Goal: Information Seeking & Learning: Learn about a topic

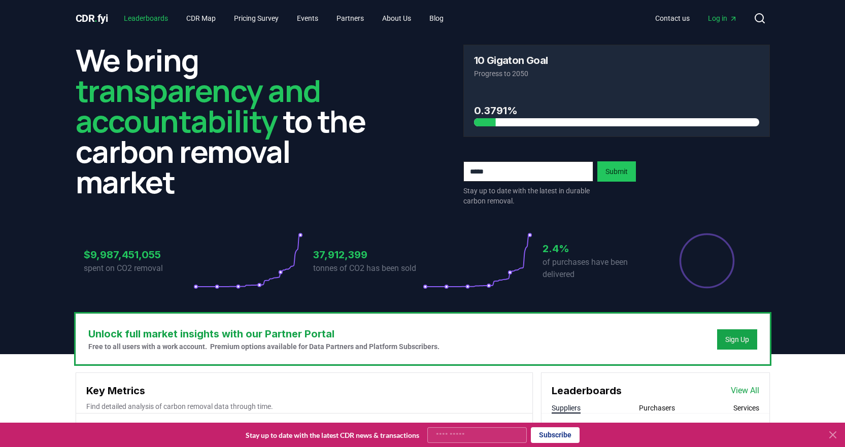
click at [166, 19] on link "Leaderboards" at bounding box center [146, 18] width 60 height 18
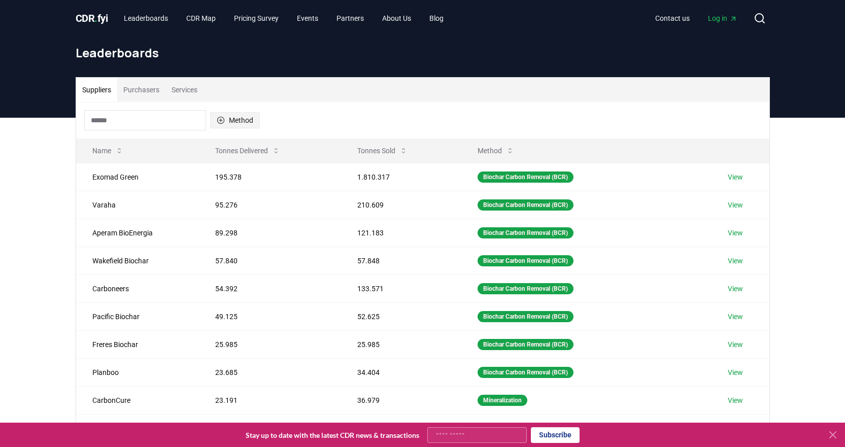
click at [252, 122] on button "Method" at bounding box center [235, 120] width 50 height 16
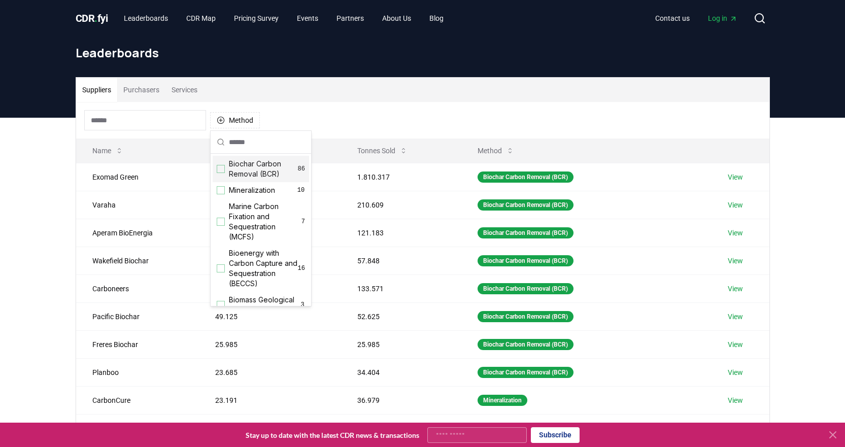
click at [224, 168] on div "Suggestions" at bounding box center [221, 169] width 8 height 8
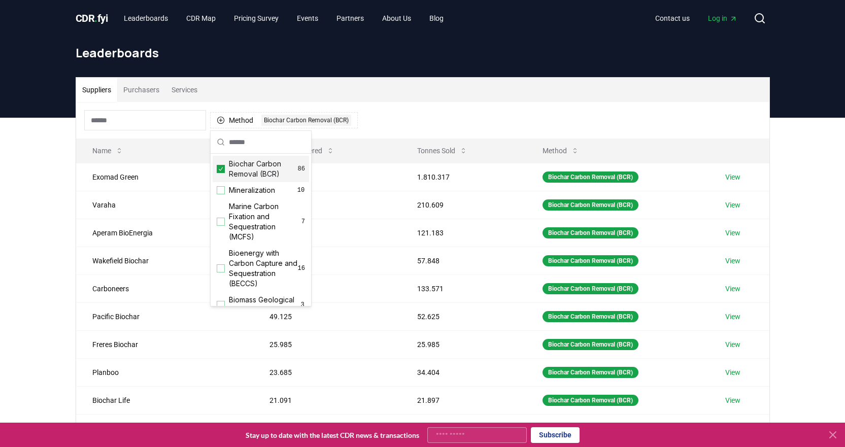
click at [535, 88] on div "Suppliers Purchasers Services" at bounding box center [422, 90] width 693 height 24
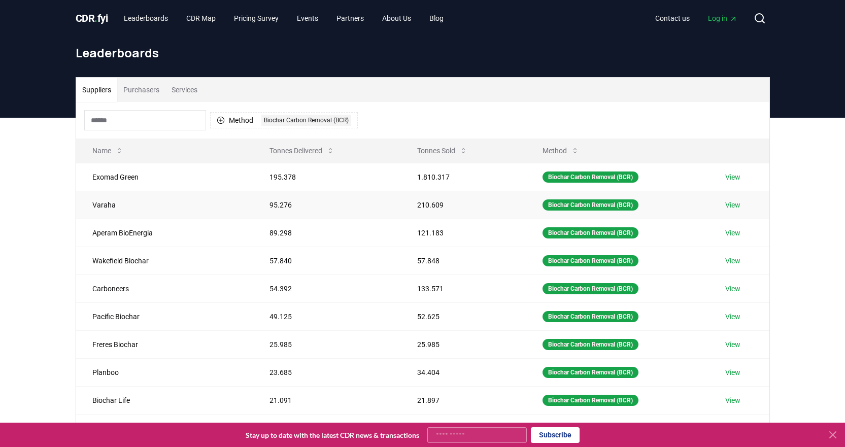
click at [733, 201] on link "View" at bounding box center [732, 205] width 15 height 10
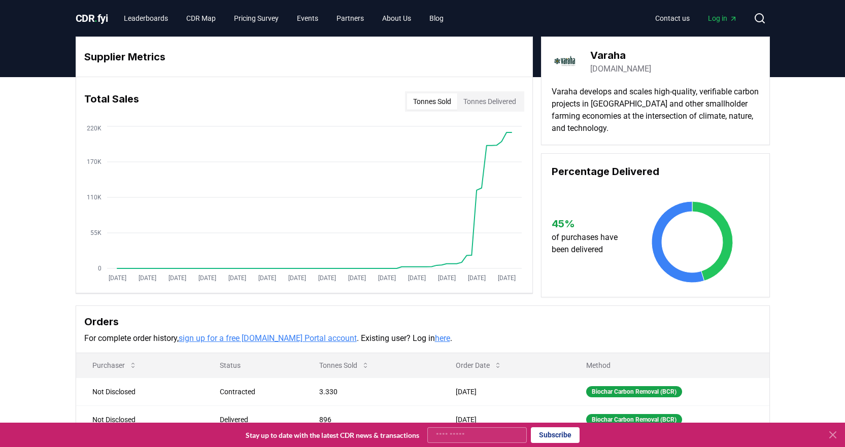
click at [483, 100] on button "Tonnes Delivered" at bounding box center [489, 101] width 65 height 16
click at [433, 102] on button "Tonnes Sold" at bounding box center [432, 101] width 50 height 16
click at [611, 71] on link "varaha.earth" at bounding box center [620, 69] width 61 height 12
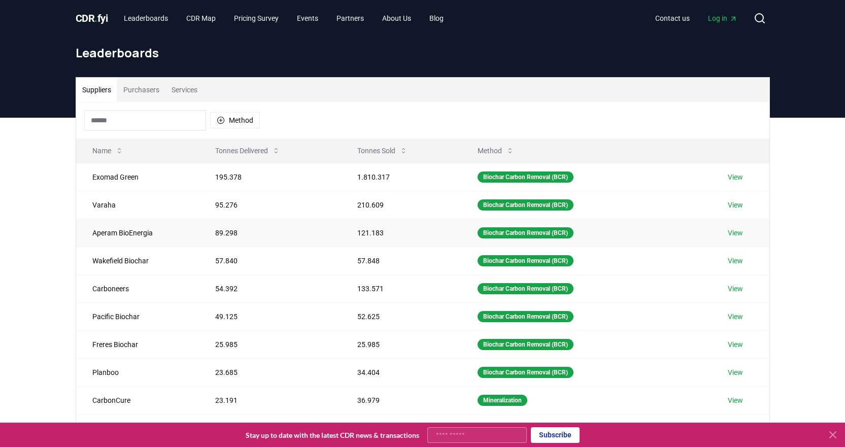
click at [735, 233] on link "View" at bounding box center [735, 233] width 15 height 10
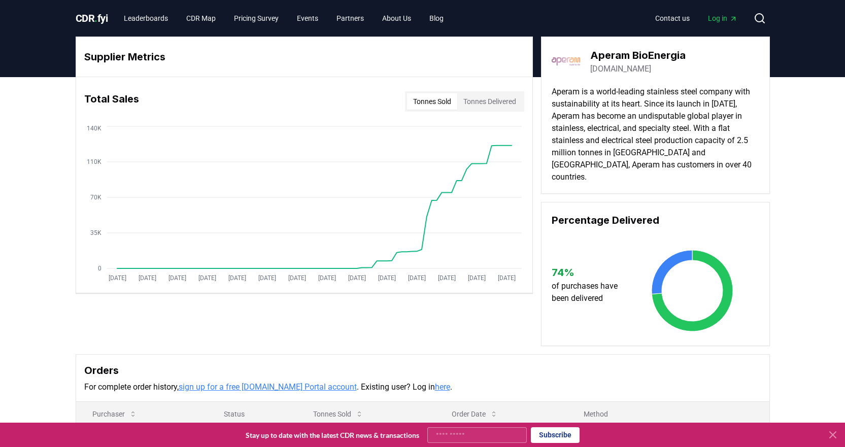
click at [641, 69] on link "aperambioenergia.com" at bounding box center [620, 69] width 61 height 12
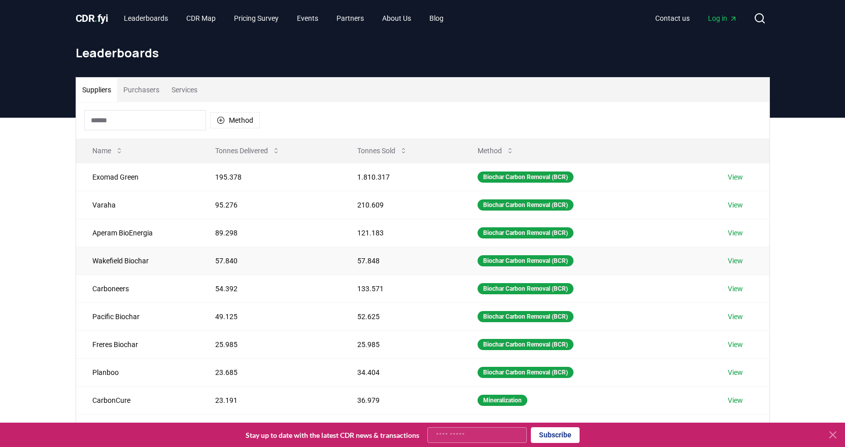
click at [735, 257] on link "View" at bounding box center [735, 261] width 15 height 10
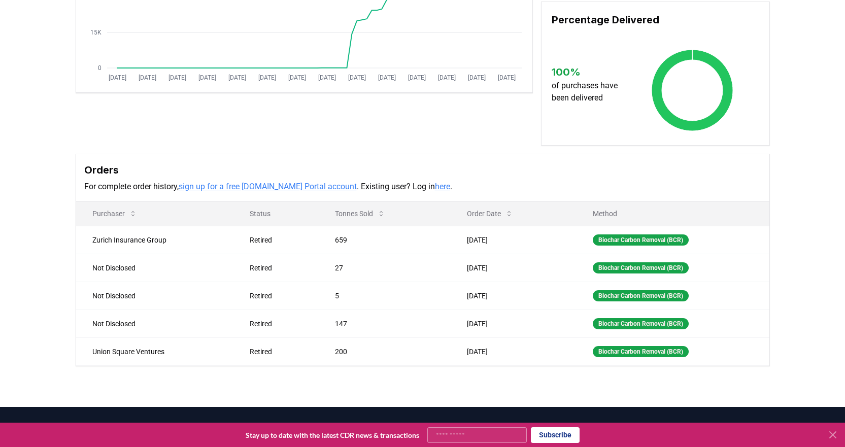
scroll to position [254, 0]
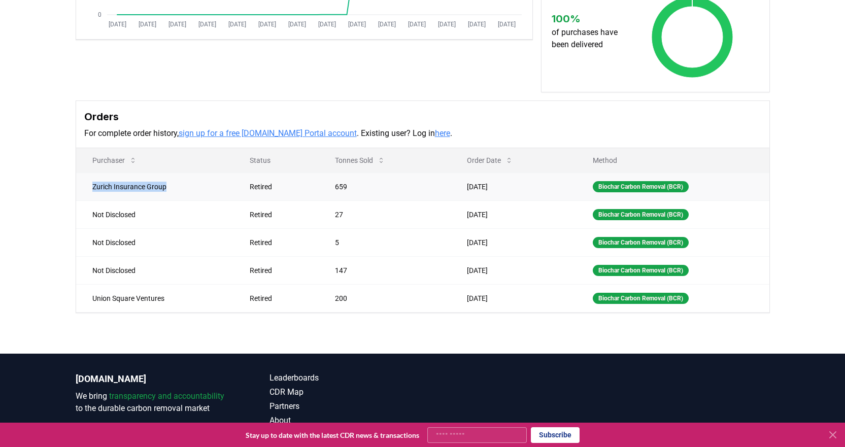
drag, startPoint x: 93, startPoint y: 187, endPoint x: 172, endPoint y: 189, distance: 79.2
click at [172, 189] on td "Zurich Insurance Group" at bounding box center [154, 187] width 157 height 28
copy td "Zurich Insurance Group"
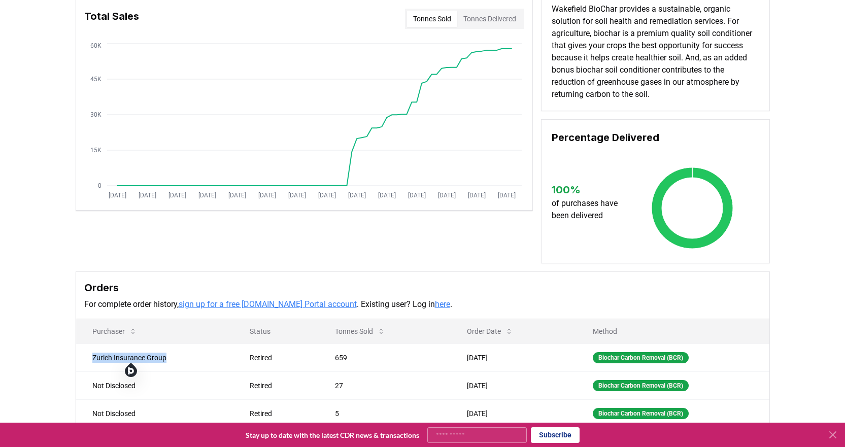
scroll to position [51, 0]
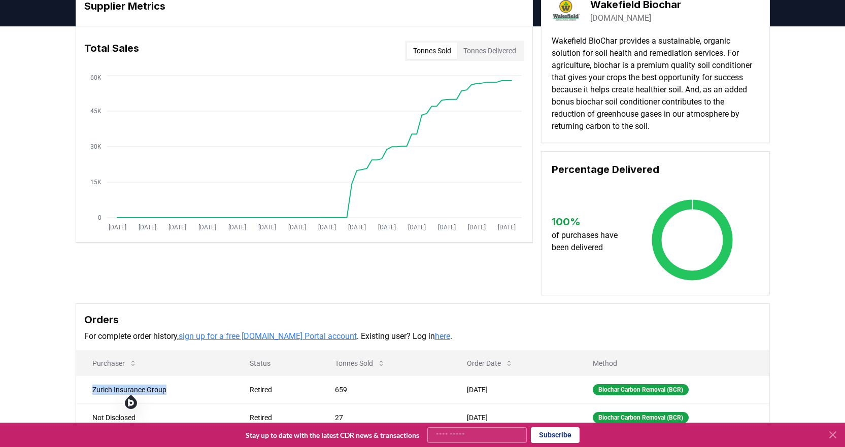
click at [643, 20] on link "wakefieldbiochar.com" at bounding box center [620, 18] width 61 height 12
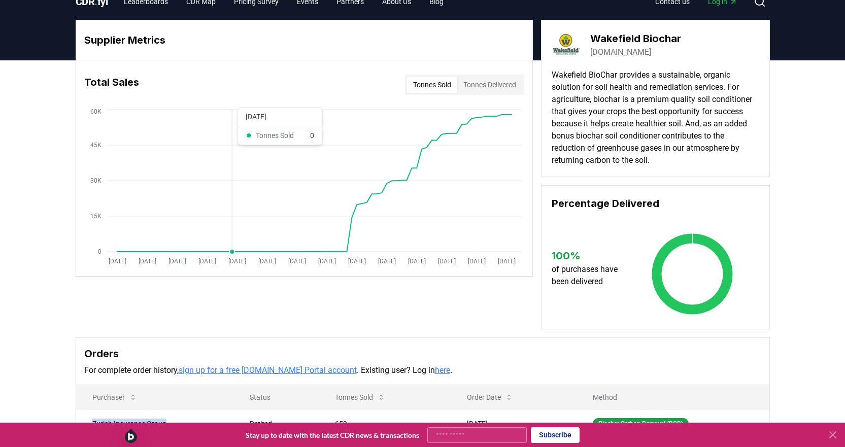
scroll to position [0, 0]
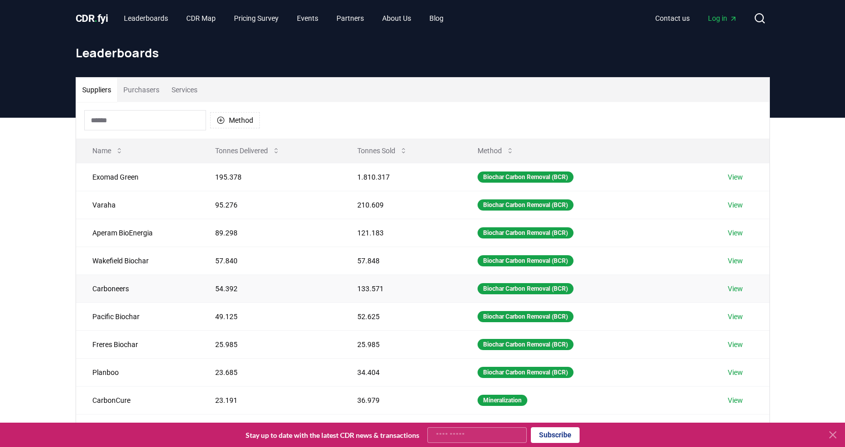
click at [739, 289] on link "View" at bounding box center [735, 289] width 15 height 10
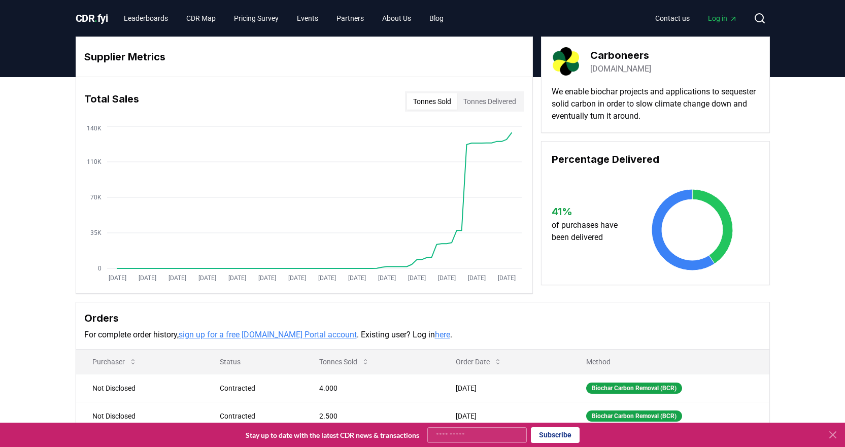
click at [651, 69] on link "[DOMAIN_NAME]" at bounding box center [620, 69] width 61 height 12
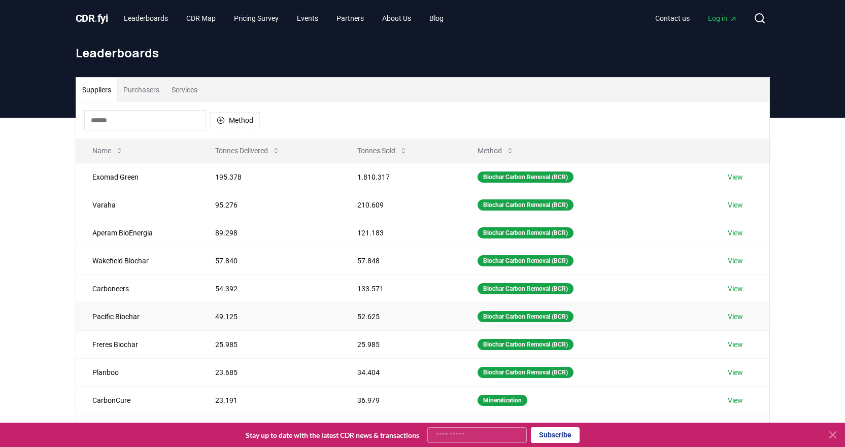
click at [738, 315] on link "View" at bounding box center [735, 317] width 15 height 10
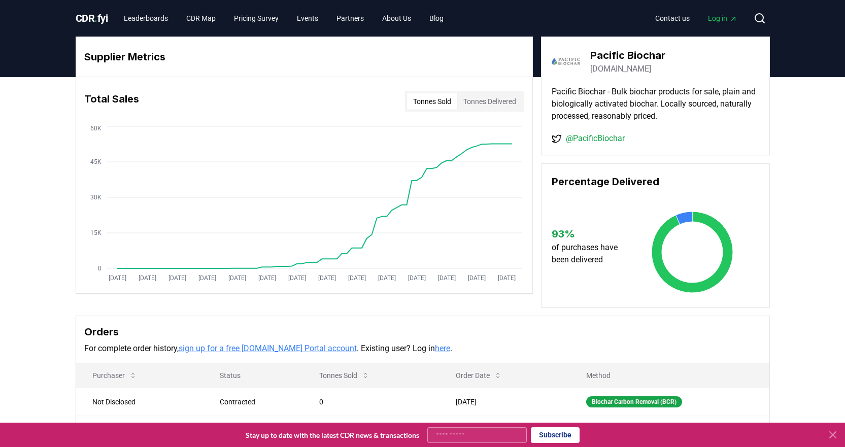
click at [640, 66] on link "pacificbiochar.com" at bounding box center [620, 69] width 61 height 12
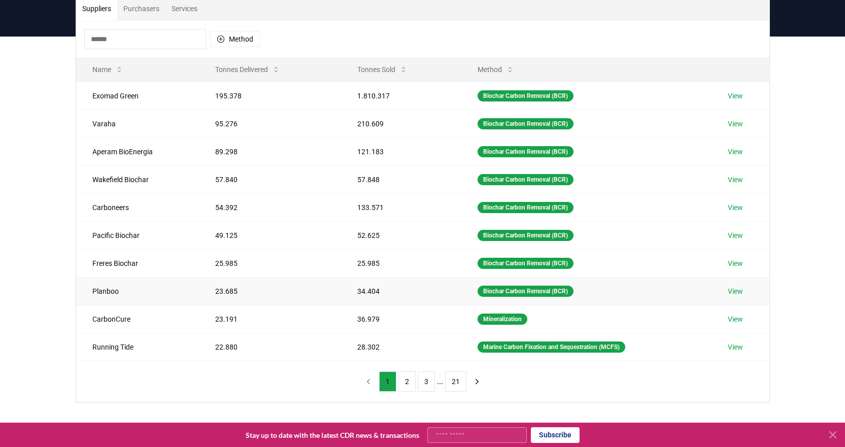
scroll to position [101, 0]
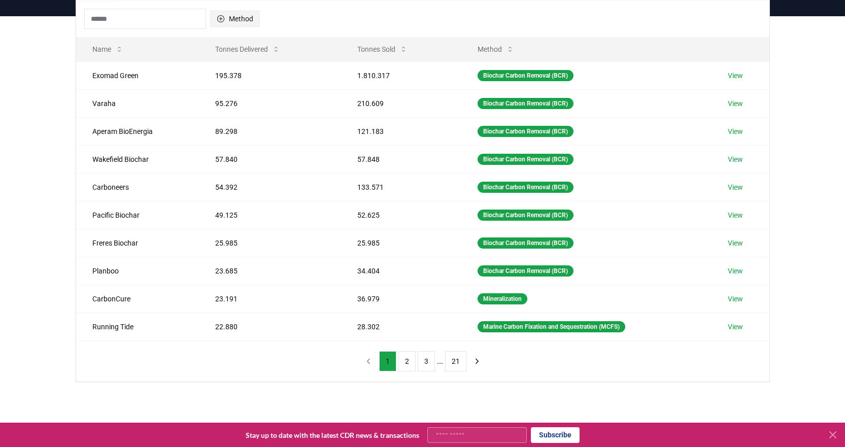
click at [219, 19] on icon "button" at bounding box center [220, 18] width 7 height 7
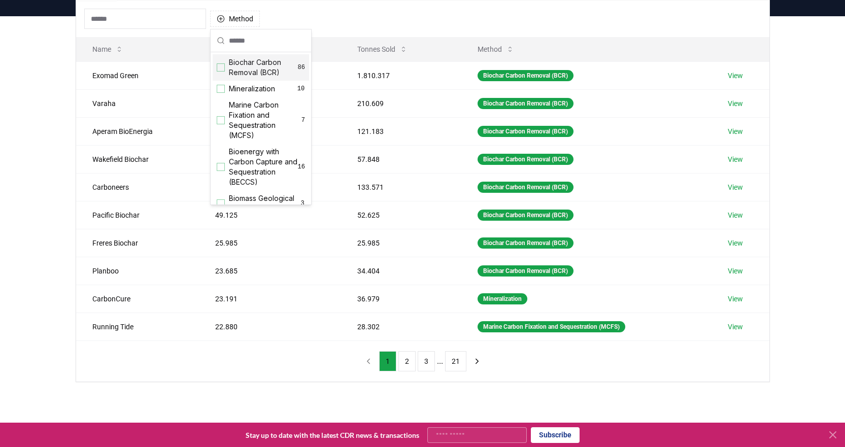
click at [221, 71] on div "Suggestions" at bounding box center [221, 67] width 8 height 8
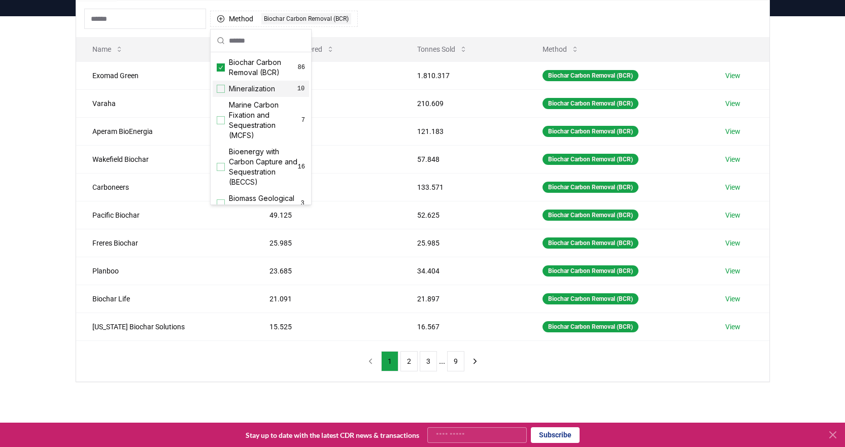
click at [426, 14] on div "Method 1 Biochar Carbon Removal (BCR)" at bounding box center [422, 19] width 693 height 37
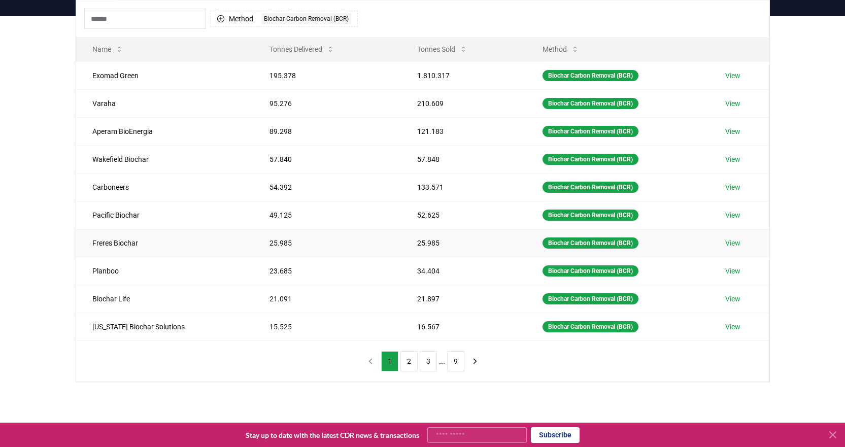
click at [738, 245] on link "View" at bounding box center [732, 243] width 15 height 10
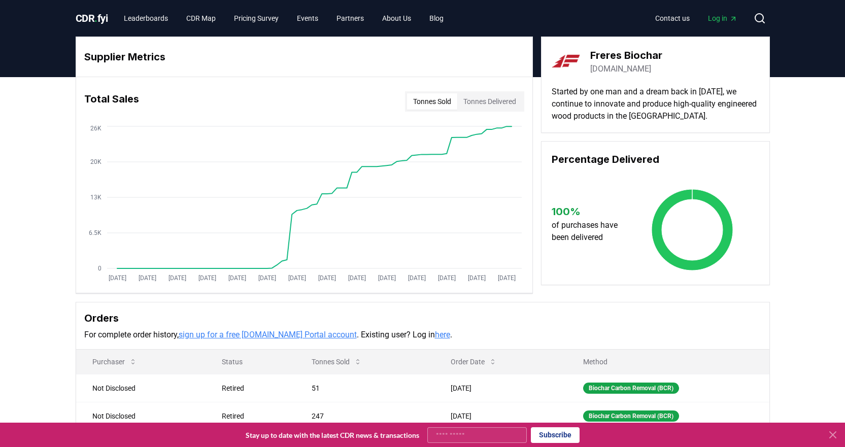
click at [619, 68] on link "[DOMAIN_NAME]" at bounding box center [620, 69] width 61 height 12
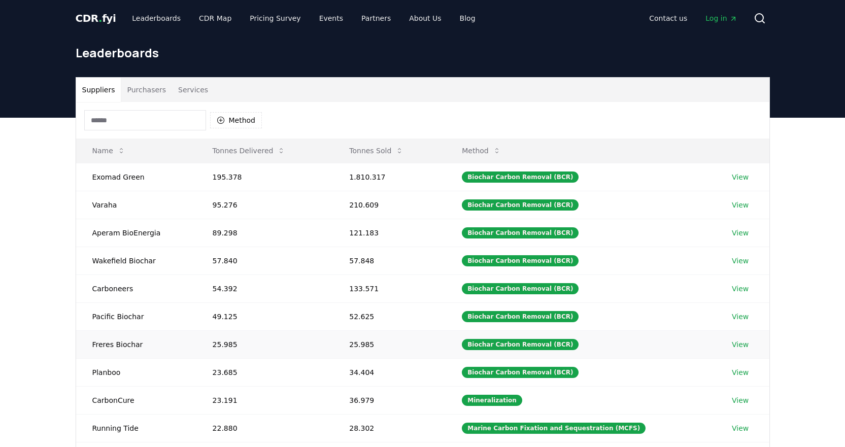
scroll to position [101, 0]
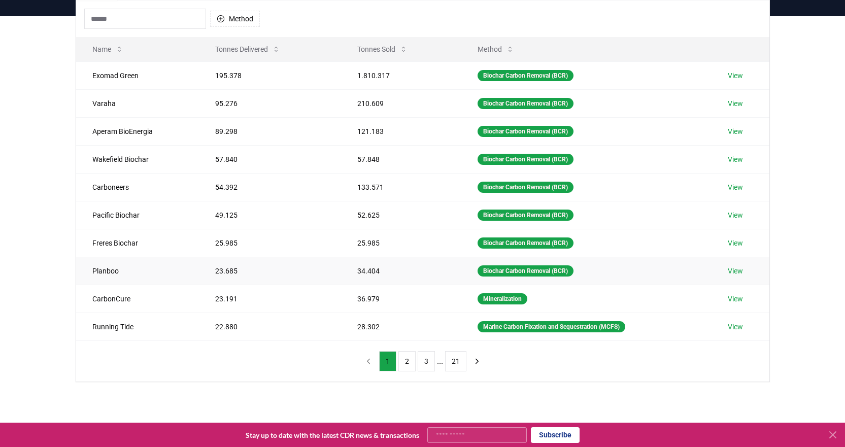
click at [737, 269] on link "View" at bounding box center [735, 271] width 15 height 10
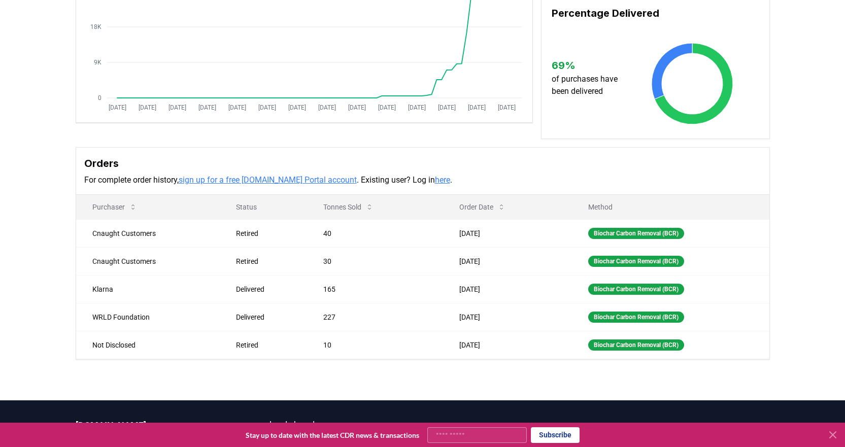
scroll to position [203, 0]
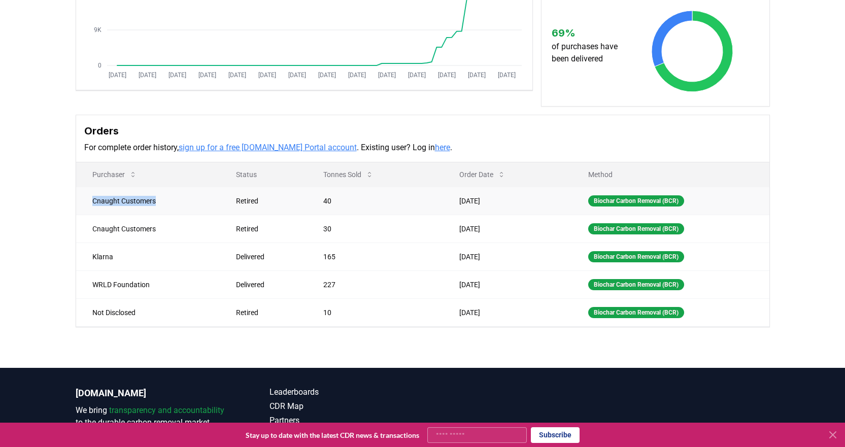
drag, startPoint x: 93, startPoint y: 213, endPoint x: 159, endPoint y: 218, distance: 66.7
click at [158, 215] on td "Cnaught Customers" at bounding box center [148, 201] width 144 height 28
copy td "Cnaught Customers"
drag, startPoint x: 94, startPoint y: 268, endPoint x: 119, endPoint y: 270, distance: 25.4
click at [119, 270] on td "Klarna" at bounding box center [148, 257] width 144 height 28
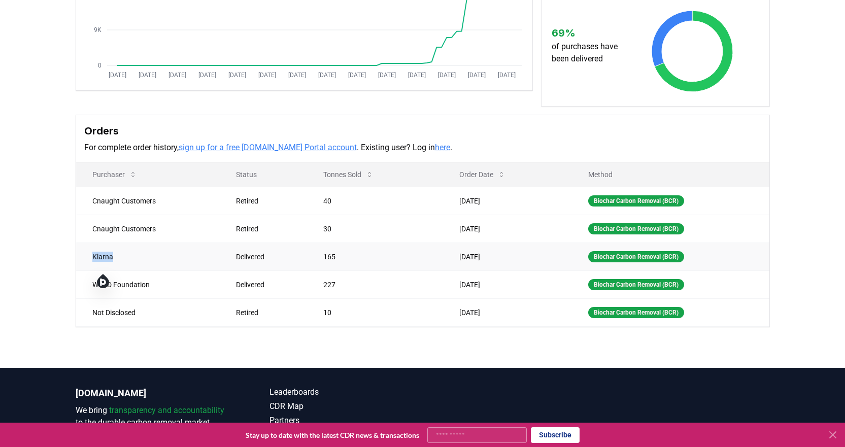
copy td "Klarna"
drag, startPoint x: 89, startPoint y: 297, endPoint x: 160, endPoint y: 301, distance: 71.1
click at [159, 298] on td "WRLD Foundation" at bounding box center [148, 284] width 144 height 28
copy td "WRLD Foundation"
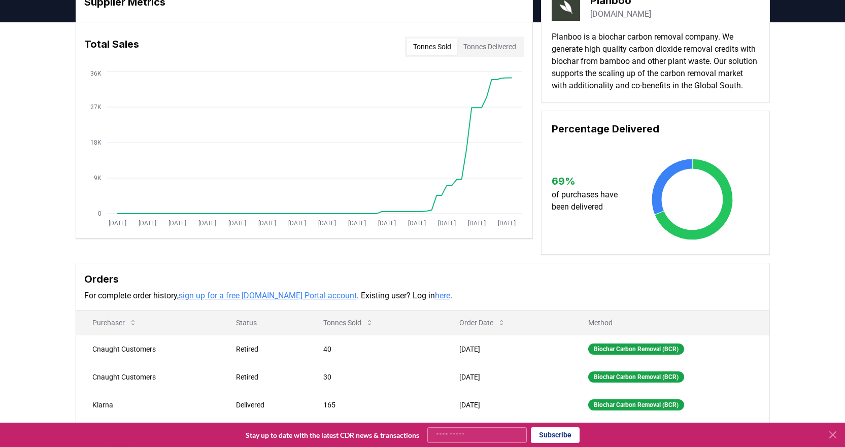
scroll to position [0, 0]
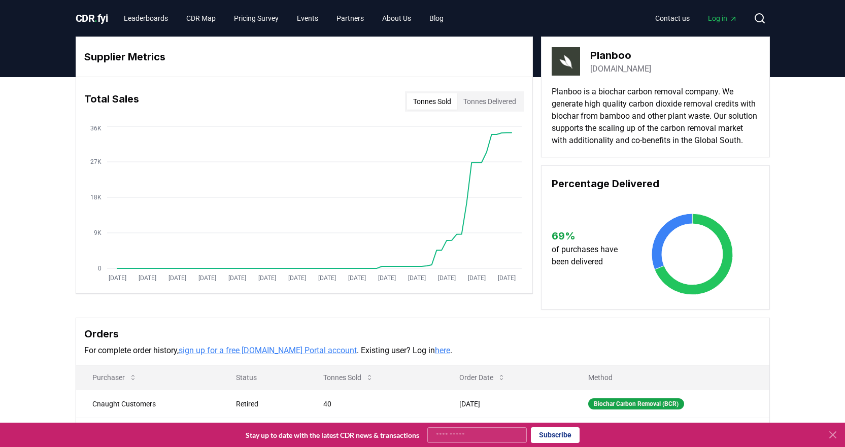
click at [612, 66] on link "planboo.eco" at bounding box center [620, 69] width 61 height 12
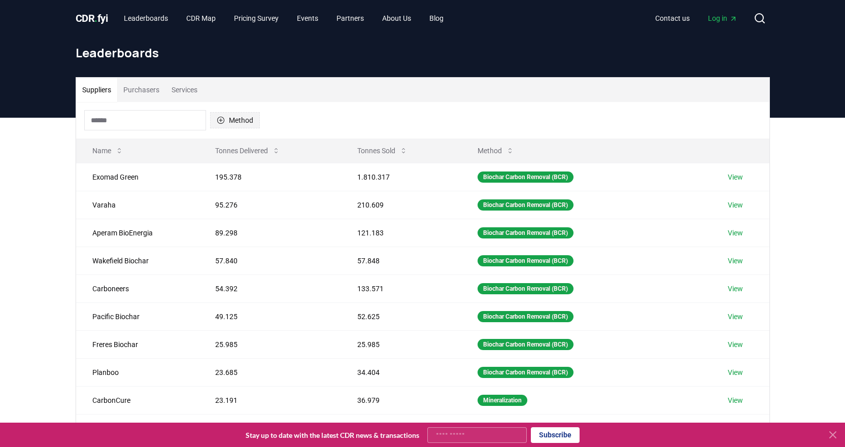
click at [237, 122] on button "Method" at bounding box center [235, 120] width 50 height 16
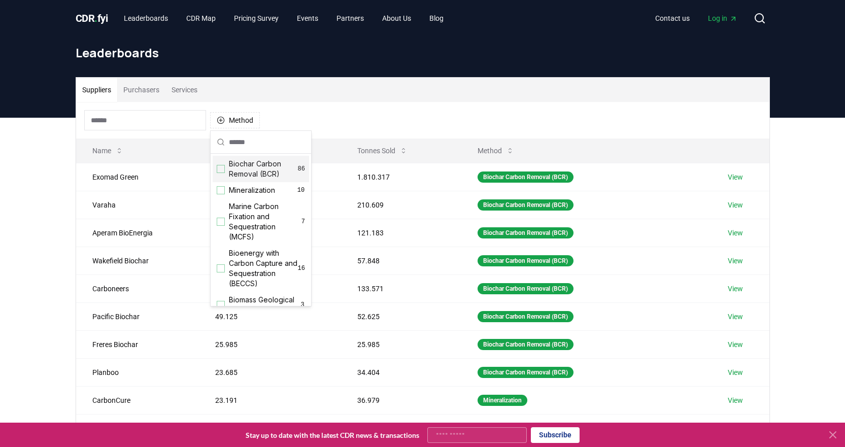
click at [228, 168] on div "Biochar Carbon Removal (BCR) 86" at bounding box center [261, 169] width 96 height 26
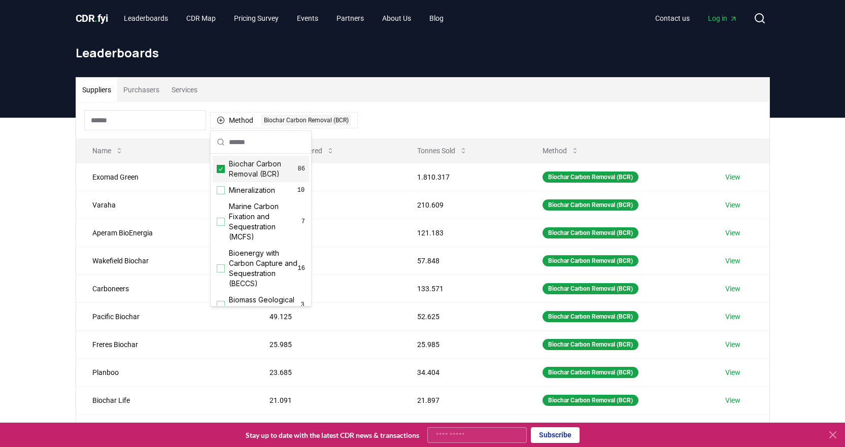
click at [503, 102] on div "Method 1 Biochar Carbon Removal (BCR)" at bounding box center [422, 120] width 693 height 37
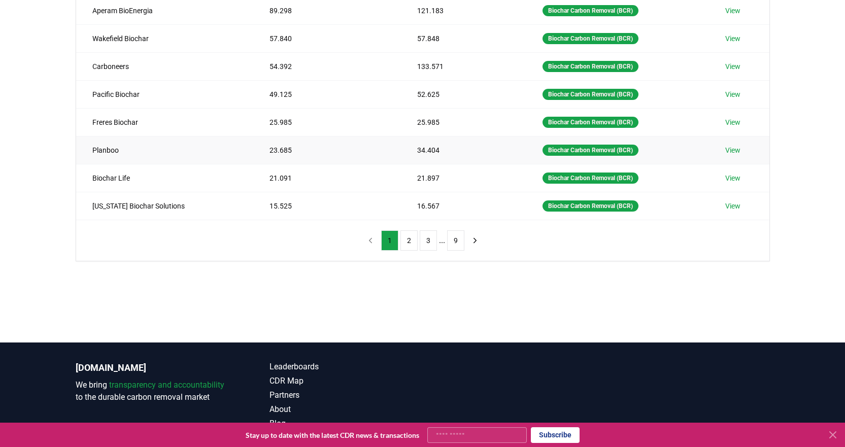
scroll to position [254, 0]
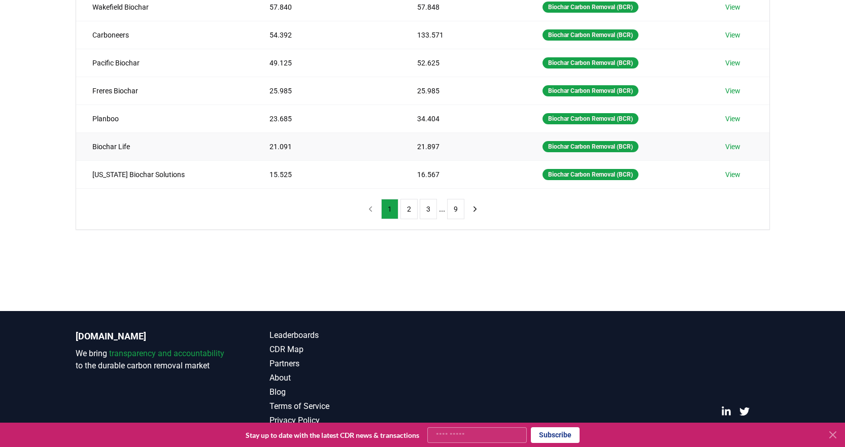
click at [729, 148] on link "View" at bounding box center [732, 147] width 15 height 10
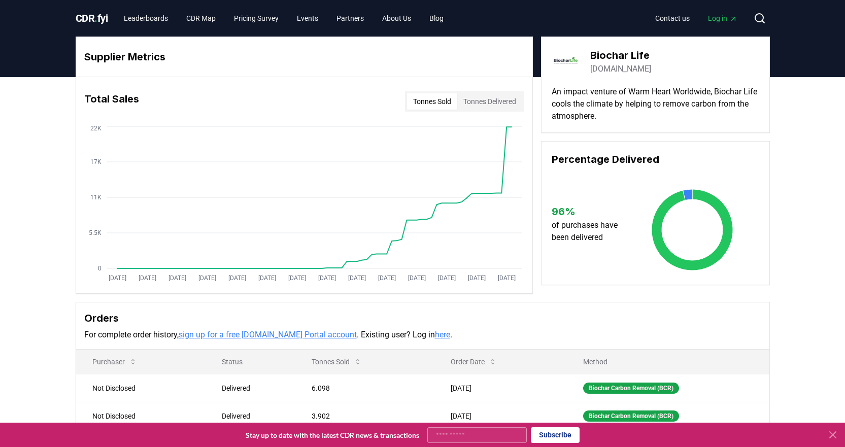
click at [609, 67] on link "[DOMAIN_NAME]" at bounding box center [620, 69] width 61 height 12
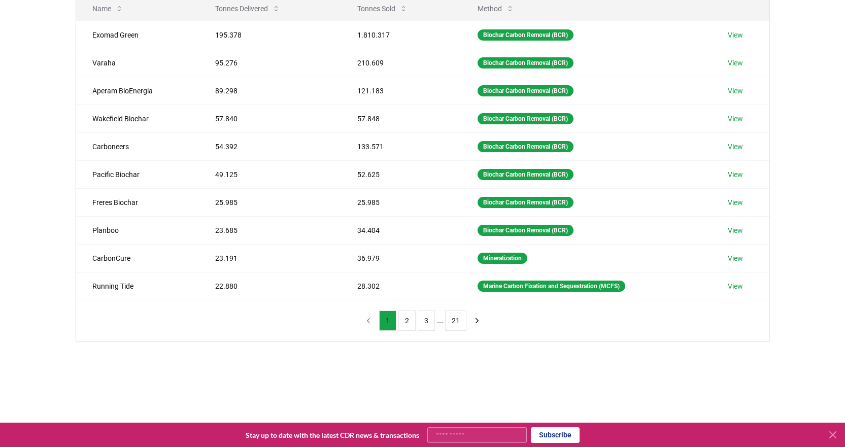
scroll to position [101, 0]
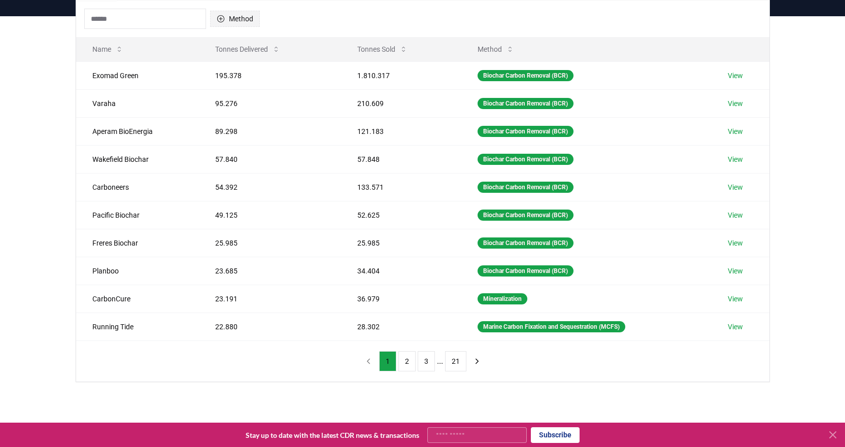
click at [219, 19] on icon "button" at bounding box center [220, 18] width 7 height 7
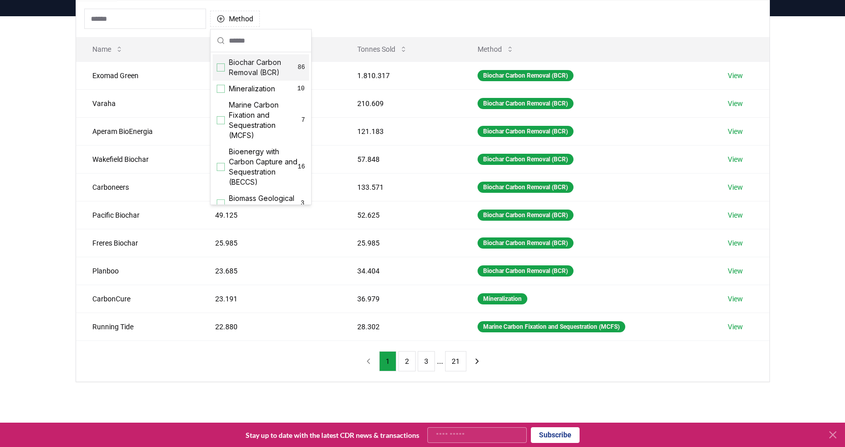
click at [222, 69] on div "Suggestions" at bounding box center [221, 67] width 8 height 8
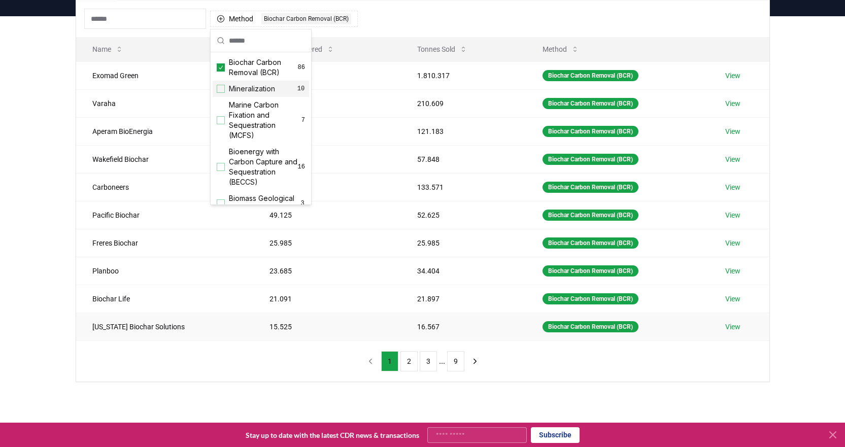
click at [727, 329] on link "View" at bounding box center [732, 327] width 15 height 10
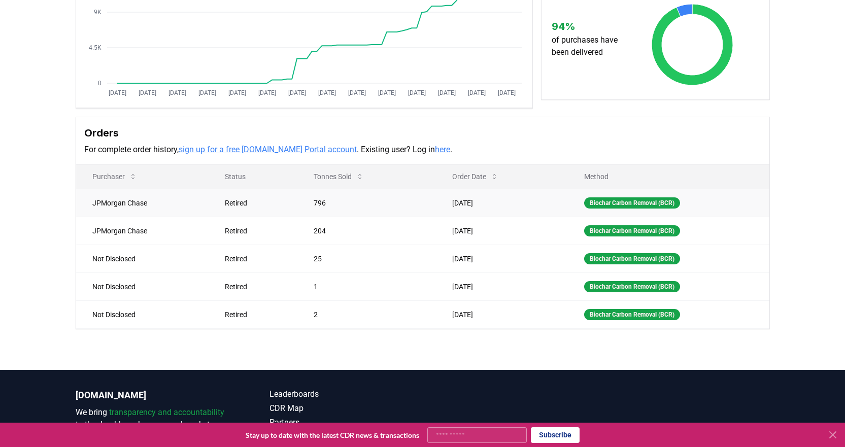
scroll to position [203, 0]
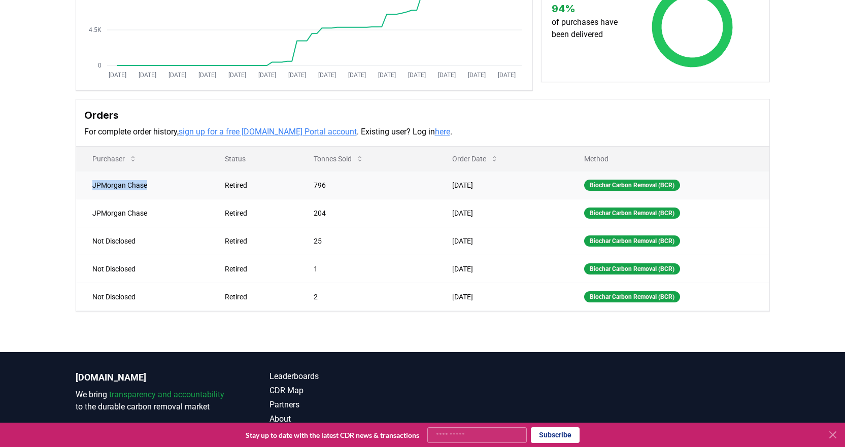
drag, startPoint x: 93, startPoint y: 185, endPoint x: 153, endPoint y: 189, distance: 60.5
click at [153, 189] on td "JPMorgan Chase" at bounding box center [142, 185] width 132 height 28
copy td "JPMorgan Chase"
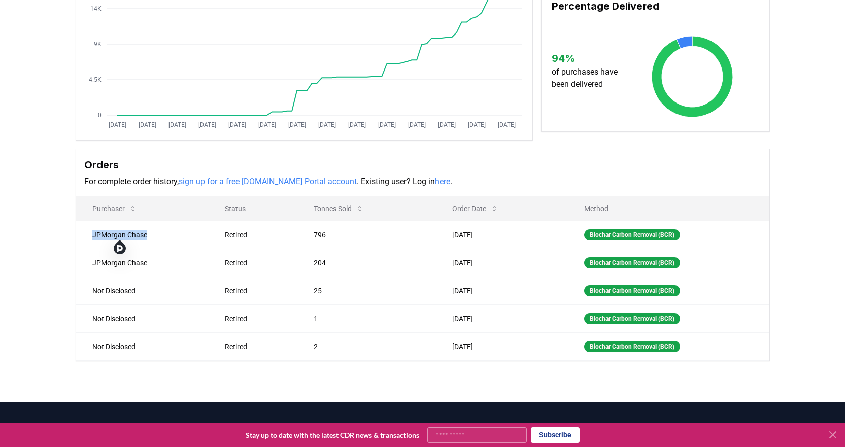
scroll to position [0, 0]
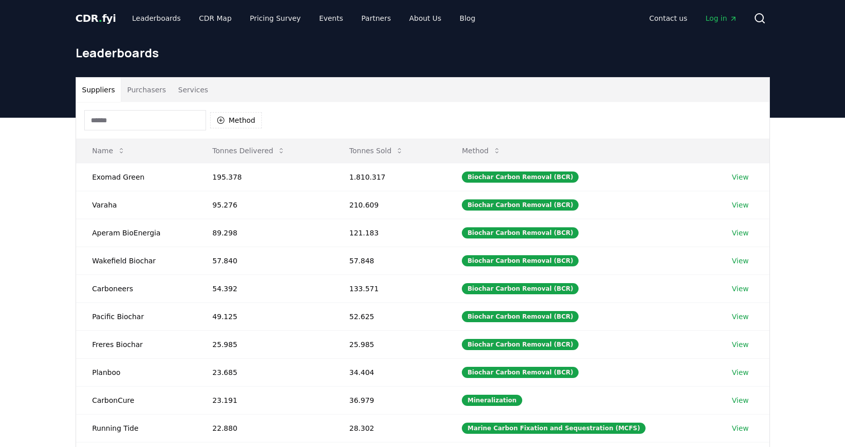
scroll to position [101, 0]
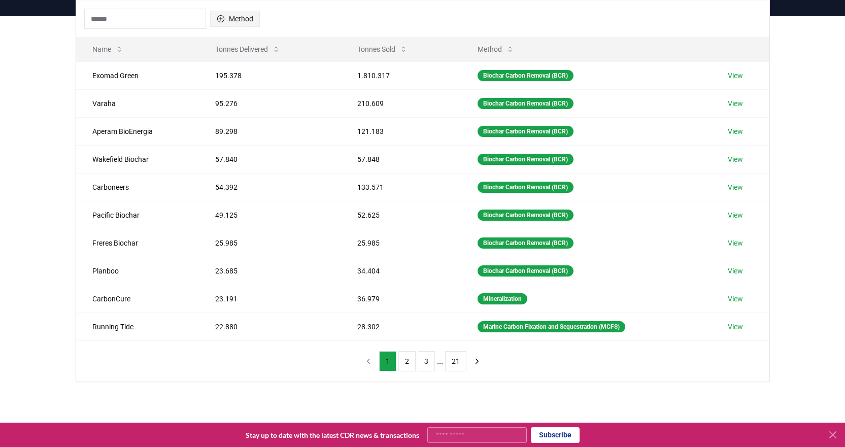
click at [234, 19] on button "Method" at bounding box center [235, 19] width 50 height 16
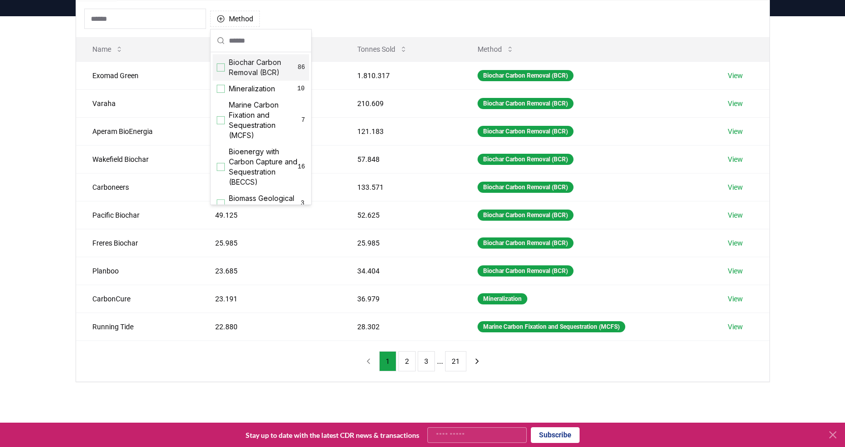
click at [236, 68] on span "Biochar Carbon Removal (BCR)" at bounding box center [263, 67] width 69 height 20
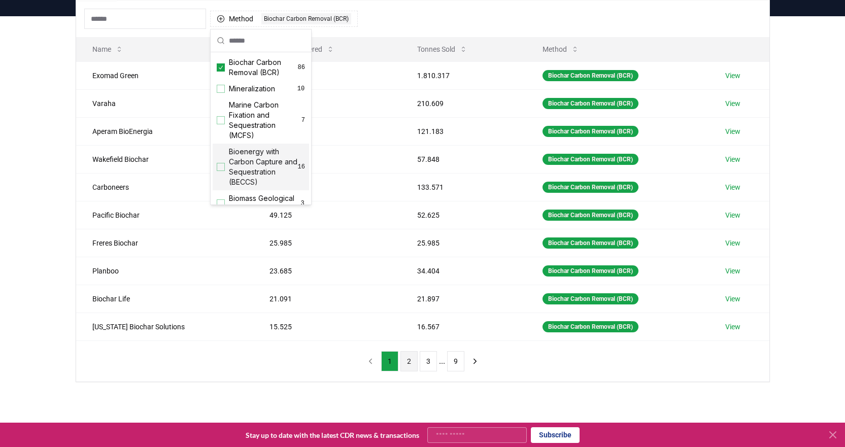
click at [407, 362] on button "2" at bounding box center [408, 361] width 17 height 20
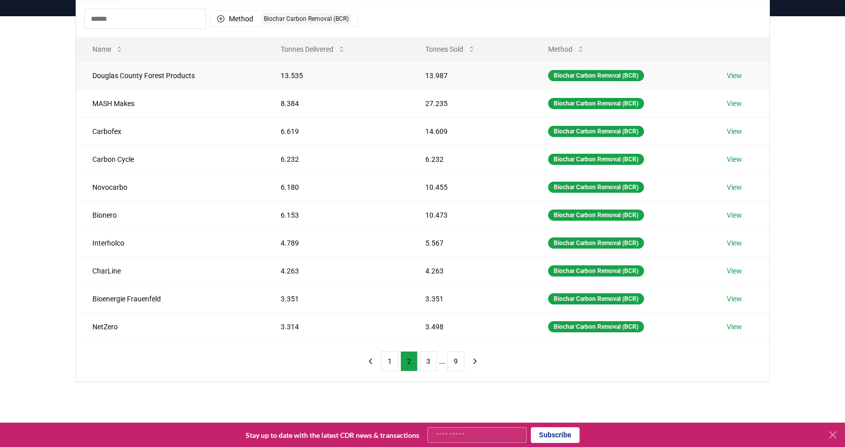
click at [739, 76] on link "View" at bounding box center [734, 76] width 15 height 10
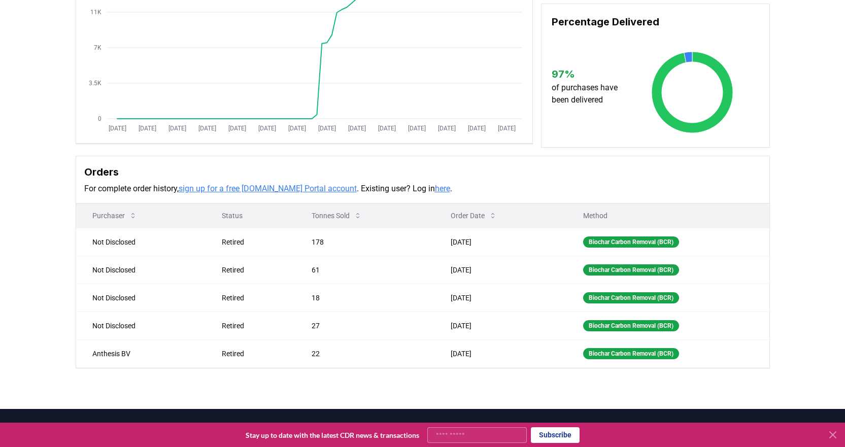
scroll to position [203, 0]
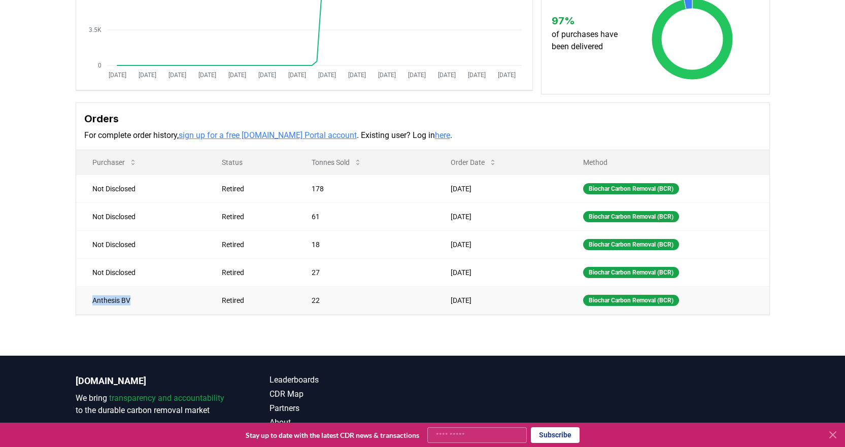
drag, startPoint x: 87, startPoint y: 297, endPoint x: 137, endPoint y: 296, distance: 50.3
click at [137, 296] on td "Anthesis BV" at bounding box center [141, 300] width 130 height 28
copy td "Anthesis BV"
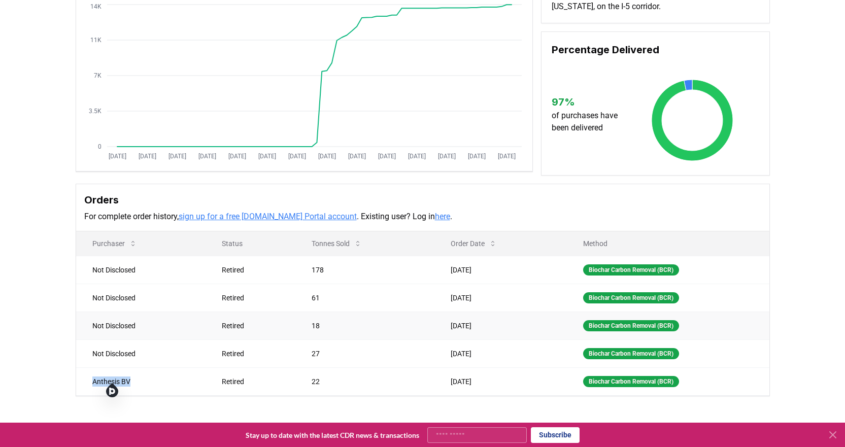
scroll to position [0, 0]
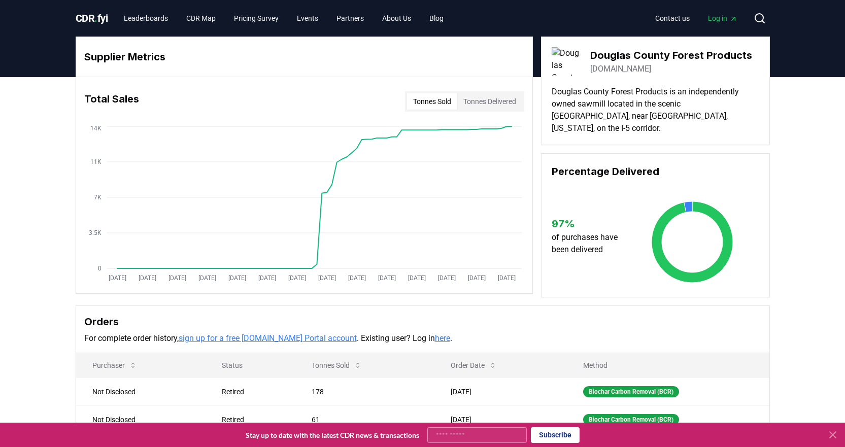
click at [613, 72] on link "[DOMAIN_NAME]" at bounding box center [620, 69] width 61 height 12
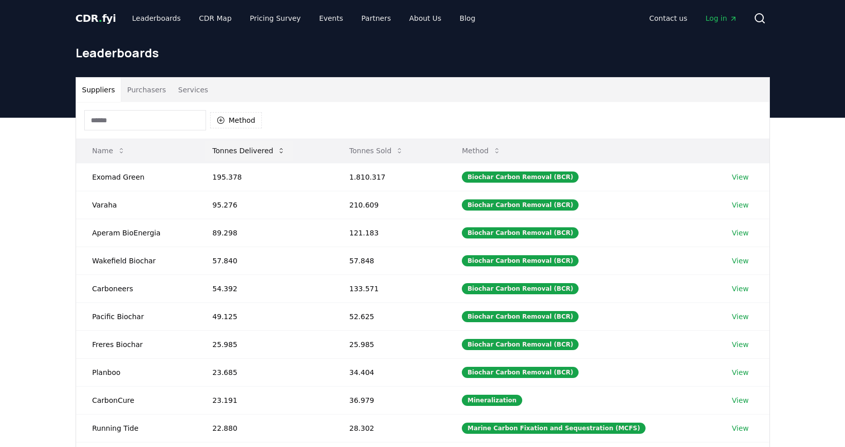
scroll to position [101, 0]
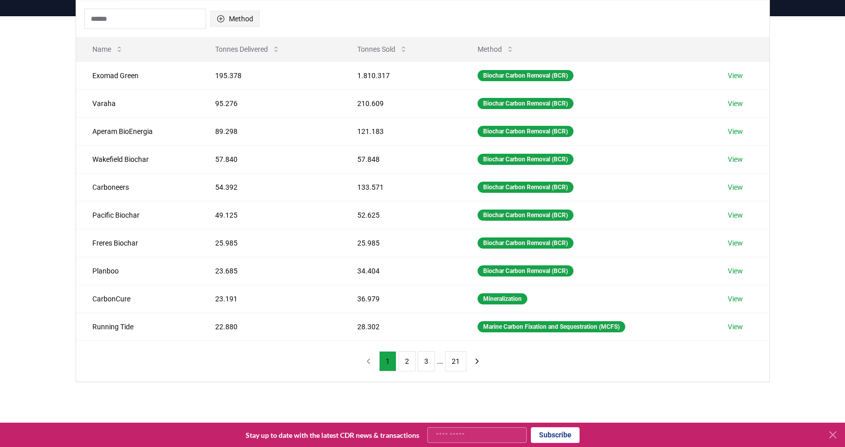
click at [236, 20] on button "Method" at bounding box center [235, 19] width 50 height 16
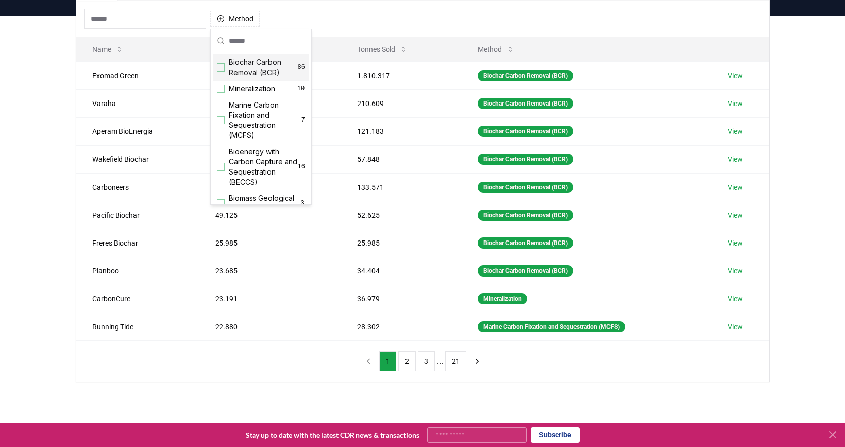
click at [238, 69] on span "Biochar Carbon Removal (BCR)" at bounding box center [263, 67] width 69 height 20
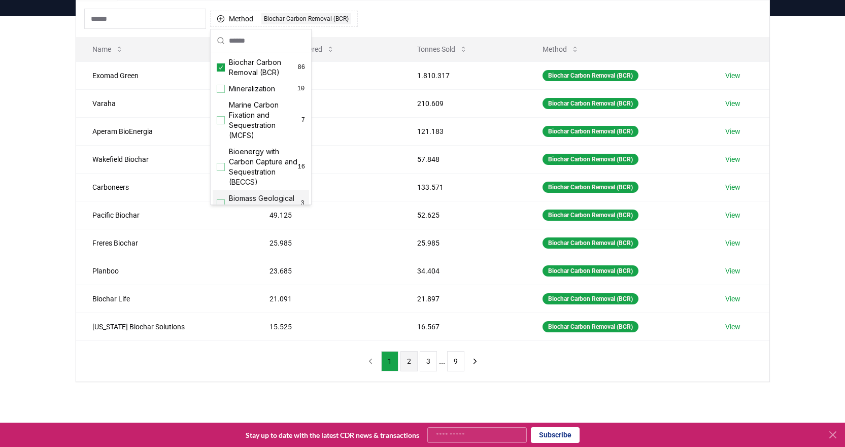
click at [407, 363] on button "2" at bounding box center [408, 361] width 17 height 20
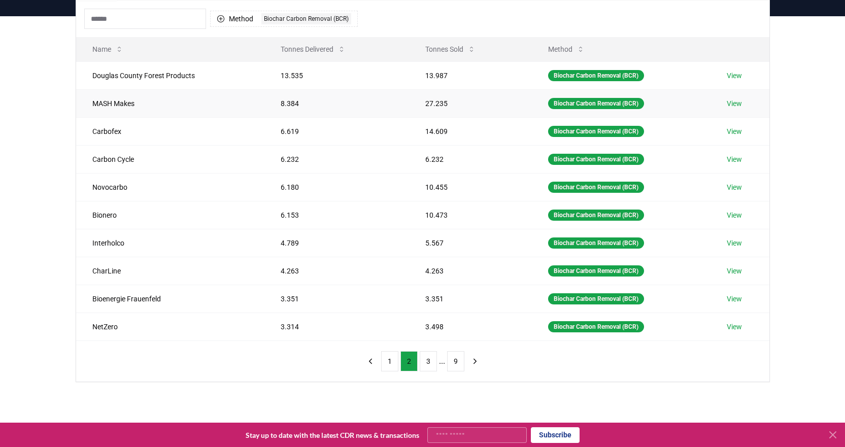
click at [739, 104] on link "View" at bounding box center [734, 103] width 15 height 10
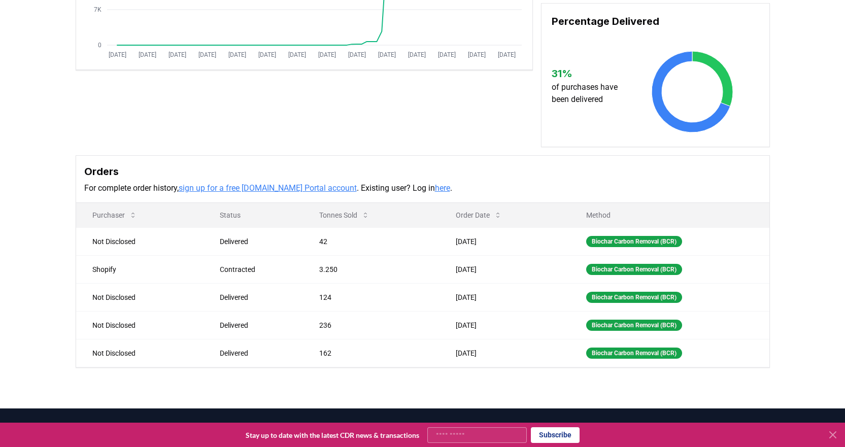
scroll to position [254, 0]
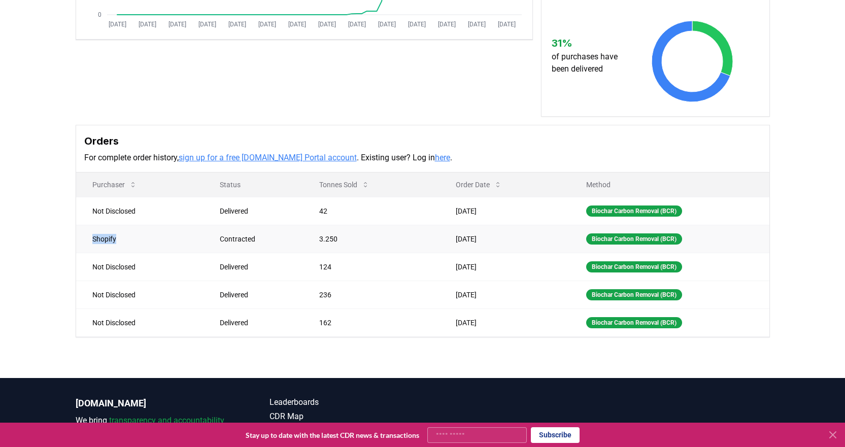
drag, startPoint x: 92, startPoint y: 236, endPoint x: 122, endPoint y: 238, distance: 30.5
click at [122, 238] on td "Shopify" at bounding box center [140, 239] width 128 height 28
copy td "Shopify"
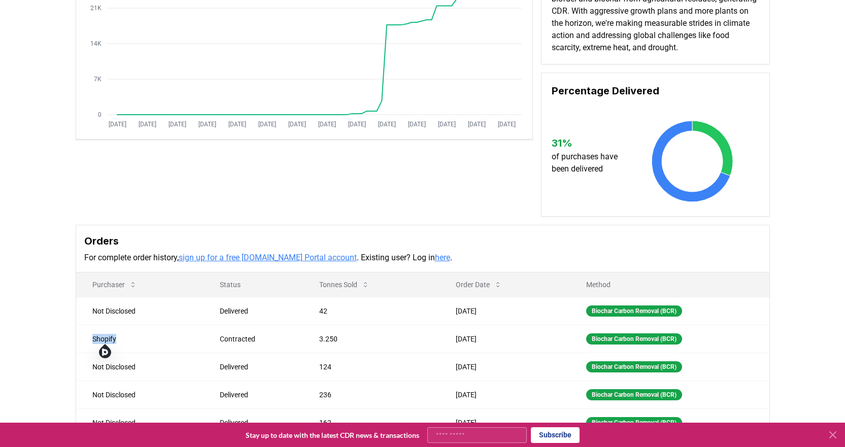
scroll to position [0, 0]
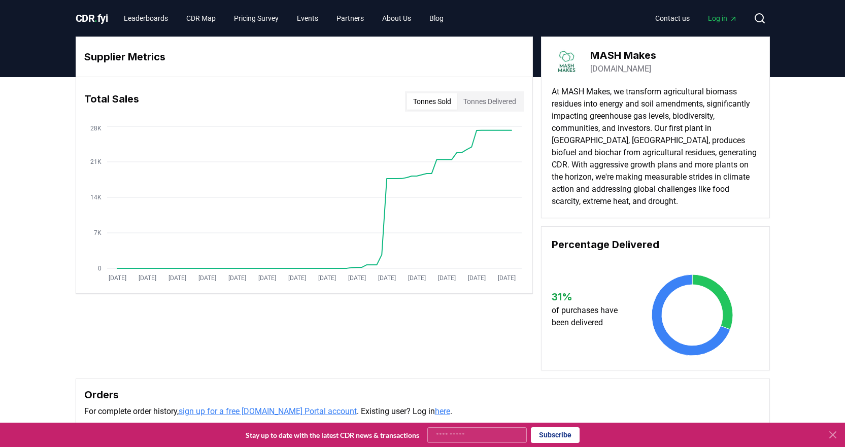
click at [610, 68] on link "mashmakes.com" at bounding box center [620, 69] width 61 height 12
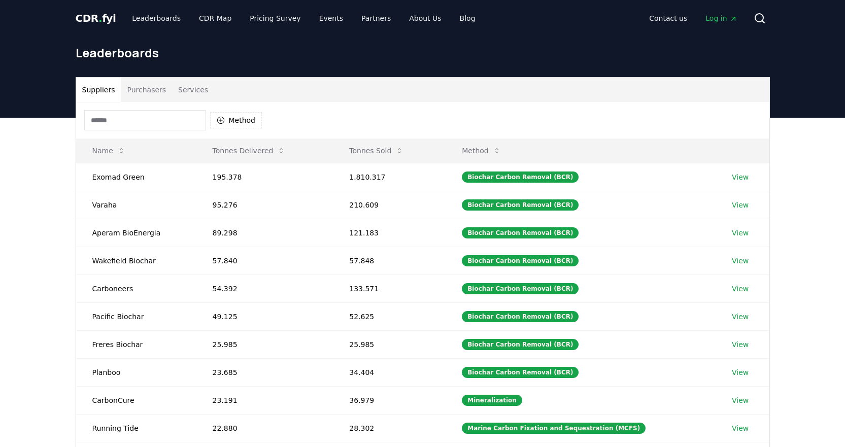
scroll to position [101, 0]
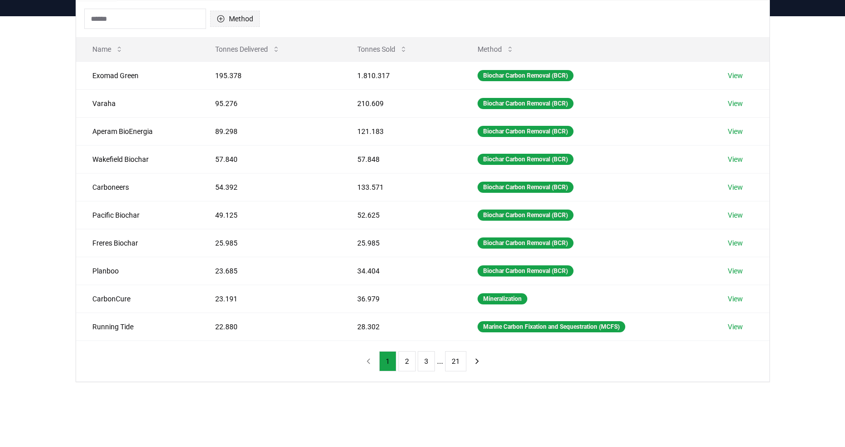
click at [230, 19] on button "Method" at bounding box center [235, 19] width 50 height 16
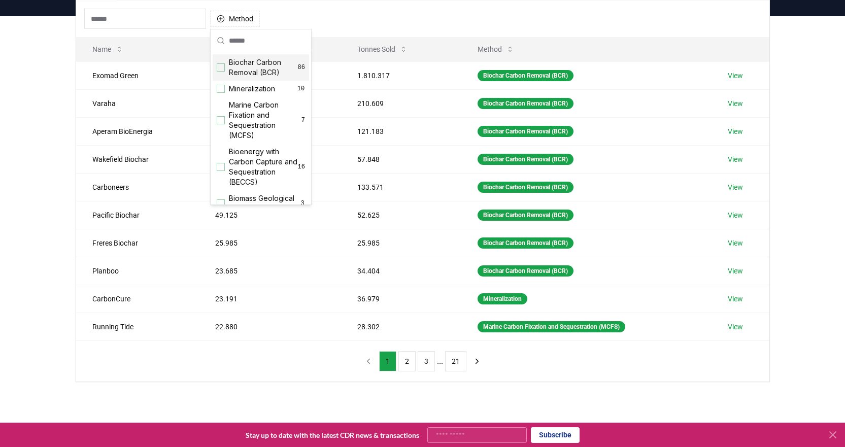
click at [237, 63] on span "Biochar Carbon Removal (BCR)" at bounding box center [263, 67] width 69 height 20
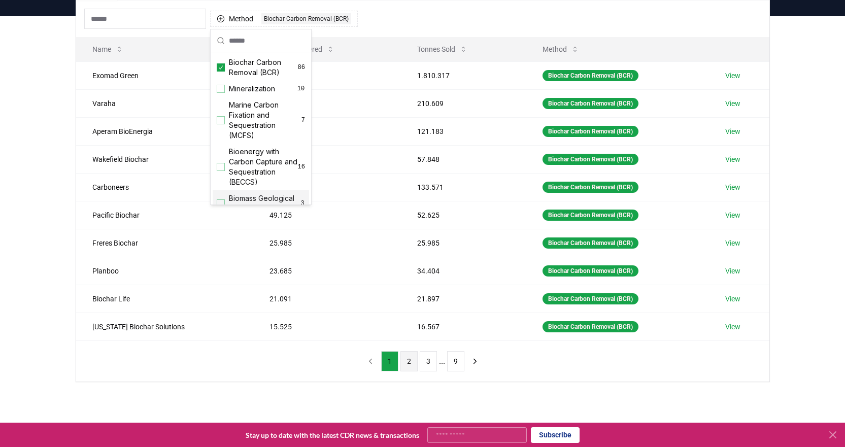
click at [406, 365] on button "2" at bounding box center [408, 361] width 17 height 20
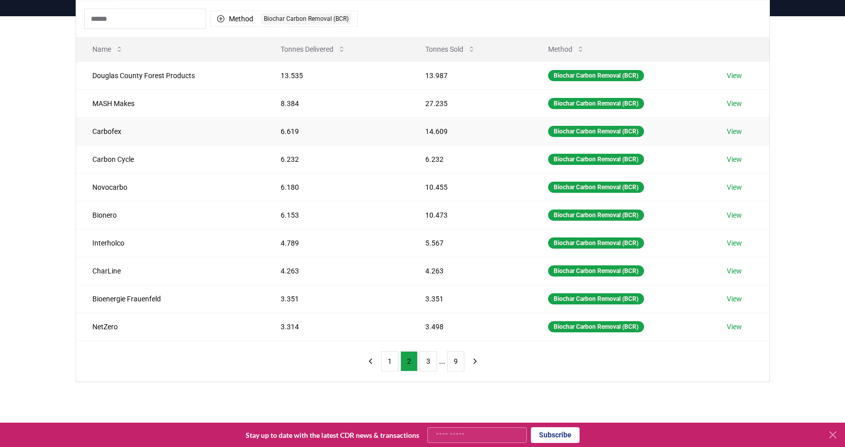
click at [737, 130] on link "View" at bounding box center [734, 131] width 15 height 10
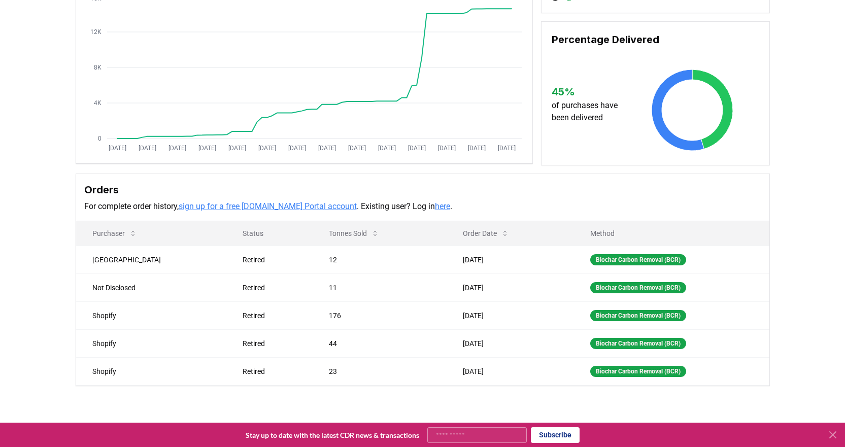
scroll to position [152, 0]
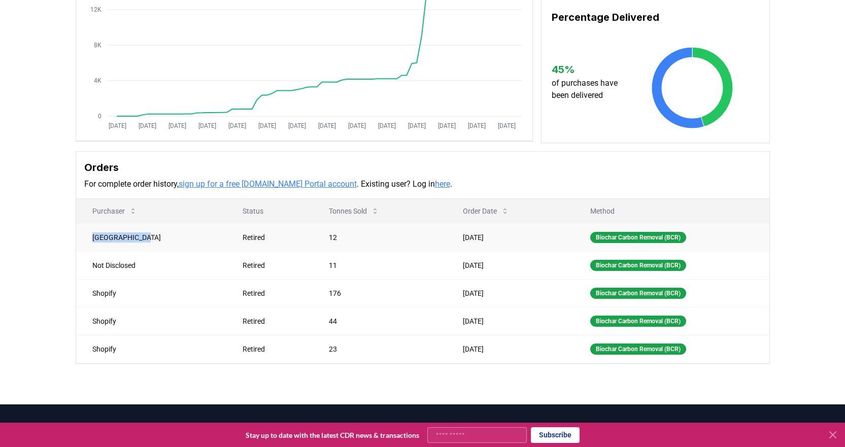
drag, startPoint x: 92, startPoint y: 238, endPoint x: 152, endPoint y: 240, distance: 59.9
click at [152, 240] on td "Uppsala Kommun" at bounding box center [151, 237] width 151 height 28
copy td "Uppsala Kommun"
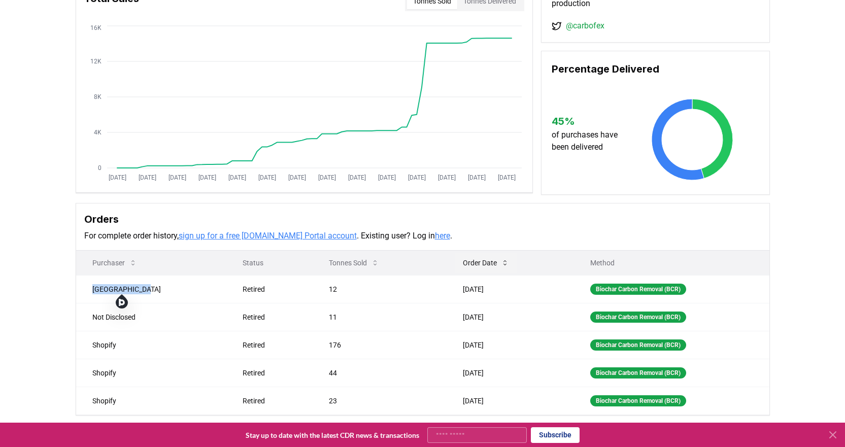
scroll to position [0, 0]
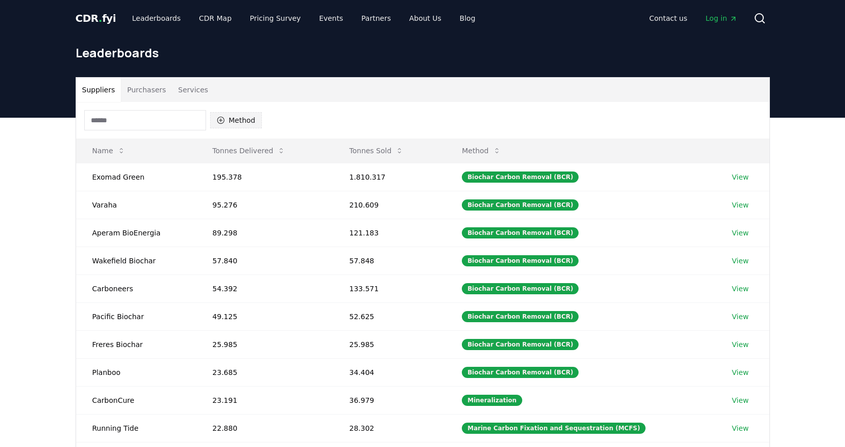
scroll to position [101, 0]
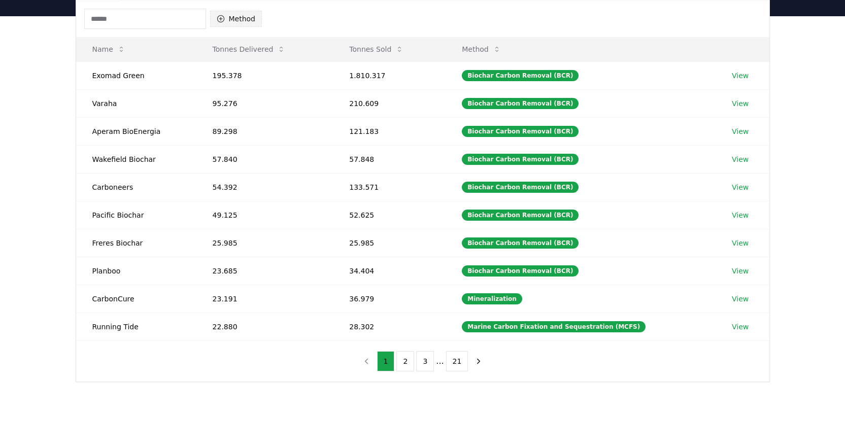
click at [246, 21] on button "Method" at bounding box center [236, 19] width 52 height 16
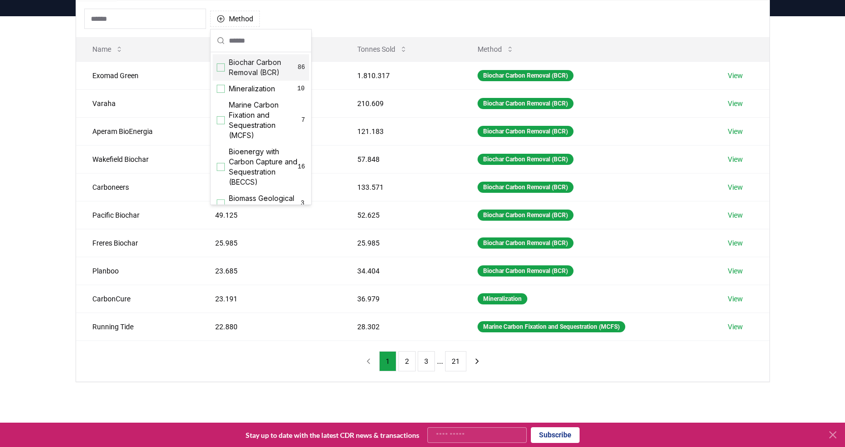
click at [244, 64] on span "Biochar Carbon Removal (BCR)" at bounding box center [263, 67] width 69 height 20
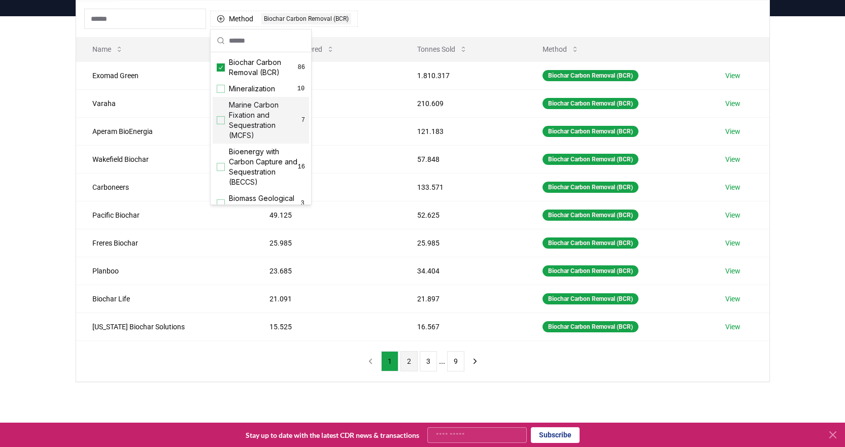
click at [406, 358] on button "2" at bounding box center [408, 361] width 17 height 20
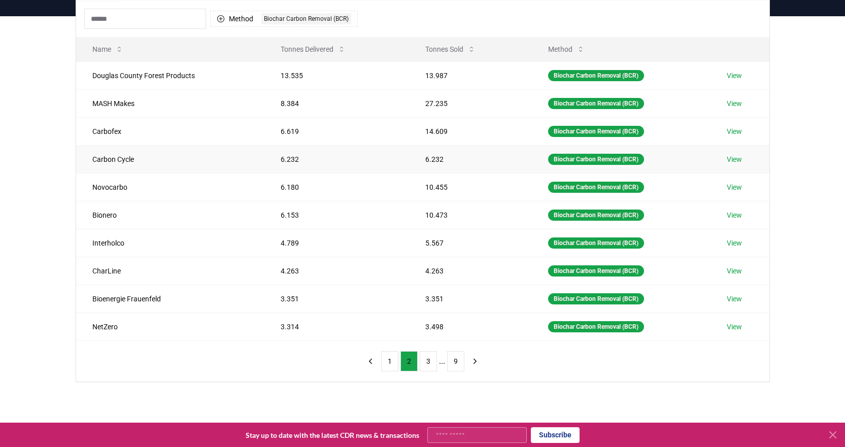
click at [737, 157] on link "View" at bounding box center [734, 159] width 15 height 10
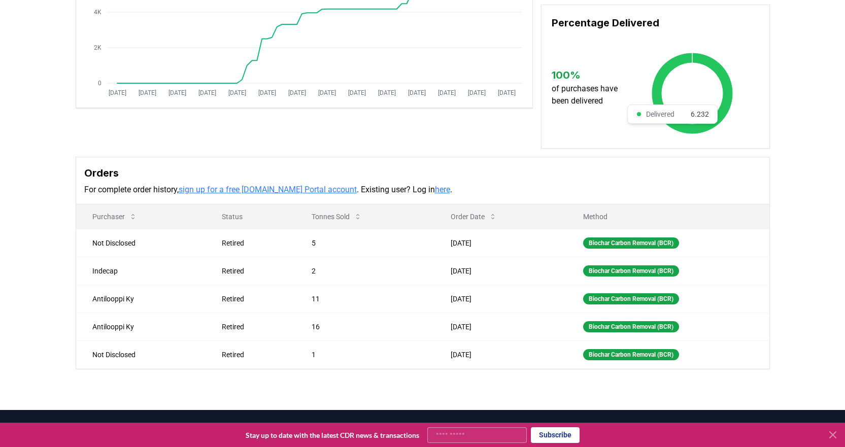
scroll to position [203, 0]
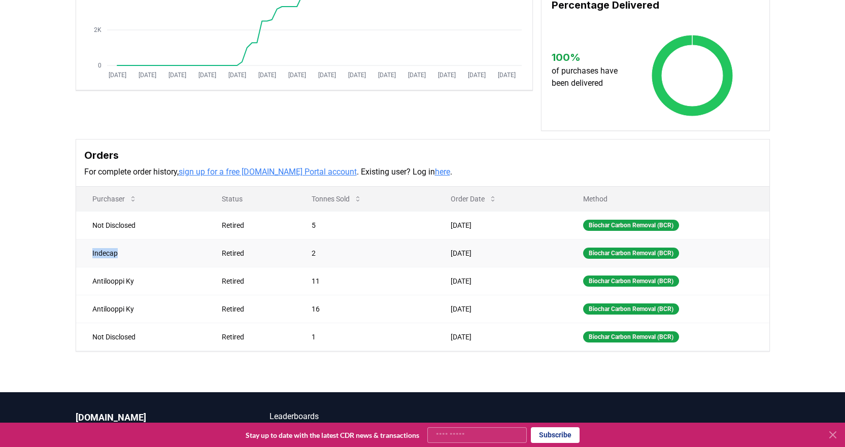
drag, startPoint x: 87, startPoint y: 267, endPoint x: 126, endPoint y: 267, distance: 39.1
click at [126, 267] on td "Indecap" at bounding box center [141, 253] width 130 height 28
copy td "Indecap"
drag, startPoint x: 90, startPoint y: 294, endPoint x: 145, endPoint y: 295, distance: 54.8
click at [145, 295] on td "Antilooppi Ky" at bounding box center [141, 281] width 130 height 28
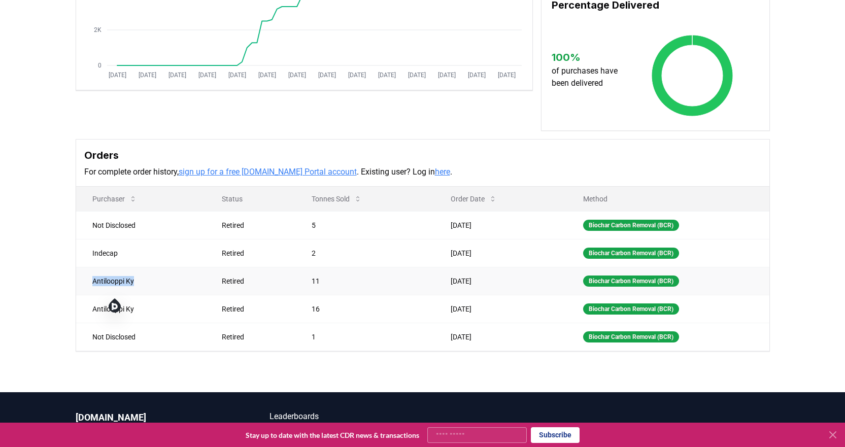
copy td "Antilooppi Ky"
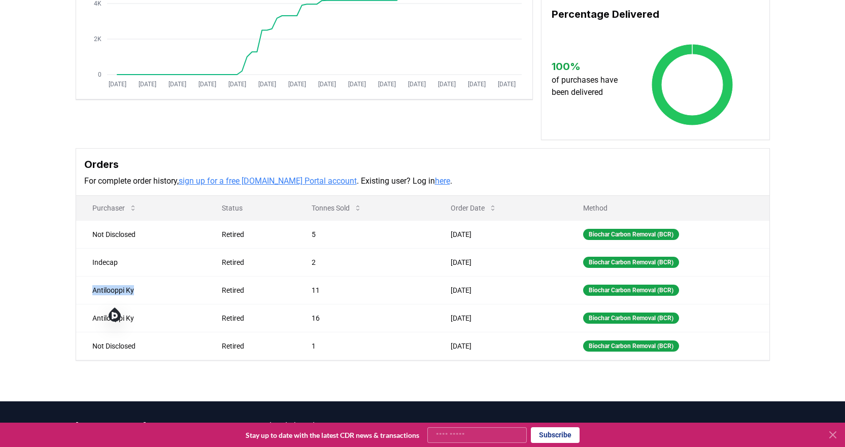
scroll to position [0, 0]
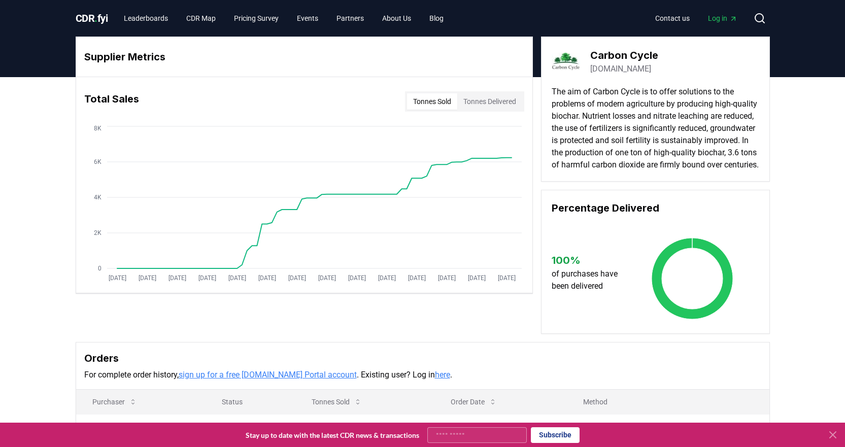
click at [622, 68] on link "carbon-cycle.de" at bounding box center [620, 69] width 61 height 12
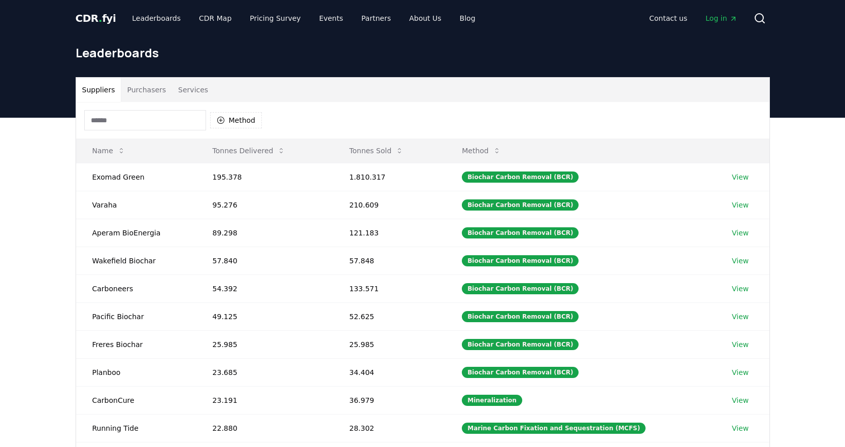
scroll to position [101, 0]
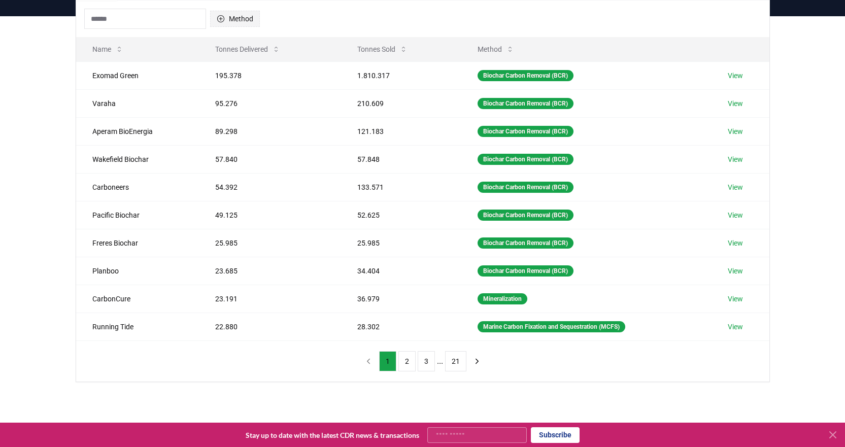
click at [225, 18] on button "Method" at bounding box center [235, 19] width 50 height 16
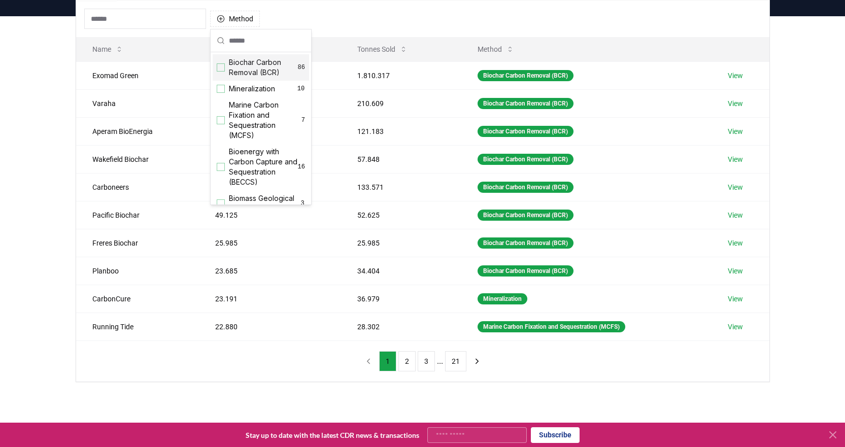
click at [222, 60] on div "Biochar Carbon Removal (BCR) 86" at bounding box center [261, 67] width 96 height 26
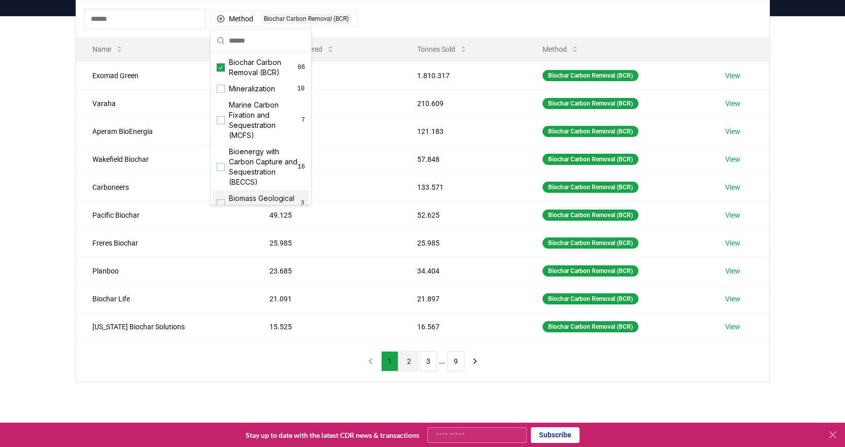
click at [408, 362] on button "2" at bounding box center [408, 361] width 17 height 20
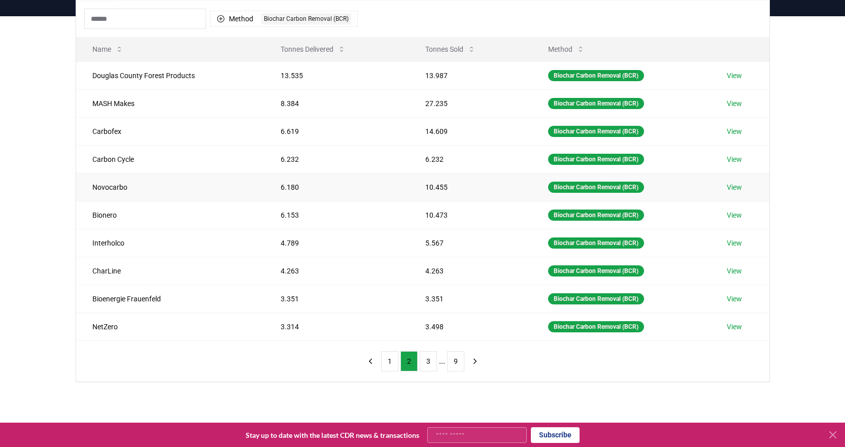
click at [731, 185] on link "View" at bounding box center [734, 187] width 15 height 10
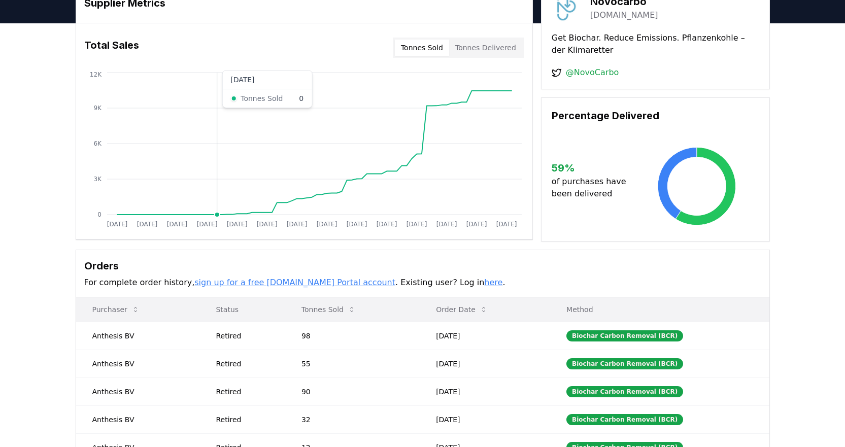
scroll to position [152, 0]
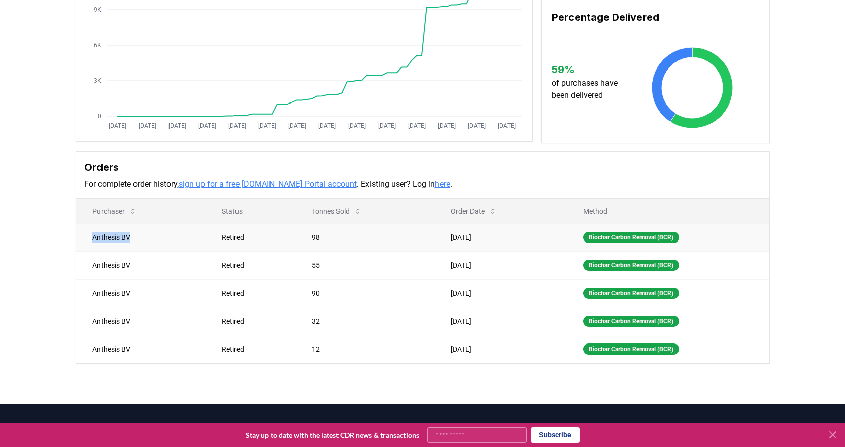
drag, startPoint x: 89, startPoint y: 235, endPoint x: 141, endPoint y: 237, distance: 51.8
click at [141, 237] on td "Anthesis BV" at bounding box center [141, 237] width 130 height 28
copy td "Anthesis BV"
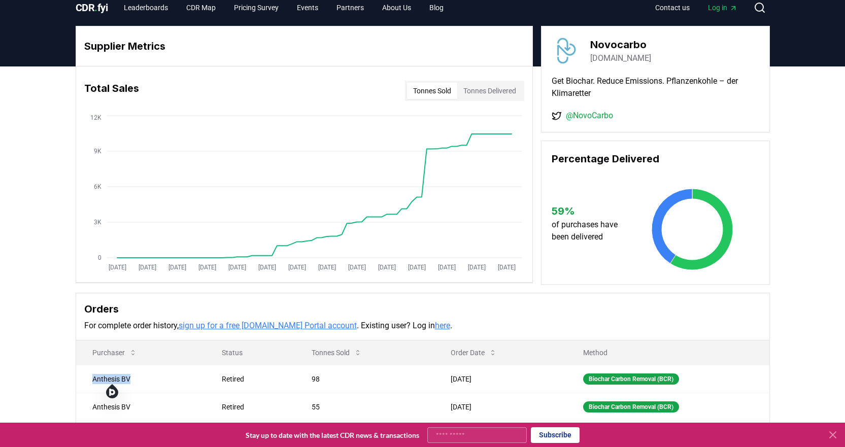
scroll to position [0, 0]
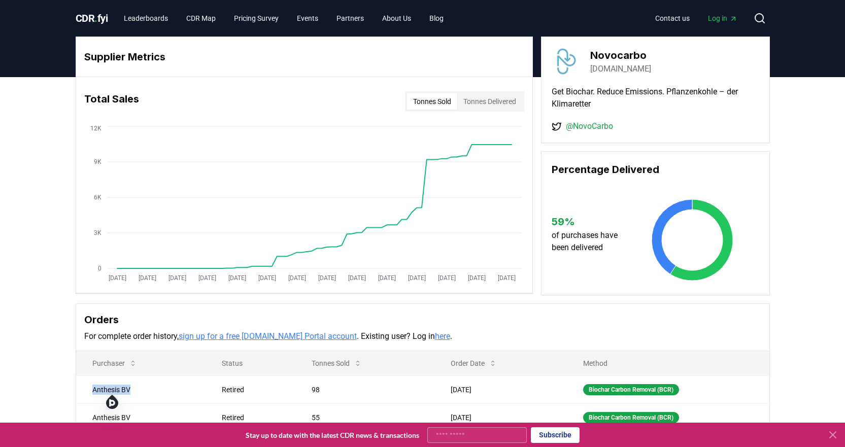
click at [614, 69] on link "novocarbo.com" at bounding box center [620, 69] width 61 height 12
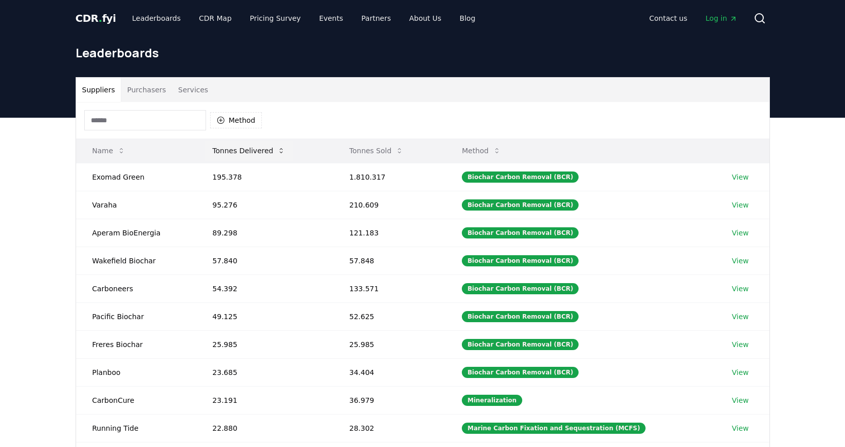
scroll to position [101, 0]
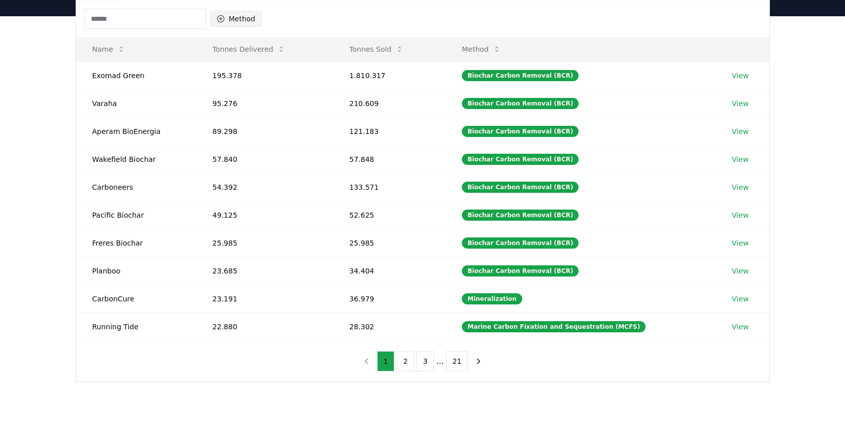
click at [220, 19] on icon "button" at bounding box center [220, 18] width 7 height 7
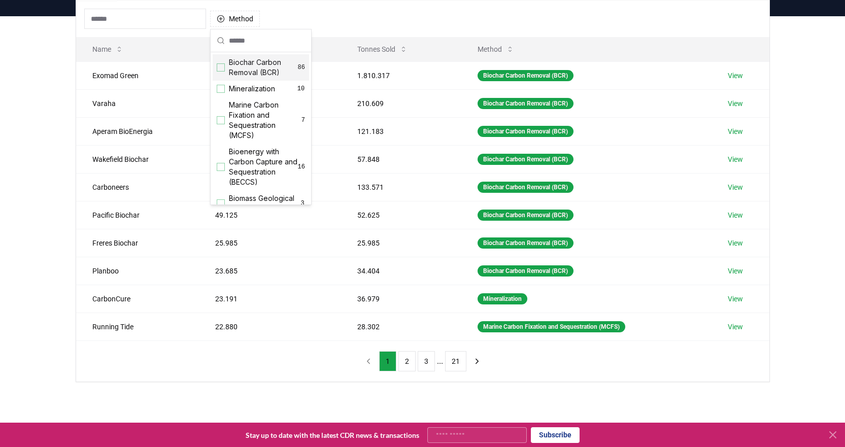
click at [230, 68] on span "Biochar Carbon Removal (BCR)" at bounding box center [263, 67] width 69 height 20
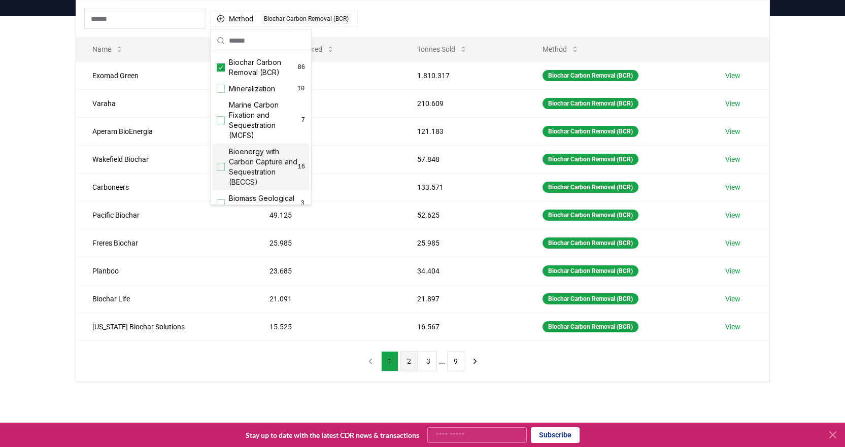
click at [406, 362] on button "2" at bounding box center [408, 361] width 17 height 20
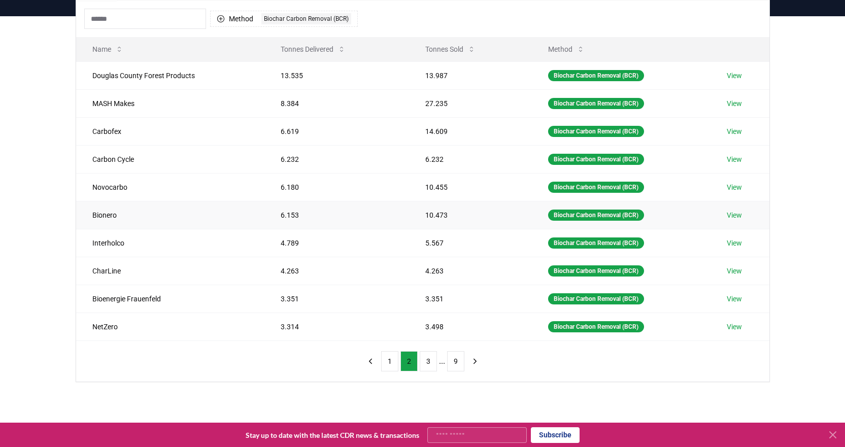
click at [738, 216] on link "View" at bounding box center [734, 215] width 15 height 10
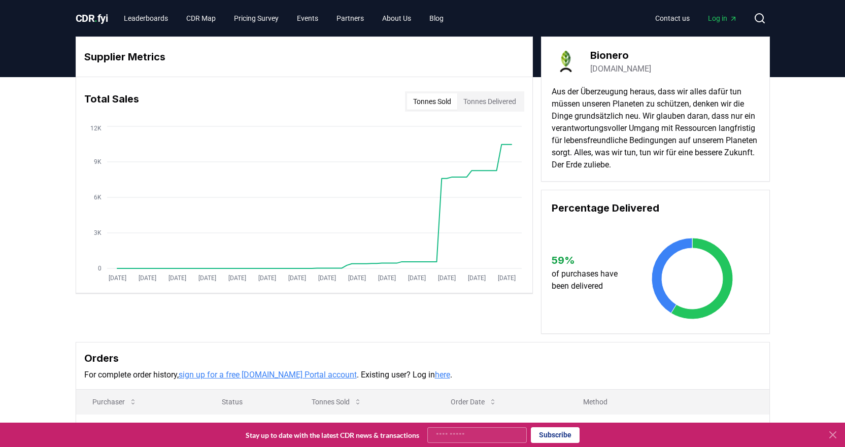
click at [620, 68] on link "[DOMAIN_NAME]" at bounding box center [620, 69] width 61 height 12
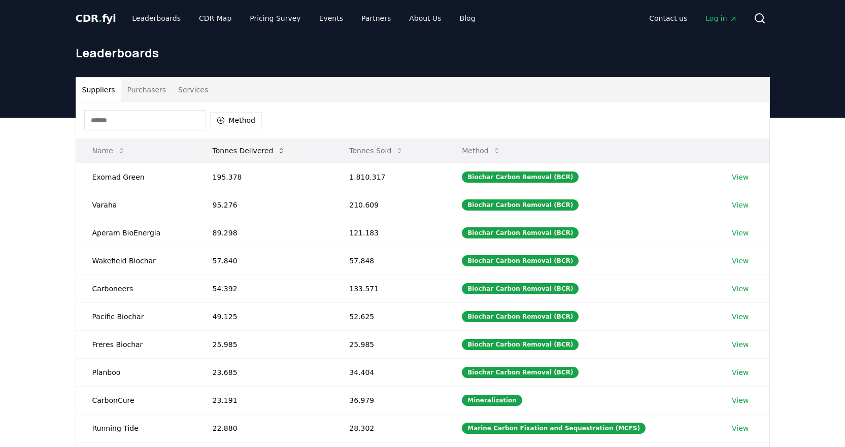
scroll to position [101, 0]
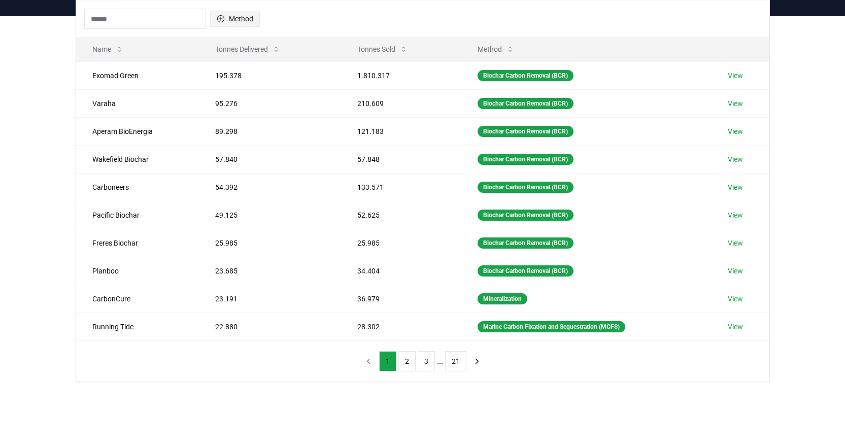
click at [235, 20] on button "Method" at bounding box center [235, 19] width 50 height 16
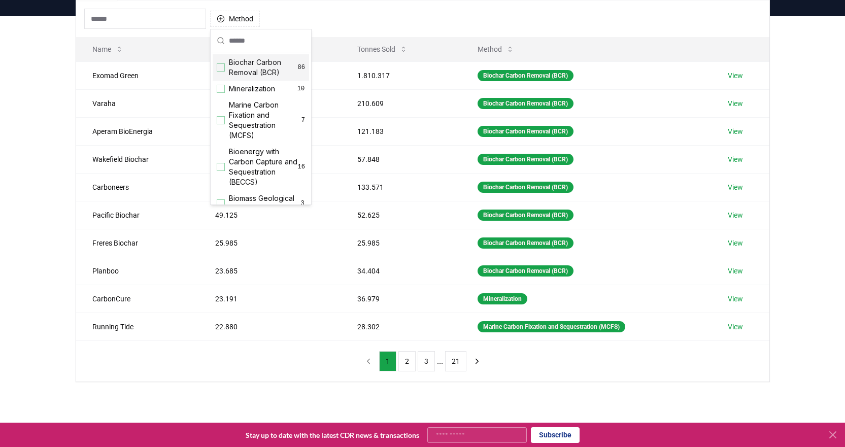
click at [232, 73] on span "Biochar Carbon Removal (BCR)" at bounding box center [263, 67] width 69 height 20
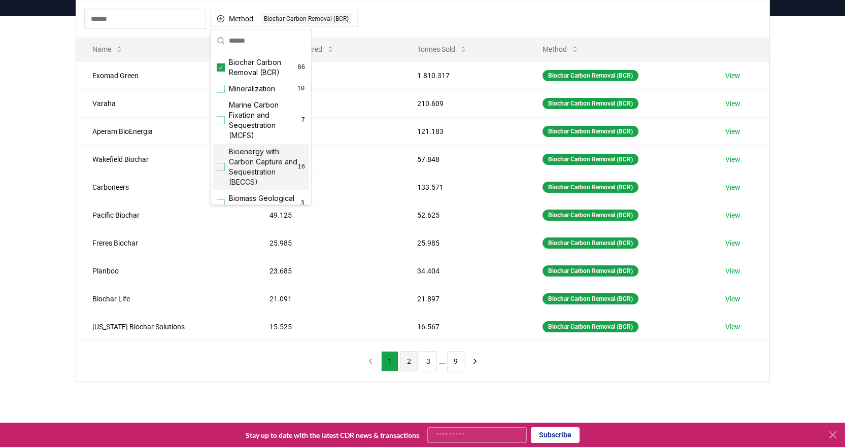
click at [407, 362] on button "2" at bounding box center [408, 361] width 17 height 20
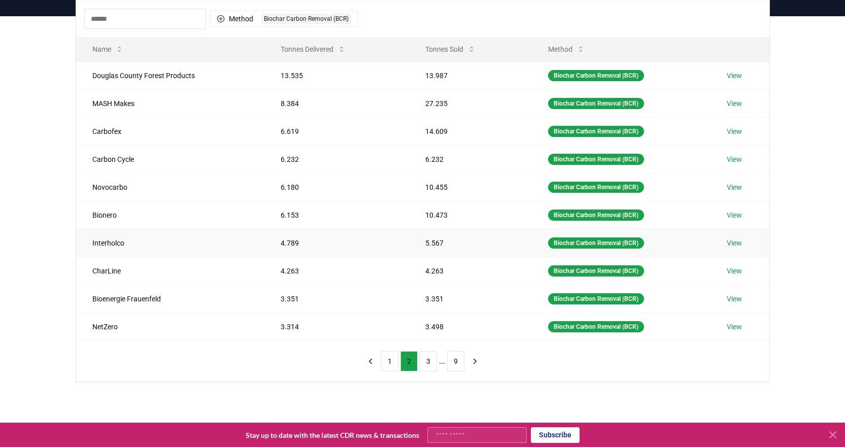
click at [741, 242] on link "View" at bounding box center [734, 243] width 15 height 10
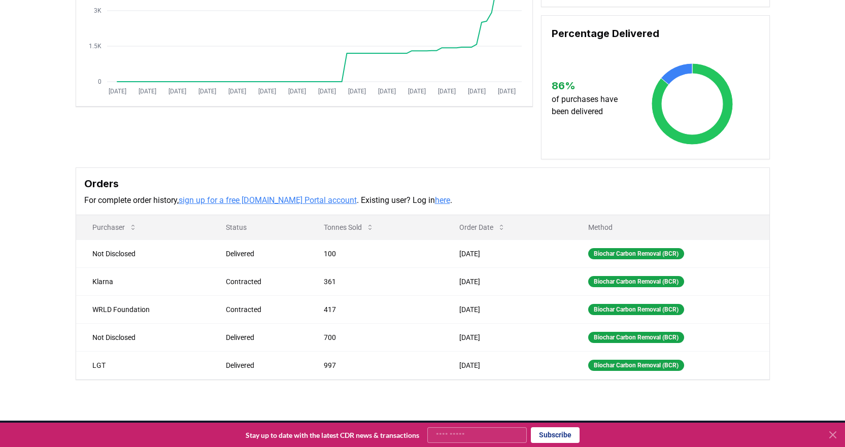
scroll to position [254, 0]
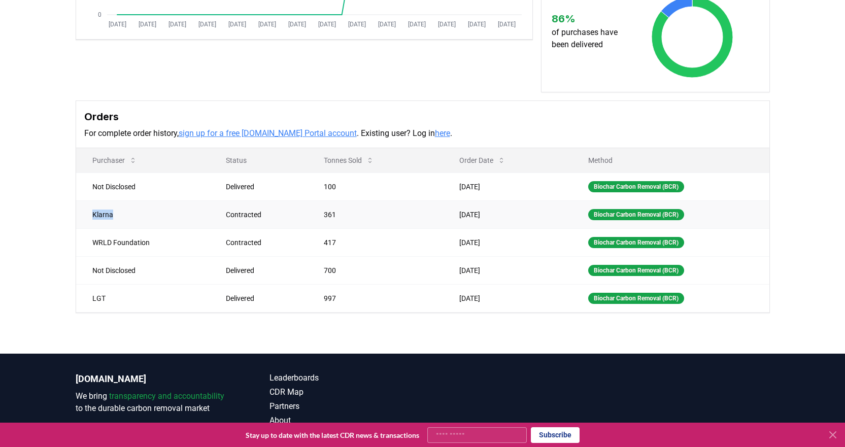
drag, startPoint x: 90, startPoint y: 223, endPoint x: 117, endPoint y: 227, distance: 27.7
click at [117, 227] on td "Klarna" at bounding box center [143, 214] width 134 height 28
copy td "Klarna"
drag, startPoint x: 90, startPoint y: 255, endPoint x: 155, endPoint y: 259, distance: 65.1
click at [155, 256] on td "WRLD Foundation" at bounding box center [143, 242] width 134 height 28
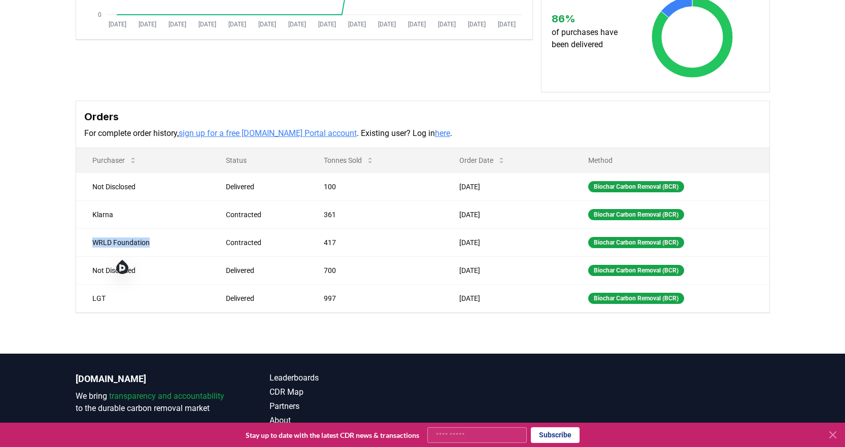
copy td "WRLD Foundation"
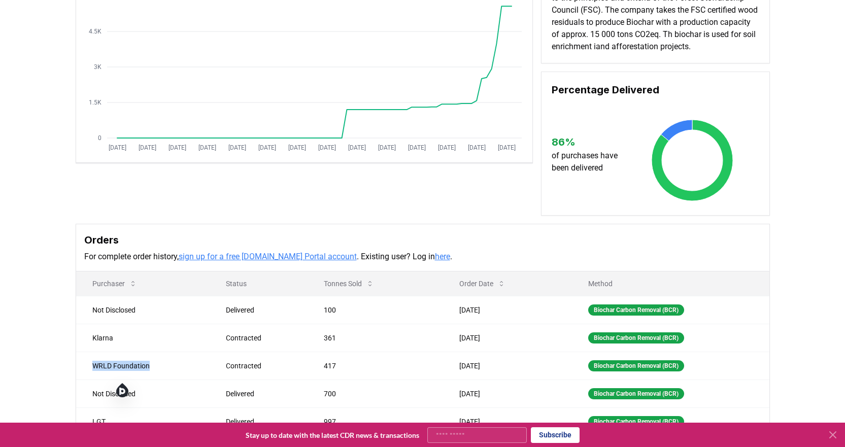
scroll to position [0, 0]
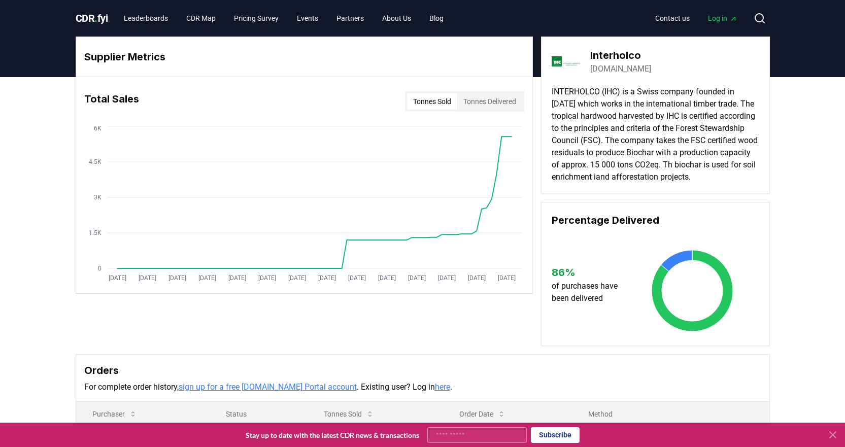
click at [617, 68] on link "interholco.com" at bounding box center [620, 69] width 61 height 12
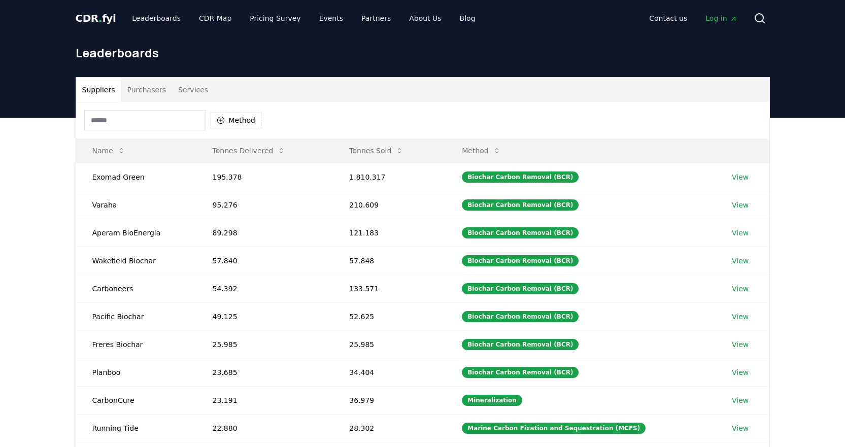
scroll to position [101, 0]
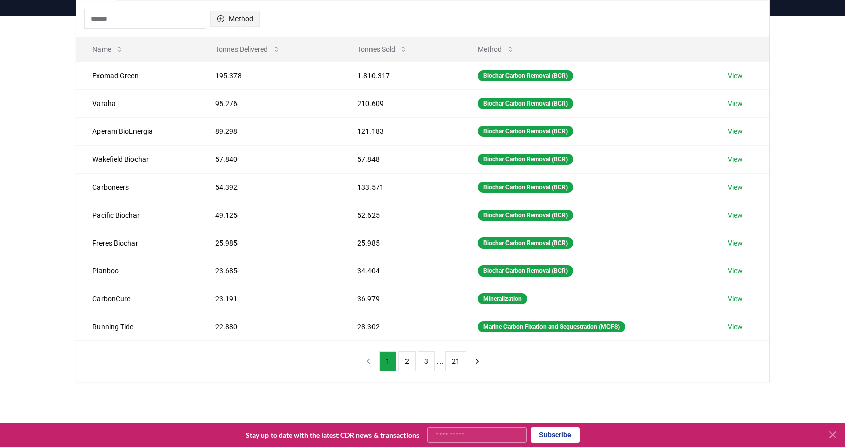
click at [220, 19] on icon "button" at bounding box center [221, 19] width 8 height 8
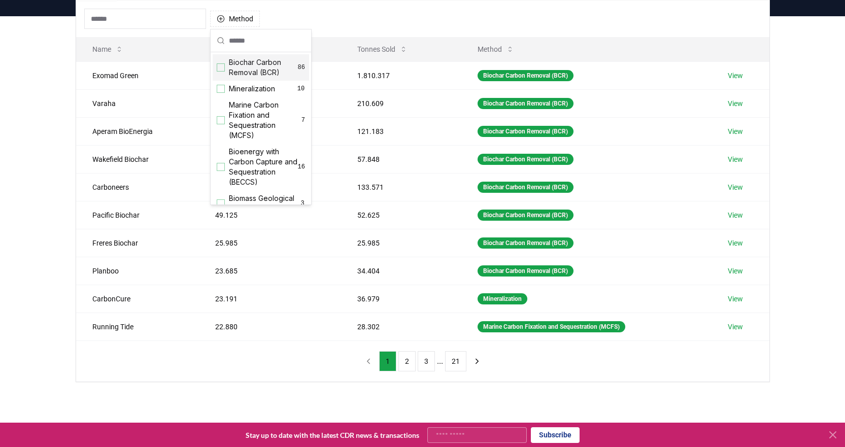
drag, startPoint x: 221, startPoint y: 64, endPoint x: 225, endPoint y: 76, distance: 13.0
click at [220, 64] on div "Suggestions" at bounding box center [221, 67] width 8 height 8
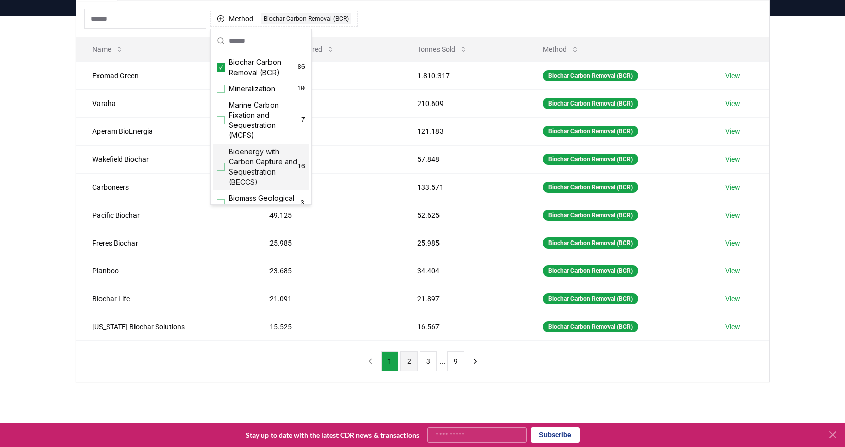
click at [407, 360] on button "2" at bounding box center [408, 361] width 17 height 20
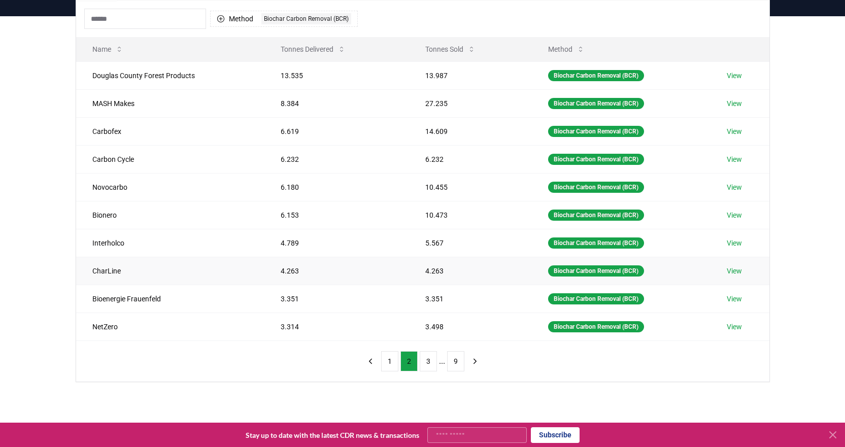
click at [732, 269] on link "View" at bounding box center [734, 271] width 15 height 10
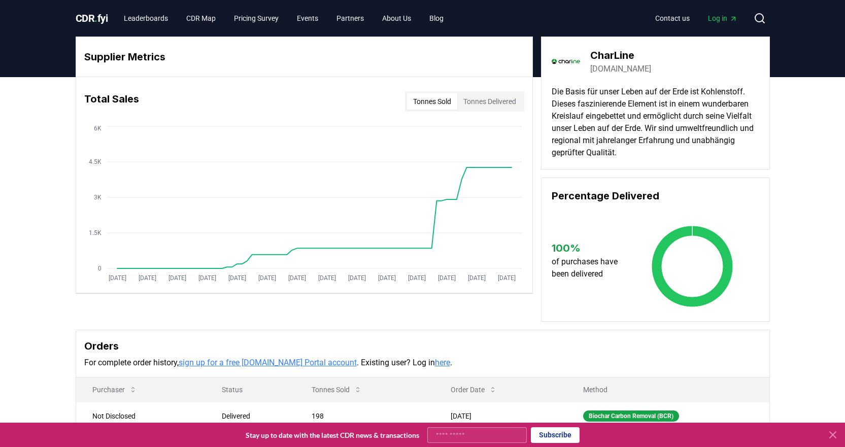
click at [630, 72] on link "[DOMAIN_NAME]" at bounding box center [620, 69] width 61 height 12
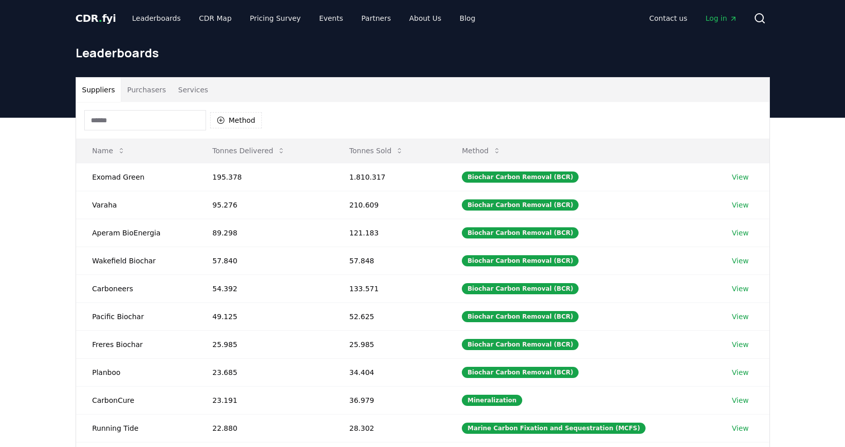
scroll to position [101, 0]
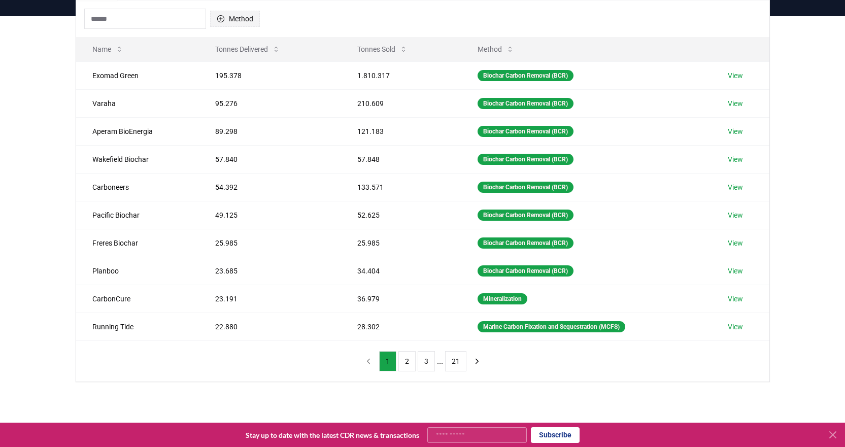
click at [221, 20] on icon "button" at bounding box center [221, 19] width 8 height 8
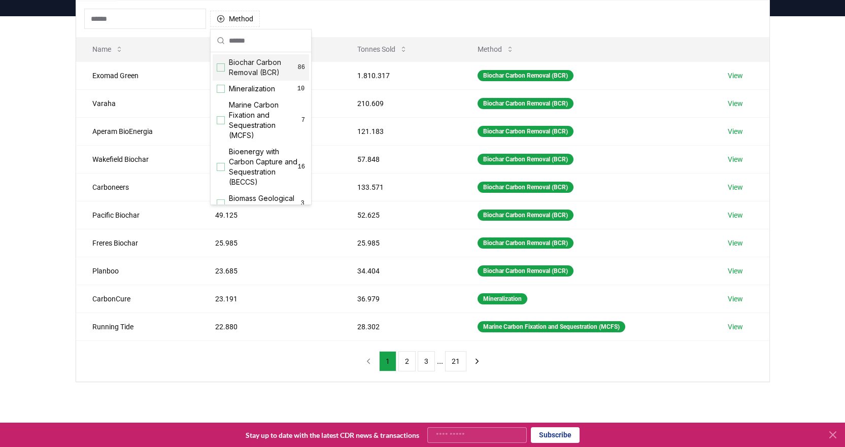
click at [225, 68] on div "Biochar Carbon Removal (BCR) 86" at bounding box center [261, 67] width 96 height 26
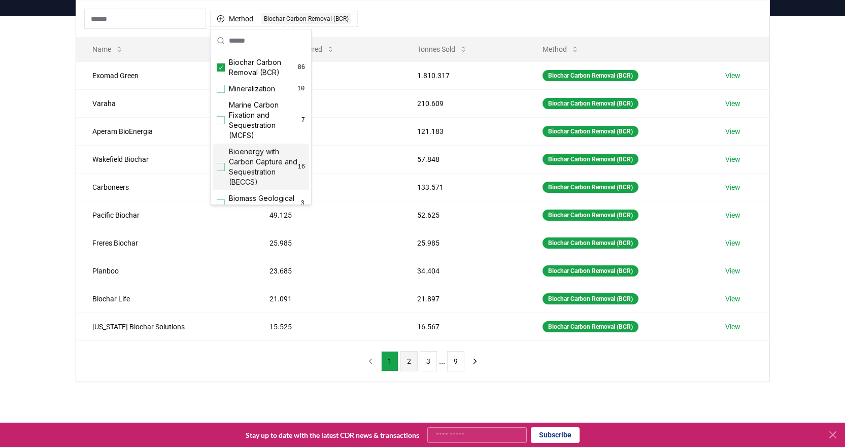
click at [408, 365] on button "2" at bounding box center [408, 361] width 17 height 20
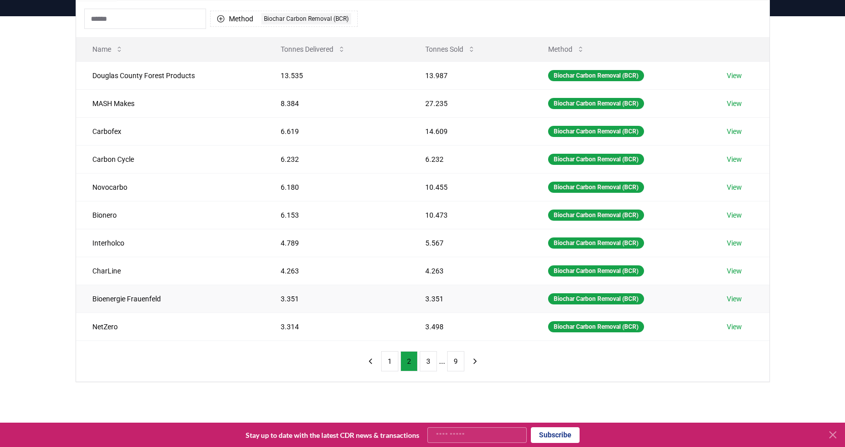
click at [738, 299] on link "View" at bounding box center [734, 299] width 15 height 10
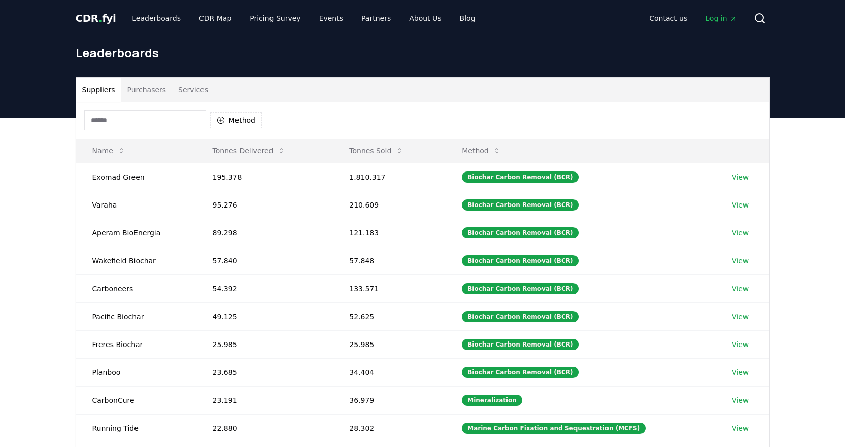
scroll to position [101, 0]
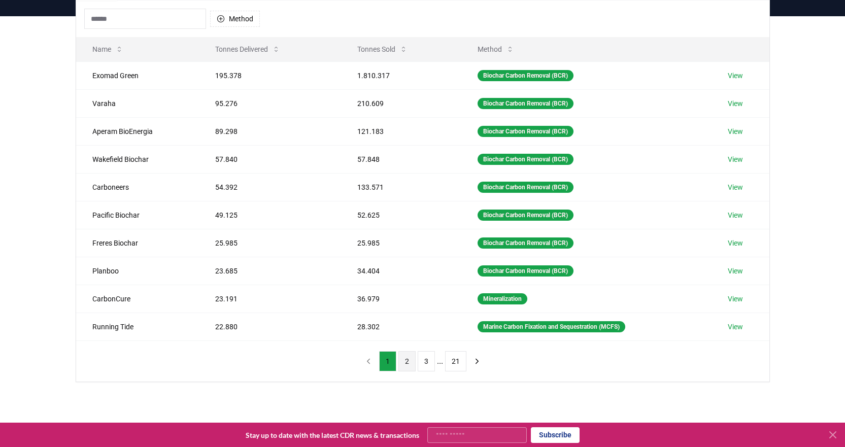
click at [408, 361] on button "2" at bounding box center [406, 361] width 17 height 20
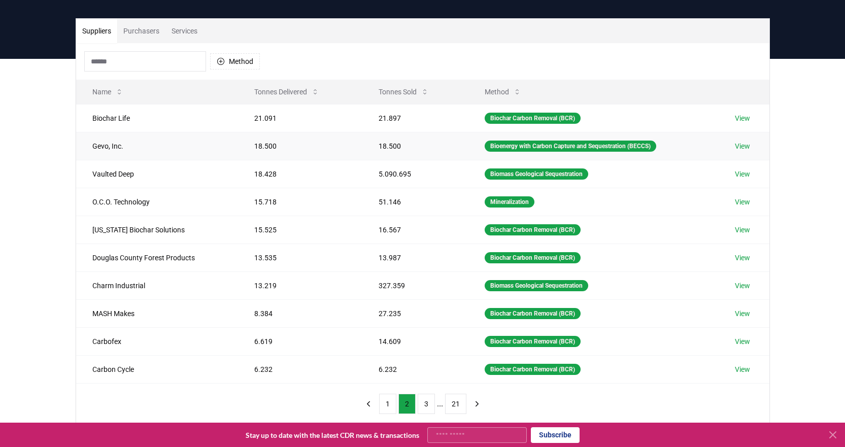
scroll to position [0, 0]
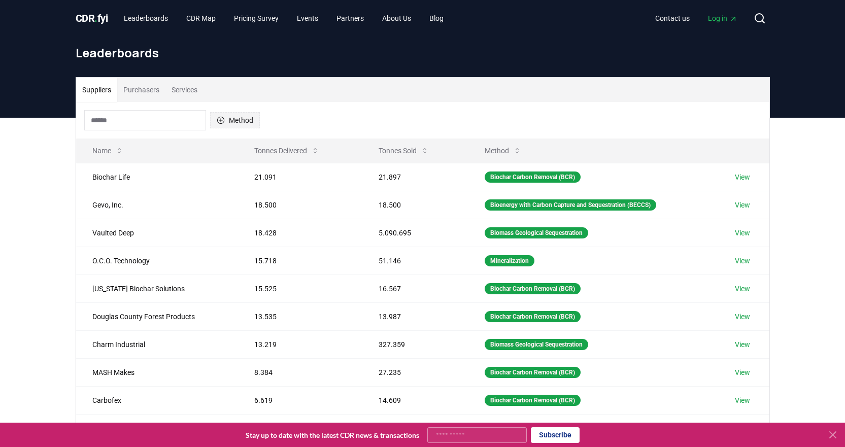
click at [229, 124] on button "Method" at bounding box center [235, 120] width 50 height 16
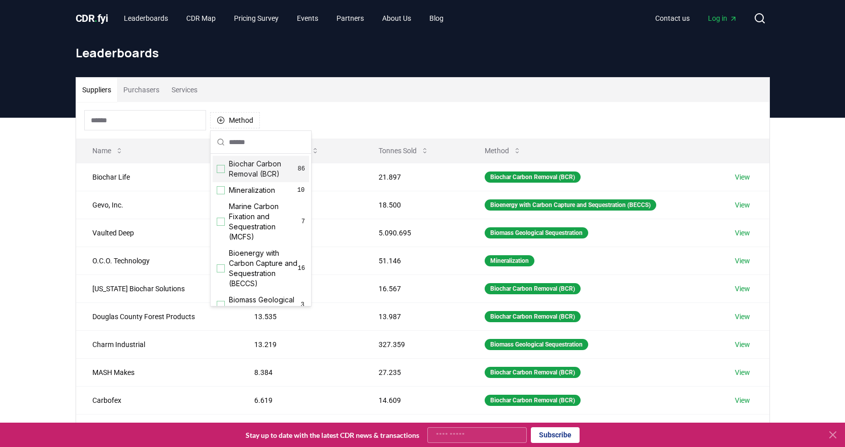
drag, startPoint x: 221, startPoint y: 169, endPoint x: 232, endPoint y: 175, distance: 12.3
click at [221, 171] on div "Suggestions" at bounding box center [221, 169] width 8 height 8
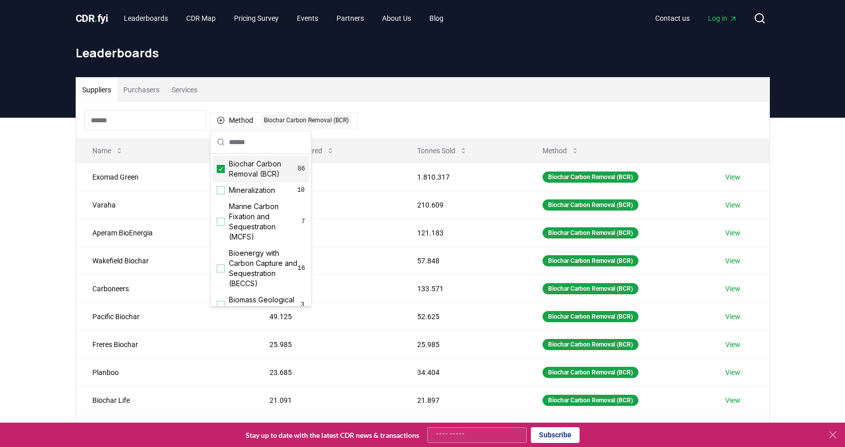
click at [396, 92] on div "Suppliers Purchasers Services" at bounding box center [422, 90] width 693 height 24
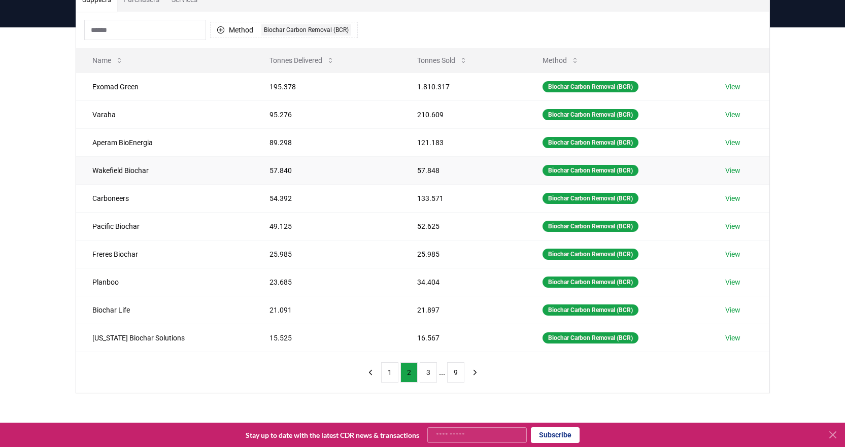
scroll to position [254, 0]
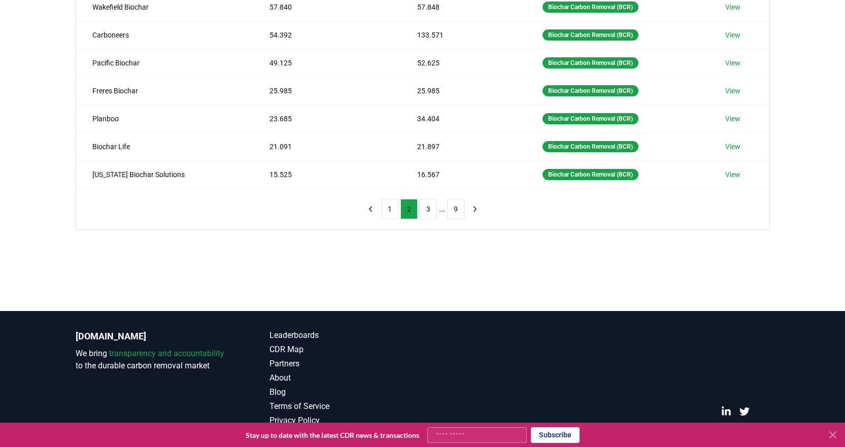
click at [405, 207] on button "2" at bounding box center [408, 209] width 17 height 20
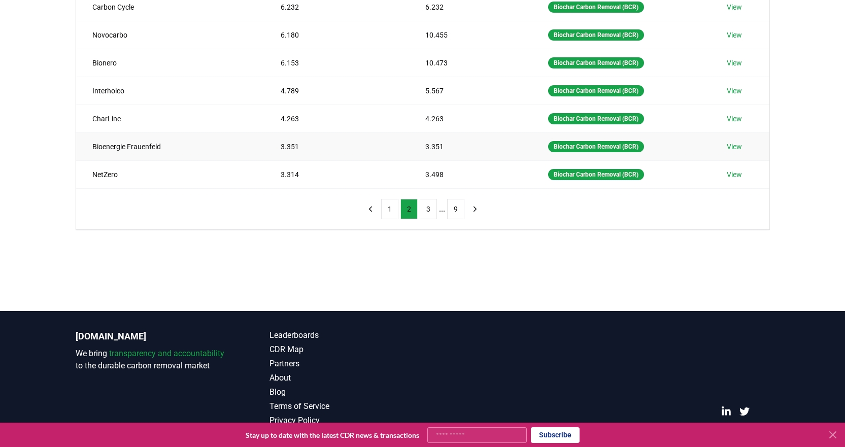
click at [734, 149] on link "View" at bounding box center [734, 147] width 15 height 10
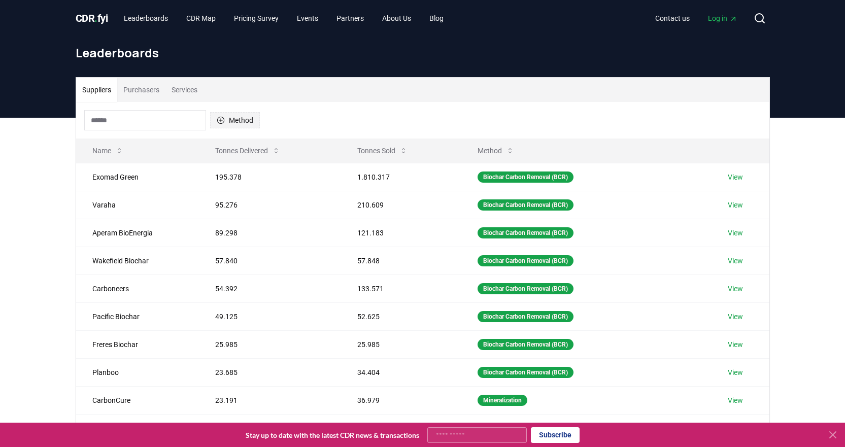
click at [225, 121] on button "Method" at bounding box center [235, 120] width 50 height 16
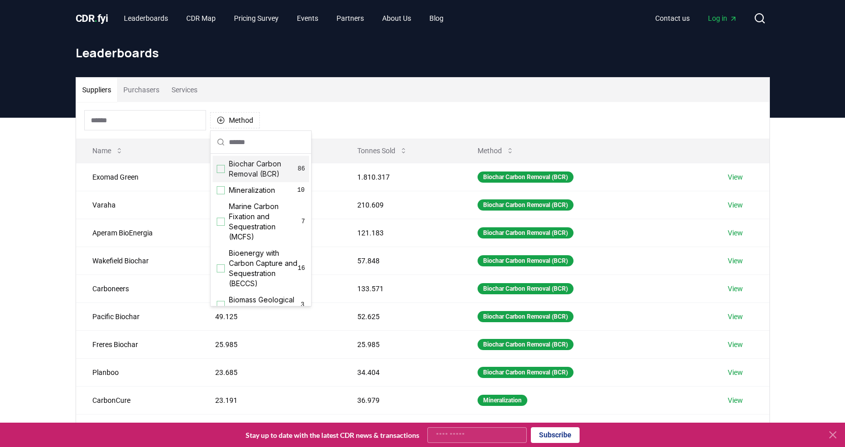
click at [223, 170] on div "Suggestions" at bounding box center [221, 169] width 8 height 8
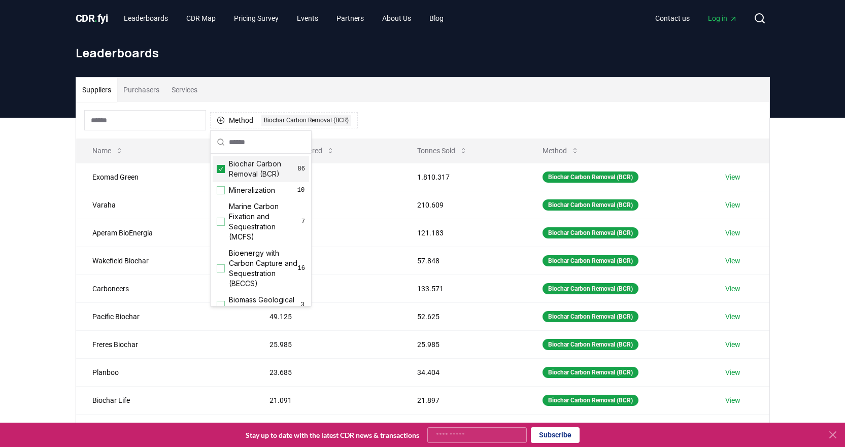
click at [484, 90] on div "Suppliers Purchasers Services" at bounding box center [422, 90] width 693 height 24
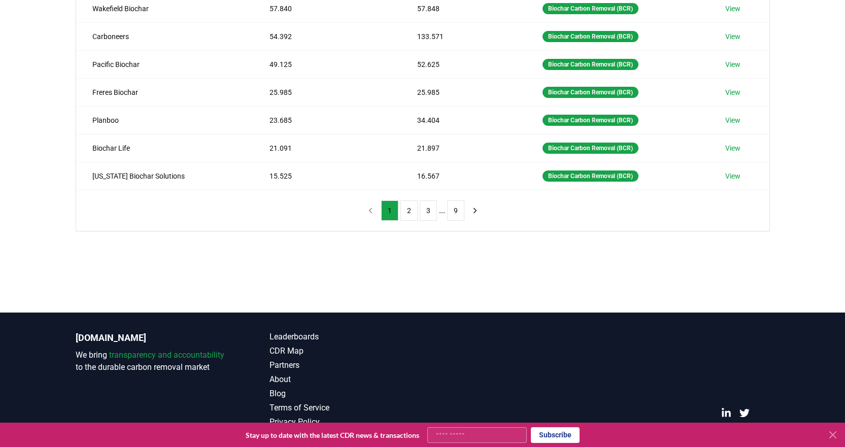
scroll to position [266, 0]
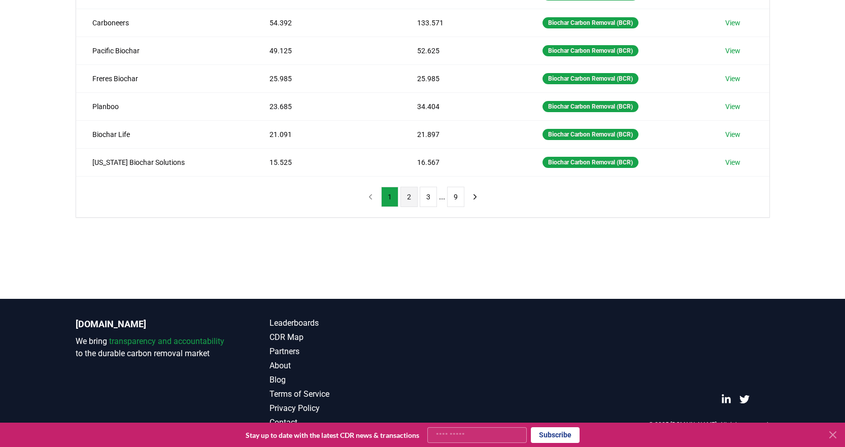
click at [407, 192] on button "2" at bounding box center [408, 197] width 17 height 20
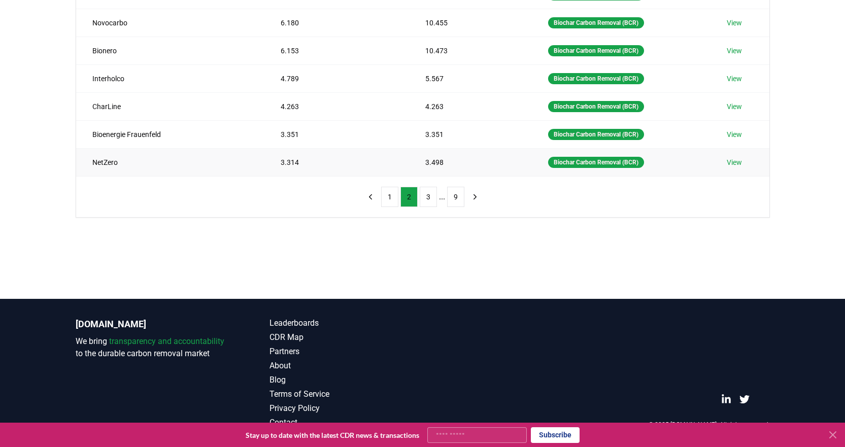
click at [735, 163] on link "View" at bounding box center [734, 162] width 15 height 10
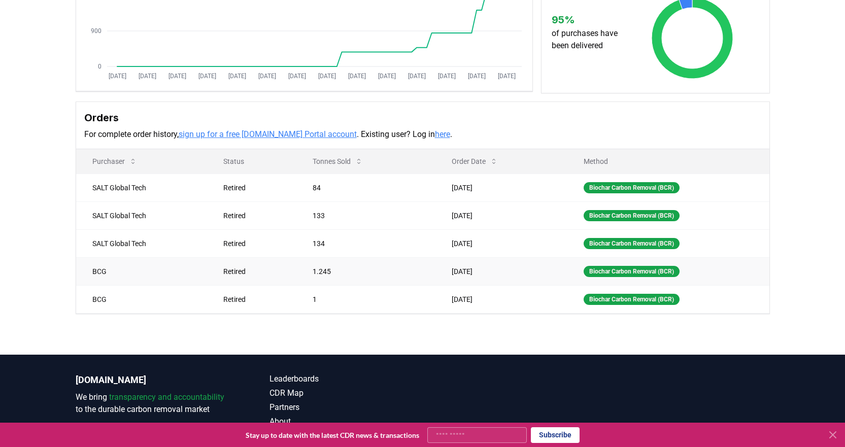
scroll to position [203, 0]
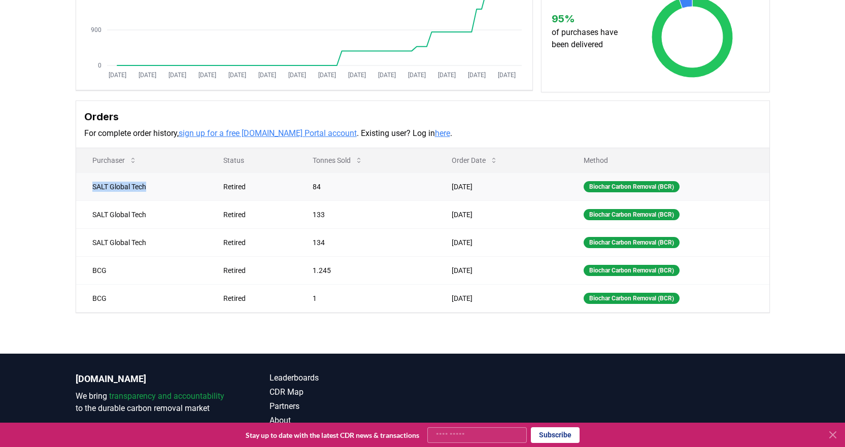
drag, startPoint x: 87, startPoint y: 188, endPoint x: 163, endPoint y: 188, distance: 76.1
click at [163, 188] on td "SALT Global Tech" at bounding box center [141, 187] width 131 height 28
copy td "SALT Global Tech"
click at [771, 242] on div "Supplier Metrics Total Sales Tonnes Sold Tonnes Delivered Jan 2019 Jul 2019 Jan…" at bounding box center [422, 73] width 710 height 479
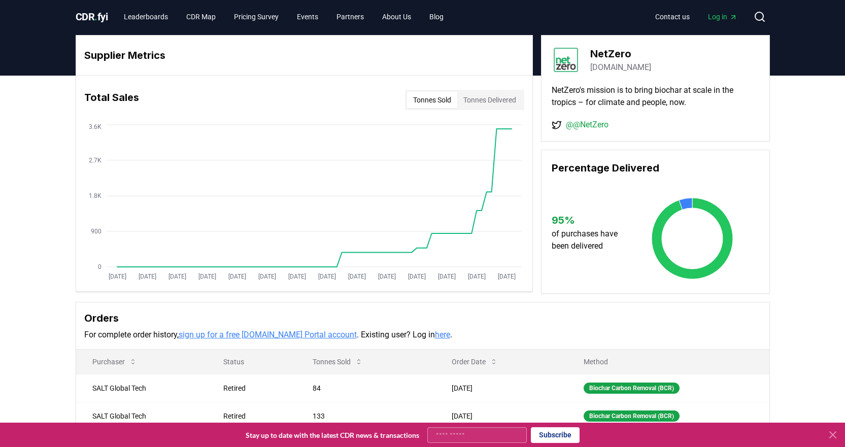
scroll to position [0, 0]
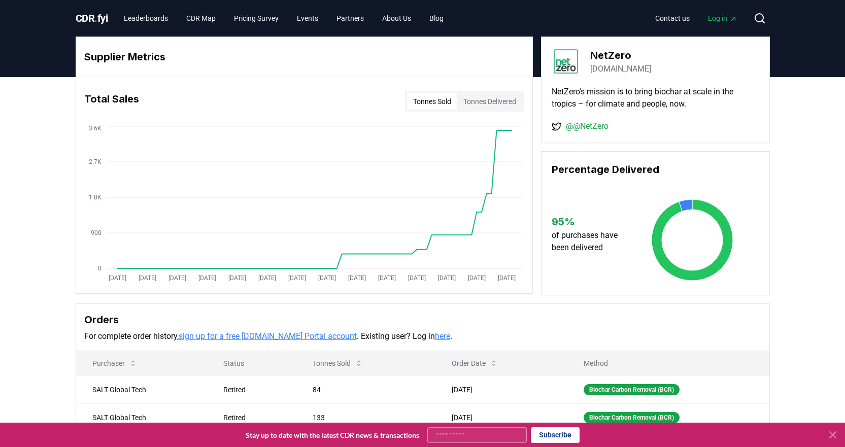
click at [635, 70] on link "netzero.green" at bounding box center [620, 69] width 61 height 12
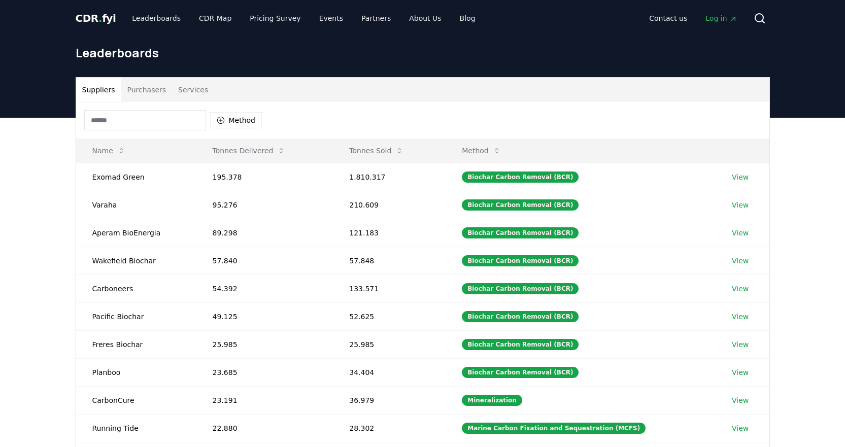
scroll to position [12, 0]
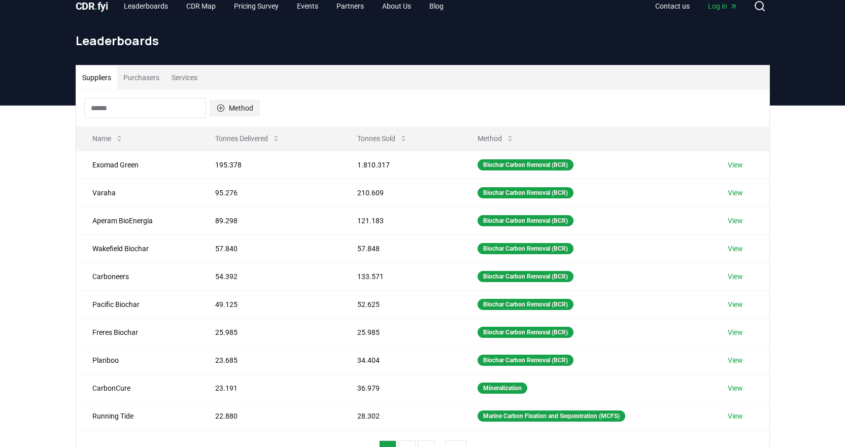
click at [221, 103] on button "Method" at bounding box center [235, 108] width 50 height 16
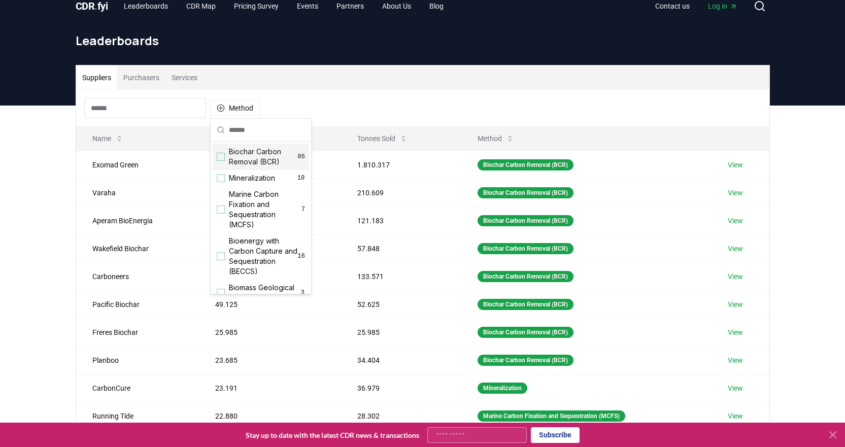
click at [222, 157] on div "Suggestions" at bounding box center [221, 157] width 8 height 8
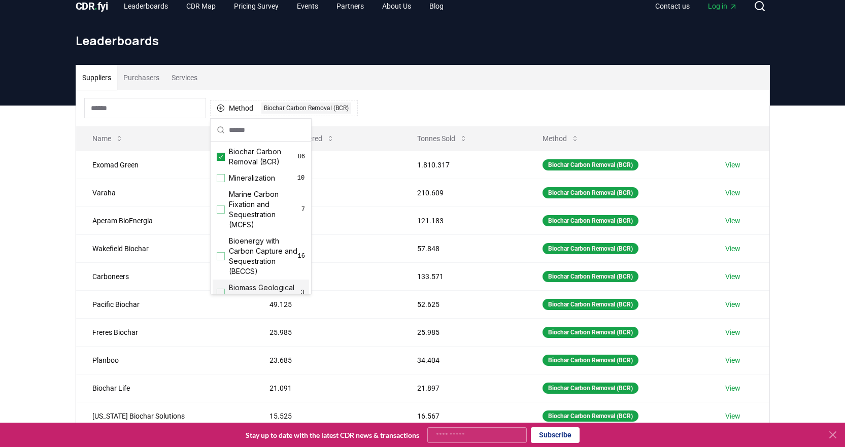
click at [831, 432] on icon at bounding box center [832, 435] width 12 height 12
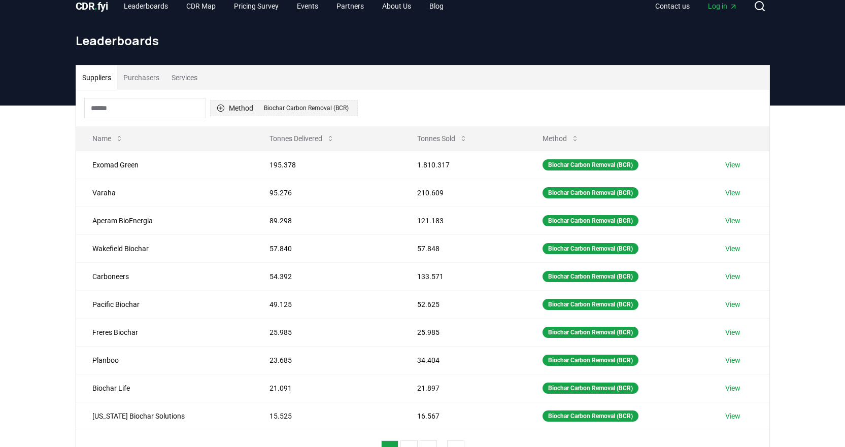
click at [238, 109] on button "Method 1 Biochar Carbon Removal (BCR)" at bounding box center [284, 108] width 148 height 16
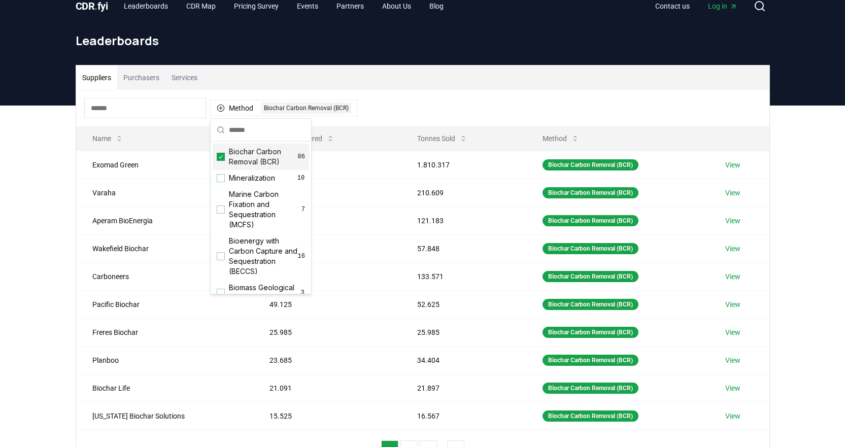
click at [424, 56] on div "Leaderboards" at bounding box center [422, 44] width 710 height 41
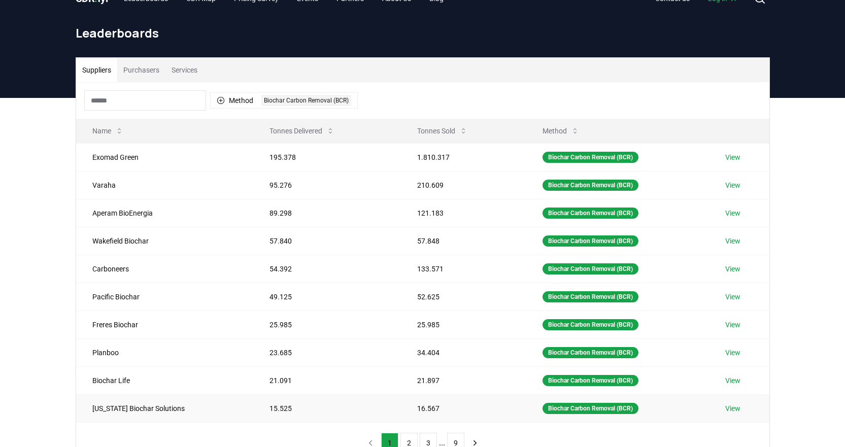
scroll to position [266, 0]
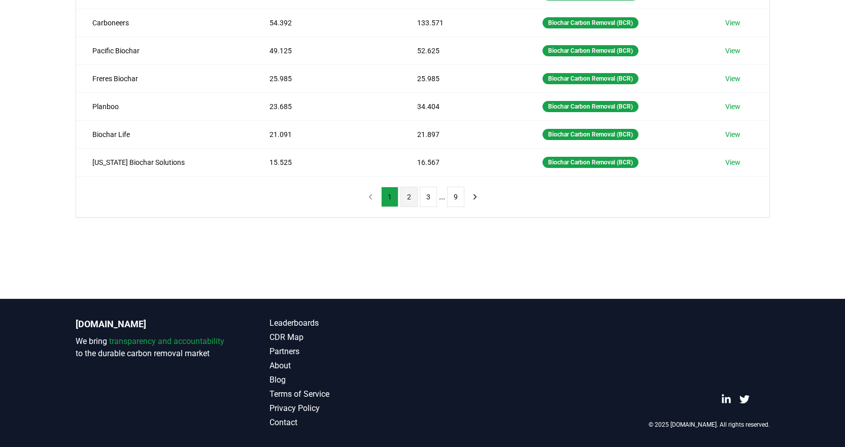
click at [409, 197] on button "2" at bounding box center [408, 197] width 17 height 20
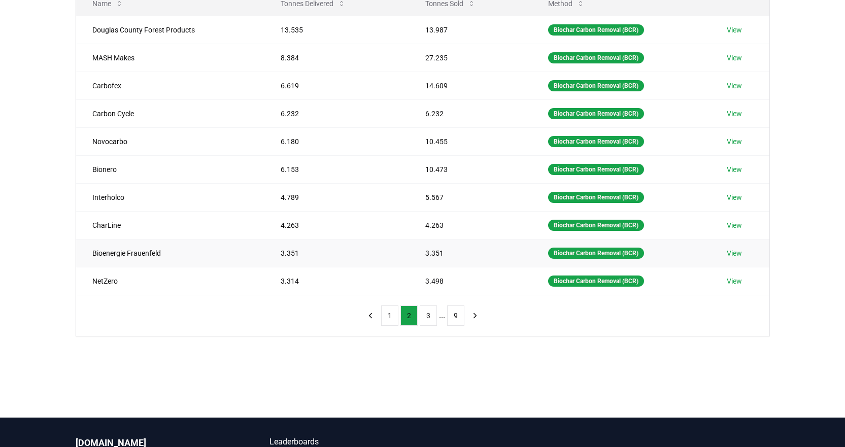
scroll to position [215, 0]
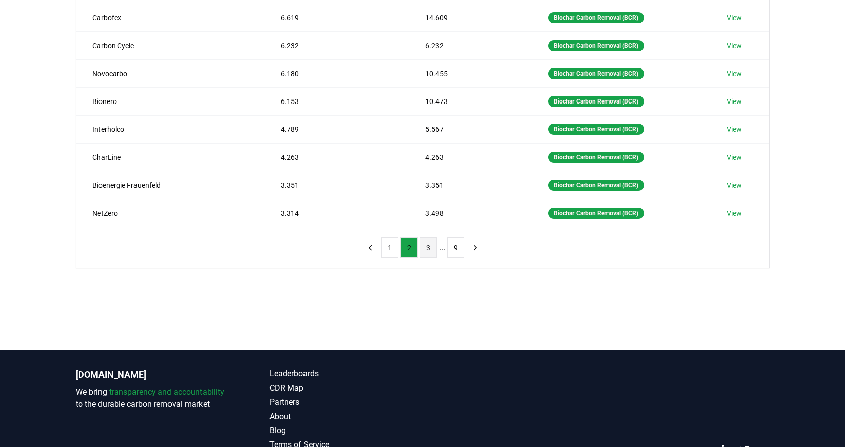
click at [426, 248] on button "3" at bounding box center [428, 247] width 17 height 20
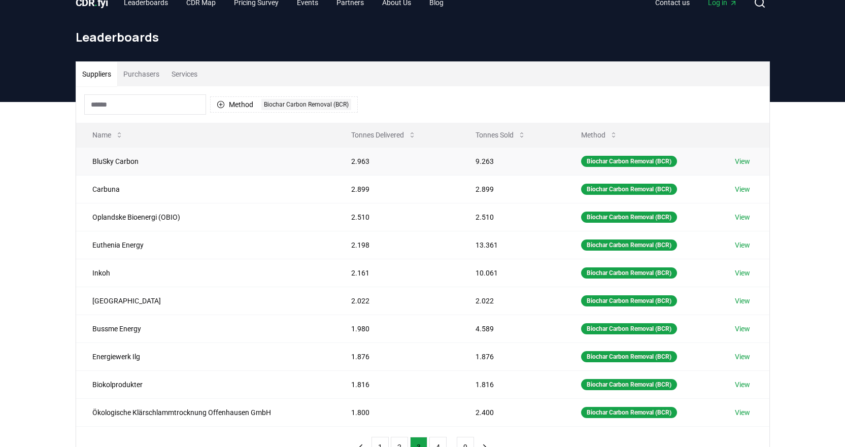
scroll to position [12, 0]
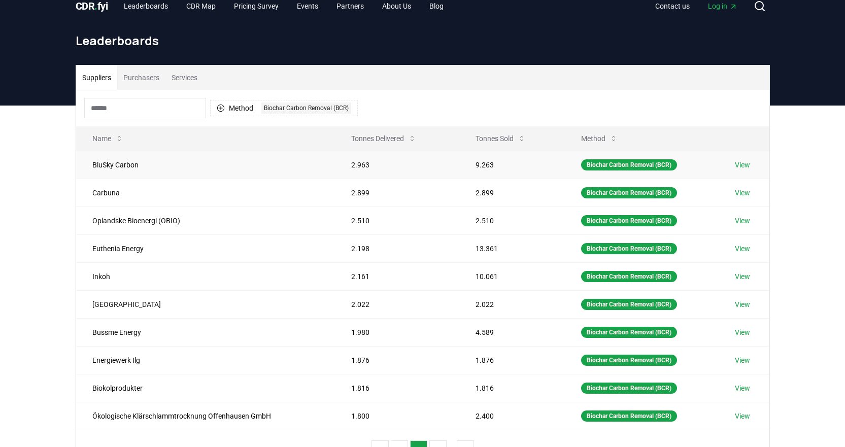
click at [752, 162] on td "View" at bounding box center [743, 165] width 51 height 28
click at [748, 165] on link "View" at bounding box center [742, 165] width 15 height 10
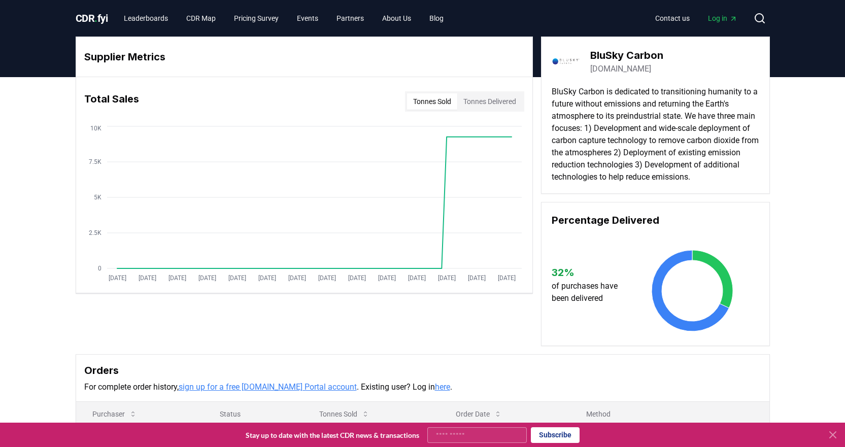
click at [634, 66] on link "bluskycarbon.com" at bounding box center [620, 69] width 61 height 12
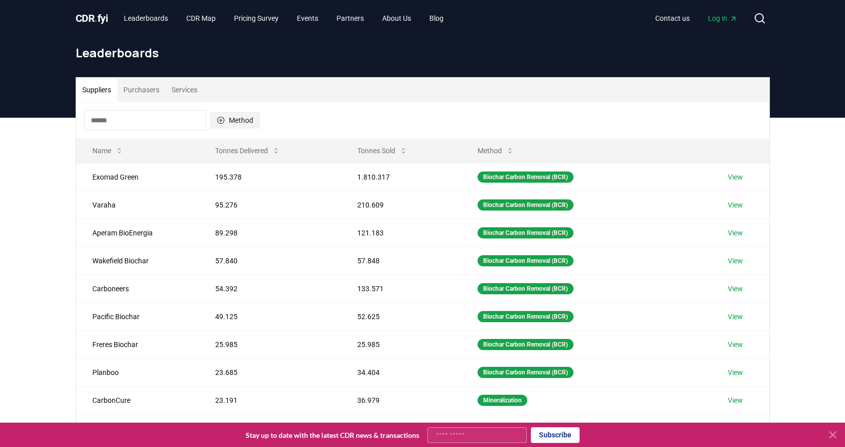
click at [224, 115] on button "Method" at bounding box center [235, 120] width 50 height 16
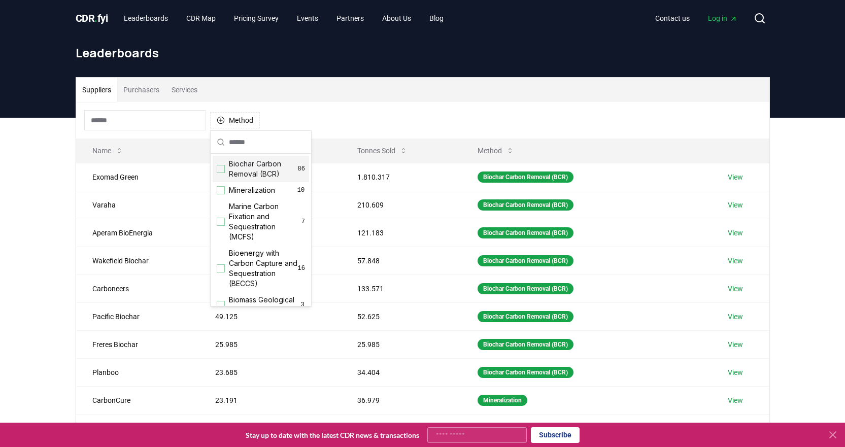
click at [223, 166] on div "Suggestions" at bounding box center [221, 169] width 8 height 8
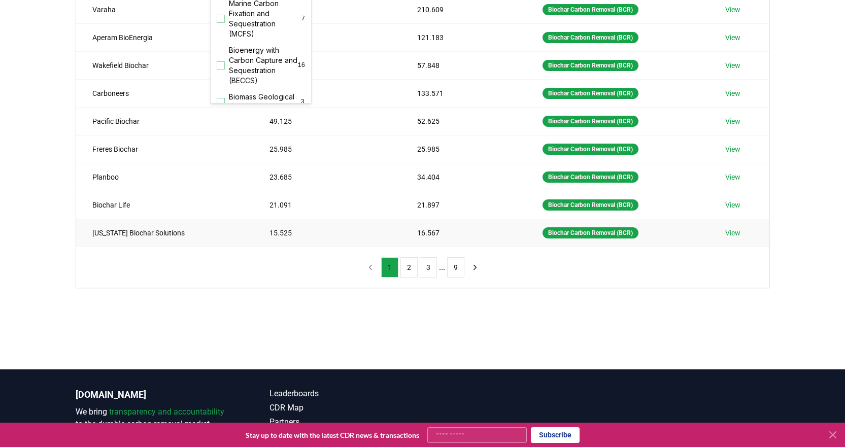
scroll to position [203, 0]
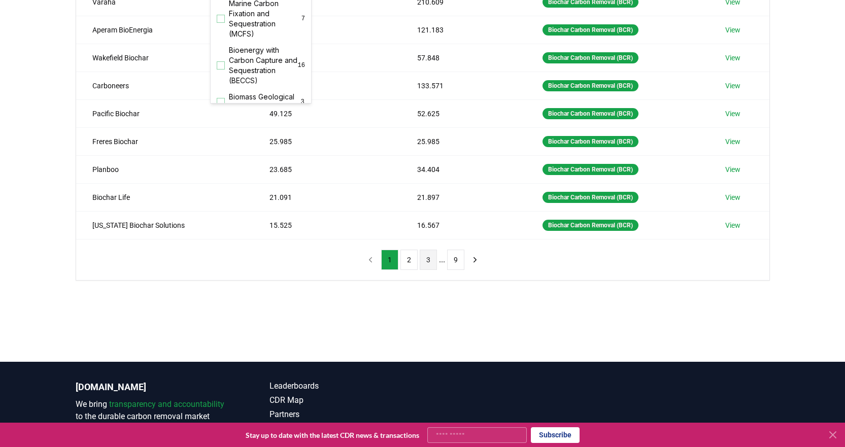
click at [427, 261] on button "3" at bounding box center [428, 260] width 17 height 20
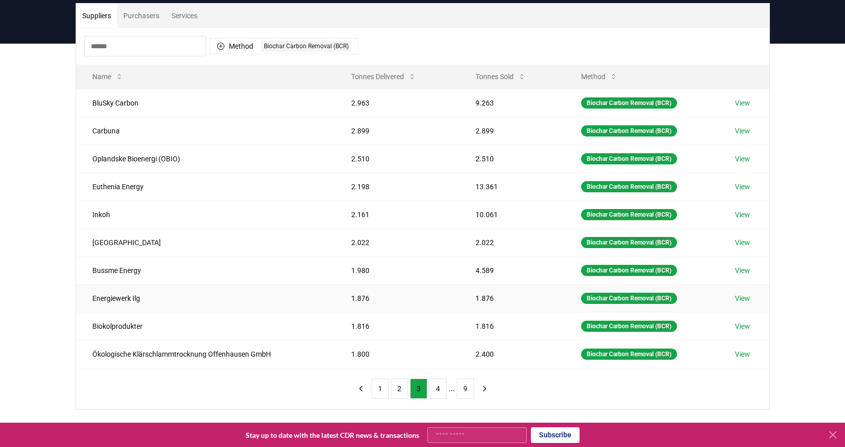
scroll to position [51, 0]
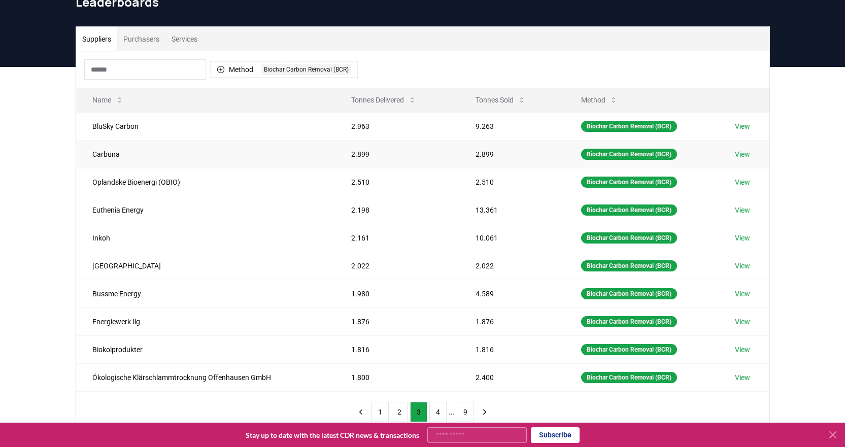
click at [742, 155] on link "View" at bounding box center [742, 154] width 15 height 10
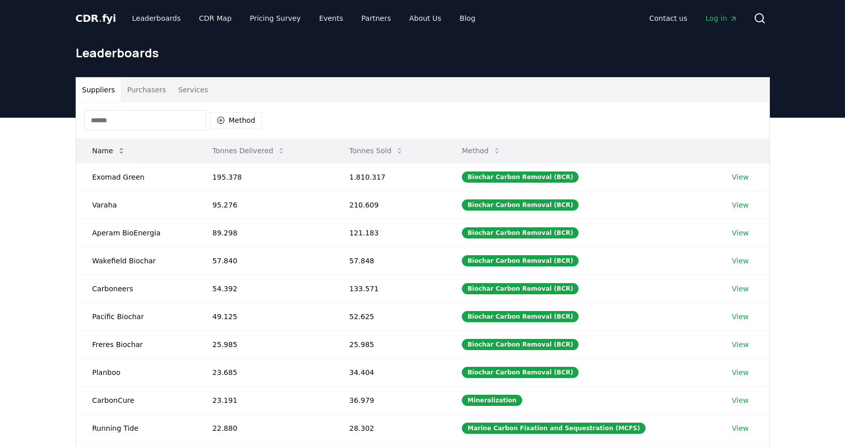
scroll to position [51, 0]
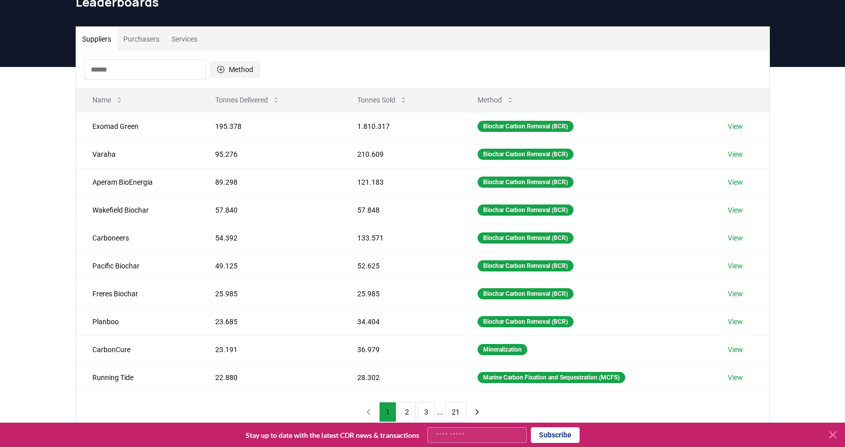
click at [220, 67] on icon "button" at bounding box center [221, 69] width 8 height 8
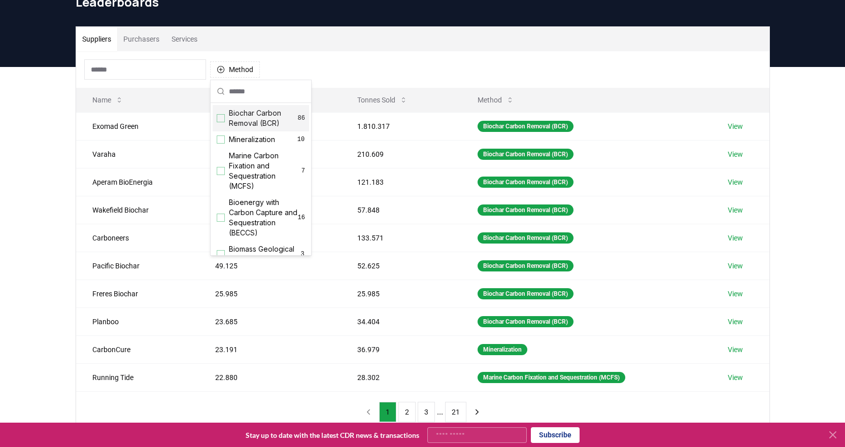
click at [225, 118] on div "Biochar Carbon Removal (BCR) 86" at bounding box center [261, 118] width 96 height 26
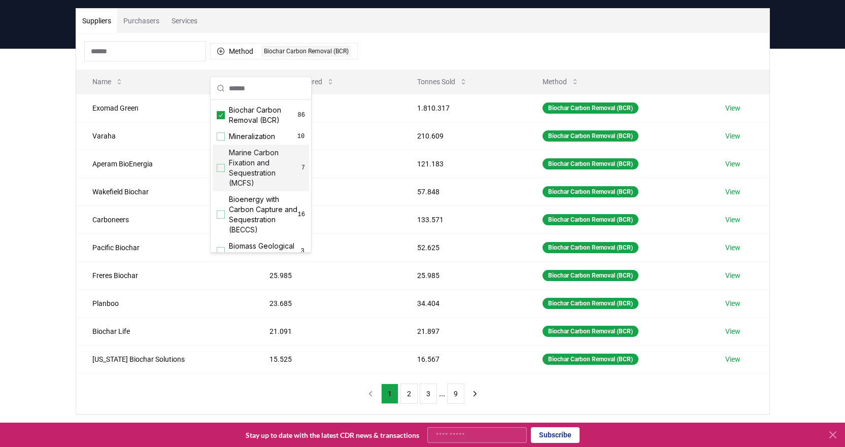
scroll to position [101, 0]
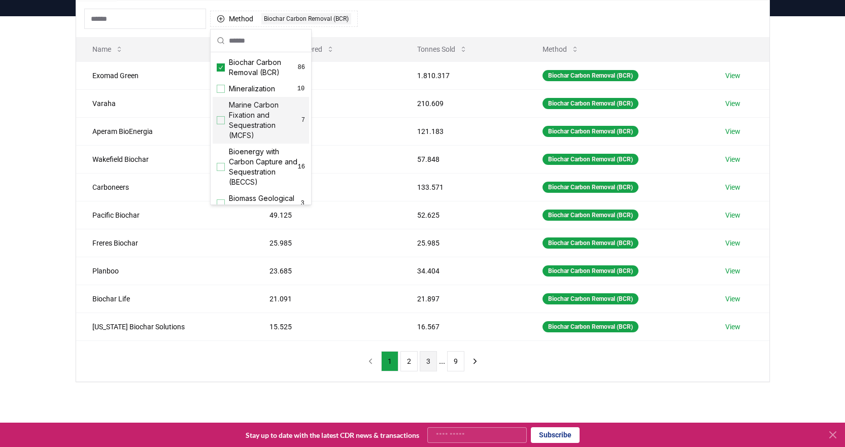
click at [429, 361] on button "3" at bounding box center [428, 361] width 17 height 20
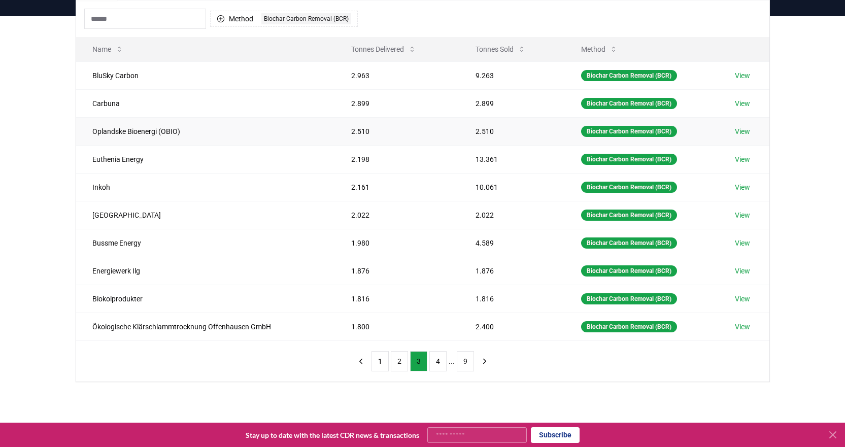
click at [741, 129] on link "View" at bounding box center [742, 131] width 15 height 10
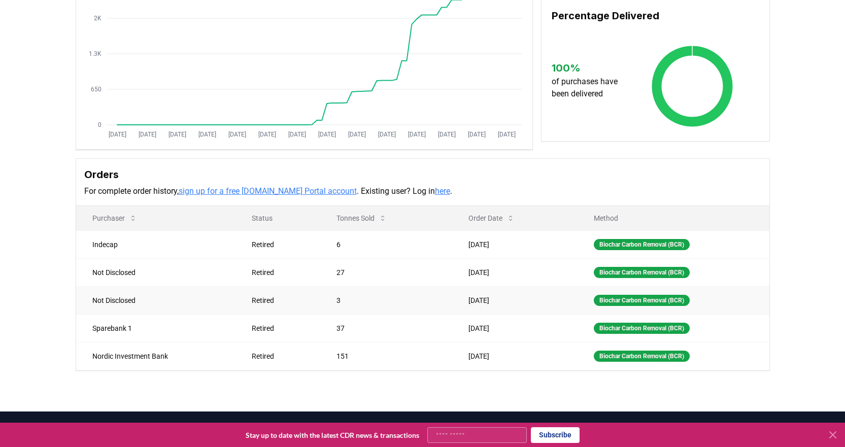
scroll to position [152, 0]
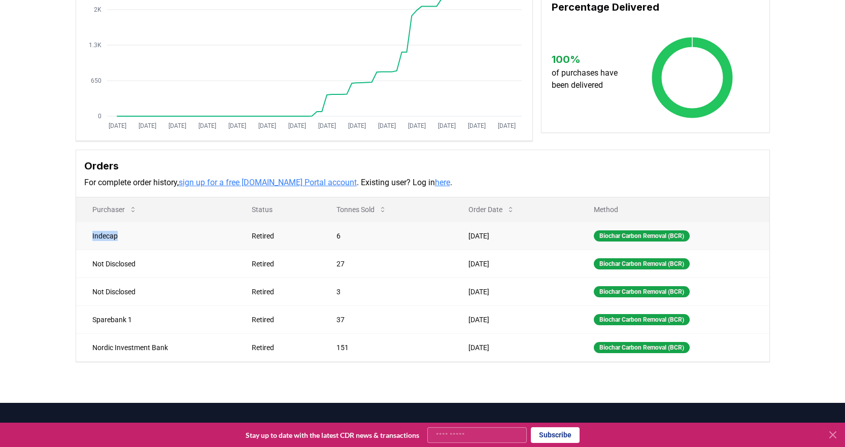
drag, startPoint x: 92, startPoint y: 235, endPoint x: 124, endPoint y: 238, distance: 32.6
click at [124, 238] on td "Indecap" at bounding box center [155, 236] width 159 height 28
copy td "Indecap"
drag, startPoint x: 93, startPoint y: 319, endPoint x: 140, endPoint y: 321, distance: 47.2
click at [140, 321] on td "Sparebank 1" at bounding box center [155, 319] width 159 height 28
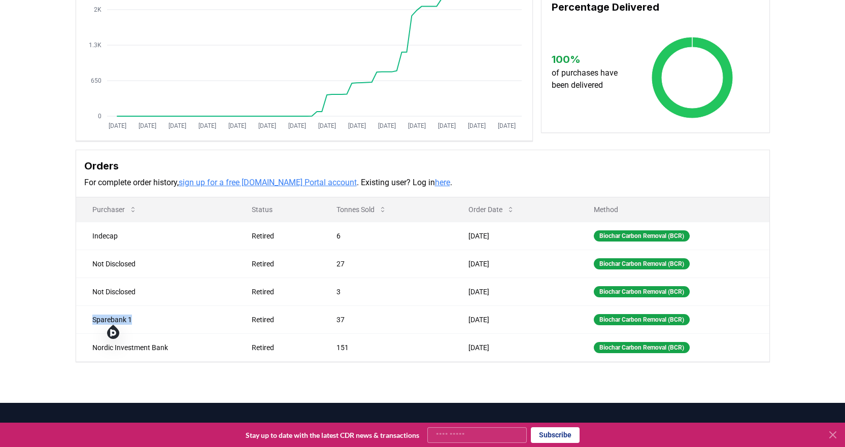
copy td "Sparebank 1"
drag, startPoint x: 93, startPoint y: 346, endPoint x: 195, endPoint y: 349, distance: 101.5
click at [195, 349] on td "Nordic Investment Bank" at bounding box center [155, 347] width 159 height 28
copy td "Nordic Investment Bank"
click at [773, 213] on div "Supplier Metrics Total Sales Tonnes Sold Tonnes Delivered Jan 2019 Jul 2019 Jan…" at bounding box center [422, 123] width 710 height 478
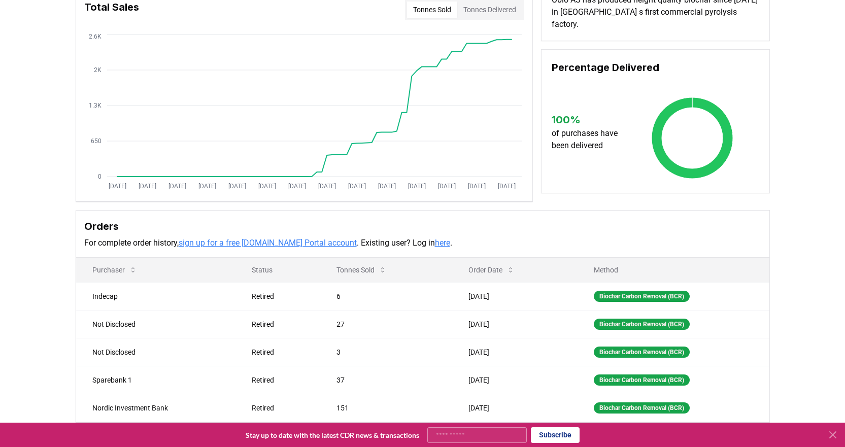
scroll to position [0, 0]
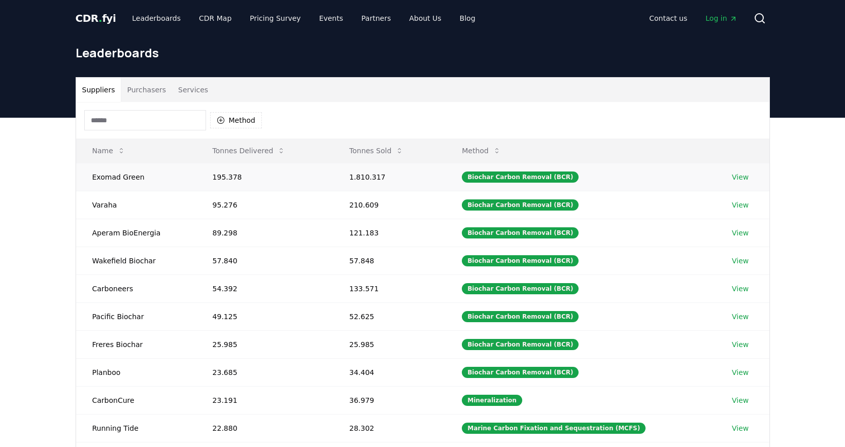
scroll to position [101, 0]
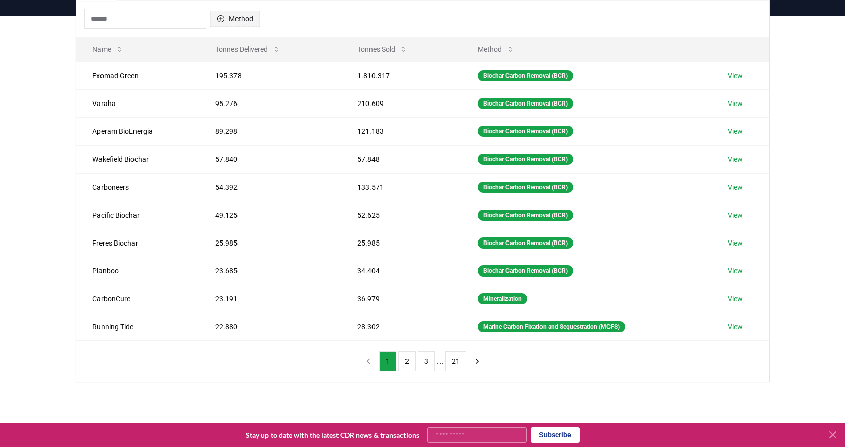
click at [223, 21] on icon "button" at bounding box center [221, 19] width 8 height 8
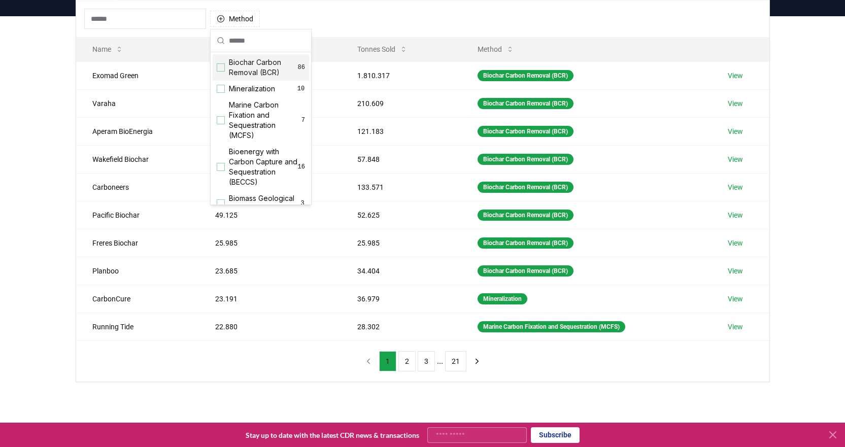
click at [220, 68] on div "Suggestions" at bounding box center [221, 67] width 8 height 8
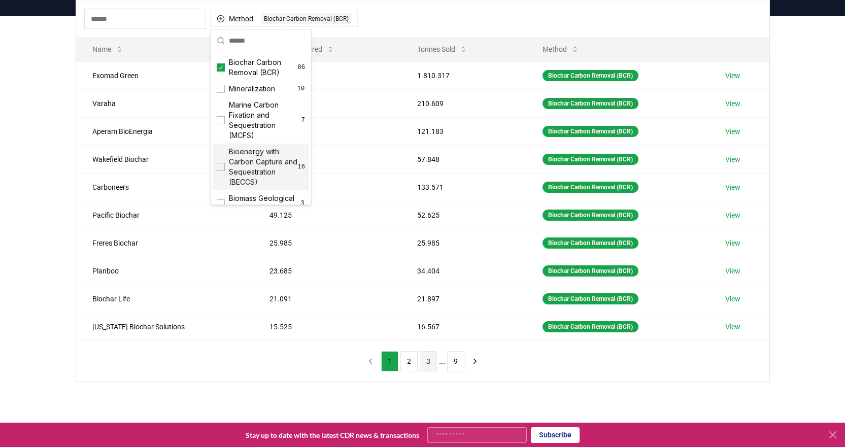
click at [427, 363] on button "3" at bounding box center [428, 361] width 17 height 20
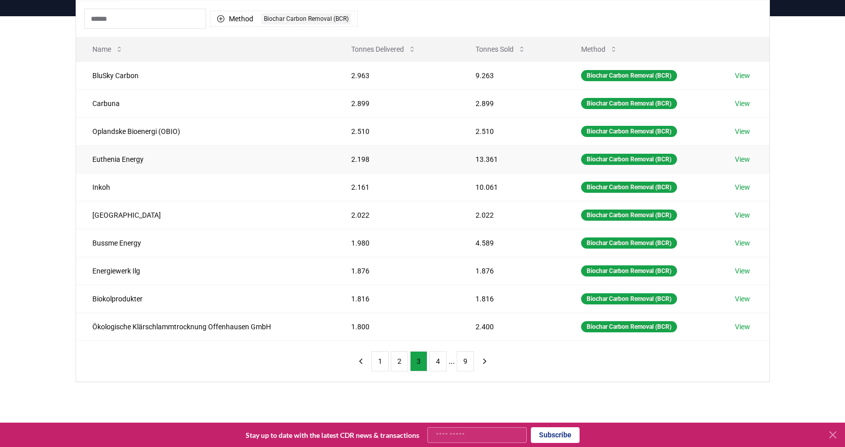
click at [742, 157] on link "View" at bounding box center [742, 159] width 15 height 10
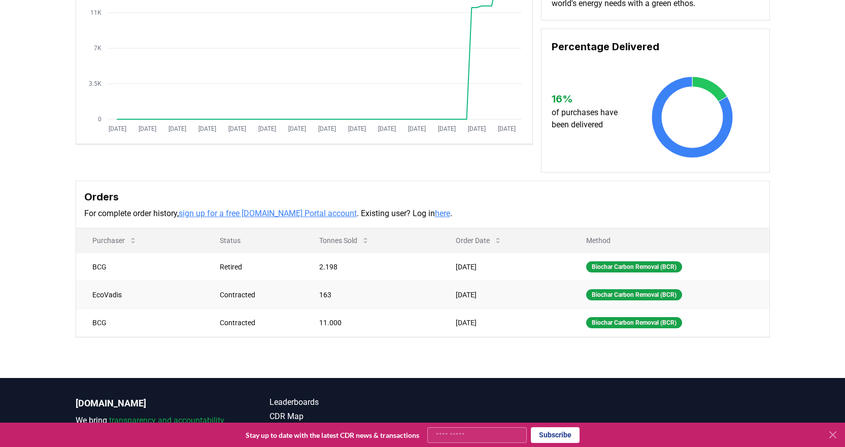
scroll to position [152, 0]
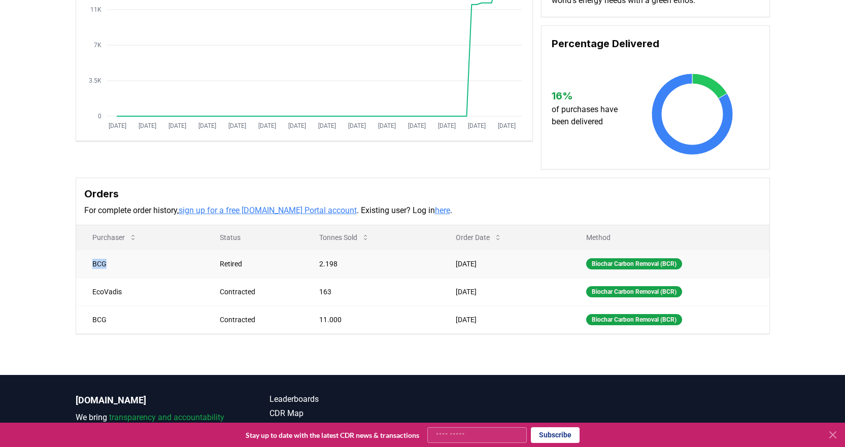
drag, startPoint x: 93, startPoint y: 263, endPoint x: 115, endPoint y: 264, distance: 21.8
click at [115, 264] on td "BCG" at bounding box center [140, 264] width 128 height 28
copy td "BCG"
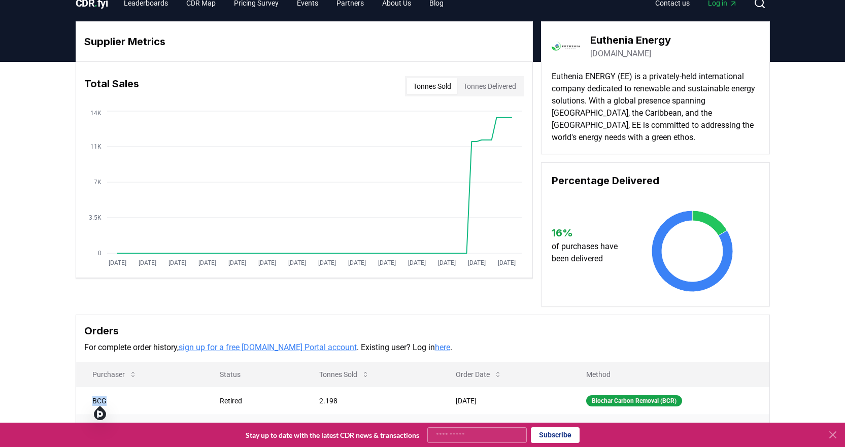
scroll to position [0, 0]
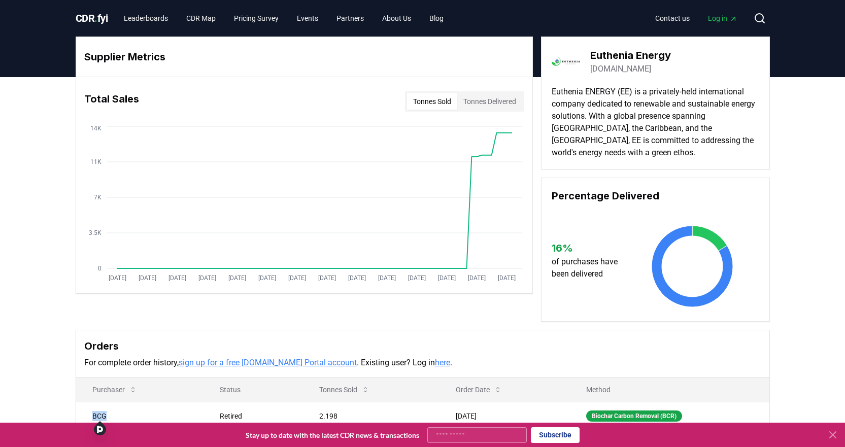
click at [641, 69] on link "euthenia-energy.com" at bounding box center [620, 69] width 61 height 12
drag, startPoint x: 589, startPoint y: 54, endPoint x: 681, endPoint y: 58, distance: 91.9
click at [681, 58] on div "Euthenia Energy euthenia-energy.com" at bounding box center [655, 61] width 208 height 28
copy h3 "Euthenia Energy"
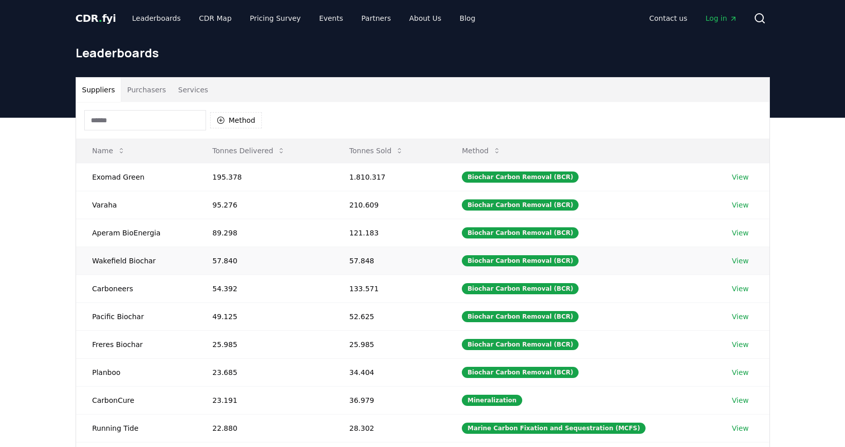
scroll to position [101, 0]
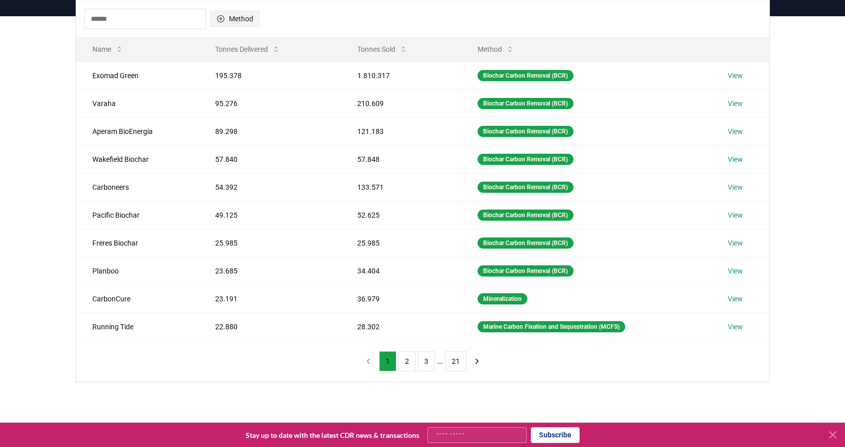
click at [230, 19] on button "Method" at bounding box center [235, 19] width 50 height 16
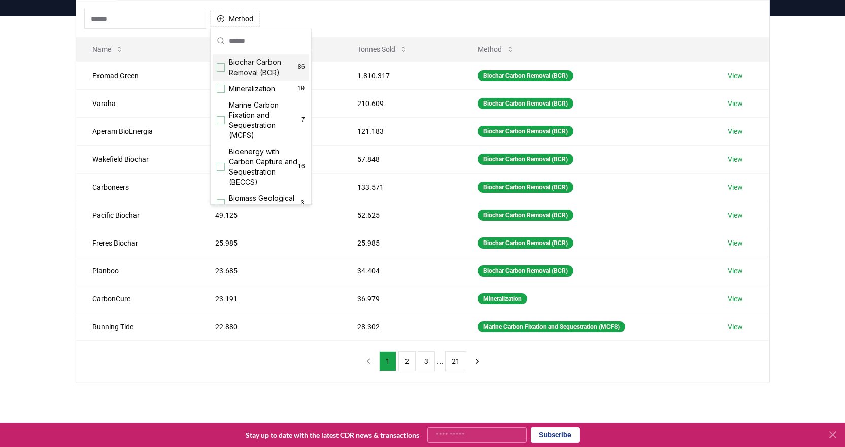
click at [222, 67] on div "Suggestions" at bounding box center [221, 67] width 8 height 8
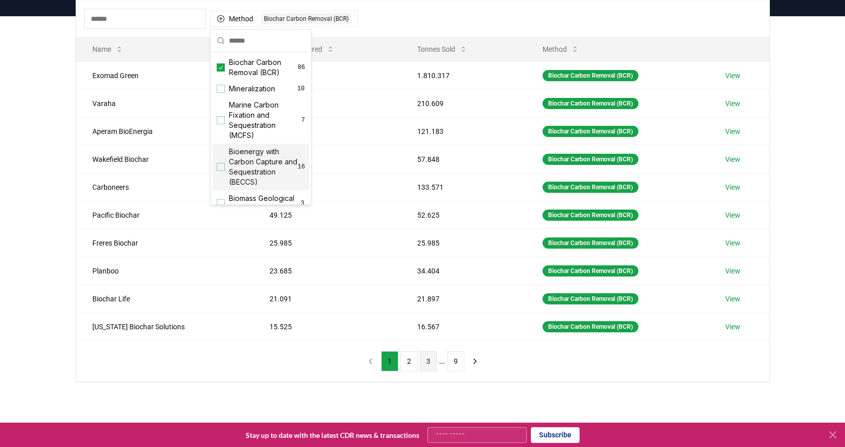
click at [429, 360] on button "3" at bounding box center [428, 361] width 17 height 20
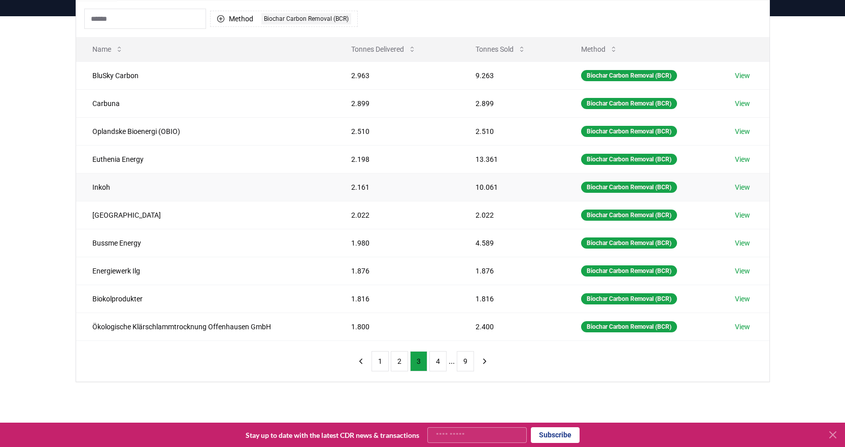
click at [741, 182] on link "View" at bounding box center [742, 187] width 15 height 10
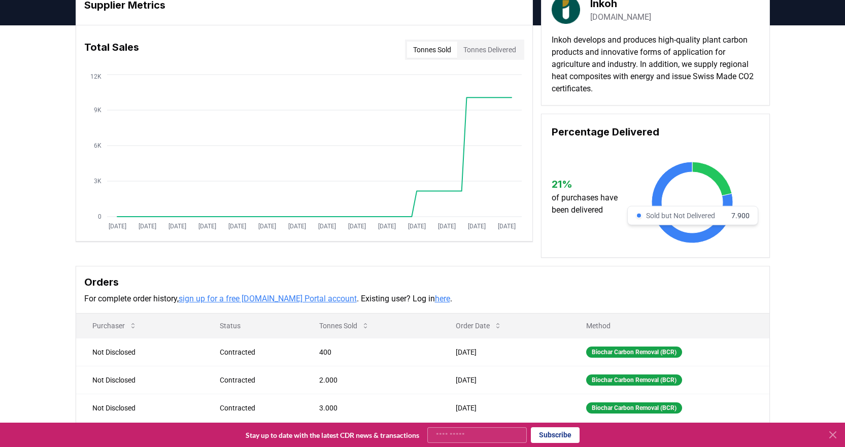
scroll to position [51, 0]
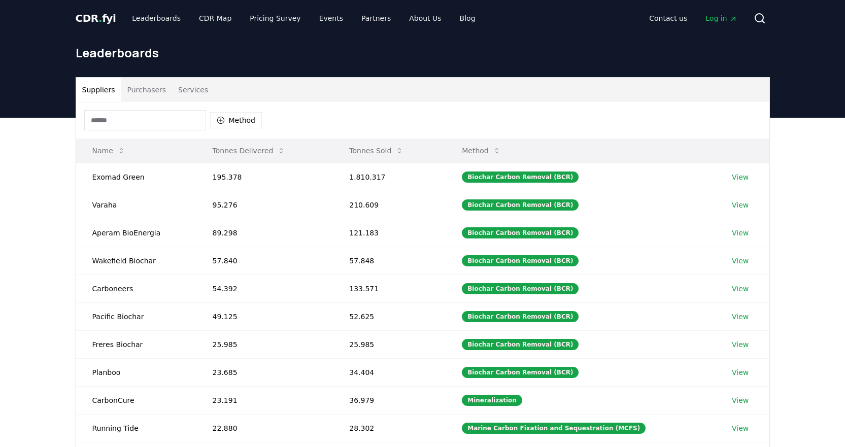
scroll to position [101, 0]
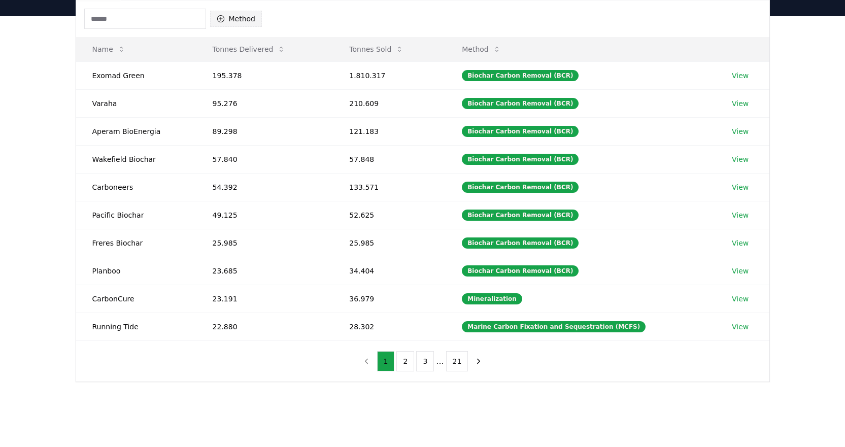
click at [223, 19] on icon "button" at bounding box center [221, 19] width 8 height 8
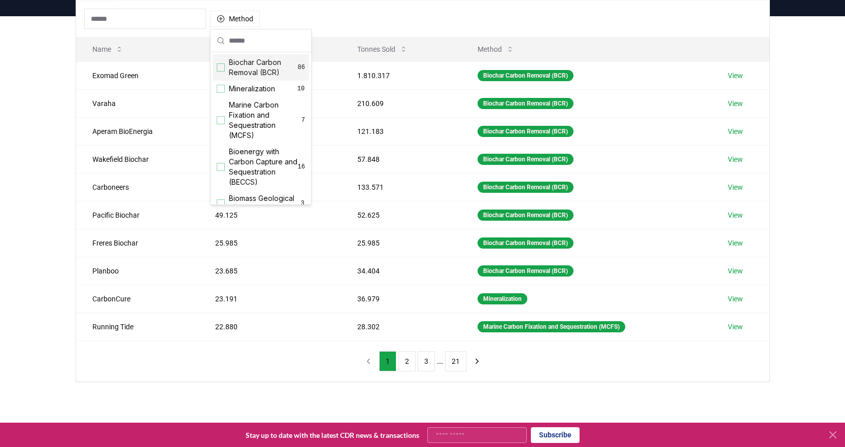
click at [226, 65] on div "Biochar Carbon Removal (BCR) 86" at bounding box center [261, 67] width 96 height 26
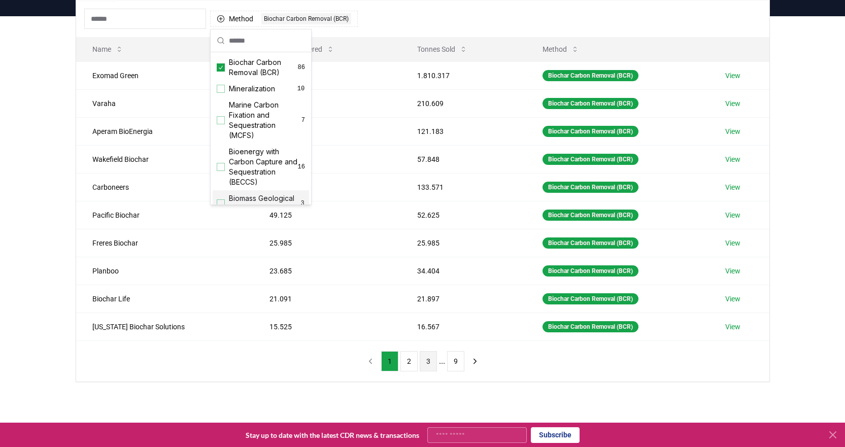
click at [425, 363] on button "3" at bounding box center [428, 361] width 17 height 20
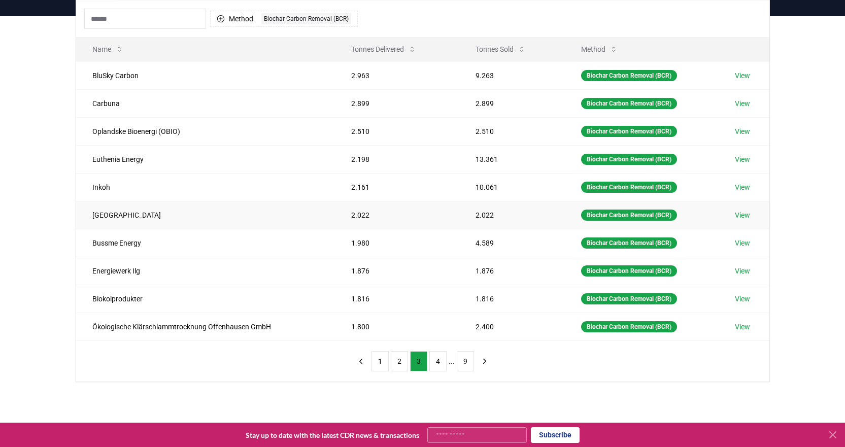
click at [743, 215] on link "View" at bounding box center [742, 215] width 15 height 10
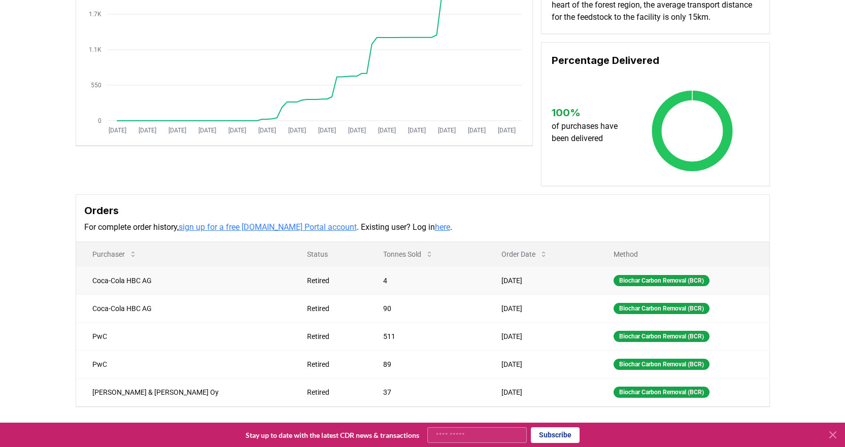
scroll to position [152, 0]
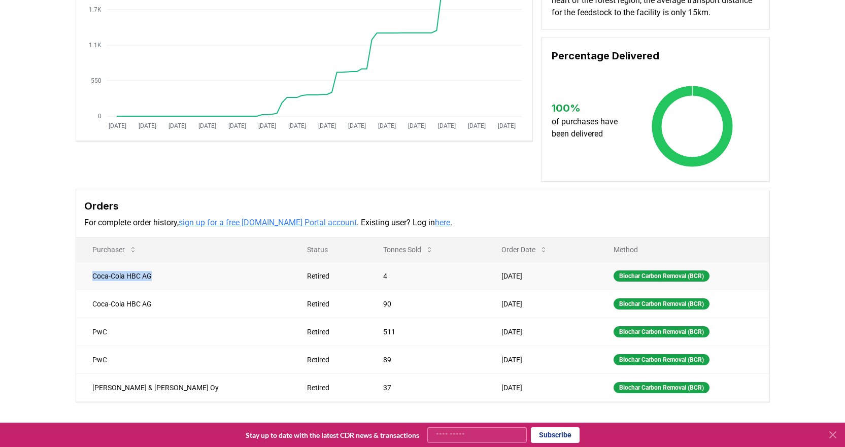
drag, startPoint x: 87, startPoint y: 276, endPoint x: 161, endPoint y: 275, distance: 73.6
click at [161, 275] on td "Coca-Cola HBC AG" at bounding box center [183, 276] width 215 height 28
copy td "Coca-Cola HBC AG"
drag, startPoint x: 93, startPoint y: 331, endPoint x: 112, endPoint y: 331, distance: 18.8
click at [112, 331] on td "PwC" at bounding box center [183, 332] width 215 height 28
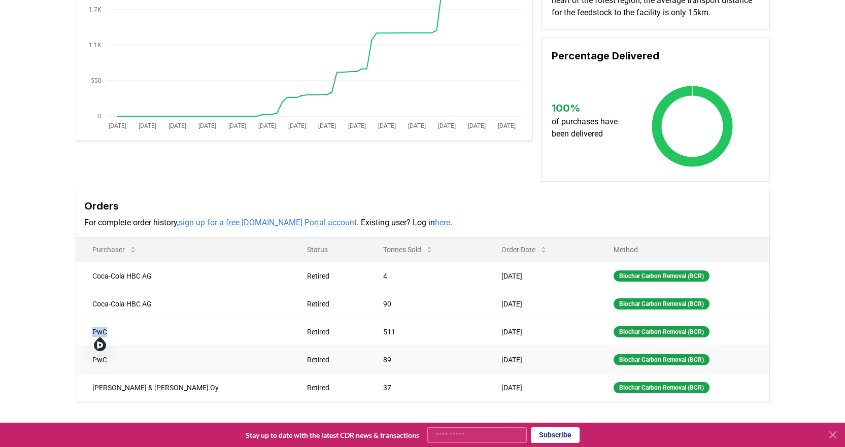
copy td "PwC"
drag, startPoint x: 94, startPoint y: 387, endPoint x: 179, endPoint y: 384, distance: 84.8
click at [179, 384] on td "Castrén & Snellman Oy" at bounding box center [183, 387] width 215 height 28
copy td "Castrén & Snellman Oy"
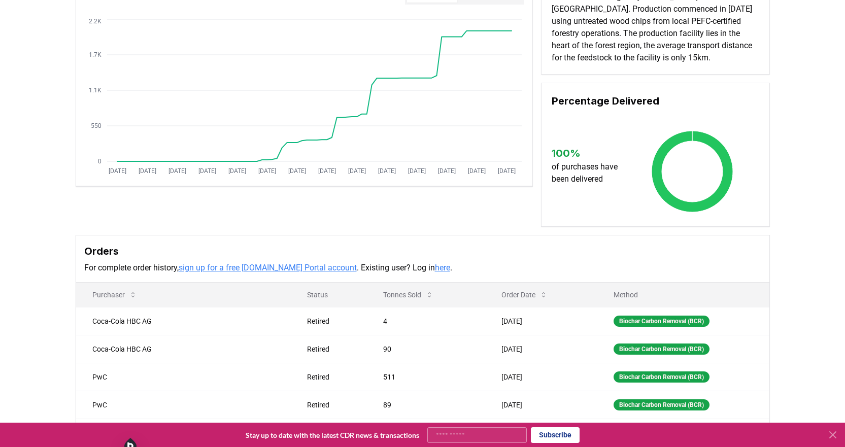
scroll to position [0, 0]
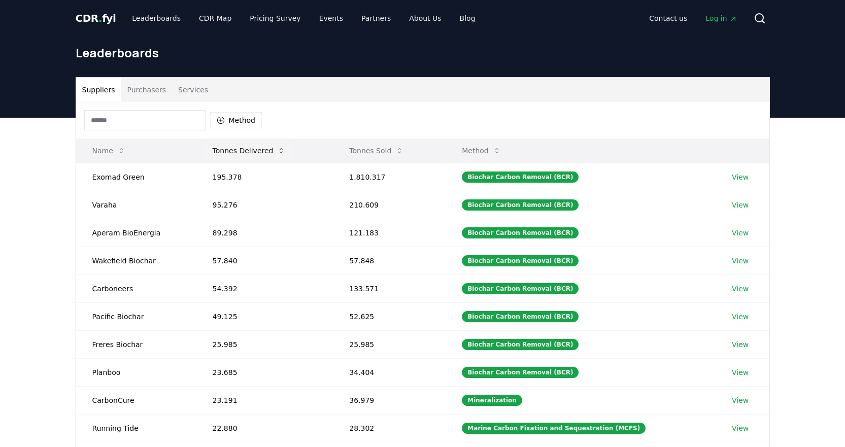
scroll to position [101, 0]
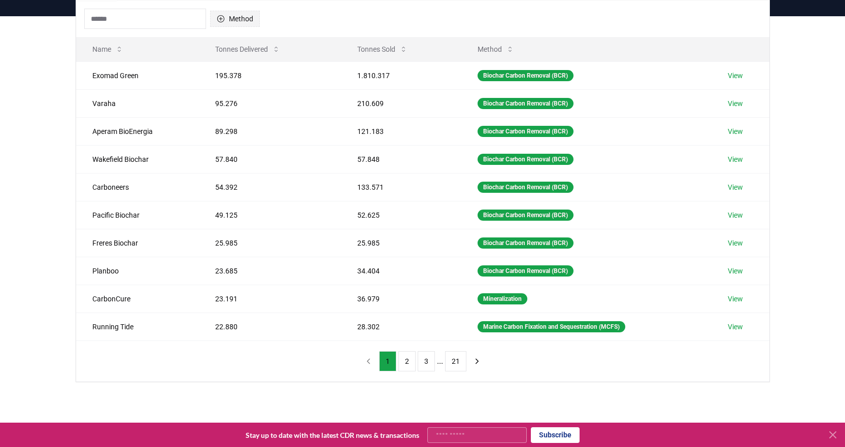
click at [220, 18] on icon "button" at bounding box center [220, 18] width 7 height 7
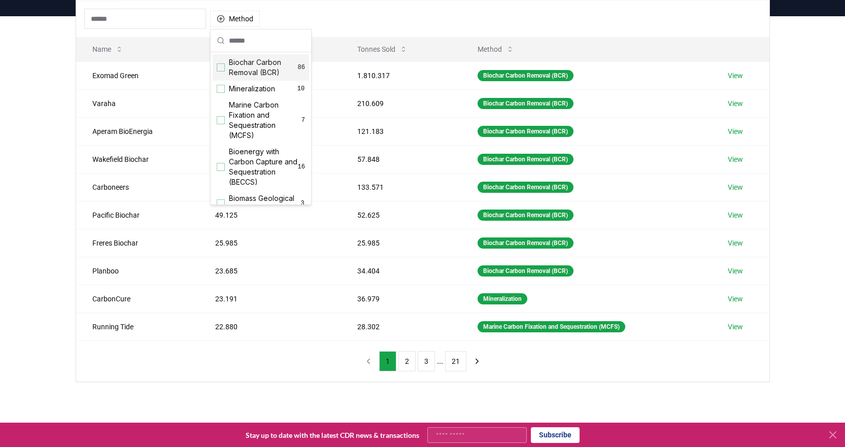
click at [220, 67] on div "Suggestions" at bounding box center [221, 67] width 8 height 8
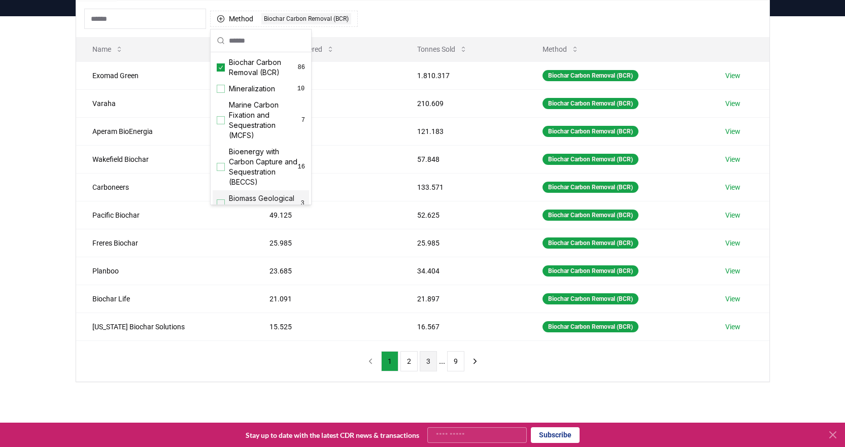
click at [428, 363] on button "3" at bounding box center [428, 361] width 17 height 20
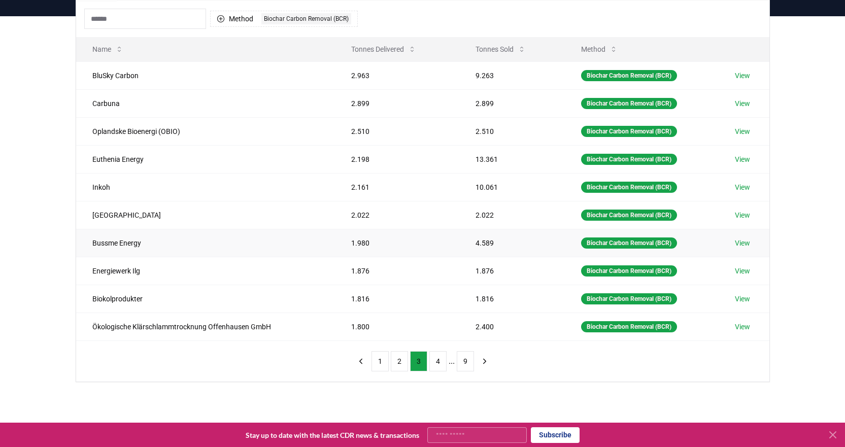
click at [743, 245] on link "View" at bounding box center [742, 243] width 15 height 10
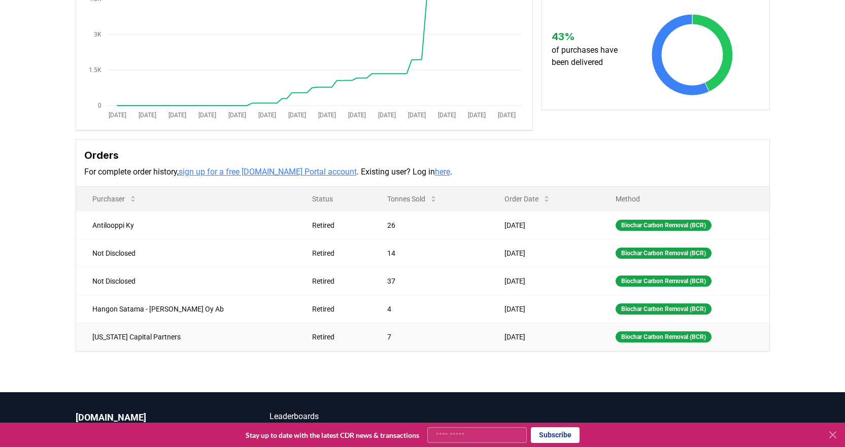
scroll to position [203, 0]
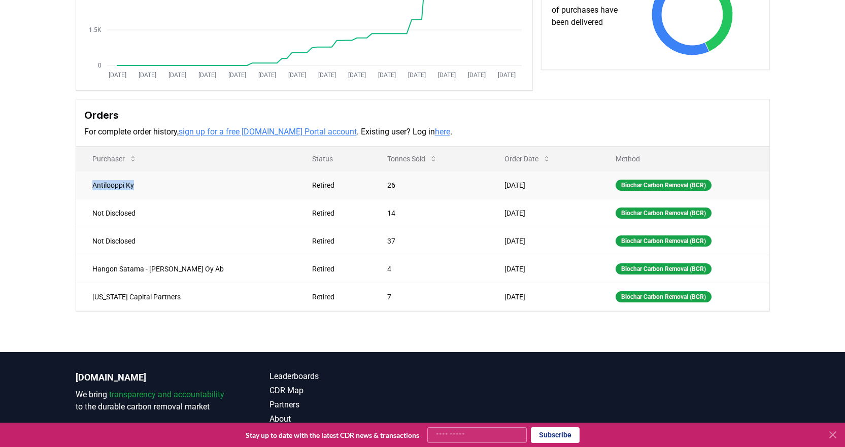
drag, startPoint x: 89, startPoint y: 184, endPoint x: 140, endPoint y: 190, distance: 51.6
click at [138, 189] on td "Antilooppi Ky" at bounding box center [186, 185] width 220 height 28
copy td "Antilooppi Ky"
drag, startPoint x: 93, startPoint y: 269, endPoint x: 243, endPoint y: 271, distance: 149.7
click at [243, 271] on td "Hangon Satama - Hangö Hamn Oy Ab" at bounding box center [186, 269] width 220 height 28
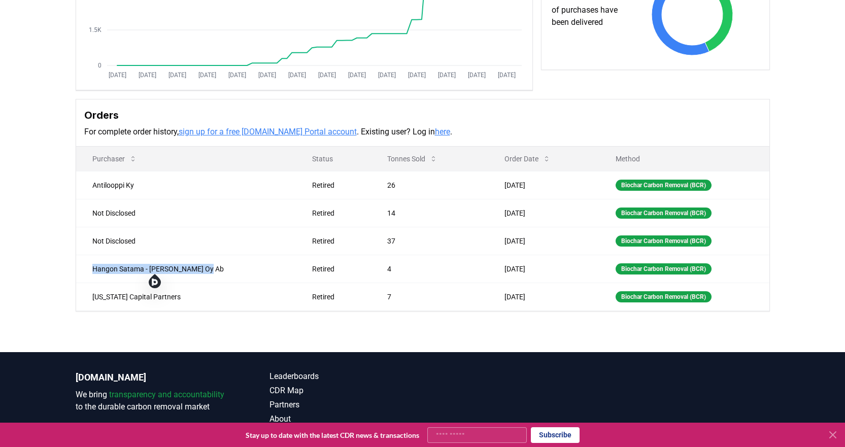
copy td "Hangon Satama - Hangö Hamn Oy Ab"
click at [104, 296] on td "Montana Capital Partners" at bounding box center [186, 297] width 220 height 28
drag, startPoint x: 93, startPoint y: 298, endPoint x: 192, endPoint y: 295, distance: 99.5
click at [192, 295] on td "Montana Capital Partners" at bounding box center [186, 297] width 220 height 28
copy td "Montana Capital Partners"
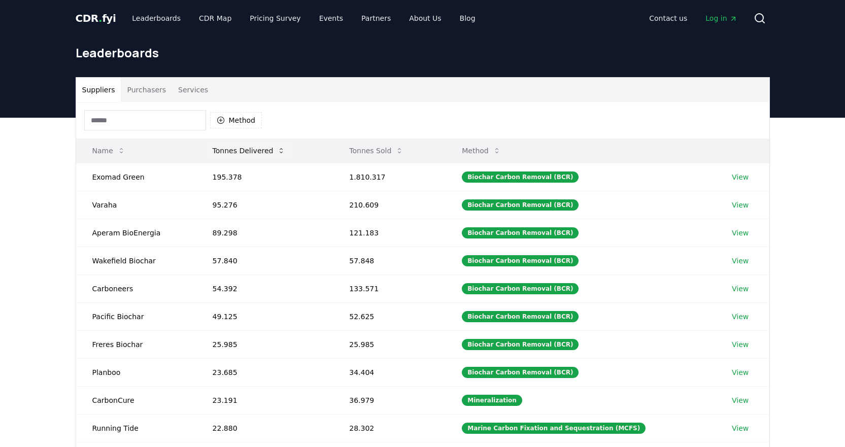
scroll to position [101, 0]
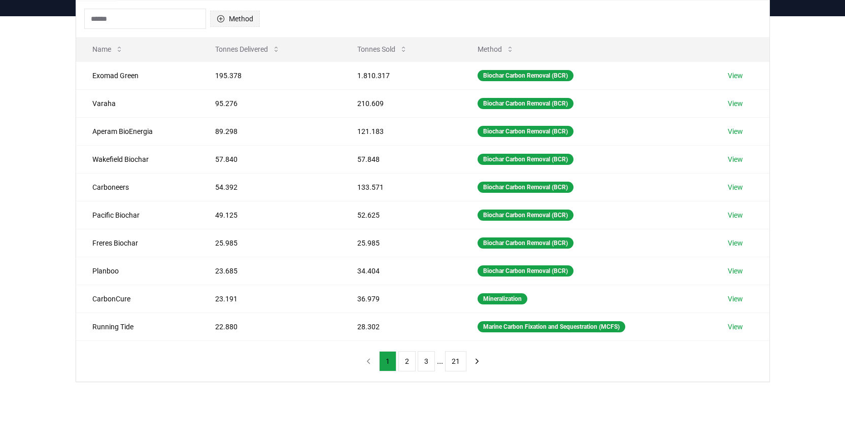
click at [234, 18] on button "Method" at bounding box center [235, 19] width 50 height 16
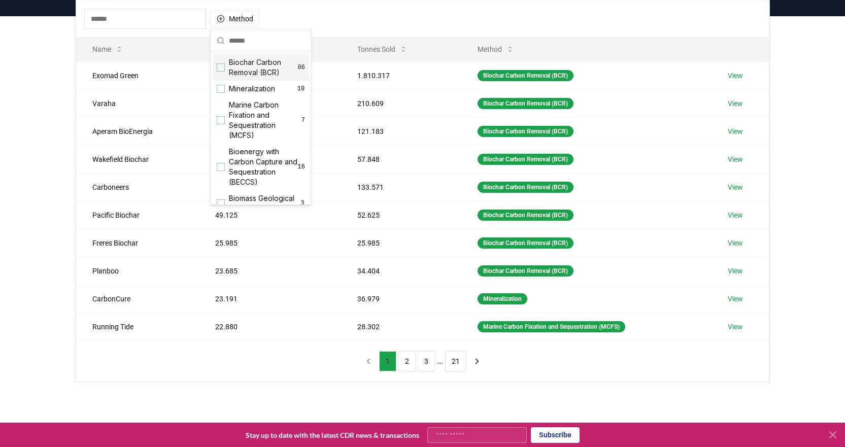
click at [225, 65] on div "Biochar Carbon Removal (BCR) 86" at bounding box center [261, 67] width 96 height 26
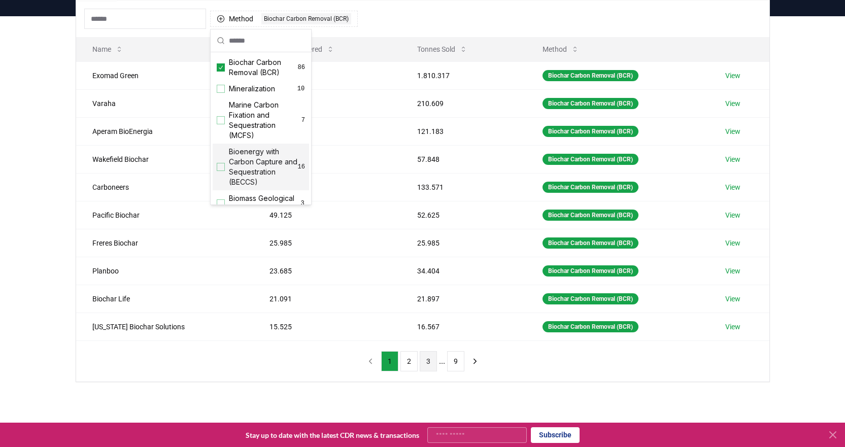
click at [430, 364] on button "3" at bounding box center [428, 361] width 17 height 20
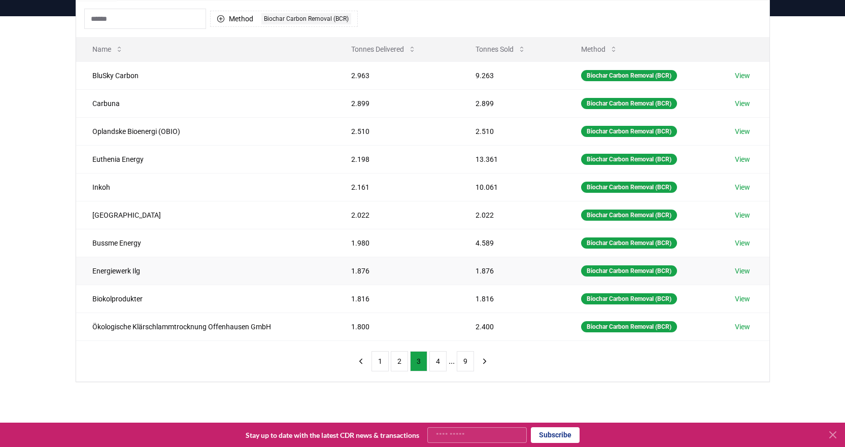
click at [746, 271] on link "View" at bounding box center [742, 271] width 15 height 10
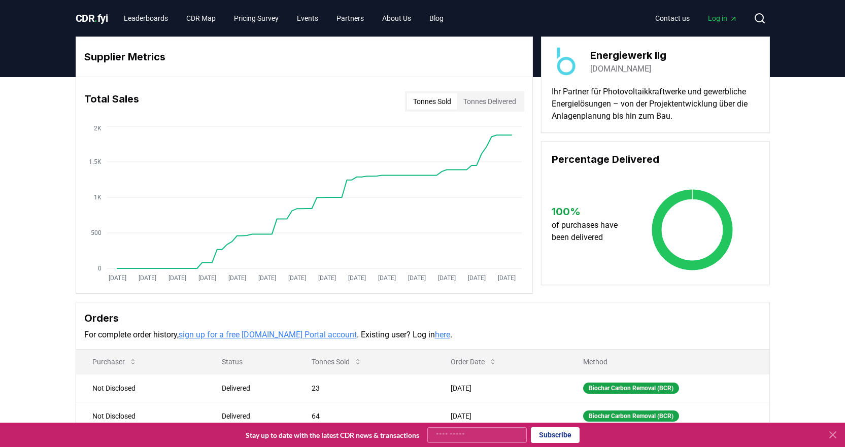
click at [623, 69] on link "[DOMAIN_NAME]" at bounding box center [620, 69] width 61 height 12
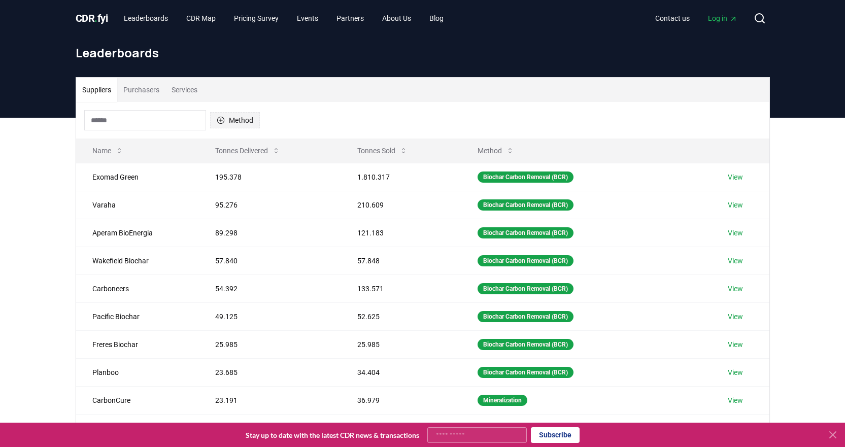
click at [218, 121] on icon "button" at bounding box center [221, 120] width 8 height 8
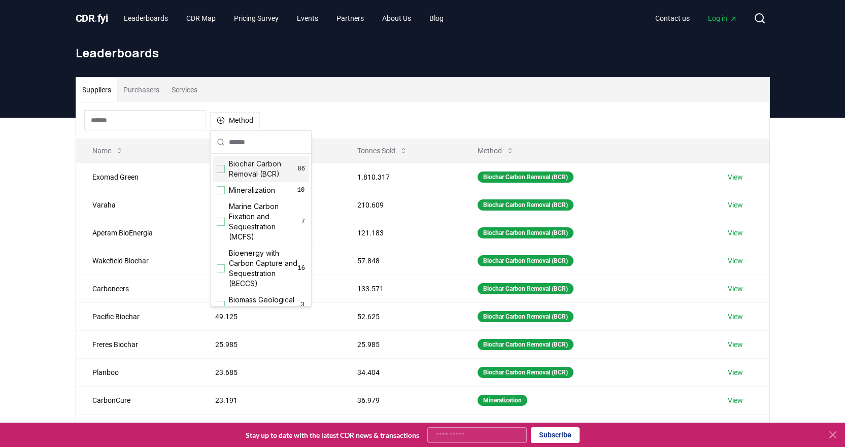
click at [226, 166] on div "Biochar Carbon Removal (BCR) 86" at bounding box center [261, 169] width 96 height 26
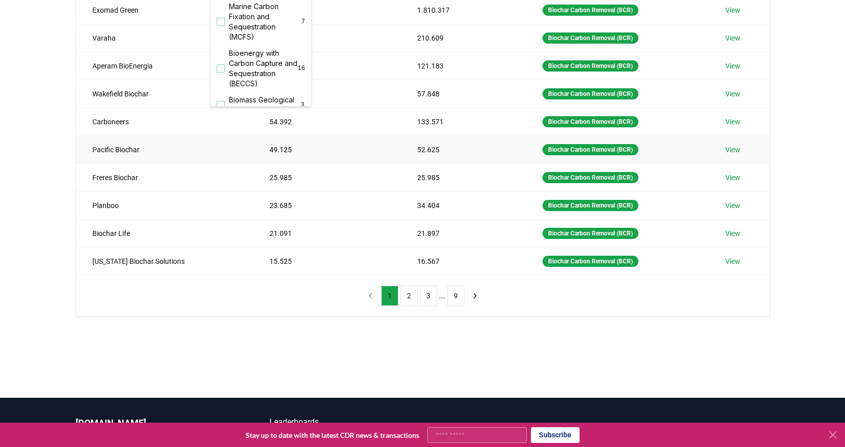
scroll to position [203, 0]
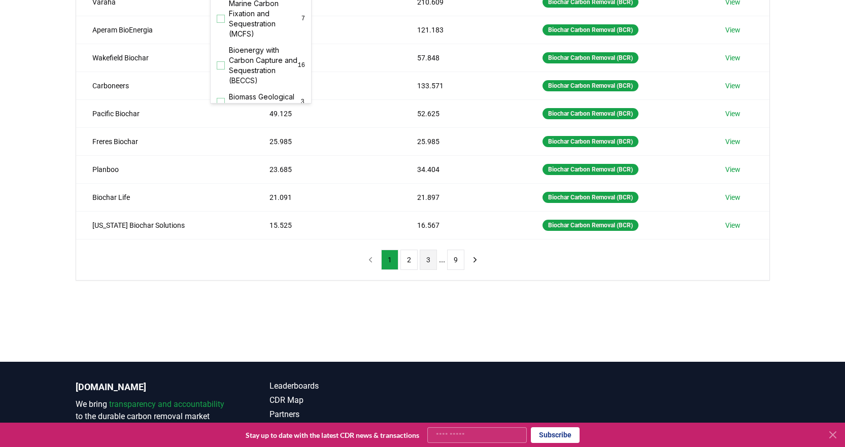
click at [424, 260] on button "3" at bounding box center [428, 260] width 17 height 20
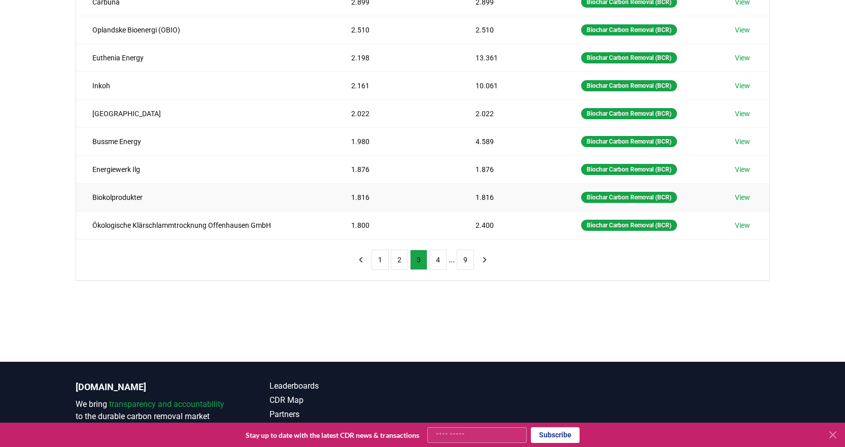
click at [743, 198] on link "View" at bounding box center [742, 197] width 15 height 10
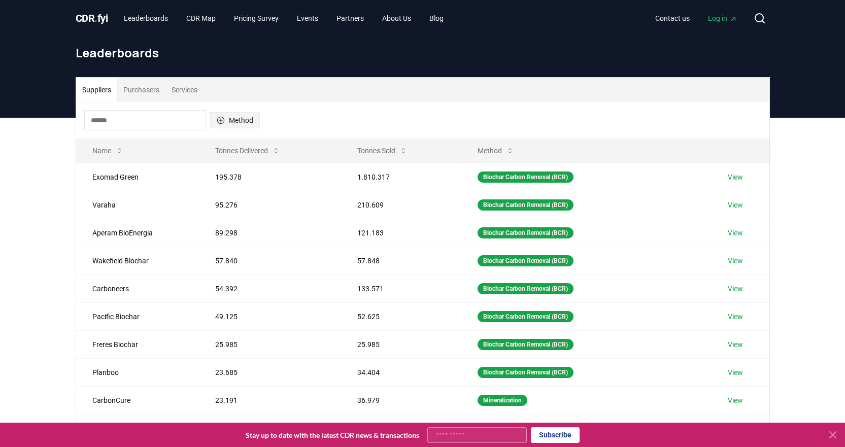
click at [223, 123] on icon "button" at bounding box center [221, 120] width 8 height 8
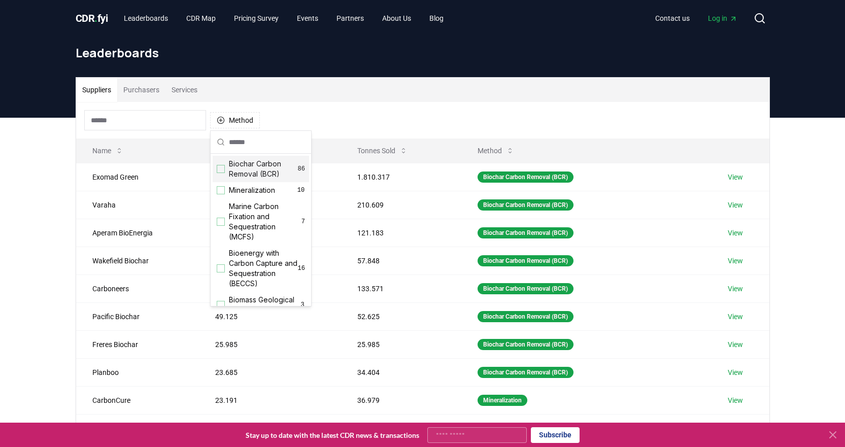
drag, startPoint x: 219, startPoint y: 170, endPoint x: 226, endPoint y: 176, distance: 8.7
click at [219, 171] on div "Suggestions" at bounding box center [221, 169] width 8 height 8
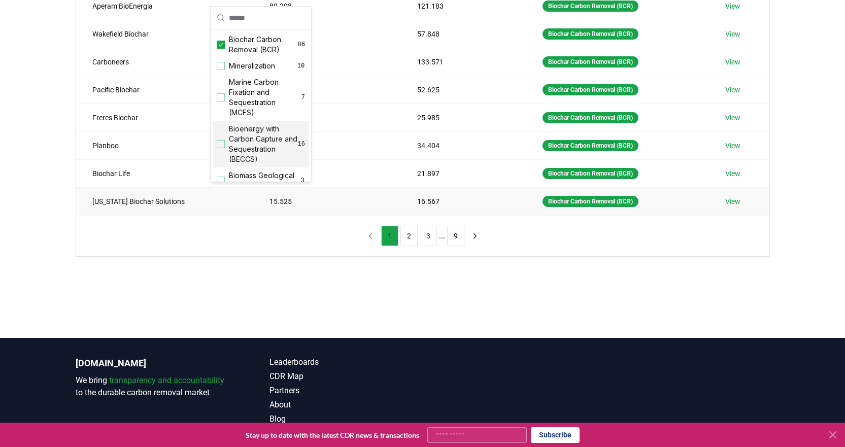
scroll to position [254, 0]
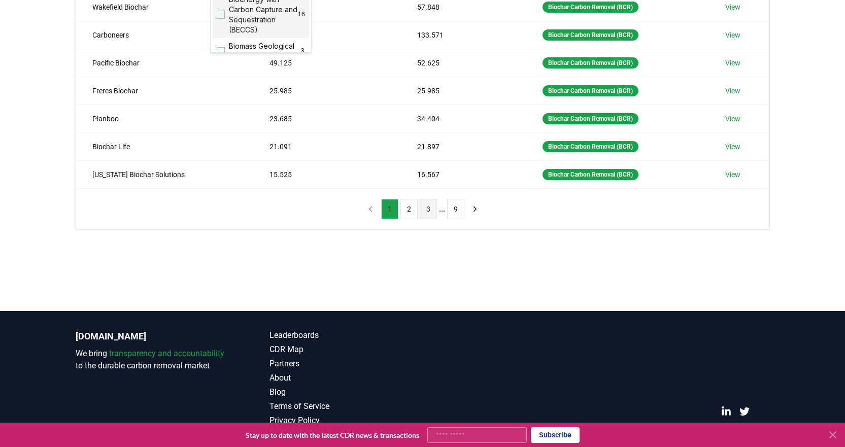
click at [426, 210] on button "3" at bounding box center [428, 209] width 17 height 20
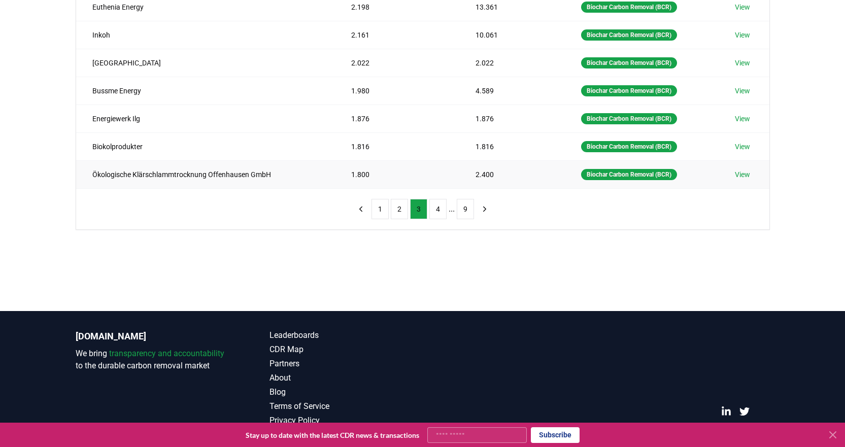
click at [740, 176] on link "View" at bounding box center [742, 174] width 15 height 10
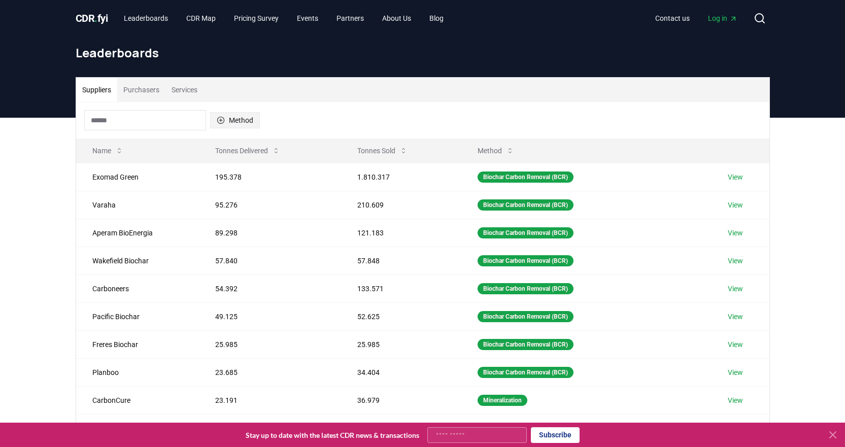
drag, startPoint x: 221, startPoint y: 119, endPoint x: 228, endPoint y: 125, distance: 9.0
click at [221, 119] on icon "button" at bounding box center [221, 120] width 8 height 8
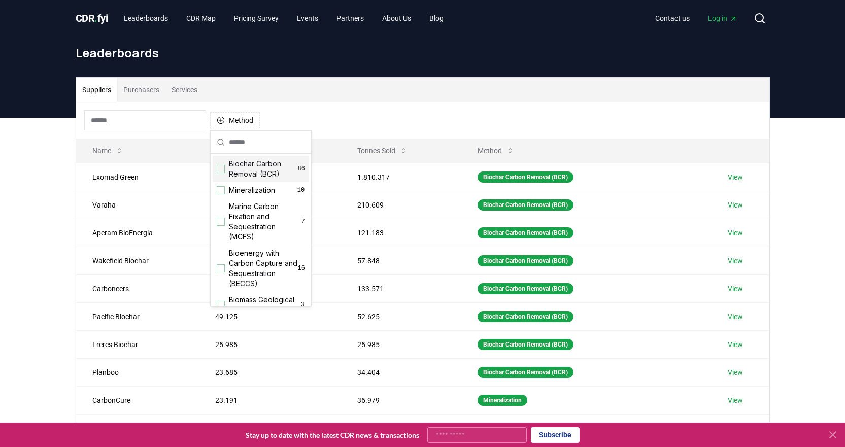
click at [223, 171] on div "Suggestions" at bounding box center [221, 169] width 8 height 8
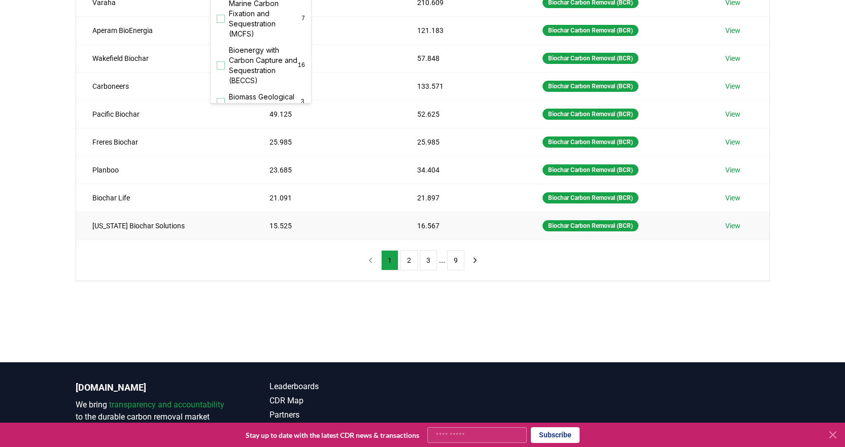
scroll to position [203, 0]
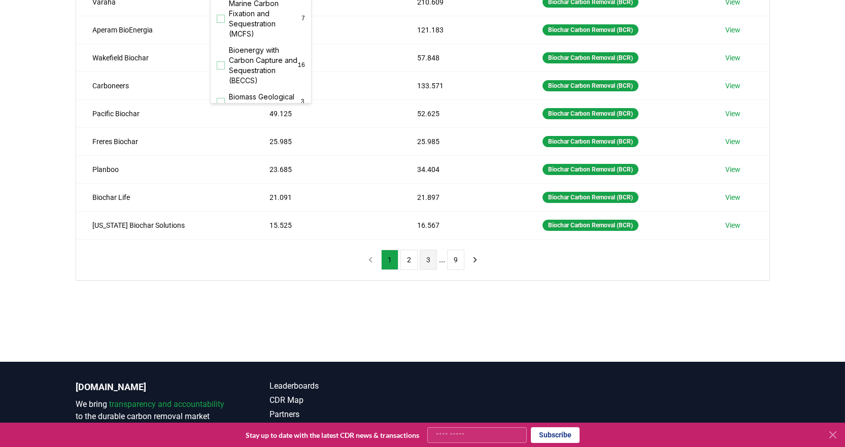
click at [427, 263] on button "3" at bounding box center [428, 260] width 17 height 20
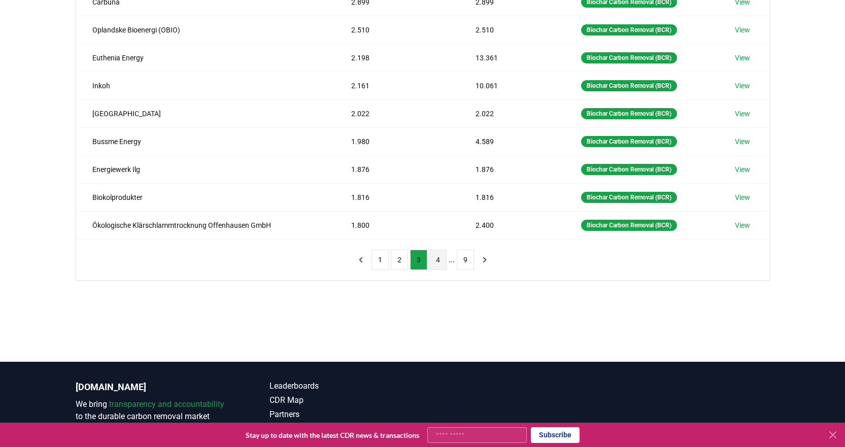
click at [439, 255] on button "4" at bounding box center [437, 260] width 17 height 20
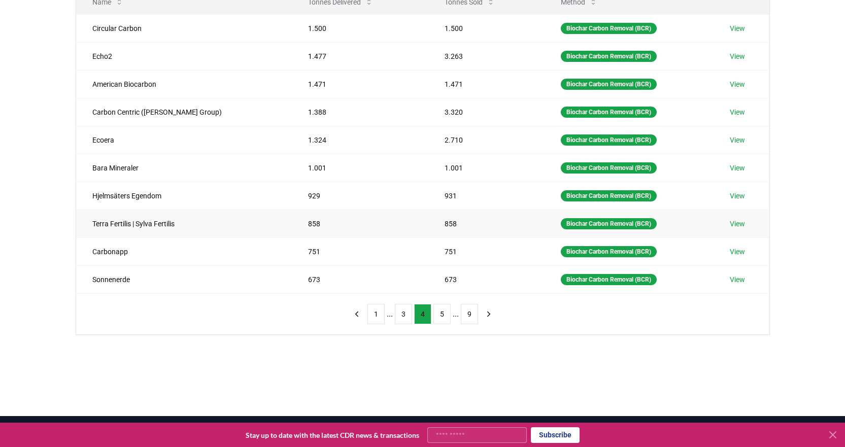
scroll to position [51, 0]
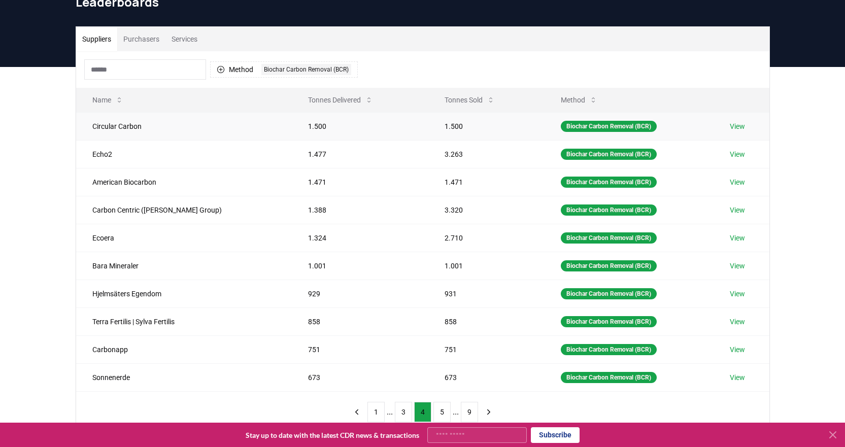
click at [730, 125] on link "View" at bounding box center [737, 126] width 15 height 10
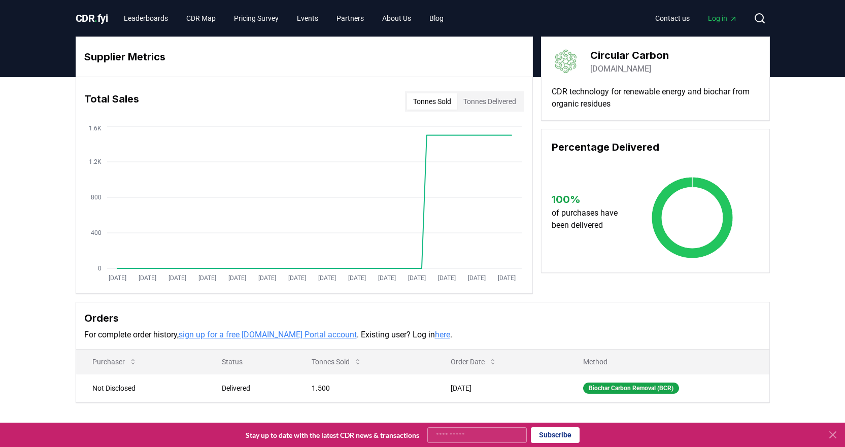
click at [651, 69] on link "circular-carbon.com" at bounding box center [620, 69] width 61 height 12
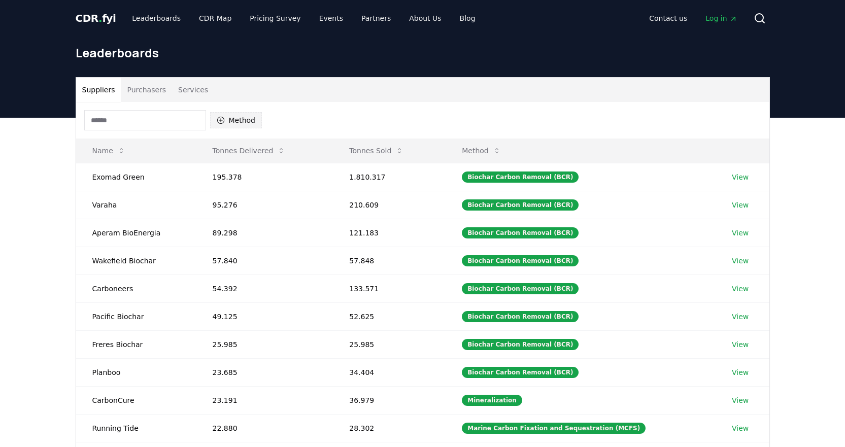
scroll to position [51, 0]
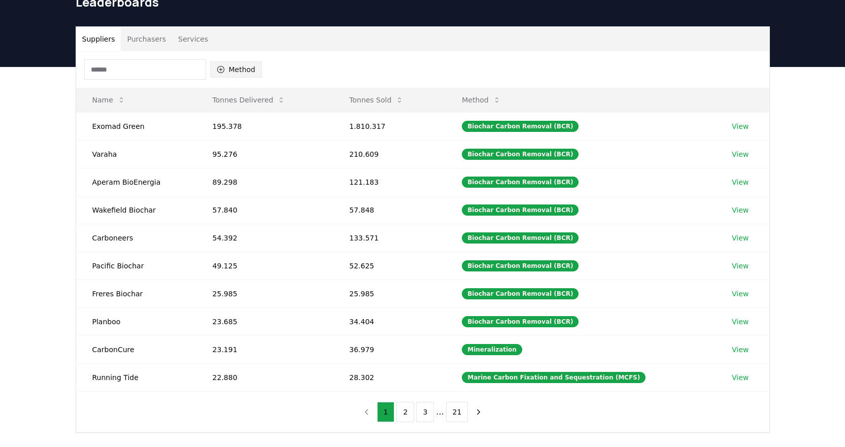
click at [230, 69] on button "Method" at bounding box center [236, 69] width 52 height 16
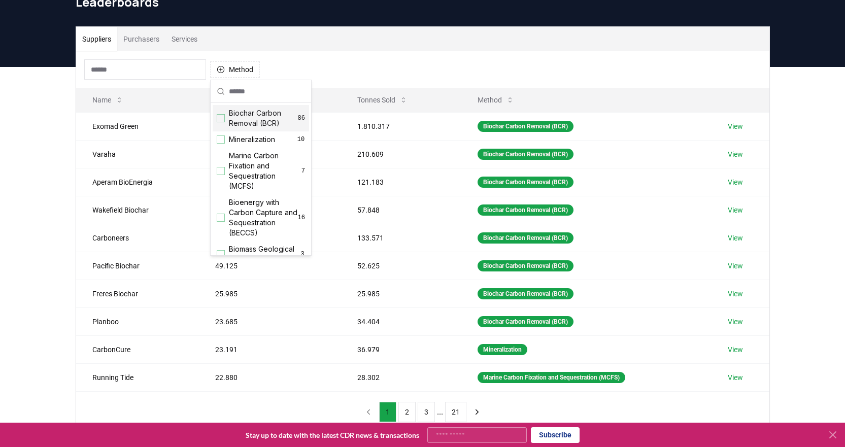
drag, startPoint x: 219, startPoint y: 117, endPoint x: 253, endPoint y: 125, distance: 34.3
click at [220, 117] on div "Suggestions" at bounding box center [221, 118] width 8 height 8
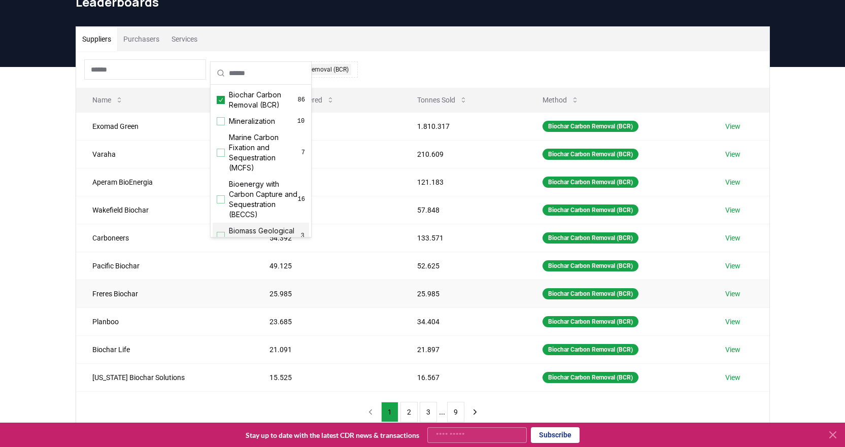
scroll to position [101, 0]
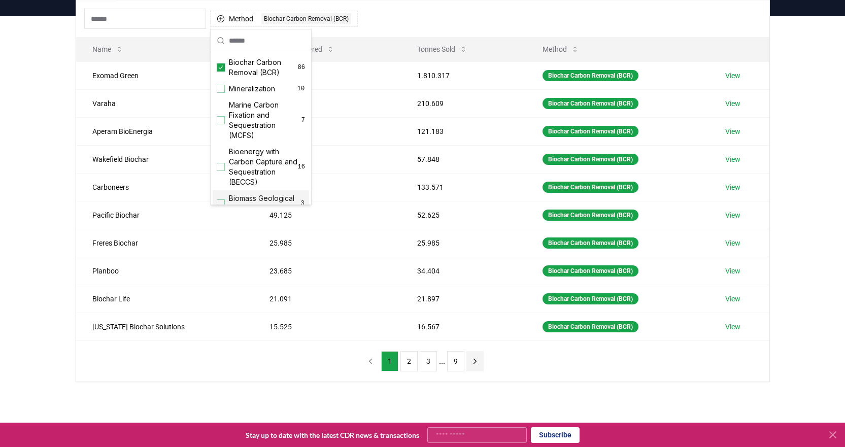
click at [478, 362] on button "next page" at bounding box center [474, 361] width 17 height 20
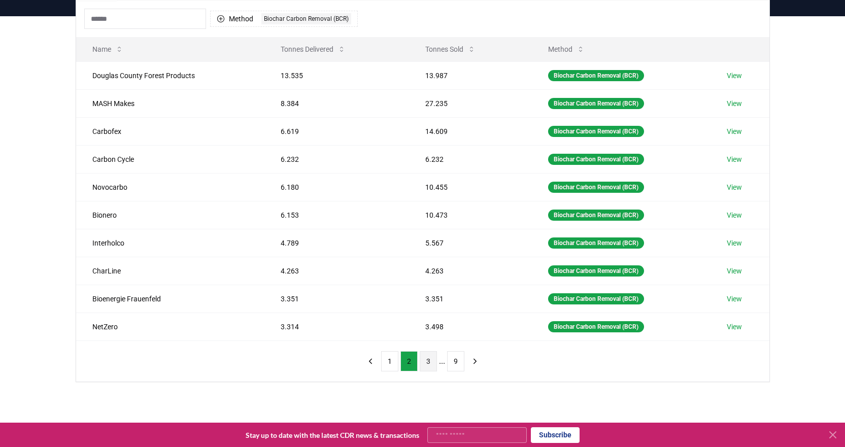
click at [428, 364] on button "3" at bounding box center [428, 361] width 17 height 20
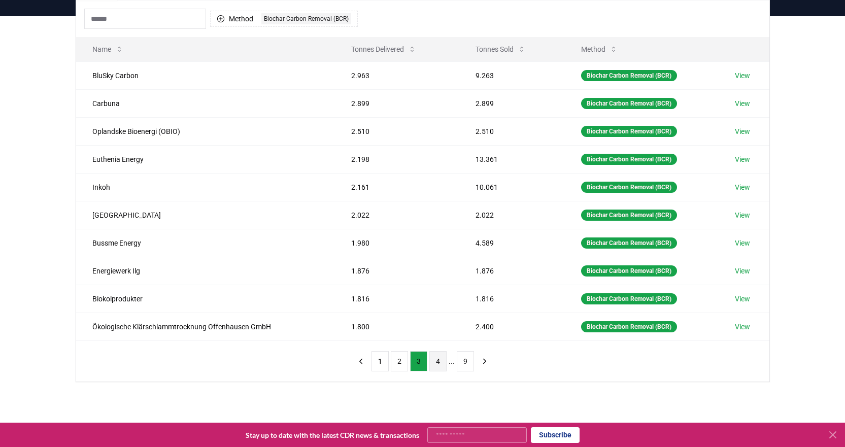
click at [439, 358] on button "4" at bounding box center [437, 361] width 17 height 20
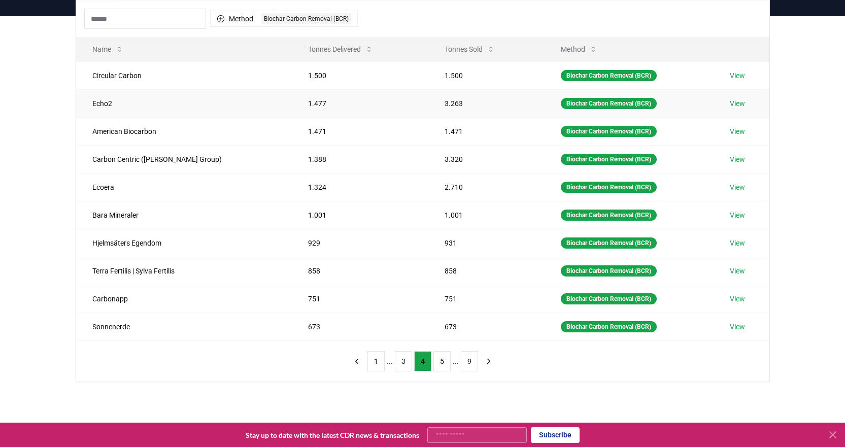
click at [739, 102] on link "View" at bounding box center [737, 103] width 15 height 10
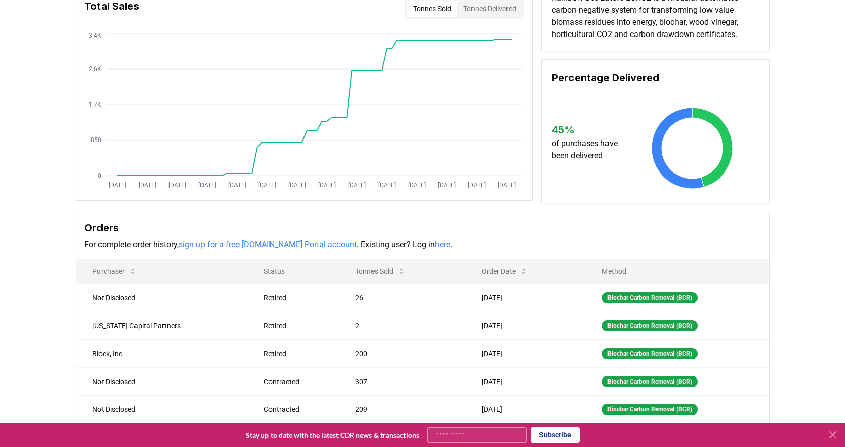
scroll to position [152, 0]
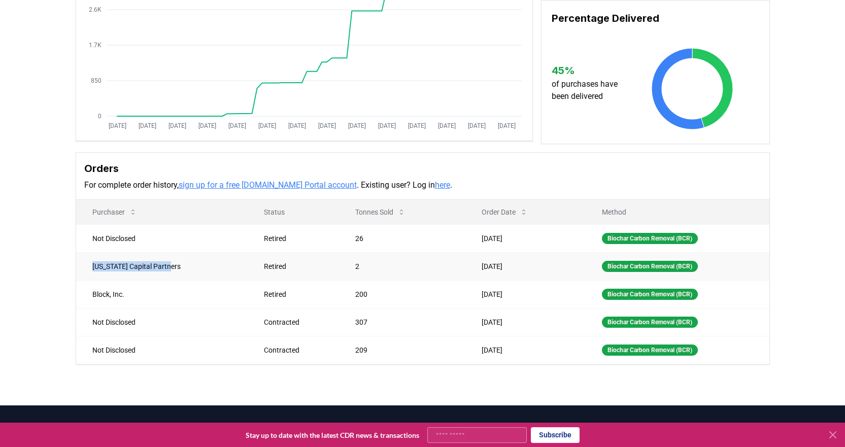
drag, startPoint x: 86, startPoint y: 267, endPoint x: 180, endPoint y: 267, distance: 93.9
click at [180, 266] on td "[US_STATE] Capital Partners" at bounding box center [162, 266] width 172 height 28
copy td "[US_STATE] Capital Partners"
drag, startPoint x: 89, startPoint y: 293, endPoint x: 132, endPoint y: 296, distance: 43.8
click at [132, 296] on td "Block, Inc." at bounding box center [162, 294] width 172 height 28
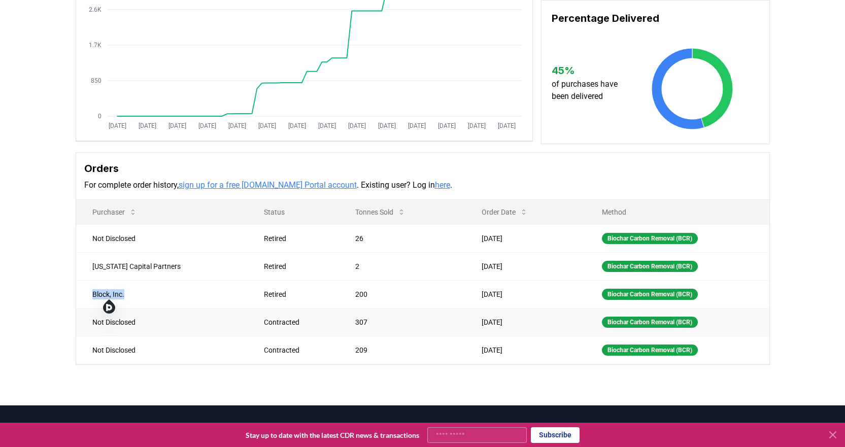
copy td "Block, Inc."
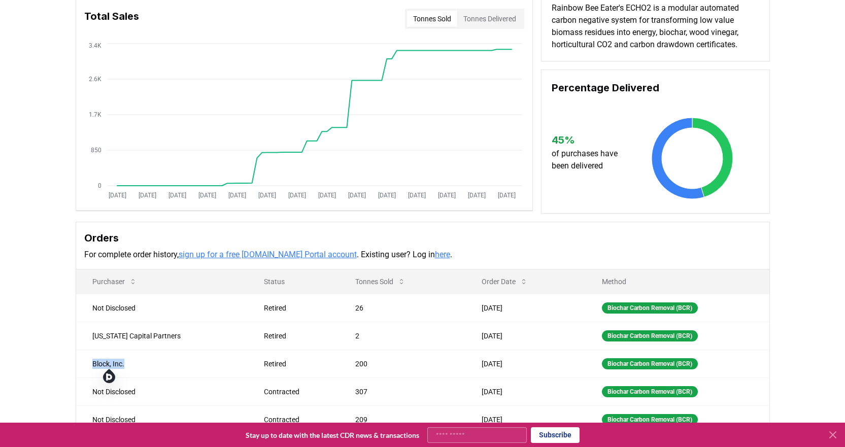
scroll to position [0, 0]
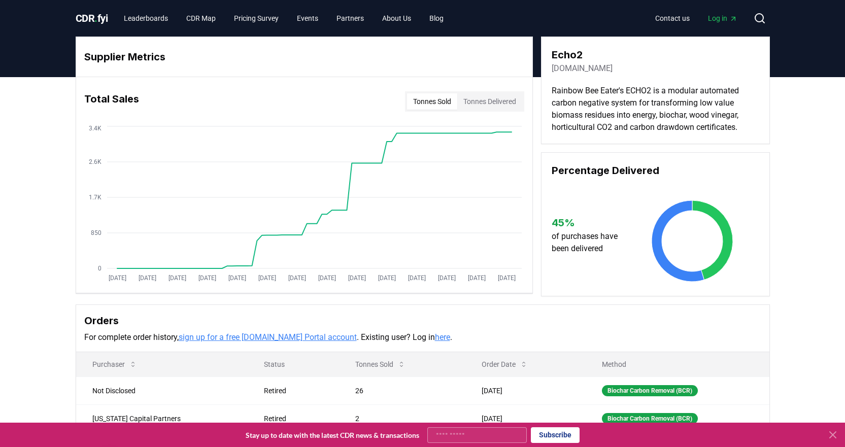
click at [612, 67] on link "rainbowbeeeater.com.au" at bounding box center [581, 68] width 61 height 12
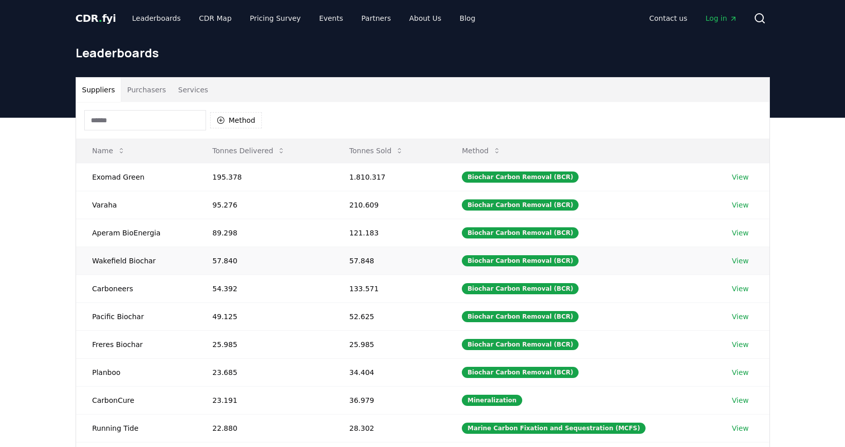
scroll to position [101, 0]
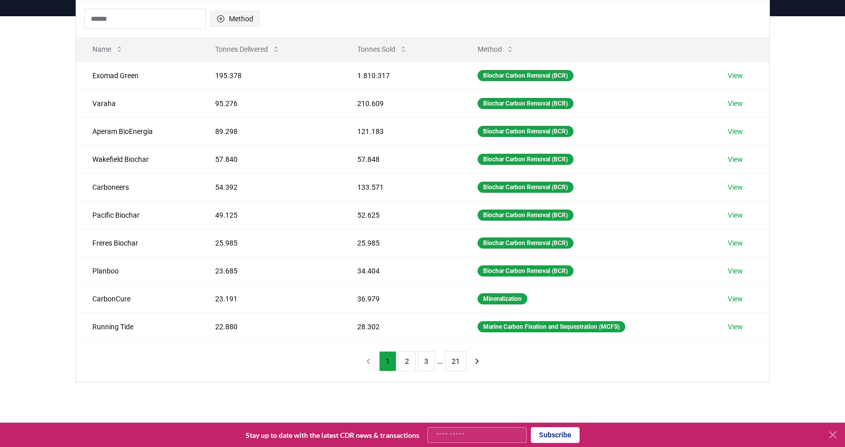
click at [226, 18] on button "Method" at bounding box center [235, 19] width 50 height 16
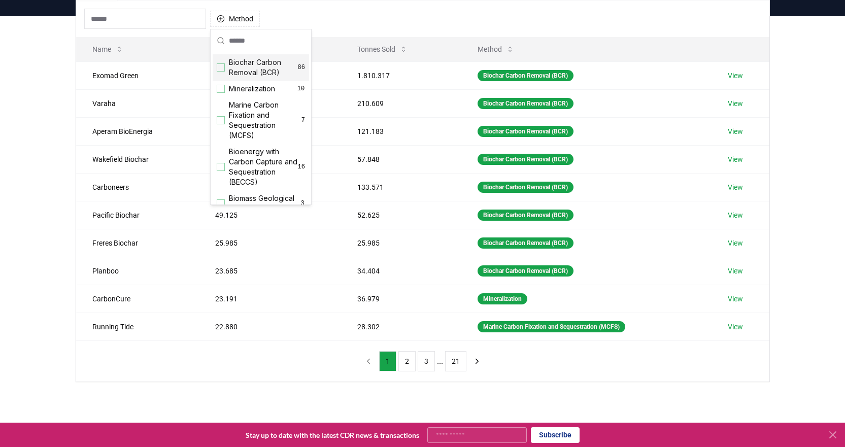
click at [223, 67] on div "Suggestions" at bounding box center [221, 67] width 8 height 8
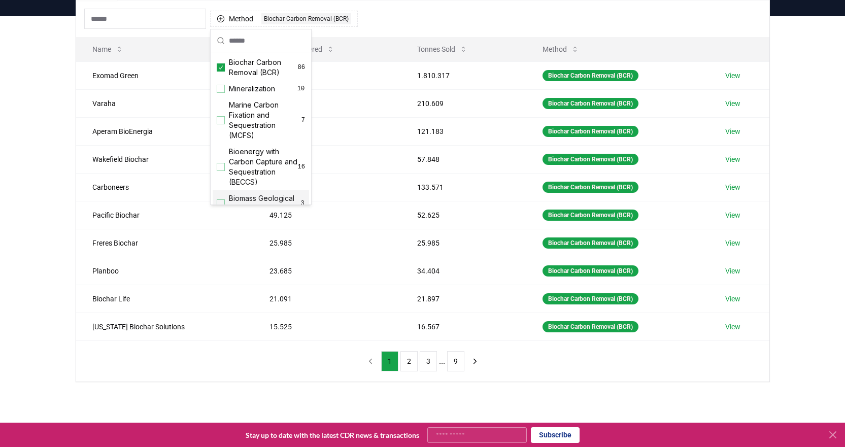
click at [439, 362] on li "..." at bounding box center [442, 361] width 6 height 12
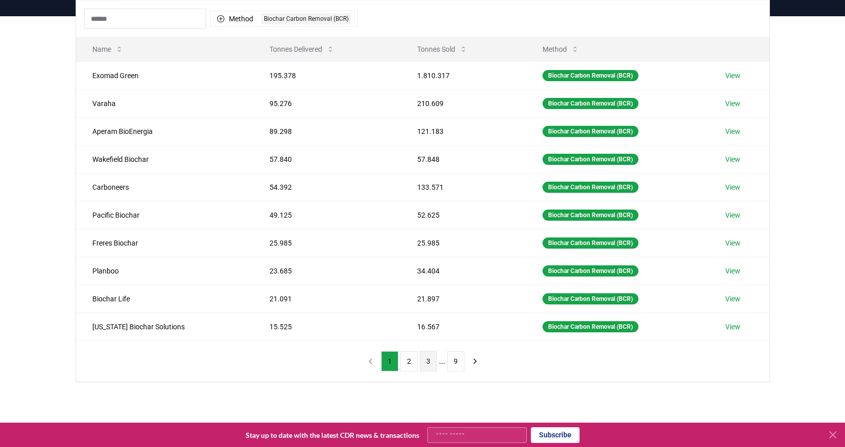
click at [432, 363] on button "3" at bounding box center [428, 361] width 17 height 20
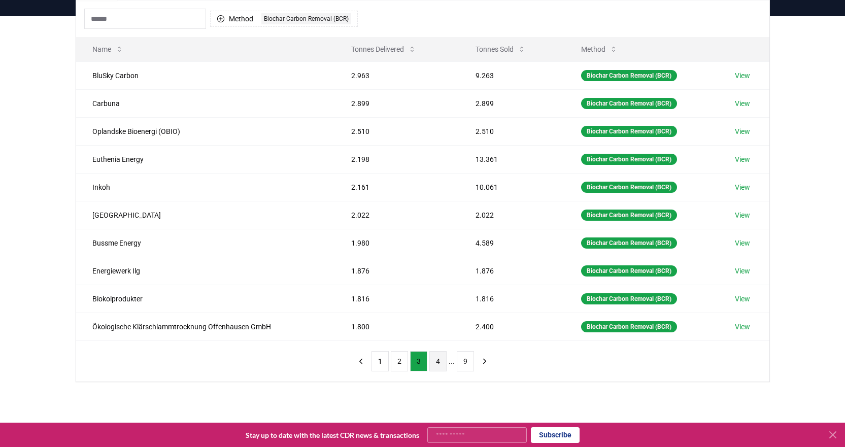
click at [433, 362] on button "4" at bounding box center [437, 361] width 17 height 20
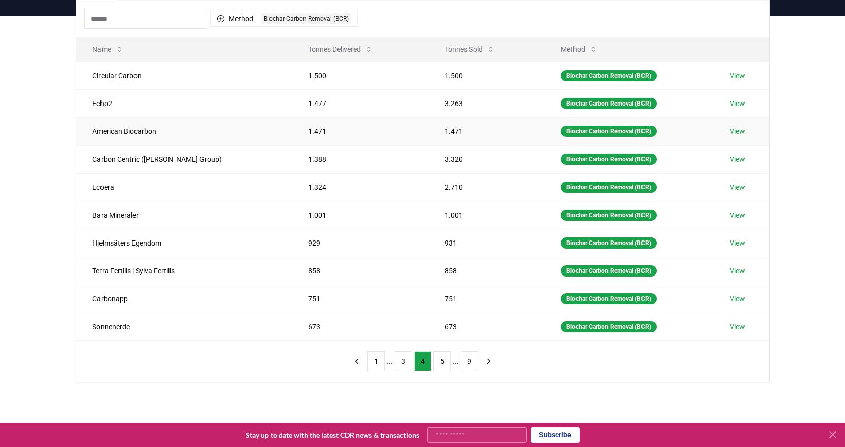
click at [734, 132] on link "View" at bounding box center [737, 131] width 15 height 10
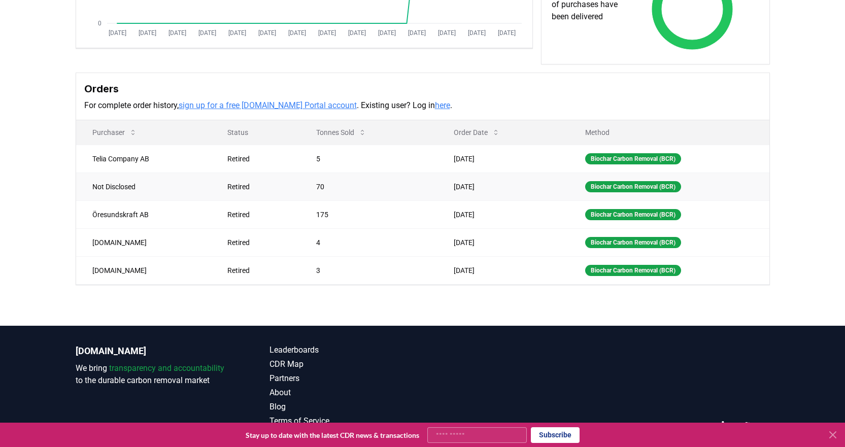
scroll to position [254, 0]
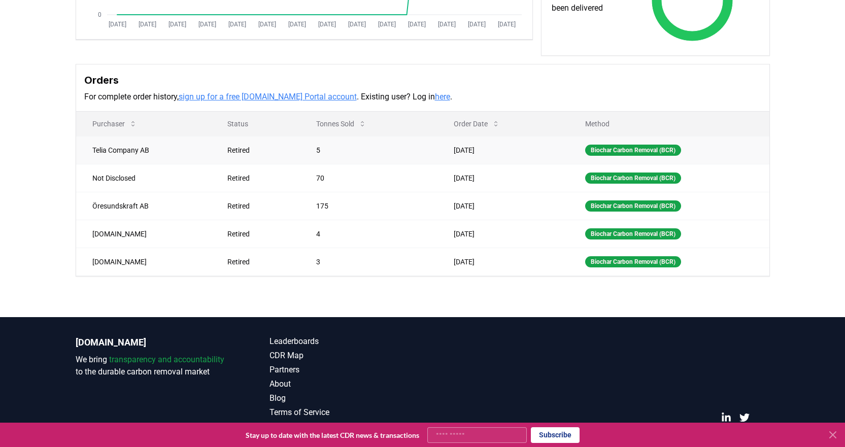
click at [92, 162] on td "Telia Company AB" at bounding box center [143, 150] width 135 height 28
drag, startPoint x: 93, startPoint y: 162, endPoint x: 165, endPoint y: 165, distance: 72.1
click at [165, 164] on td "Telia Company AB" at bounding box center [143, 150] width 135 height 28
copy td "Telia Company AB"
drag, startPoint x: 91, startPoint y: 218, endPoint x: 157, endPoint y: 219, distance: 66.0
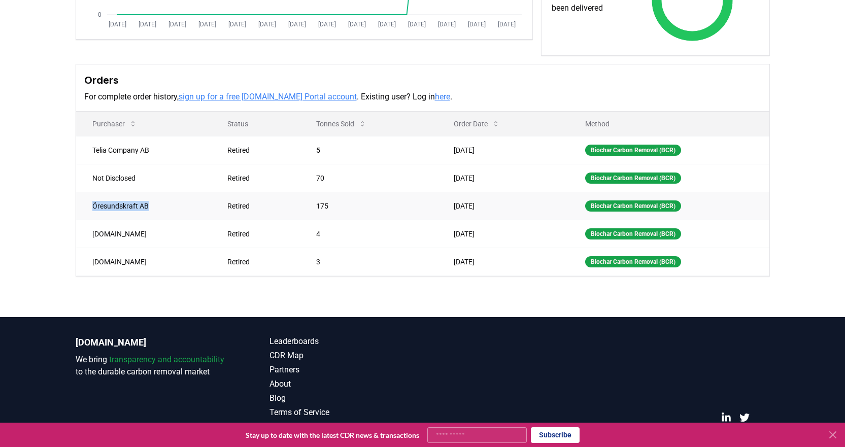
click at [157, 219] on td "Öresundskraft AB" at bounding box center [143, 206] width 135 height 28
copy td "Öresundskraft AB"
drag, startPoint x: 90, startPoint y: 247, endPoint x: 135, endPoint y: 250, distance: 45.8
click at [135, 248] on td "Puro.earth" at bounding box center [143, 234] width 135 height 28
copy td "Puro.earth"
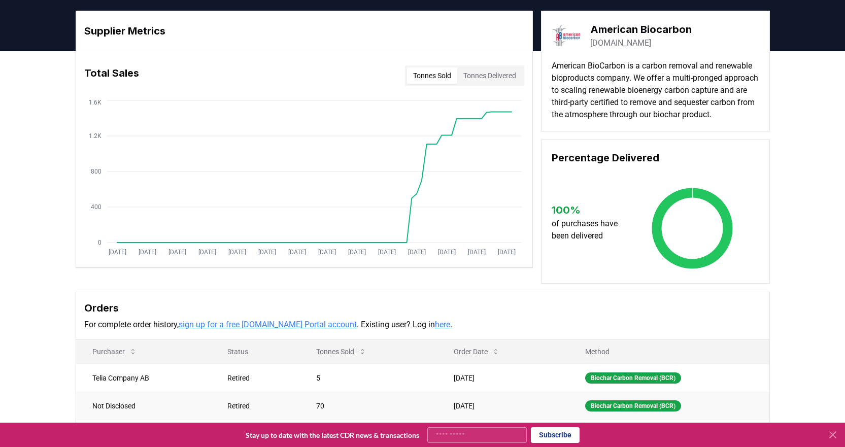
scroll to position [0, 0]
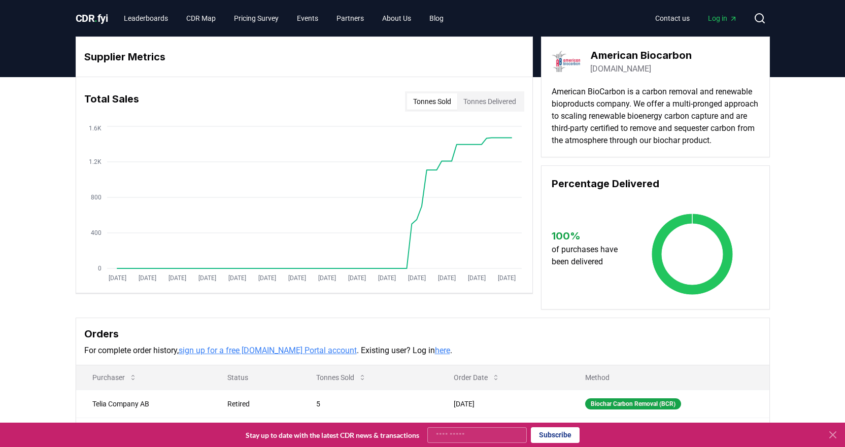
click at [651, 65] on link "americanbiocarbon.com" at bounding box center [620, 69] width 61 height 12
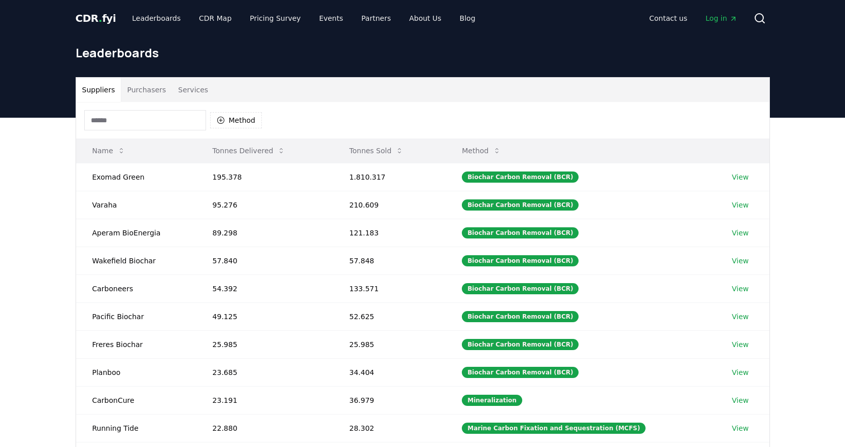
scroll to position [101, 0]
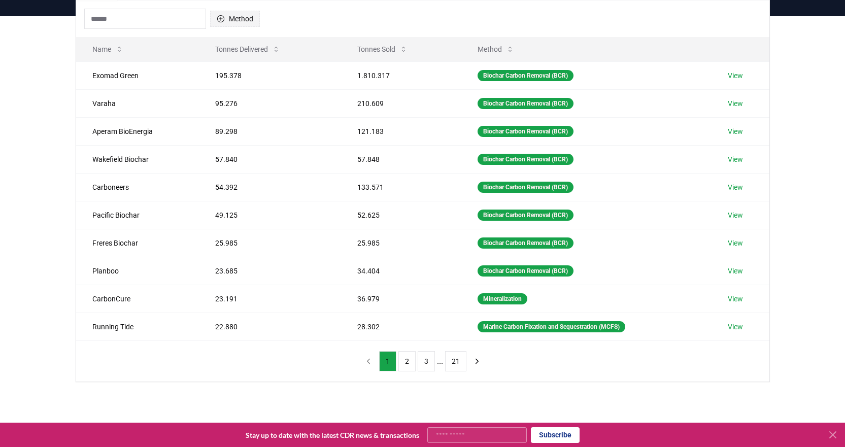
click at [220, 19] on icon "button" at bounding box center [220, 18] width 7 height 7
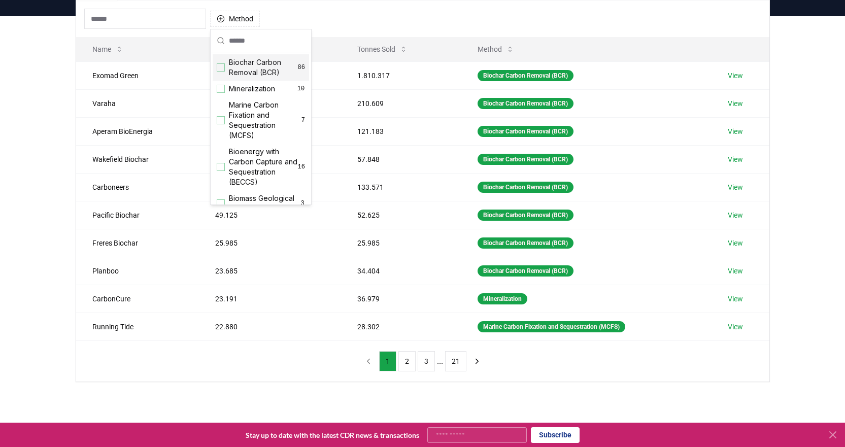
click at [223, 67] on div "Suggestions" at bounding box center [221, 67] width 8 height 8
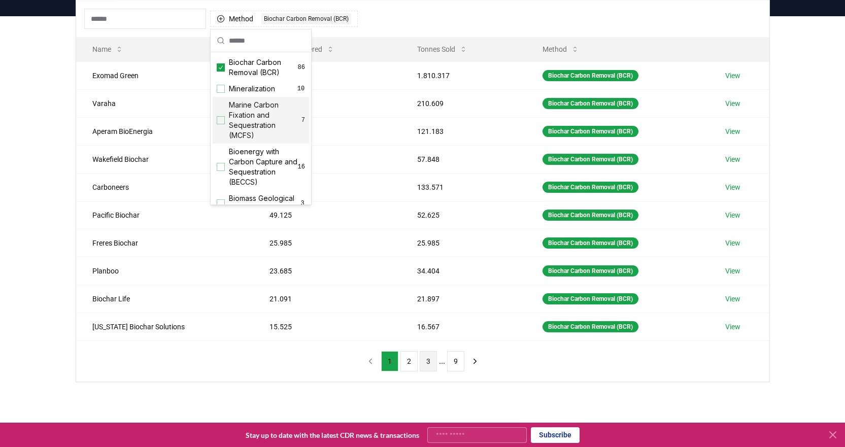
click at [428, 364] on button "3" at bounding box center [428, 361] width 17 height 20
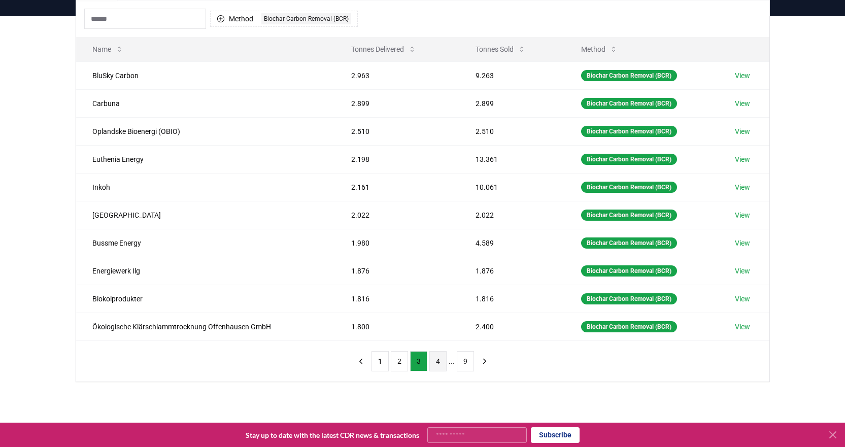
click at [439, 363] on button "4" at bounding box center [437, 361] width 17 height 20
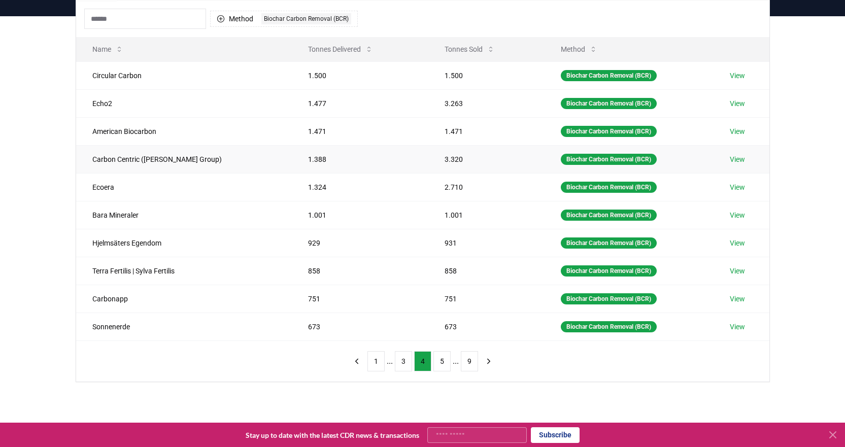
click at [735, 159] on link "View" at bounding box center [737, 159] width 15 height 10
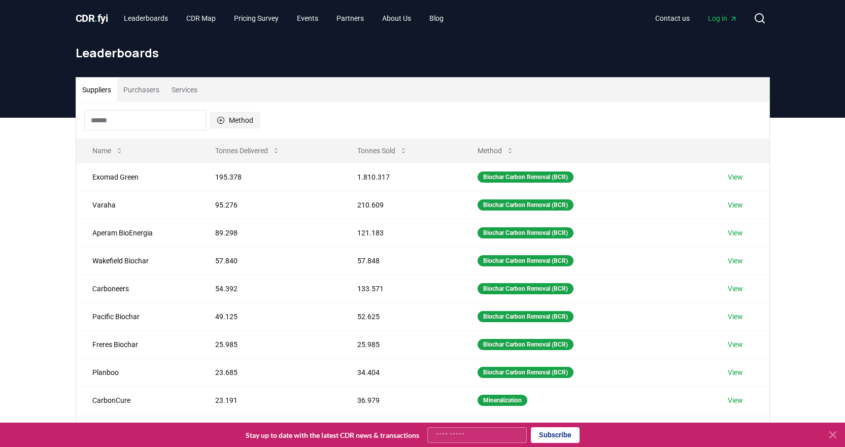
click at [222, 118] on icon "button" at bounding box center [220, 120] width 7 height 7
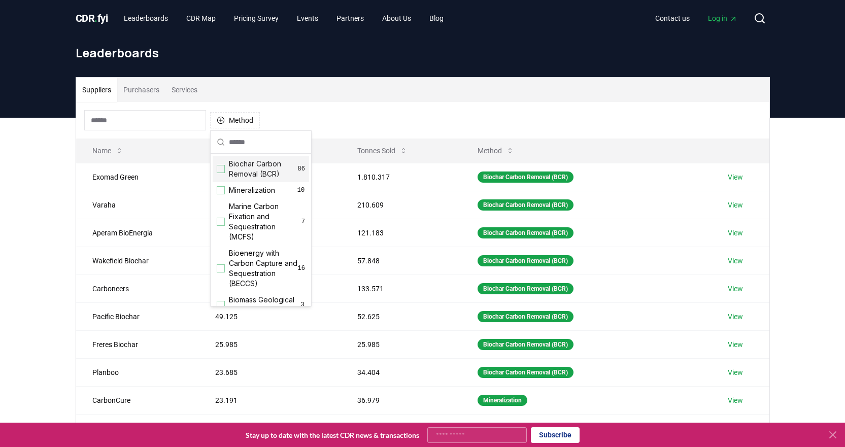
click at [218, 170] on div "Suggestions" at bounding box center [221, 169] width 8 height 8
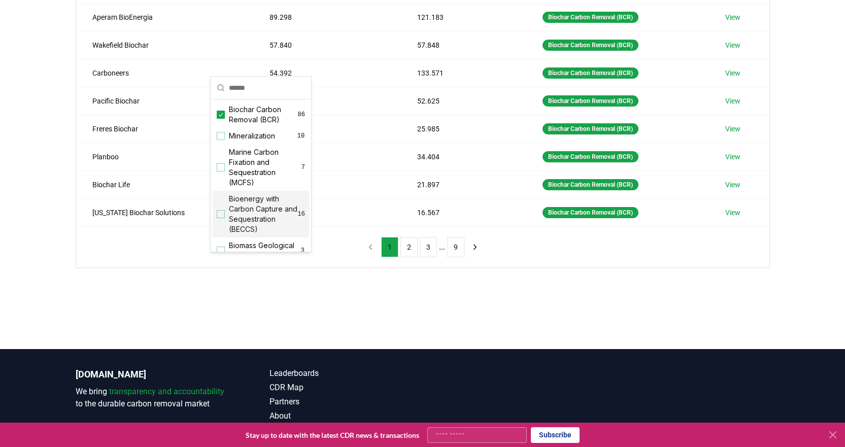
scroll to position [254, 0]
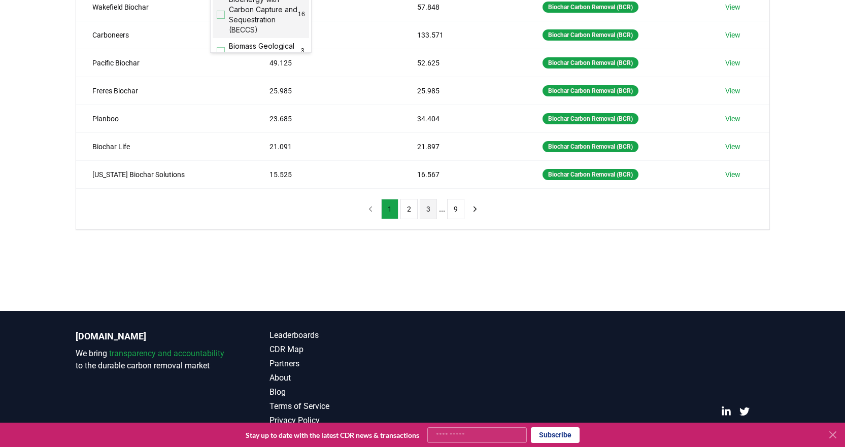
click at [430, 208] on button "3" at bounding box center [428, 209] width 17 height 20
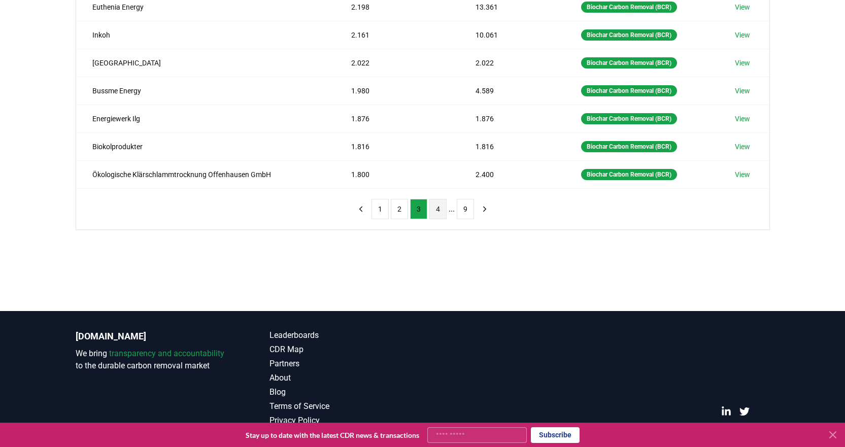
click at [438, 210] on button "4" at bounding box center [437, 209] width 17 height 20
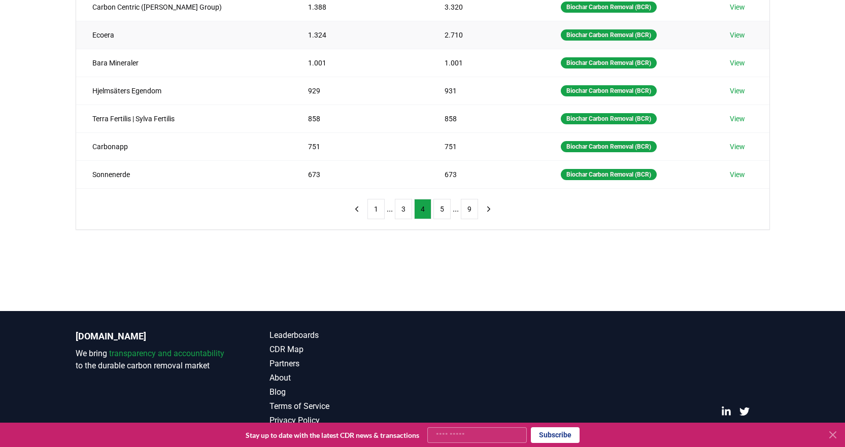
click at [734, 36] on link "View" at bounding box center [737, 35] width 15 height 10
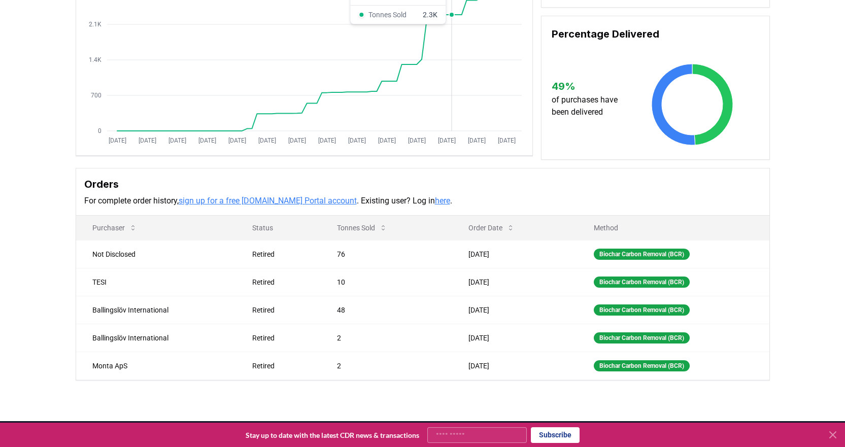
scroll to position [152, 0]
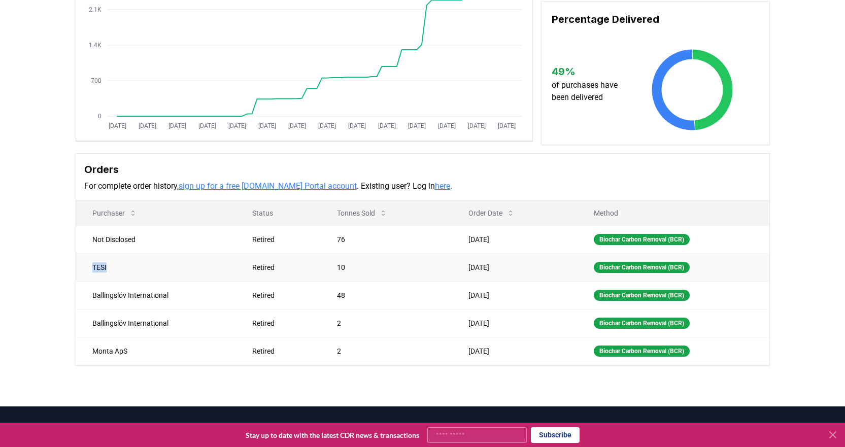
drag, startPoint x: 94, startPoint y: 280, endPoint x: 111, endPoint y: 281, distance: 16.8
click at [111, 281] on td "TESI" at bounding box center [156, 267] width 160 height 28
copy td "TESI"
click at [103, 309] on td "Ballingslöv International" at bounding box center [156, 295] width 160 height 28
drag, startPoint x: 93, startPoint y: 307, endPoint x: 183, endPoint y: 310, distance: 89.3
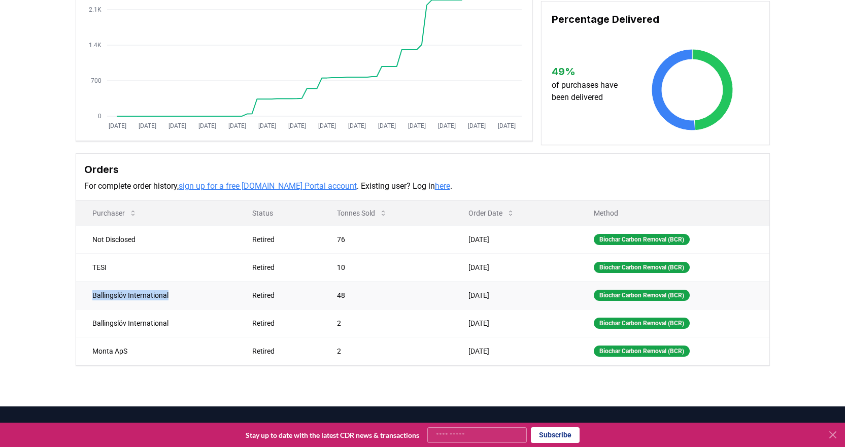
click at [183, 309] on td "Ballingslöv International" at bounding box center [156, 295] width 160 height 28
copy td "Ballingslöv International"
drag, startPoint x: 94, startPoint y: 363, endPoint x: 140, endPoint y: 362, distance: 45.7
click at [140, 362] on td "Monta ApS" at bounding box center [156, 351] width 160 height 28
copy td "Monta ApS"
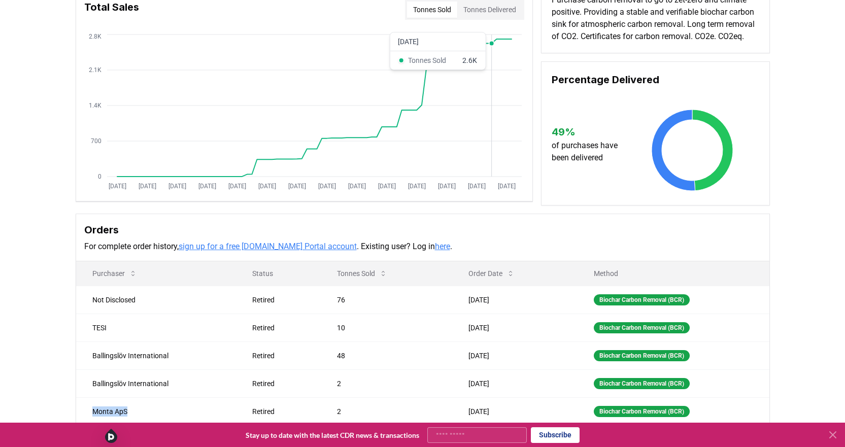
scroll to position [0, 0]
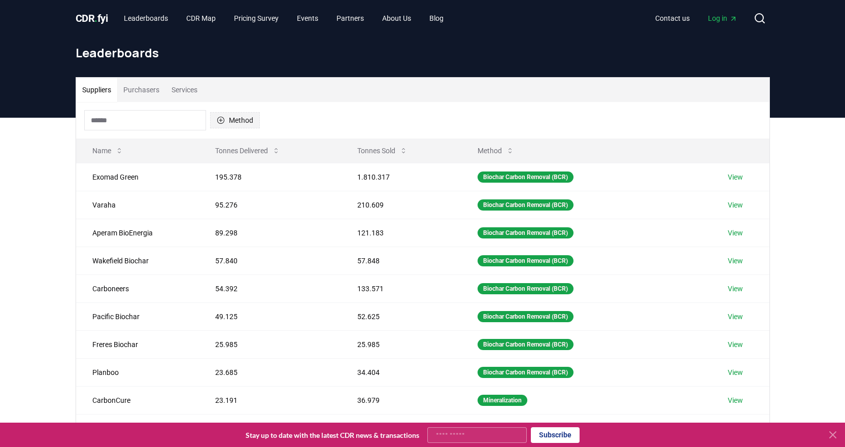
click at [225, 121] on button "Method" at bounding box center [235, 120] width 50 height 16
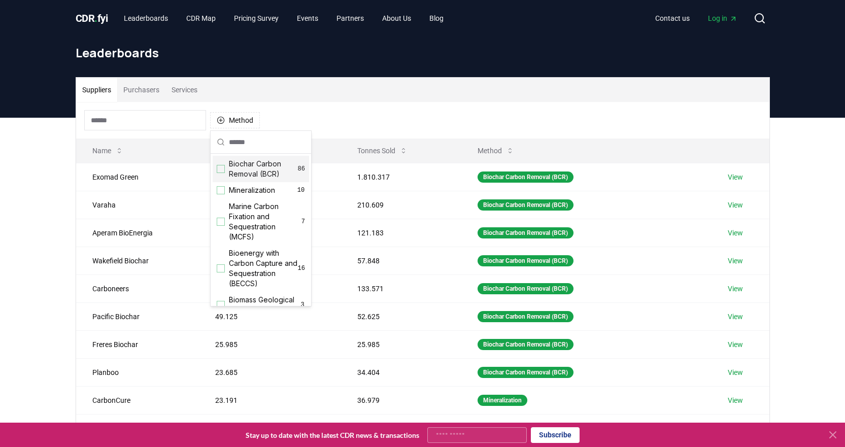
click at [224, 171] on div "Biochar Carbon Removal (BCR) 86" at bounding box center [261, 169] width 96 height 26
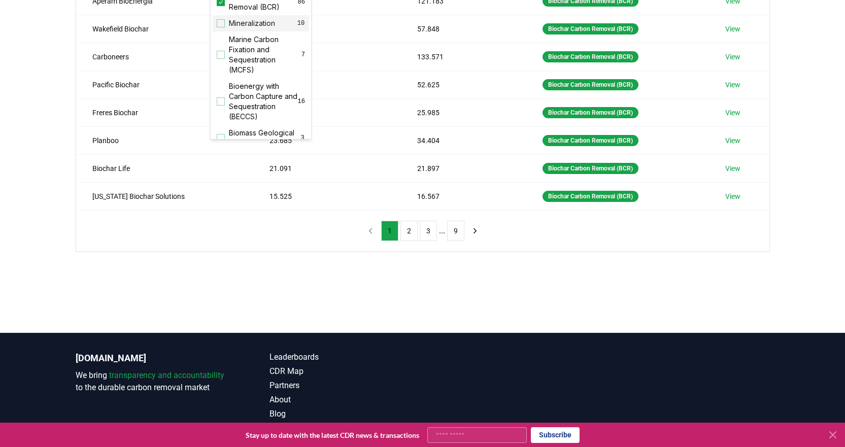
scroll to position [254, 0]
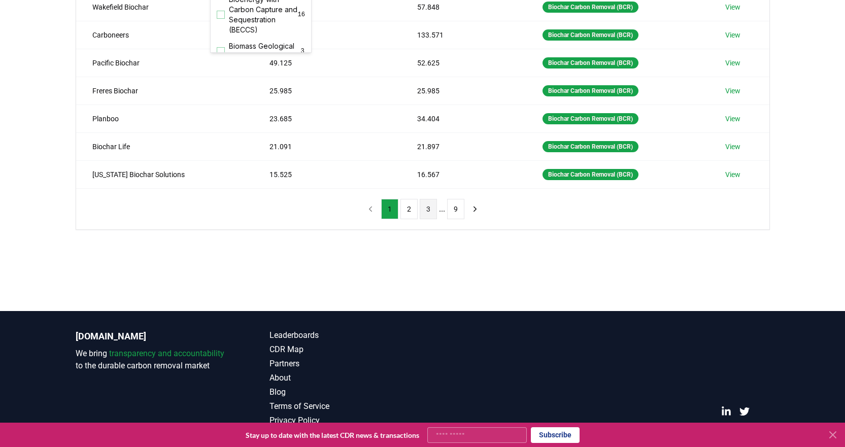
click at [432, 212] on button "3" at bounding box center [428, 209] width 17 height 20
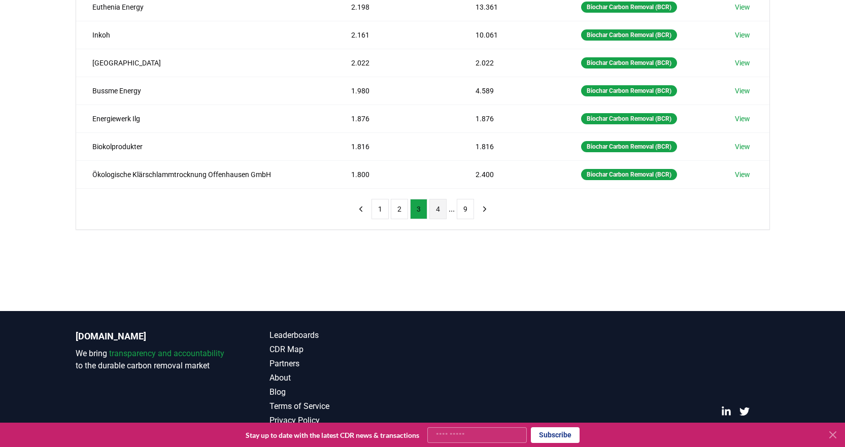
click at [437, 210] on button "4" at bounding box center [437, 209] width 17 height 20
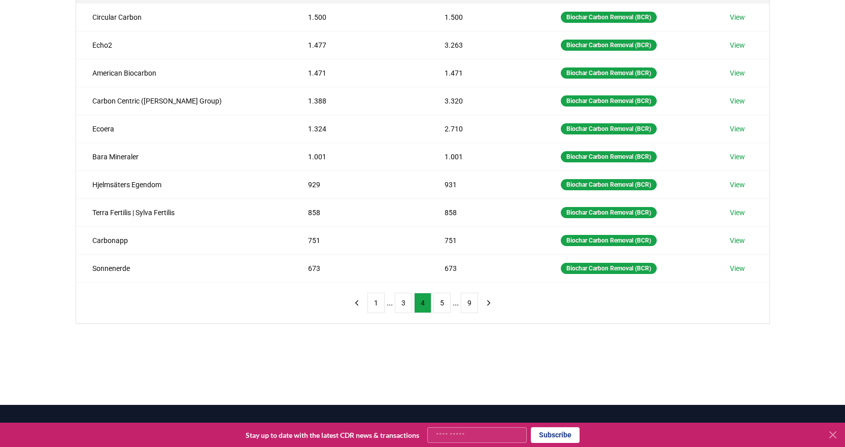
scroll to position [152, 0]
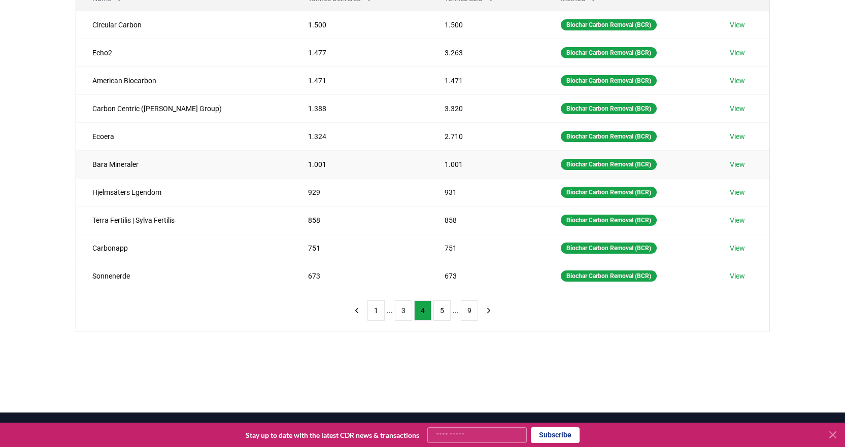
click at [732, 163] on link "View" at bounding box center [737, 164] width 15 height 10
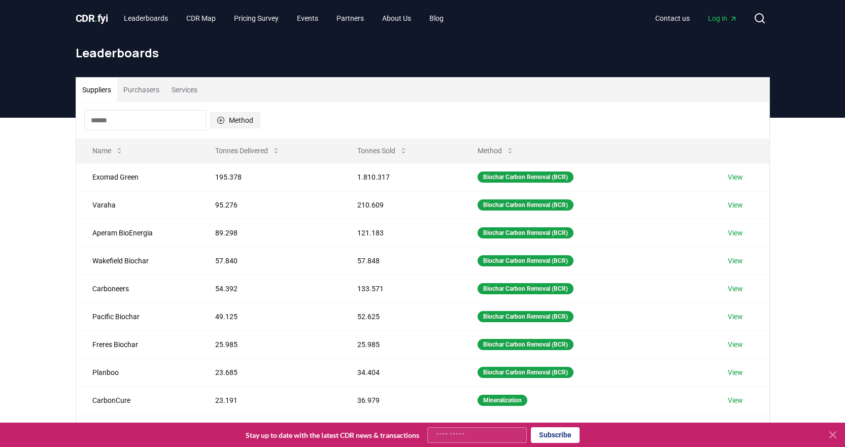
click at [231, 119] on button "Method" at bounding box center [235, 120] width 50 height 16
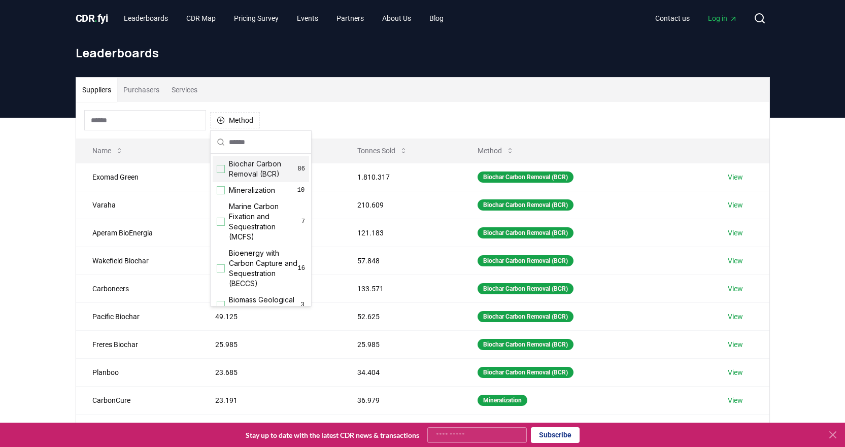
click at [223, 171] on div "Suggestions" at bounding box center [221, 169] width 8 height 8
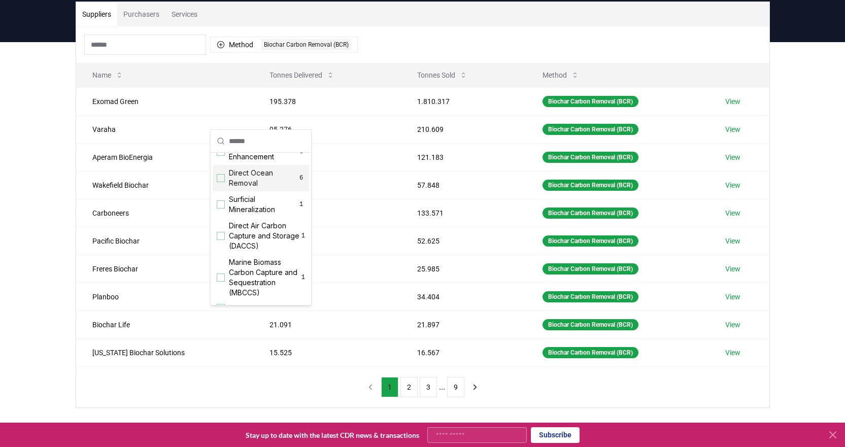
scroll to position [203, 0]
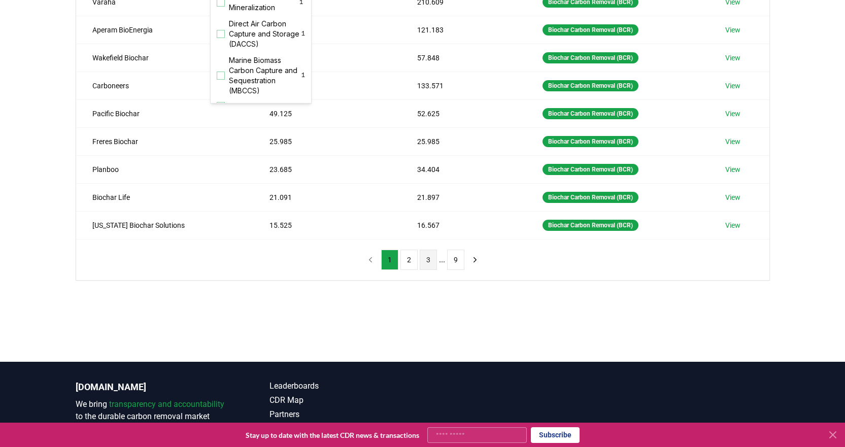
click at [425, 261] on button "3" at bounding box center [428, 260] width 17 height 20
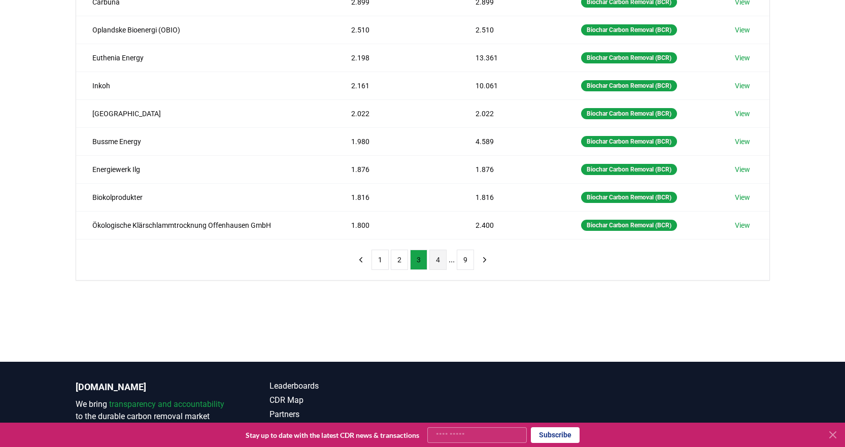
click at [434, 261] on button "4" at bounding box center [437, 260] width 17 height 20
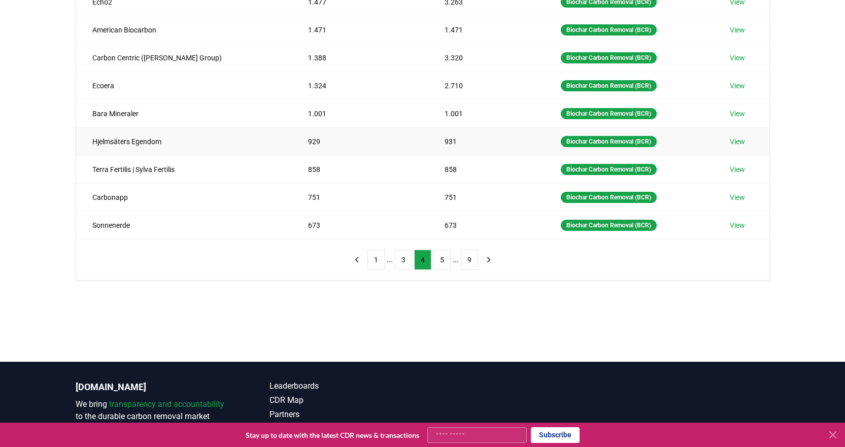
click at [742, 141] on link "View" at bounding box center [737, 141] width 15 height 10
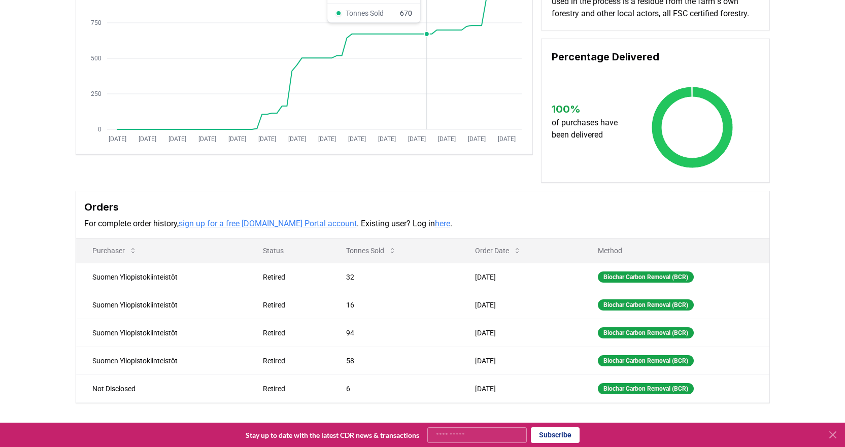
scroll to position [152, 0]
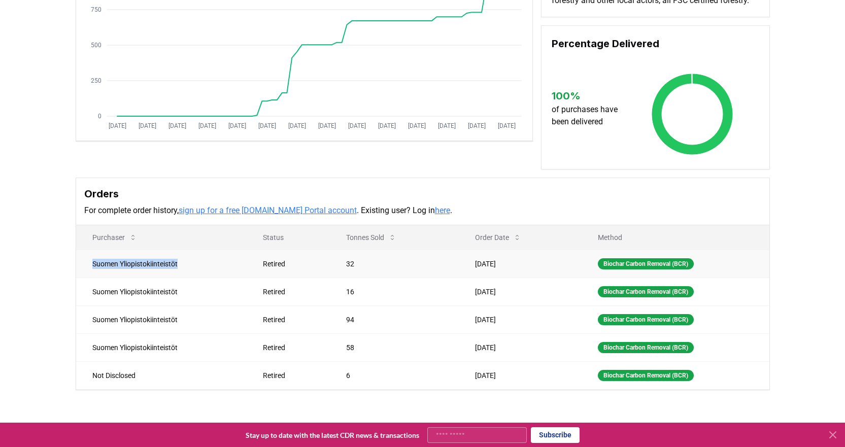
drag, startPoint x: 88, startPoint y: 261, endPoint x: 204, endPoint y: 264, distance: 116.2
click at [204, 264] on td "Suomen Yliopistokiinteistöt" at bounding box center [161, 264] width 171 height 28
copy td "Suomen Yliopistokiinteistöt"
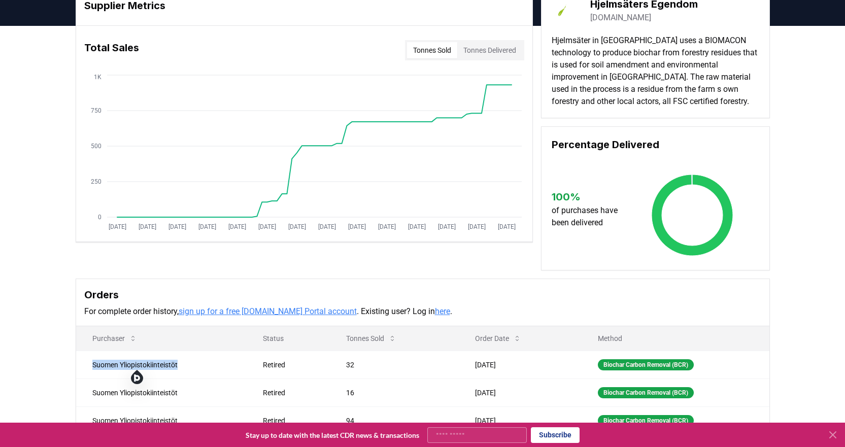
scroll to position [0, 0]
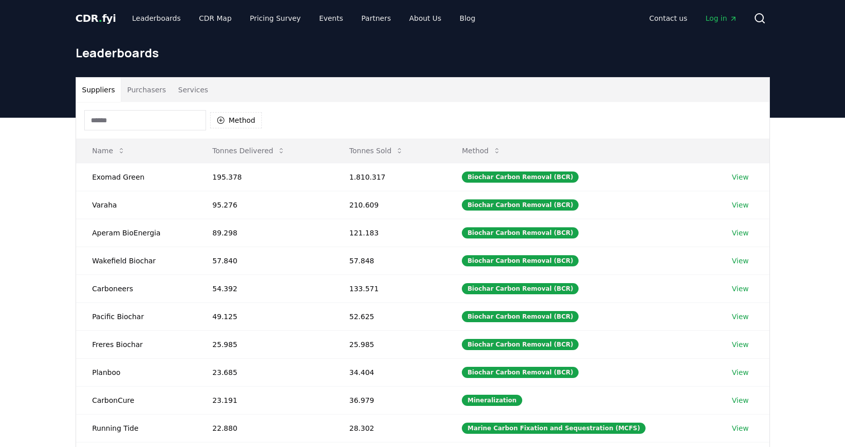
scroll to position [51, 0]
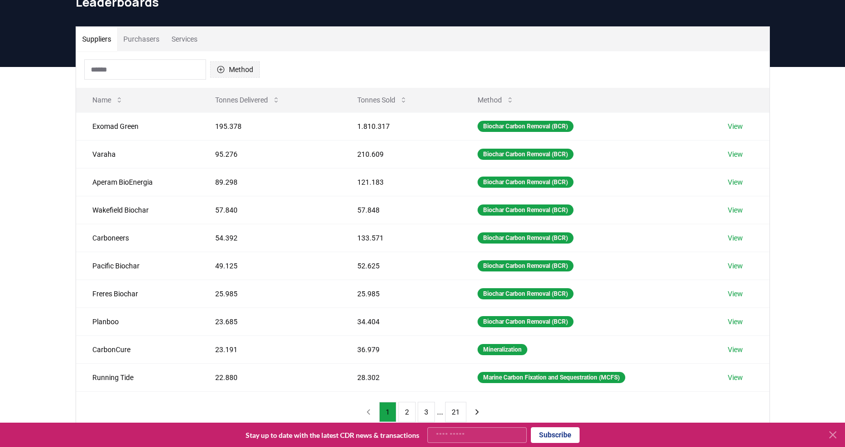
click at [226, 66] on button "Method" at bounding box center [235, 69] width 50 height 16
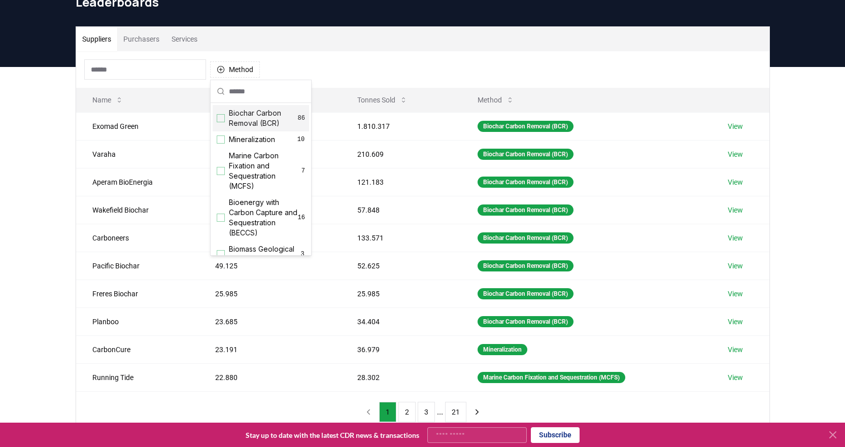
click at [244, 122] on span "Biochar Carbon Removal (BCR)" at bounding box center [263, 118] width 69 height 20
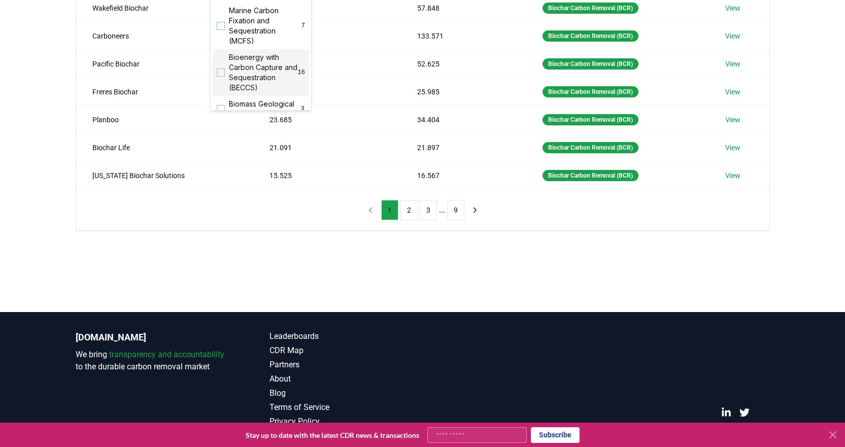
scroll to position [266, 0]
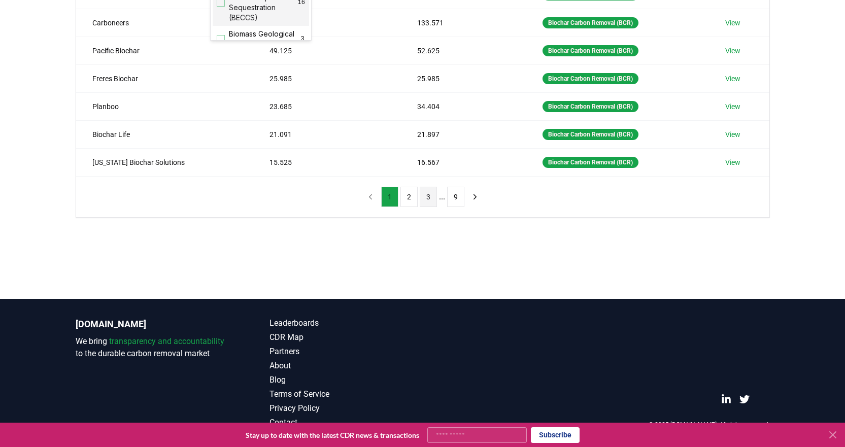
click at [430, 199] on button "3" at bounding box center [428, 197] width 17 height 20
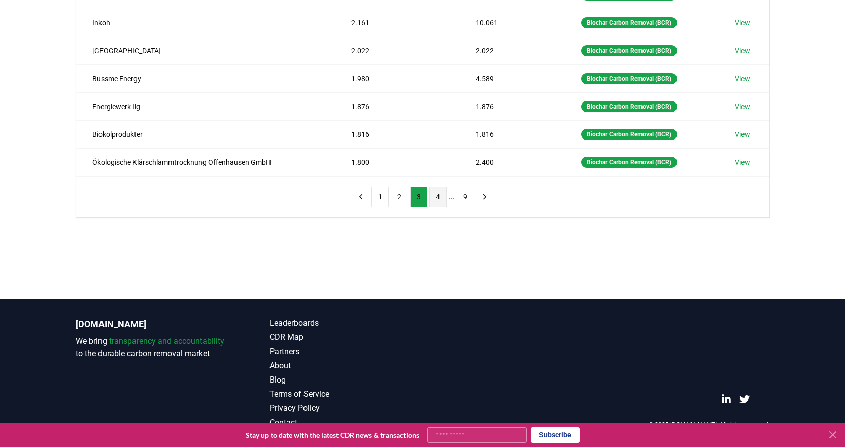
click at [434, 201] on button "4" at bounding box center [437, 197] width 17 height 20
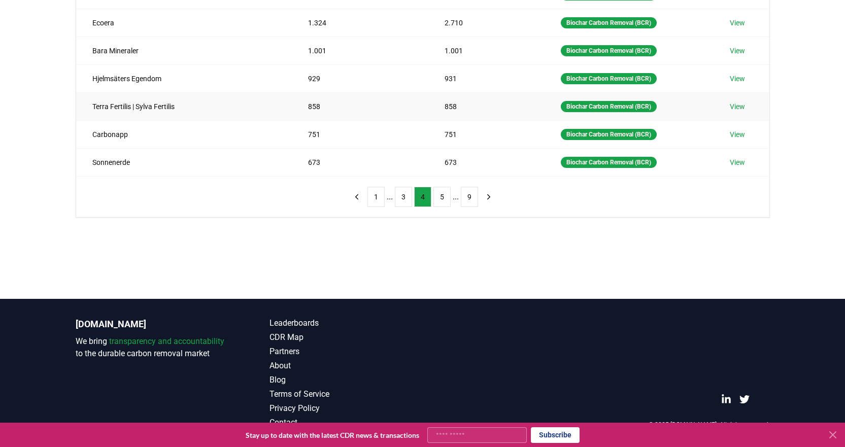
click at [734, 106] on link "View" at bounding box center [737, 106] width 15 height 10
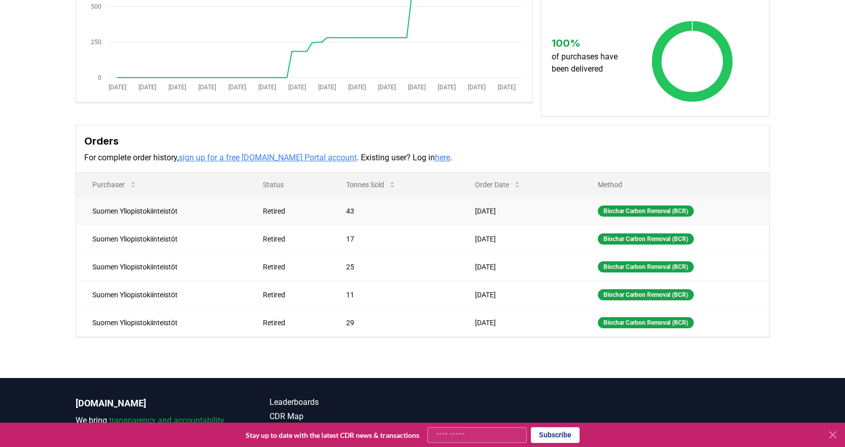
scroll to position [203, 0]
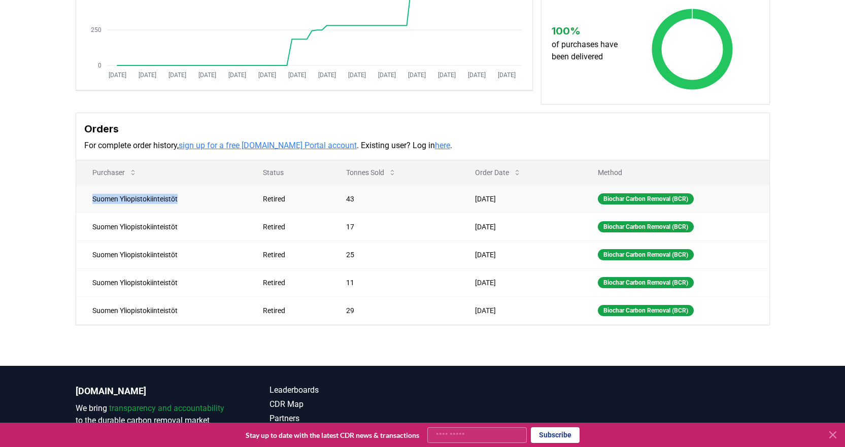
drag, startPoint x: 89, startPoint y: 197, endPoint x: 209, endPoint y: 198, distance: 120.2
click at [209, 198] on td "Suomen Yliopistokiinteistöt" at bounding box center [161, 199] width 171 height 28
copy td "Suomen Yliopistokiinteistöt"
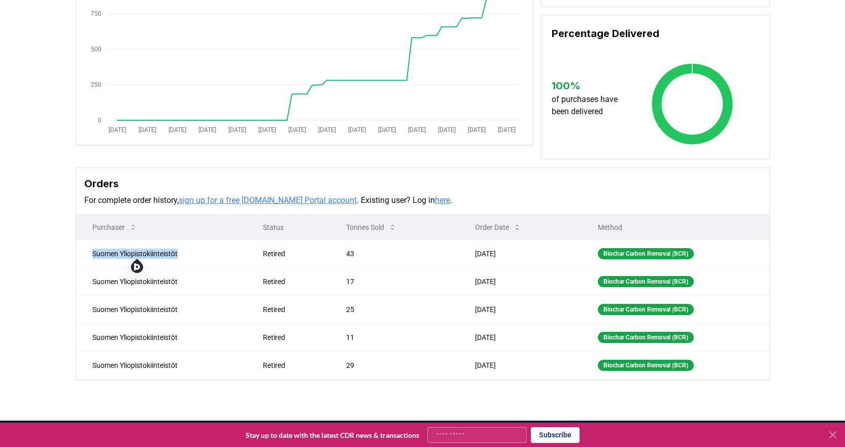
scroll to position [0, 0]
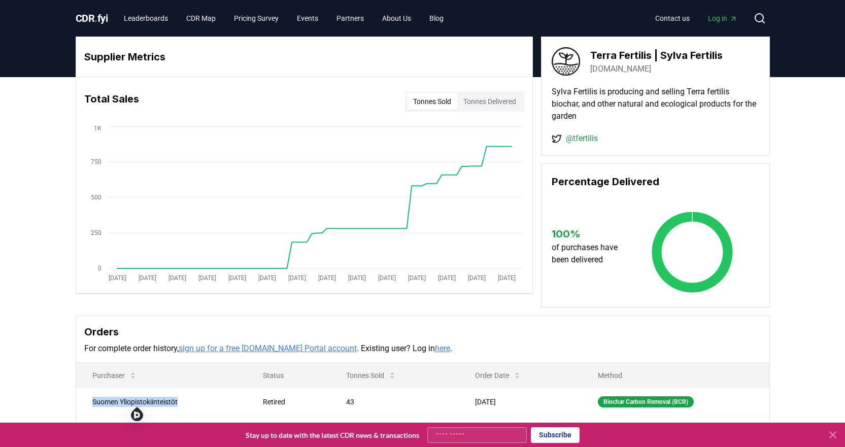
click at [636, 70] on link "terrafertilis.com" at bounding box center [620, 69] width 61 height 12
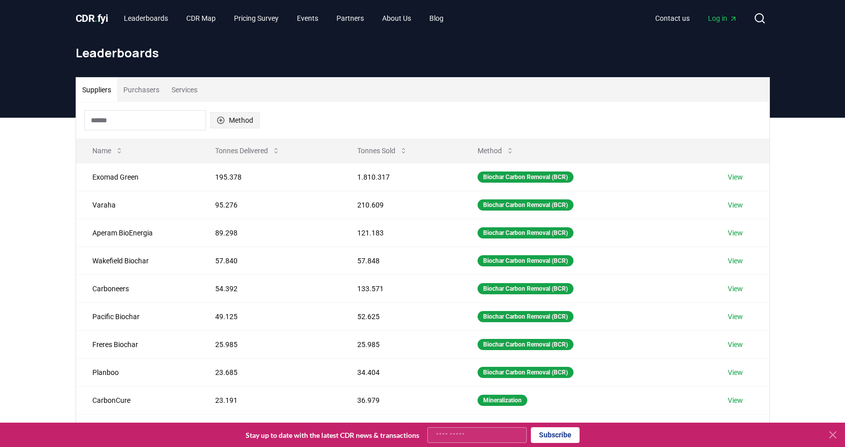
click at [217, 118] on icon "button" at bounding box center [221, 120] width 8 height 8
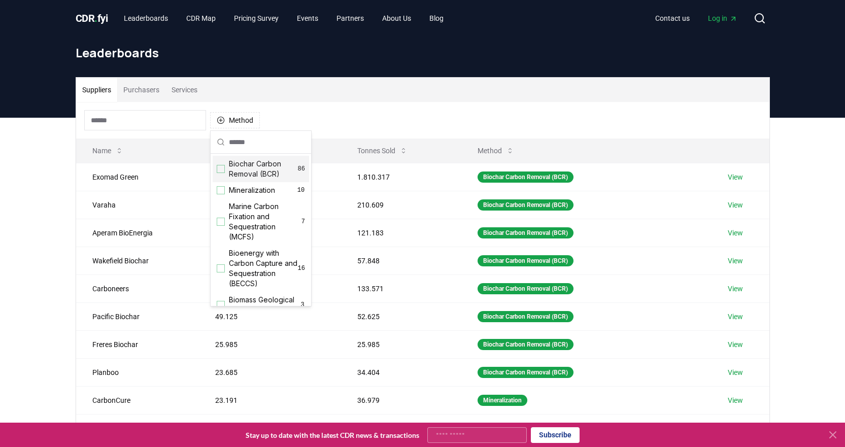
click at [218, 167] on div "Suggestions" at bounding box center [221, 169] width 8 height 8
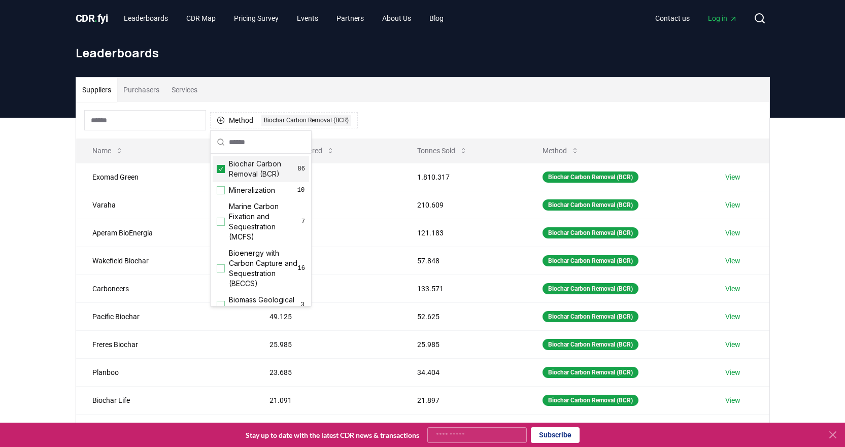
click at [344, 83] on div "Suppliers Purchasers Services" at bounding box center [422, 90] width 693 height 24
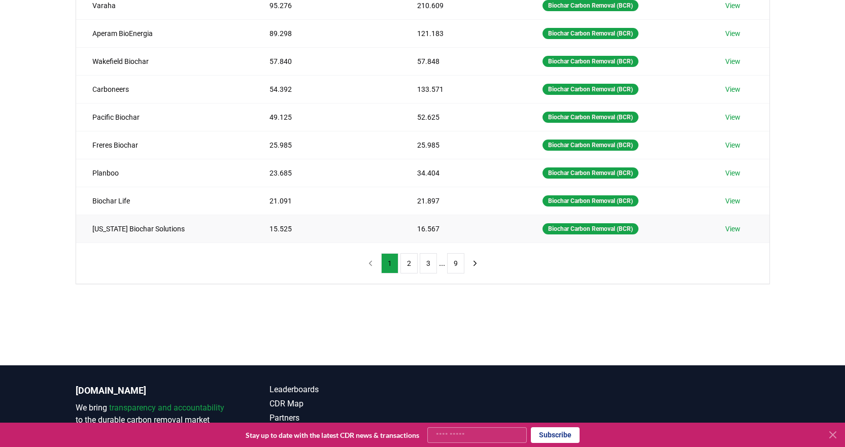
scroll to position [203, 0]
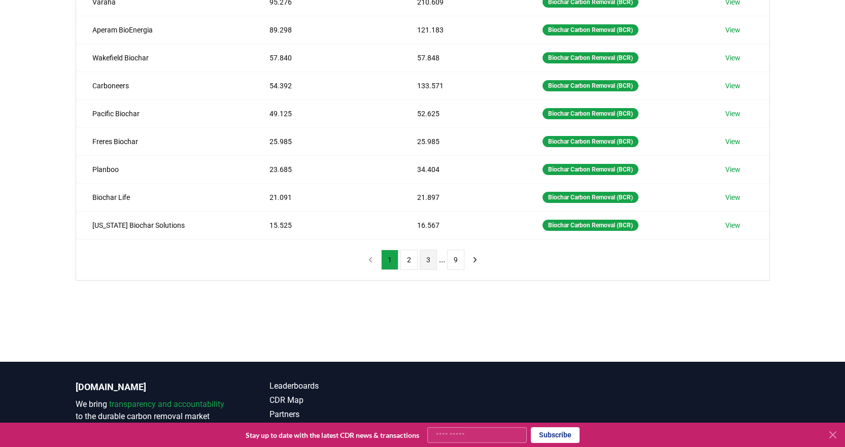
click at [427, 260] on button "3" at bounding box center [428, 260] width 17 height 20
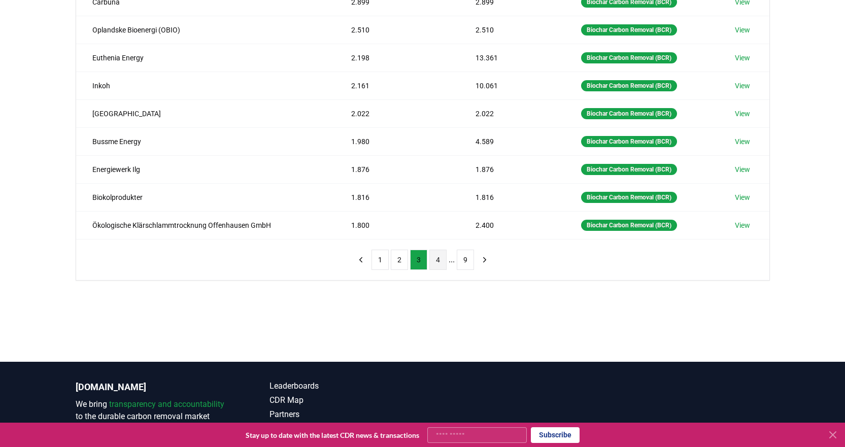
click at [436, 260] on button "4" at bounding box center [437, 260] width 17 height 20
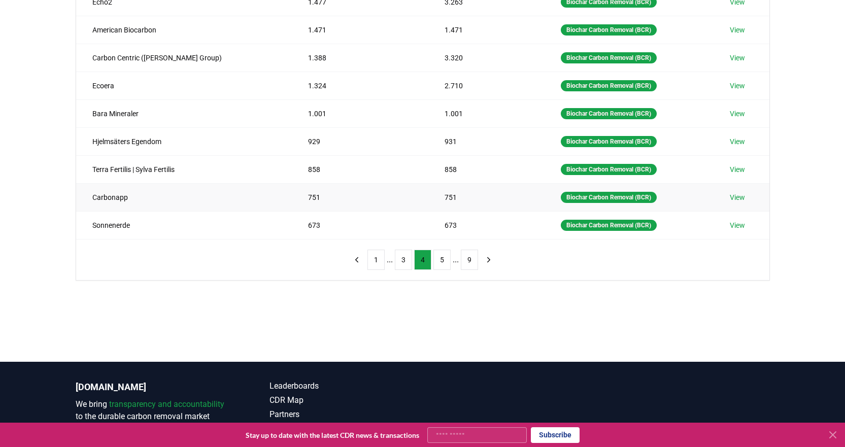
click at [740, 197] on link "View" at bounding box center [737, 197] width 15 height 10
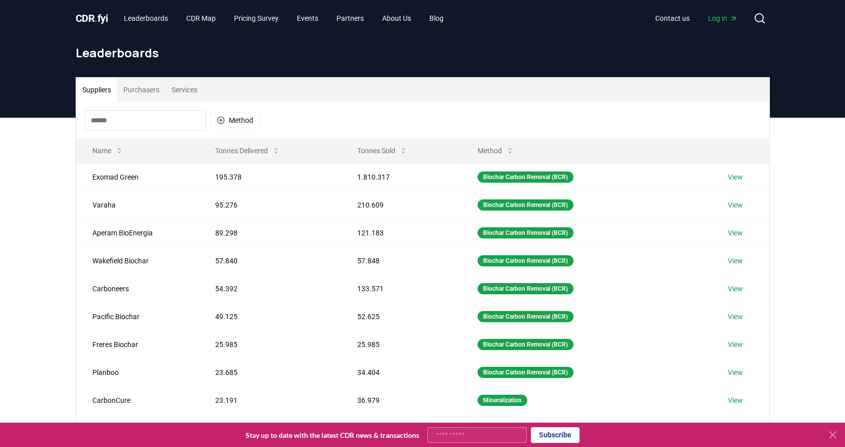
drag, startPoint x: 224, startPoint y: 122, endPoint x: 224, endPoint y: 129, distance: 7.6
click at [224, 123] on icon "button" at bounding box center [221, 120] width 8 height 8
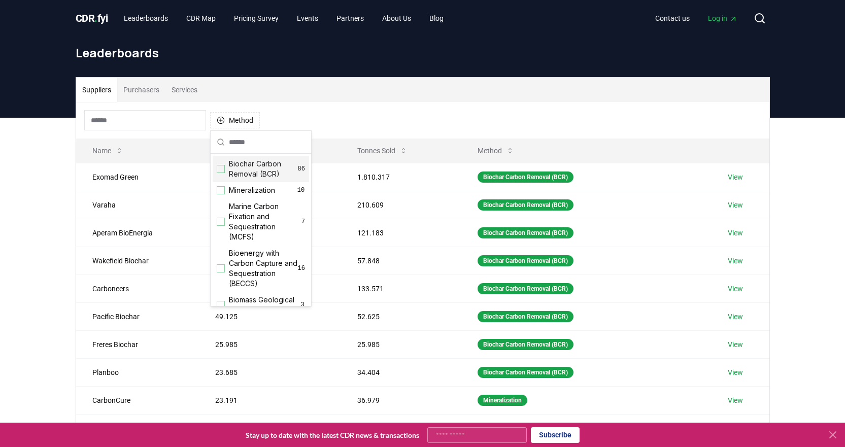
click at [222, 167] on div "Suggestions" at bounding box center [221, 169] width 8 height 8
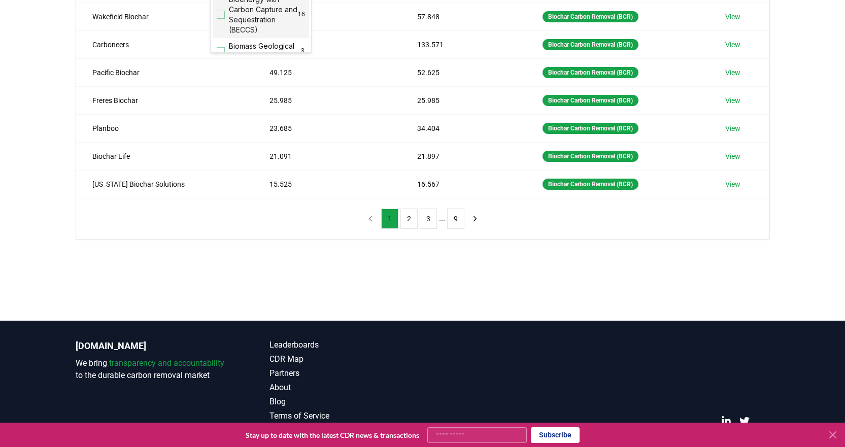
scroll to position [254, 0]
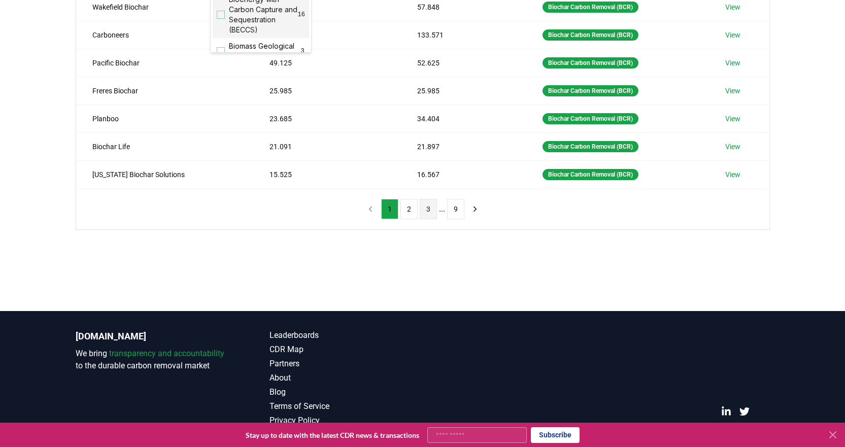
click at [428, 214] on button "3" at bounding box center [428, 209] width 17 height 20
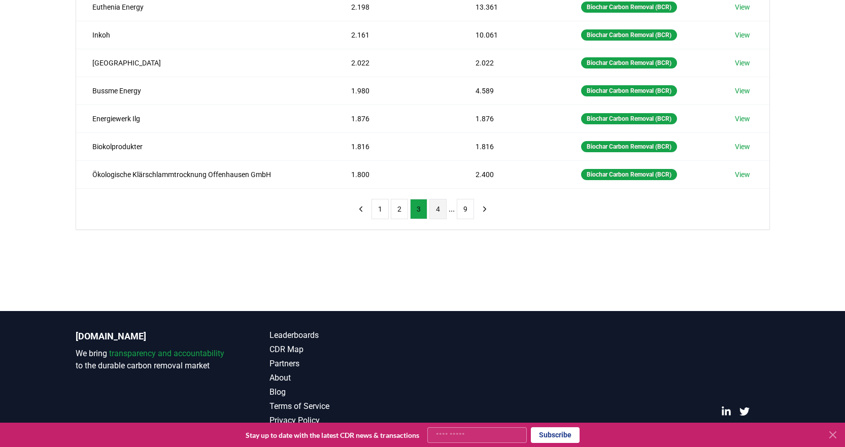
click at [436, 211] on button "4" at bounding box center [437, 209] width 17 height 20
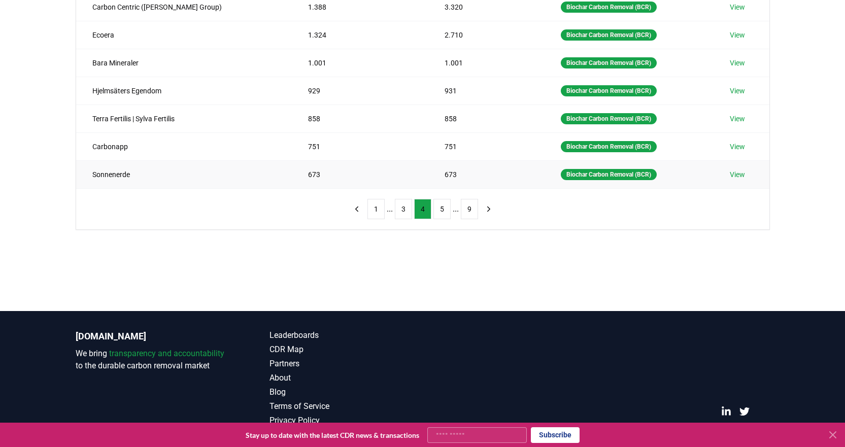
click at [738, 178] on link "View" at bounding box center [737, 174] width 15 height 10
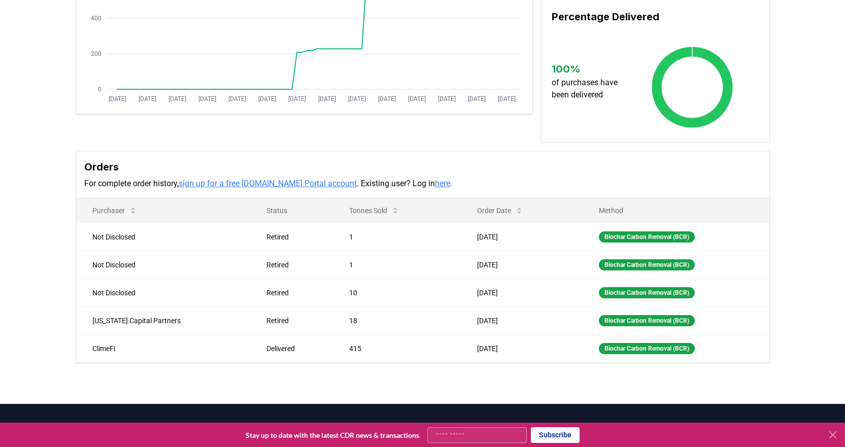
scroll to position [203, 0]
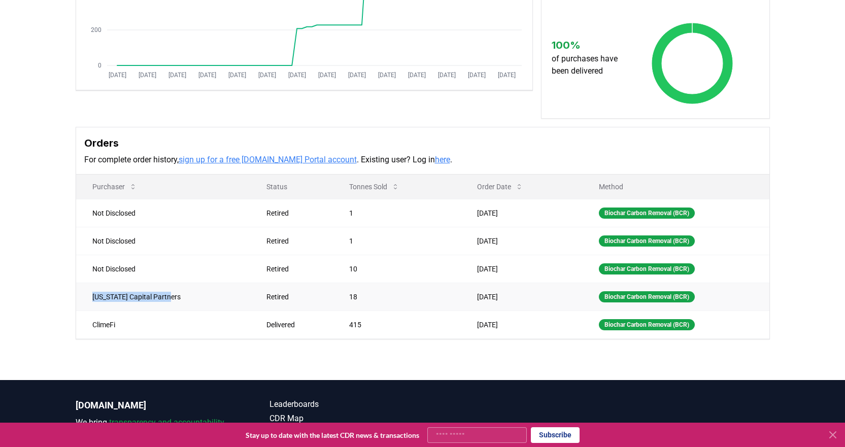
drag, startPoint x: 92, startPoint y: 297, endPoint x: 188, endPoint y: 297, distance: 95.9
click at [188, 297] on td "[US_STATE] Capital Partners" at bounding box center [163, 297] width 175 height 28
copy td "[US_STATE] Capital Partners"
drag, startPoint x: 93, startPoint y: 325, endPoint x: 122, endPoint y: 325, distance: 28.9
click at [122, 325] on td "ClimeFi" at bounding box center [163, 325] width 175 height 28
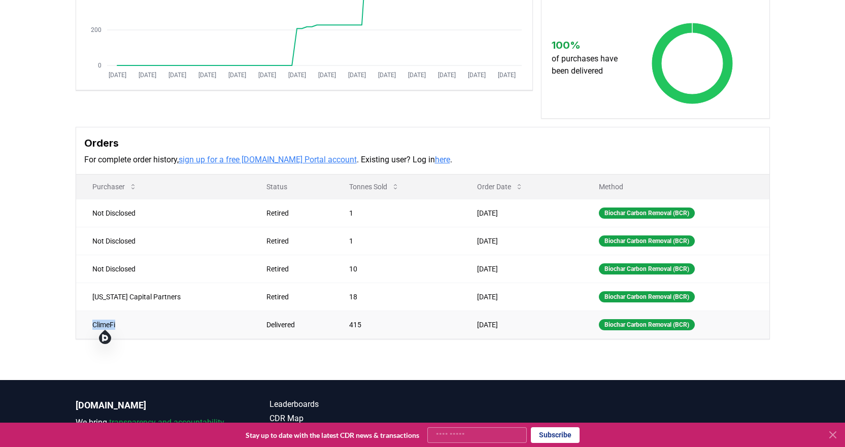
copy td "ClimeFi"
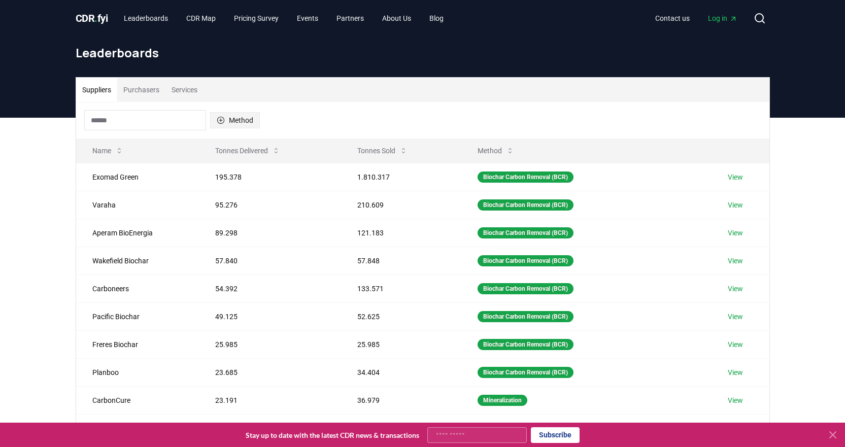
click at [222, 119] on icon "button" at bounding box center [221, 120] width 8 height 8
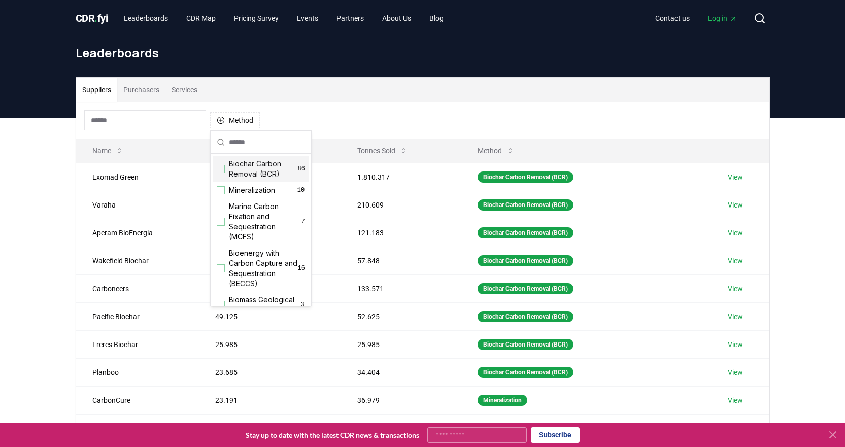
click at [222, 169] on div "Suggestions" at bounding box center [221, 169] width 8 height 8
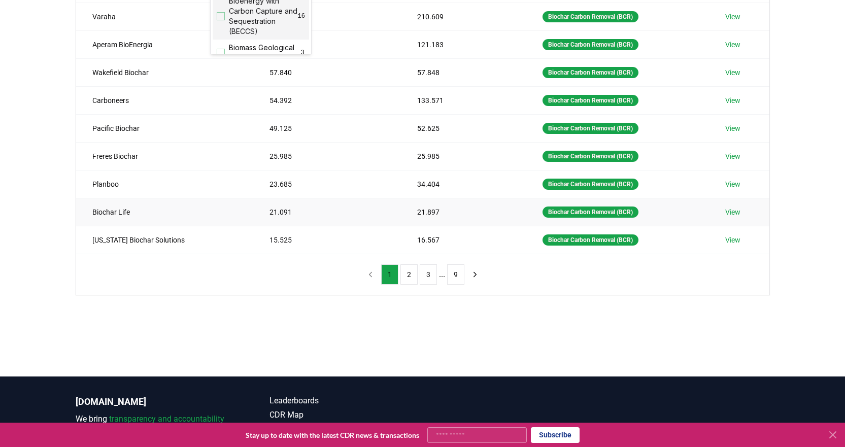
scroll to position [254, 0]
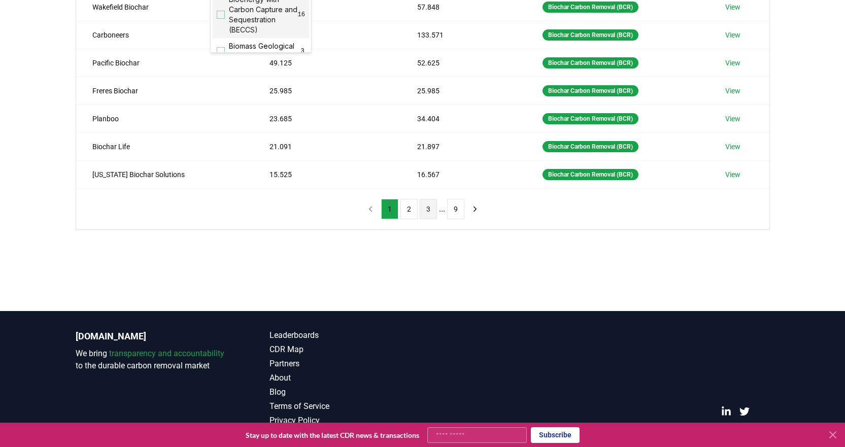
click at [427, 213] on button "3" at bounding box center [428, 209] width 17 height 20
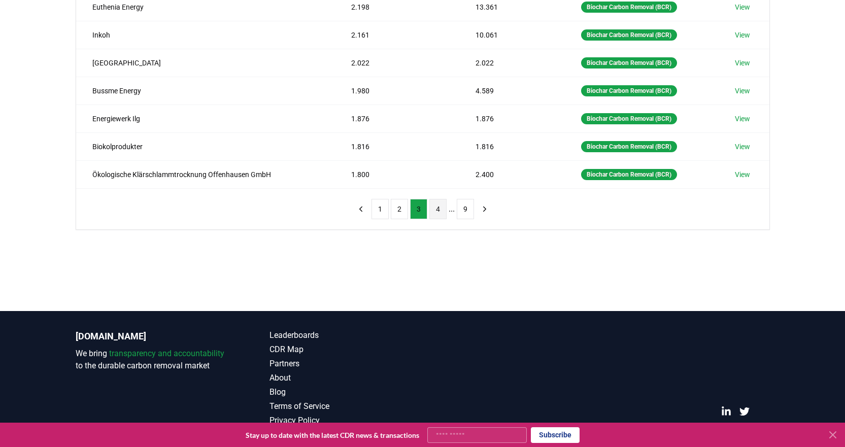
click at [435, 214] on button "4" at bounding box center [437, 209] width 17 height 20
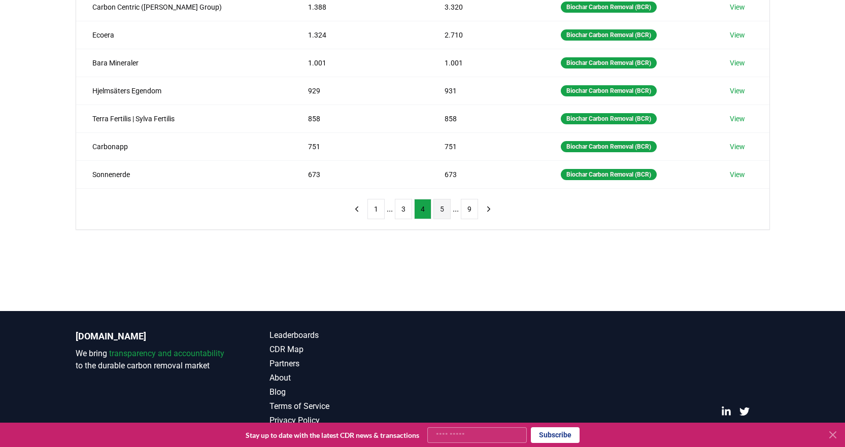
click at [436, 211] on button "5" at bounding box center [441, 209] width 17 height 20
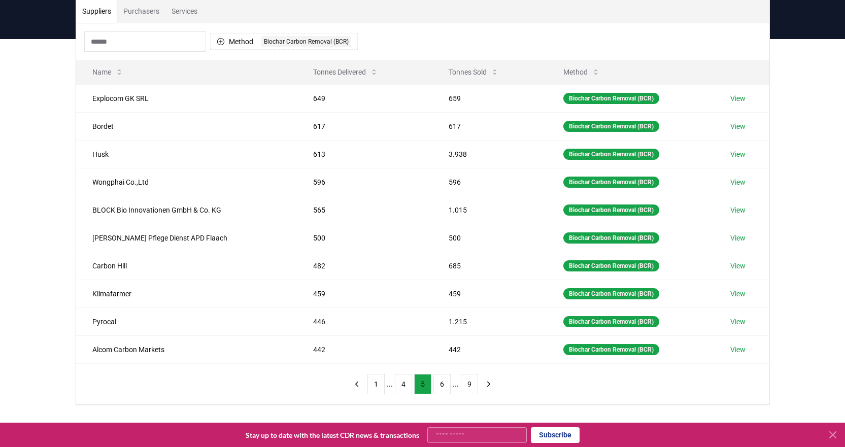
scroll to position [51, 0]
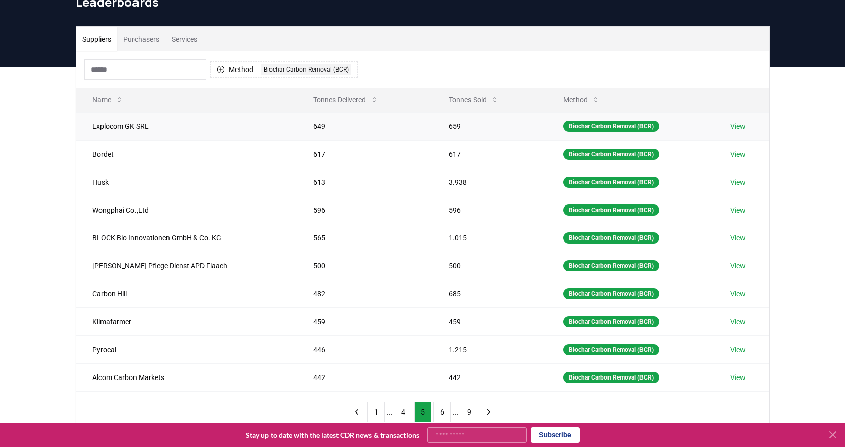
click at [745, 127] on link "View" at bounding box center [737, 126] width 15 height 10
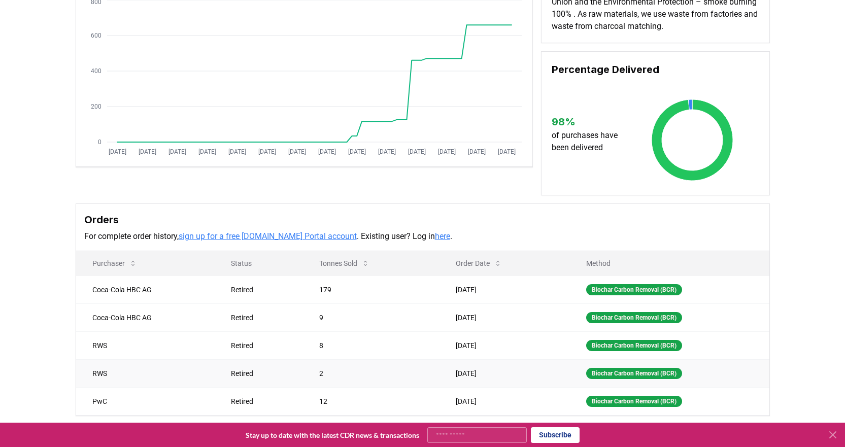
scroll to position [152, 0]
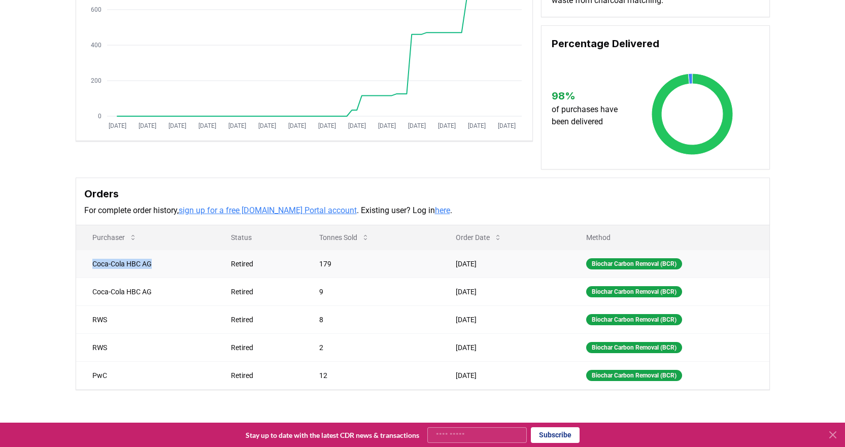
drag, startPoint x: 92, startPoint y: 264, endPoint x: 168, endPoint y: 265, distance: 75.6
click at [168, 265] on td "Coca-Cola HBC AG" at bounding box center [145, 264] width 139 height 28
copy td "Coca-Cola HBC AG"
drag, startPoint x: 92, startPoint y: 319, endPoint x: 118, endPoint y: 322, distance: 26.1
click at [118, 322] on td "RWS" at bounding box center [145, 319] width 139 height 28
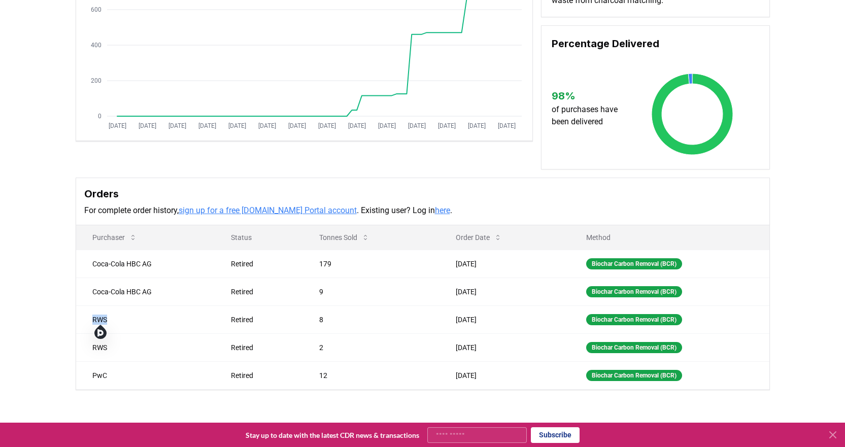
copy td "RWS"
drag, startPoint x: 92, startPoint y: 375, endPoint x: 125, endPoint y: 373, distance: 33.0
click at [125, 373] on td "PwC" at bounding box center [145, 375] width 139 height 28
copy td "PwC"
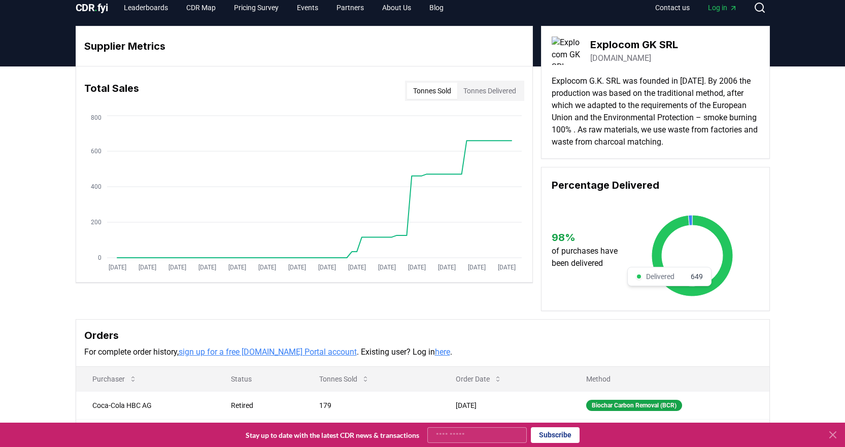
scroll to position [0, 0]
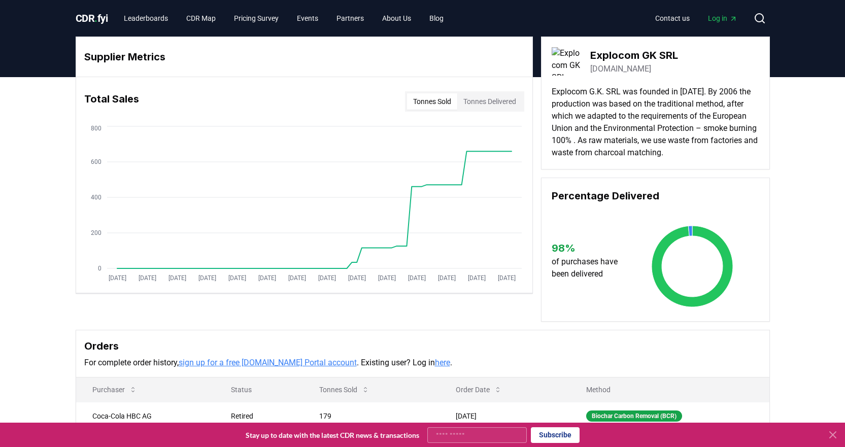
click at [616, 68] on link "retorte.ro" at bounding box center [620, 69] width 61 height 12
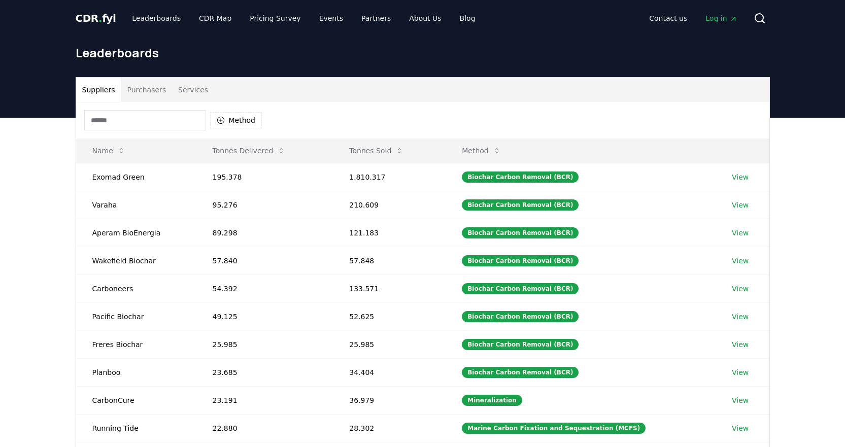
scroll to position [51, 0]
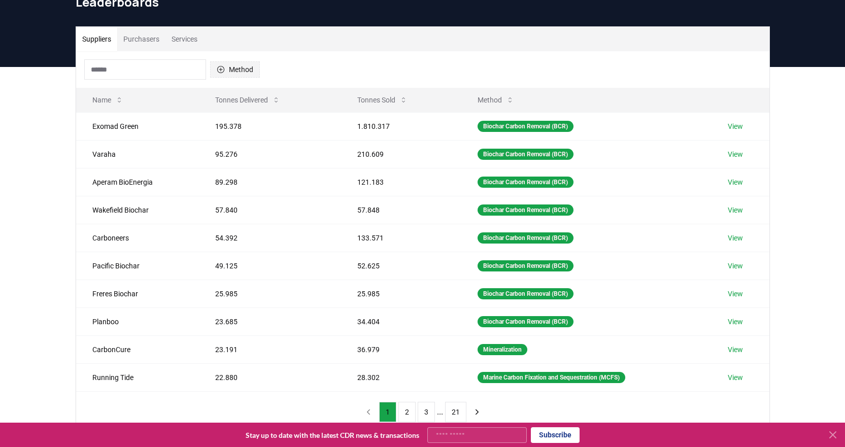
click at [235, 73] on button "Method" at bounding box center [235, 69] width 50 height 16
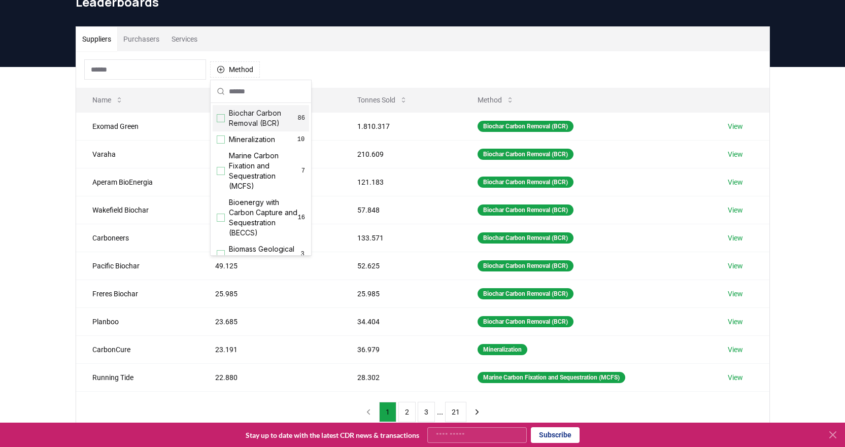
click at [218, 117] on div "Suggestions" at bounding box center [221, 118] width 8 height 8
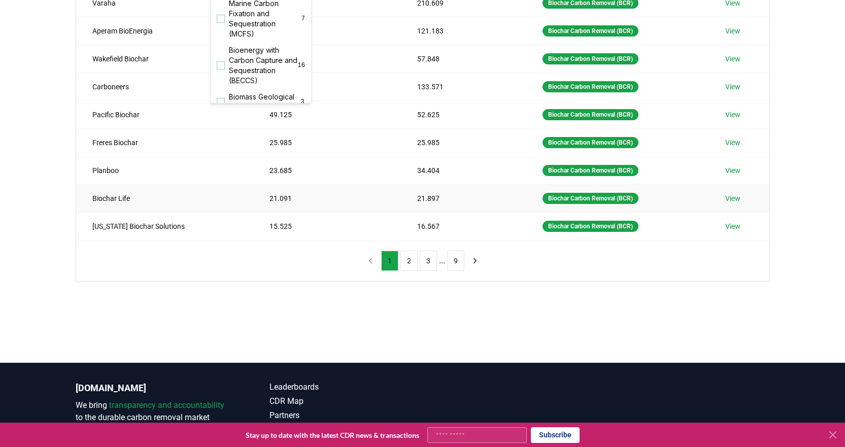
scroll to position [203, 0]
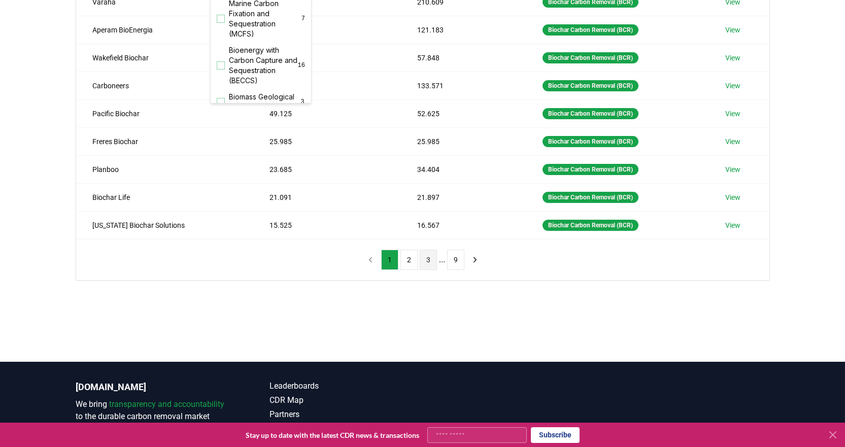
click at [432, 264] on button "3" at bounding box center [428, 260] width 17 height 20
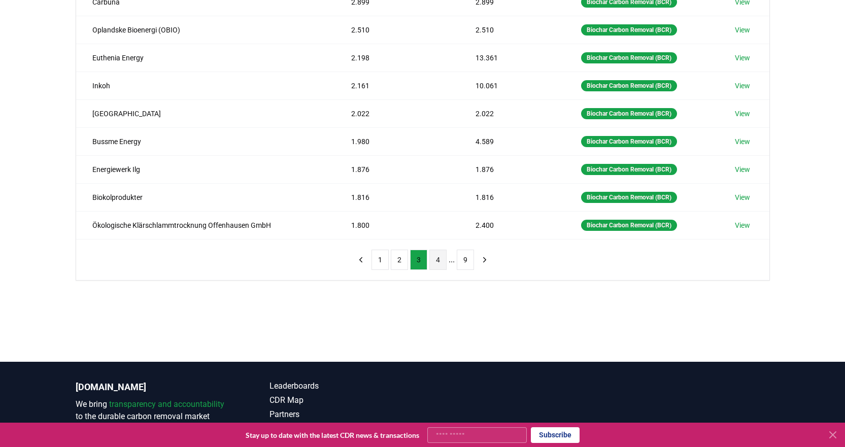
click at [435, 262] on button "4" at bounding box center [437, 260] width 17 height 20
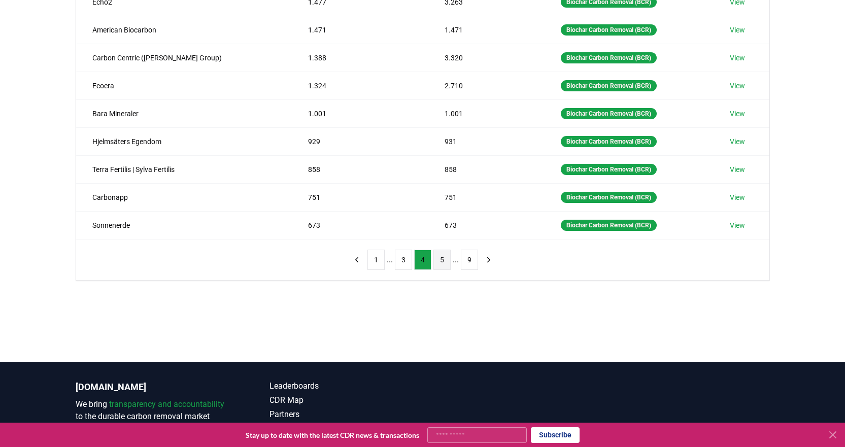
click at [441, 262] on button "5" at bounding box center [441, 260] width 17 height 20
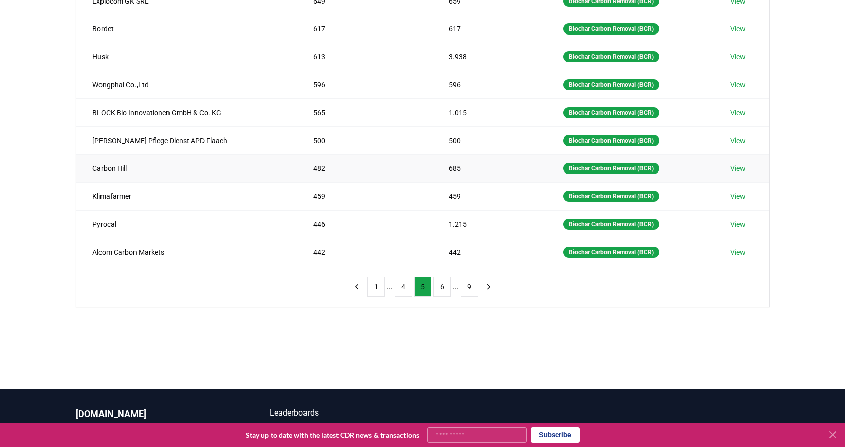
scroll to position [152, 0]
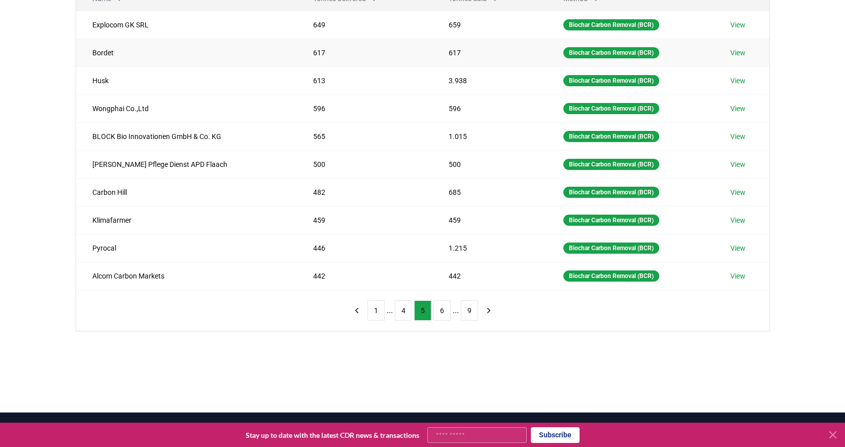
click at [742, 53] on link "View" at bounding box center [737, 53] width 15 height 10
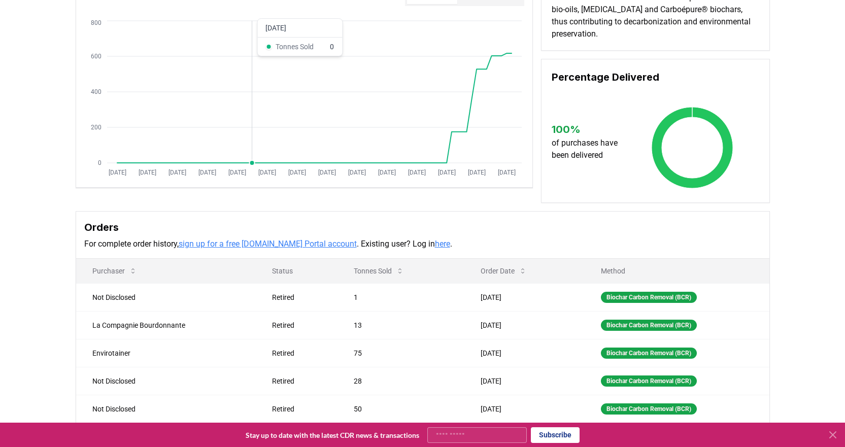
scroll to position [152, 0]
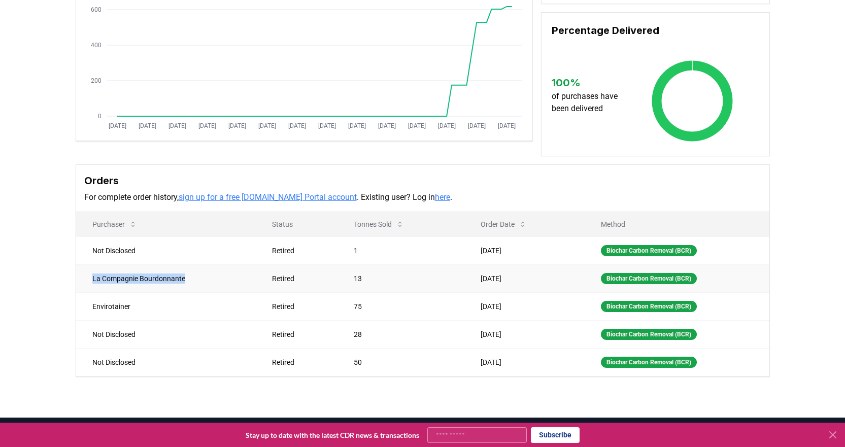
drag, startPoint x: 85, startPoint y: 278, endPoint x: 198, endPoint y: 283, distance: 113.3
click at [198, 283] on td "La Compagnie Bourdonnante" at bounding box center [166, 278] width 180 height 28
copy td "La Compagnie Bourdonnante"
drag, startPoint x: 91, startPoint y: 304, endPoint x: 139, endPoint y: 307, distance: 47.3
click at [139, 307] on td "Envirotainer" at bounding box center [166, 306] width 180 height 28
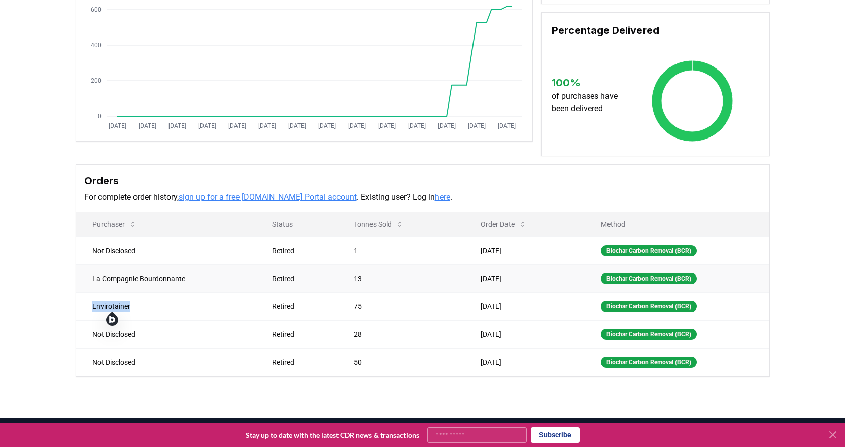
copy td "Envirotainer"
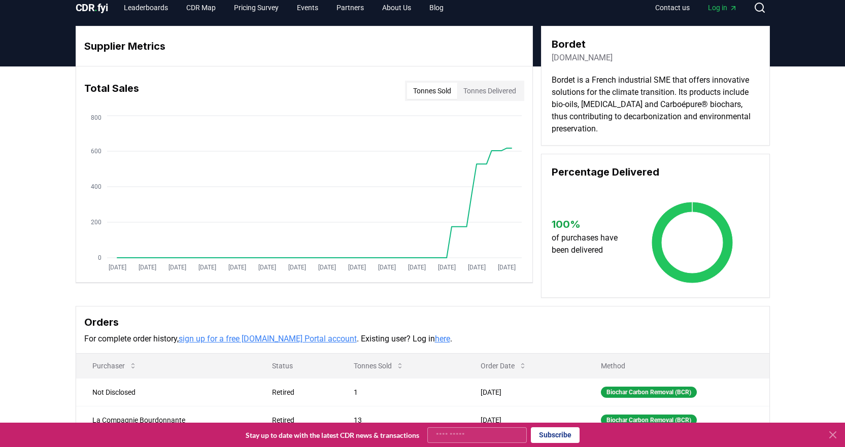
scroll to position [0, 0]
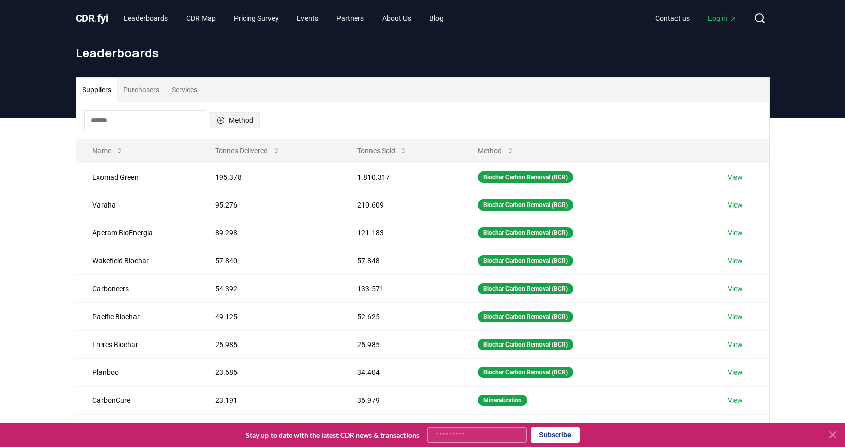
click at [222, 117] on icon "button" at bounding box center [221, 120] width 8 height 8
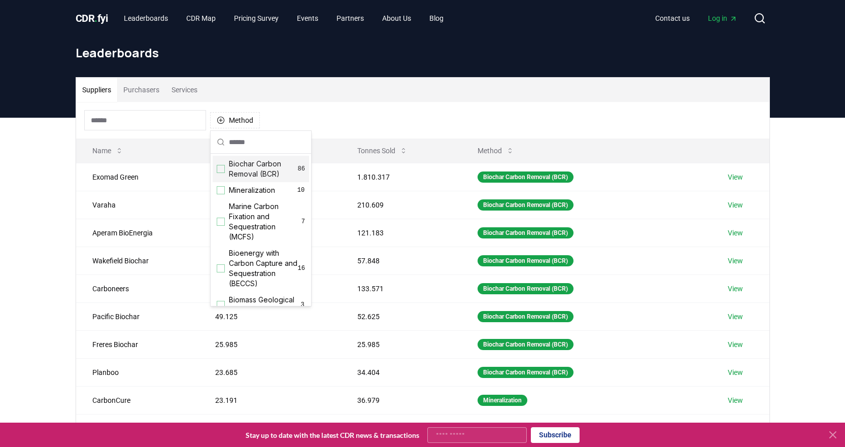
drag, startPoint x: 223, startPoint y: 171, endPoint x: 247, endPoint y: 172, distance: 24.4
click at [223, 173] on div "Suggestions" at bounding box center [221, 169] width 8 height 8
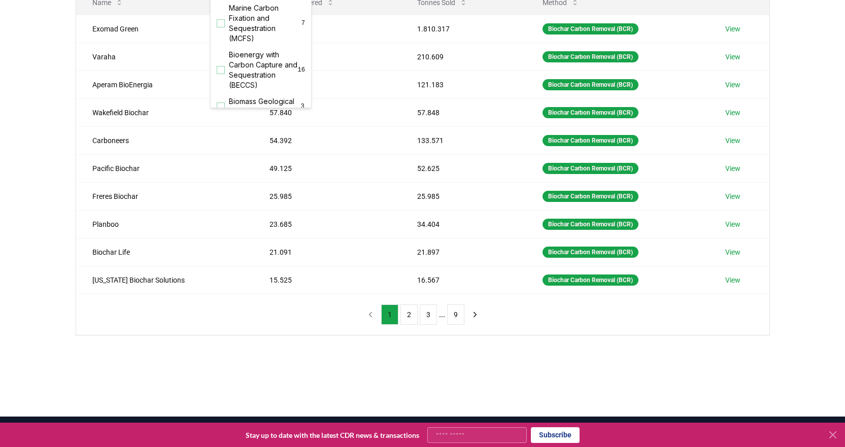
scroll to position [266, 0]
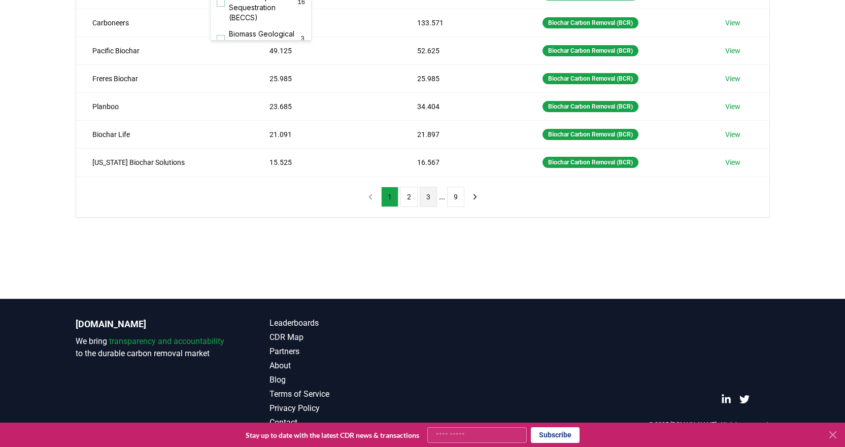
click at [429, 199] on button "3" at bounding box center [428, 197] width 17 height 20
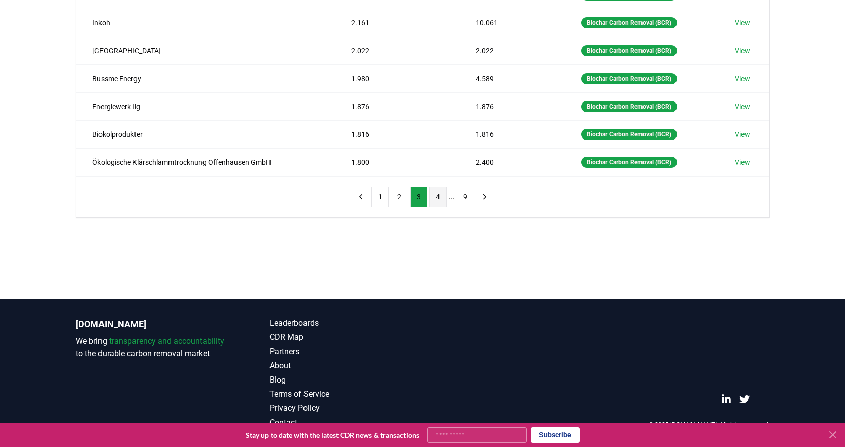
click at [436, 198] on button "4" at bounding box center [437, 197] width 17 height 20
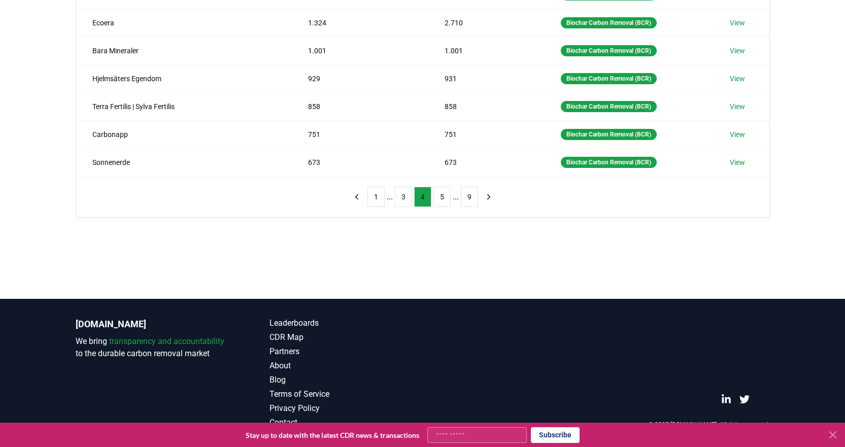
click at [436, 198] on button "5" at bounding box center [441, 197] width 17 height 20
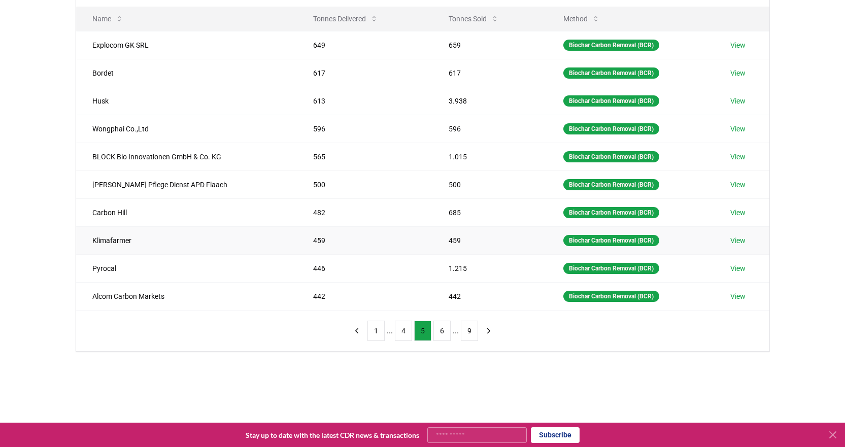
scroll to position [114, 0]
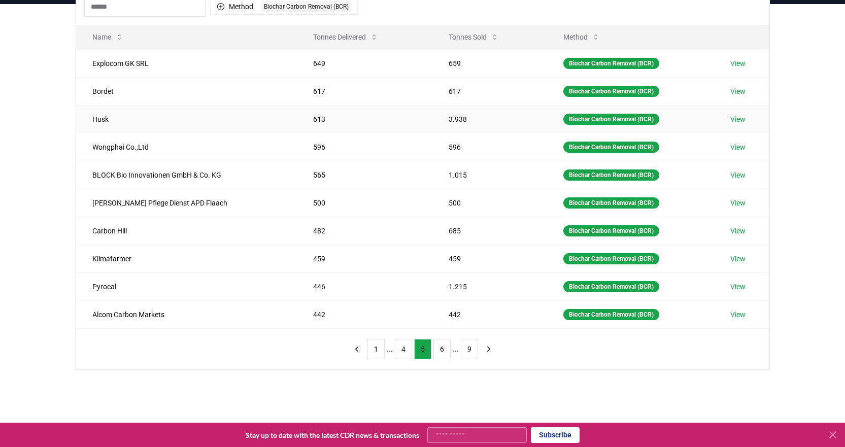
click at [738, 118] on link "View" at bounding box center [737, 119] width 15 height 10
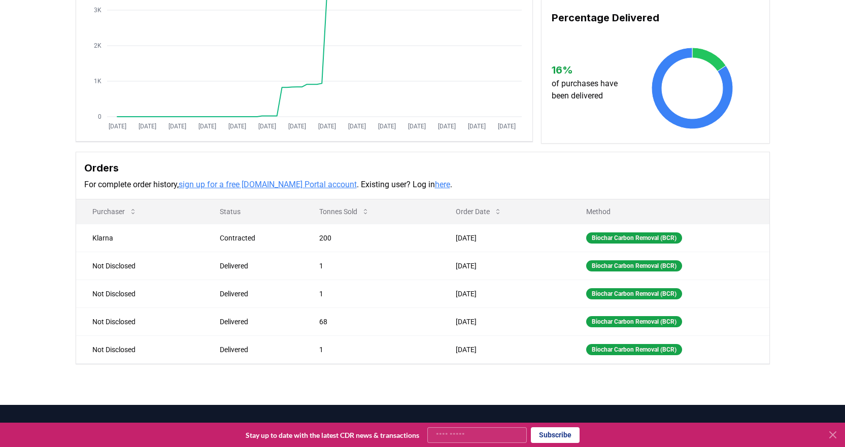
scroll to position [152, 0]
drag, startPoint x: 91, startPoint y: 236, endPoint x: 117, endPoint y: 236, distance: 25.9
click at [117, 236] on td "Klarna" at bounding box center [140, 237] width 128 height 28
copy td "Klarna"
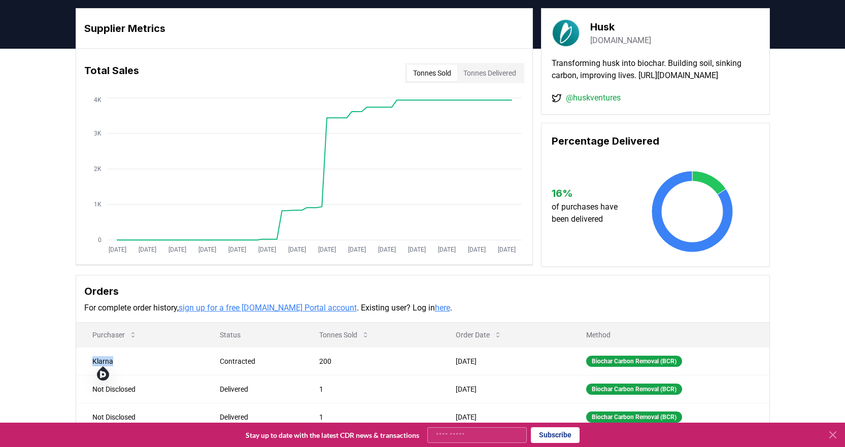
scroll to position [0, 0]
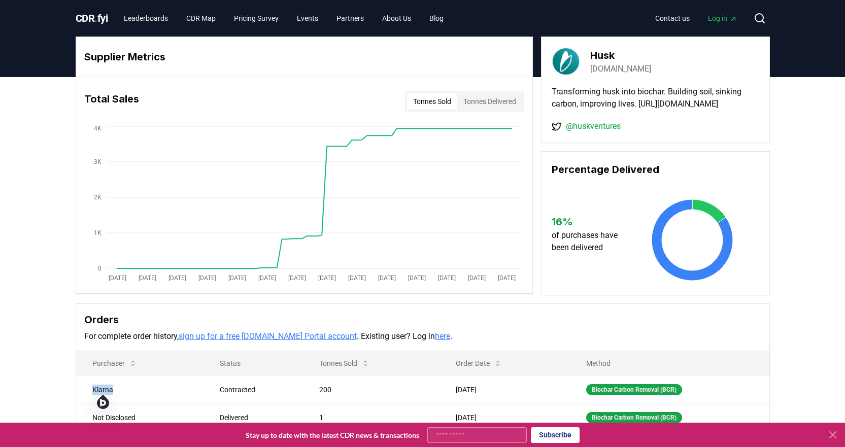
click at [617, 68] on link "huskventures.com" at bounding box center [620, 69] width 61 height 12
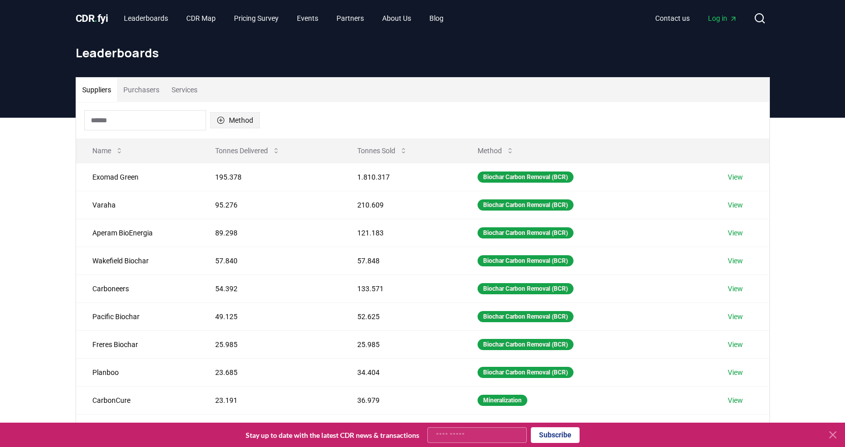
click at [222, 117] on icon "button" at bounding box center [220, 120] width 7 height 7
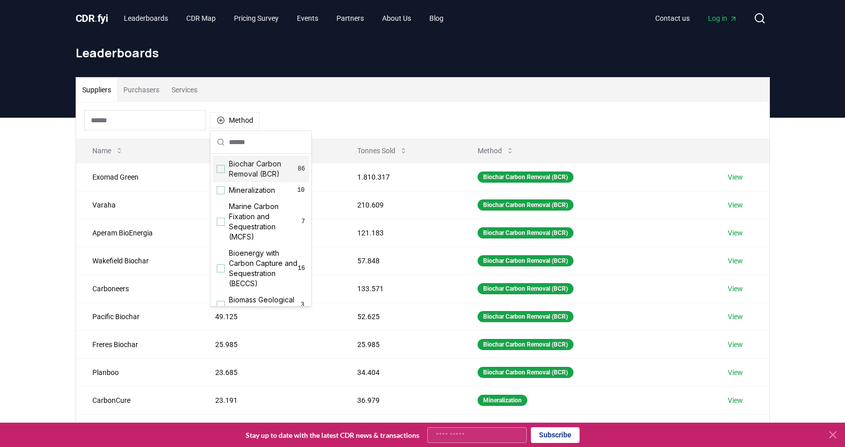
click at [220, 167] on div "Suggestions" at bounding box center [221, 169] width 8 height 8
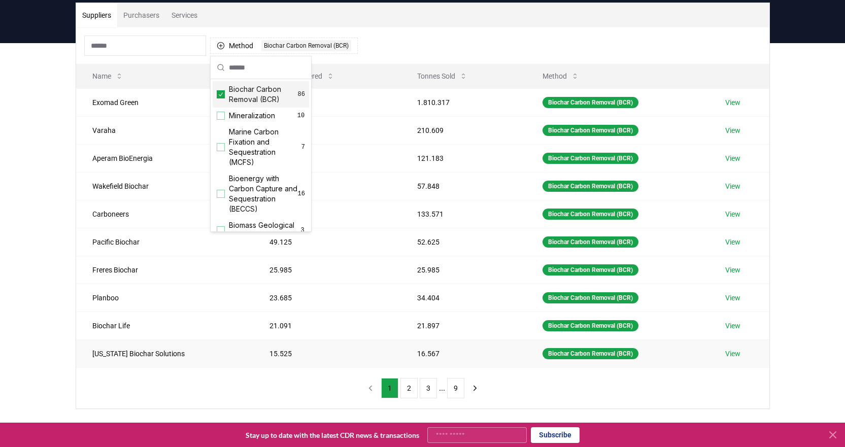
scroll to position [203, 0]
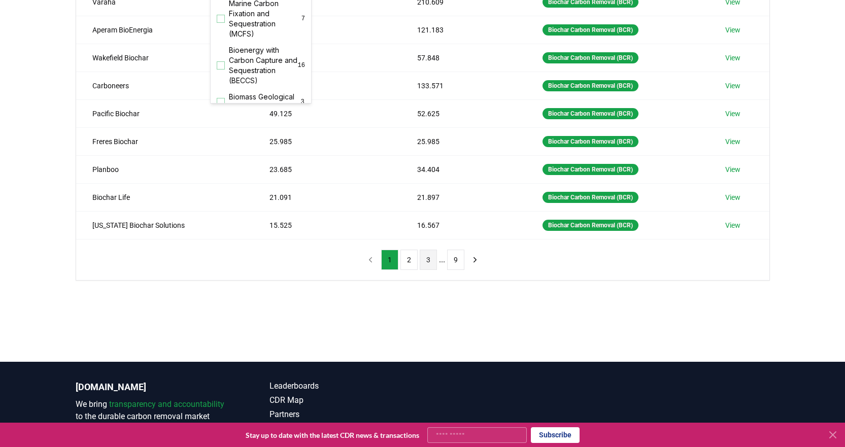
click at [432, 262] on button "3" at bounding box center [428, 260] width 17 height 20
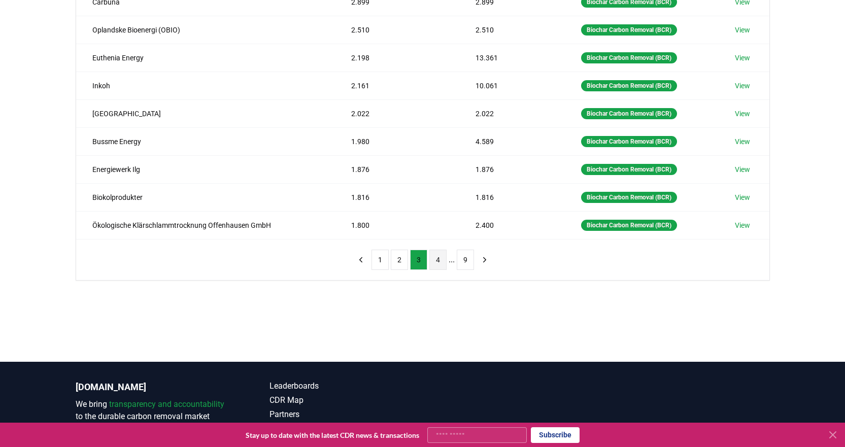
click at [440, 264] on button "4" at bounding box center [437, 260] width 17 height 20
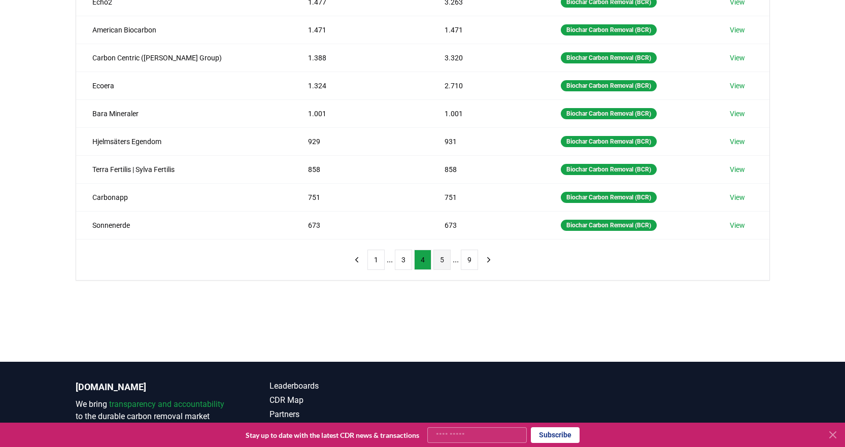
click at [439, 261] on button "5" at bounding box center [441, 260] width 17 height 20
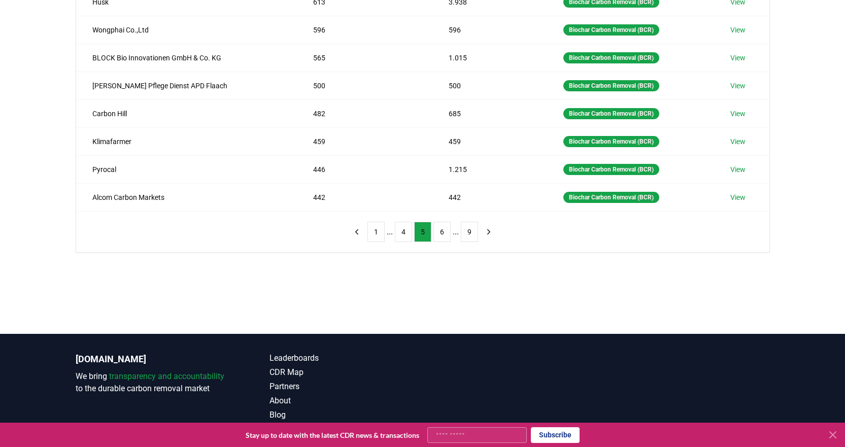
scroll to position [152, 0]
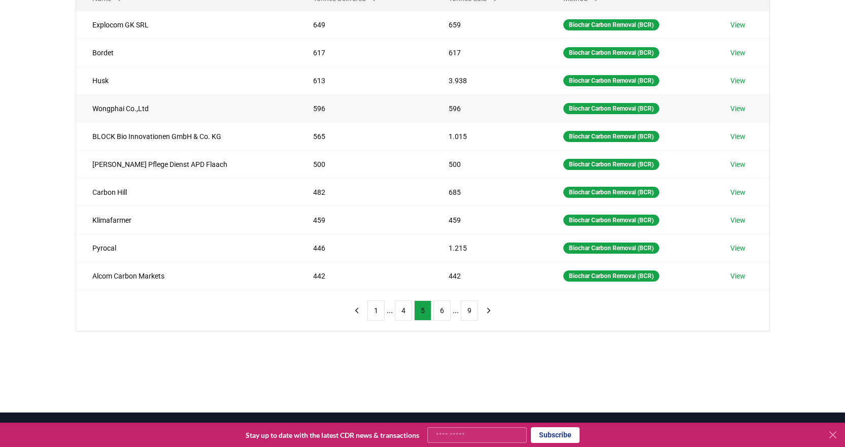
click at [745, 106] on link "View" at bounding box center [737, 109] width 15 height 10
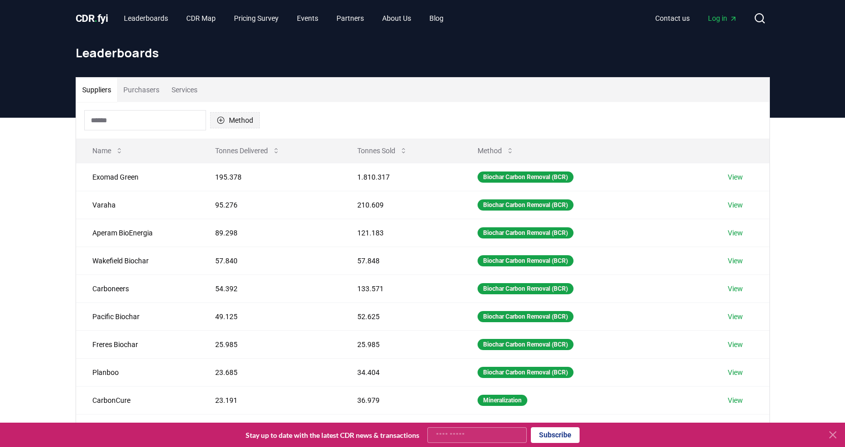
click at [219, 119] on icon "button" at bounding box center [221, 120] width 8 height 8
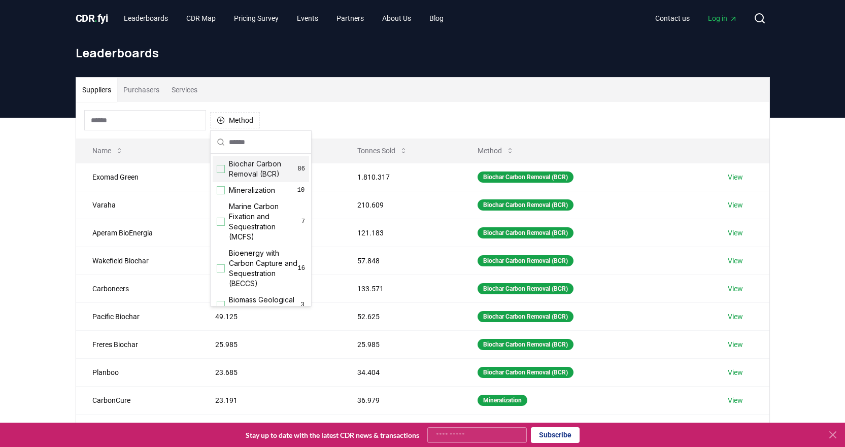
click at [221, 170] on div "Suggestions" at bounding box center [221, 169] width 8 height 8
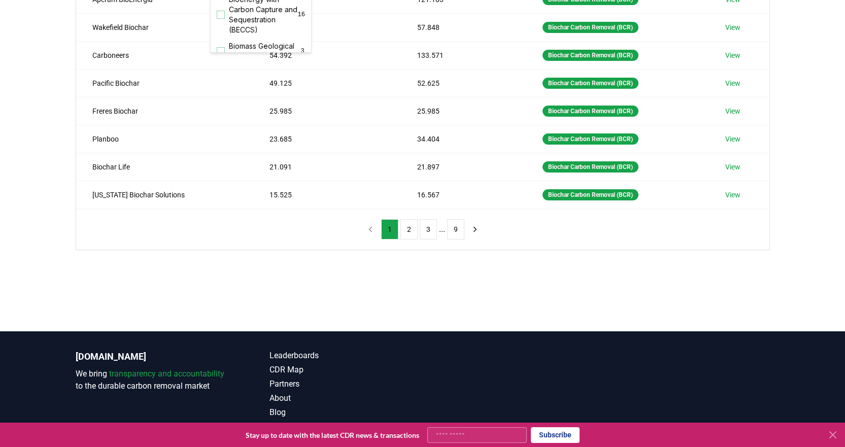
scroll to position [254, 0]
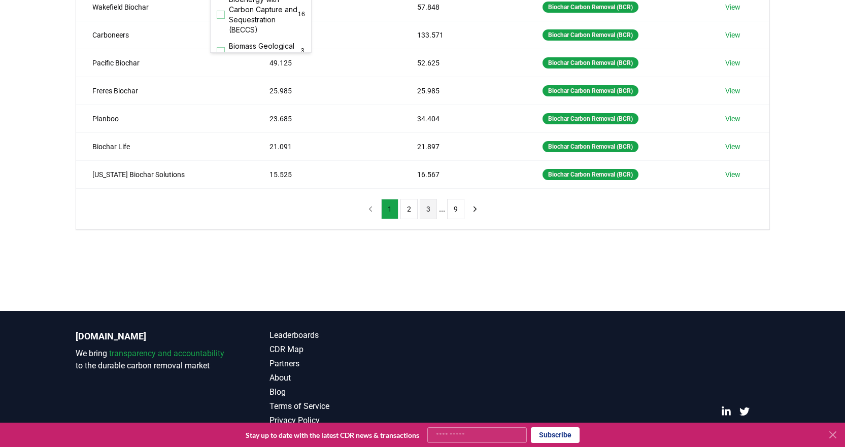
click at [428, 214] on button "3" at bounding box center [428, 209] width 17 height 20
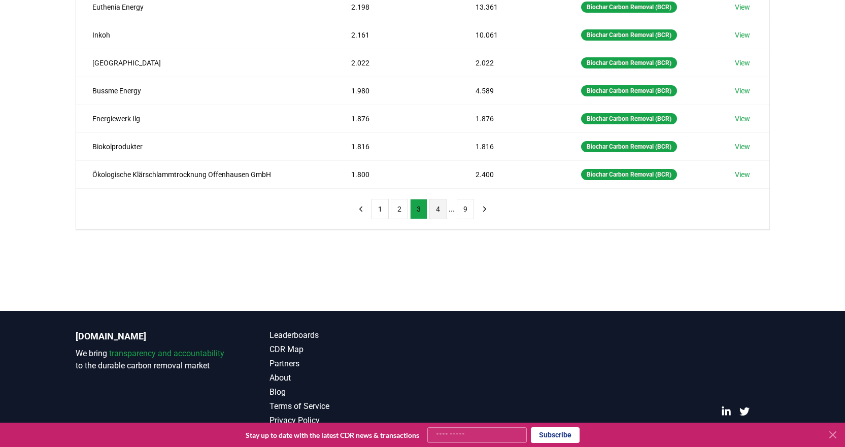
click at [440, 213] on button "4" at bounding box center [437, 209] width 17 height 20
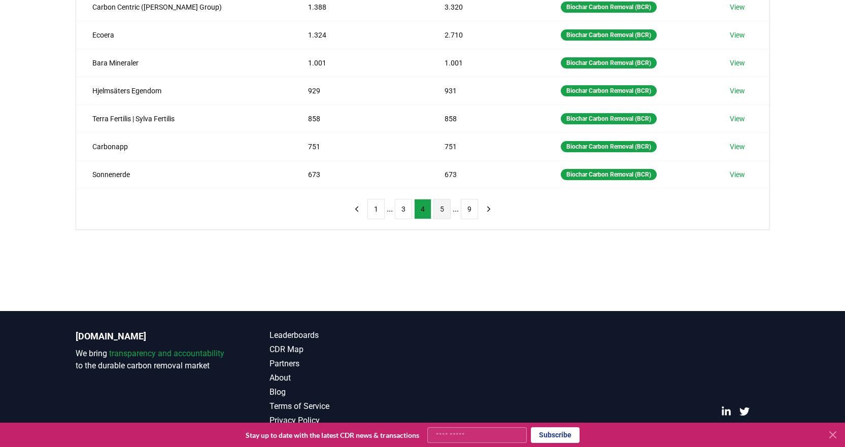
click at [440, 214] on button "5" at bounding box center [441, 209] width 17 height 20
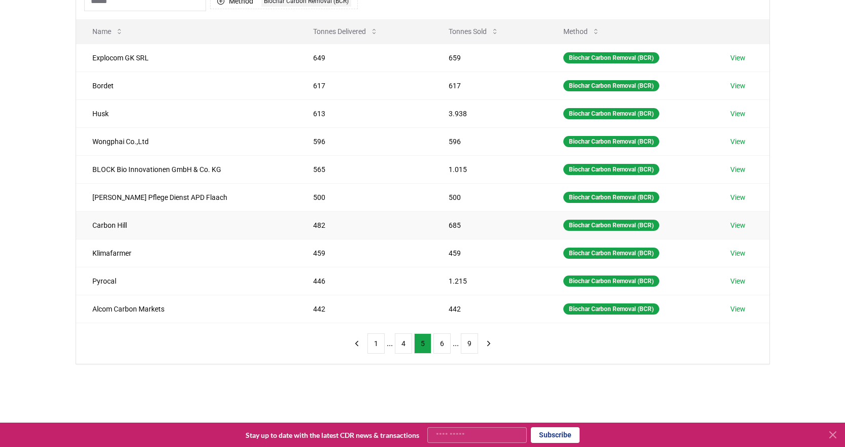
scroll to position [101, 0]
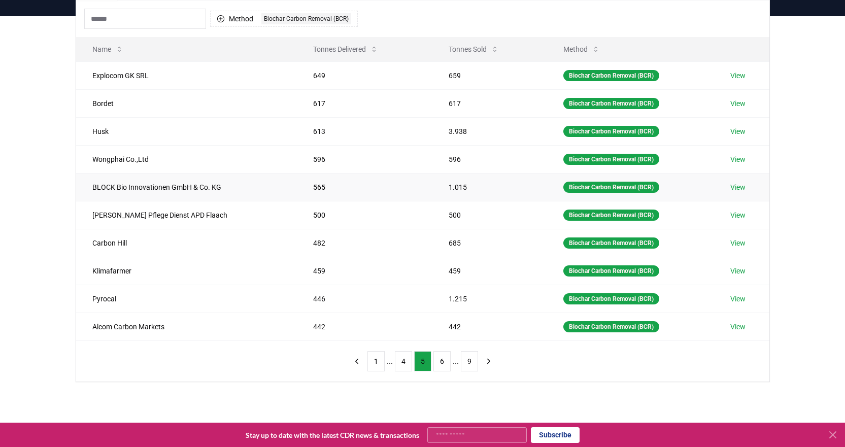
click at [744, 187] on link "View" at bounding box center [737, 187] width 15 height 10
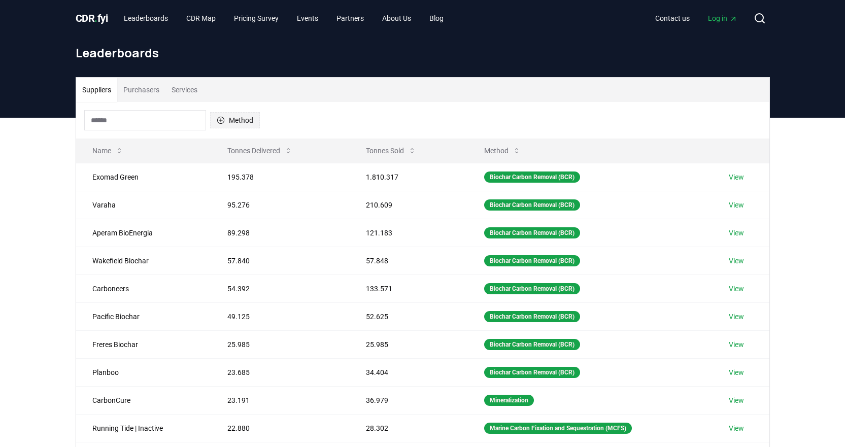
click at [225, 121] on button "Method" at bounding box center [235, 120] width 50 height 16
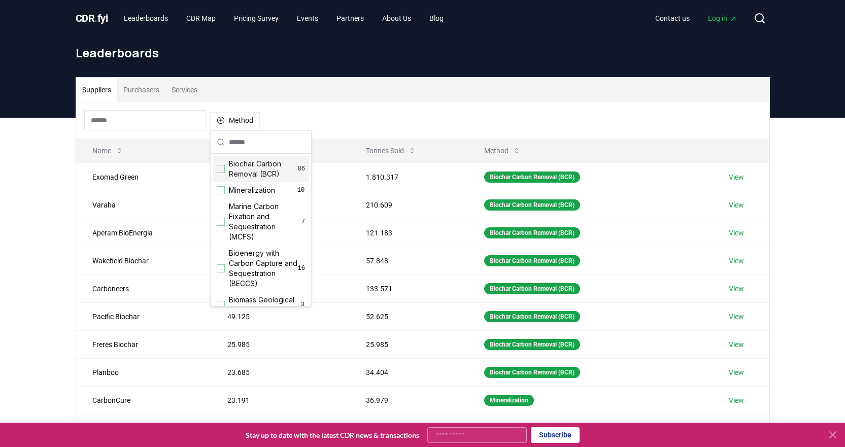
click at [223, 167] on div "Suggestions" at bounding box center [221, 169] width 8 height 8
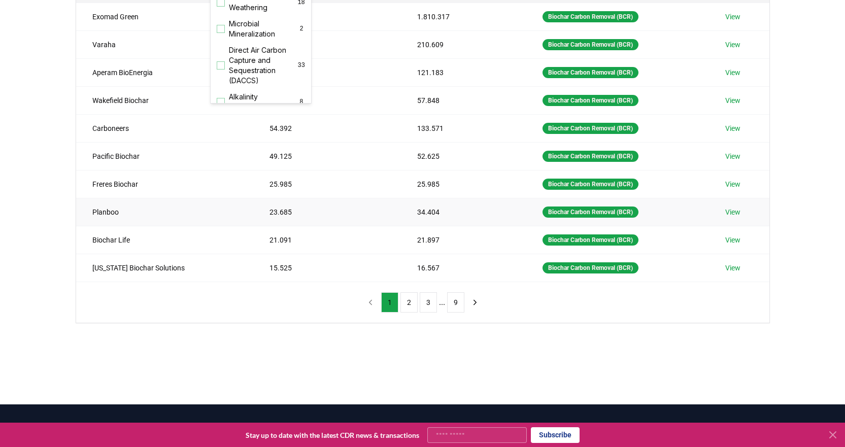
scroll to position [203, 0]
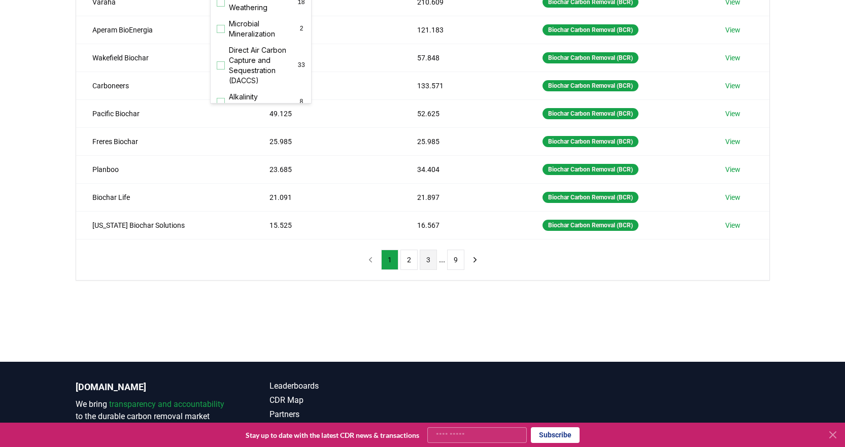
click at [430, 266] on button "3" at bounding box center [428, 260] width 17 height 20
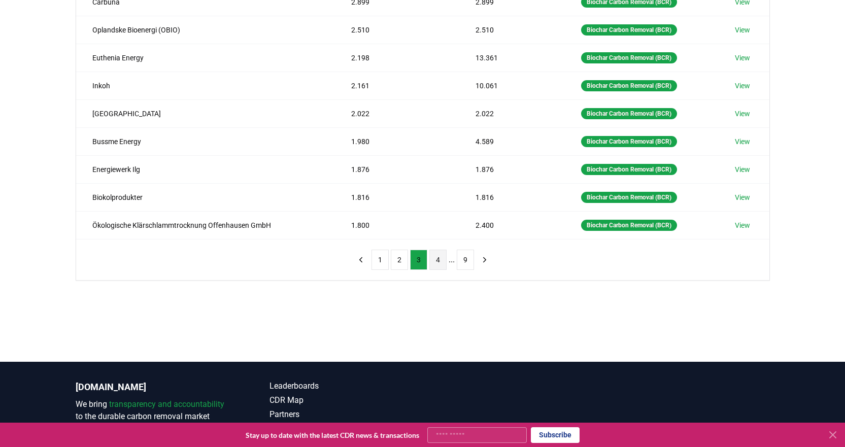
click at [432, 265] on button "4" at bounding box center [437, 260] width 17 height 20
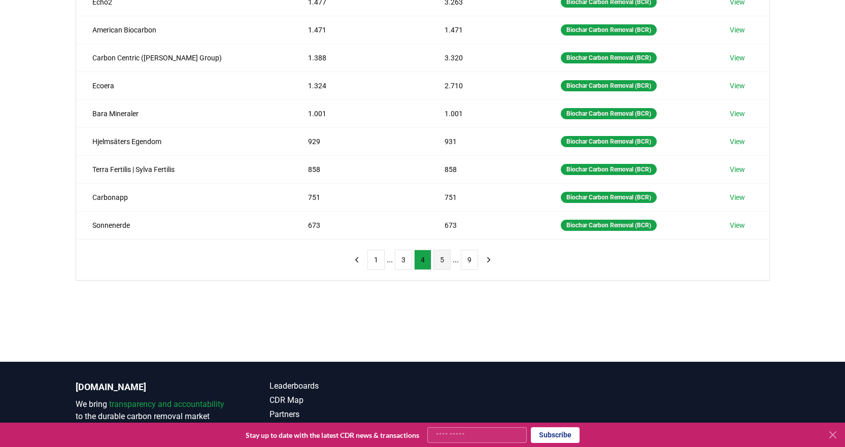
click at [441, 260] on button "5" at bounding box center [441, 260] width 17 height 20
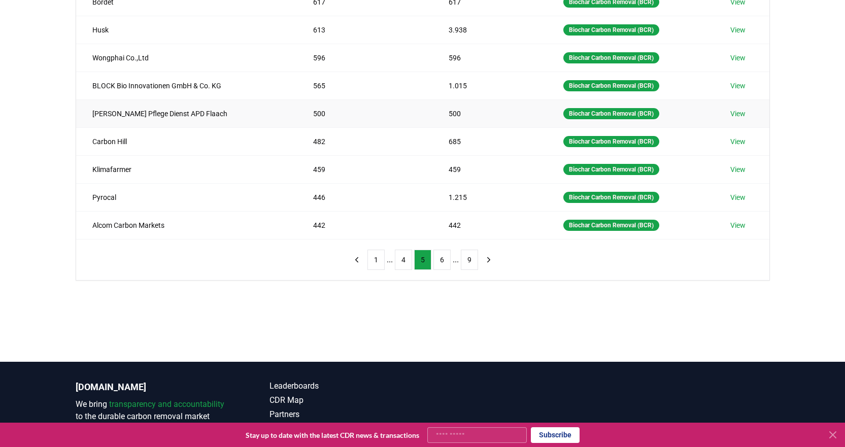
click at [734, 116] on link "View" at bounding box center [737, 114] width 15 height 10
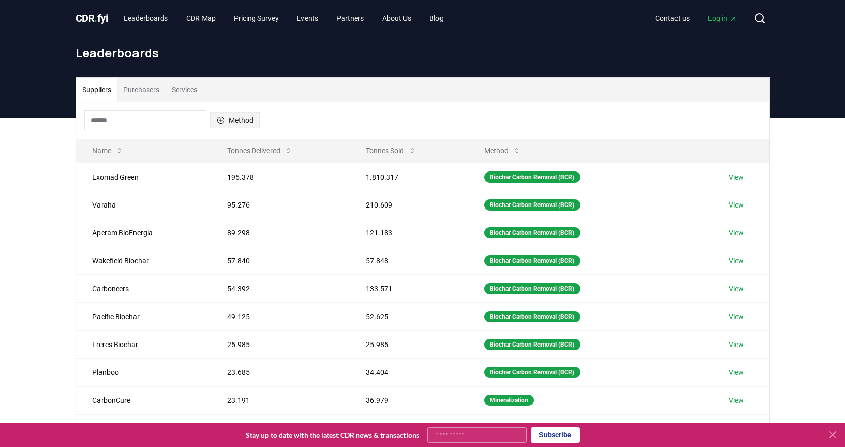
click at [223, 120] on icon "button" at bounding box center [221, 120] width 8 height 8
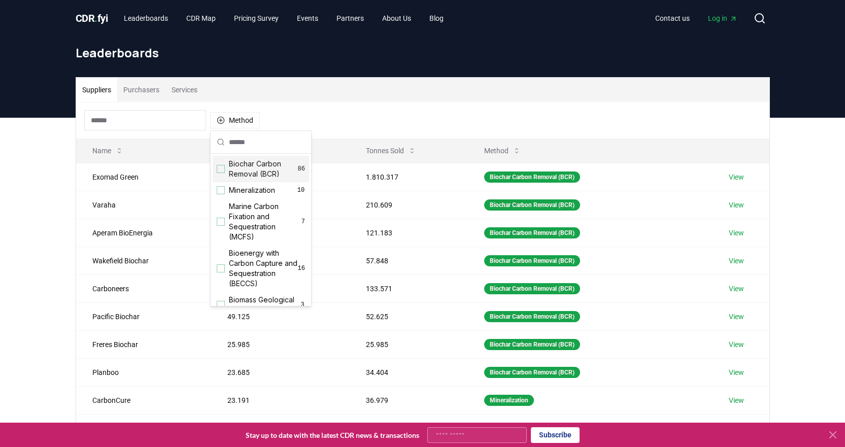
click at [219, 168] on div "Suggestions" at bounding box center [221, 169] width 8 height 8
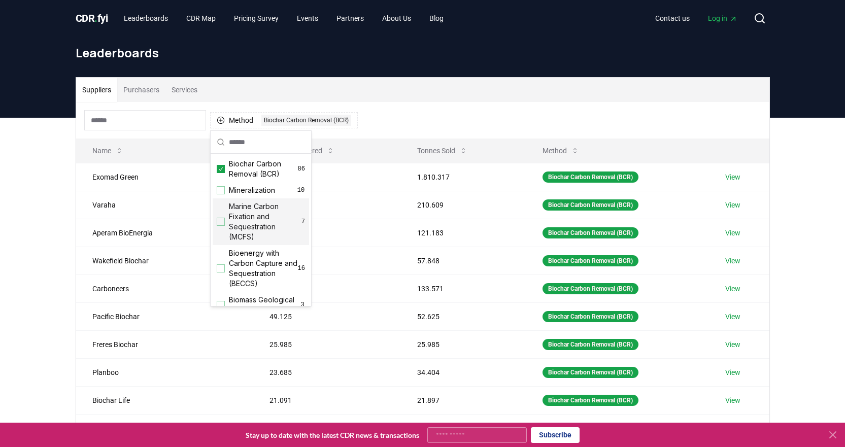
click at [415, 103] on div "Method 1 Biochar Carbon Removal (BCR)" at bounding box center [422, 120] width 693 height 37
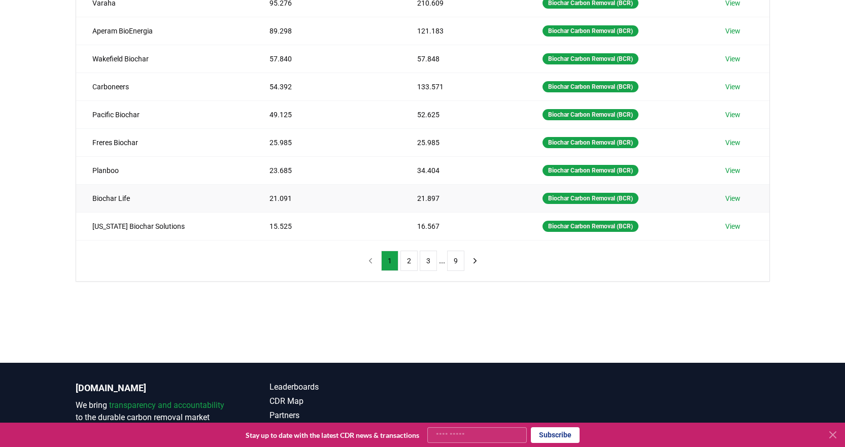
scroll to position [203, 0]
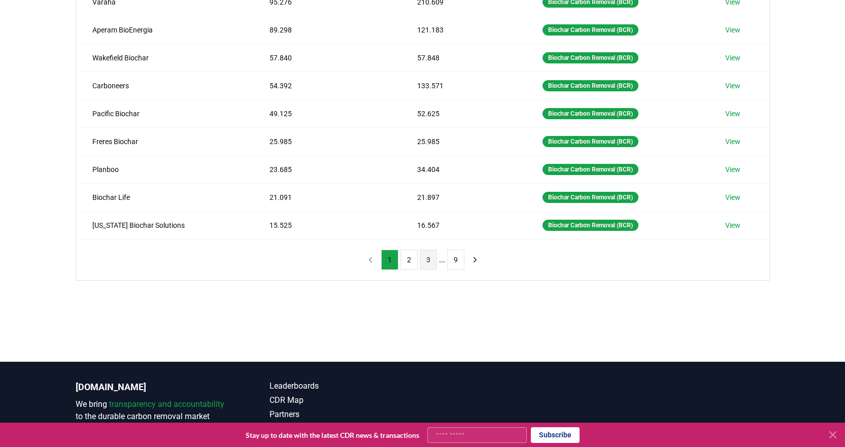
click at [429, 263] on button "3" at bounding box center [428, 260] width 17 height 20
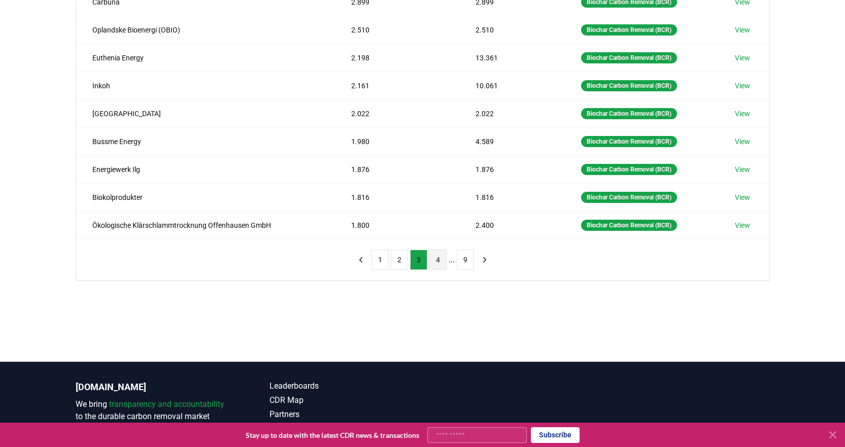
click at [432, 262] on button "4" at bounding box center [437, 260] width 17 height 20
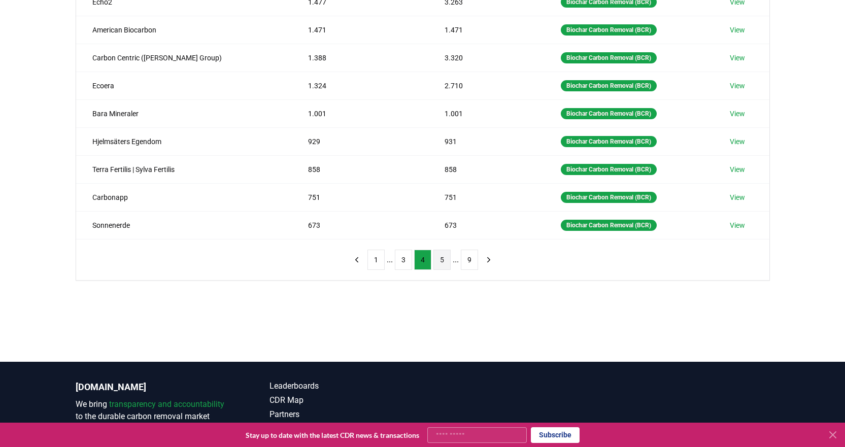
click at [436, 261] on button "5" at bounding box center [441, 260] width 17 height 20
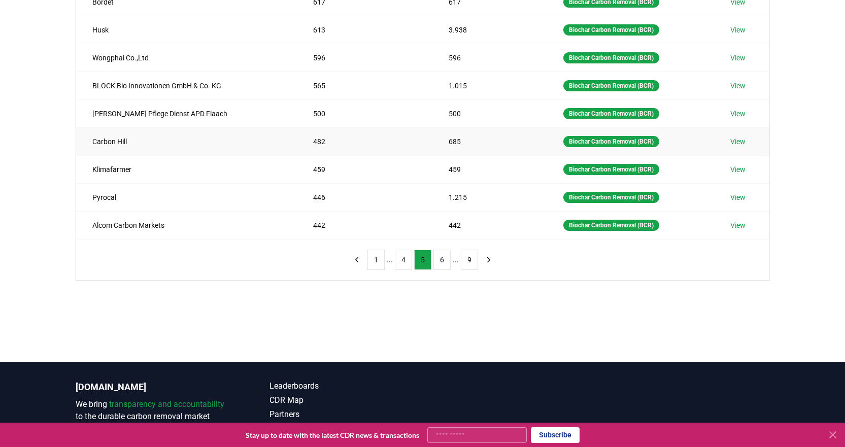
click at [741, 141] on link "View" at bounding box center [737, 141] width 15 height 10
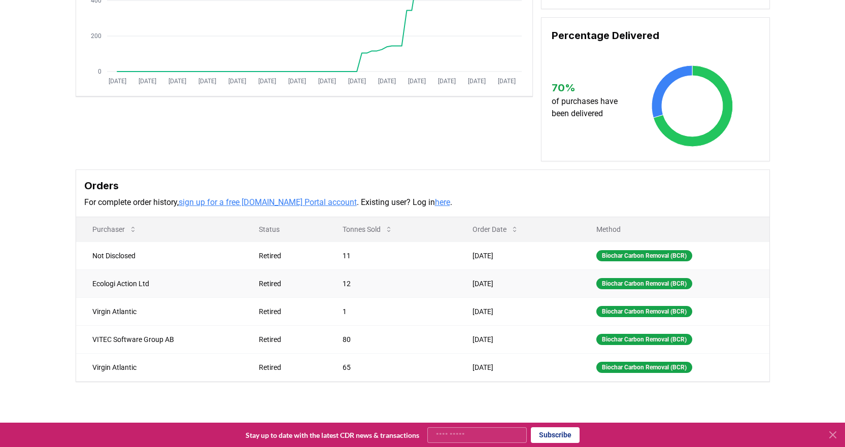
scroll to position [254, 0]
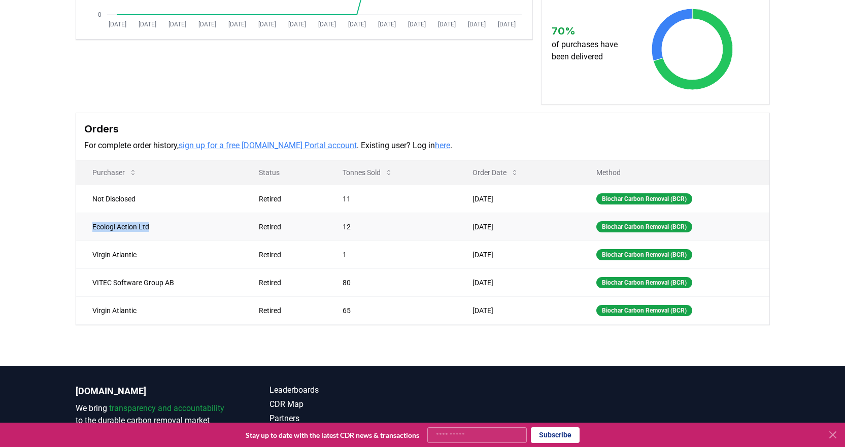
drag, startPoint x: 85, startPoint y: 213, endPoint x: 159, endPoint y: 217, distance: 74.2
click at [159, 217] on td "Ecologi Action Ltd" at bounding box center [159, 227] width 167 height 28
copy td "Ecologi Action Ltd"
drag, startPoint x: 92, startPoint y: 243, endPoint x: 153, endPoint y: 245, distance: 61.4
click at [153, 245] on td "Virgin Atlantic" at bounding box center [159, 254] width 167 height 28
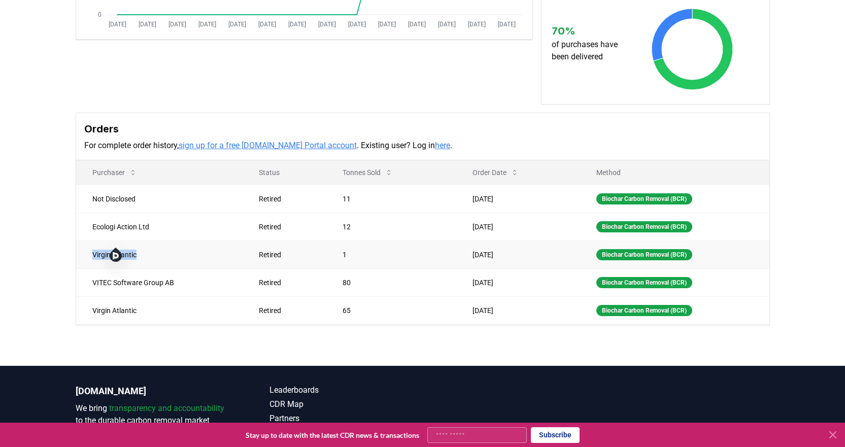
copy td "Virgin Atlantic"
drag, startPoint x: 88, startPoint y: 270, endPoint x: 204, endPoint y: 281, distance: 116.6
click at [204, 281] on td "VITEC Software Group AB" at bounding box center [159, 282] width 167 height 28
copy td "VITEC Software Group AB"
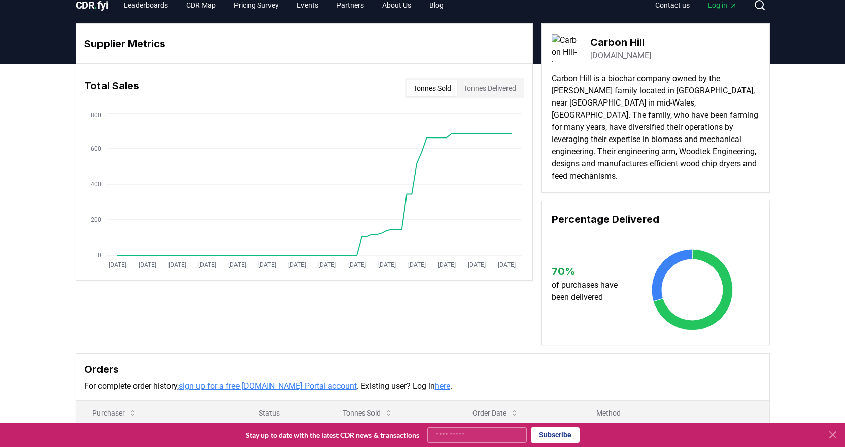
scroll to position [0, 0]
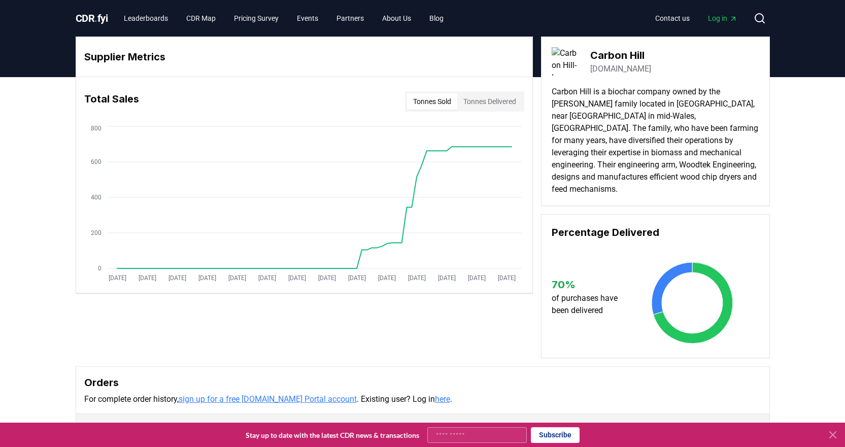
click at [618, 58] on h3 "Carbon Hill" at bounding box center [620, 55] width 61 height 15
click at [619, 64] on link "puro.earth" at bounding box center [620, 69] width 61 height 12
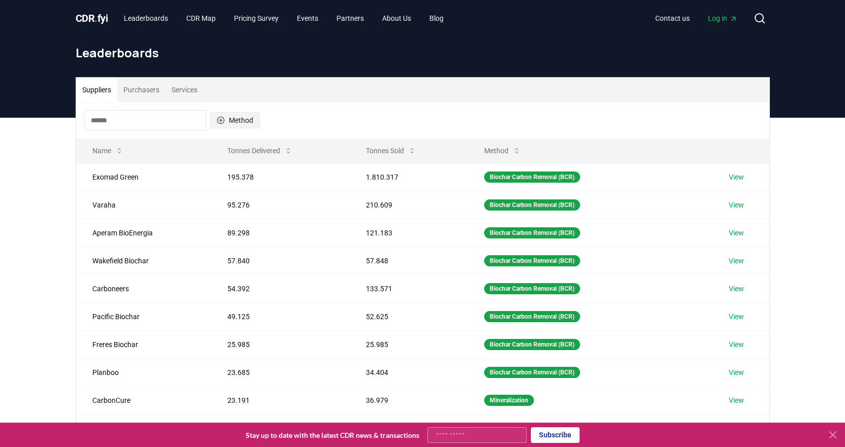
click at [227, 115] on button "Method" at bounding box center [235, 120] width 50 height 16
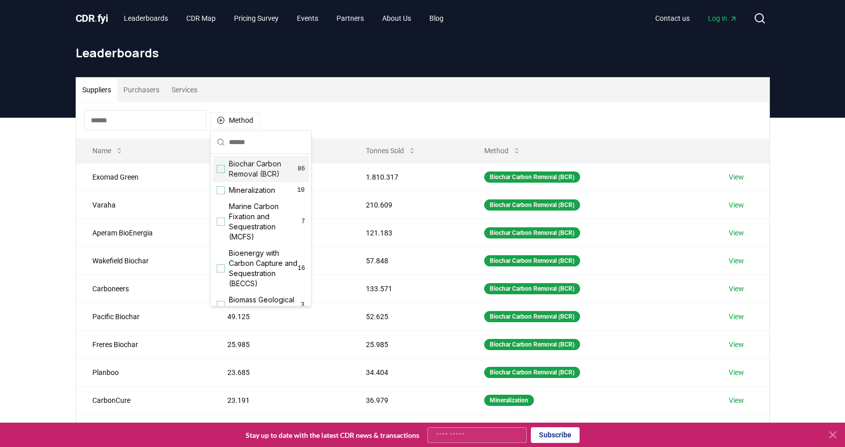
click at [222, 168] on div "Suggestions" at bounding box center [221, 169] width 8 height 8
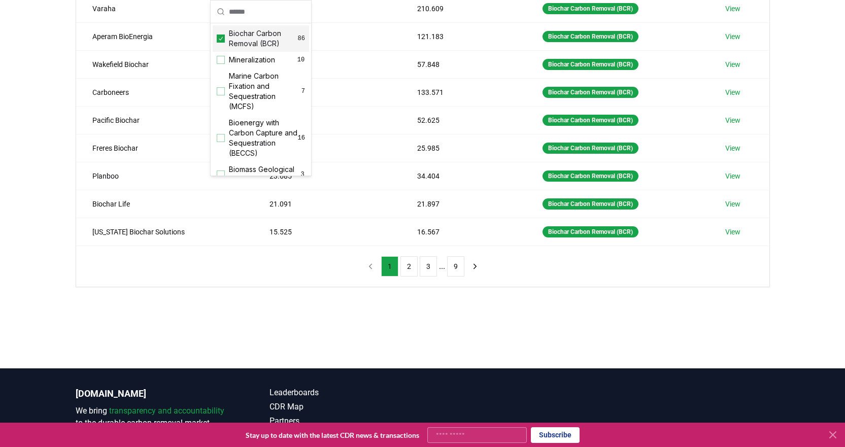
scroll to position [203, 0]
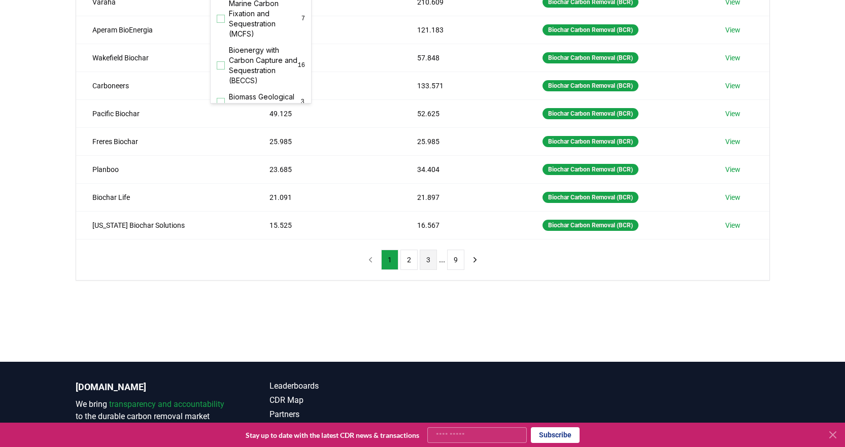
click at [431, 258] on button "3" at bounding box center [428, 260] width 17 height 20
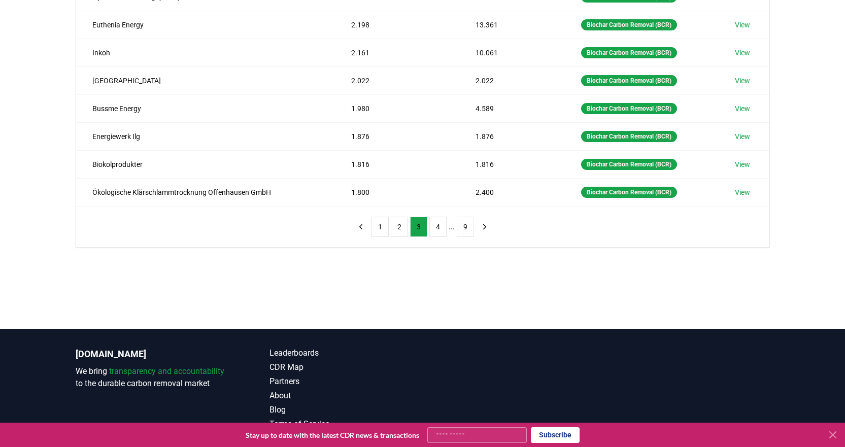
scroll to position [254, 0]
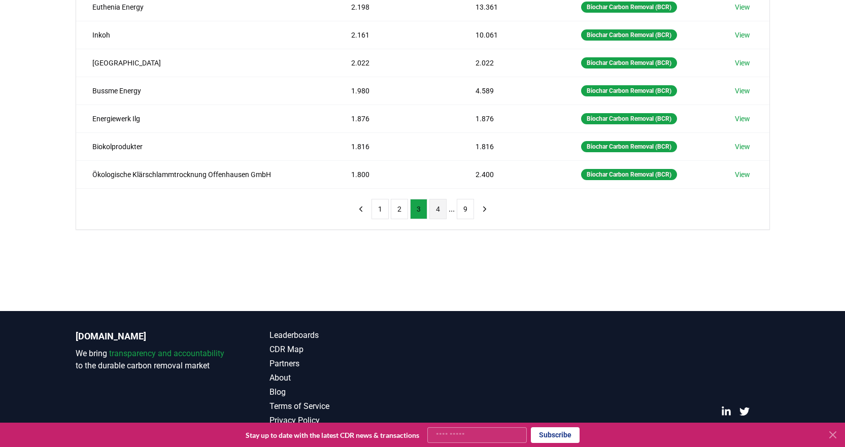
click at [438, 211] on button "4" at bounding box center [437, 209] width 17 height 20
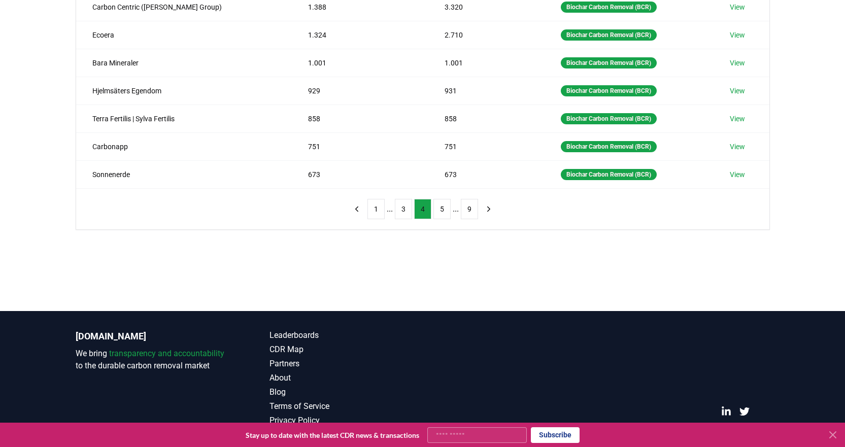
click at [439, 213] on button "5" at bounding box center [441, 209] width 17 height 20
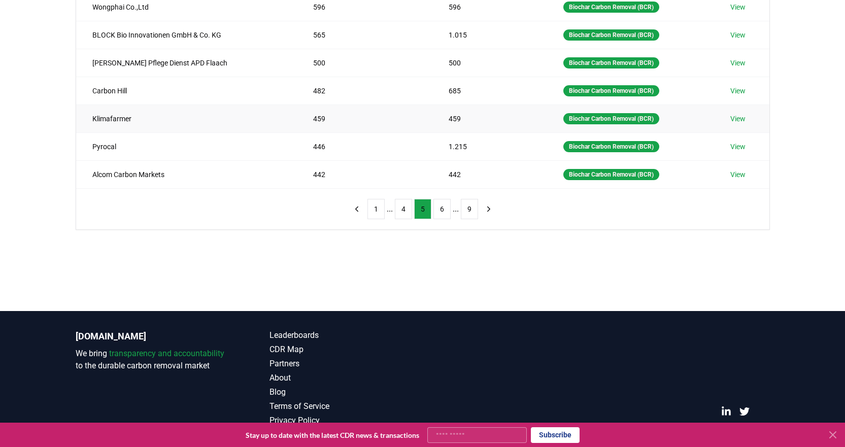
click at [733, 117] on link "View" at bounding box center [737, 119] width 15 height 10
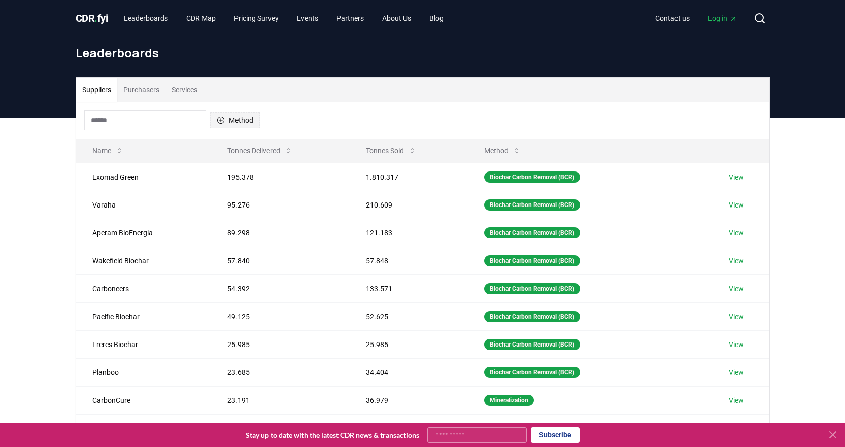
click at [233, 123] on button "Method" at bounding box center [235, 120] width 50 height 16
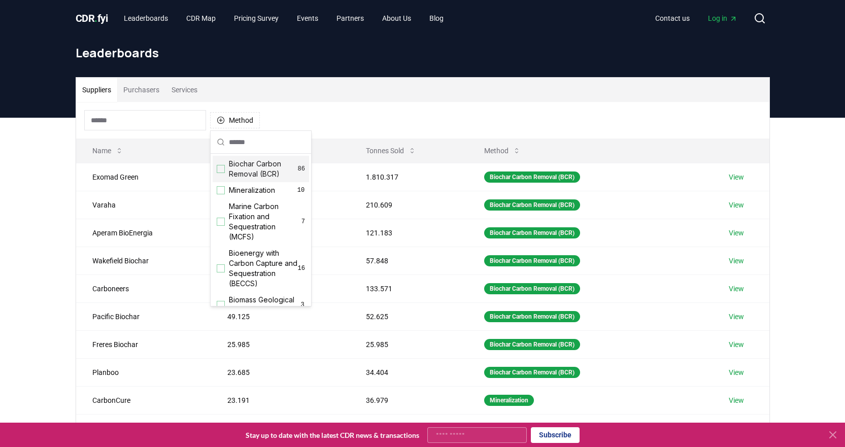
click at [225, 172] on div "Biochar Carbon Removal (BCR) 86" at bounding box center [261, 169] width 96 height 26
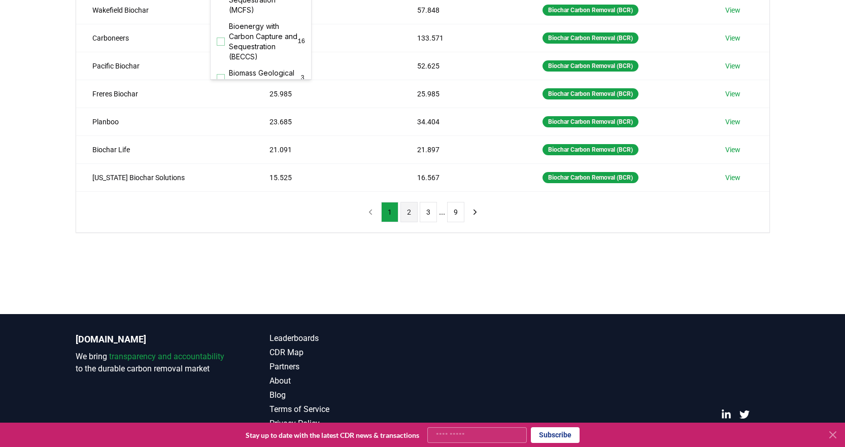
scroll to position [254, 0]
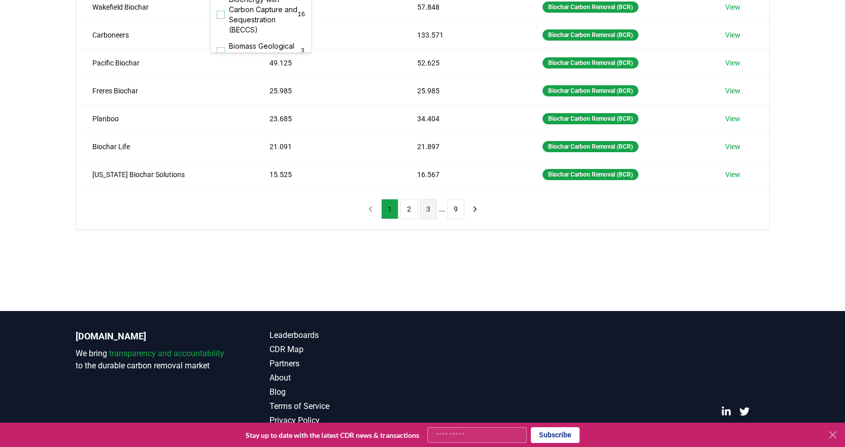
click at [429, 210] on button "3" at bounding box center [428, 209] width 17 height 20
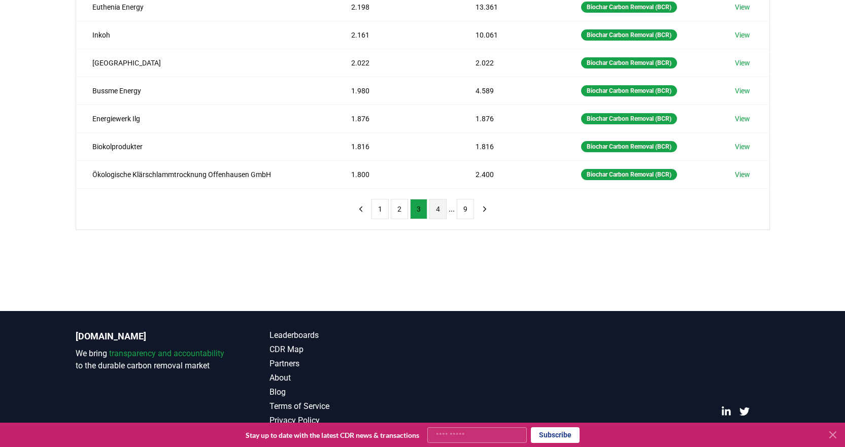
click at [436, 211] on button "4" at bounding box center [437, 209] width 17 height 20
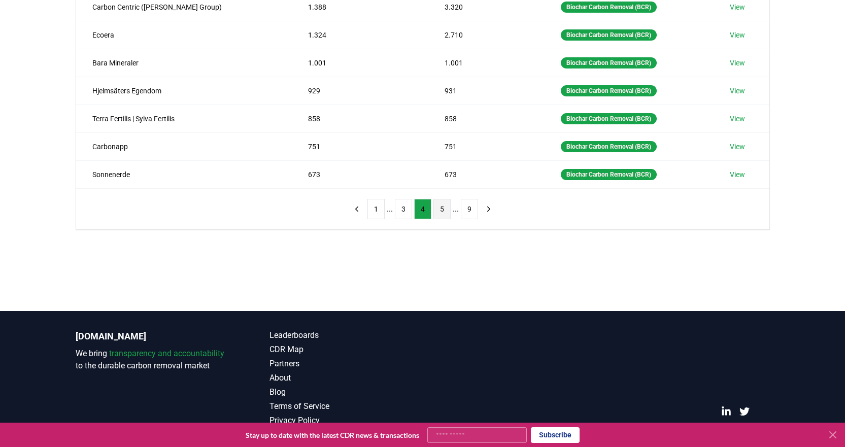
click at [435, 211] on button "5" at bounding box center [441, 209] width 17 height 20
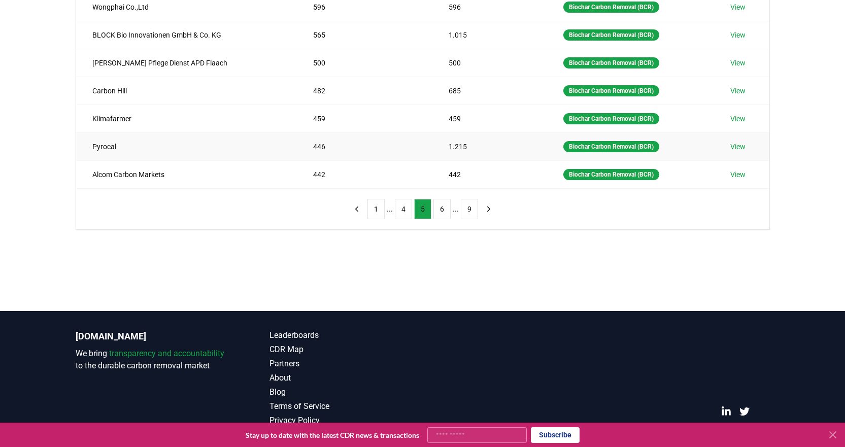
click at [739, 149] on link "View" at bounding box center [737, 147] width 15 height 10
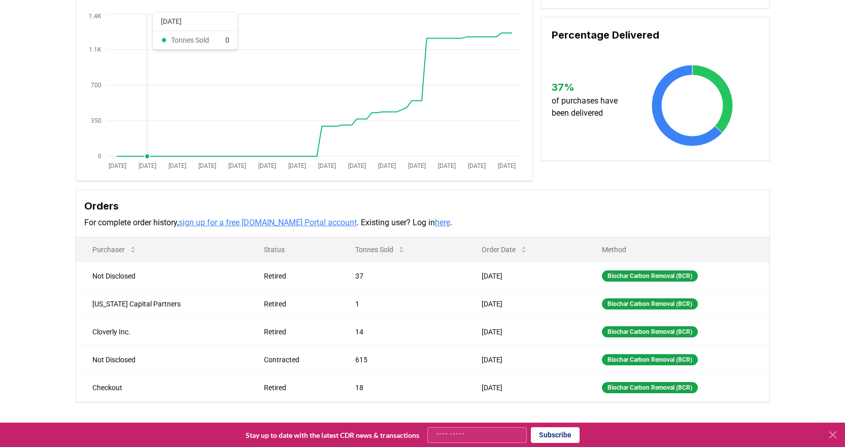
scroll to position [152, 0]
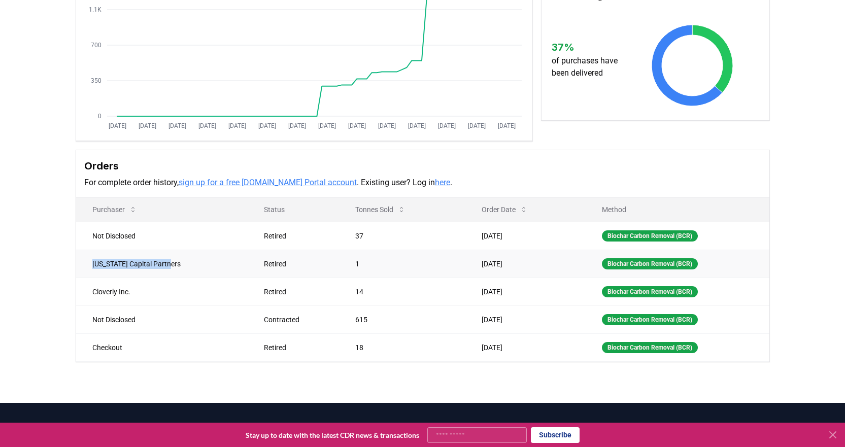
drag, startPoint x: 91, startPoint y: 262, endPoint x: 190, endPoint y: 265, distance: 99.0
click at [190, 265] on td "Montana Capital Partners" at bounding box center [162, 264] width 172 height 28
copy td "Montana Capital Partners"
drag, startPoint x: 88, startPoint y: 289, endPoint x: 140, endPoint y: 290, distance: 51.2
click at [140, 290] on td "Cloverly Inc." at bounding box center [162, 292] width 172 height 28
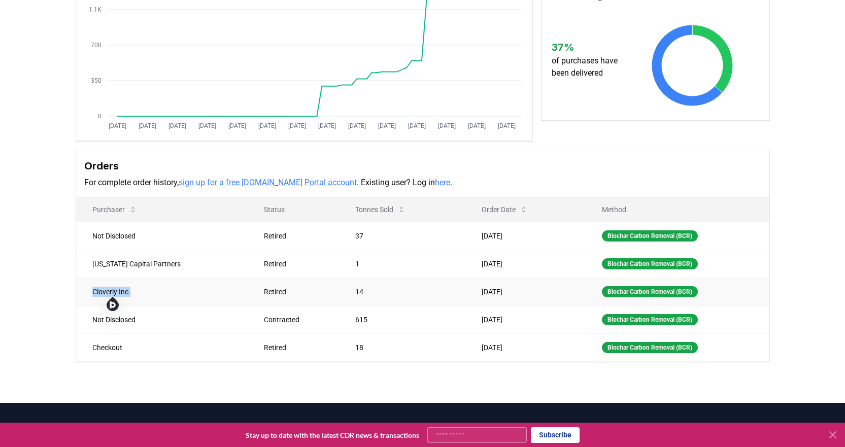
copy td "Cloverly Inc."
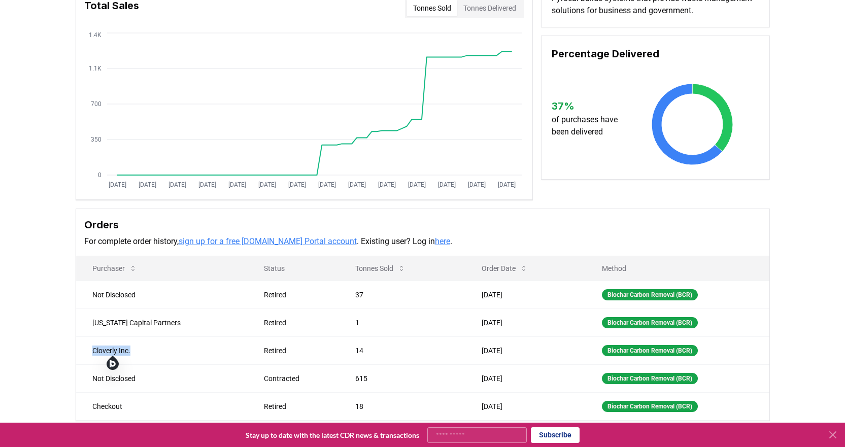
scroll to position [0, 0]
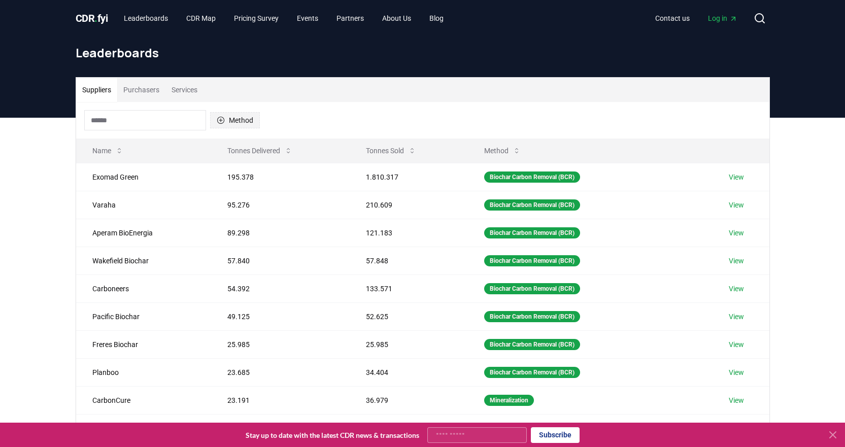
click at [232, 114] on button "Method" at bounding box center [235, 120] width 50 height 16
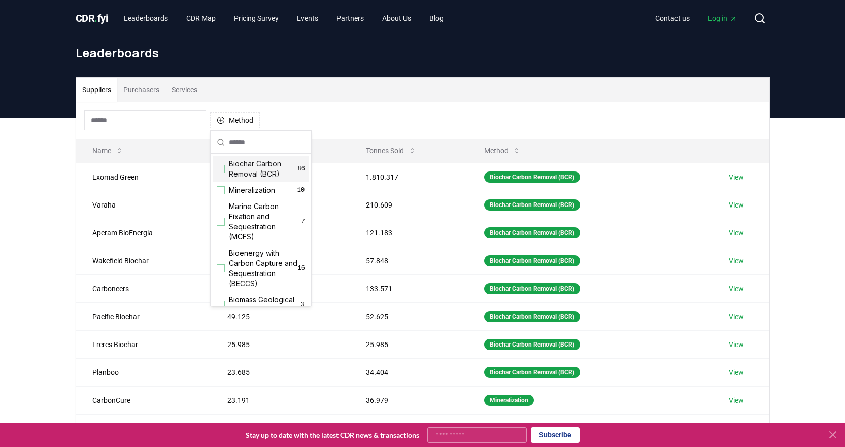
click at [231, 170] on span "Biochar Carbon Removal (BCR)" at bounding box center [263, 169] width 69 height 20
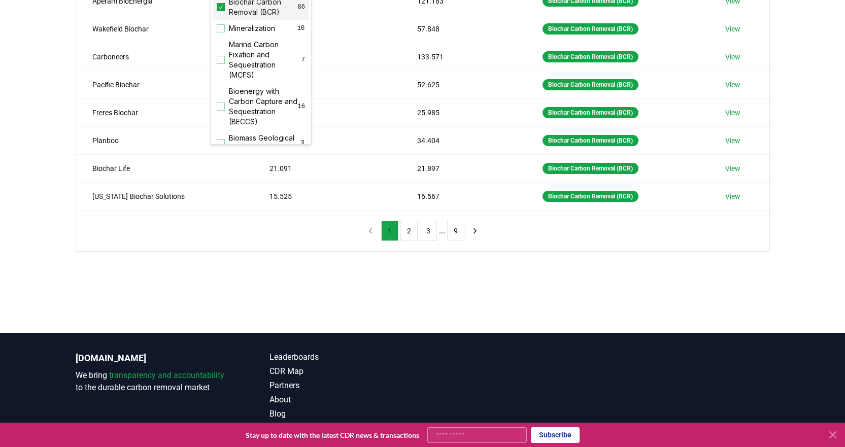
scroll to position [254, 0]
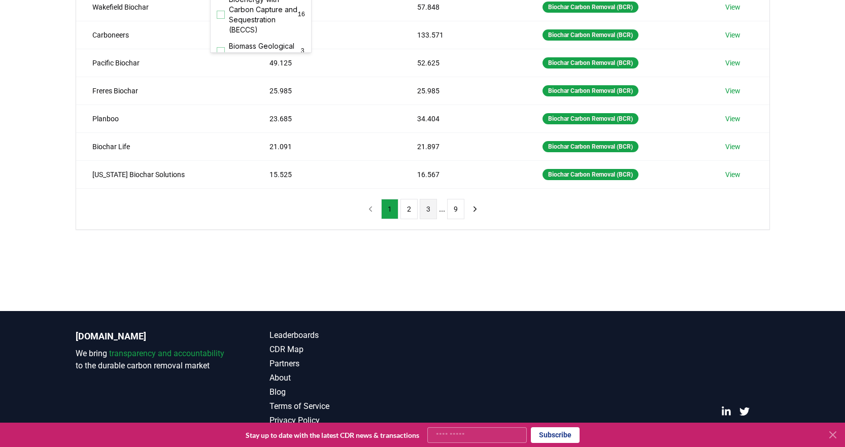
click at [428, 211] on button "3" at bounding box center [428, 209] width 17 height 20
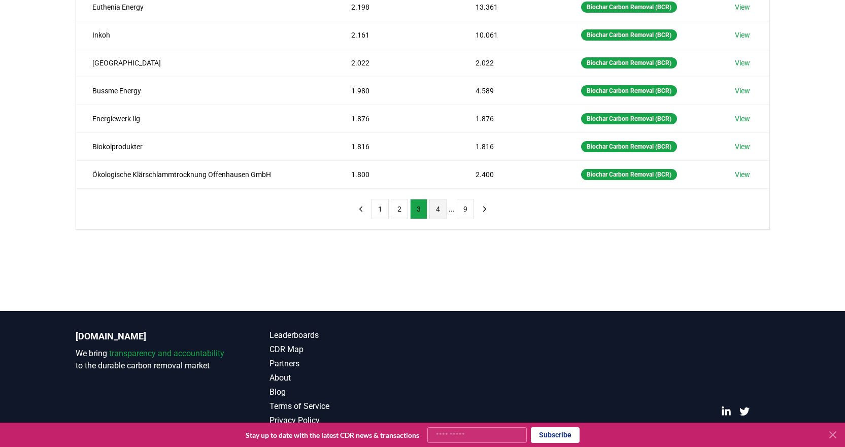
click at [437, 211] on button "4" at bounding box center [437, 209] width 17 height 20
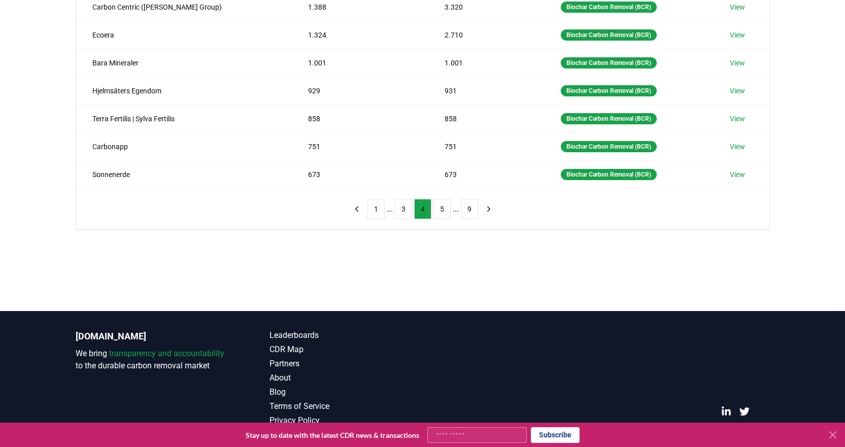
click at [437, 211] on button "5" at bounding box center [441, 209] width 17 height 20
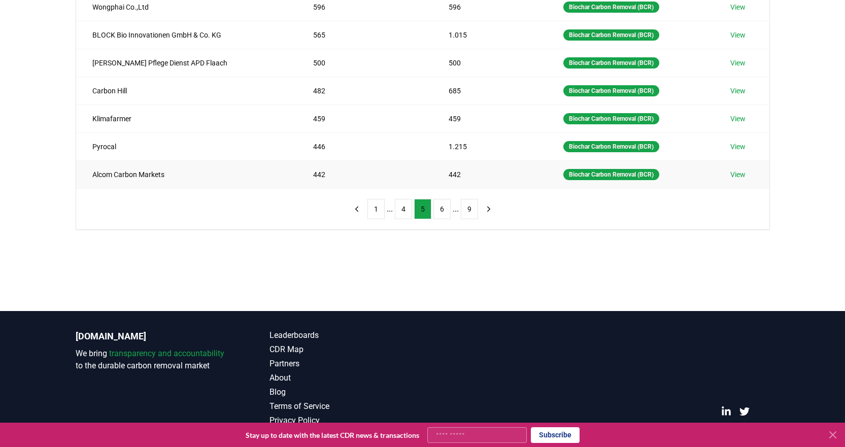
click at [741, 174] on link "View" at bounding box center [737, 174] width 15 height 10
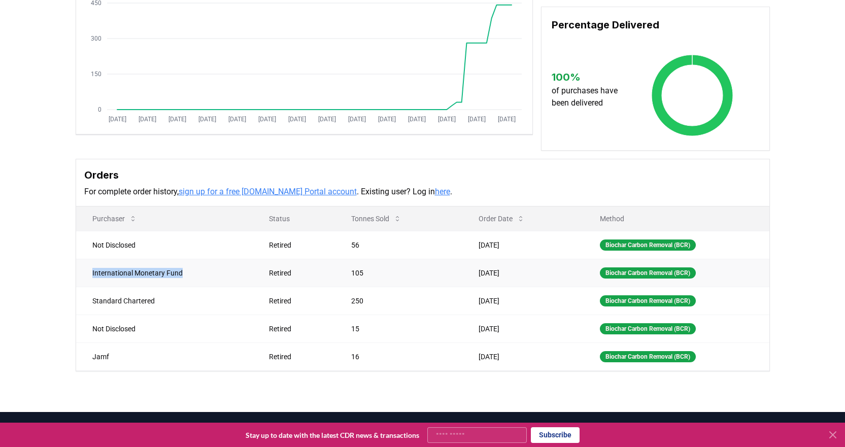
scroll to position [203, 0]
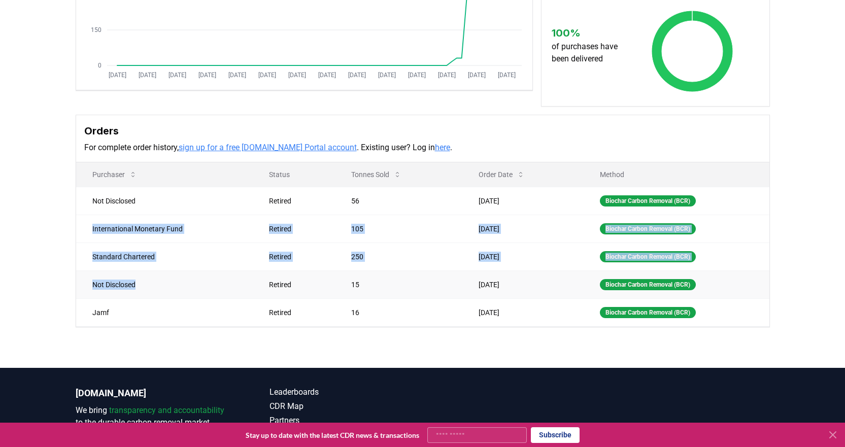
drag, startPoint x: 86, startPoint y: 281, endPoint x: 214, endPoint y: 280, distance: 128.4
click at [214, 280] on tbody "Not Disclosed Retired 56 May 20, 2025 Biochar Carbon Removal (BCR) Internationa…" at bounding box center [422, 257] width 693 height 140
click at [170, 253] on td "Standard Chartered" at bounding box center [164, 257] width 177 height 28
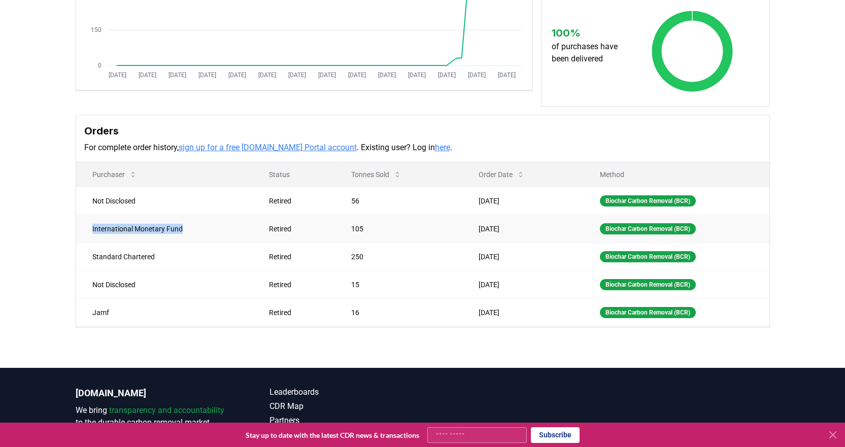
drag, startPoint x: 87, startPoint y: 230, endPoint x: 187, endPoint y: 230, distance: 100.0
click at [187, 230] on td "International Monetary Fund" at bounding box center [164, 229] width 177 height 28
copy td "International Monetary Fund"
drag, startPoint x: 90, startPoint y: 258, endPoint x: 176, endPoint y: 255, distance: 85.8
click at [176, 255] on td "Standard Chartered" at bounding box center [164, 257] width 177 height 28
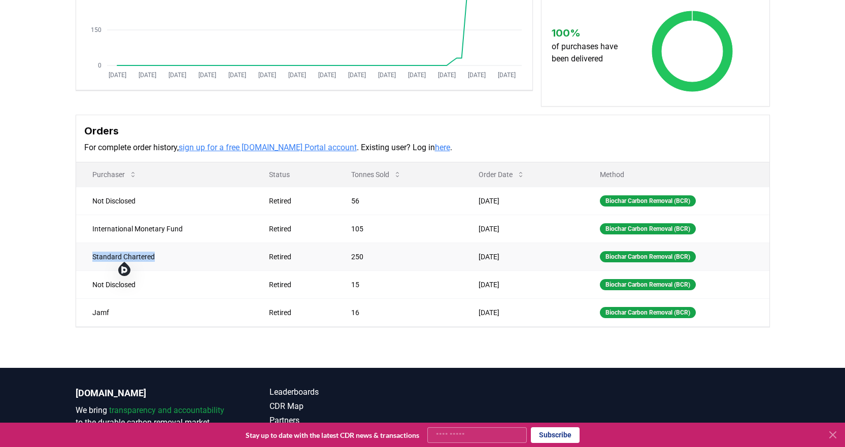
copy td "Standard Chartered"
click at [756, 198] on td "Biochar Carbon Removal (BCR)" at bounding box center [675, 201] width 185 height 28
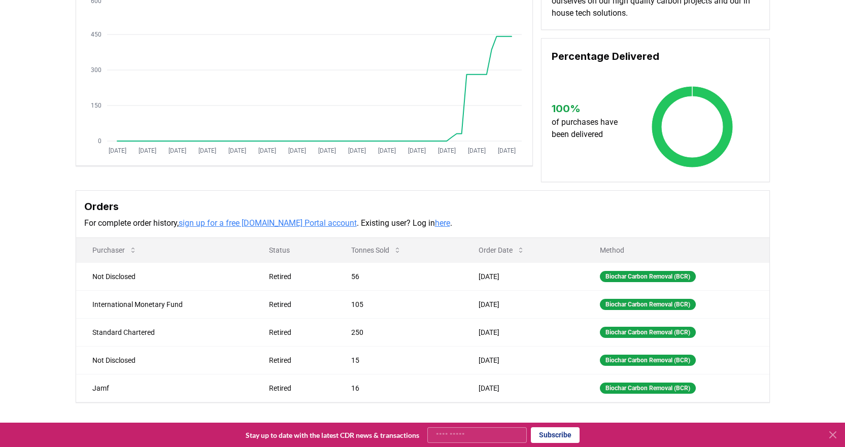
scroll to position [0, 0]
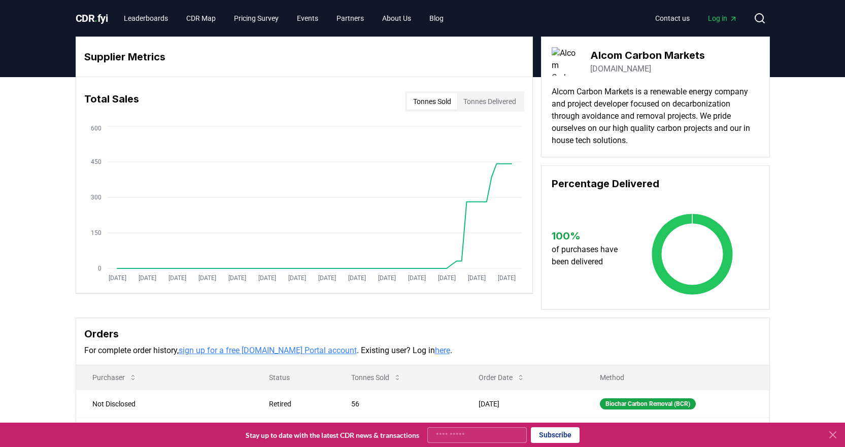
click at [615, 67] on link "alcomcm.com" at bounding box center [620, 69] width 61 height 12
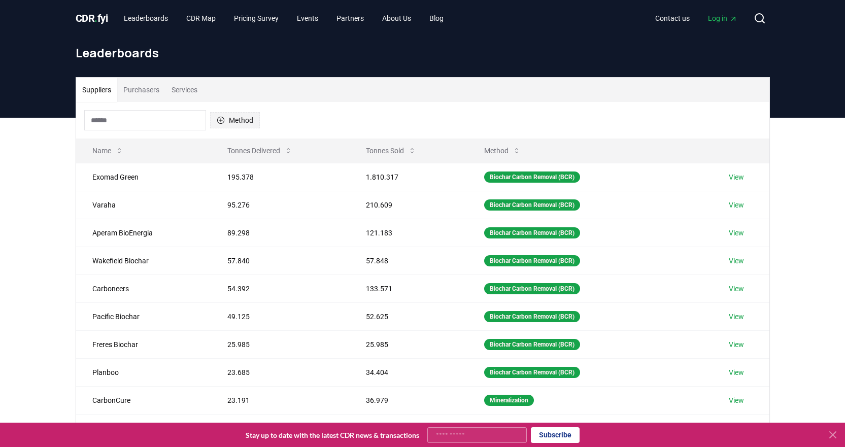
click at [225, 114] on button "Method" at bounding box center [235, 120] width 50 height 16
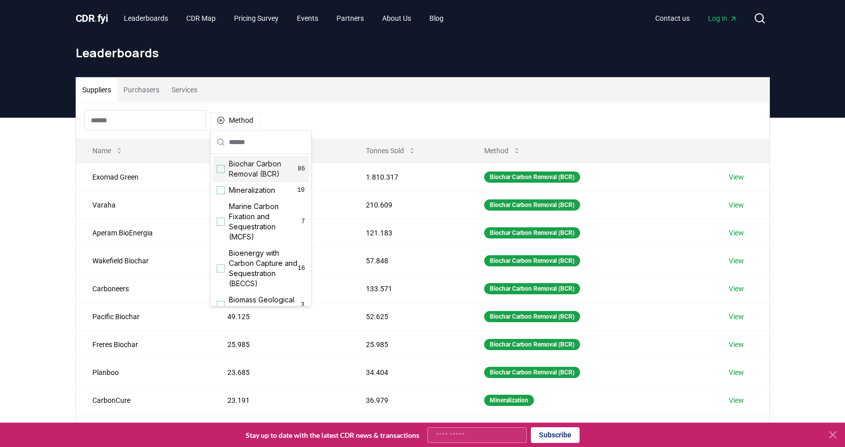
click at [224, 168] on div "Suggestions" at bounding box center [221, 169] width 8 height 8
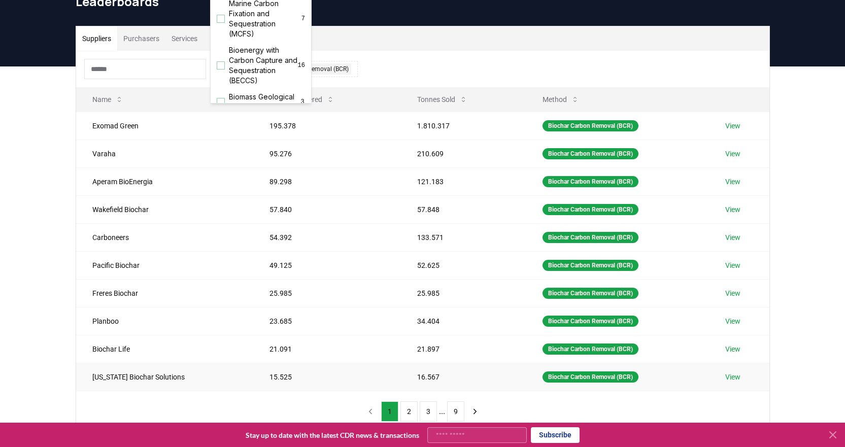
scroll to position [254, 0]
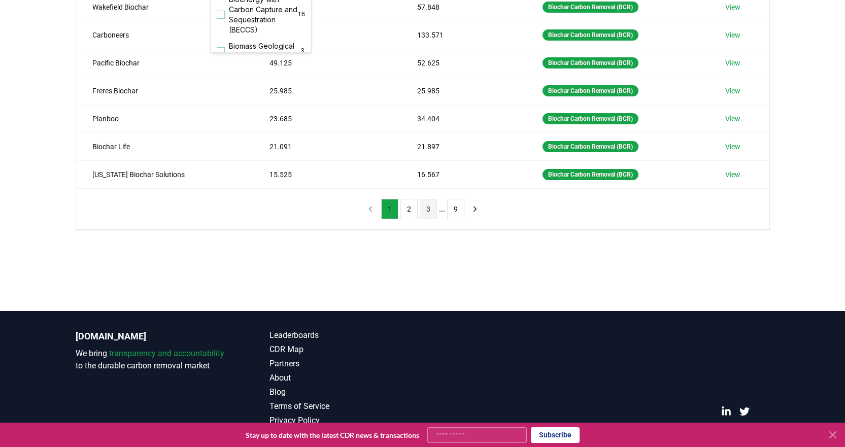
click at [431, 214] on button "3" at bounding box center [428, 209] width 17 height 20
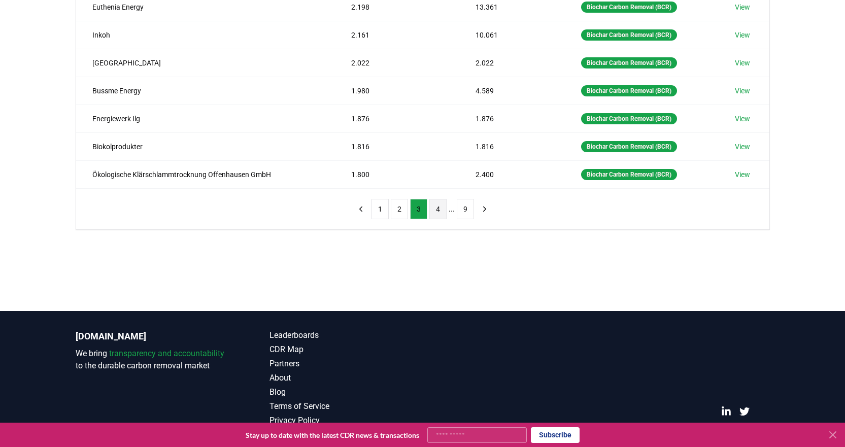
click at [435, 212] on button "4" at bounding box center [437, 209] width 17 height 20
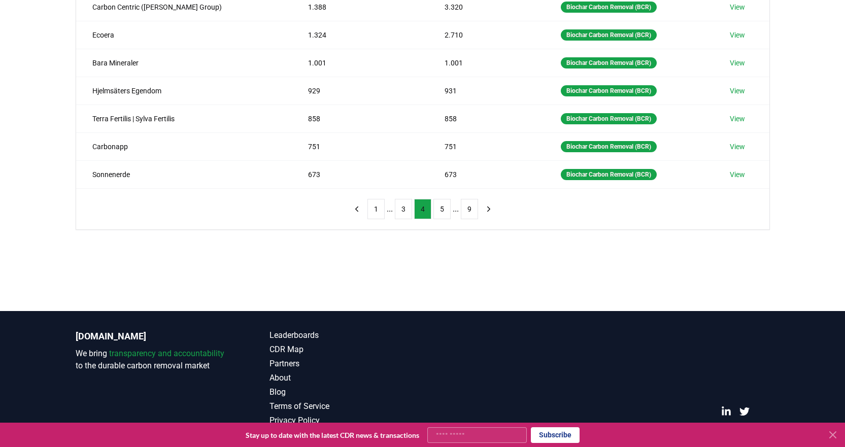
click at [435, 212] on button "5" at bounding box center [441, 209] width 17 height 20
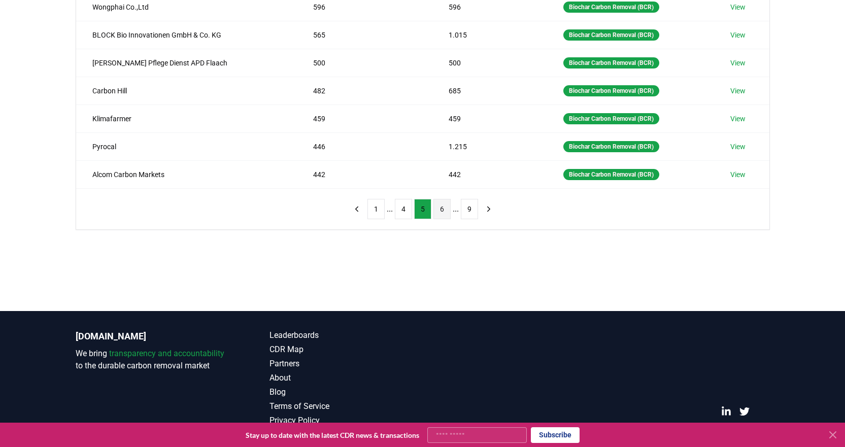
click at [438, 211] on button "6" at bounding box center [441, 209] width 17 height 20
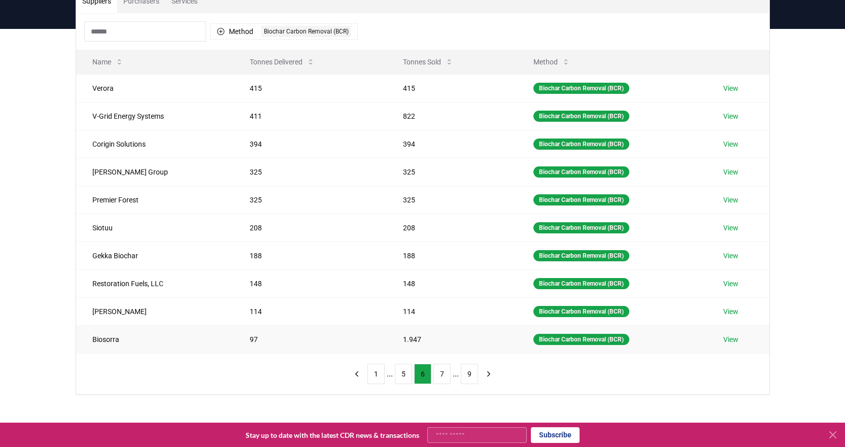
scroll to position [51, 0]
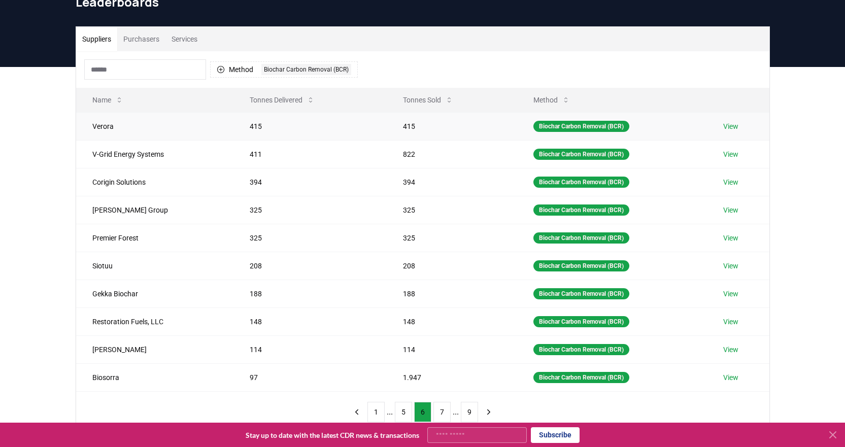
click at [733, 126] on link "View" at bounding box center [730, 126] width 15 height 10
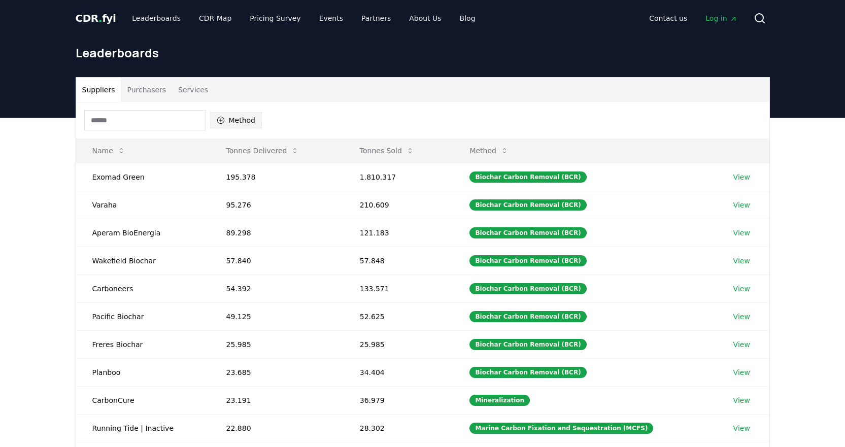
scroll to position [51, 0]
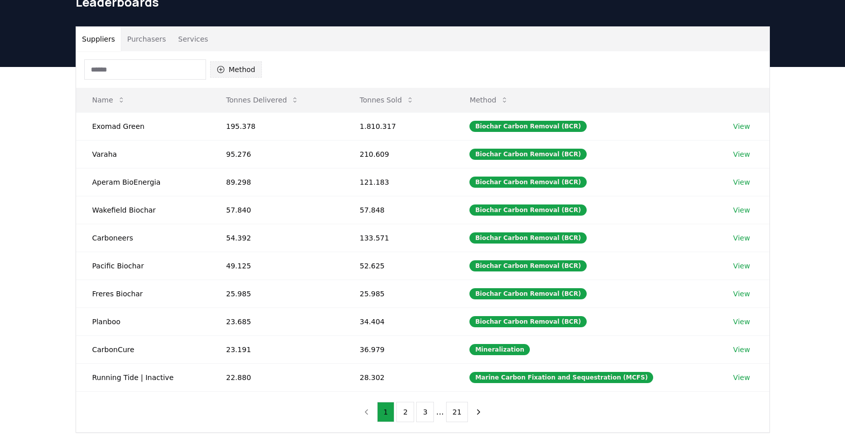
drag, startPoint x: 223, startPoint y: 70, endPoint x: 223, endPoint y: 76, distance: 6.1
click at [223, 70] on icon "button" at bounding box center [221, 69] width 8 height 8
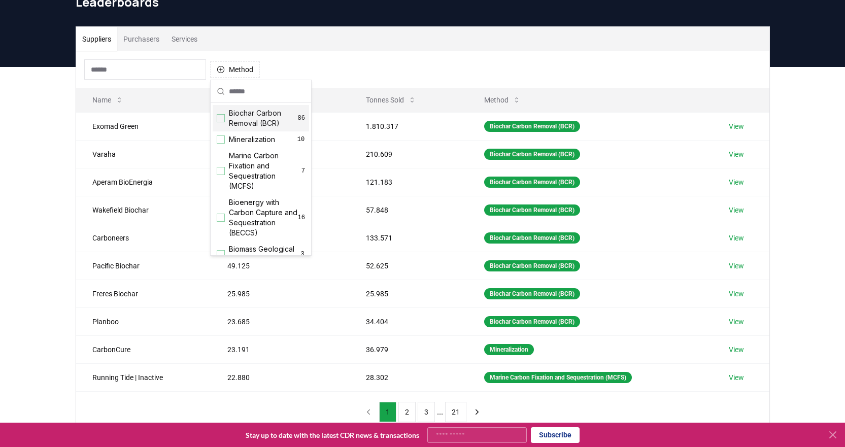
click at [221, 122] on div "Suggestions" at bounding box center [221, 118] width 8 height 8
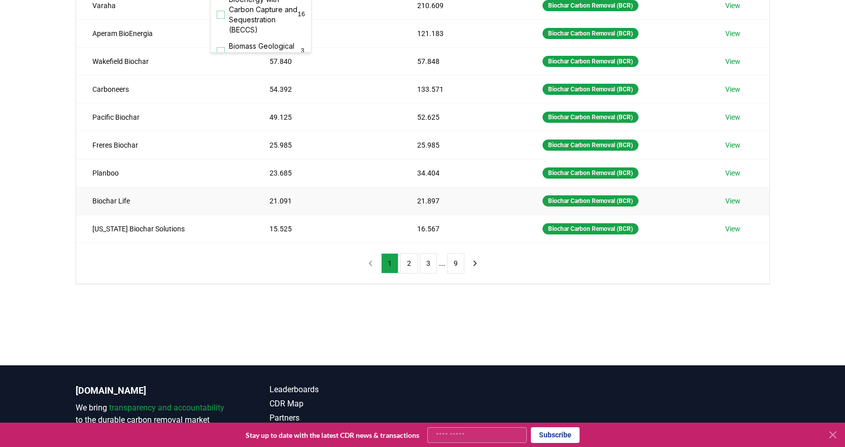
scroll to position [254, 0]
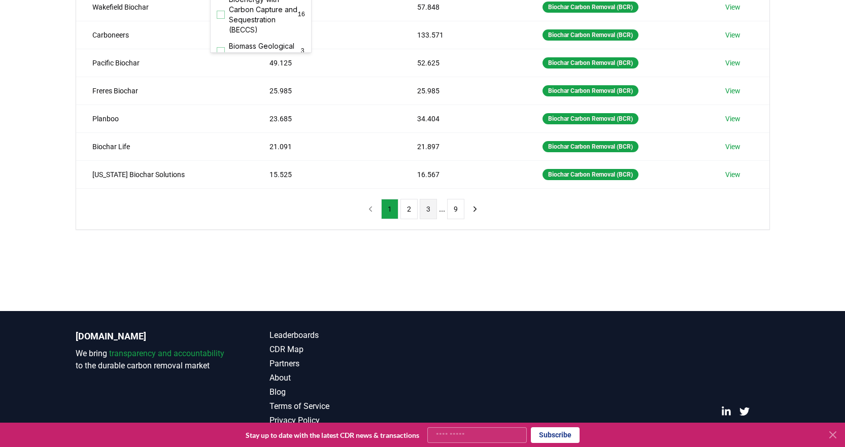
click at [425, 212] on button "3" at bounding box center [428, 209] width 17 height 20
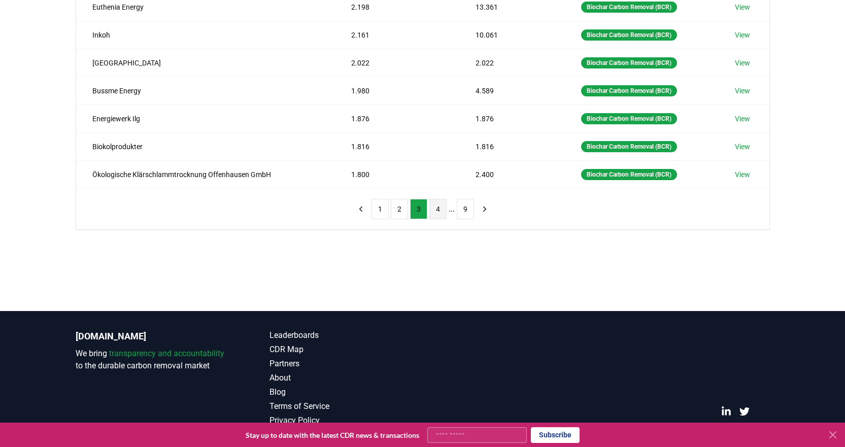
click at [440, 210] on button "4" at bounding box center [437, 209] width 17 height 20
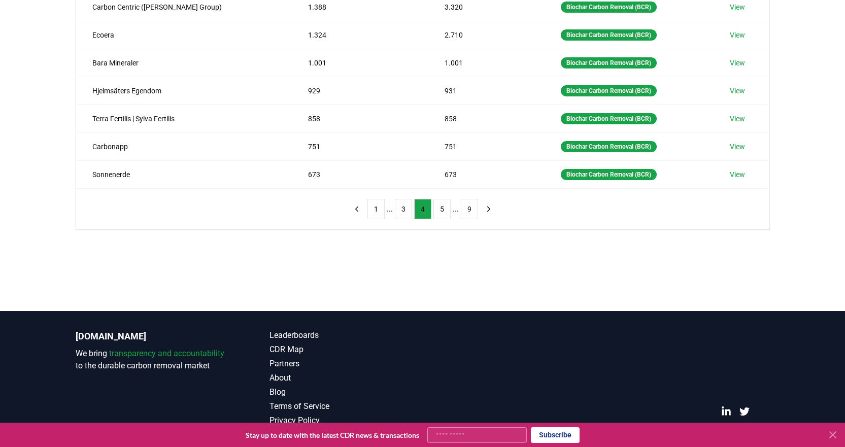
click at [440, 210] on button "5" at bounding box center [441, 209] width 17 height 20
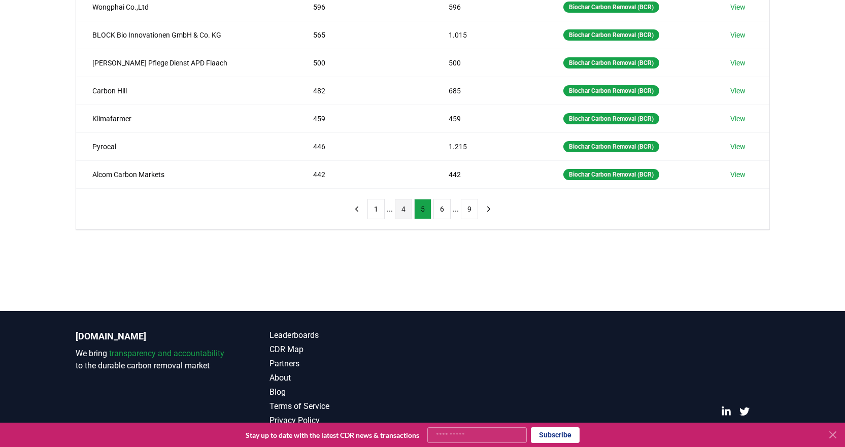
click at [440, 210] on button "6" at bounding box center [441, 209] width 17 height 20
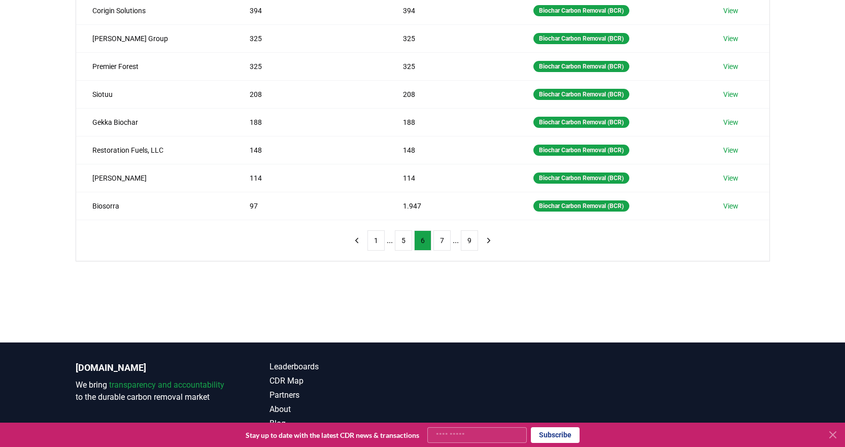
scroll to position [152, 0]
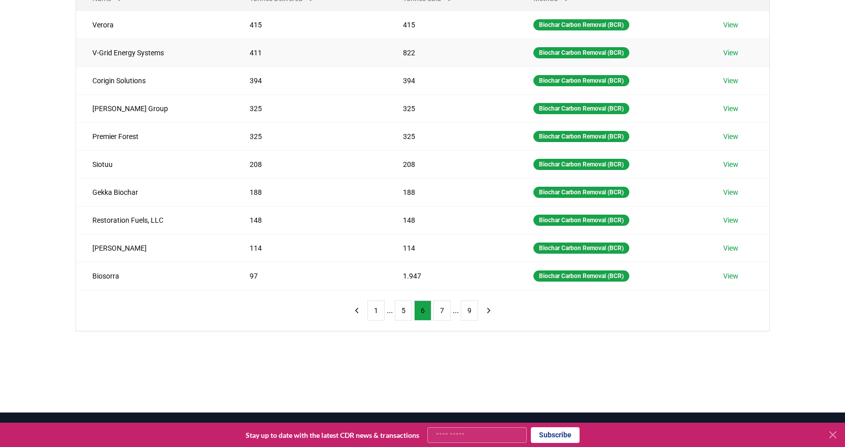
click at [727, 52] on link "View" at bounding box center [730, 53] width 15 height 10
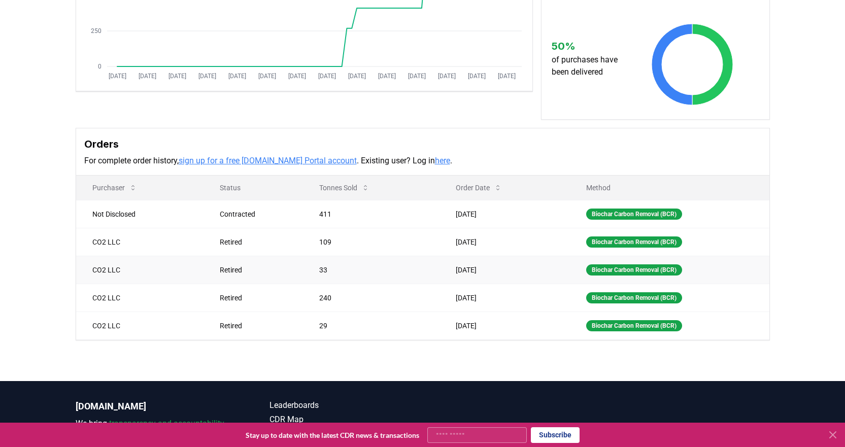
scroll to position [203, 0]
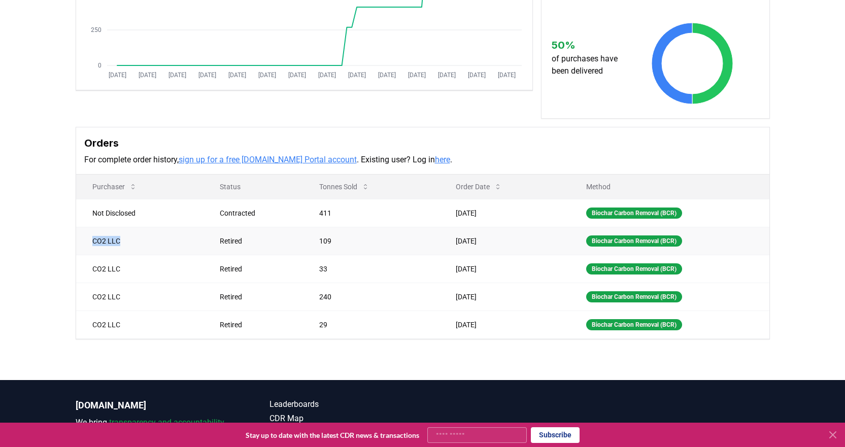
drag, startPoint x: 91, startPoint y: 243, endPoint x: 123, endPoint y: 244, distance: 32.5
click at [123, 244] on td "CO2 LLC" at bounding box center [140, 241] width 128 height 28
copy td "CO2 LLC"
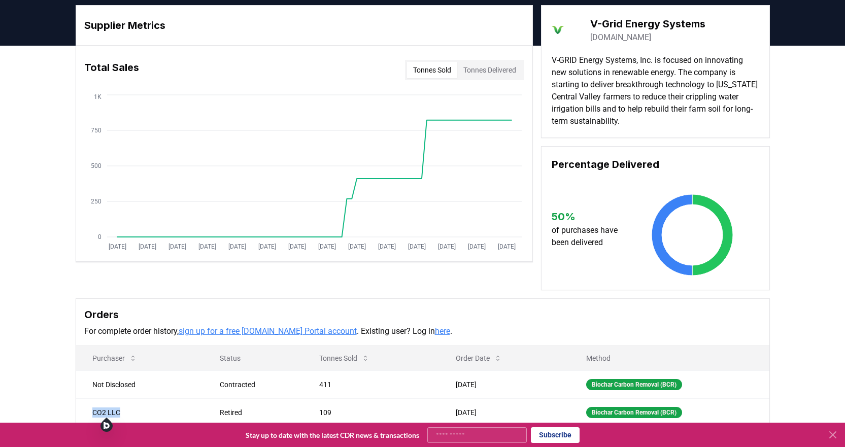
scroll to position [0, 0]
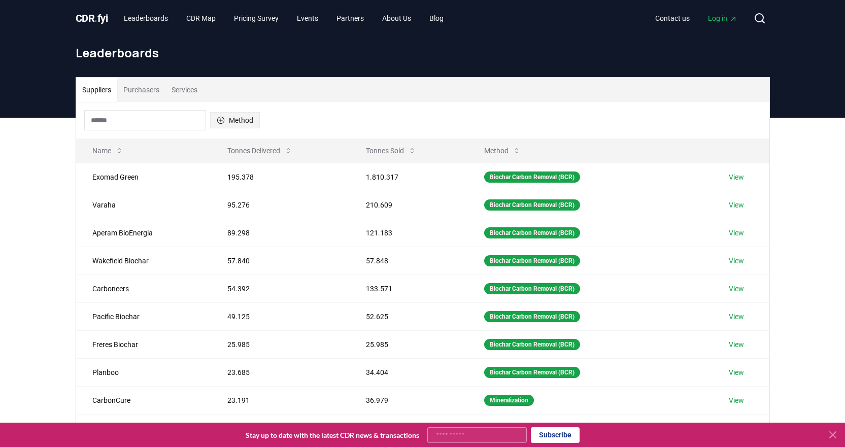
drag, startPoint x: 221, startPoint y: 117, endPoint x: 222, endPoint y: 127, distance: 10.7
click at [221, 117] on icon "button" at bounding box center [220, 120] width 7 height 7
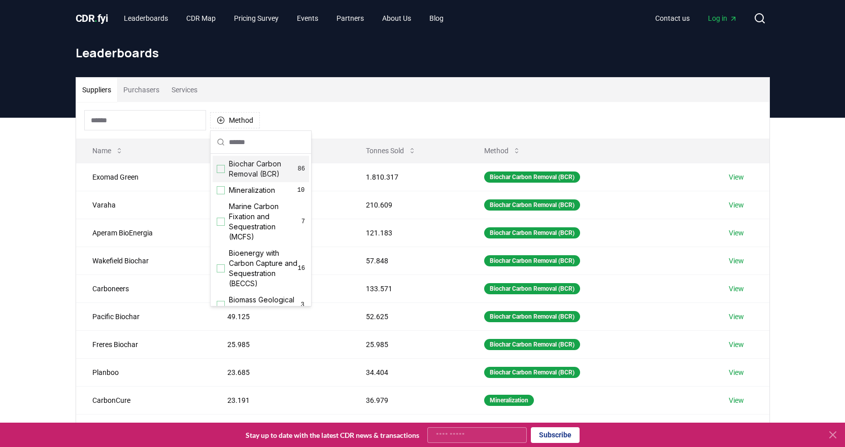
click at [221, 168] on div "Suggestions" at bounding box center [221, 169] width 8 height 8
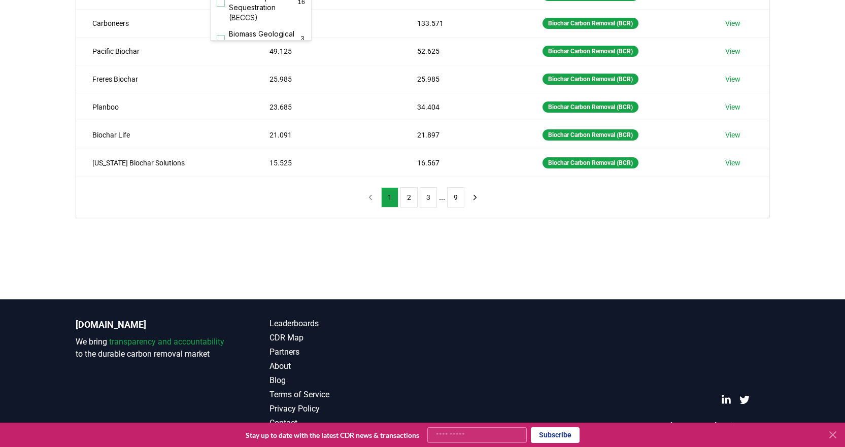
scroll to position [266, 0]
click at [456, 197] on button "9" at bounding box center [455, 197] width 17 height 20
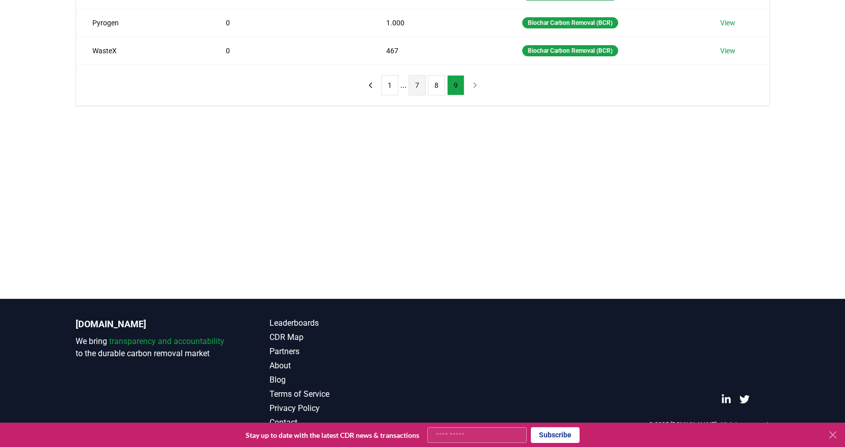
click at [412, 87] on button "7" at bounding box center [416, 85] width 17 height 20
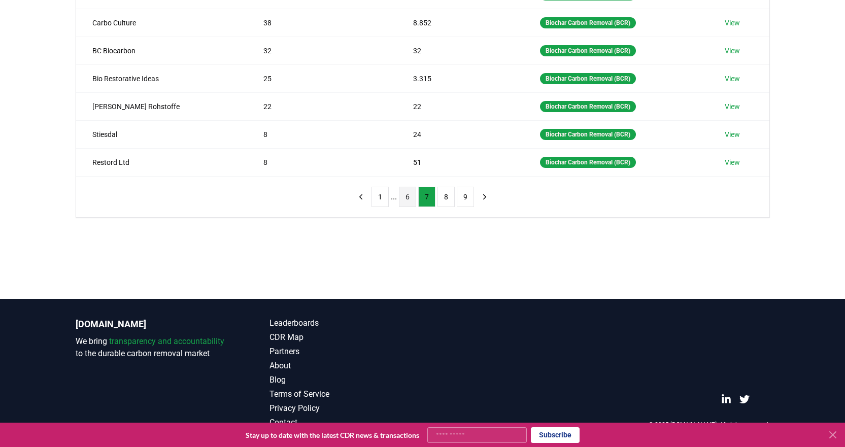
click at [408, 198] on button "6" at bounding box center [407, 197] width 17 height 20
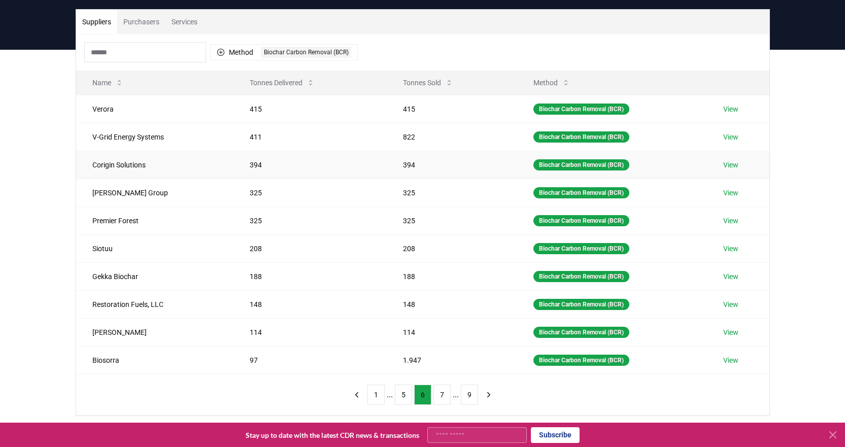
scroll to position [63, 0]
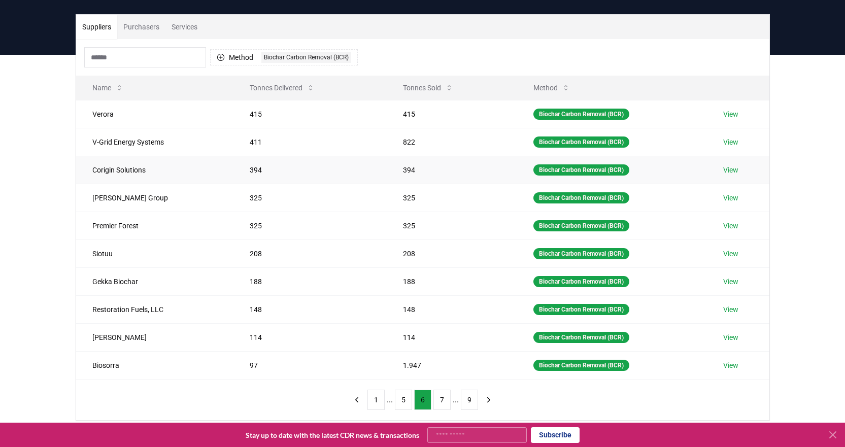
click at [735, 168] on link "View" at bounding box center [730, 170] width 15 height 10
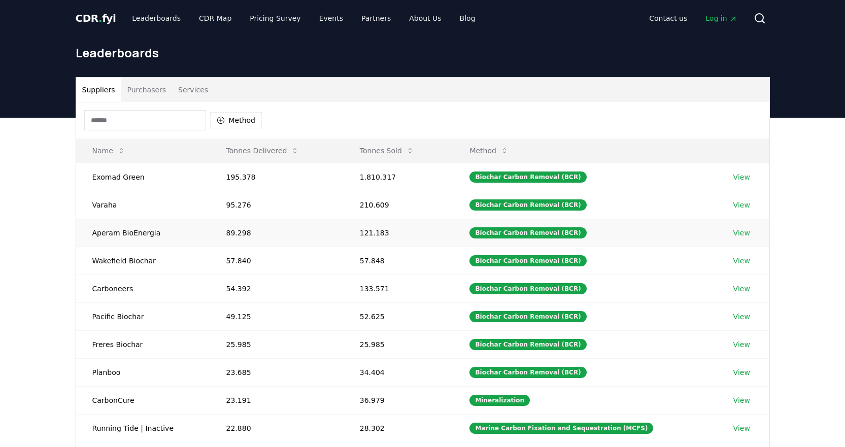
scroll to position [63, 0]
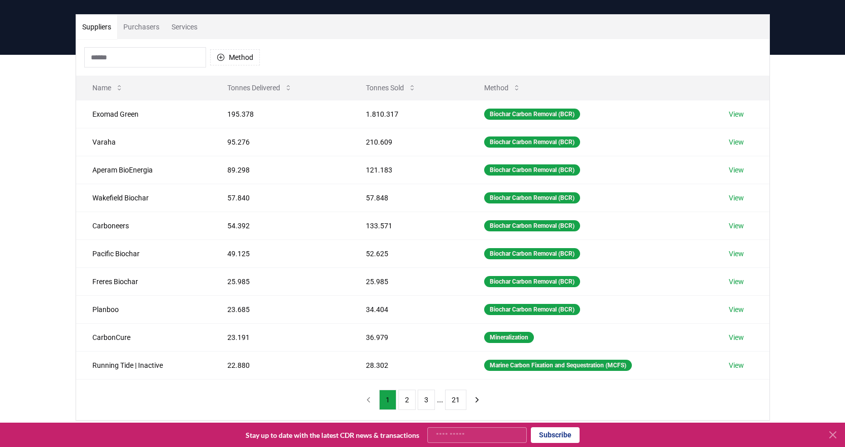
drag, startPoint x: 217, startPoint y: 58, endPoint x: 223, endPoint y: 65, distance: 9.7
click at [217, 58] on icon "button" at bounding box center [220, 57] width 7 height 7
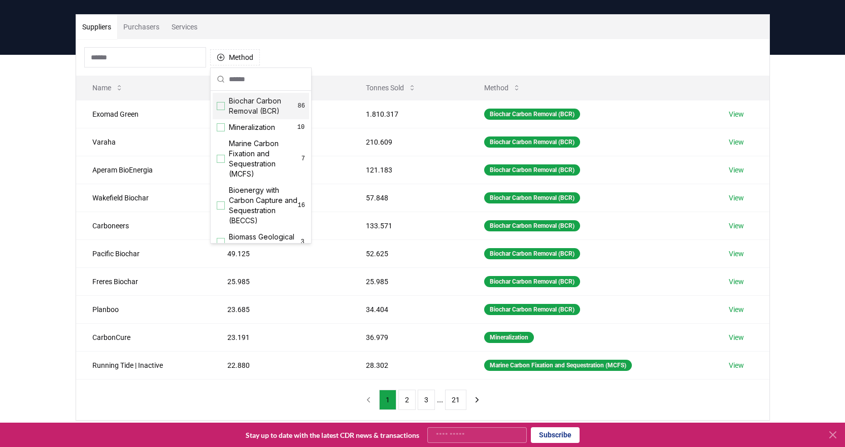
click at [224, 109] on div "Suggestions" at bounding box center [221, 106] width 8 height 8
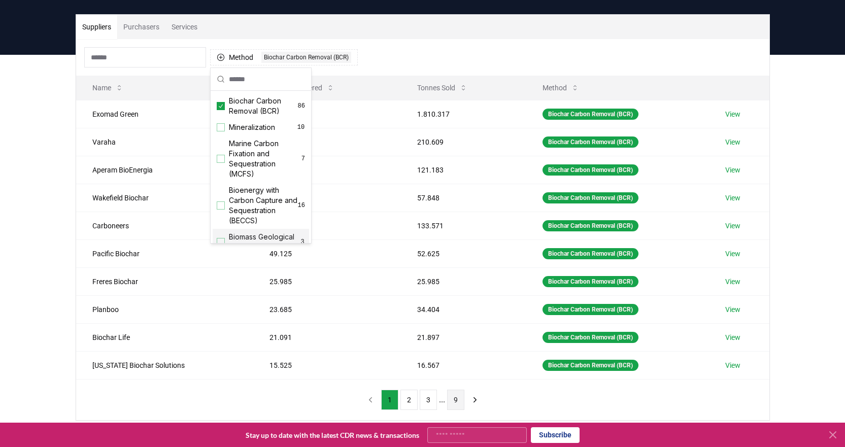
click at [454, 403] on button "9" at bounding box center [455, 400] width 17 height 20
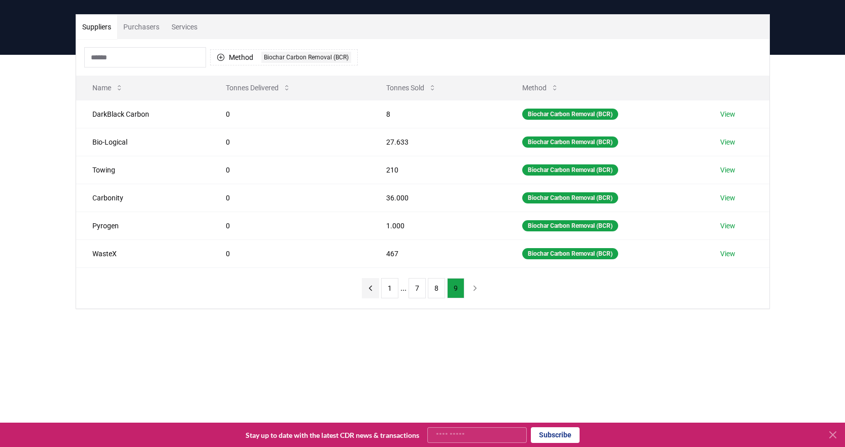
click at [371, 290] on icon "previous page" at bounding box center [370, 288] width 9 height 9
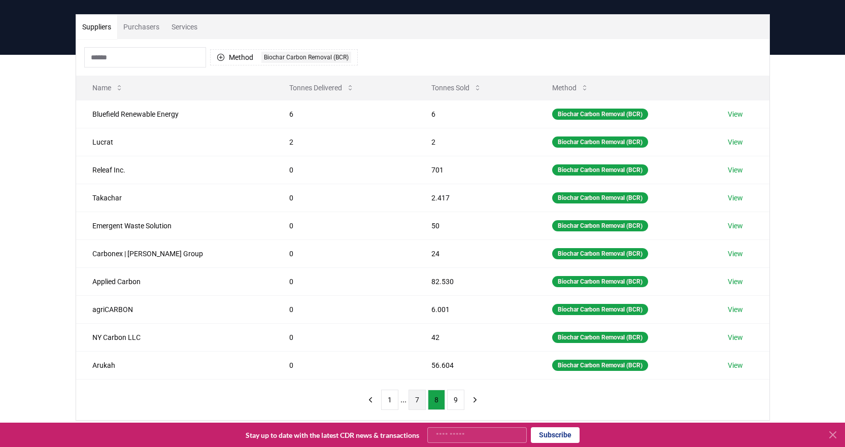
click at [413, 402] on button "7" at bounding box center [416, 400] width 17 height 20
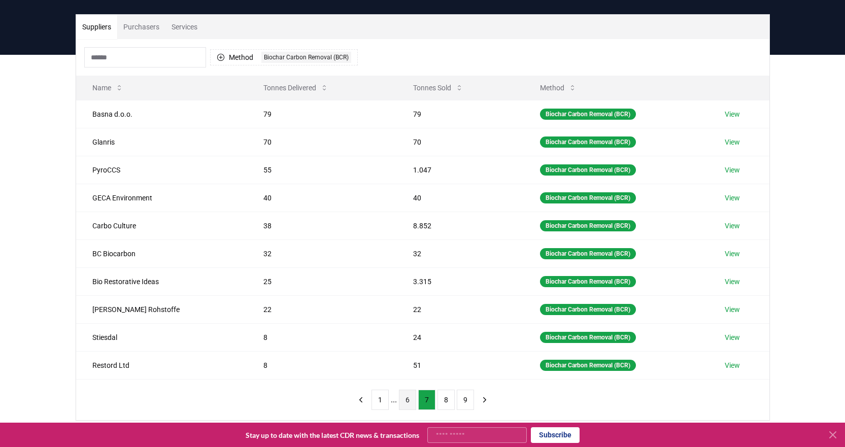
click at [406, 401] on button "6" at bounding box center [407, 400] width 17 height 20
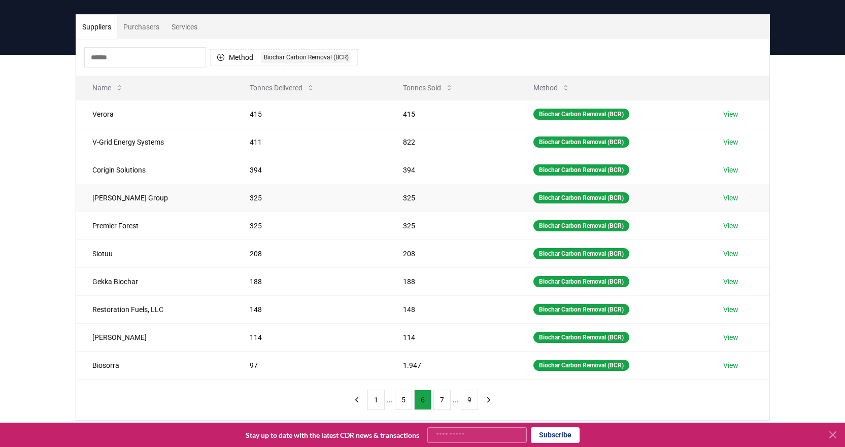
click at [731, 195] on link "View" at bounding box center [730, 198] width 15 height 10
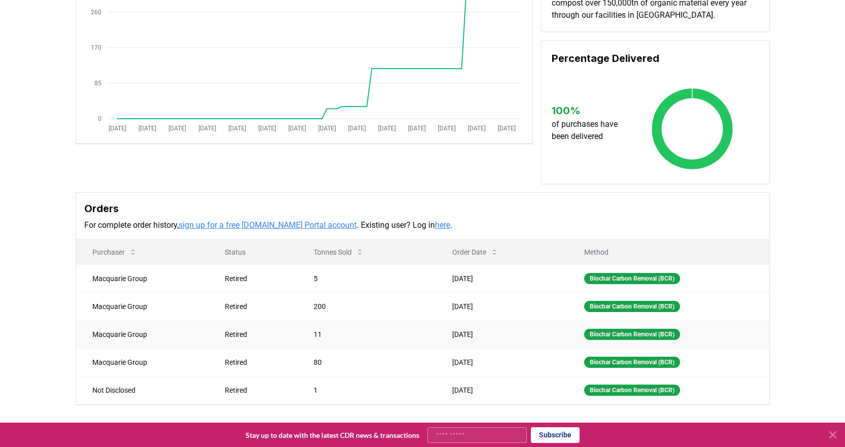
scroll to position [254, 0]
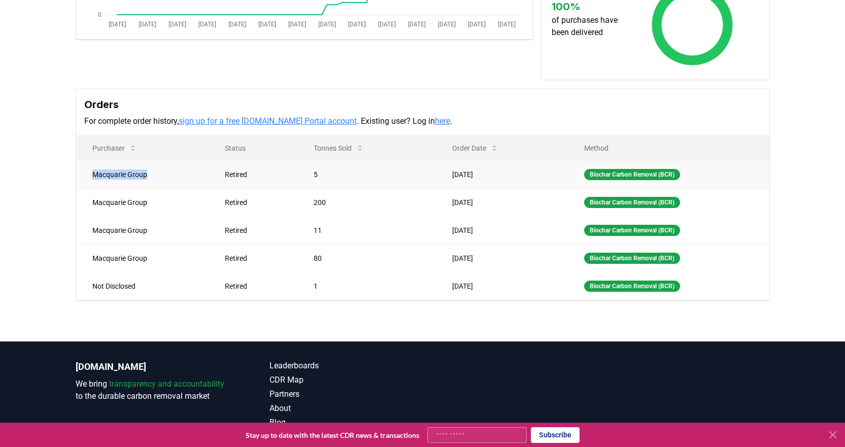
drag, startPoint x: 90, startPoint y: 174, endPoint x: 158, endPoint y: 176, distance: 67.5
click at [158, 176] on td "Macquarie Group" at bounding box center [142, 174] width 132 height 28
copy td "Macquarie Group"
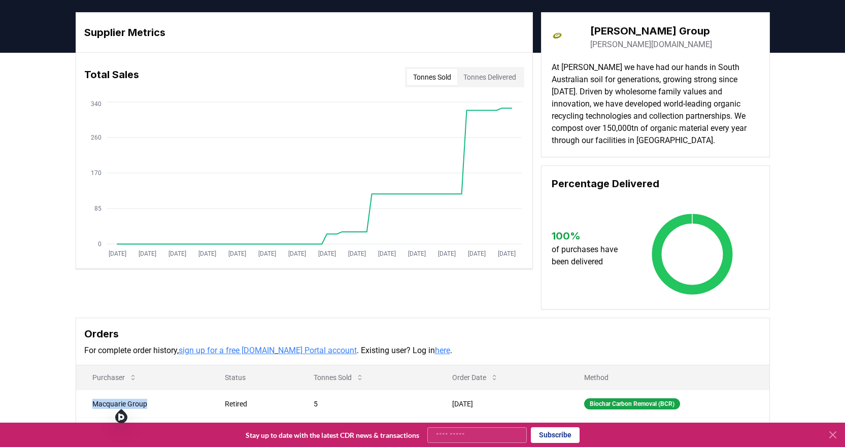
scroll to position [0, 0]
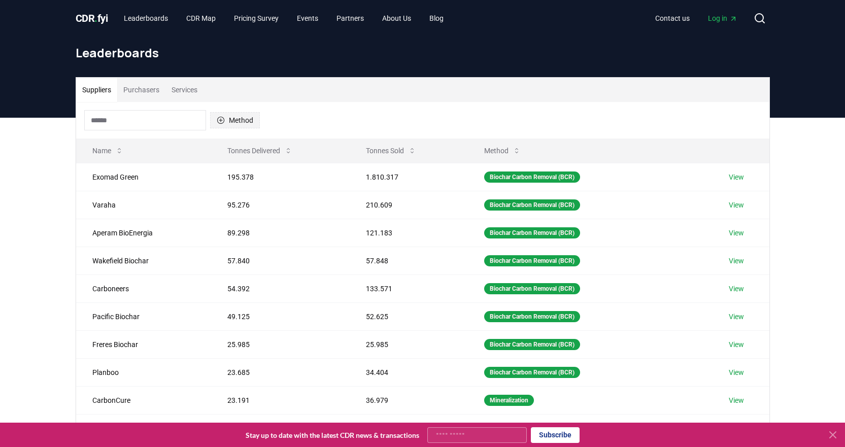
click at [217, 119] on icon "button" at bounding box center [221, 120] width 8 height 8
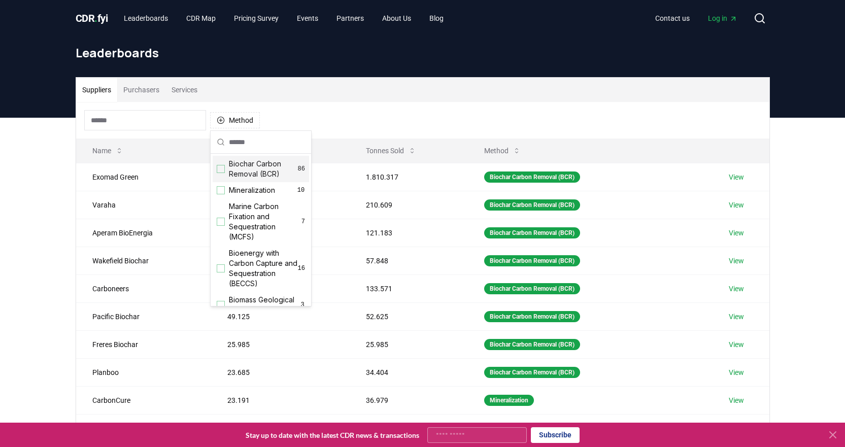
click at [222, 167] on div "Suggestions" at bounding box center [221, 169] width 8 height 8
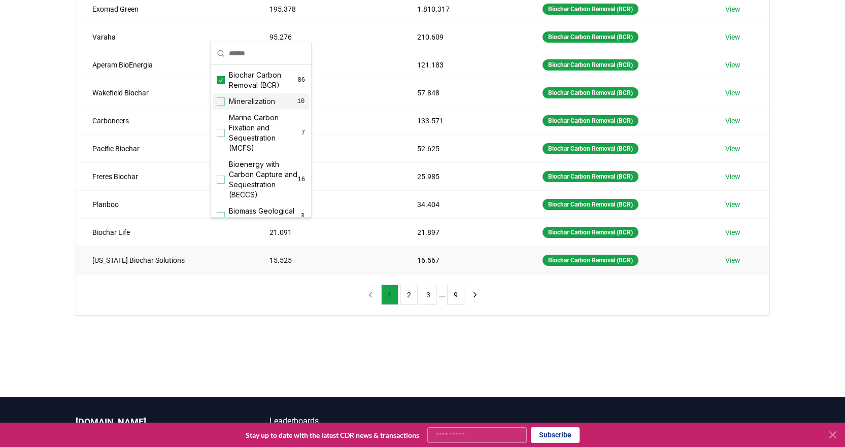
scroll to position [203, 0]
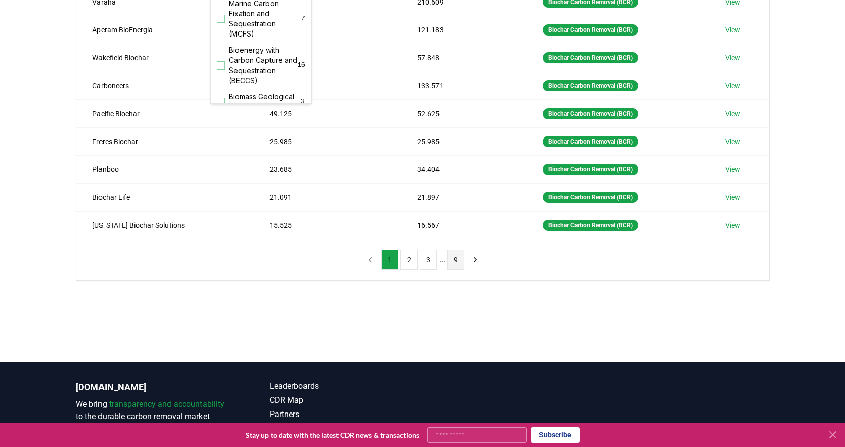
click at [457, 261] on button "9" at bounding box center [455, 260] width 17 height 20
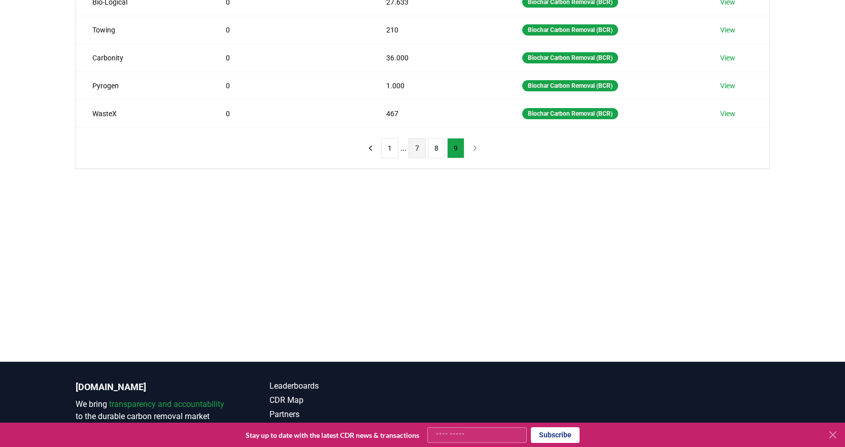
click at [410, 152] on button "7" at bounding box center [416, 148] width 17 height 20
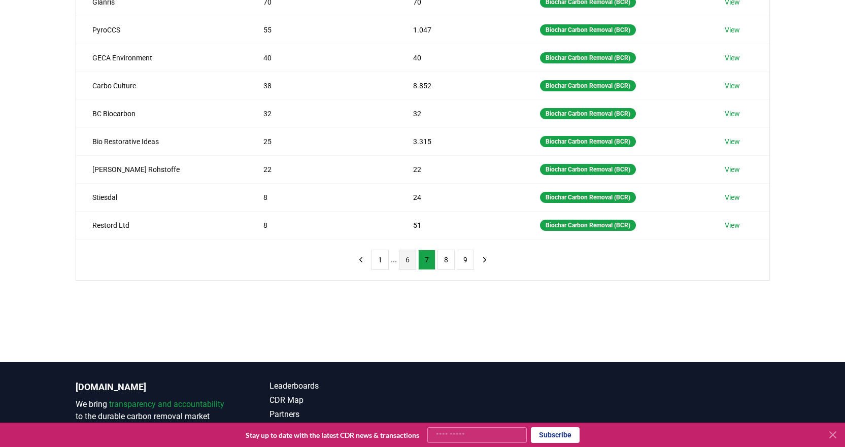
click at [409, 261] on button "6" at bounding box center [407, 260] width 17 height 20
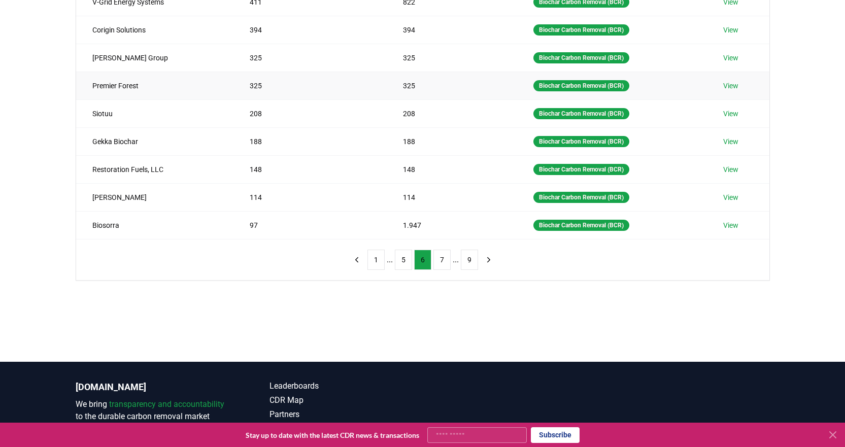
click at [732, 87] on link "View" at bounding box center [730, 86] width 15 height 10
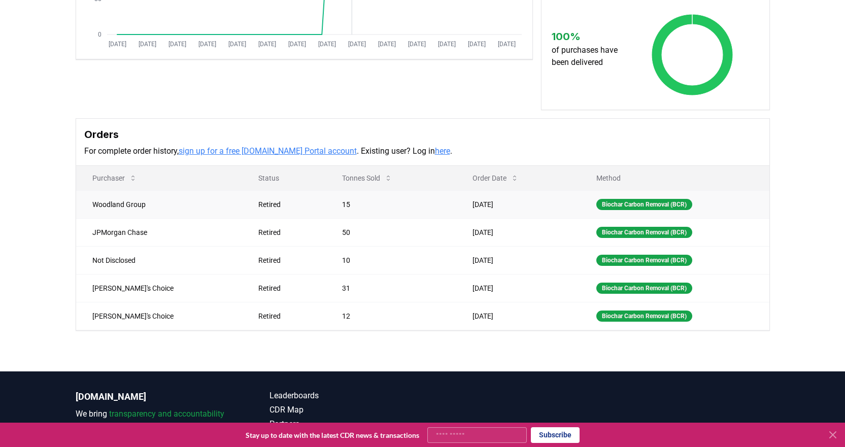
scroll to position [254, 0]
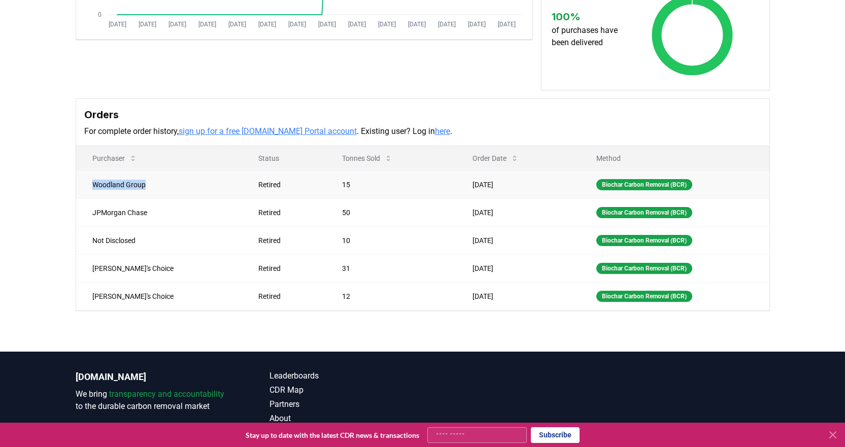
drag, startPoint x: 88, startPoint y: 183, endPoint x: 158, endPoint y: 182, distance: 70.5
click at [158, 182] on td "Woodland Group" at bounding box center [159, 184] width 166 height 28
copy td "Woodland Group"
drag, startPoint x: 93, startPoint y: 213, endPoint x: 155, endPoint y: 217, distance: 62.0
click at [155, 217] on td "JPMorgan Chase" at bounding box center [159, 212] width 166 height 28
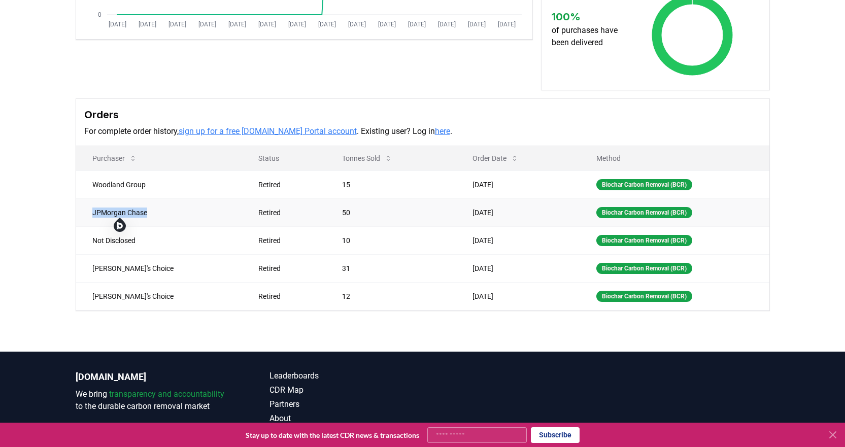
copy td "JPMorgan Chase"
drag, startPoint x: 92, startPoint y: 267, endPoint x: 144, endPoint y: 268, distance: 51.8
click at [144, 268] on td "Paula's Choice" at bounding box center [159, 268] width 166 height 28
copy td "Paula's Choice"
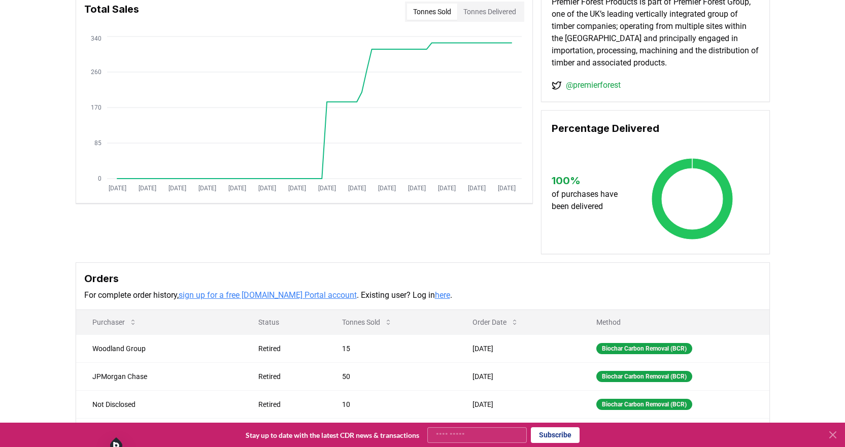
scroll to position [0, 0]
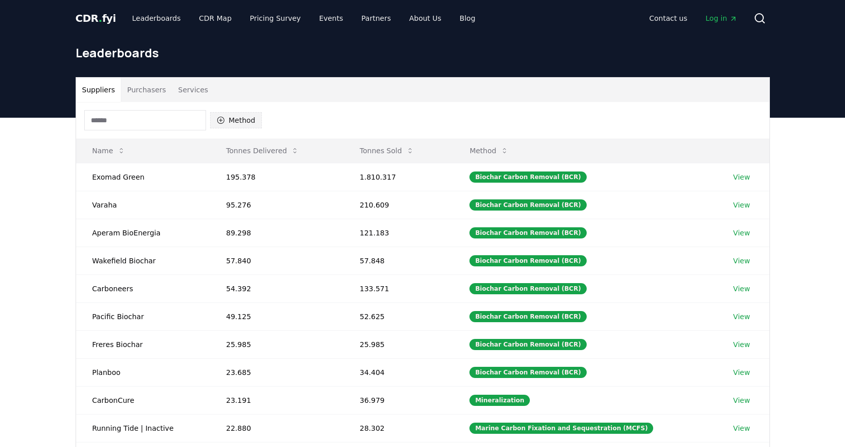
click at [221, 117] on icon "button" at bounding box center [220, 120] width 7 height 7
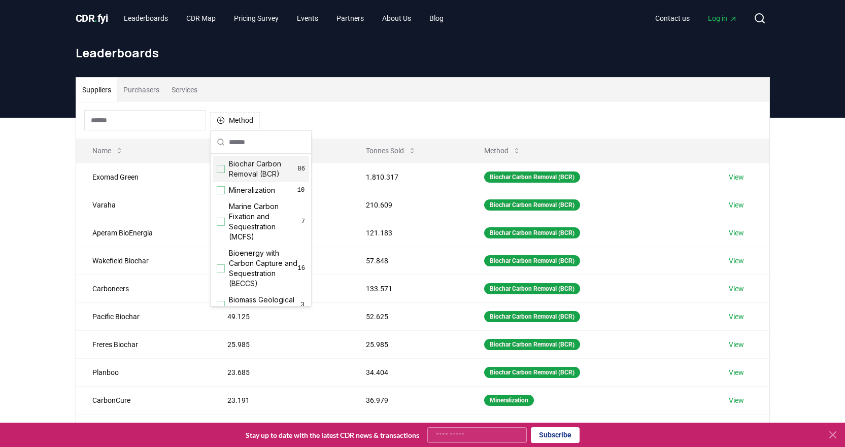
click at [219, 173] on div "Biochar Carbon Removal (BCR) 86" at bounding box center [261, 169] width 96 height 26
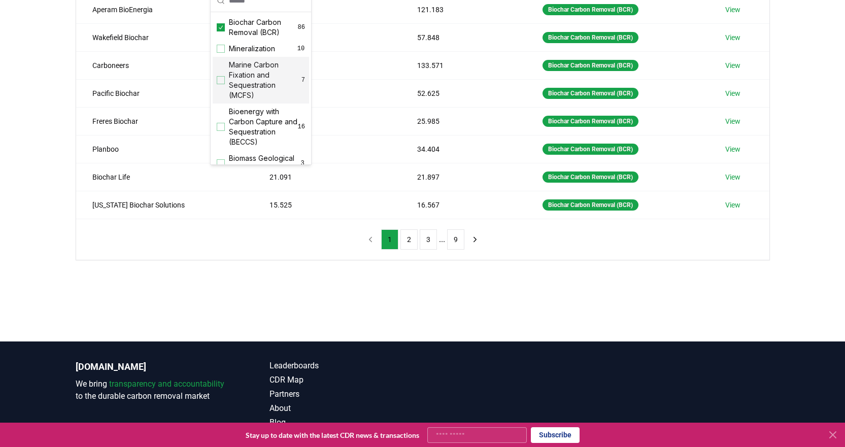
scroll to position [254, 0]
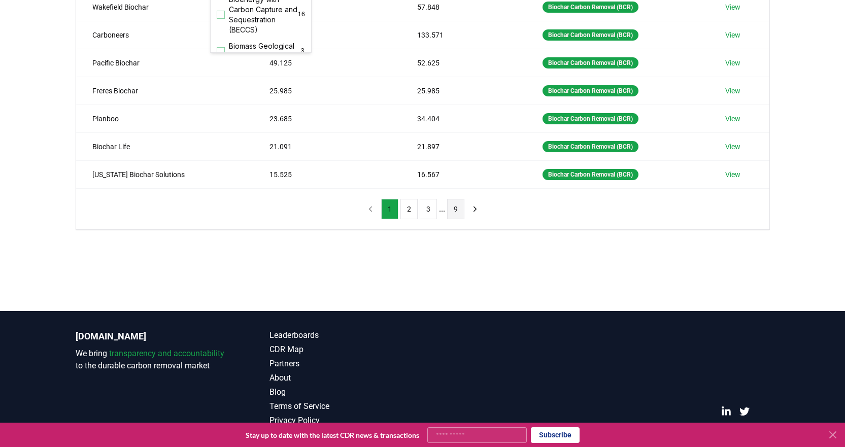
click at [457, 209] on button "9" at bounding box center [455, 209] width 17 height 20
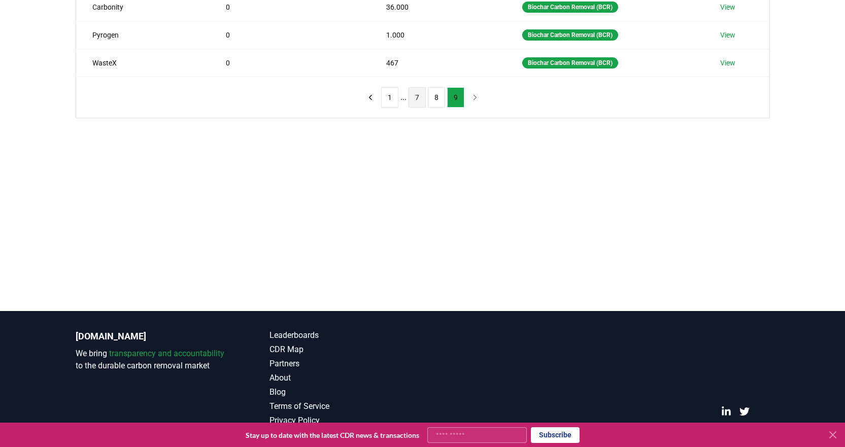
click at [417, 97] on button "7" at bounding box center [416, 97] width 17 height 20
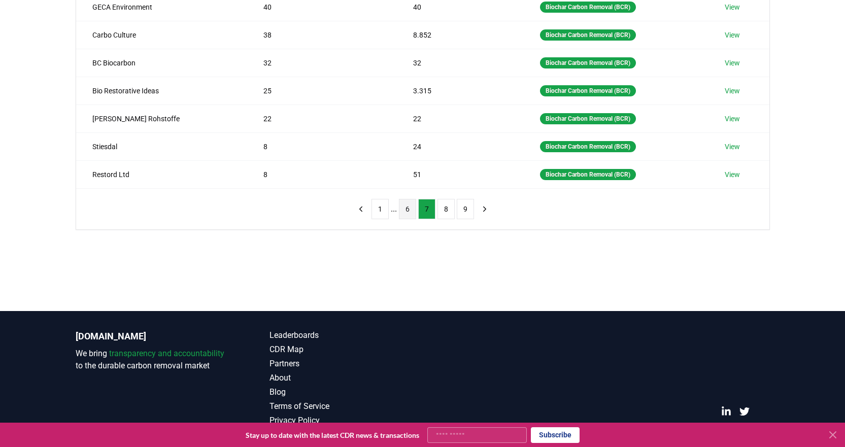
click at [406, 210] on button "6" at bounding box center [407, 209] width 17 height 20
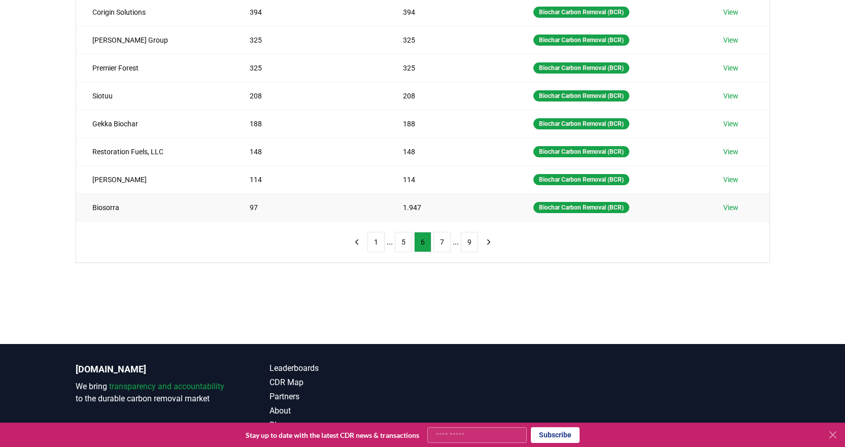
scroll to position [203, 0]
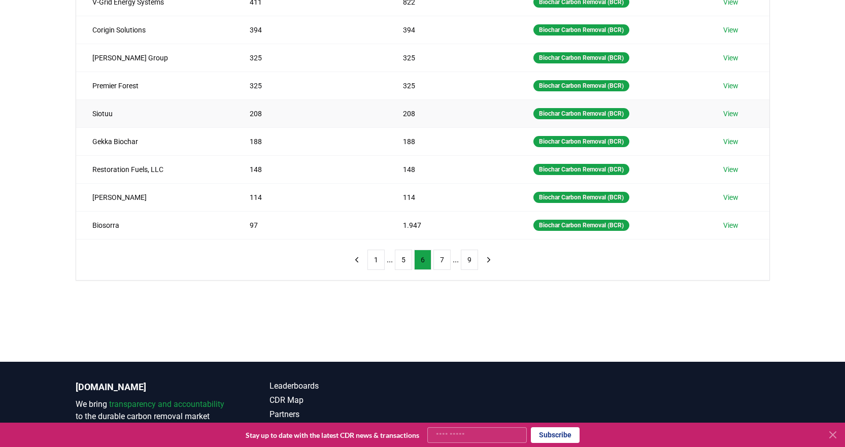
click at [729, 114] on link "View" at bounding box center [730, 114] width 15 height 10
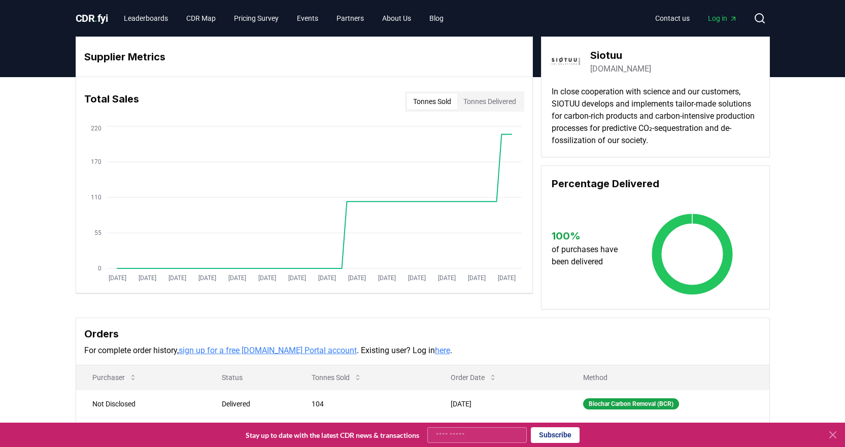
click at [609, 68] on link "[DOMAIN_NAME]" at bounding box center [620, 69] width 61 height 12
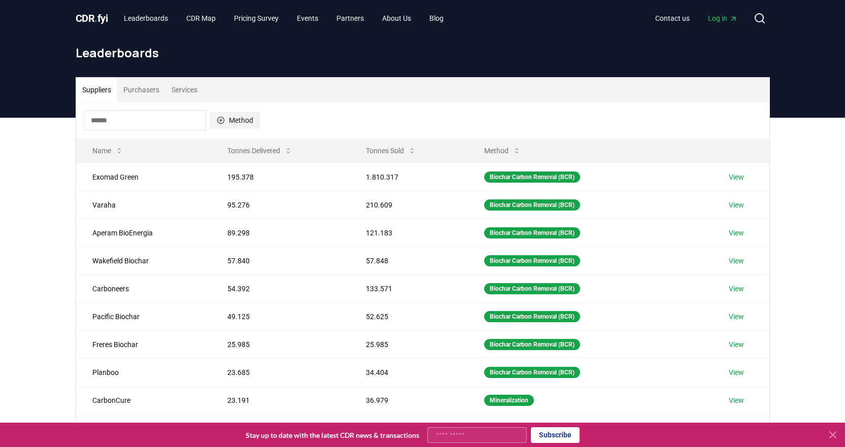
click at [220, 118] on icon "button" at bounding box center [221, 120] width 8 height 8
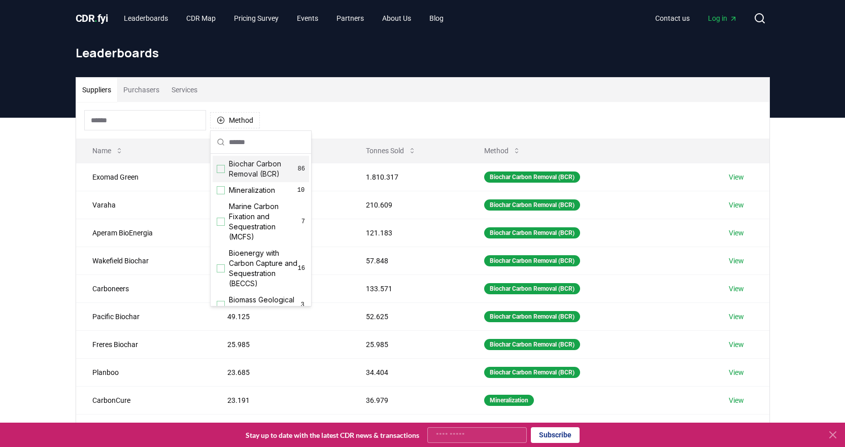
click at [219, 167] on div "Suggestions" at bounding box center [221, 169] width 8 height 8
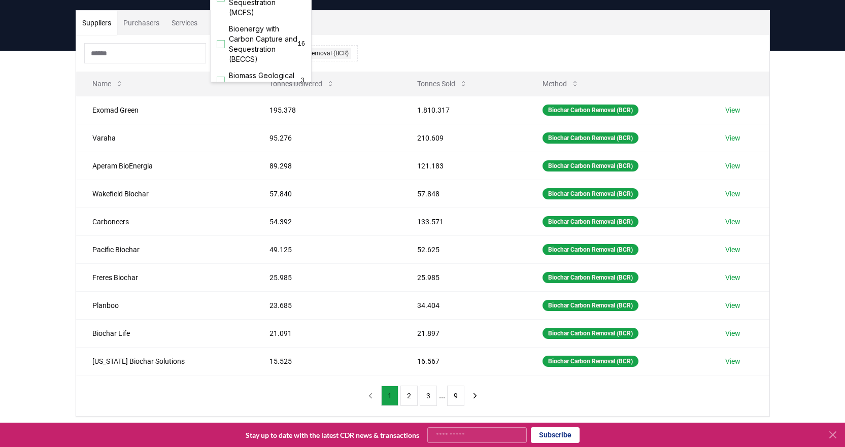
scroll to position [254, 0]
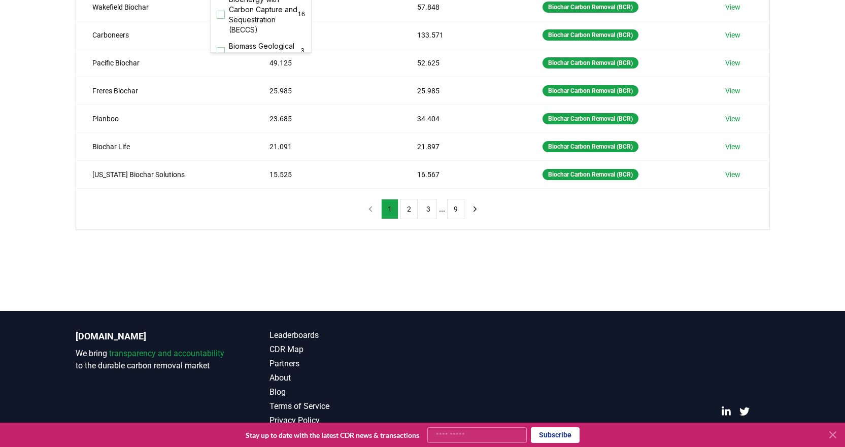
click at [459, 212] on button "9" at bounding box center [455, 209] width 17 height 20
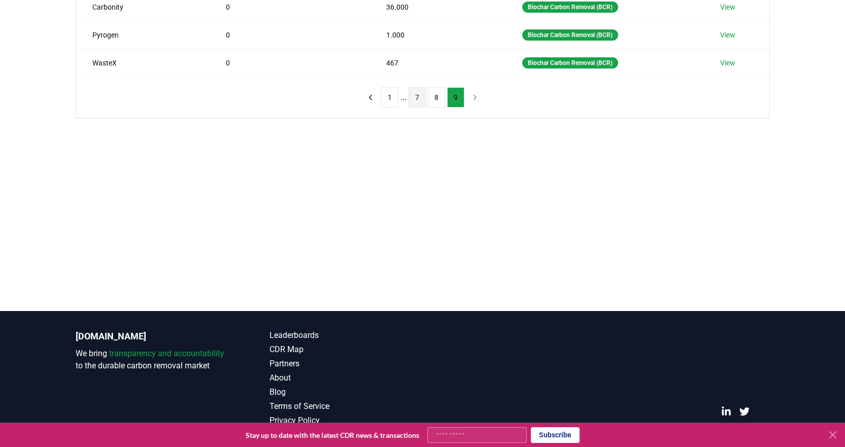
click at [420, 99] on button "7" at bounding box center [416, 97] width 17 height 20
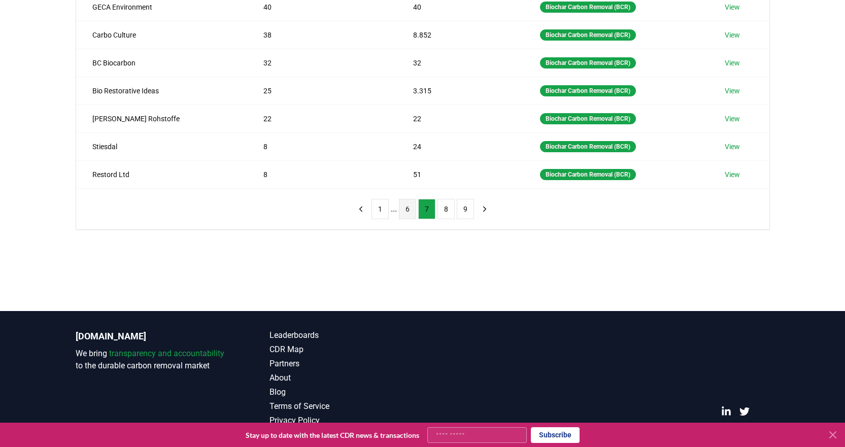
click at [405, 209] on button "6" at bounding box center [407, 209] width 17 height 20
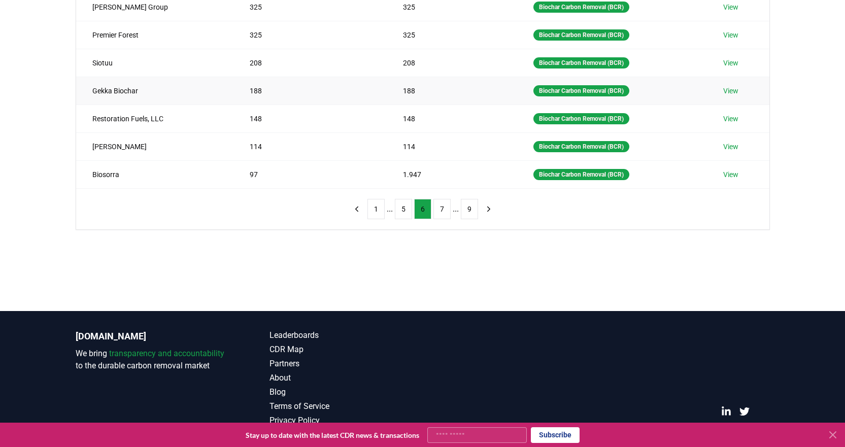
click at [734, 89] on link "View" at bounding box center [730, 91] width 15 height 10
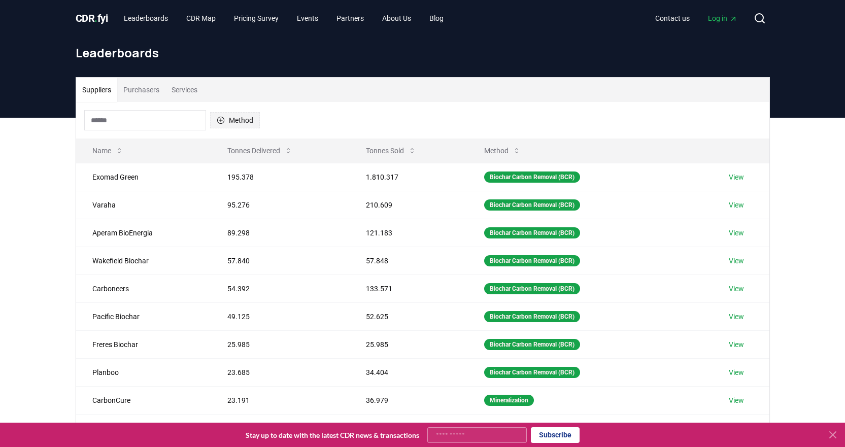
click at [221, 119] on icon "button" at bounding box center [220, 120] width 7 height 7
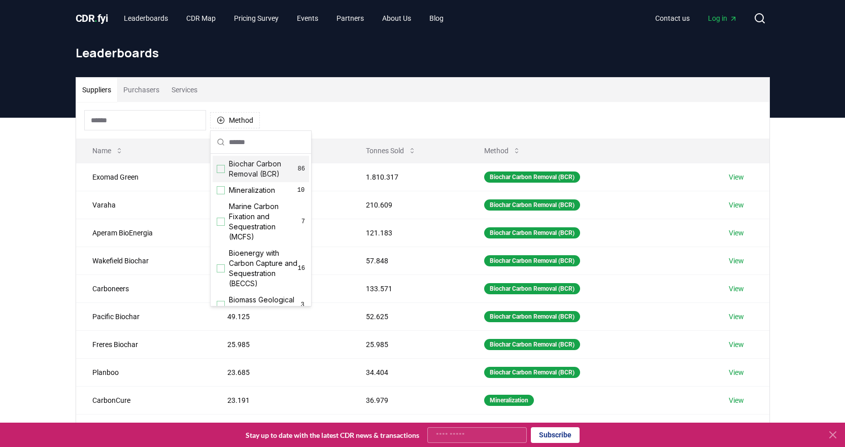
click at [220, 169] on div "Suggestions" at bounding box center [221, 169] width 8 height 8
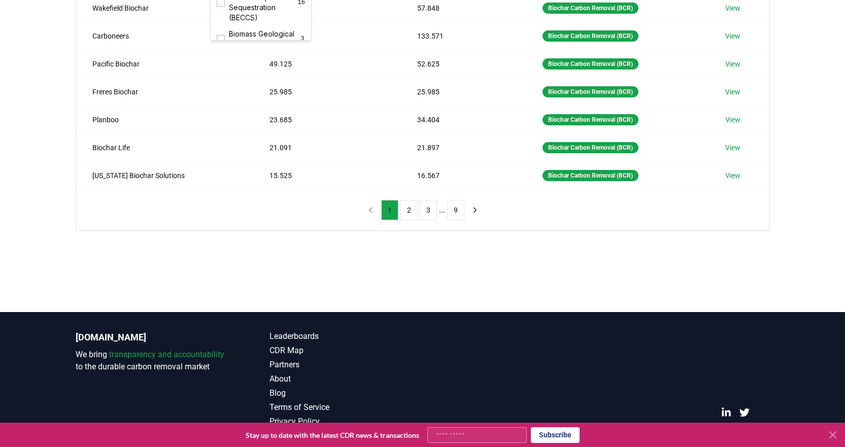
scroll to position [266, 0]
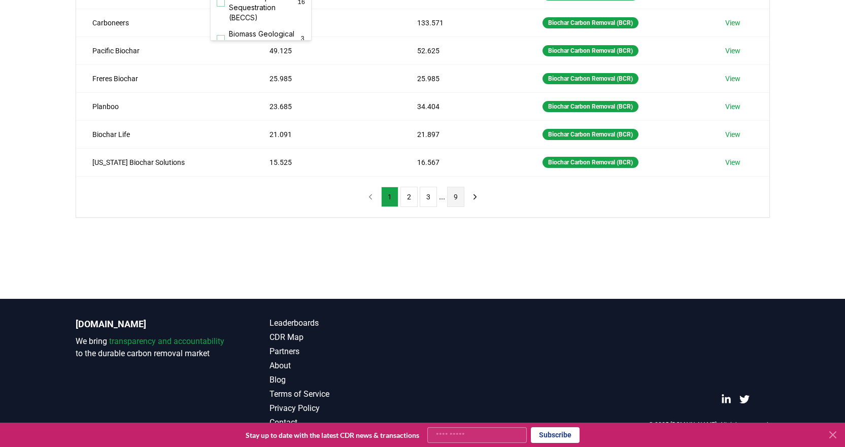
click at [454, 198] on button "9" at bounding box center [455, 197] width 17 height 20
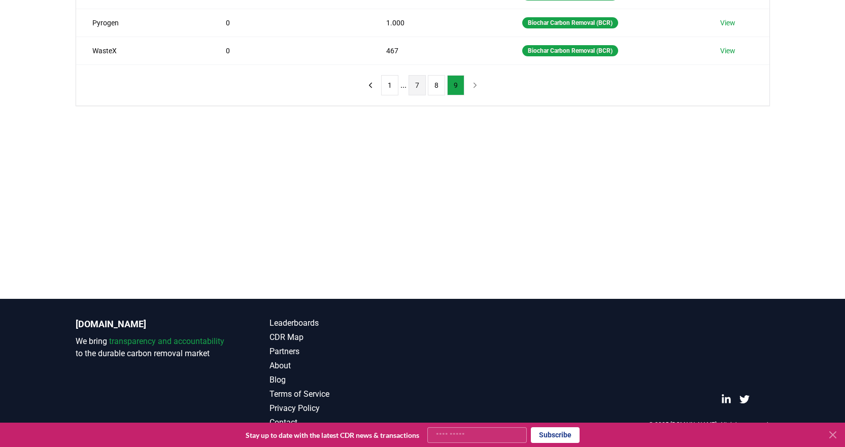
click at [410, 87] on button "7" at bounding box center [416, 85] width 17 height 20
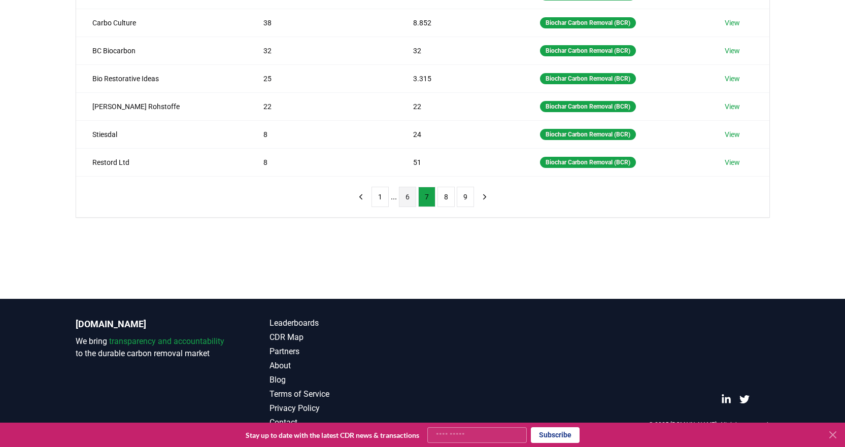
click at [405, 195] on button "6" at bounding box center [407, 197] width 17 height 20
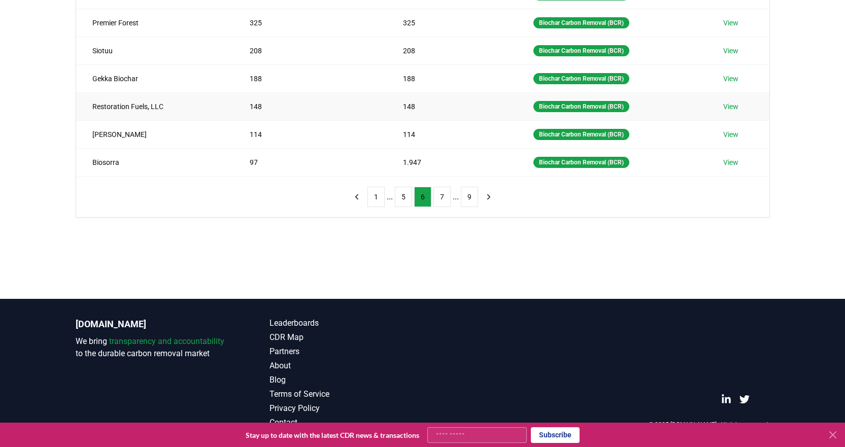
click at [730, 106] on link "View" at bounding box center [730, 106] width 15 height 10
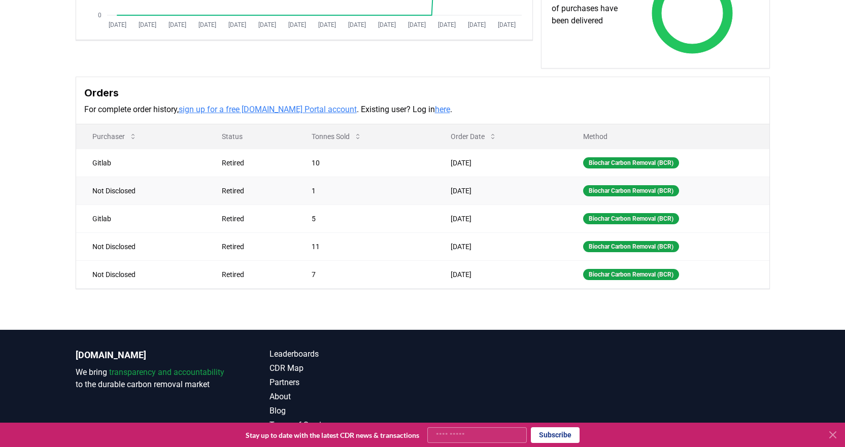
scroll to position [254, 0]
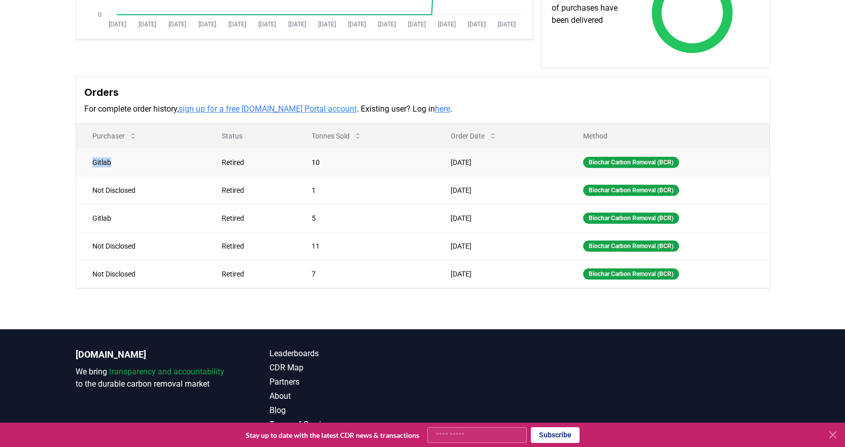
drag, startPoint x: 92, startPoint y: 149, endPoint x: 121, endPoint y: 150, distance: 28.4
click at [121, 150] on td "Gitlab" at bounding box center [141, 162] width 130 height 28
copy td "Gitlab"
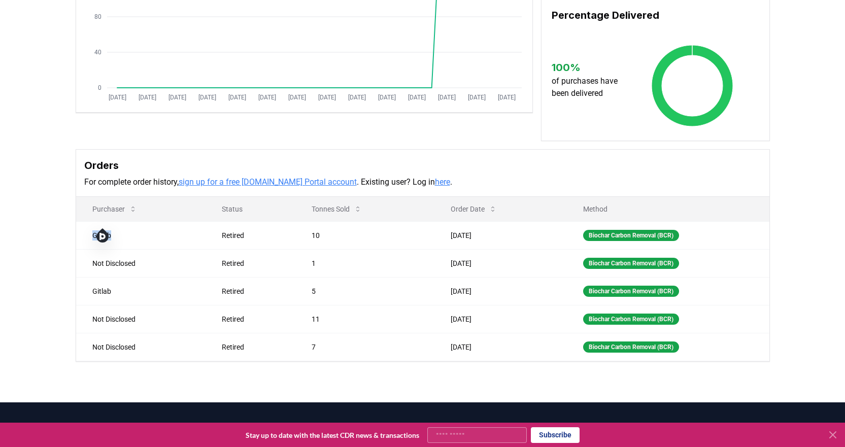
scroll to position [0, 0]
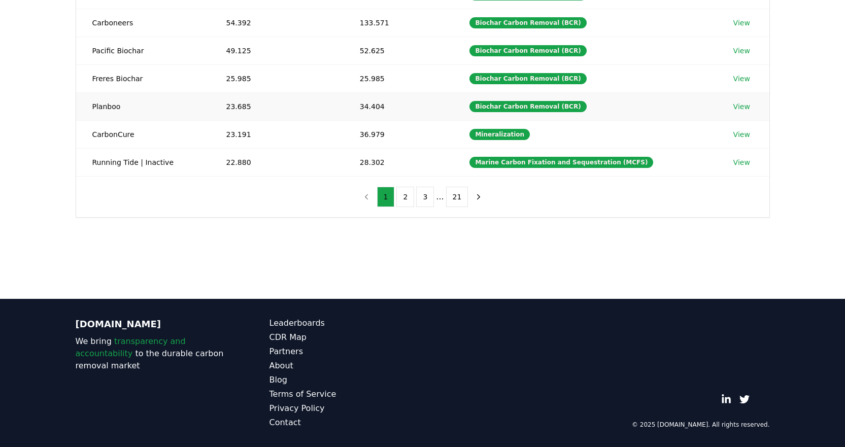
scroll to position [63, 0]
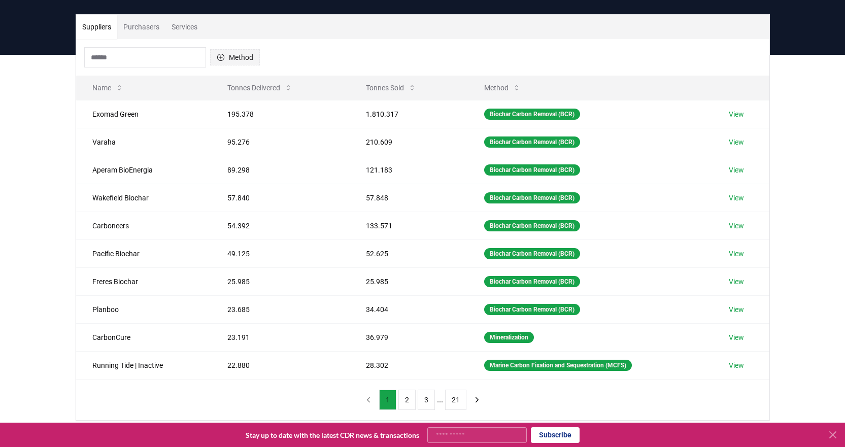
click at [230, 57] on button "Method" at bounding box center [235, 57] width 50 height 16
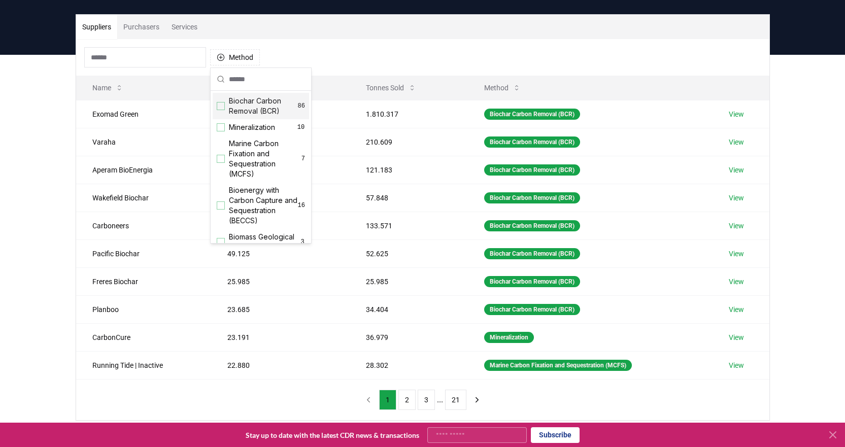
click at [230, 105] on span "Biochar Carbon Removal (BCR)" at bounding box center [263, 106] width 69 height 20
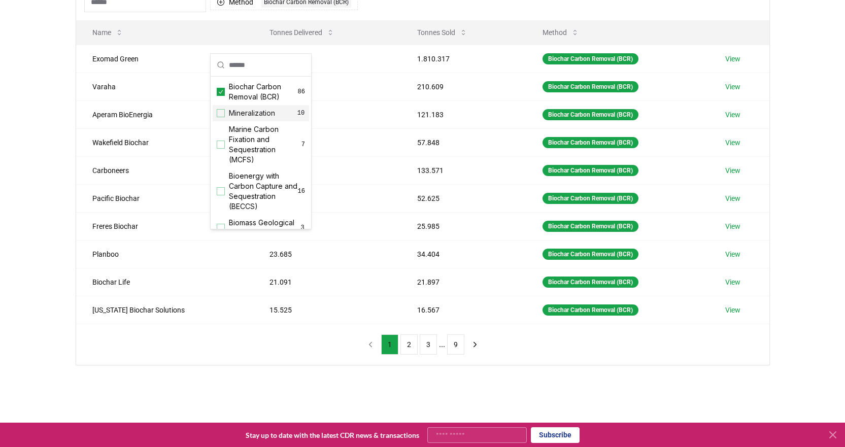
scroll to position [215, 0]
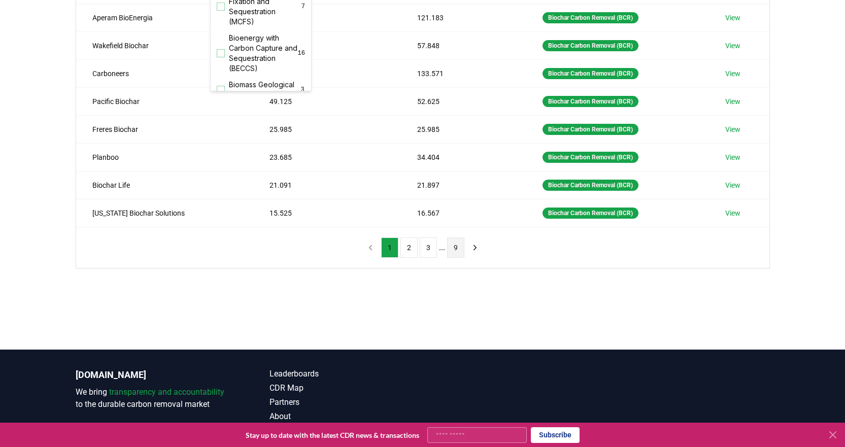
click at [460, 249] on button "9" at bounding box center [455, 247] width 17 height 20
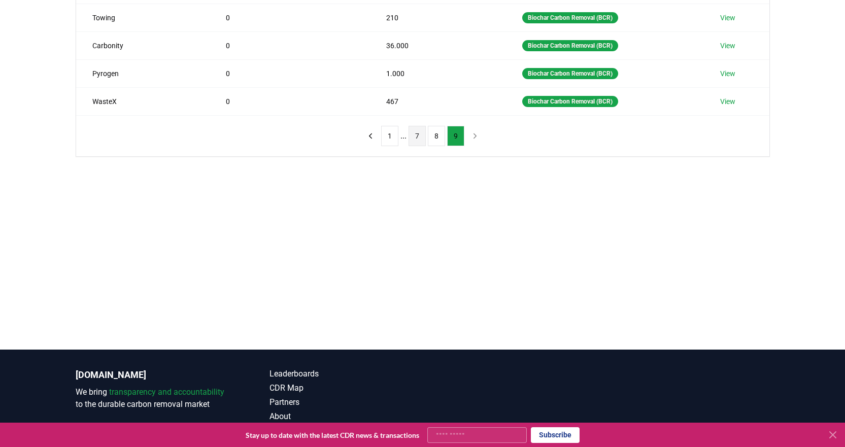
click at [414, 139] on button "7" at bounding box center [416, 136] width 17 height 20
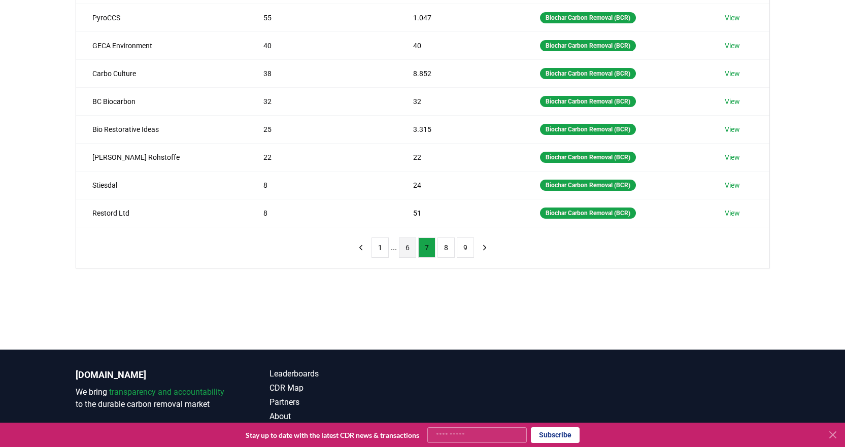
click at [407, 250] on button "6" at bounding box center [407, 247] width 17 height 20
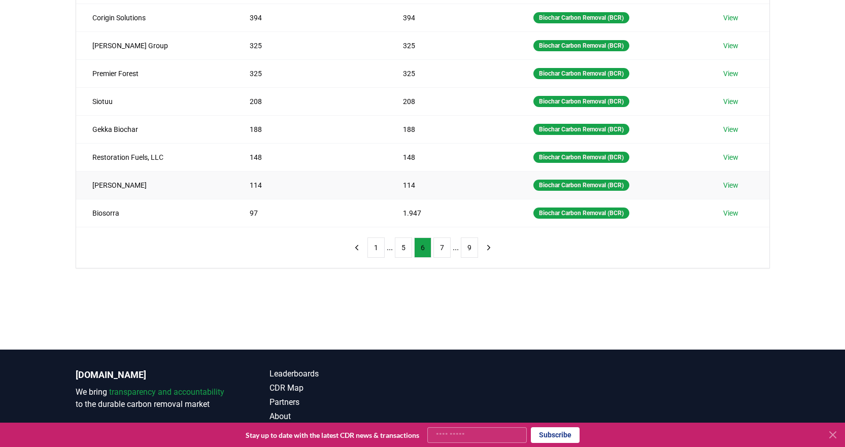
click at [735, 187] on link "View" at bounding box center [730, 185] width 15 height 10
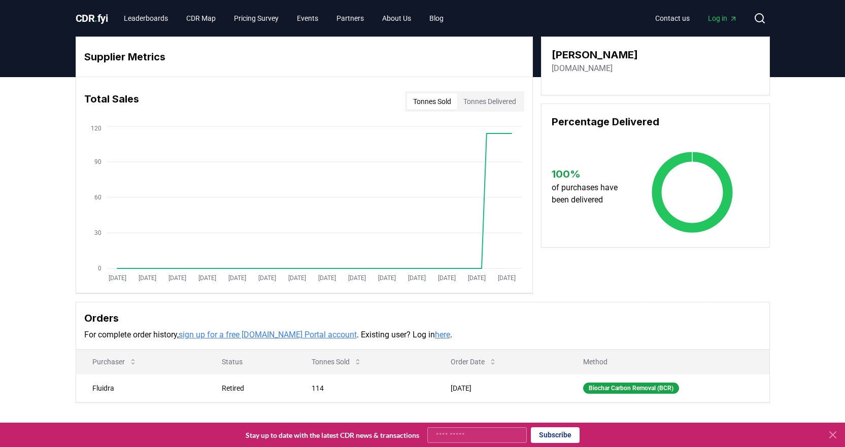
click at [596, 65] on link "[DOMAIN_NAME]" at bounding box center [581, 68] width 61 height 12
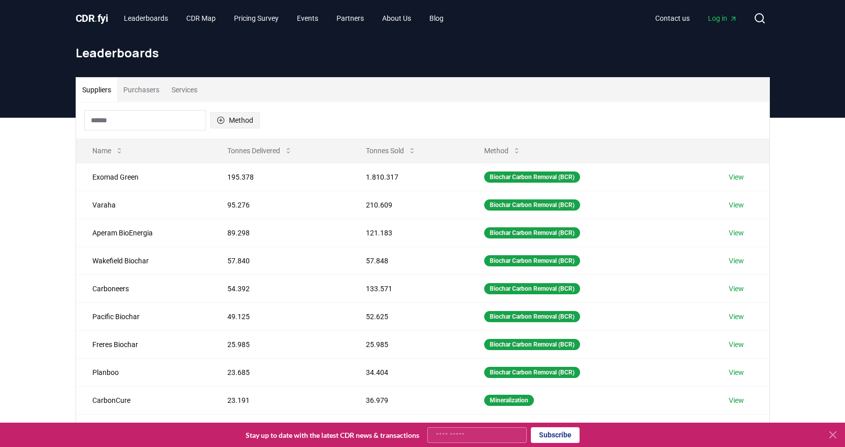
drag, startPoint x: 221, startPoint y: 121, endPoint x: 221, endPoint y: 127, distance: 5.6
click at [221, 121] on icon "button" at bounding box center [221, 120] width 8 height 8
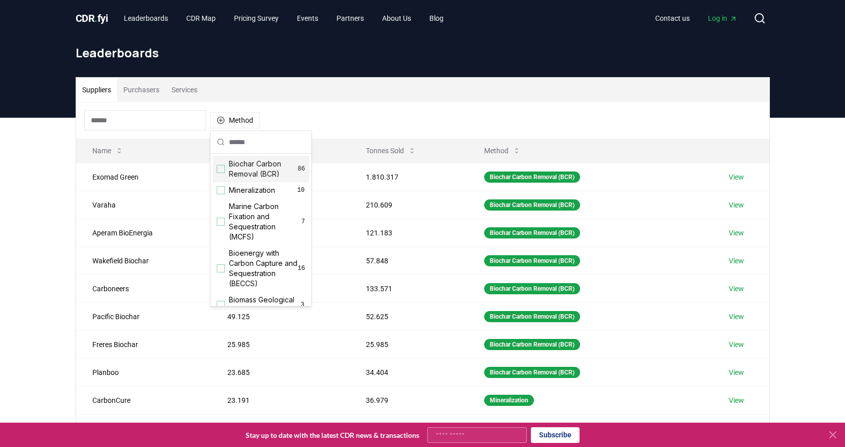
click at [223, 169] on div "Suggestions" at bounding box center [221, 169] width 8 height 8
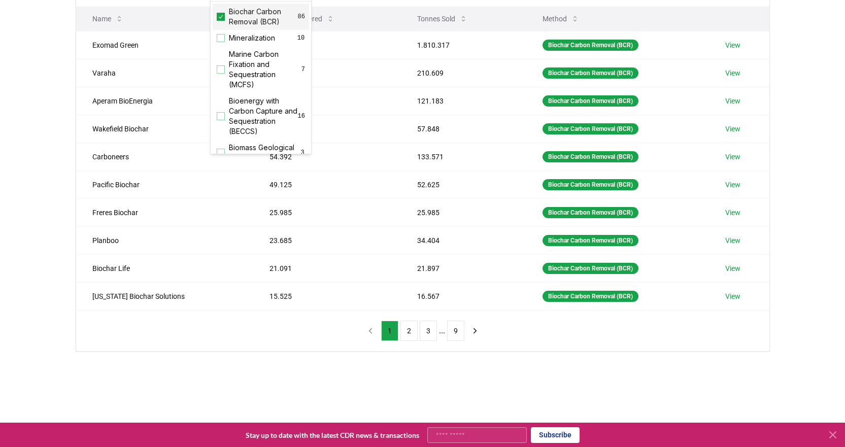
scroll to position [152, 0]
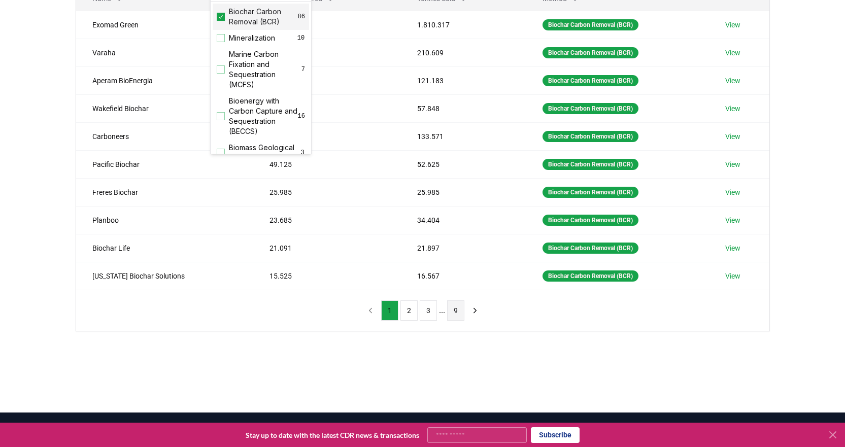
click at [453, 312] on button "9" at bounding box center [455, 310] width 17 height 20
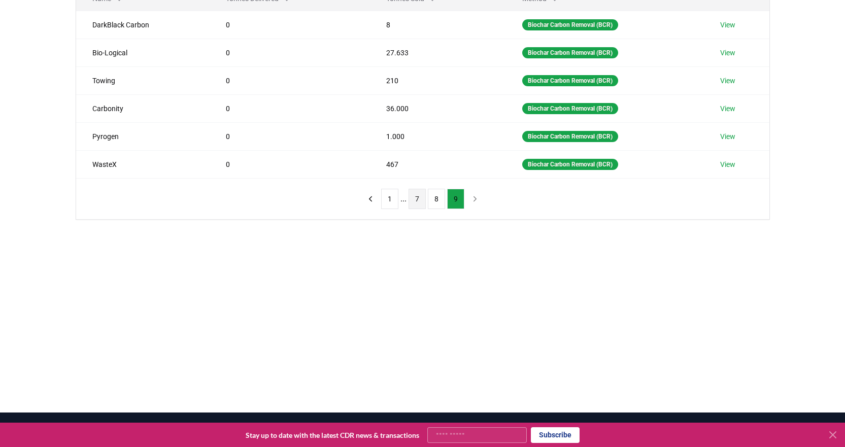
click at [417, 201] on button "7" at bounding box center [416, 199] width 17 height 20
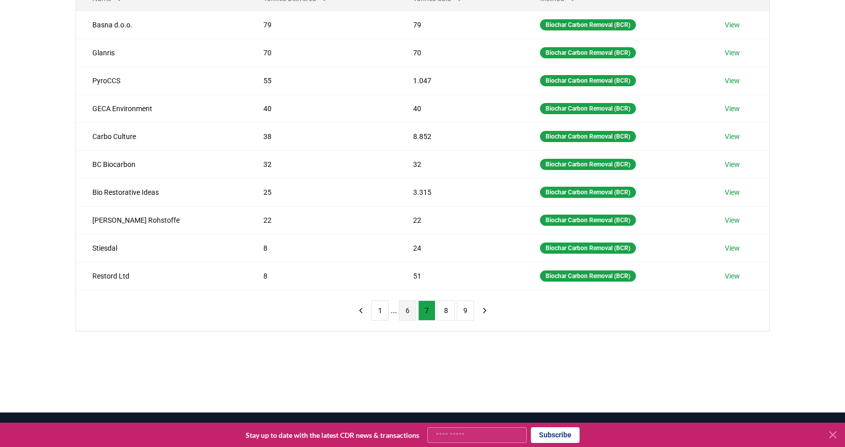
click at [407, 310] on button "6" at bounding box center [407, 310] width 17 height 20
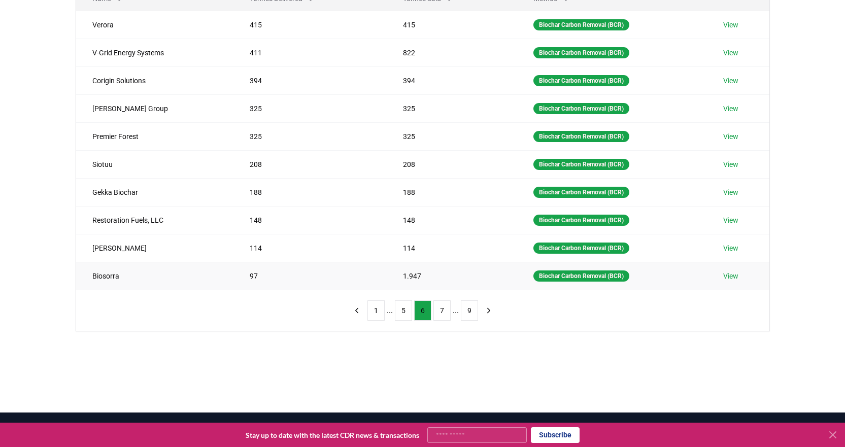
click at [730, 274] on link "View" at bounding box center [730, 276] width 15 height 10
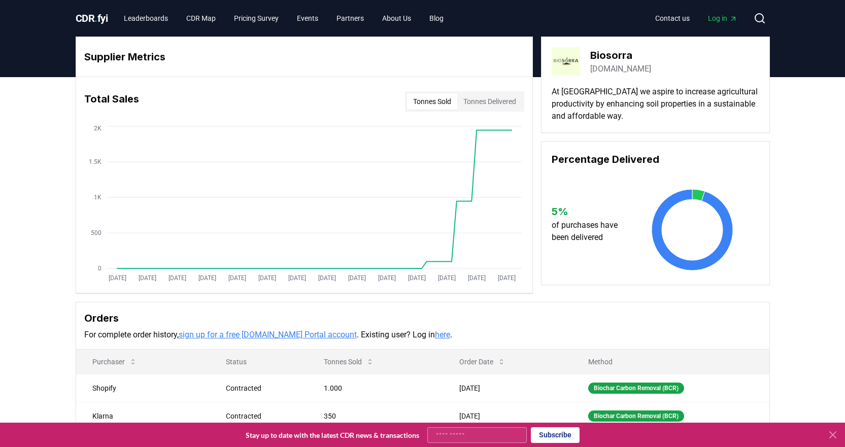
click at [624, 66] on link "biosorra.com" at bounding box center [620, 69] width 61 height 12
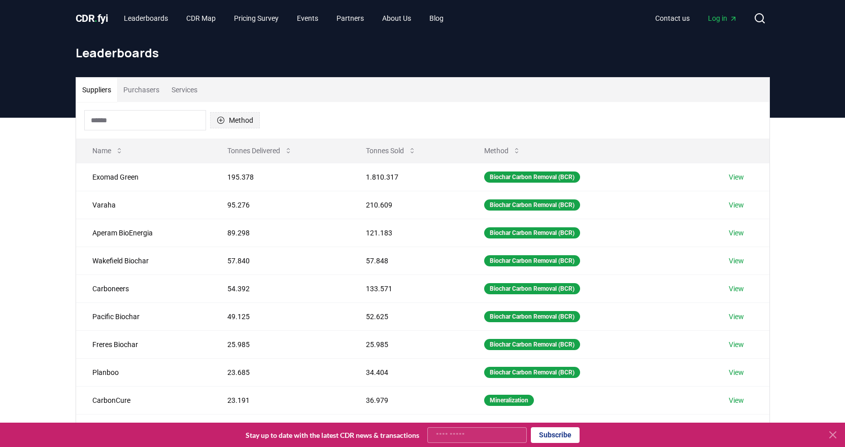
click at [217, 118] on icon "button" at bounding box center [221, 120] width 8 height 8
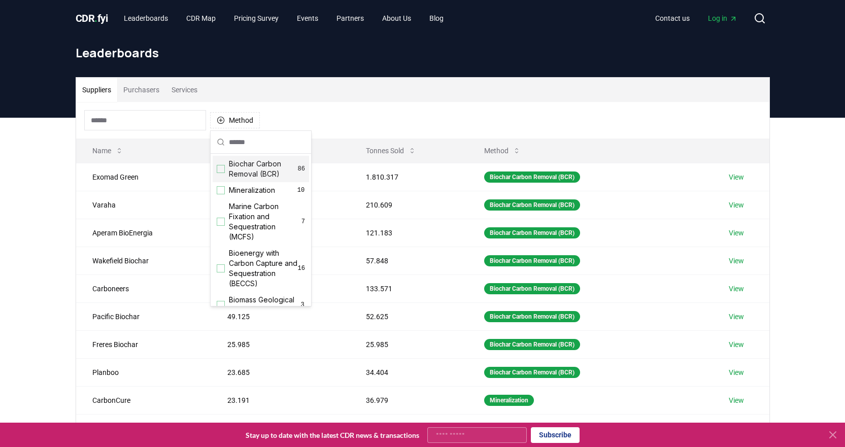
click at [221, 173] on div "Biochar Carbon Removal (BCR) 86" at bounding box center [261, 169] width 96 height 26
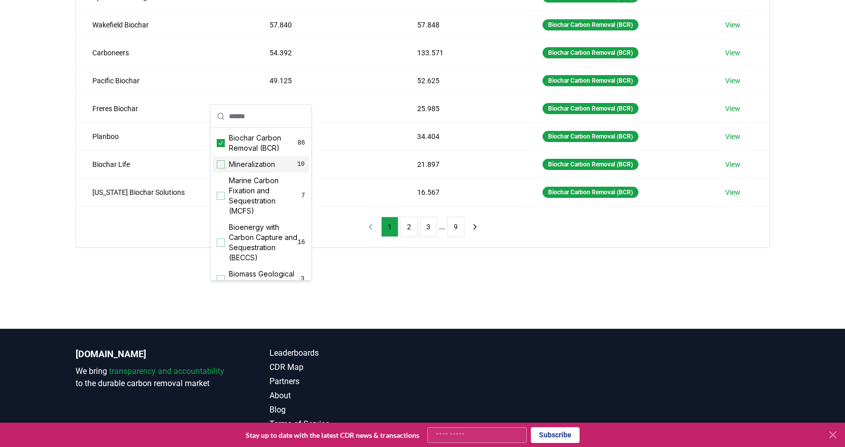
scroll to position [254, 0]
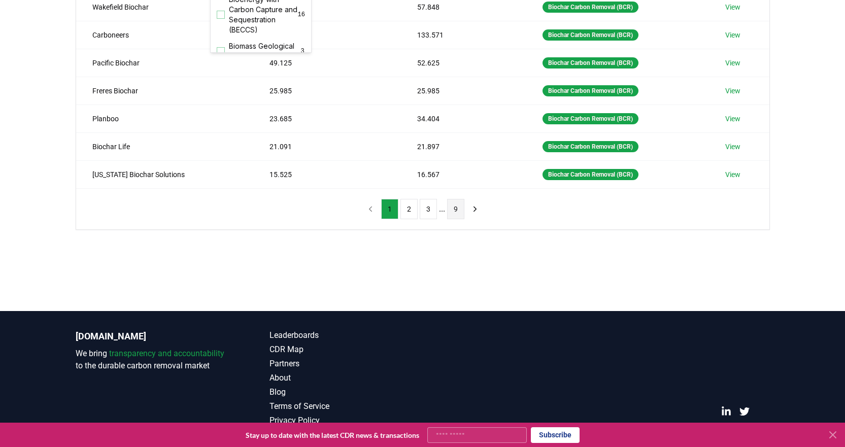
click at [460, 209] on button "9" at bounding box center [455, 209] width 17 height 20
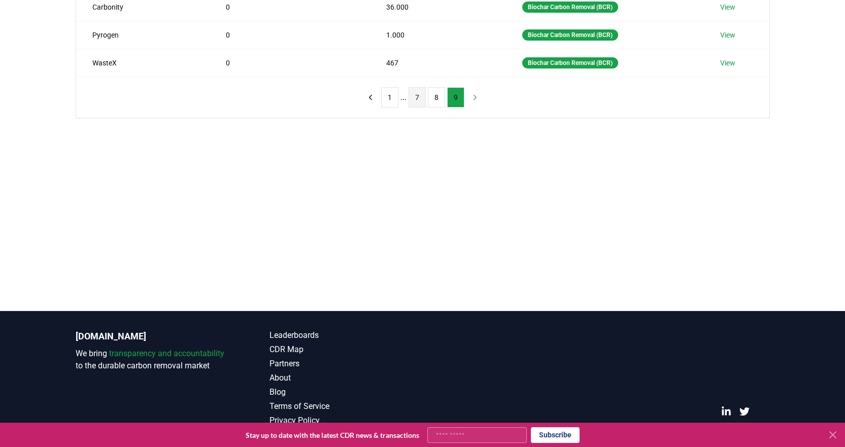
click at [421, 98] on button "7" at bounding box center [416, 97] width 17 height 20
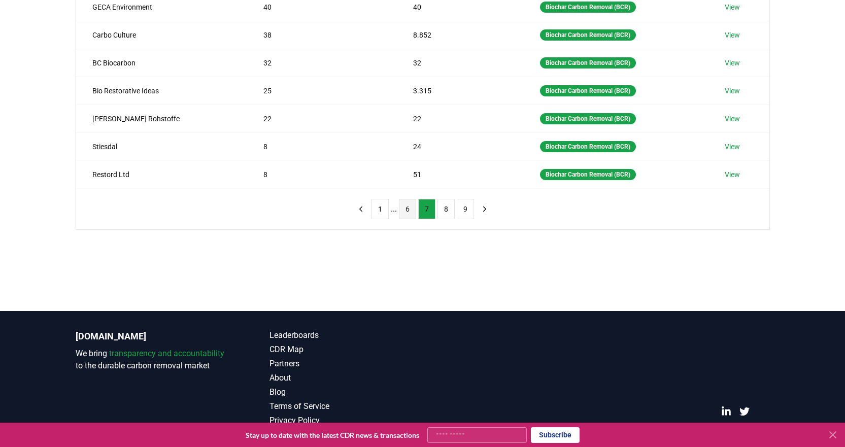
click at [406, 213] on button "6" at bounding box center [407, 209] width 17 height 20
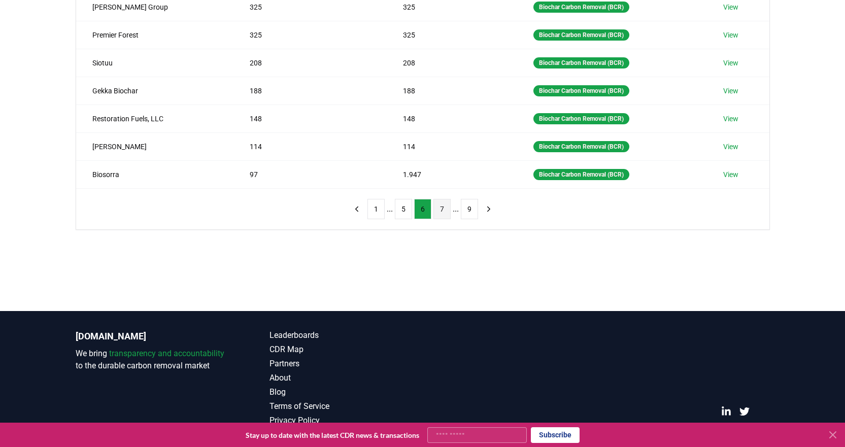
click at [438, 211] on button "7" at bounding box center [441, 209] width 17 height 20
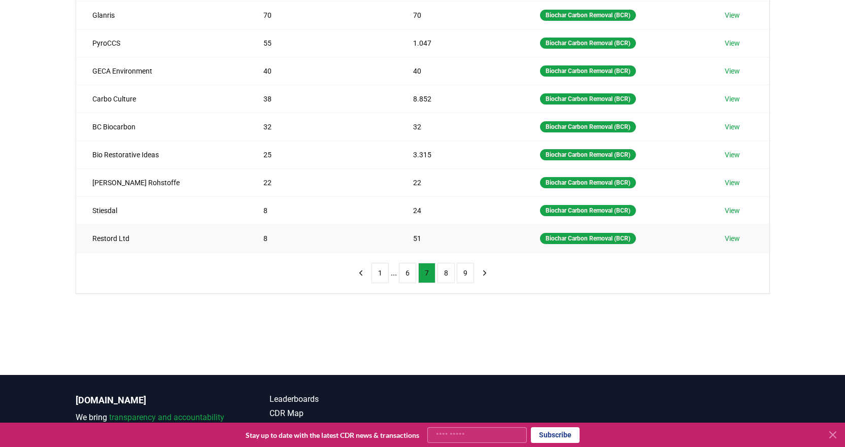
scroll to position [0, 0]
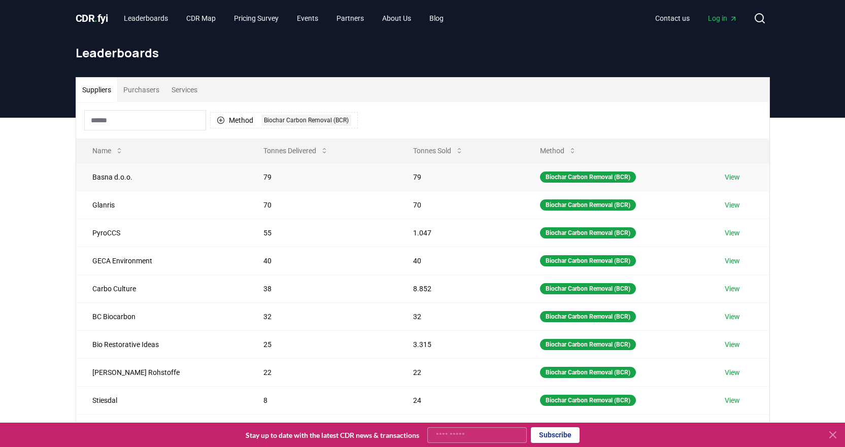
click at [728, 176] on link "View" at bounding box center [732, 177] width 15 height 10
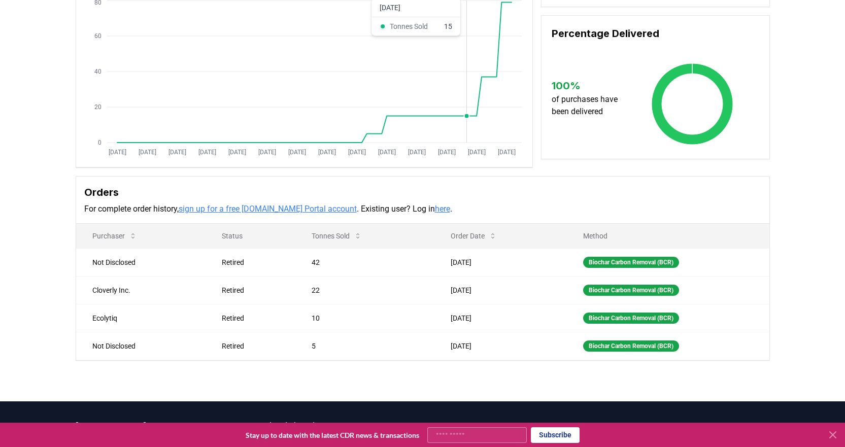
scroll to position [152, 0]
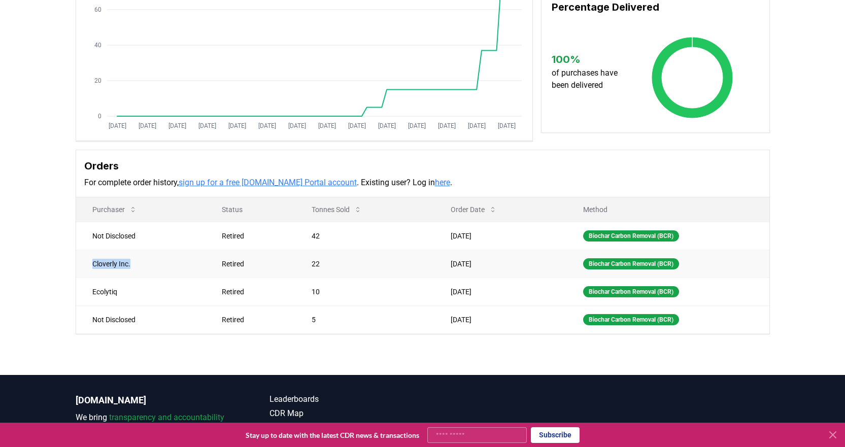
drag, startPoint x: 90, startPoint y: 261, endPoint x: 139, endPoint y: 264, distance: 48.3
click at [139, 264] on td "Cloverly Inc." at bounding box center [141, 264] width 130 height 28
copy td "Cloverly Inc."
drag, startPoint x: 90, startPoint y: 292, endPoint x: 122, endPoint y: 292, distance: 32.5
click at [122, 292] on td "Ecolytiq" at bounding box center [141, 292] width 130 height 28
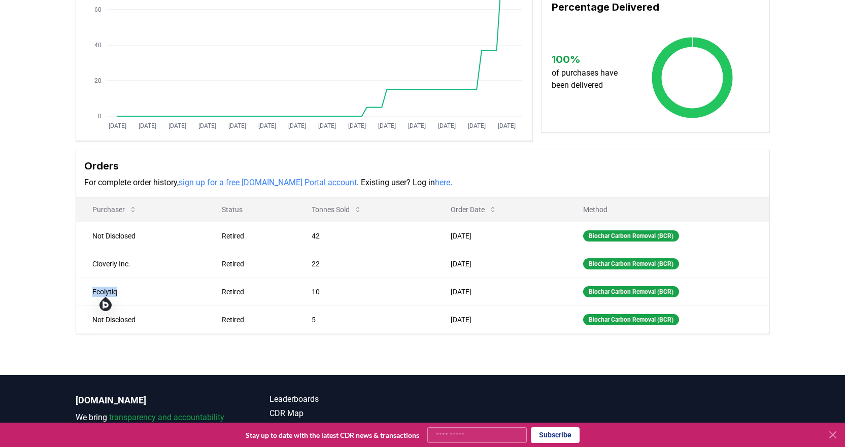
copy td "Ecolytiq"
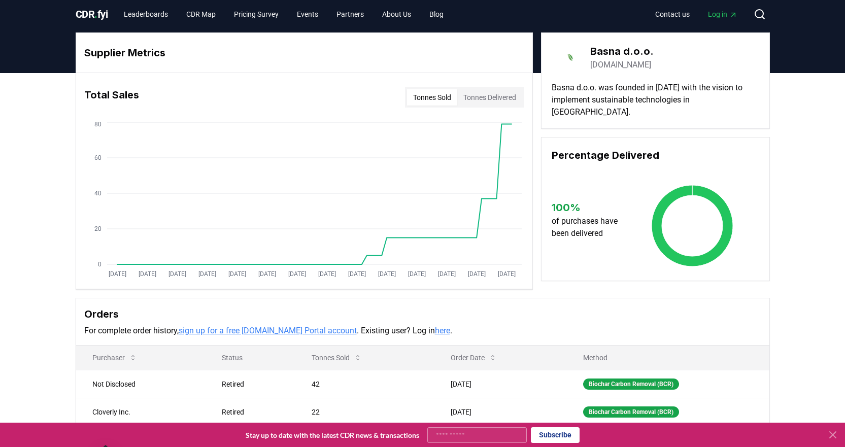
scroll to position [0, 0]
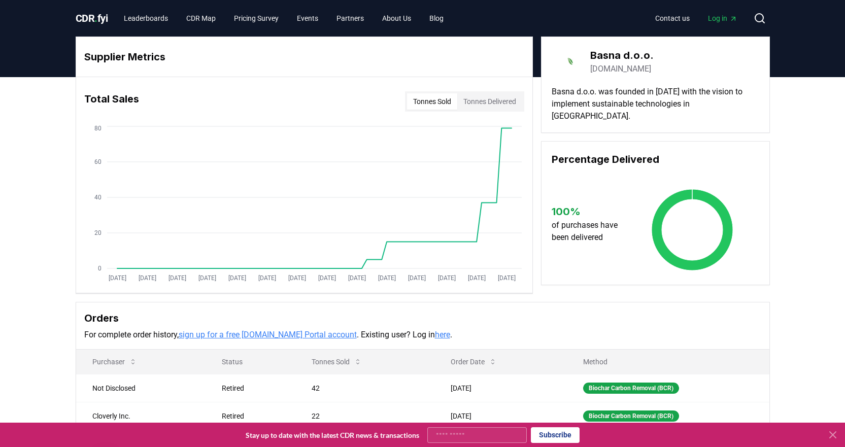
click at [611, 68] on link "basna.net" at bounding box center [620, 69] width 61 height 12
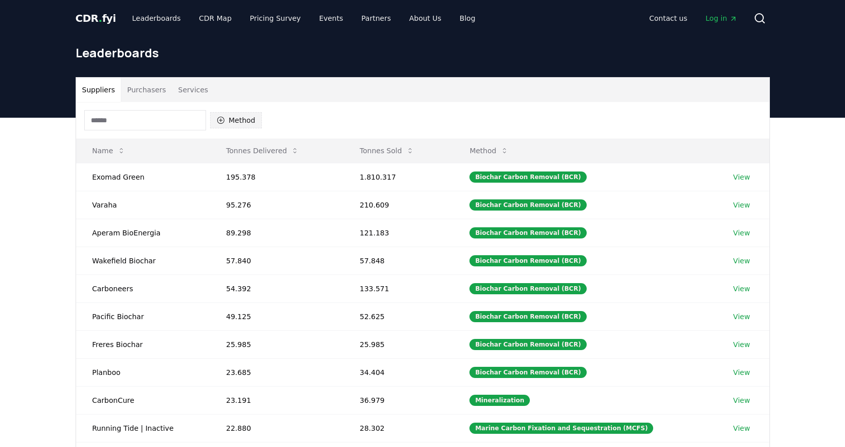
click at [222, 124] on button "Method" at bounding box center [236, 120] width 52 height 16
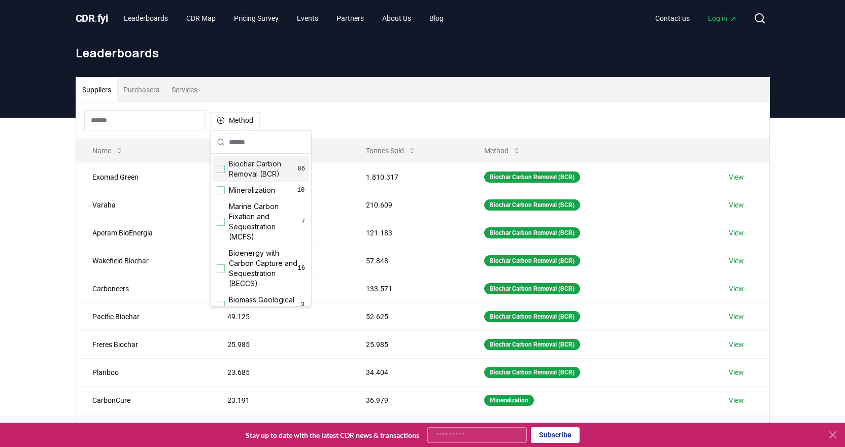
click at [225, 169] on div "Biochar Carbon Removal (BCR) 86" at bounding box center [261, 169] width 96 height 26
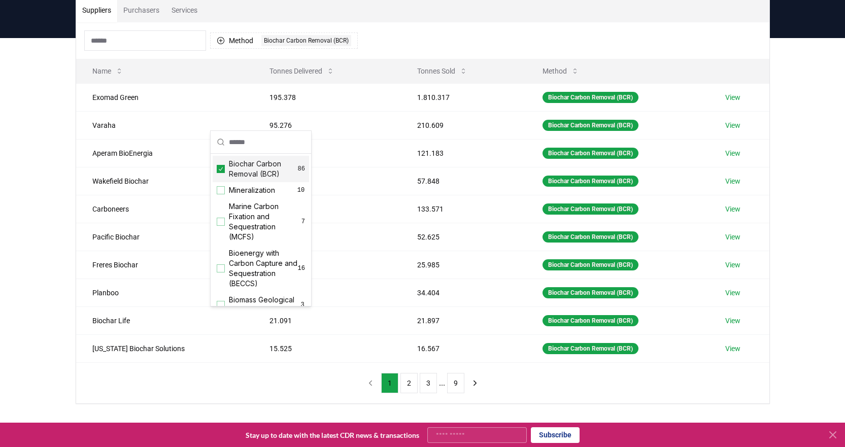
scroll to position [254, 0]
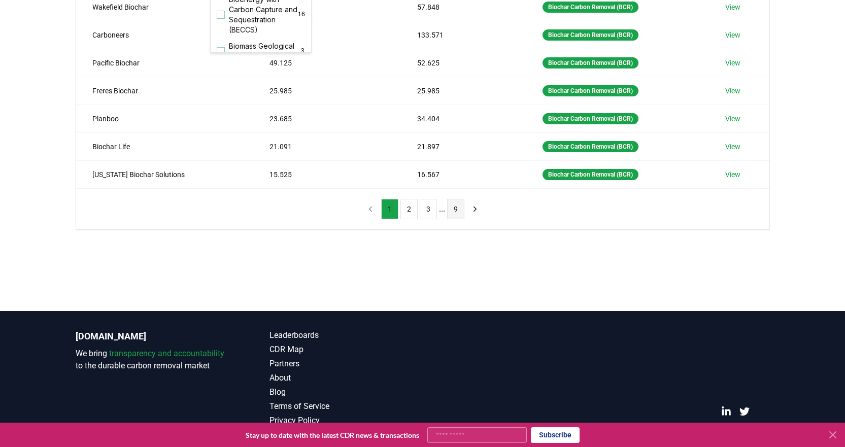
click at [457, 209] on button "9" at bounding box center [455, 209] width 17 height 20
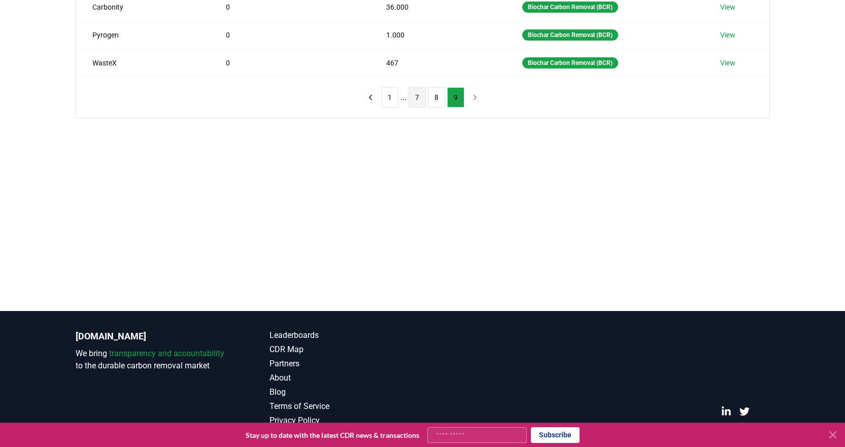
click at [412, 95] on button "7" at bounding box center [416, 97] width 17 height 20
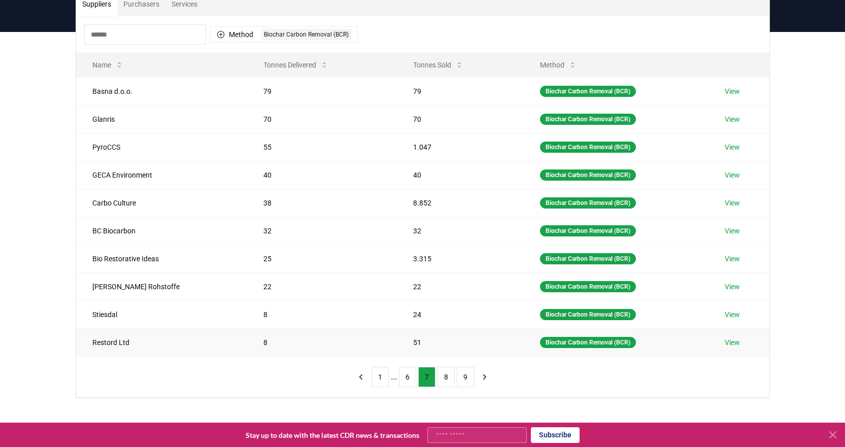
scroll to position [51, 0]
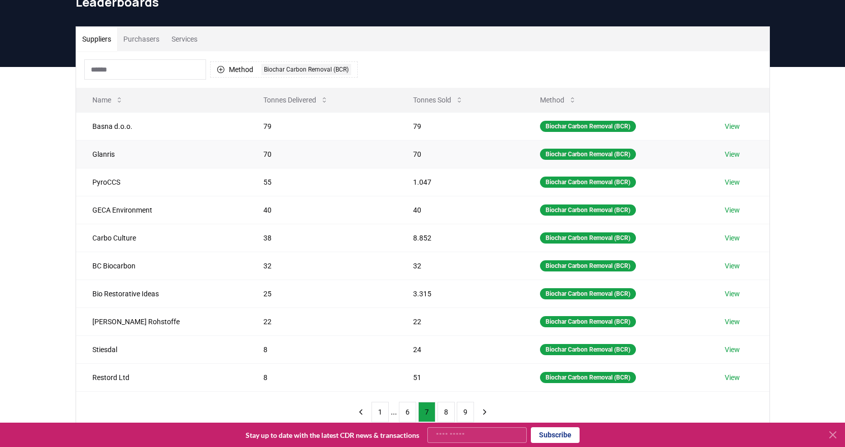
click at [736, 155] on link "View" at bounding box center [732, 154] width 15 height 10
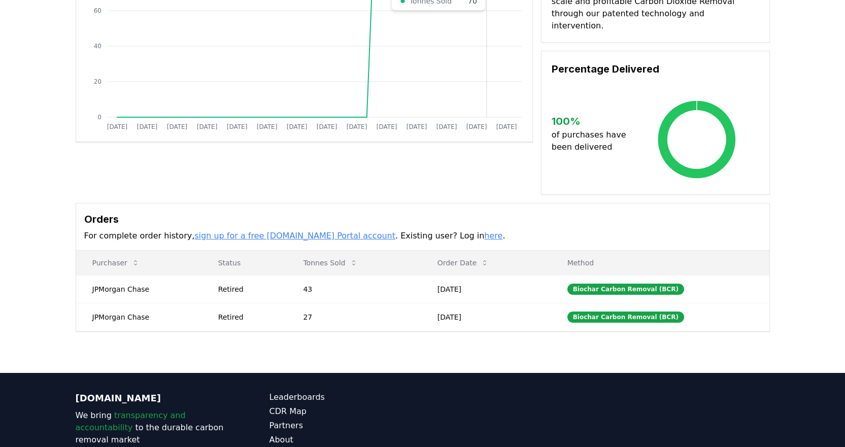
scroll to position [152, 0]
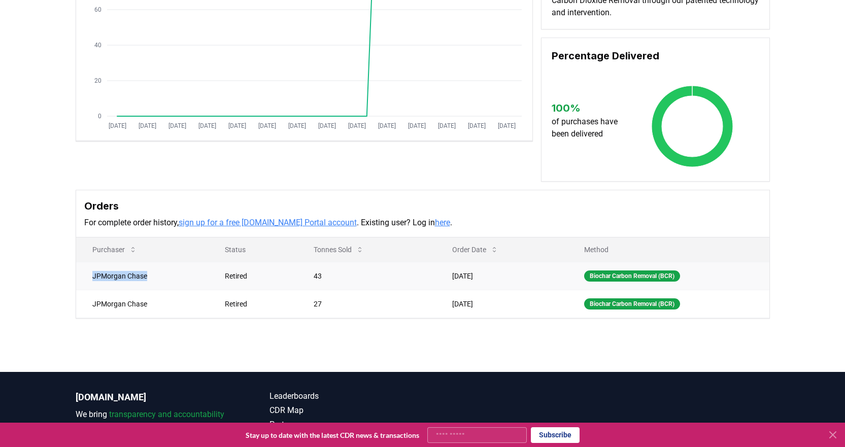
drag, startPoint x: 92, startPoint y: 277, endPoint x: 147, endPoint y: 279, distance: 54.3
click at [147, 279] on td "JPMorgan Chase" at bounding box center [142, 276] width 132 height 28
copy td "JPMorgan Chase"
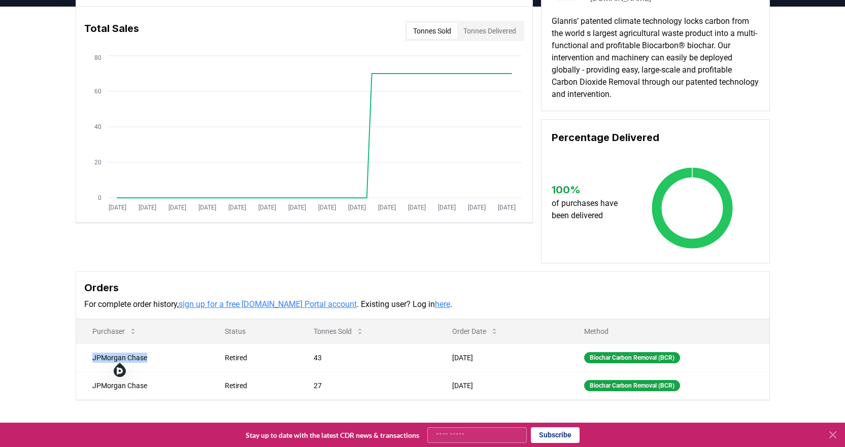
scroll to position [0, 0]
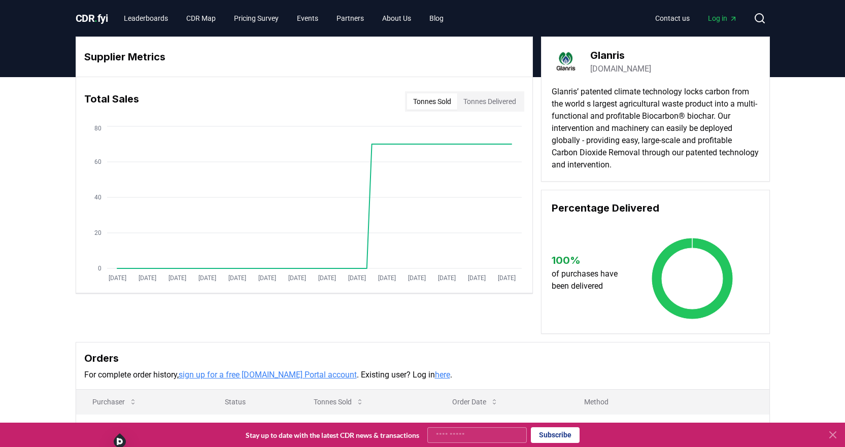
click at [621, 70] on link "[DOMAIN_NAME]" at bounding box center [620, 69] width 61 height 12
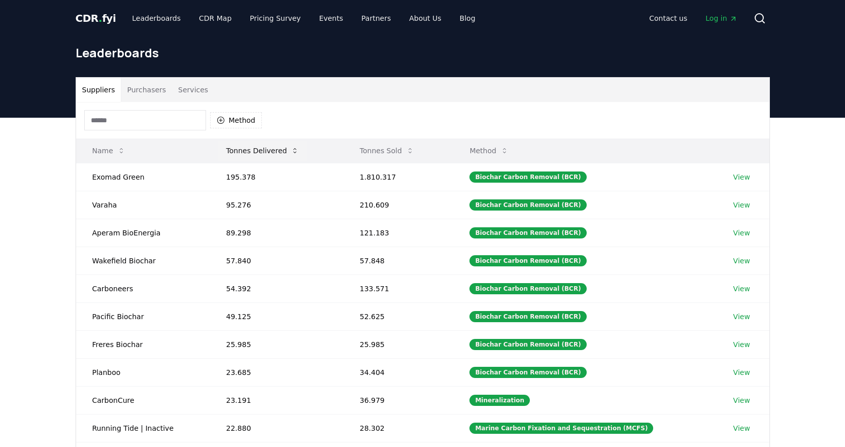
scroll to position [51, 0]
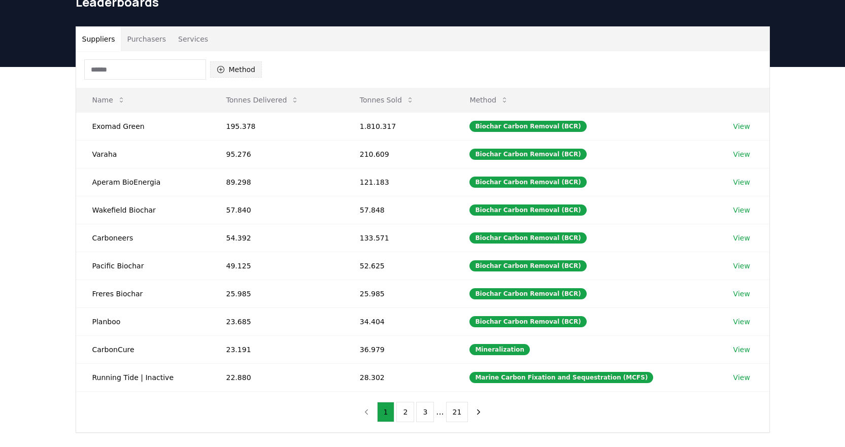
click at [225, 70] on button "Method" at bounding box center [236, 69] width 52 height 16
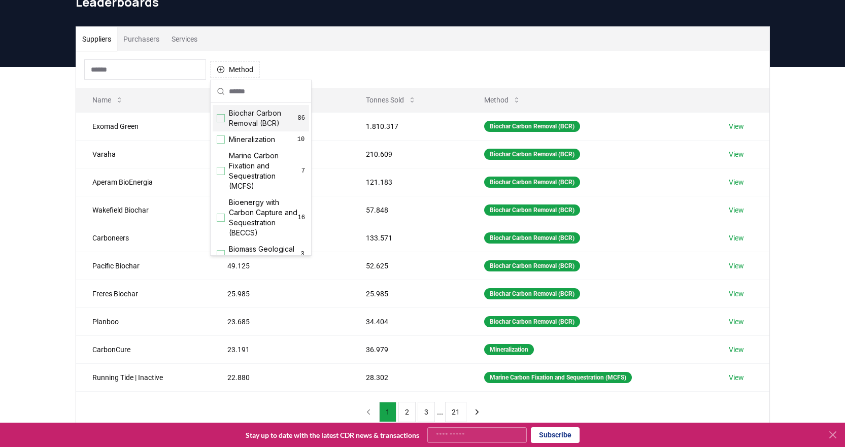
click at [220, 124] on div "Biochar Carbon Removal (BCR) 86" at bounding box center [261, 118] width 96 height 26
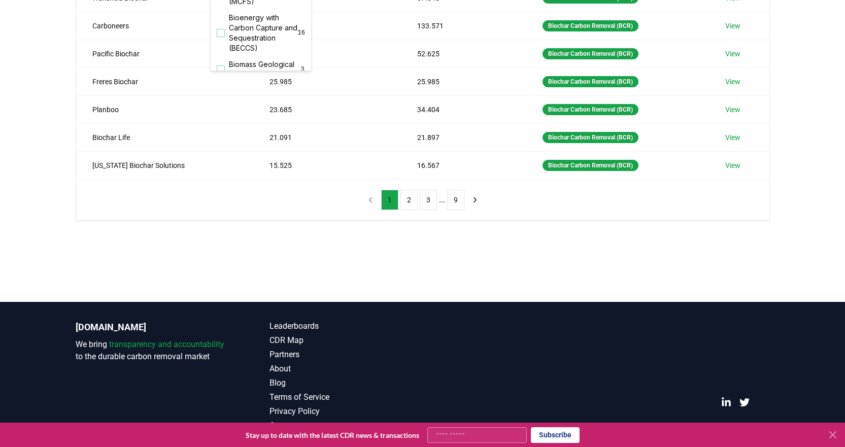
scroll to position [266, 0]
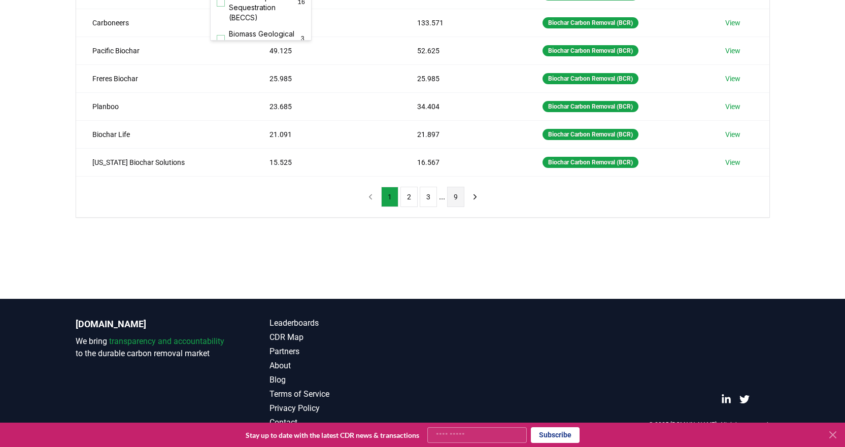
click at [456, 201] on button "9" at bounding box center [455, 197] width 17 height 20
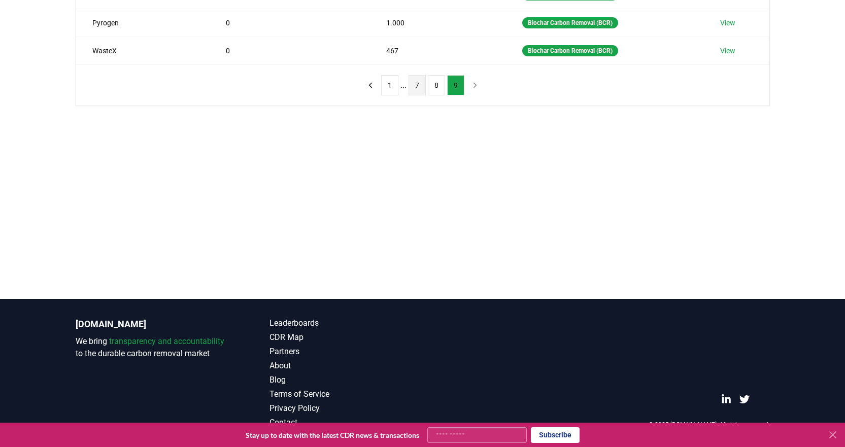
click at [417, 87] on button "7" at bounding box center [416, 85] width 17 height 20
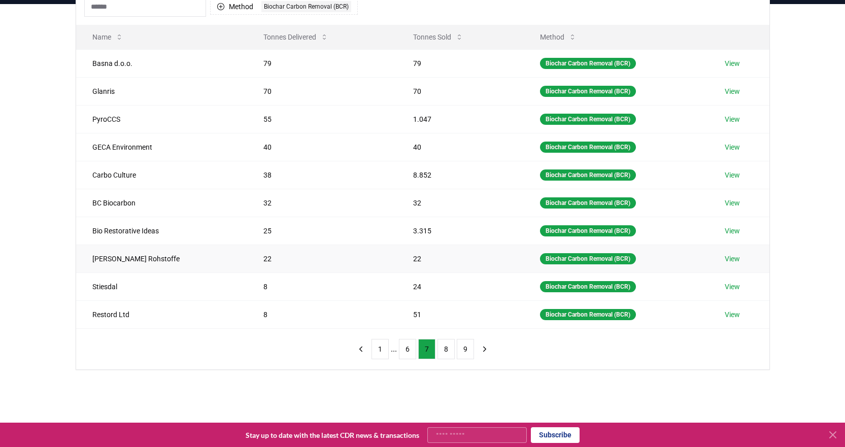
scroll to position [63, 0]
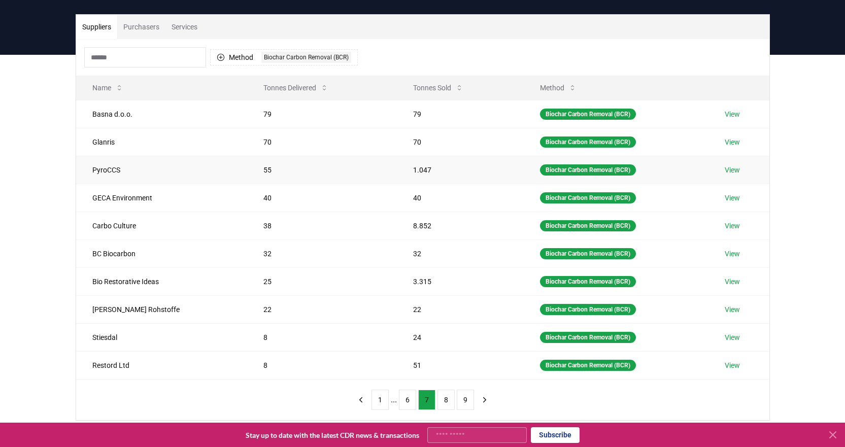
click at [729, 170] on link "View" at bounding box center [732, 170] width 15 height 10
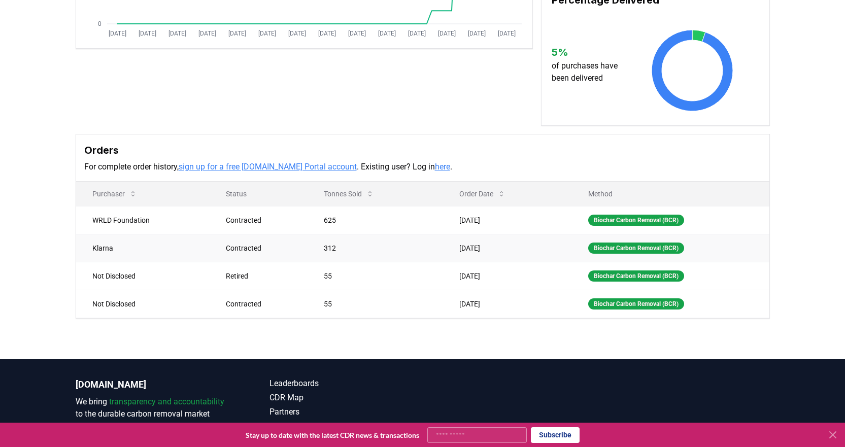
scroll to position [254, 0]
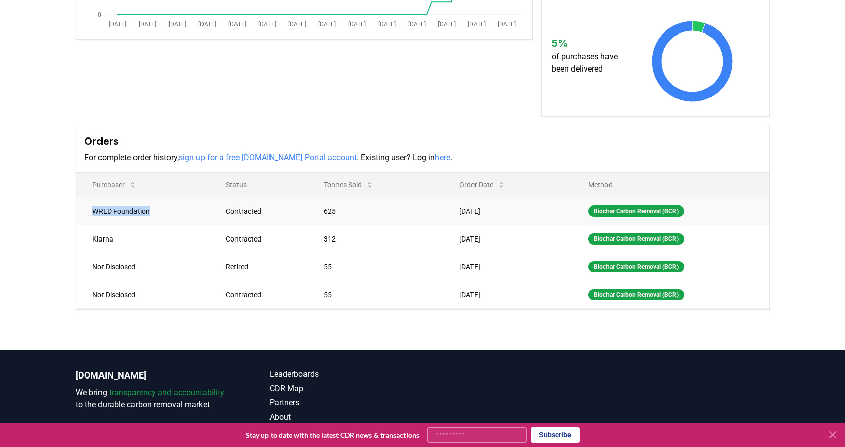
drag, startPoint x: 86, startPoint y: 194, endPoint x: 156, endPoint y: 199, distance: 69.7
click at [156, 199] on td "WRLD Foundation" at bounding box center [143, 211] width 134 height 28
copy td "WRLD Foundation"
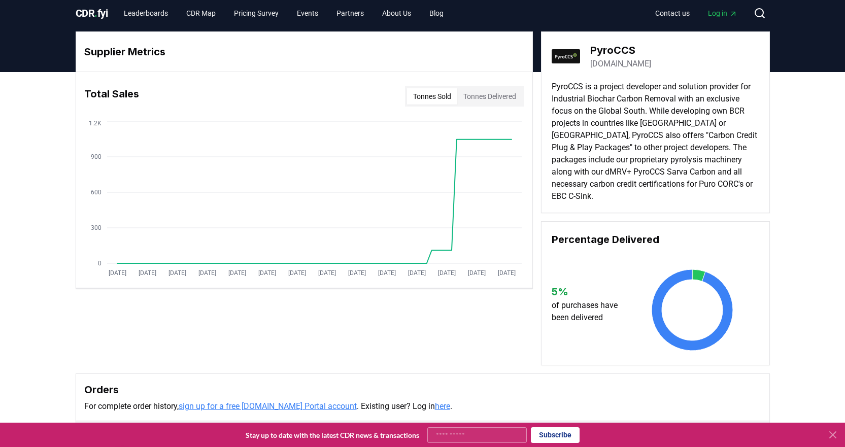
scroll to position [0, 0]
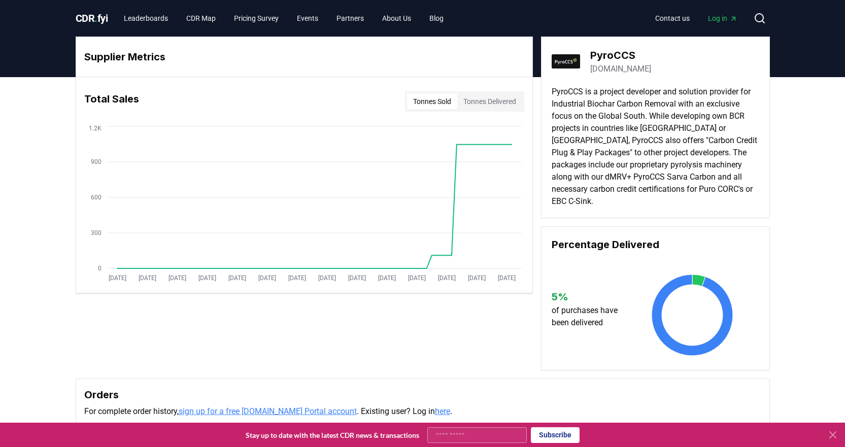
click at [615, 70] on link "pyroccs.com" at bounding box center [620, 69] width 61 height 12
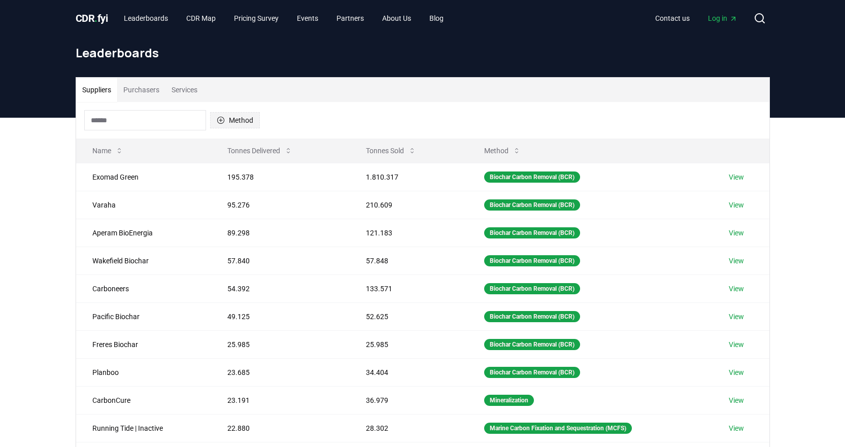
click at [223, 119] on icon "button" at bounding box center [221, 120] width 8 height 8
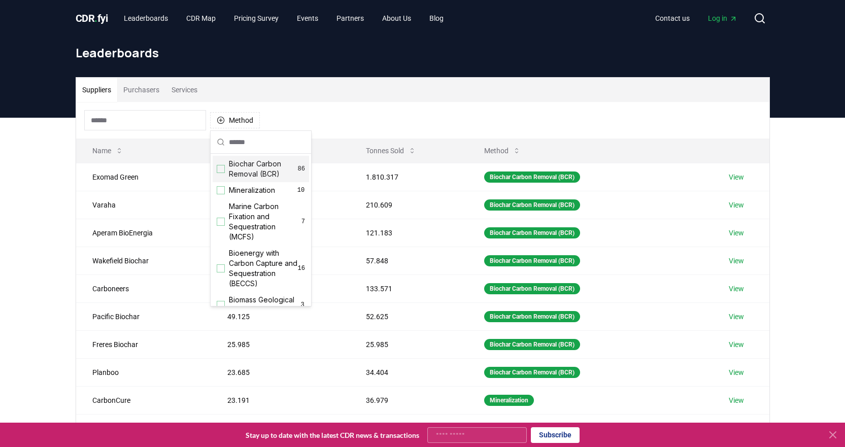
click at [226, 170] on div "Biochar Carbon Removal (BCR) 86" at bounding box center [261, 169] width 96 height 26
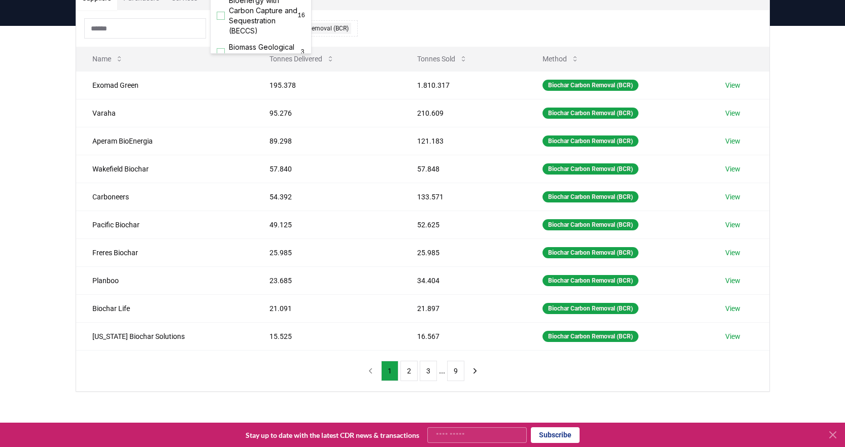
scroll to position [254, 0]
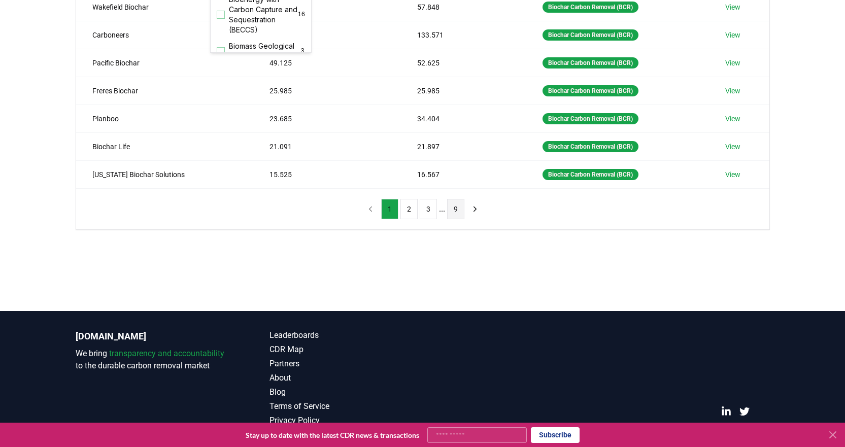
click at [454, 210] on button "9" at bounding box center [455, 209] width 17 height 20
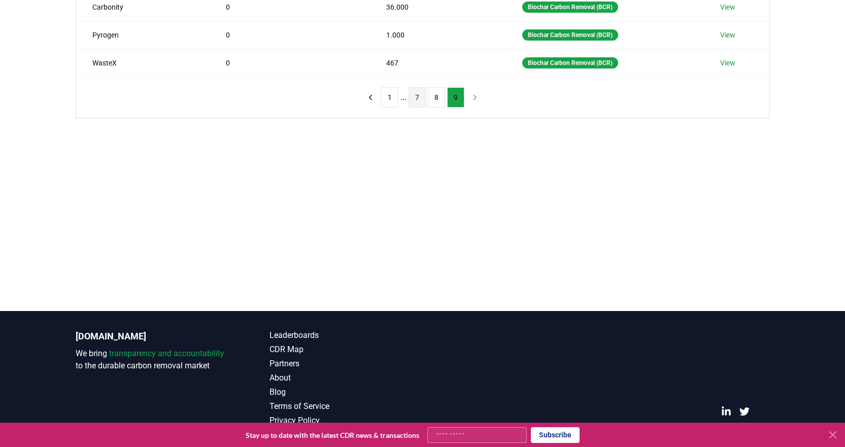
click at [417, 101] on button "7" at bounding box center [416, 97] width 17 height 20
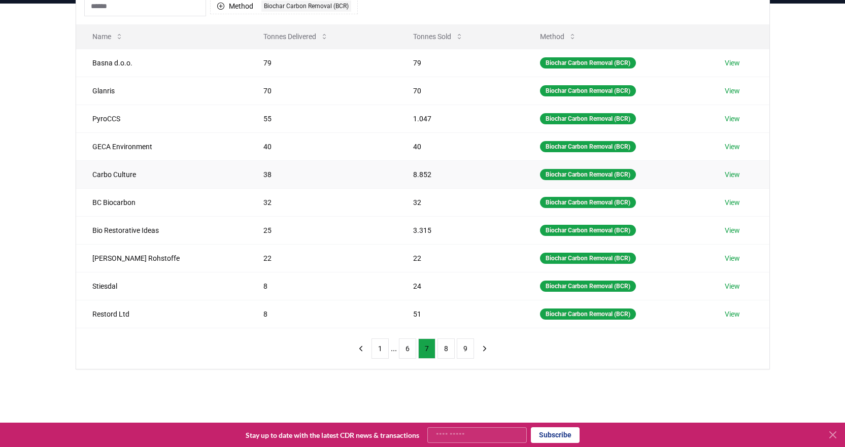
scroll to position [101, 0]
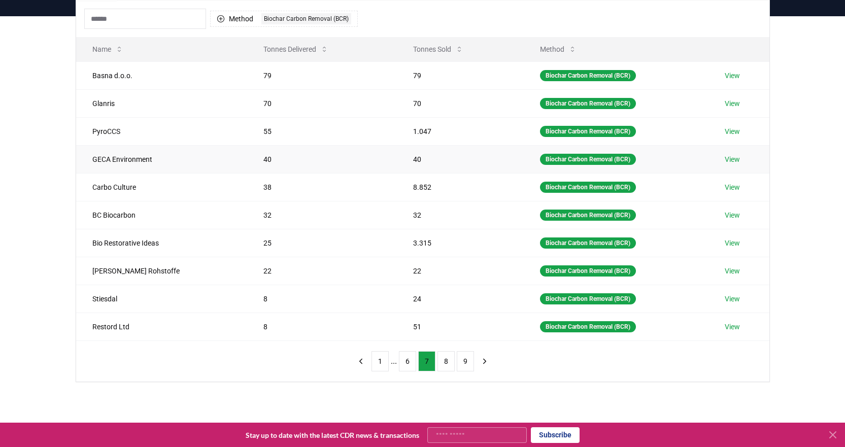
click at [733, 158] on link "View" at bounding box center [732, 159] width 15 height 10
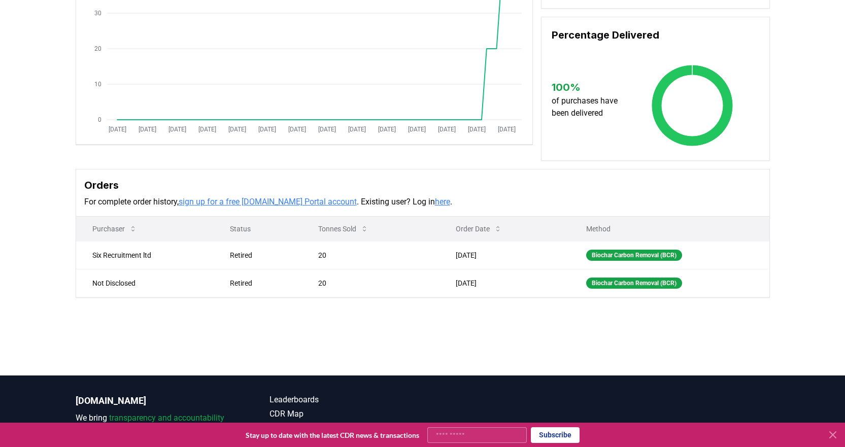
scroll to position [152, 0]
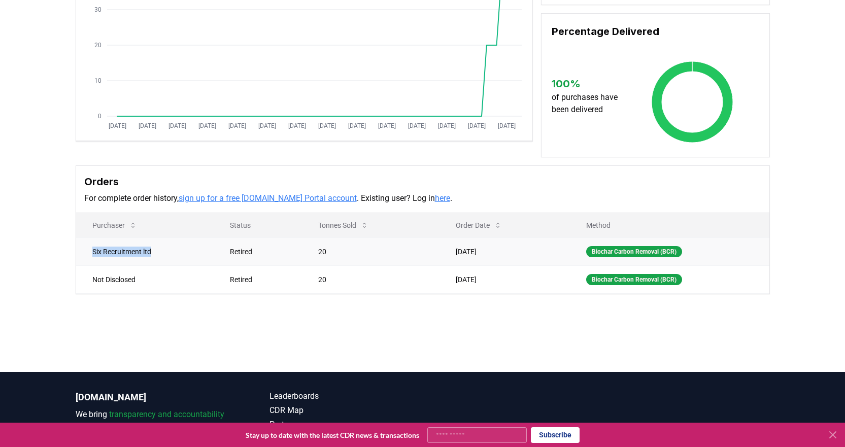
drag, startPoint x: 92, startPoint y: 250, endPoint x: 164, endPoint y: 250, distance: 72.0
click at [164, 250] on td "Six Recruitment ltd" at bounding box center [145, 251] width 138 height 28
copy td "Six Recruitment ltd"
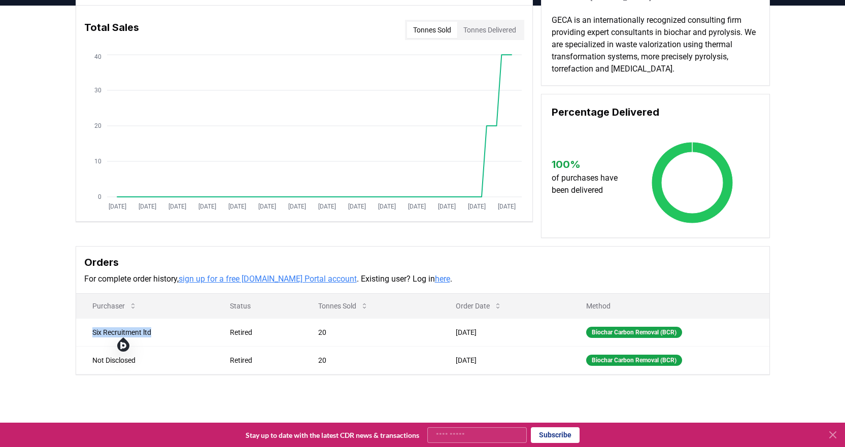
scroll to position [0, 0]
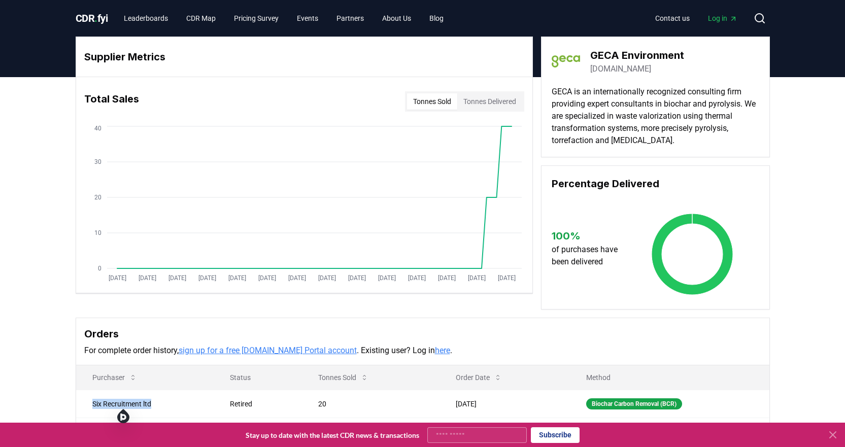
click at [624, 68] on link "[DOMAIN_NAME]" at bounding box center [620, 69] width 61 height 12
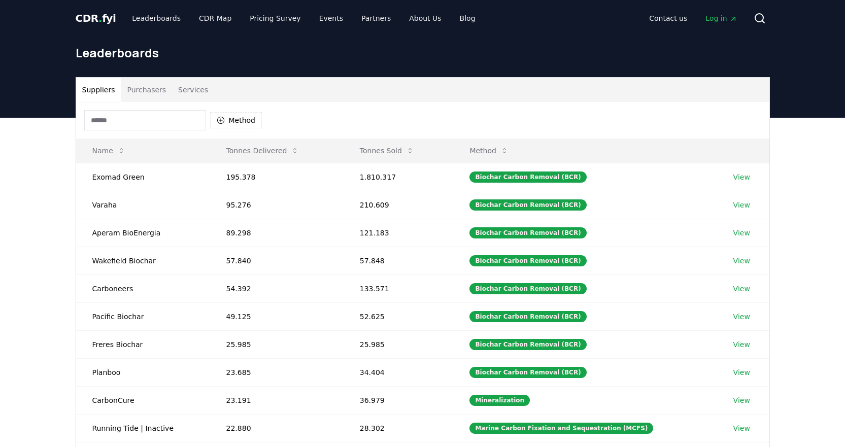
scroll to position [101, 0]
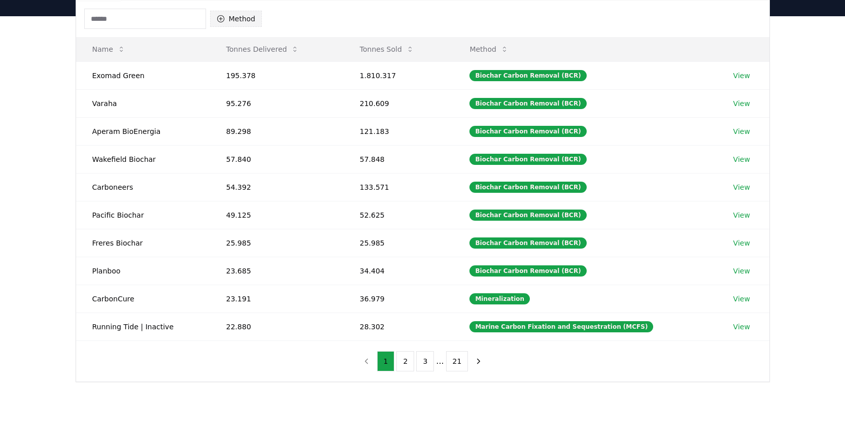
click at [228, 22] on button "Method" at bounding box center [236, 19] width 52 height 16
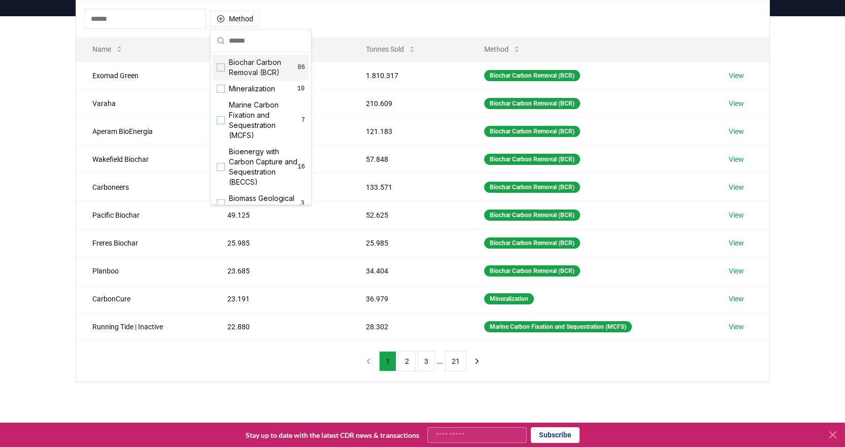
click at [232, 61] on span "Biochar Carbon Removal (BCR)" at bounding box center [263, 67] width 69 height 20
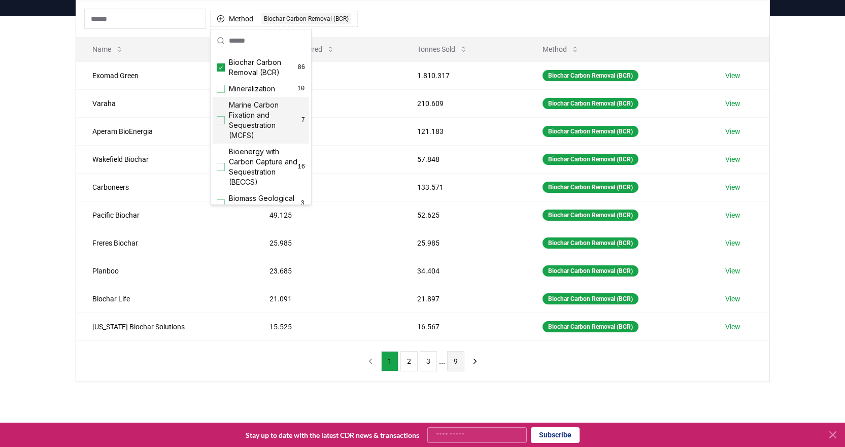
click at [456, 362] on button "9" at bounding box center [455, 361] width 17 height 20
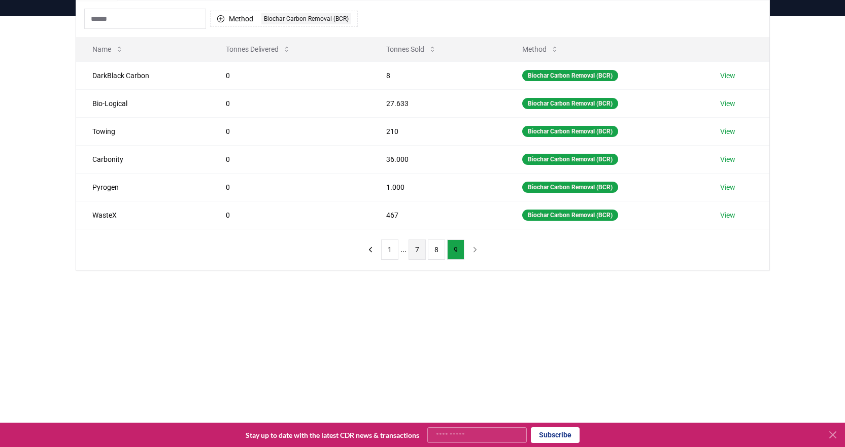
click at [413, 251] on button "7" at bounding box center [416, 249] width 17 height 20
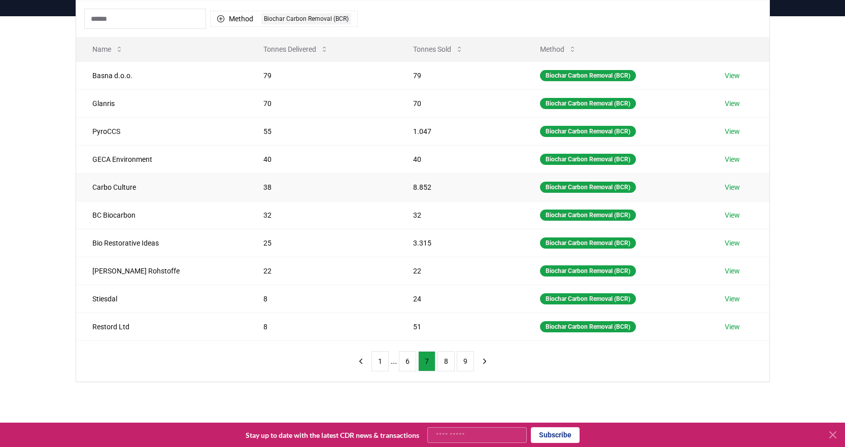
click at [733, 184] on link "View" at bounding box center [732, 187] width 15 height 10
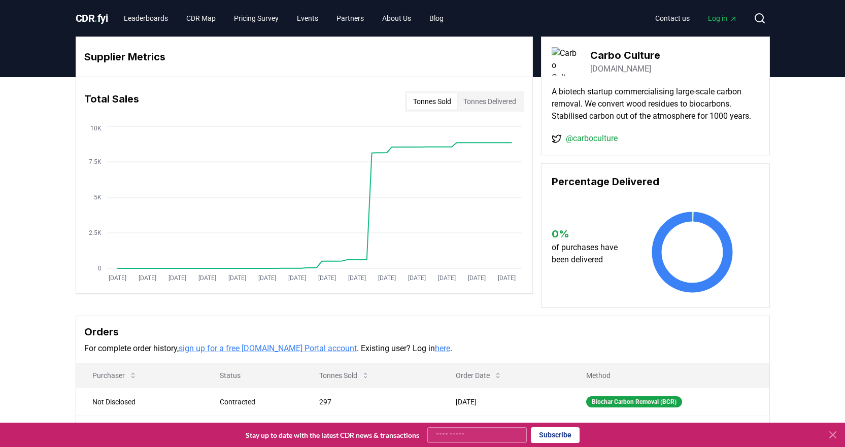
click at [627, 68] on link "carboculture.com" at bounding box center [620, 69] width 61 height 12
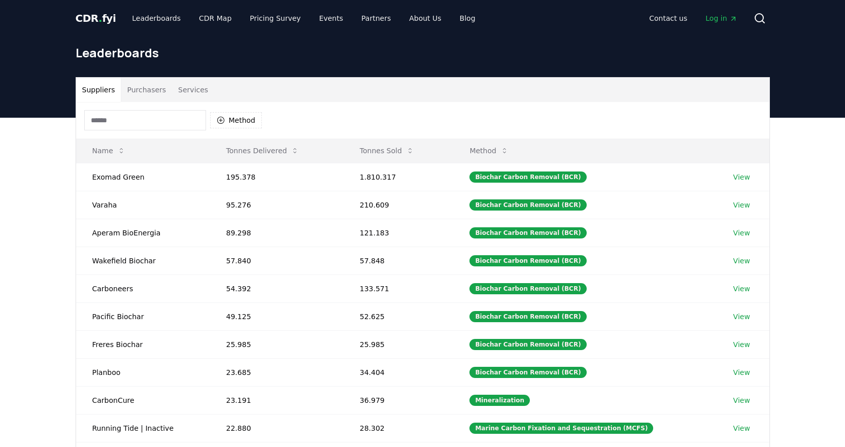
scroll to position [101, 0]
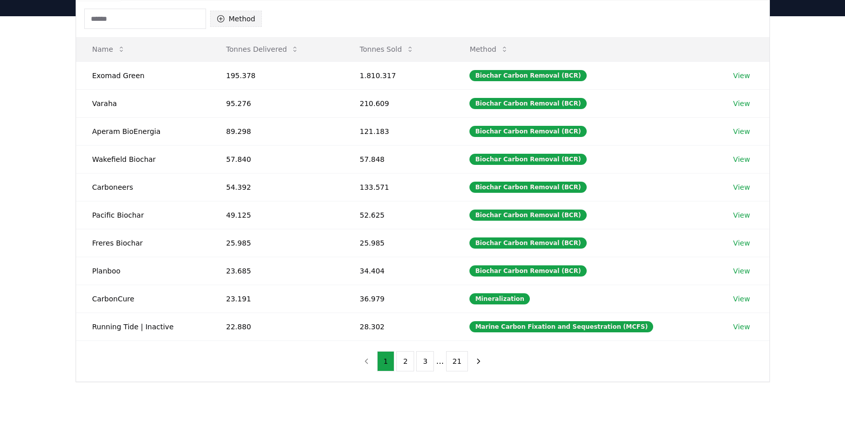
click at [222, 19] on icon "button" at bounding box center [221, 19] width 8 height 8
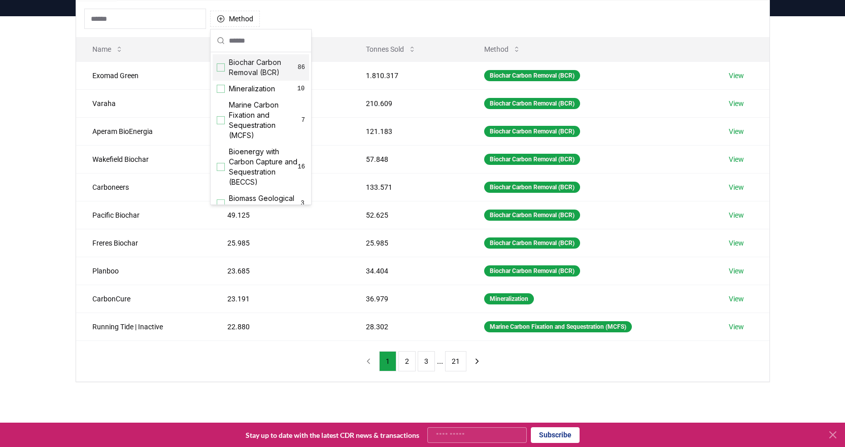
drag, startPoint x: 225, startPoint y: 69, endPoint x: 242, endPoint y: 82, distance: 20.9
click at [225, 69] on div "Biochar Carbon Removal (BCR) 86" at bounding box center [261, 67] width 96 height 26
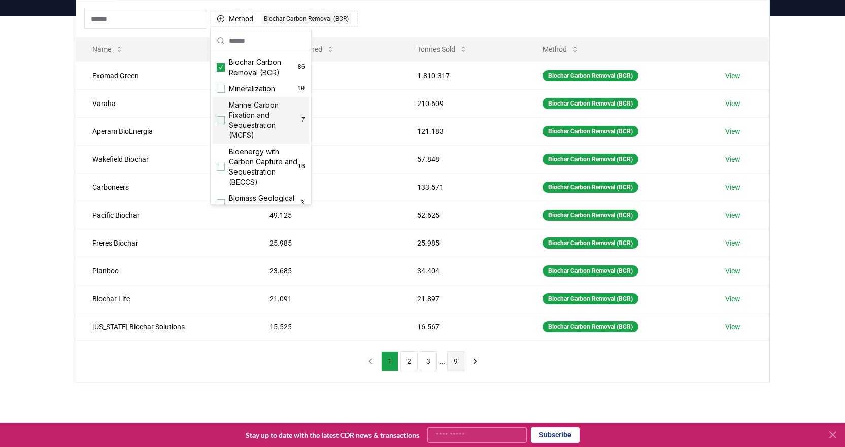
click at [454, 367] on button "9" at bounding box center [455, 361] width 17 height 20
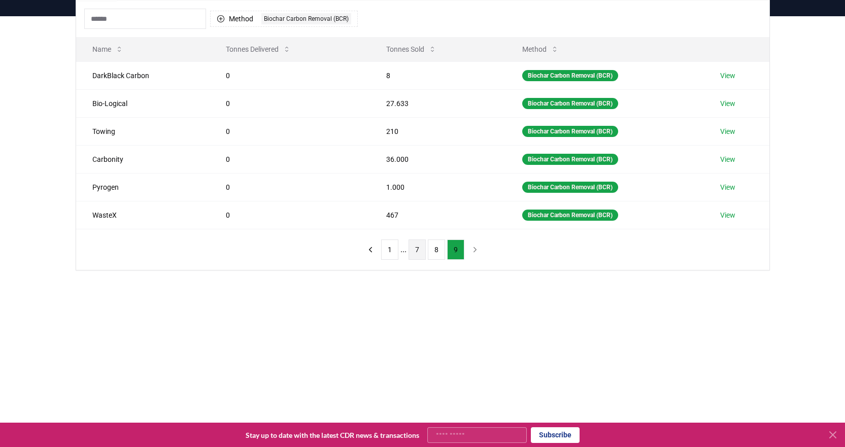
click at [417, 248] on button "7" at bounding box center [416, 249] width 17 height 20
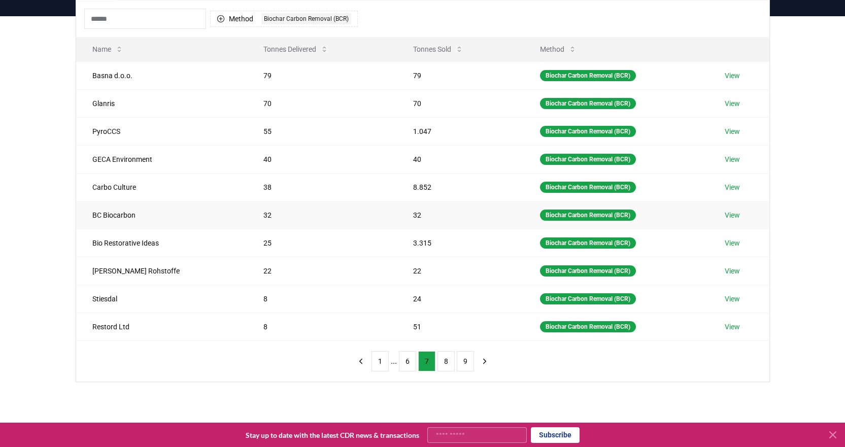
click at [732, 214] on link "View" at bounding box center [732, 215] width 15 height 10
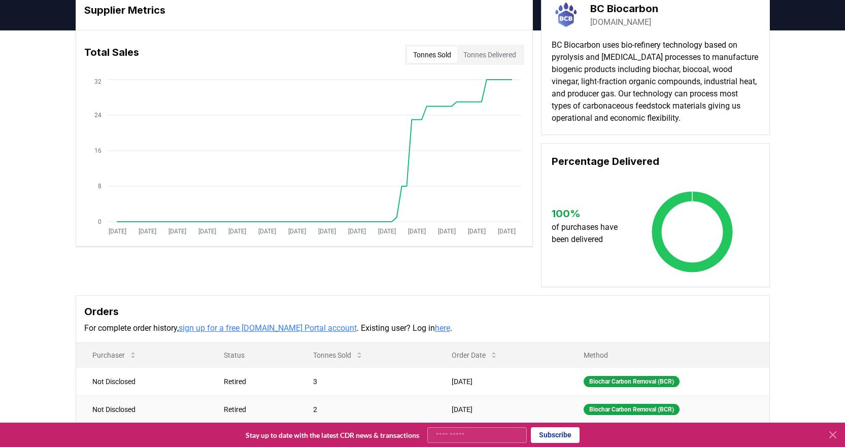
scroll to position [152, 0]
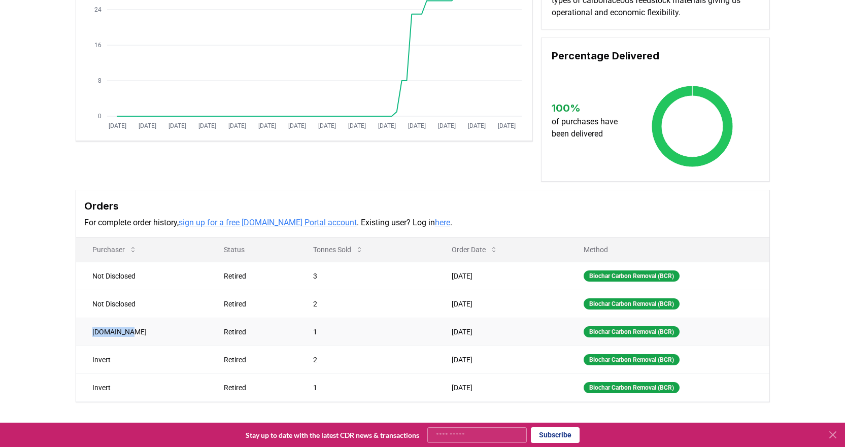
drag, startPoint x: 90, startPoint y: 328, endPoint x: 133, endPoint y: 332, distance: 43.8
click at [133, 332] on td "[DOMAIN_NAME]" at bounding box center [142, 332] width 132 height 28
copy td "[DOMAIN_NAME]"
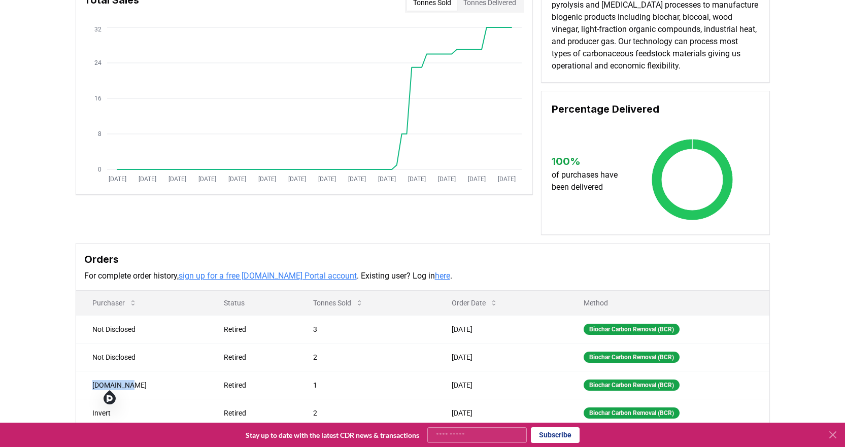
scroll to position [0, 0]
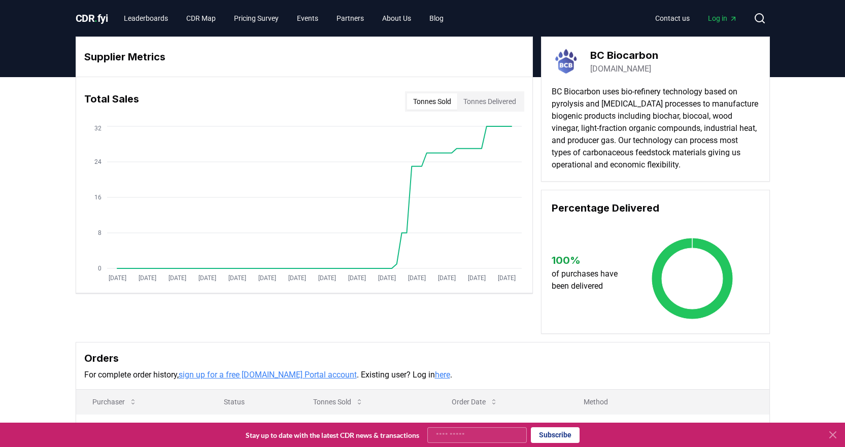
click at [644, 67] on link "[DOMAIN_NAME]" at bounding box center [620, 69] width 61 height 12
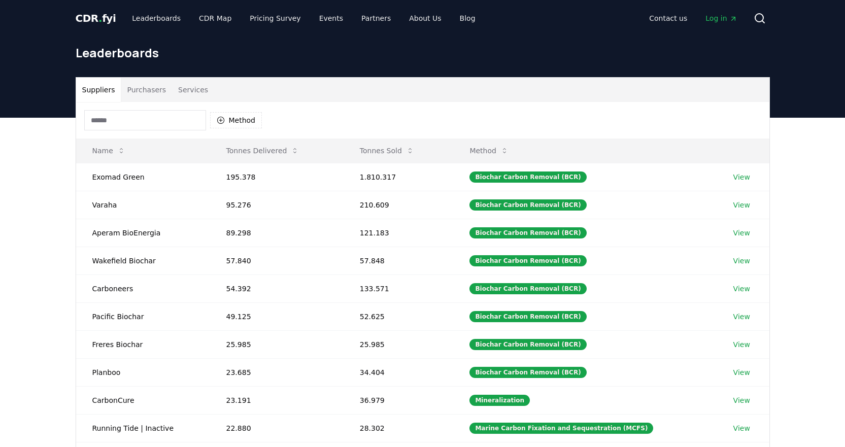
scroll to position [101, 0]
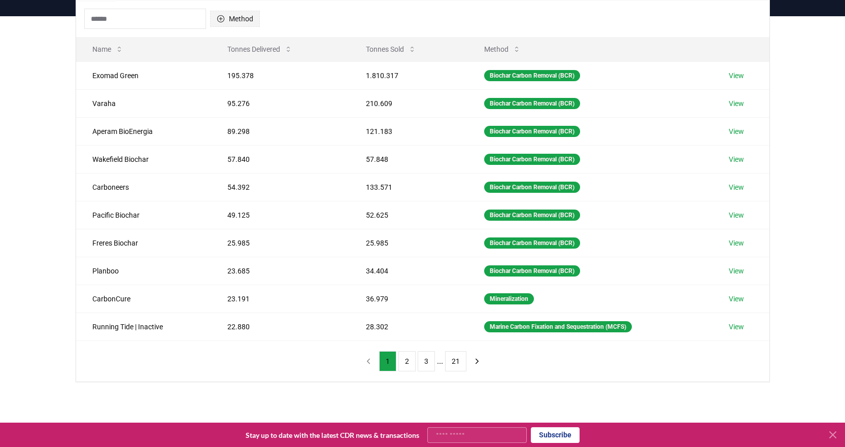
click at [219, 21] on icon "button" at bounding box center [220, 18] width 7 height 7
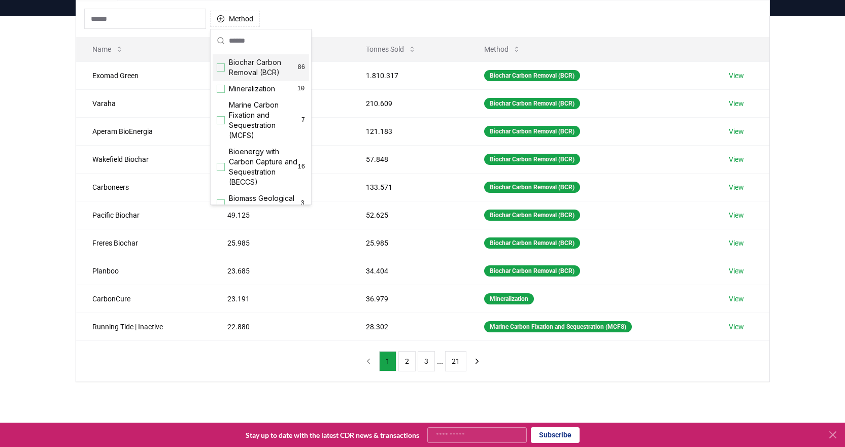
click at [220, 71] on div "Suggestions" at bounding box center [221, 67] width 8 height 8
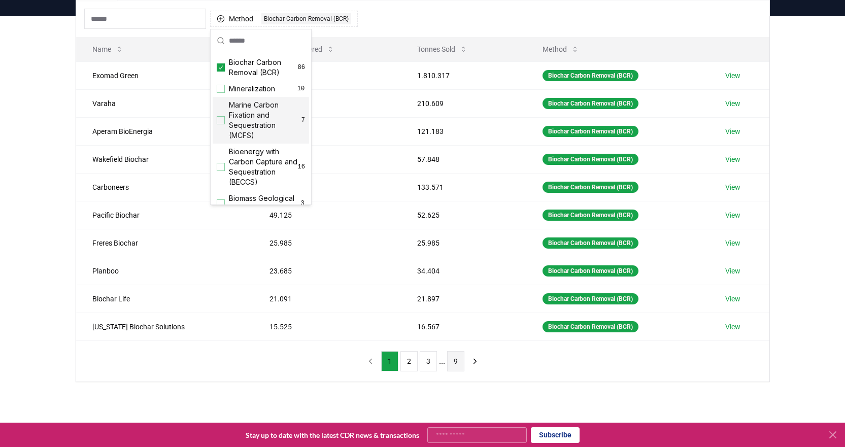
click at [453, 360] on button "9" at bounding box center [455, 361] width 17 height 20
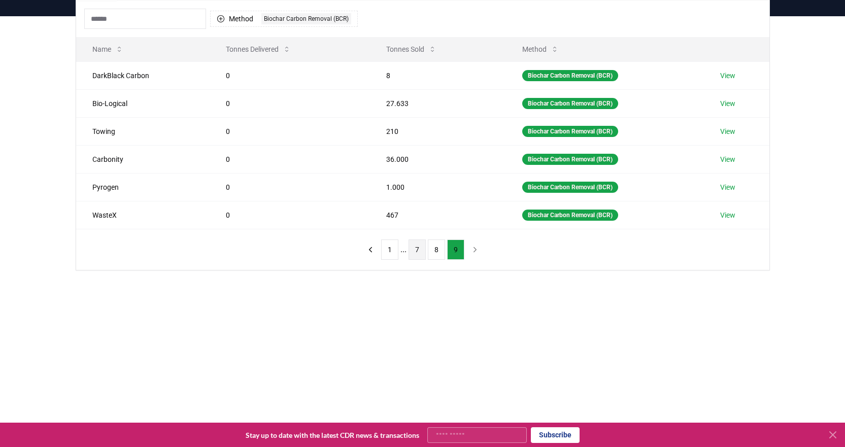
click at [420, 249] on button "7" at bounding box center [416, 249] width 17 height 20
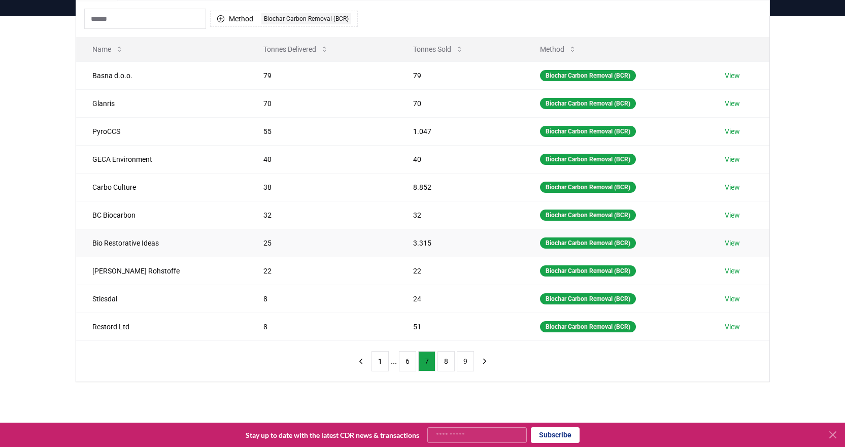
click at [737, 239] on link "View" at bounding box center [732, 243] width 15 height 10
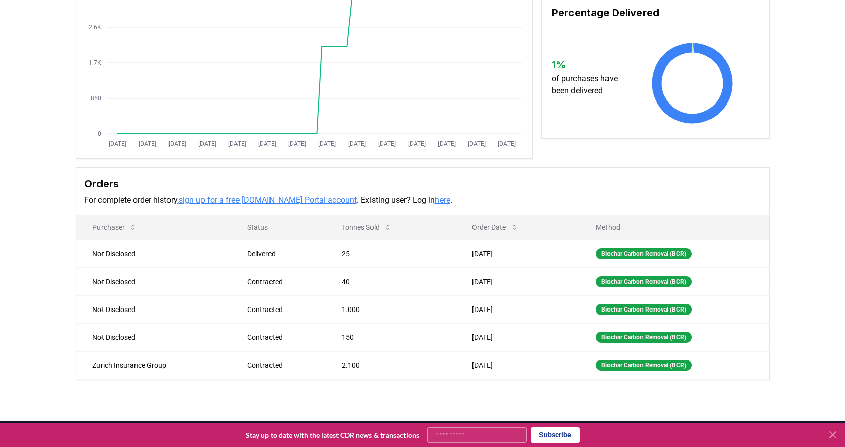
scroll to position [152, 0]
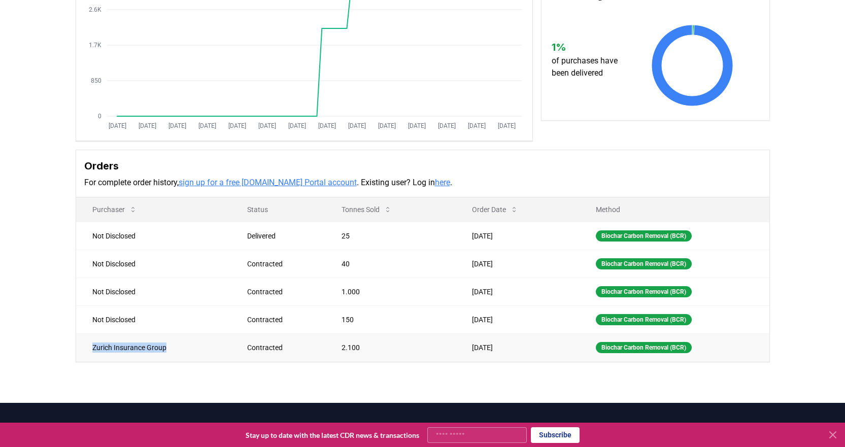
drag, startPoint x: 87, startPoint y: 343, endPoint x: 183, endPoint y: 351, distance: 96.2
click at [180, 350] on td "Zurich Insurance Group" at bounding box center [153, 347] width 155 height 28
copy td "Zurich Insurance Group"
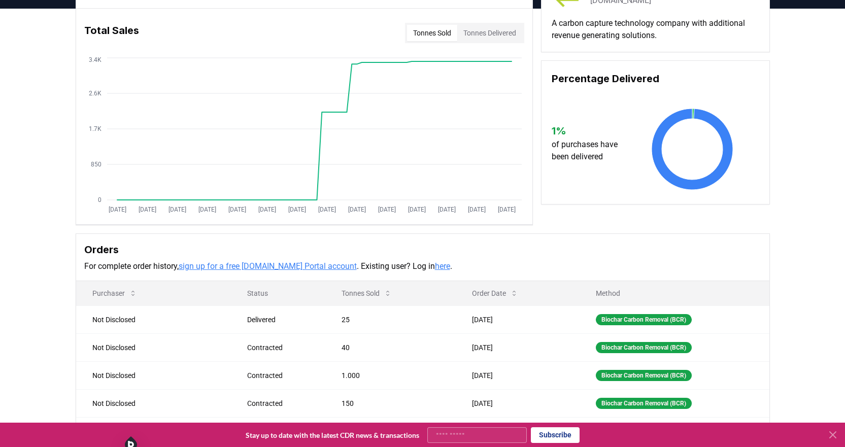
scroll to position [0, 0]
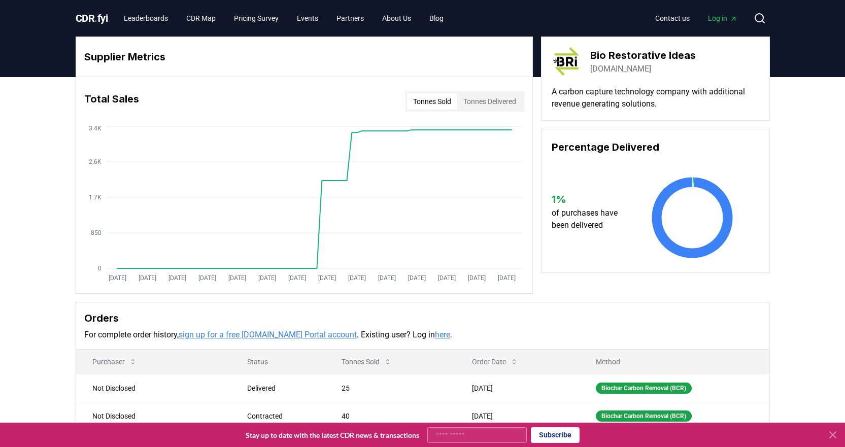
click at [611, 67] on link "bri.earth" at bounding box center [620, 69] width 61 height 12
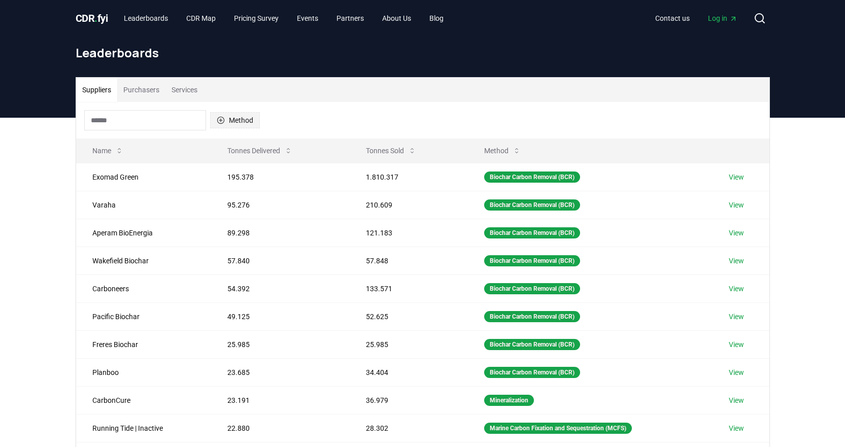
click at [246, 124] on button "Method" at bounding box center [235, 120] width 50 height 16
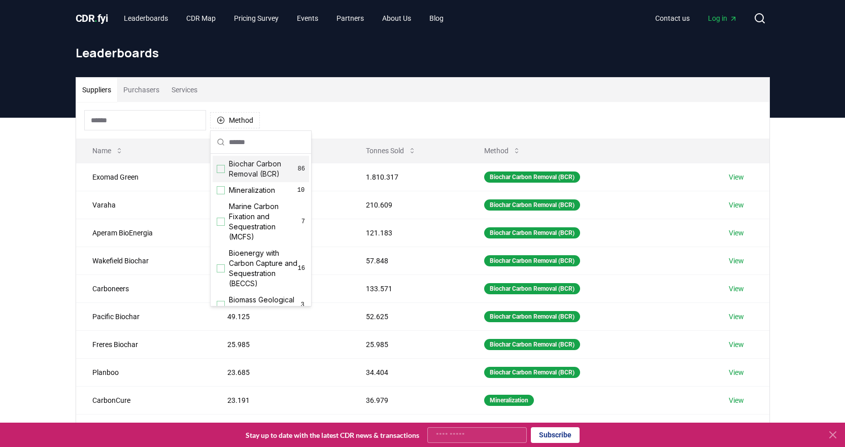
click at [245, 169] on span "Biochar Carbon Removal (BCR)" at bounding box center [263, 169] width 69 height 20
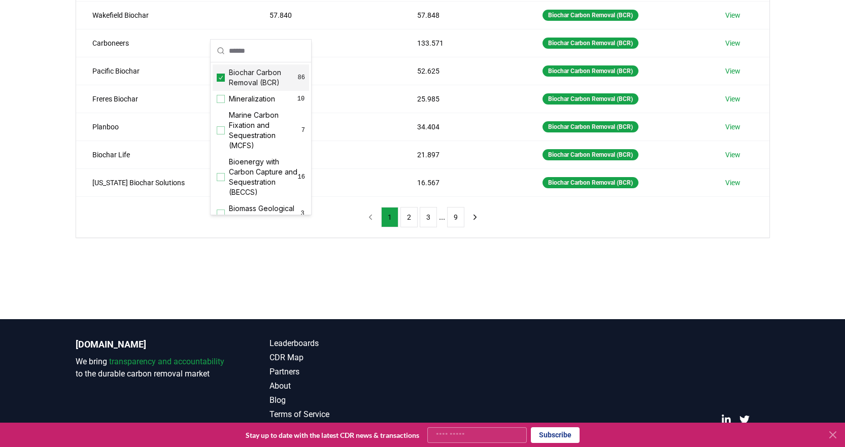
scroll to position [254, 0]
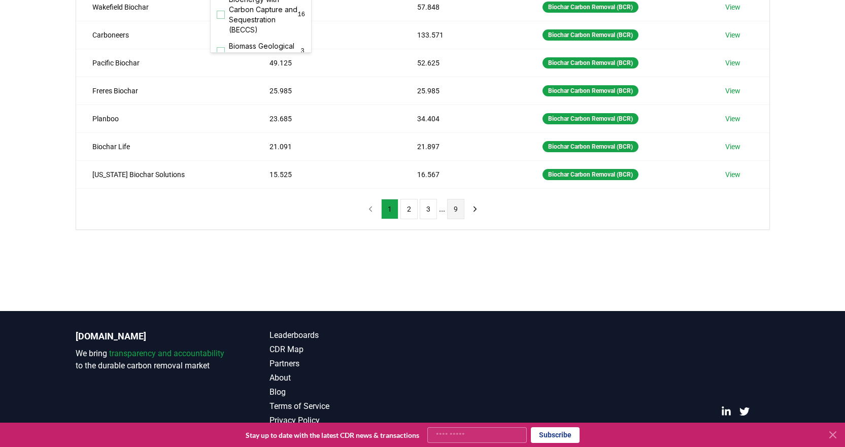
click at [459, 206] on button "9" at bounding box center [455, 209] width 17 height 20
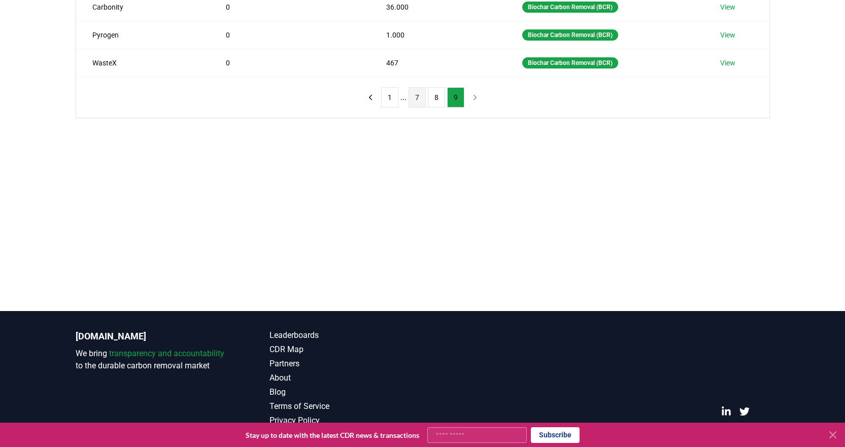
click at [413, 101] on button "7" at bounding box center [416, 97] width 17 height 20
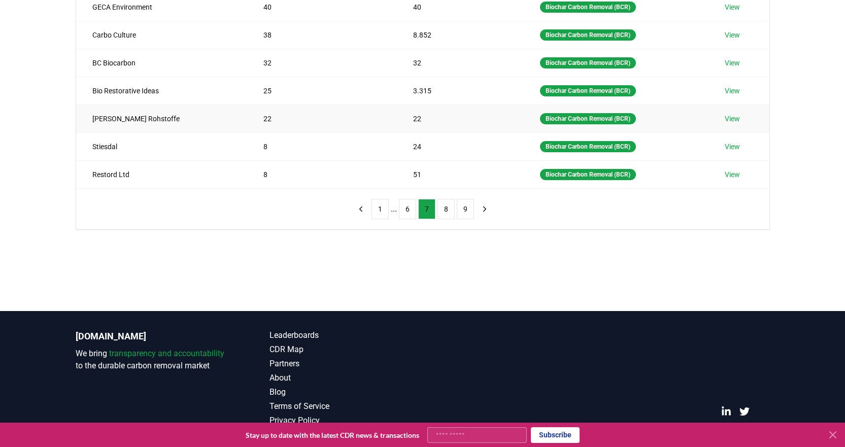
click at [734, 118] on link "View" at bounding box center [732, 119] width 15 height 10
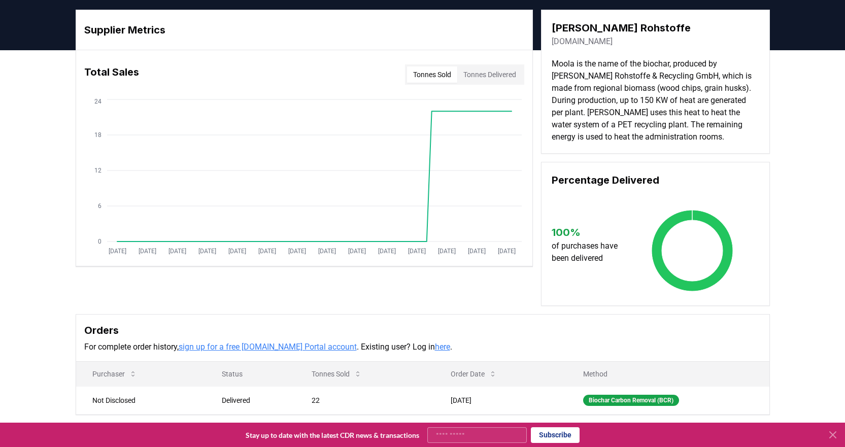
scroll to position [51, 0]
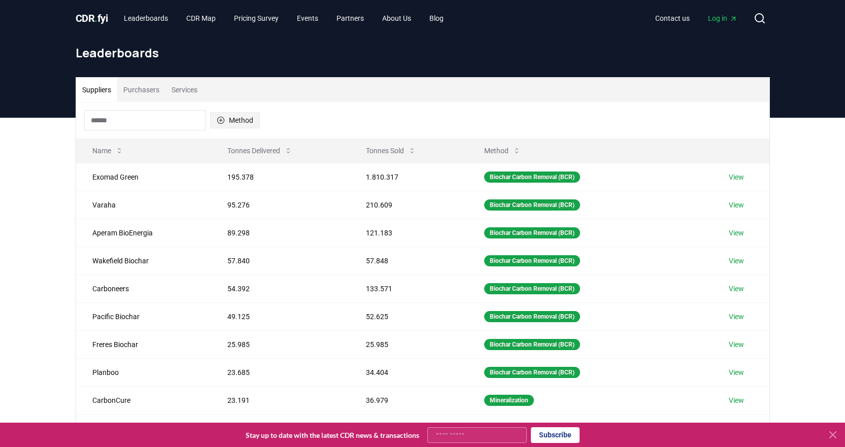
click at [221, 119] on icon "button" at bounding box center [221, 120] width 8 height 8
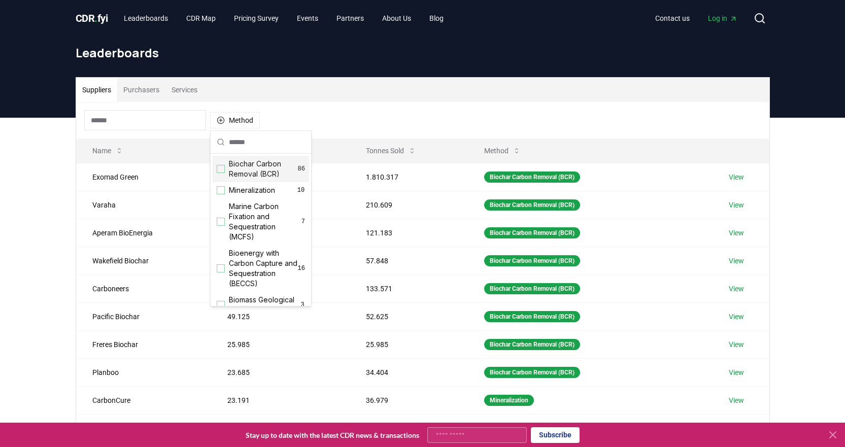
click at [223, 168] on div "Suggestions" at bounding box center [221, 169] width 8 height 8
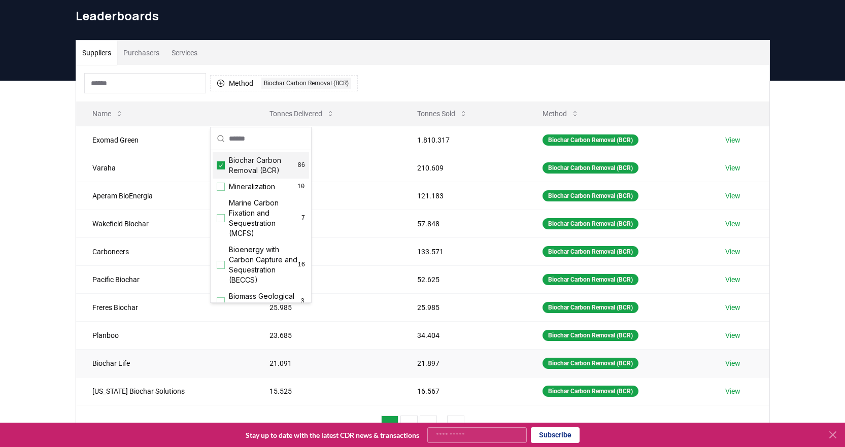
scroll to position [203, 0]
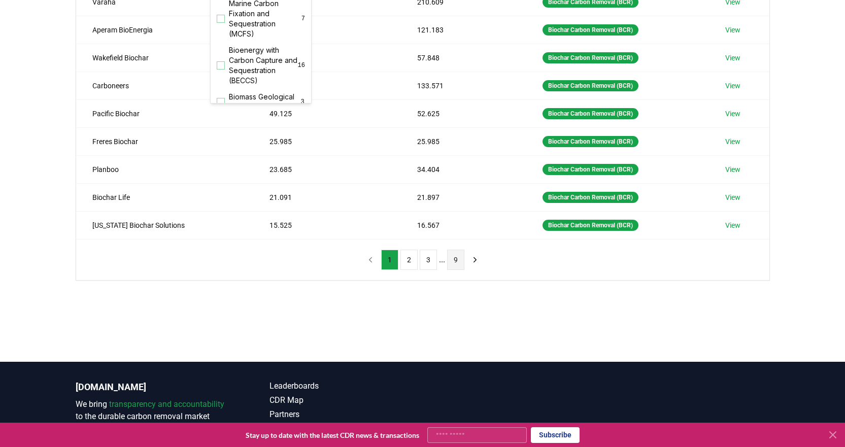
click at [452, 255] on button "9" at bounding box center [455, 260] width 17 height 20
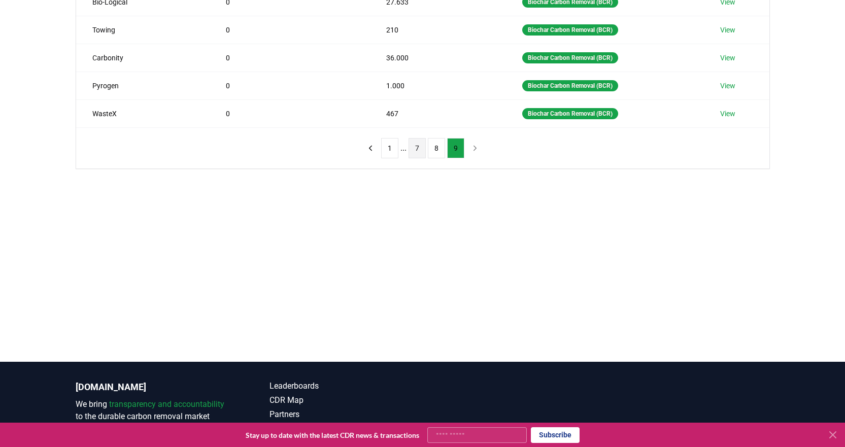
click at [419, 152] on button "7" at bounding box center [416, 148] width 17 height 20
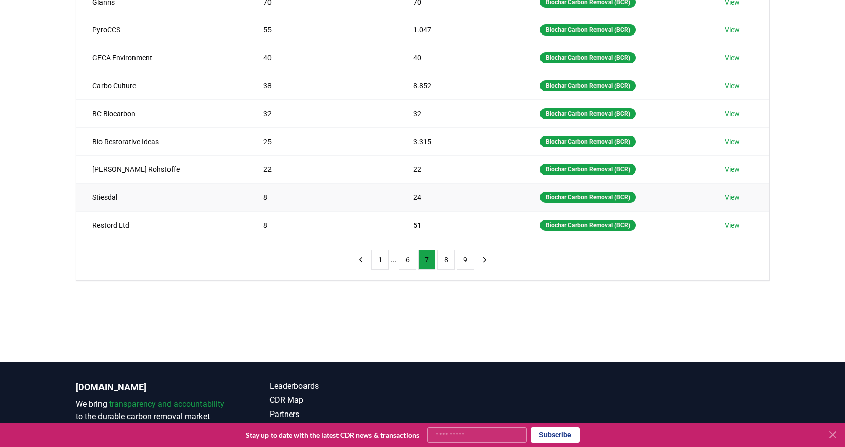
click at [732, 196] on link "View" at bounding box center [732, 197] width 15 height 10
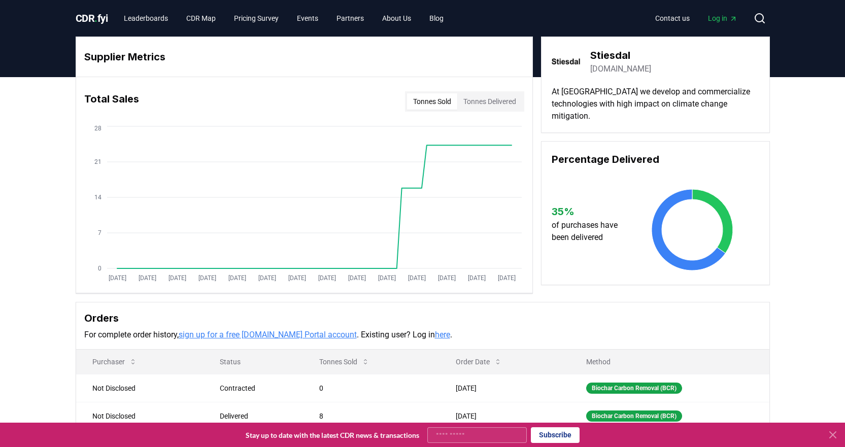
click at [616, 68] on link "stiesdal.com" at bounding box center [620, 69] width 61 height 12
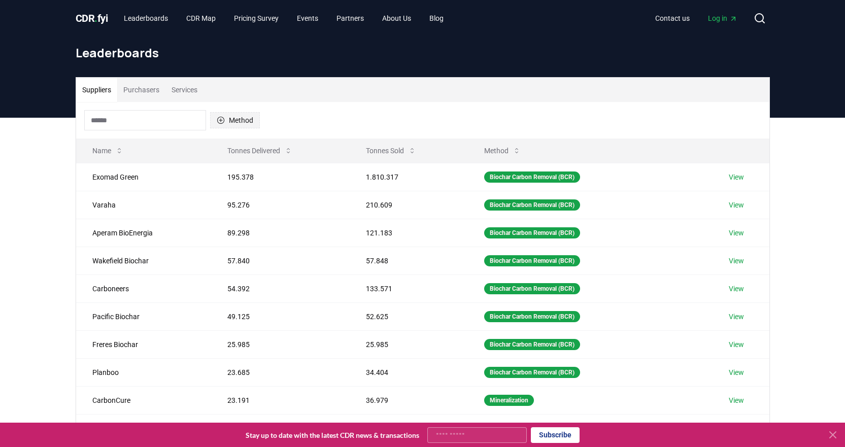
click at [229, 119] on button "Method" at bounding box center [235, 120] width 50 height 16
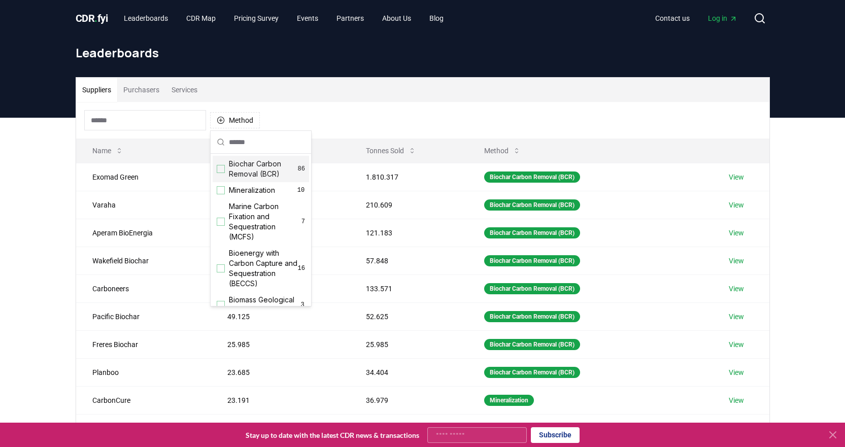
click at [230, 169] on span "Biochar Carbon Removal (BCR)" at bounding box center [263, 169] width 69 height 20
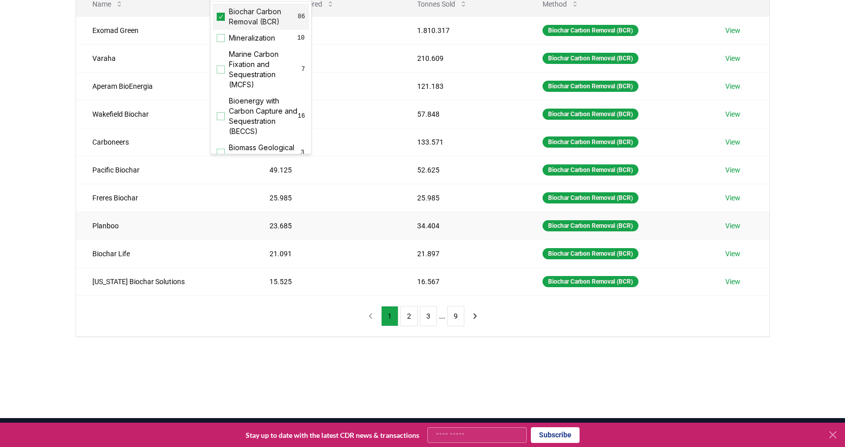
scroll to position [152, 0]
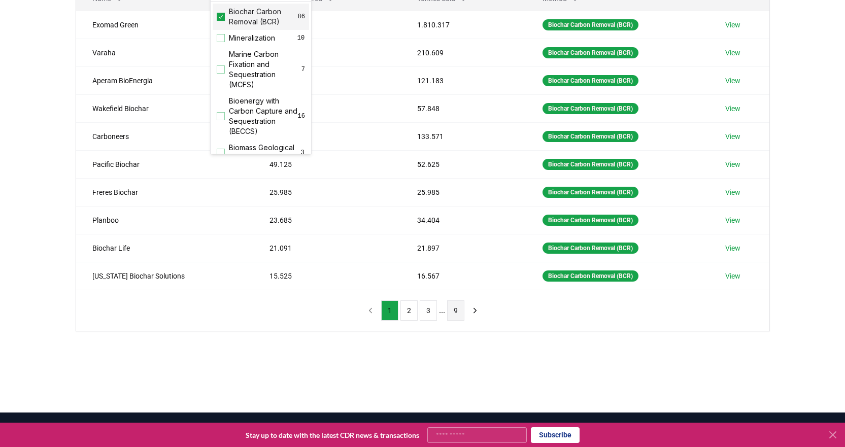
click at [456, 312] on button "9" at bounding box center [455, 310] width 17 height 20
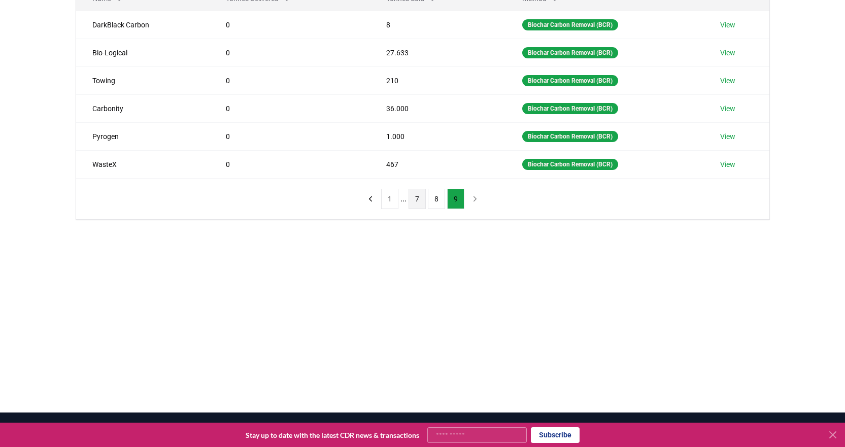
click at [418, 200] on button "7" at bounding box center [416, 199] width 17 height 20
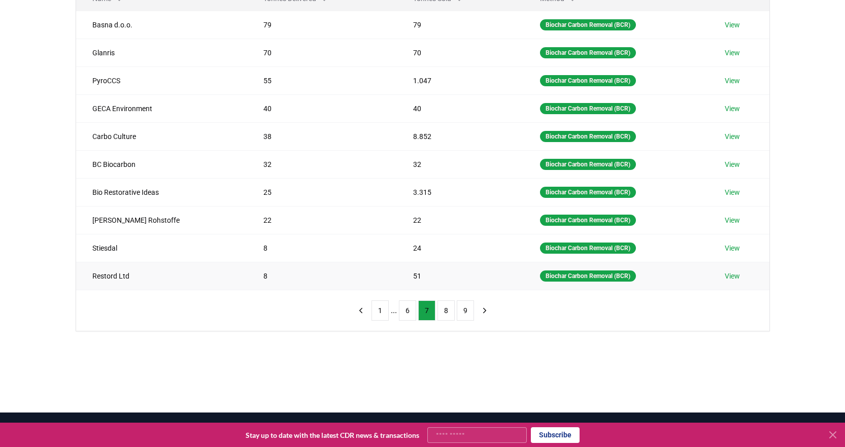
click at [735, 279] on link "View" at bounding box center [732, 276] width 15 height 10
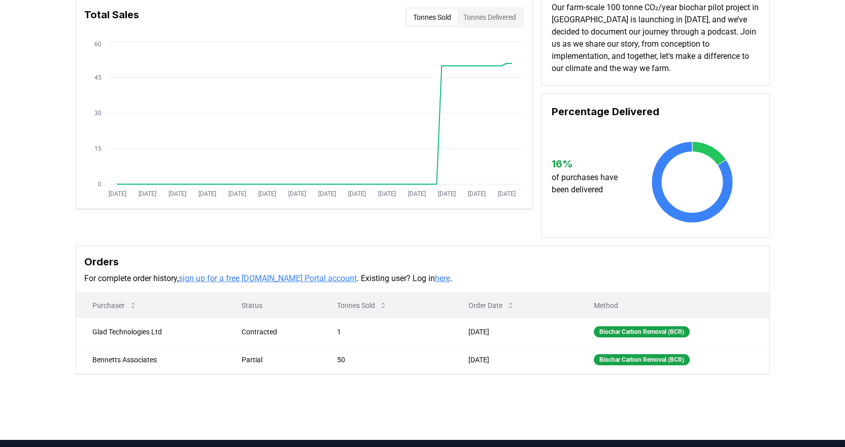
scroll to position [152, 0]
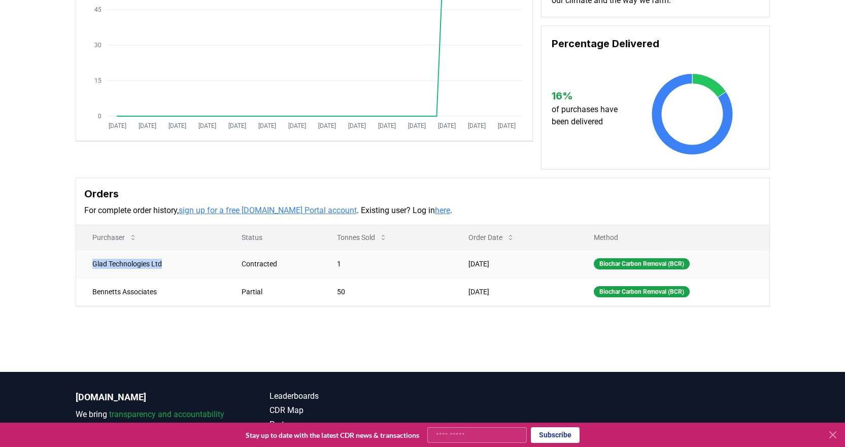
drag, startPoint x: 92, startPoint y: 265, endPoint x: 169, endPoint y: 265, distance: 77.1
click at [169, 265] on td "Glad Technologies Ltd" at bounding box center [151, 264] width 150 height 28
copy td "Glad Technologies Ltd"
drag, startPoint x: 93, startPoint y: 293, endPoint x: 169, endPoint y: 289, distance: 76.2
click at [169, 289] on td "Bennetts Associates" at bounding box center [151, 292] width 150 height 28
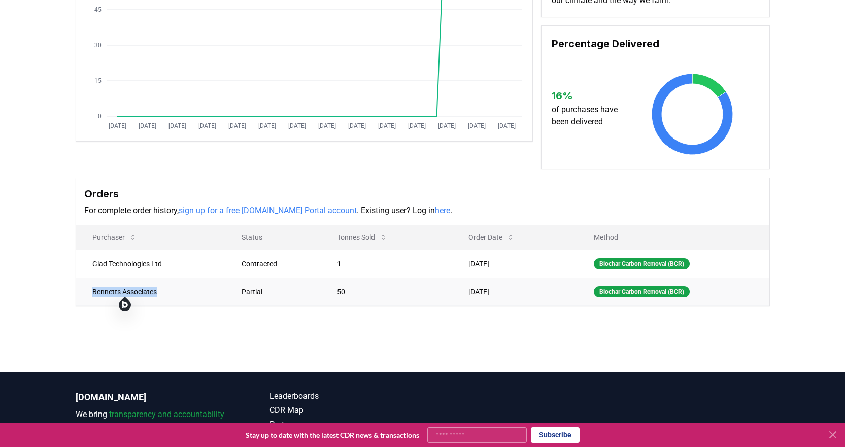
copy td "Bennetts Associates"
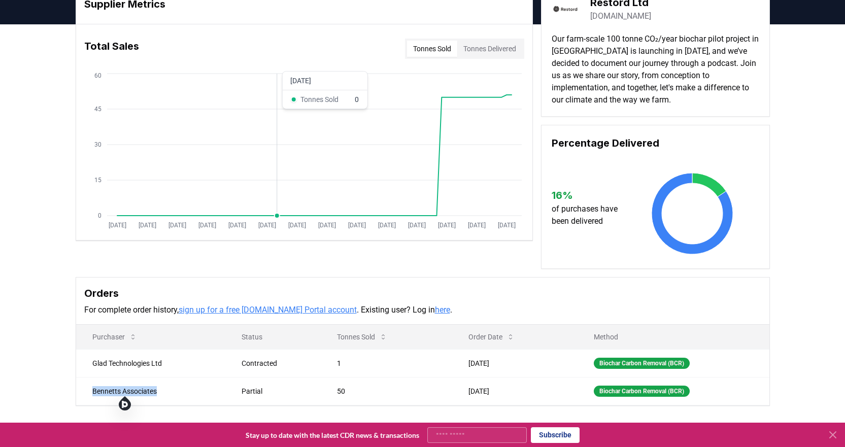
scroll to position [0, 0]
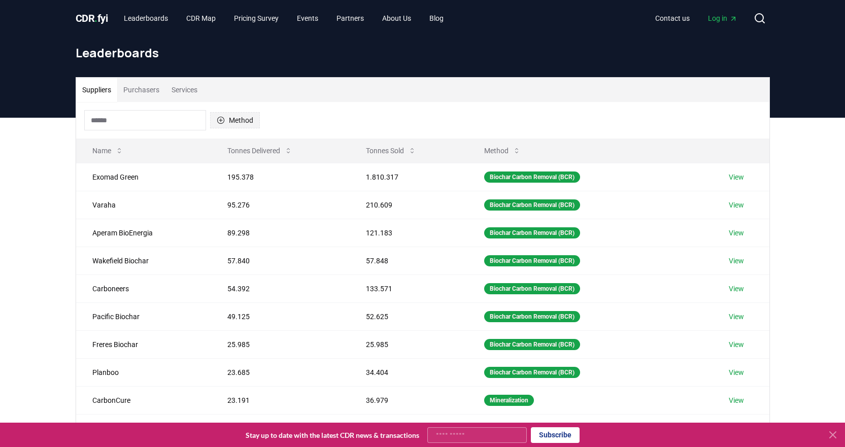
click at [250, 118] on button "Method" at bounding box center [235, 120] width 50 height 16
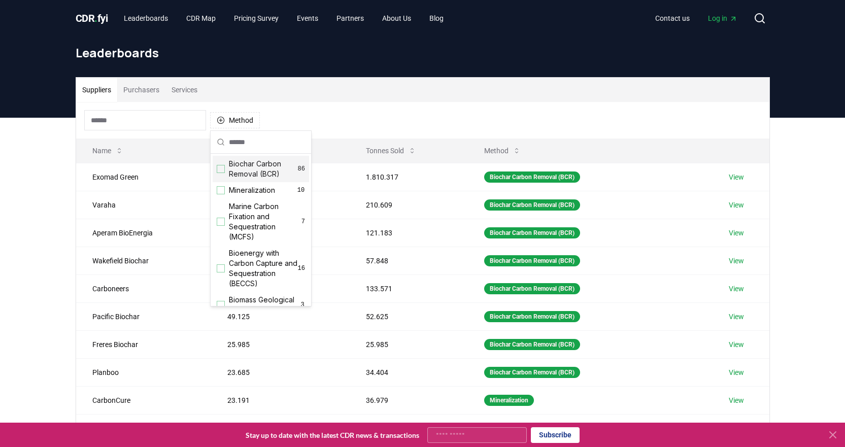
click at [229, 173] on span "Biochar Carbon Removal (BCR)" at bounding box center [263, 169] width 69 height 20
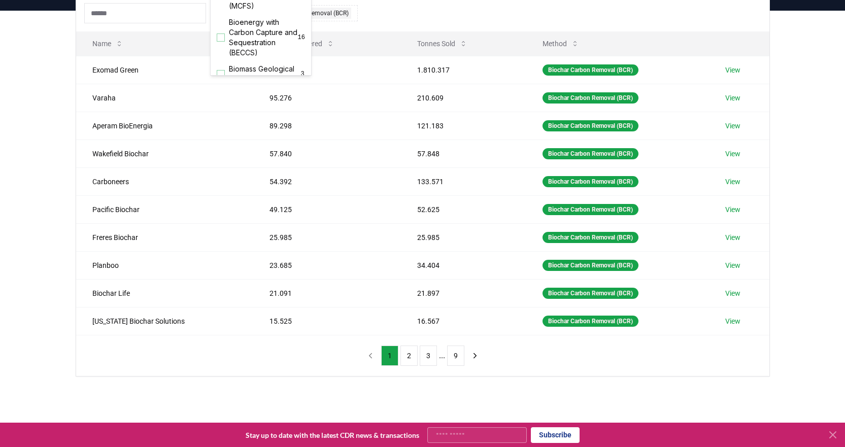
scroll to position [254, 0]
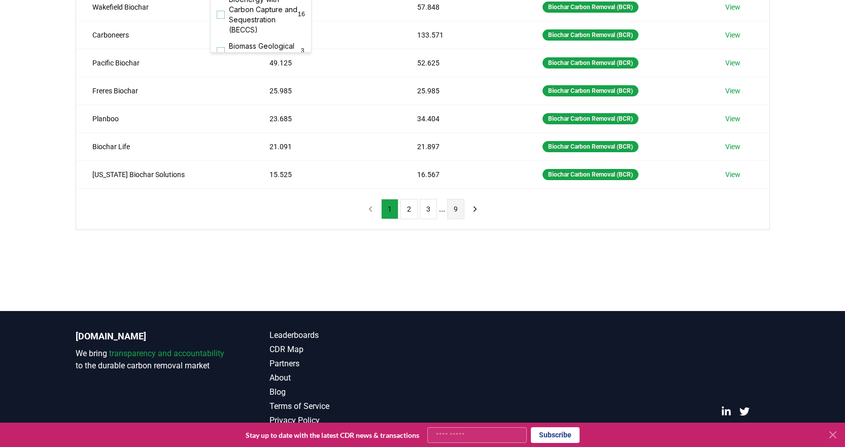
click at [458, 210] on button "9" at bounding box center [455, 209] width 17 height 20
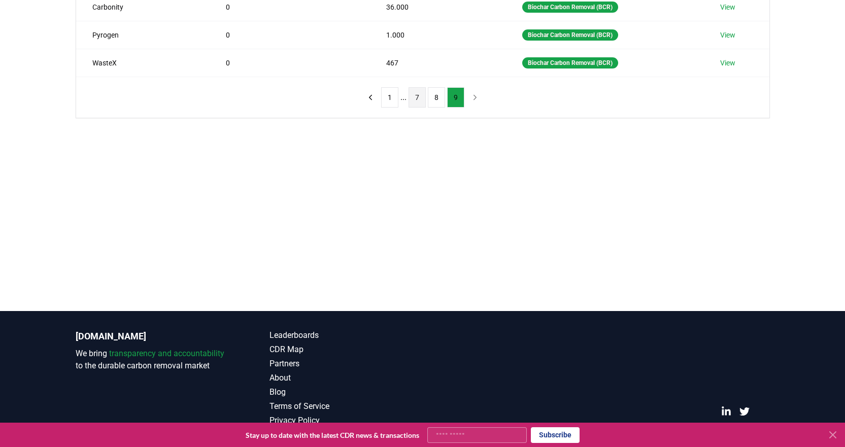
click at [418, 99] on button "7" at bounding box center [416, 97] width 17 height 20
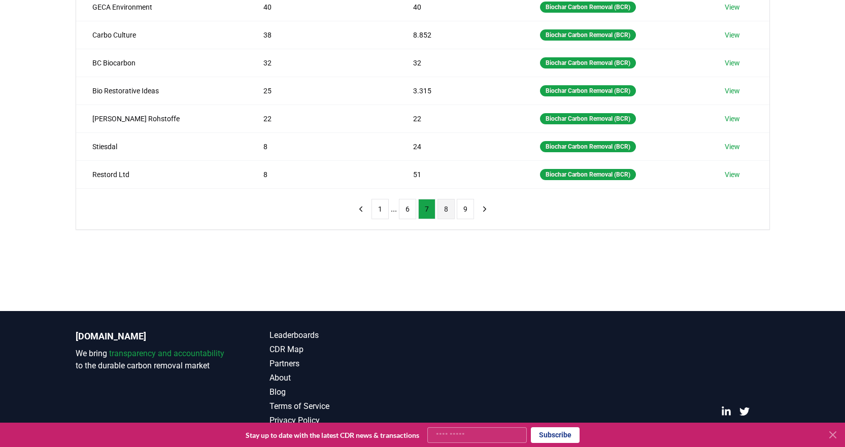
click at [445, 208] on button "8" at bounding box center [445, 209] width 17 height 20
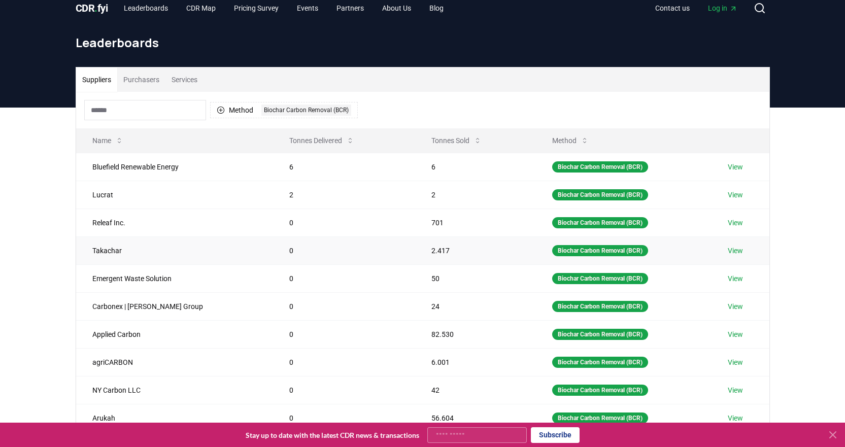
scroll to position [0, 0]
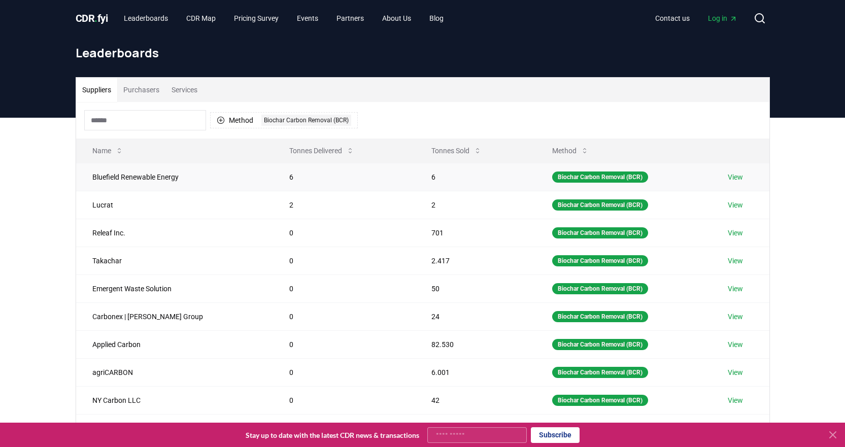
click at [736, 176] on link "View" at bounding box center [735, 177] width 15 height 10
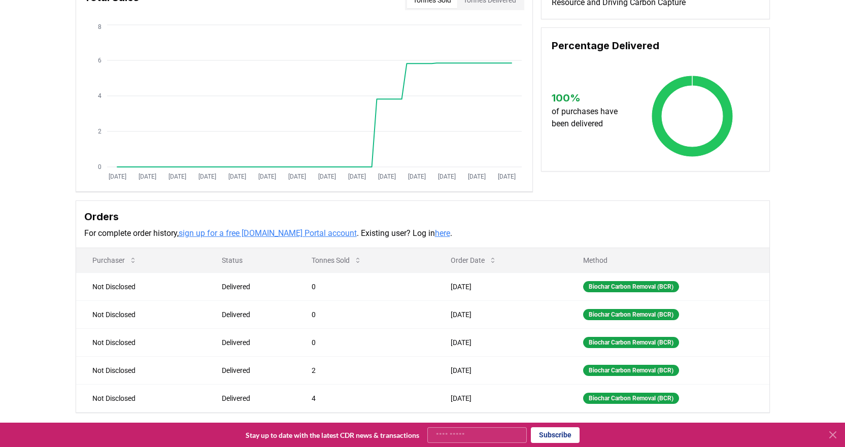
scroll to position [51, 0]
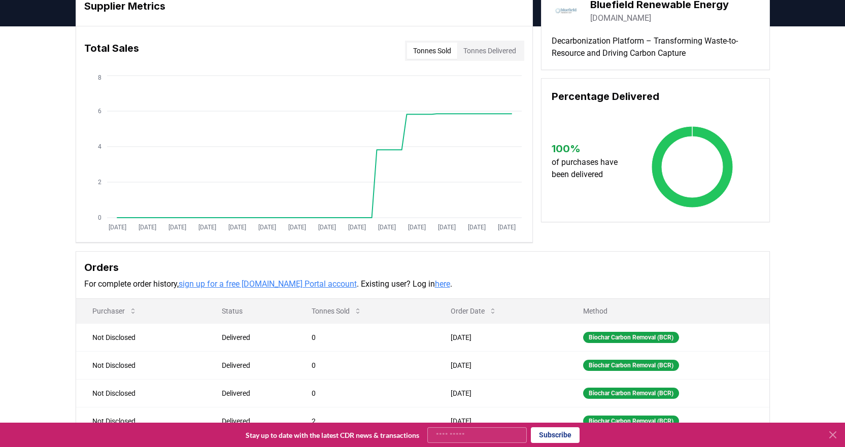
click at [636, 17] on link "thebluefieldgroup.com" at bounding box center [620, 18] width 61 height 12
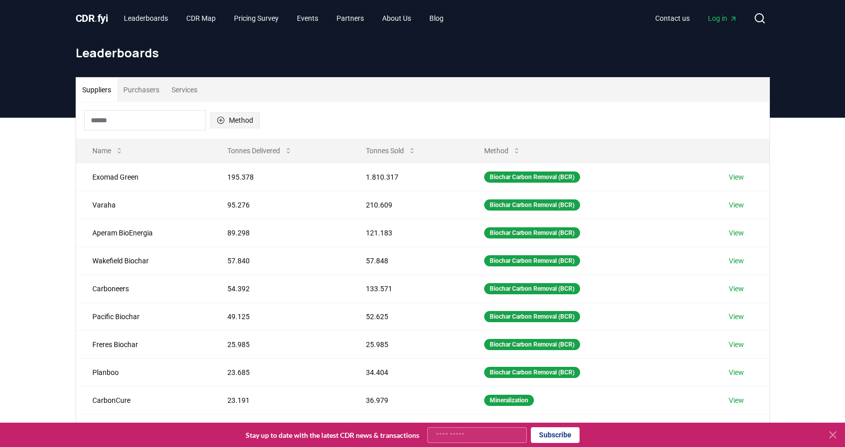
click at [239, 117] on button "Method" at bounding box center [235, 120] width 50 height 16
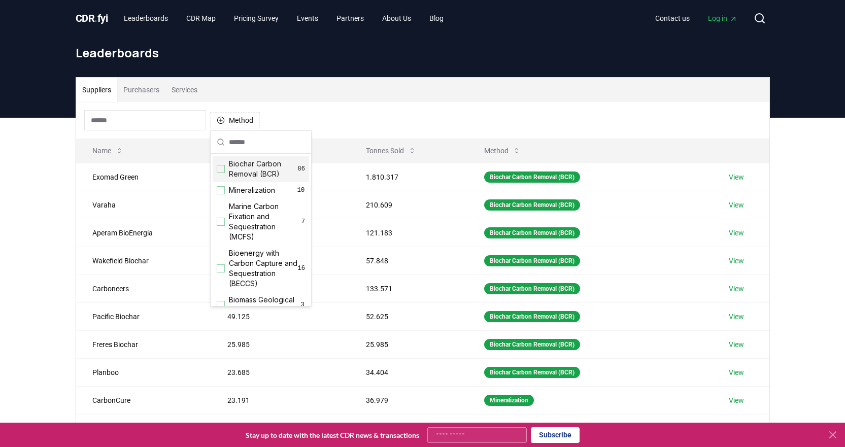
click at [228, 166] on div "Biochar Carbon Removal (BCR) 86" at bounding box center [261, 169] width 96 height 26
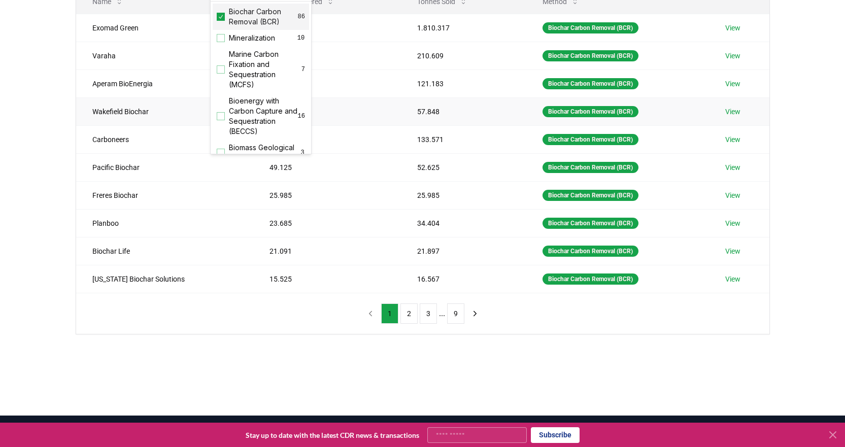
scroll to position [152, 0]
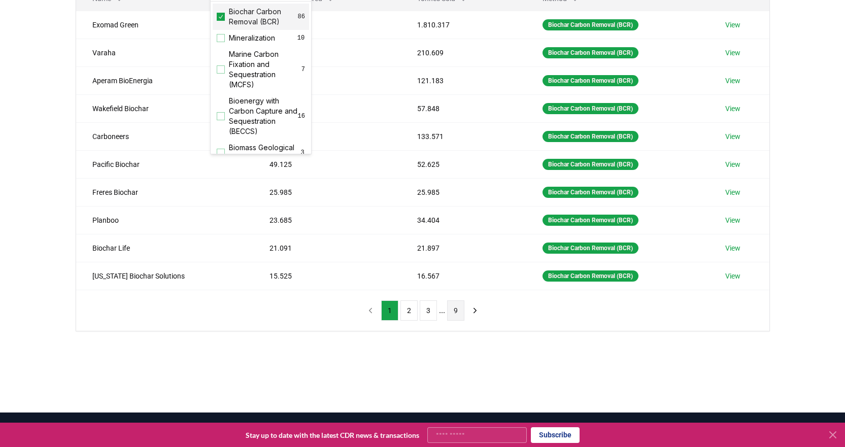
click at [457, 313] on button "9" at bounding box center [455, 310] width 17 height 20
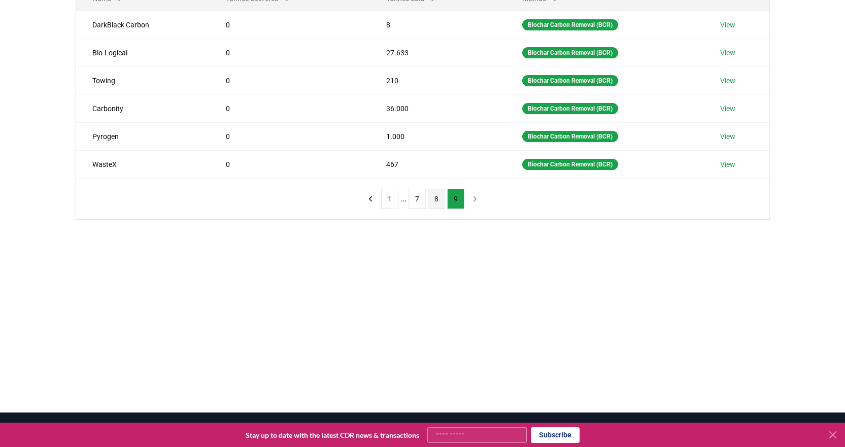
click at [433, 196] on button "8" at bounding box center [436, 199] width 17 height 20
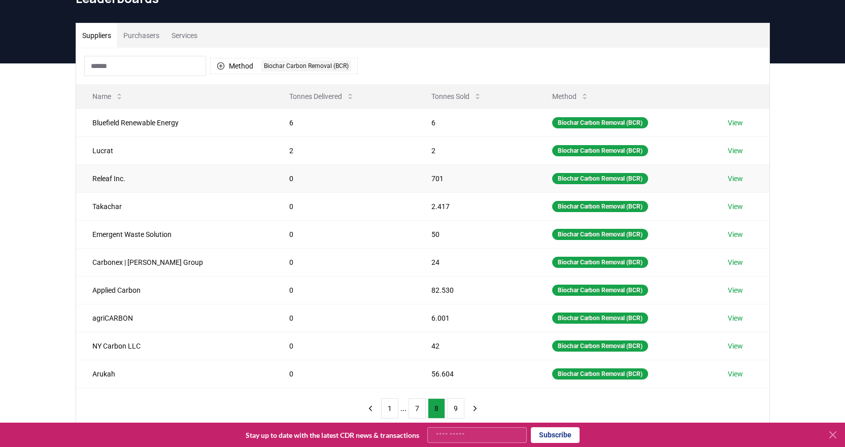
scroll to position [51, 0]
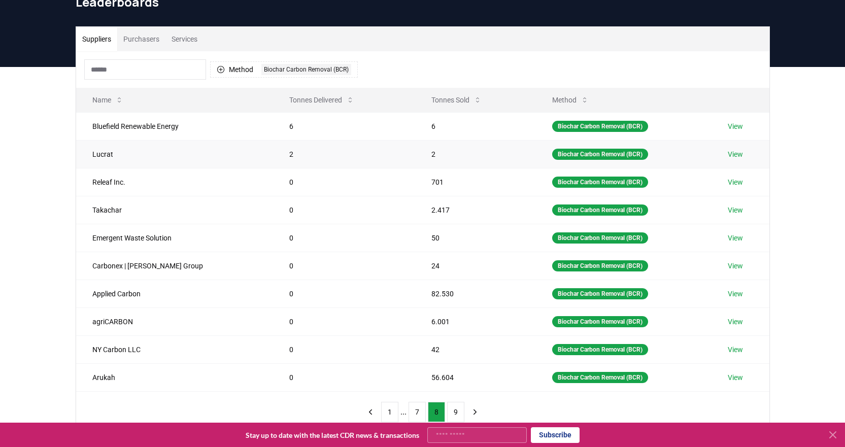
click at [736, 152] on link "View" at bounding box center [735, 154] width 15 height 10
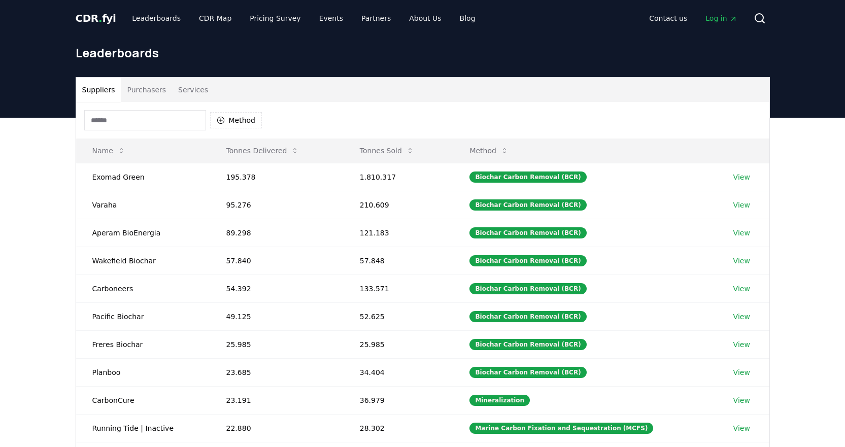
scroll to position [51, 0]
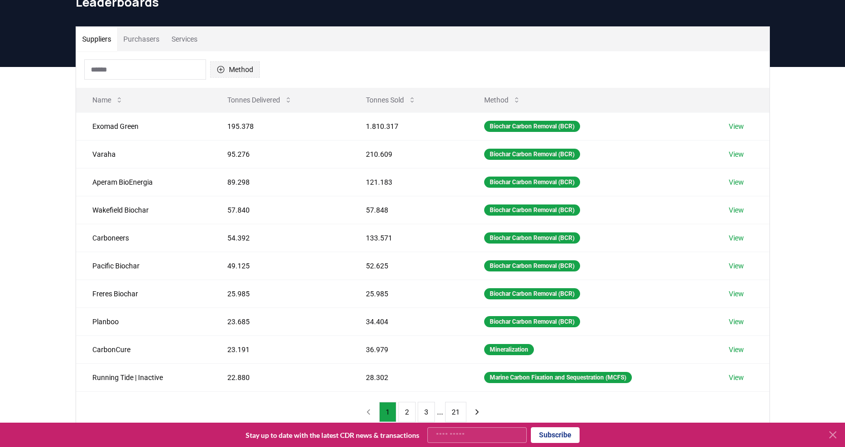
click at [221, 67] on icon "button" at bounding box center [221, 69] width 8 height 8
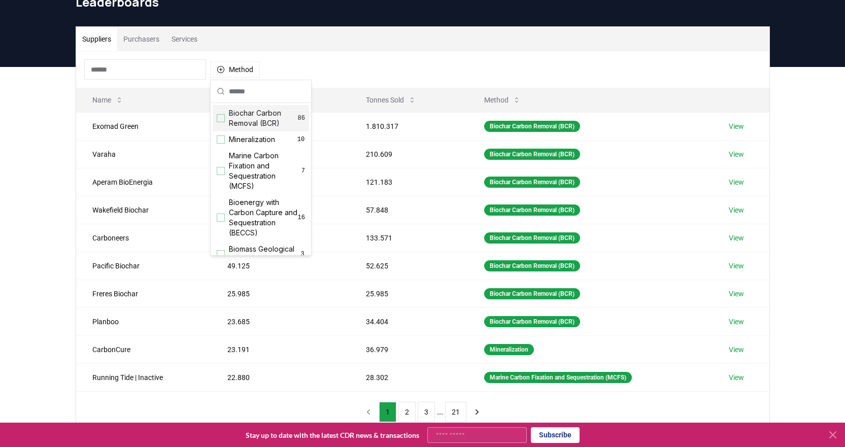
click at [231, 122] on span "Biochar Carbon Removal (BCR)" at bounding box center [263, 118] width 69 height 20
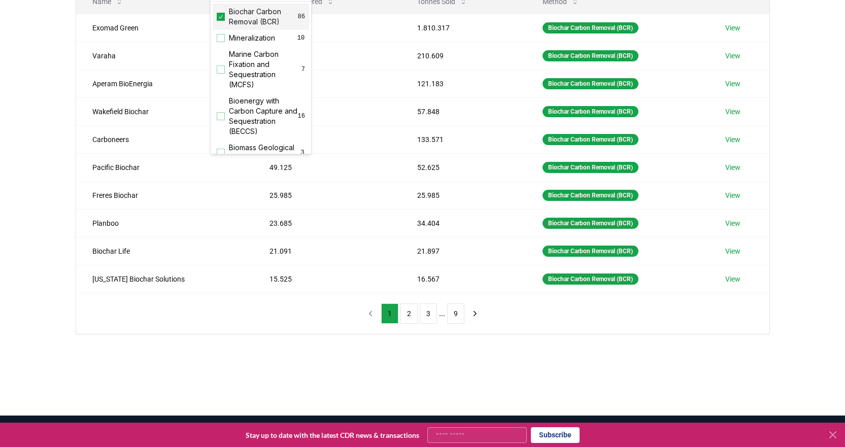
scroll to position [152, 0]
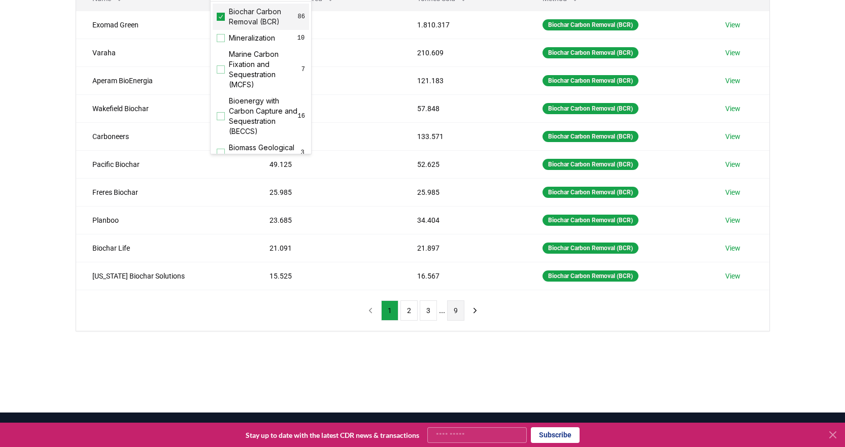
click at [459, 311] on button "9" at bounding box center [455, 310] width 17 height 20
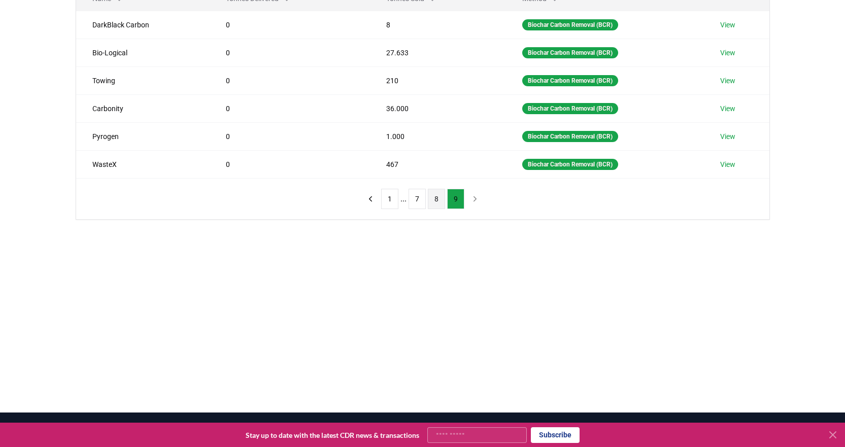
click at [431, 202] on button "8" at bounding box center [436, 199] width 17 height 20
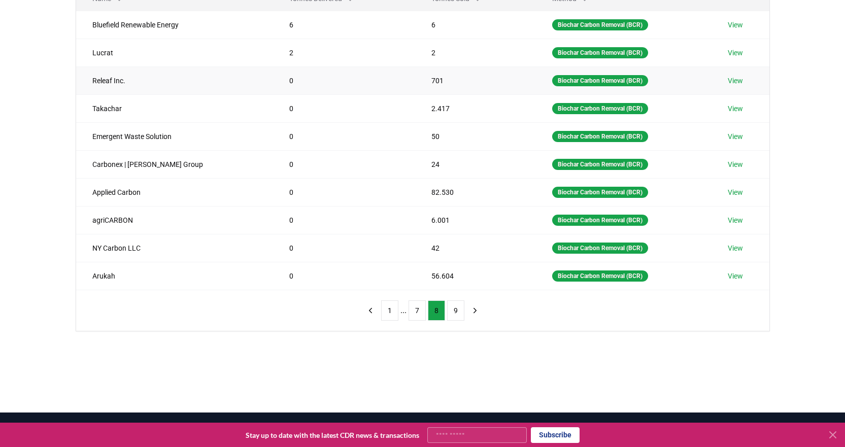
click at [735, 82] on link "View" at bounding box center [735, 81] width 15 height 10
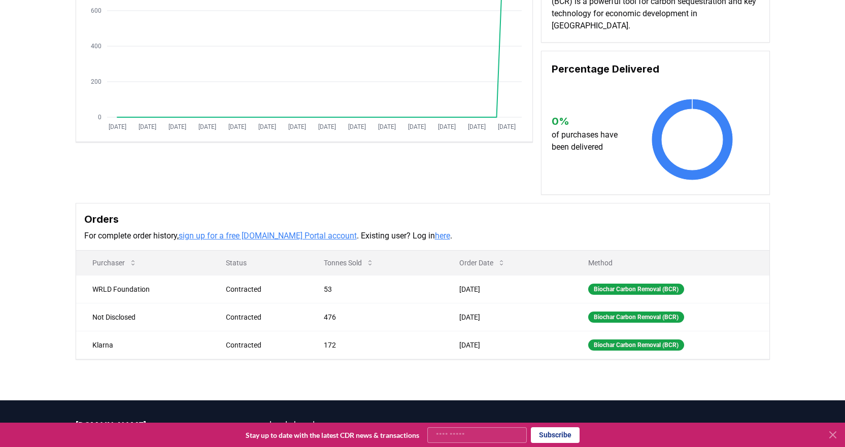
scroll to position [152, 0]
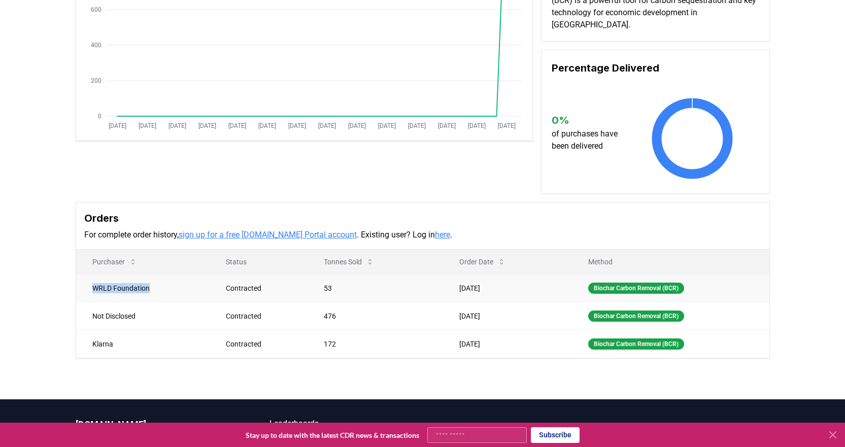
drag, startPoint x: 89, startPoint y: 287, endPoint x: 171, endPoint y: 286, distance: 82.2
click at [171, 286] on td "WRLD Foundation" at bounding box center [143, 288] width 134 height 28
copy td "WRLD Foundation"
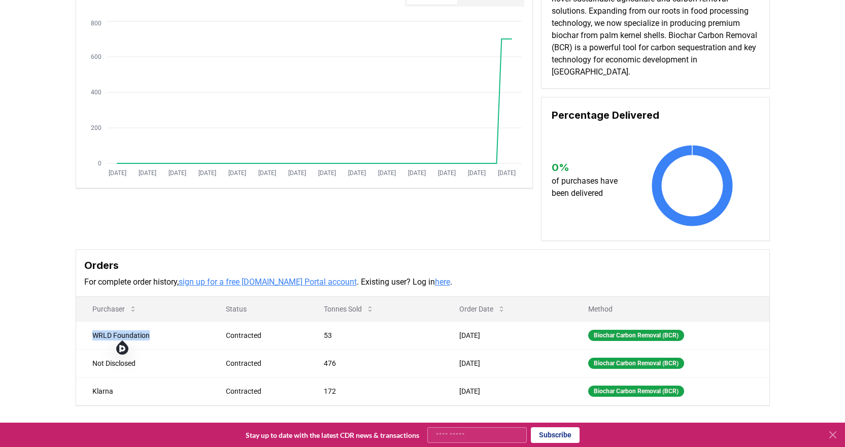
scroll to position [0, 0]
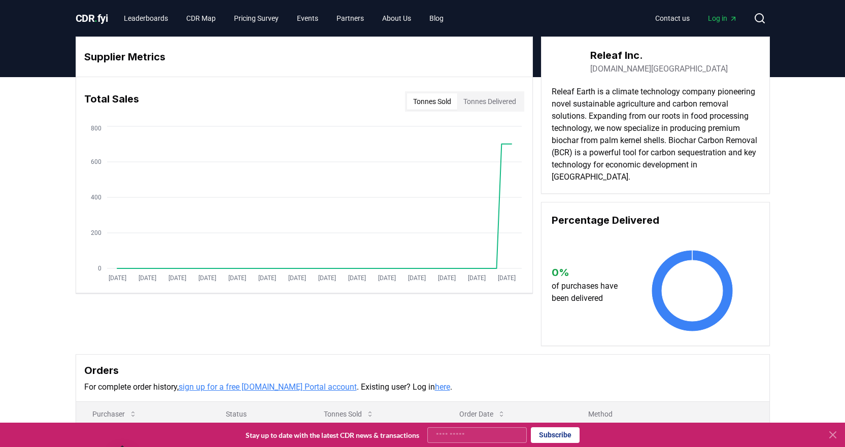
click at [626, 67] on link "releaf.africa" at bounding box center [658, 69] width 137 height 12
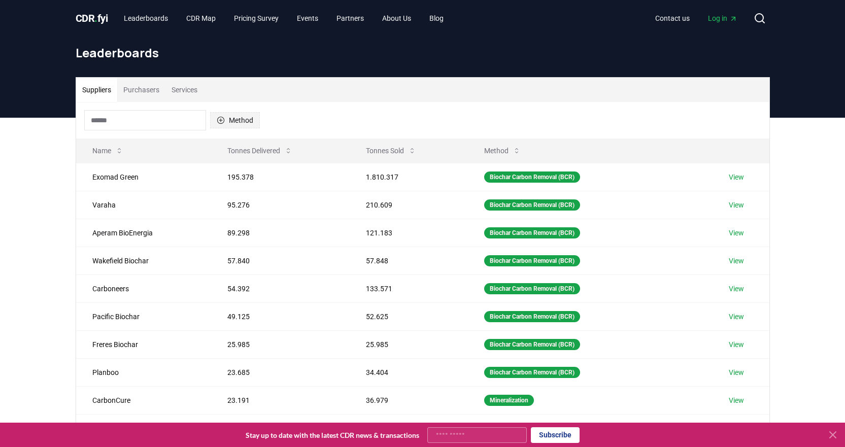
click at [219, 120] on icon "button" at bounding box center [220, 120] width 7 height 7
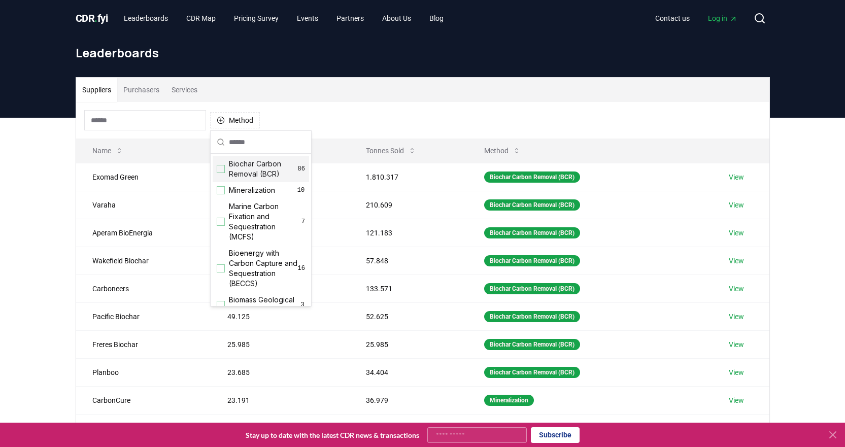
click at [222, 168] on div "Suggestions" at bounding box center [221, 169] width 8 height 8
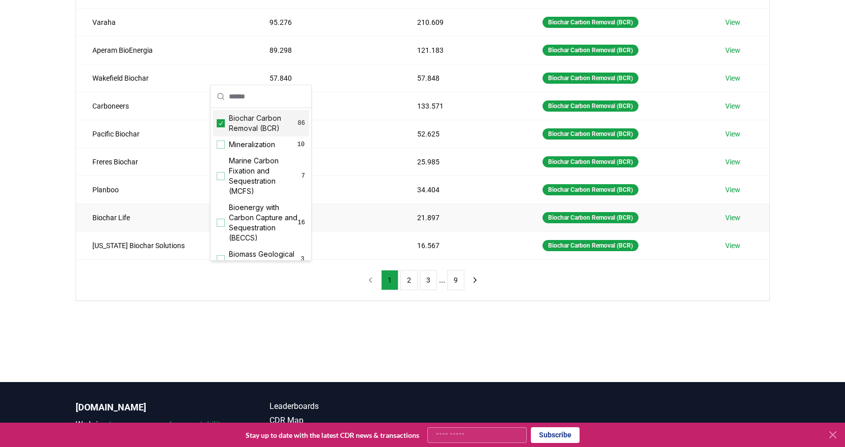
scroll to position [203, 0]
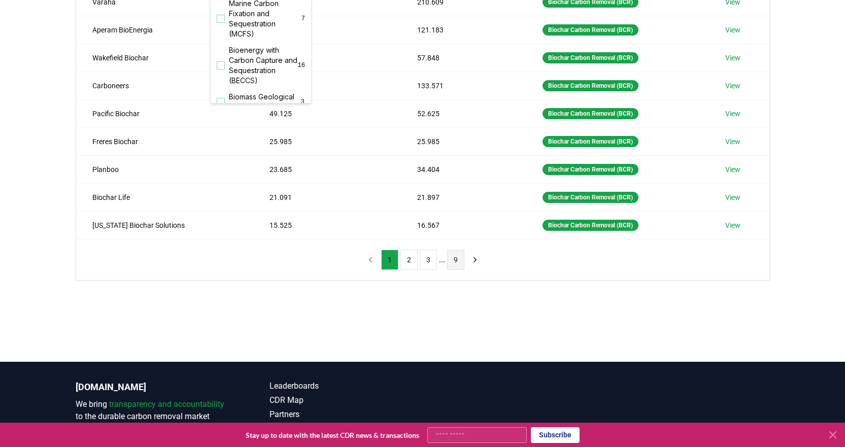
click at [452, 262] on button "9" at bounding box center [455, 260] width 17 height 20
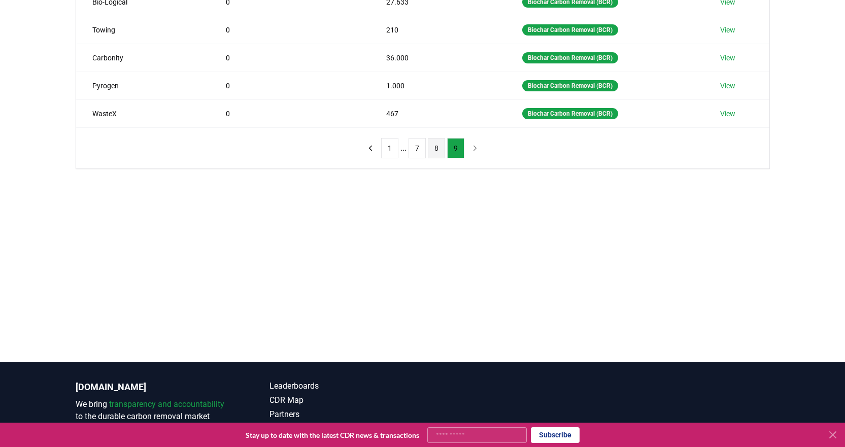
click at [434, 148] on button "8" at bounding box center [436, 148] width 17 height 20
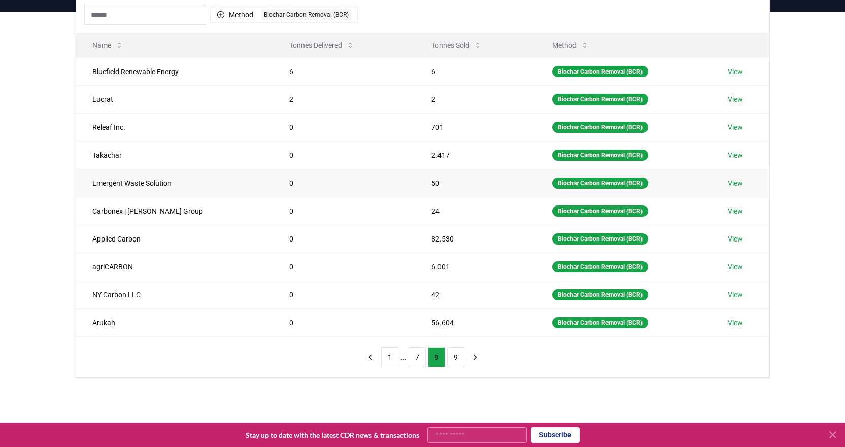
scroll to position [101, 0]
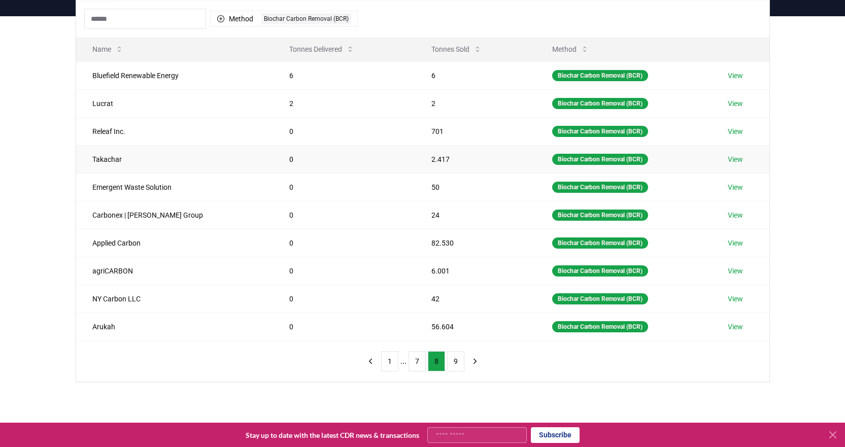
click at [734, 159] on link "View" at bounding box center [735, 159] width 15 height 10
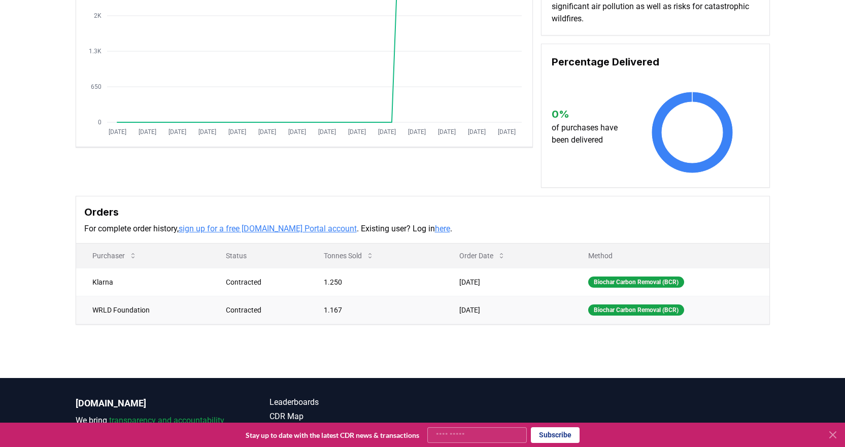
scroll to position [152, 0]
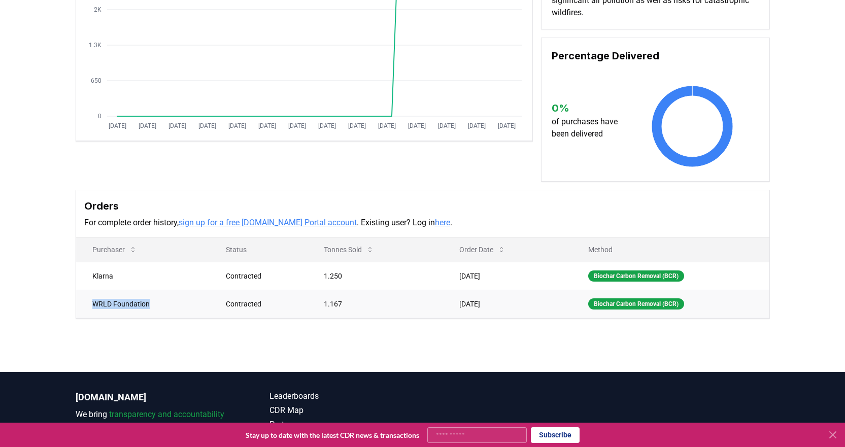
drag, startPoint x: 94, startPoint y: 303, endPoint x: 164, endPoint y: 306, distance: 70.1
click at [164, 306] on td "WRLD Foundation" at bounding box center [143, 304] width 134 height 28
copy td "WRLD Foundation"
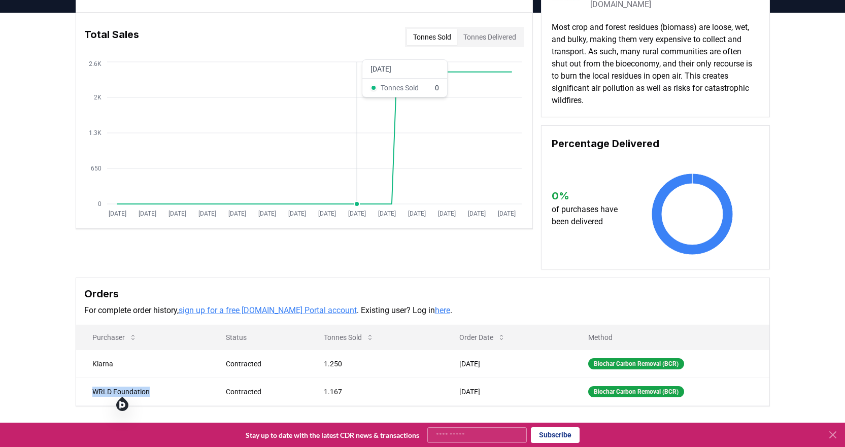
scroll to position [0, 0]
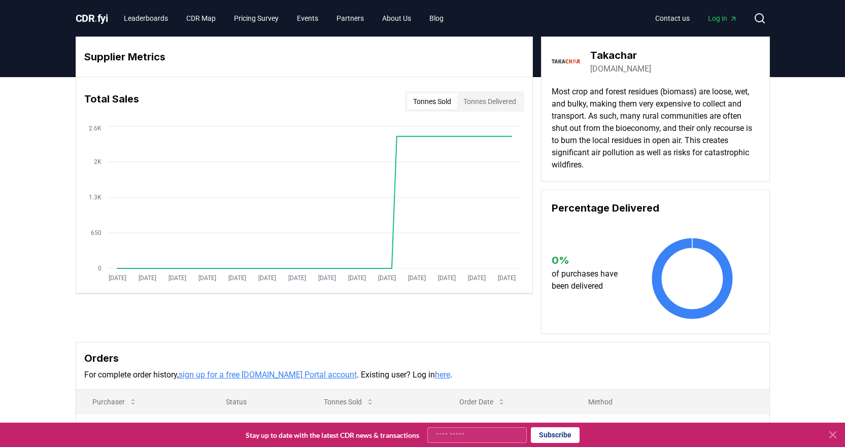
click at [620, 68] on link "takachar.com" at bounding box center [620, 69] width 61 height 12
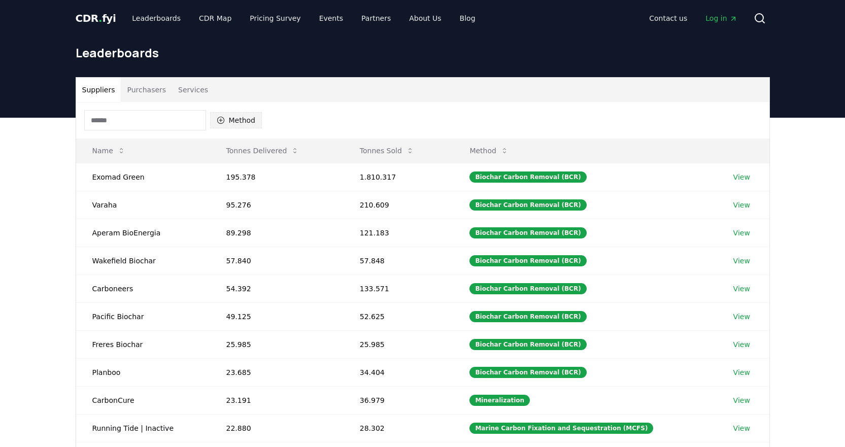
scroll to position [101, 0]
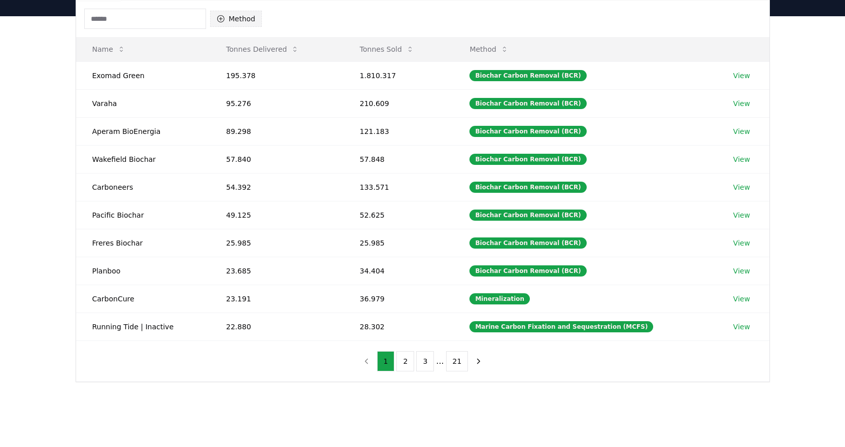
click at [223, 20] on icon "button" at bounding box center [220, 18] width 7 height 7
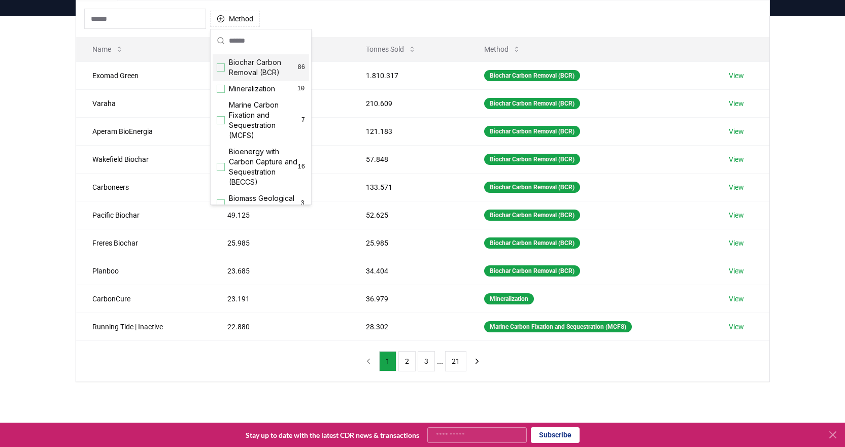
click at [231, 71] on span "Biochar Carbon Removal (BCR)" at bounding box center [263, 67] width 69 height 20
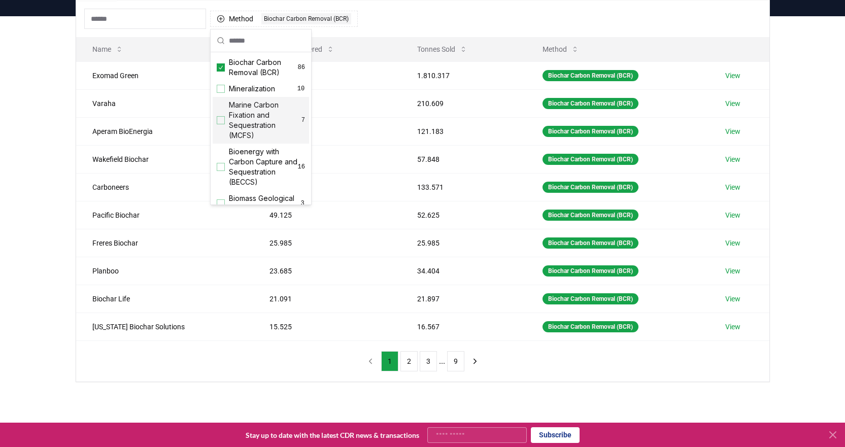
click at [457, 362] on button "9" at bounding box center [455, 361] width 17 height 20
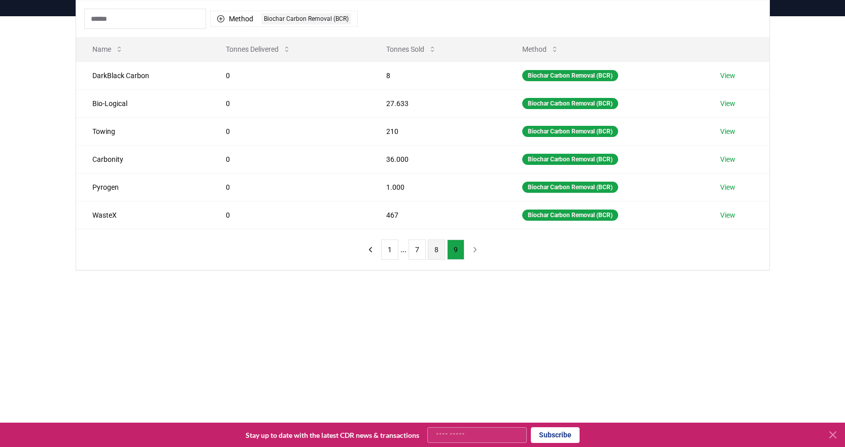
click at [432, 251] on button "8" at bounding box center [436, 249] width 17 height 20
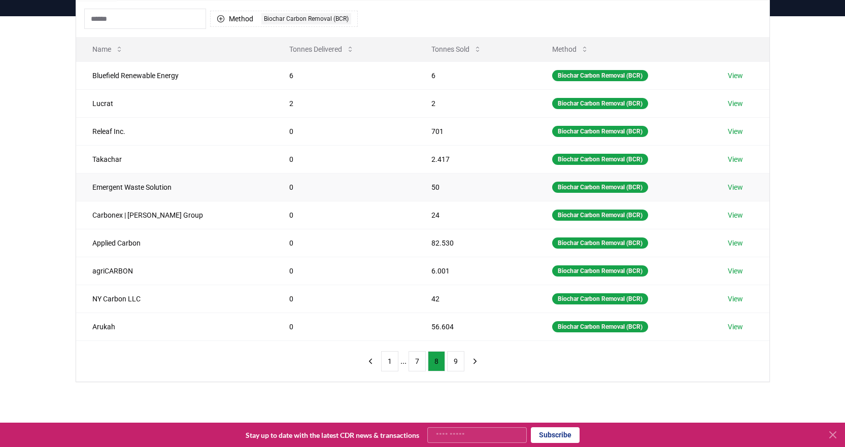
click at [737, 187] on link "View" at bounding box center [735, 187] width 15 height 10
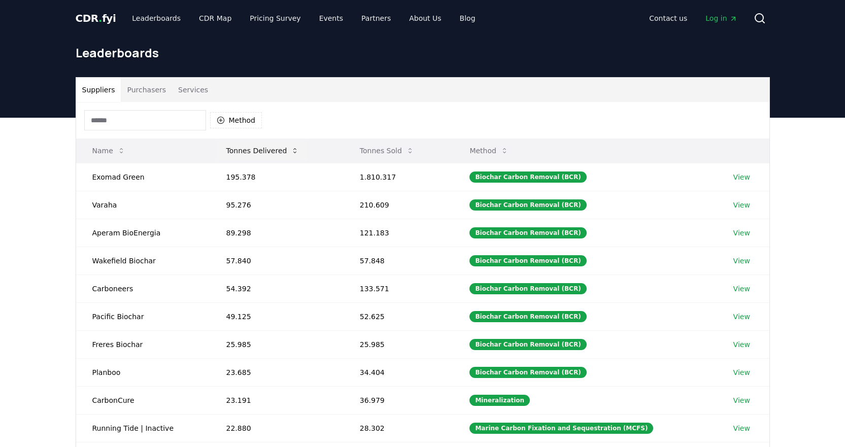
scroll to position [101, 0]
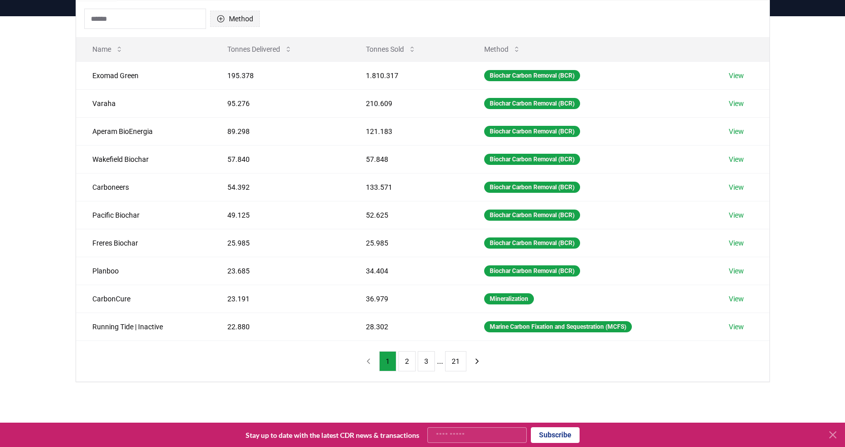
click at [224, 20] on icon "button" at bounding box center [221, 19] width 8 height 8
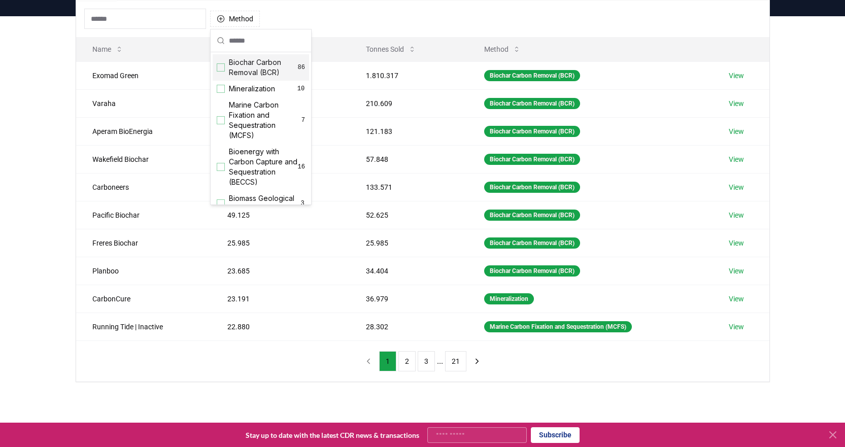
click at [237, 68] on span "Biochar Carbon Removal (BCR)" at bounding box center [263, 67] width 69 height 20
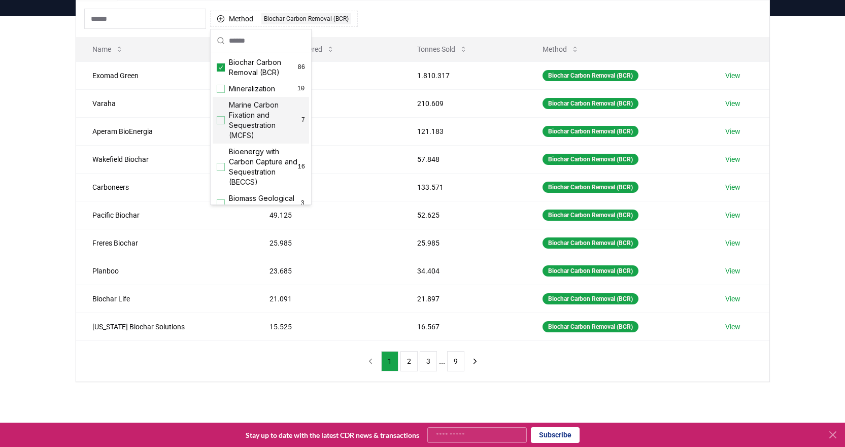
click at [453, 362] on button "9" at bounding box center [455, 361] width 17 height 20
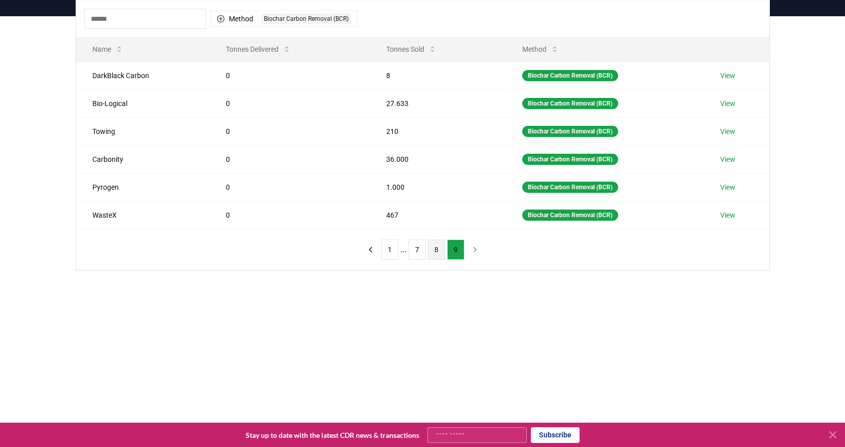
click at [430, 248] on button "8" at bounding box center [436, 249] width 17 height 20
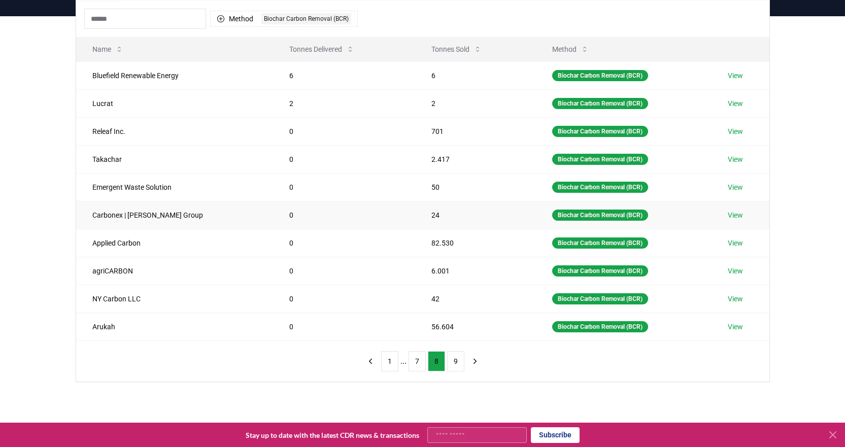
click at [735, 214] on link "View" at bounding box center [735, 215] width 15 height 10
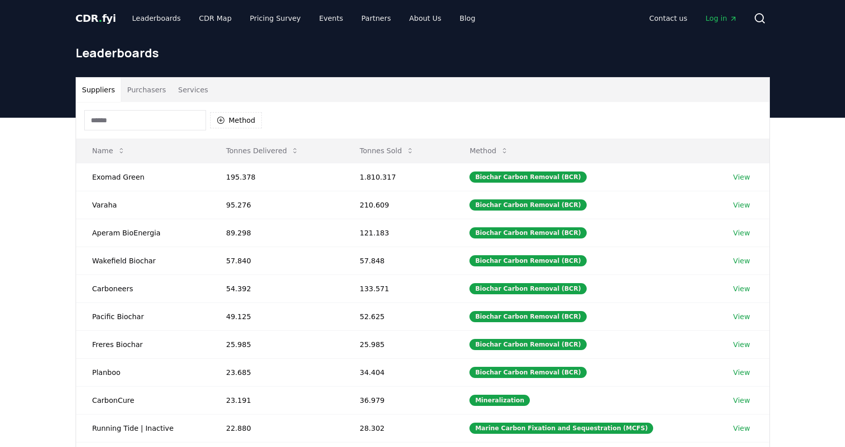
scroll to position [101, 0]
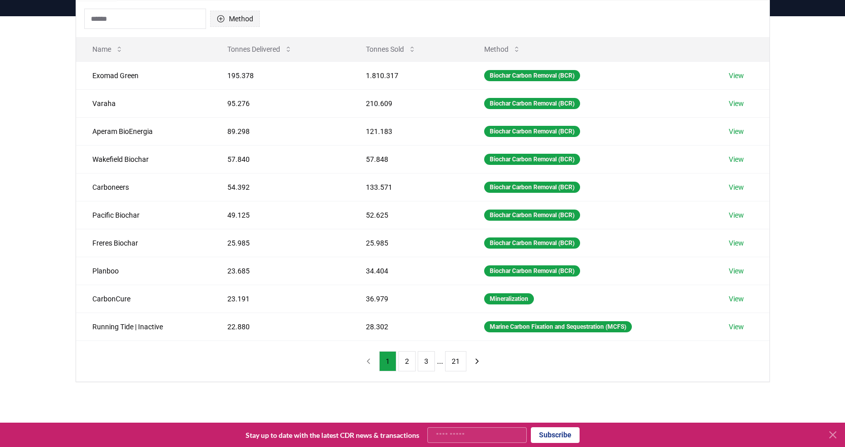
click at [231, 19] on button "Method" at bounding box center [235, 19] width 50 height 16
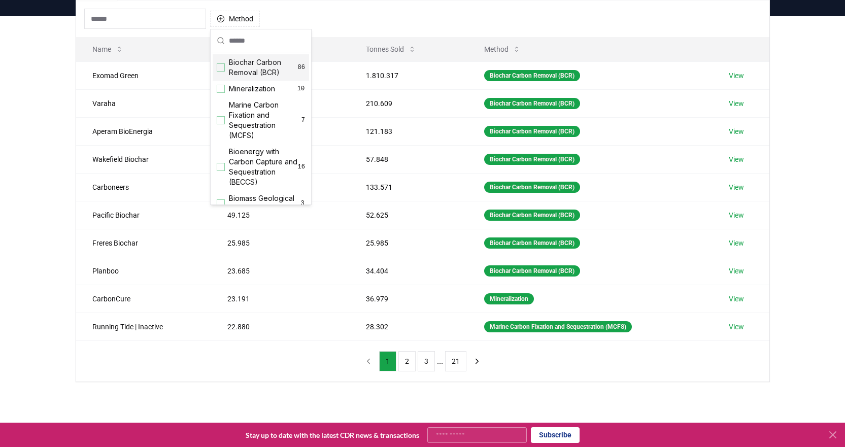
click at [237, 65] on span "Biochar Carbon Removal (BCR)" at bounding box center [263, 67] width 69 height 20
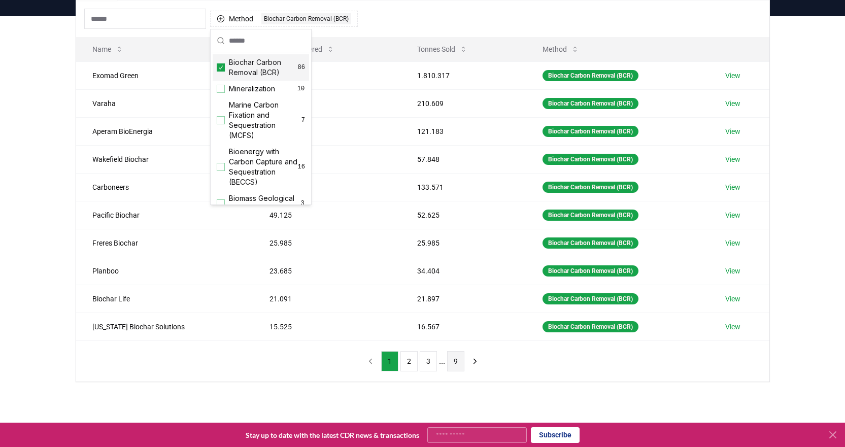
click at [454, 359] on button "9" at bounding box center [455, 361] width 17 height 20
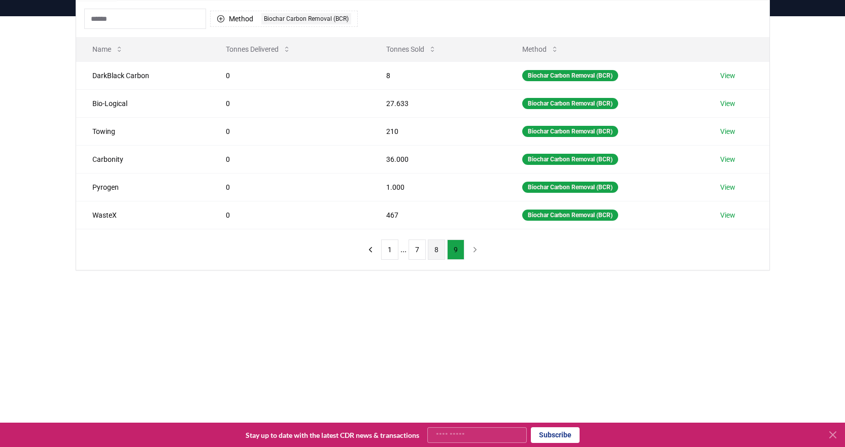
click at [435, 252] on button "8" at bounding box center [436, 249] width 17 height 20
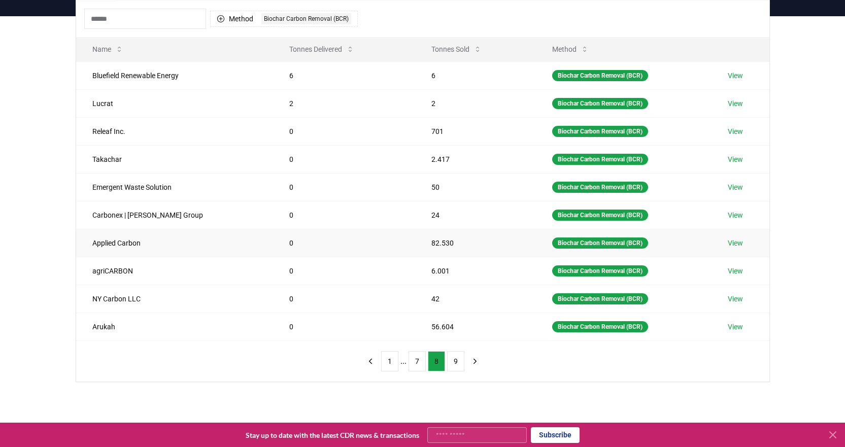
click at [732, 240] on link "View" at bounding box center [735, 243] width 15 height 10
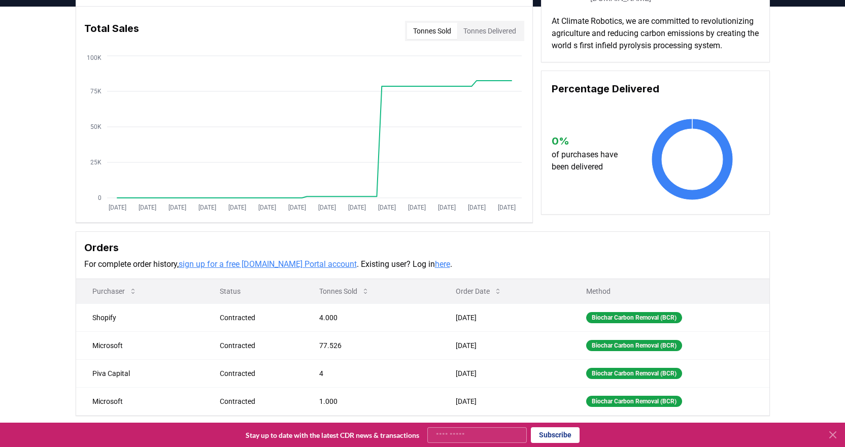
scroll to position [101, 0]
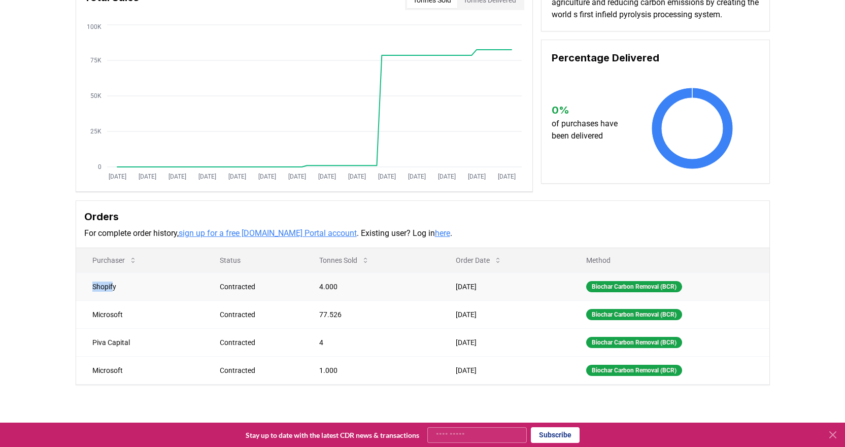
drag, startPoint x: 89, startPoint y: 288, endPoint x: 113, endPoint y: 291, distance: 24.5
click at [113, 291] on td "Shopify" at bounding box center [140, 286] width 128 height 28
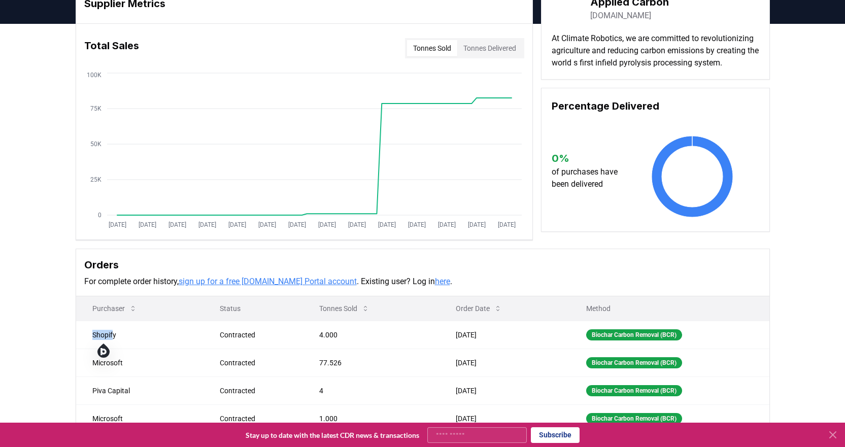
scroll to position [0, 0]
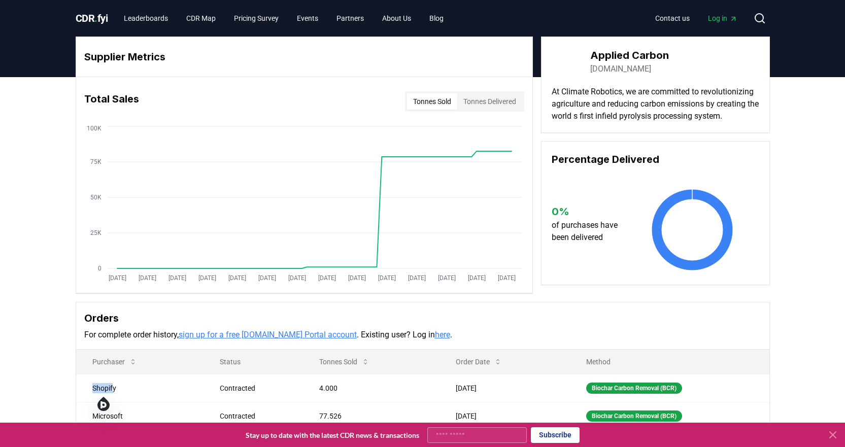
click at [619, 67] on link "[DOMAIN_NAME]" at bounding box center [620, 69] width 61 height 12
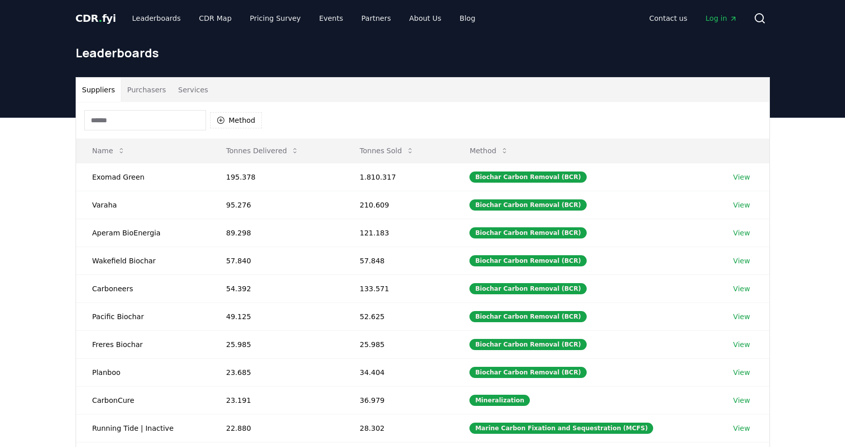
scroll to position [101, 0]
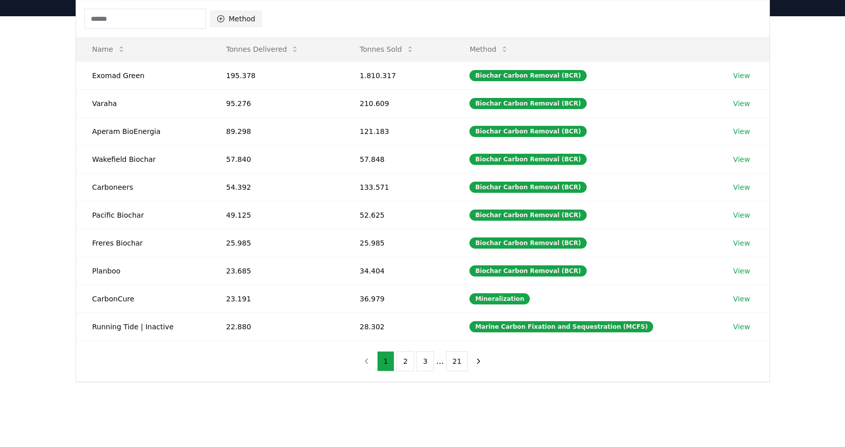
click at [227, 17] on button "Method" at bounding box center [236, 19] width 52 height 16
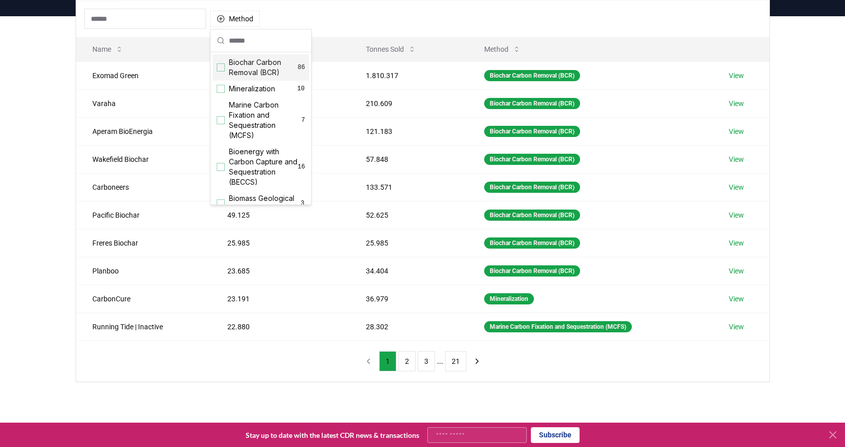
click at [227, 67] on div "Biochar Carbon Removal (BCR) 86" at bounding box center [261, 67] width 96 height 26
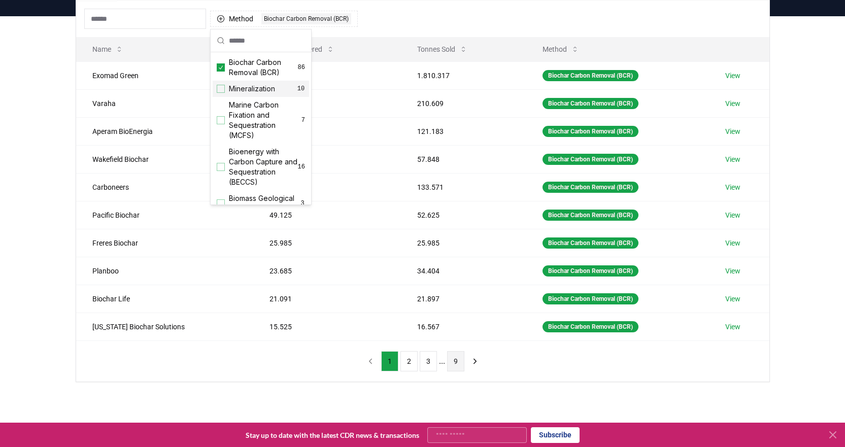
click at [452, 359] on button "9" at bounding box center [455, 361] width 17 height 20
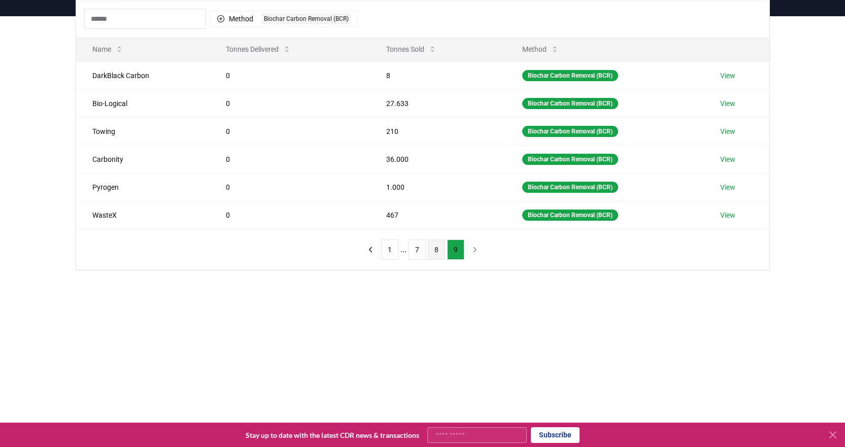
click at [438, 251] on button "8" at bounding box center [436, 249] width 17 height 20
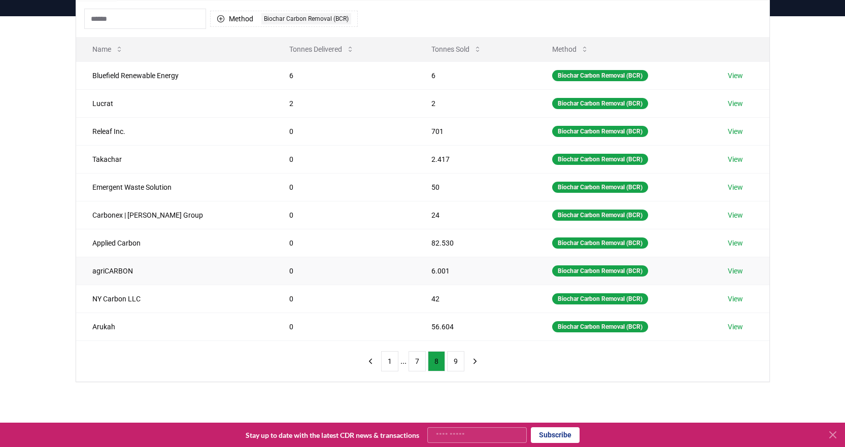
click at [729, 272] on link "View" at bounding box center [735, 271] width 15 height 10
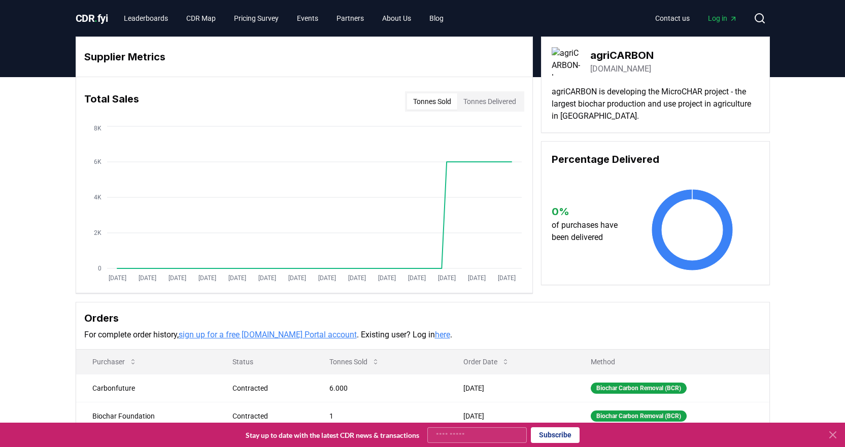
click at [633, 70] on link "microchar.eu" at bounding box center [620, 69] width 61 height 12
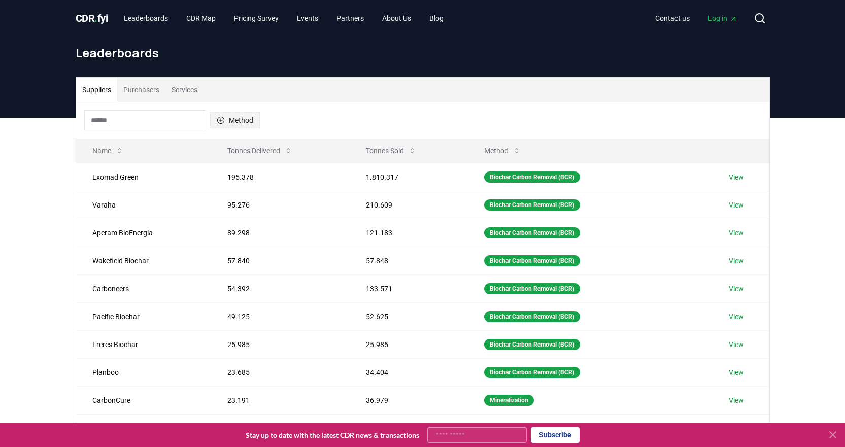
drag, startPoint x: 223, startPoint y: 118, endPoint x: 223, endPoint y: 126, distance: 7.6
click at [222, 118] on icon "button" at bounding box center [221, 120] width 8 height 8
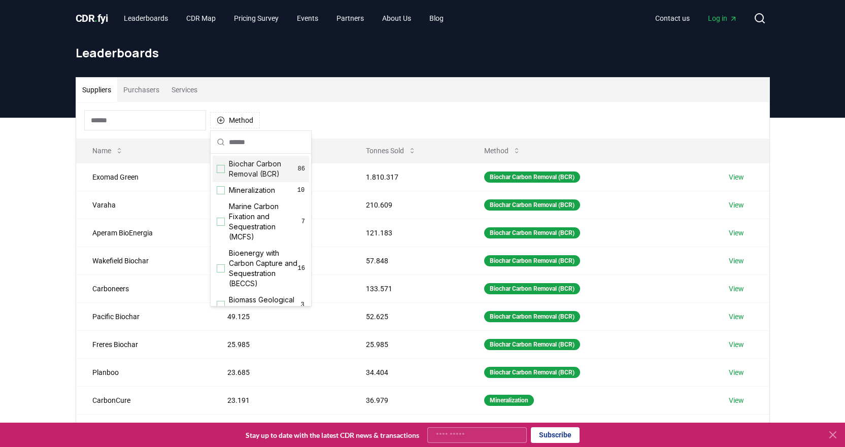
drag, startPoint x: 225, startPoint y: 170, endPoint x: 232, endPoint y: 170, distance: 6.6
click at [225, 170] on div "Biochar Carbon Removal (BCR) 86" at bounding box center [261, 169] width 96 height 26
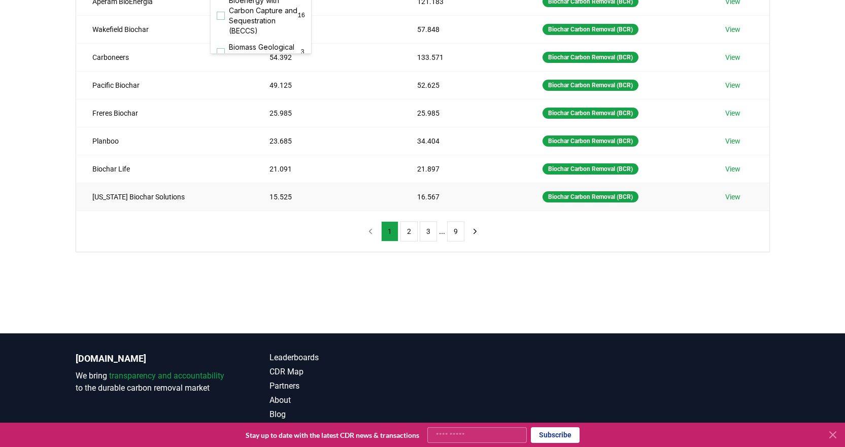
scroll to position [254, 0]
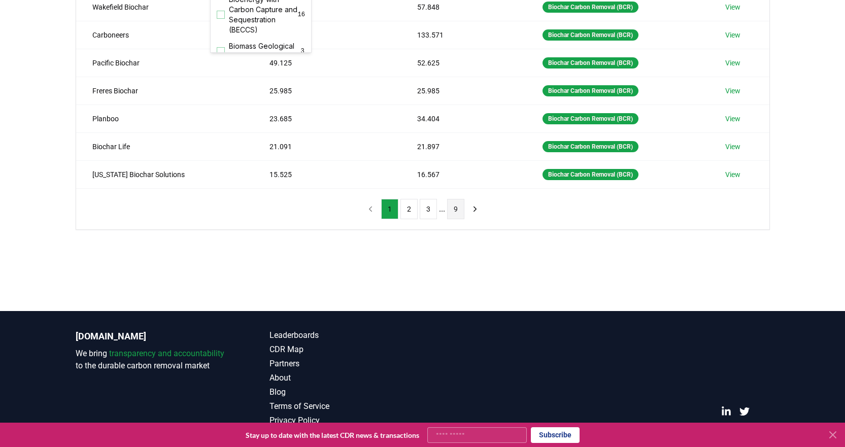
click at [453, 213] on button "9" at bounding box center [455, 209] width 17 height 20
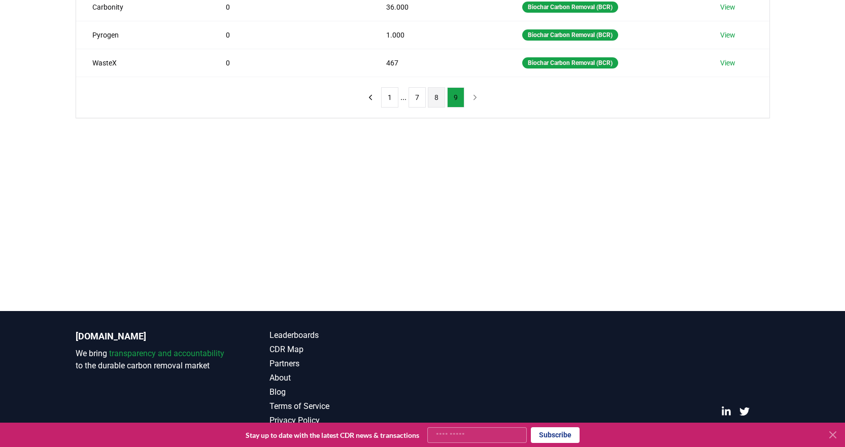
click at [430, 99] on button "8" at bounding box center [436, 97] width 17 height 20
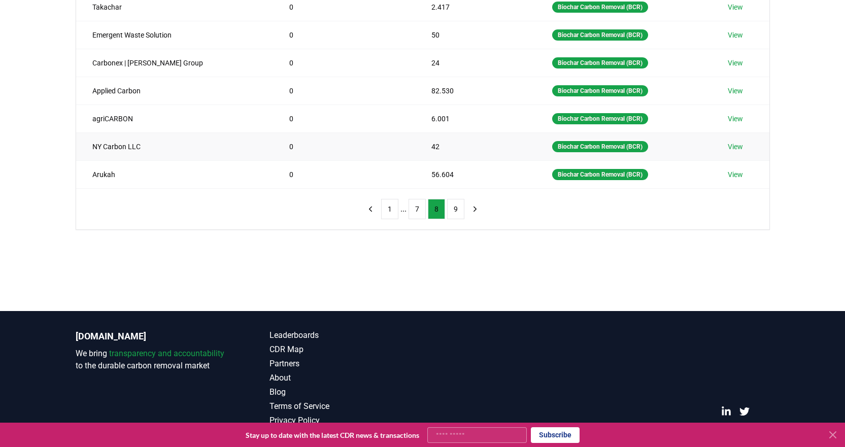
click at [735, 143] on link "View" at bounding box center [735, 147] width 15 height 10
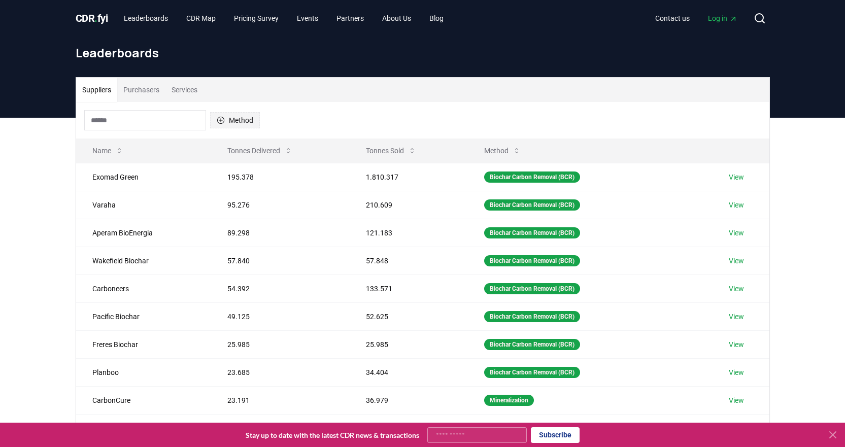
click at [230, 119] on button "Method" at bounding box center [235, 120] width 50 height 16
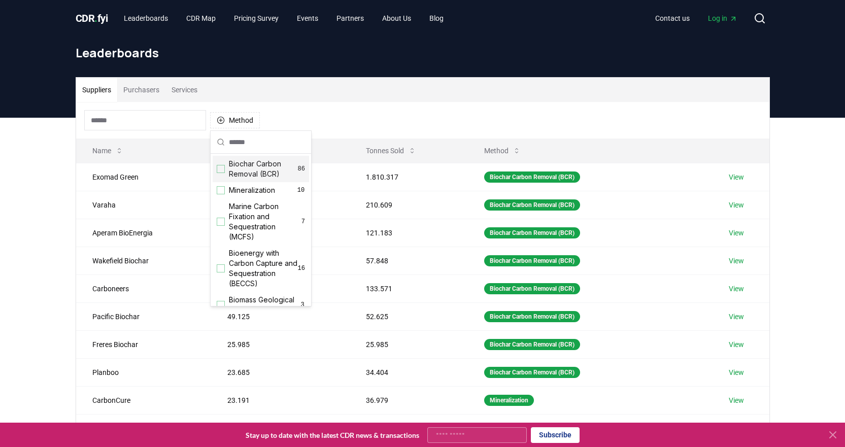
click at [230, 171] on span "Biochar Carbon Removal (BCR)" at bounding box center [263, 169] width 69 height 20
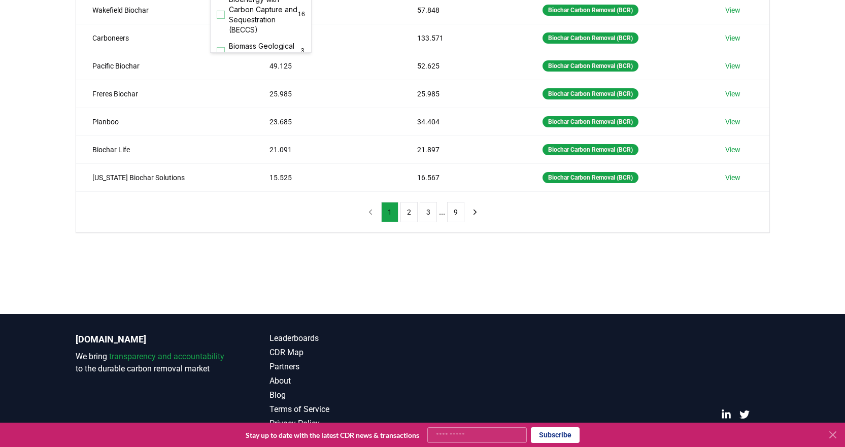
scroll to position [254, 0]
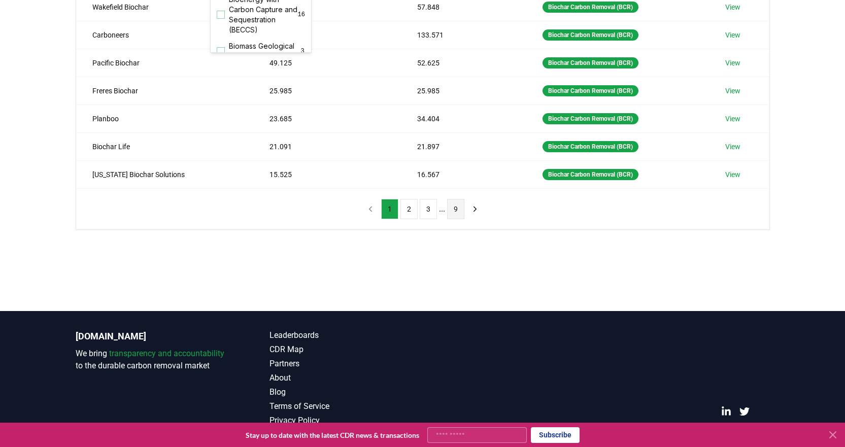
click at [460, 210] on button "9" at bounding box center [455, 209] width 17 height 20
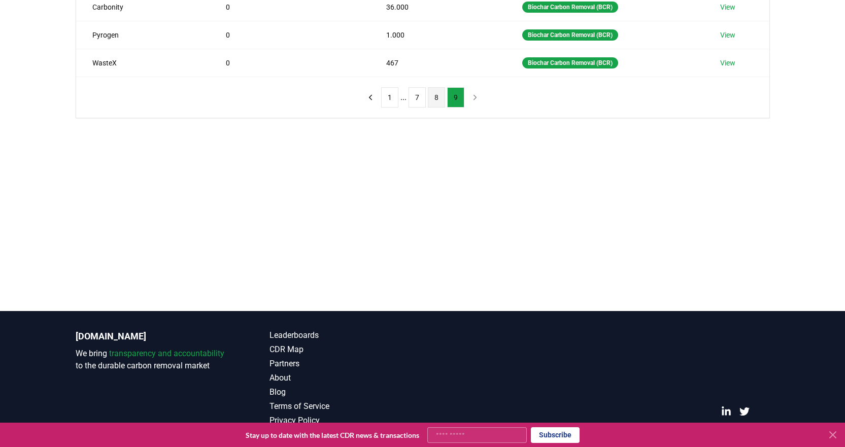
click at [436, 96] on button "8" at bounding box center [436, 97] width 17 height 20
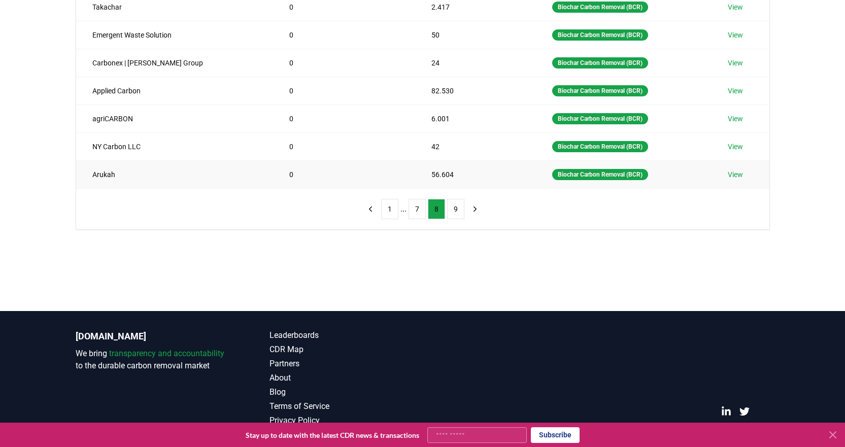
click at [736, 175] on link "View" at bounding box center [735, 174] width 15 height 10
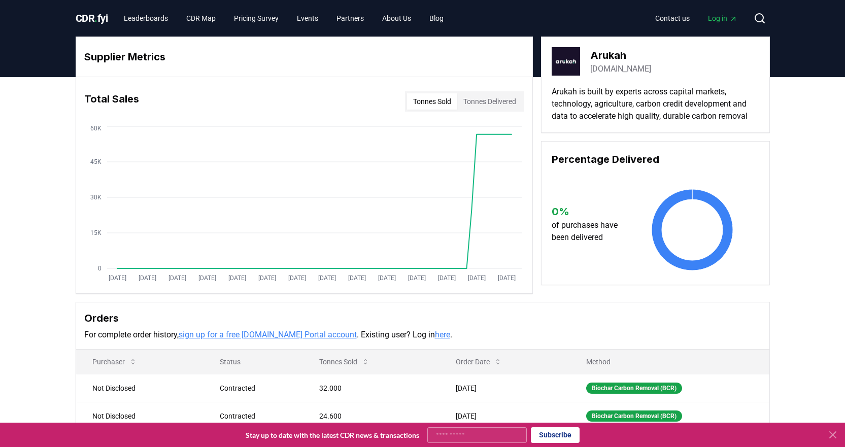
click at [621, 70] on link "arukah.finance" at bounding box center [620, 69] width 61 height 12
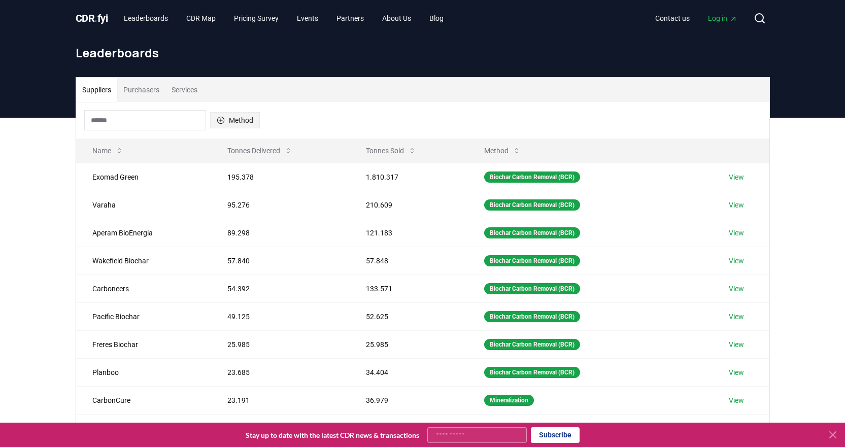
click at [232, 121] on button "Method" at bounding box center [235, 120] width 50 height 16
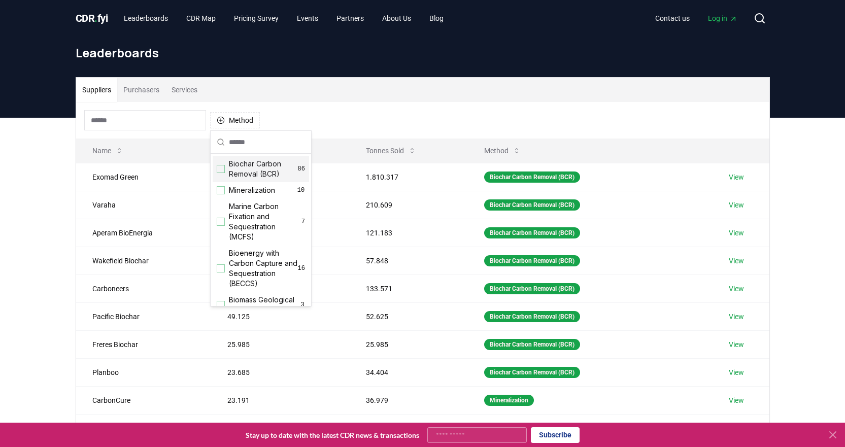
drag, startPoint x: 235, startPoint y: 167, endPoint x: 242, endPoint y: 170, distance: 7.7
click at [234, 167] on span "Biochar Carbon Removal (BCR)" at bounding box center [263, 169] width 69 height 20
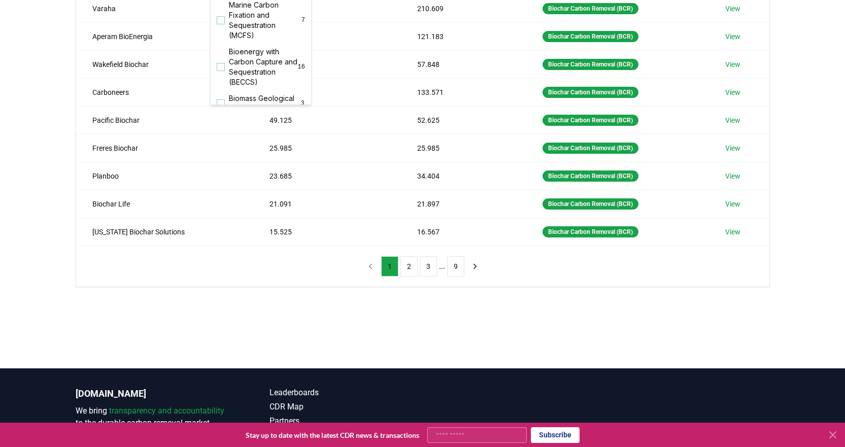
scroll to position [203, 0]
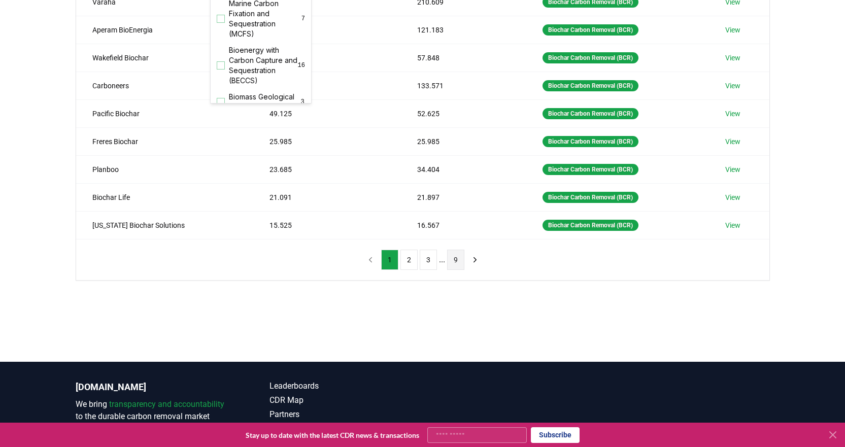
click at [457, 264] on button "9" at bounding box center [455, 260] width 17 height 20
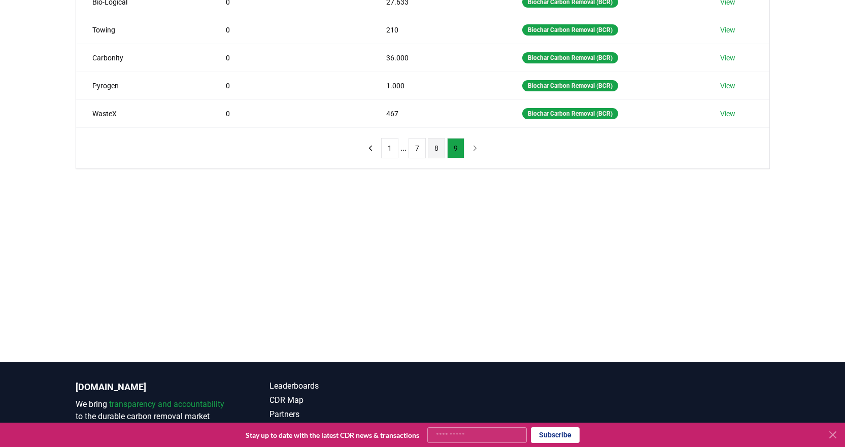
click at [436, 152] on button "8" at bounding box center [436, 148] width 17 height 20
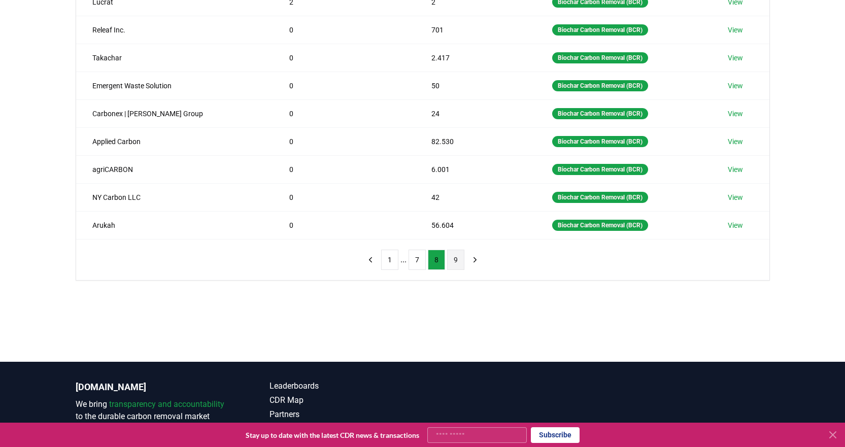
click at [455, 261] on button "9" at bounding box center [455, 260] width 17 height 20
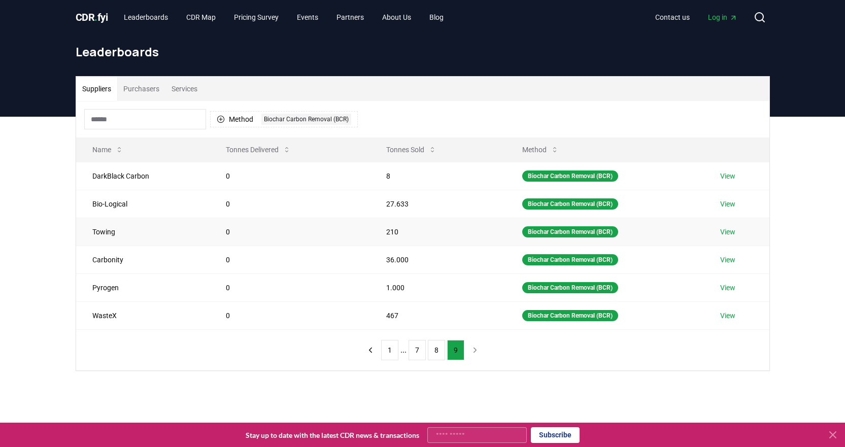
scroll to position [0, 0]
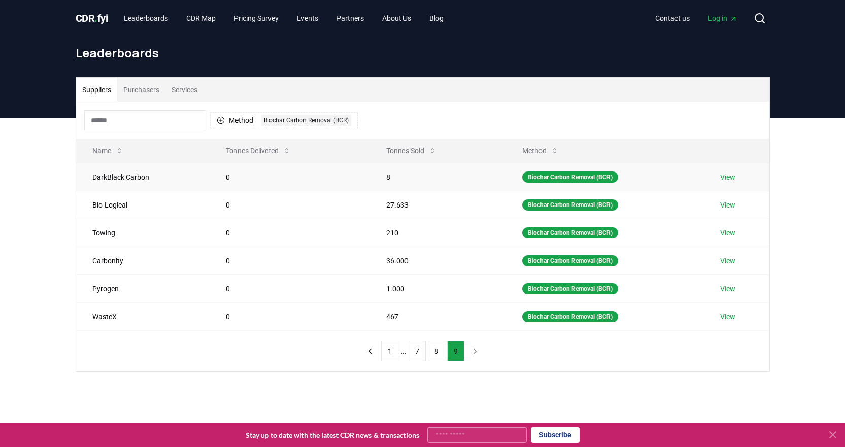
click at [732, 178] on link "View" at bounding box center [727, 177] width 15 height 10
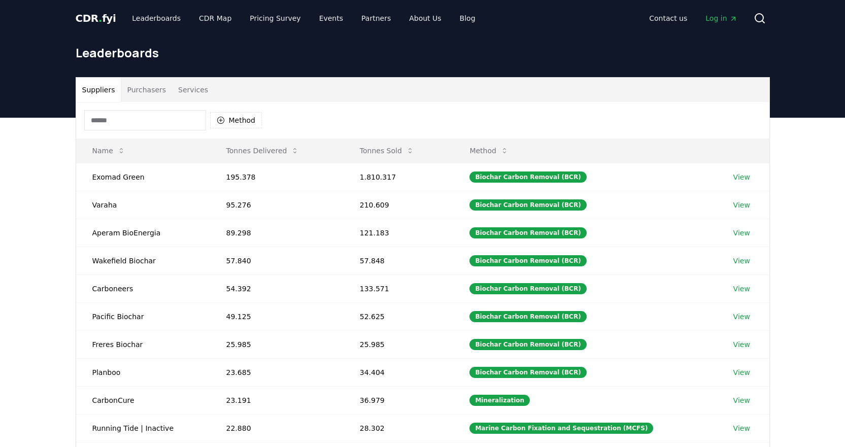
drag, startPoint x: 223, startPoint y: 123, endPoint x: 227, endPoint y: 130, distance: 7.7
click at [223, 123] on icon "button" at bounding box center [221, 120] width 8 height 8
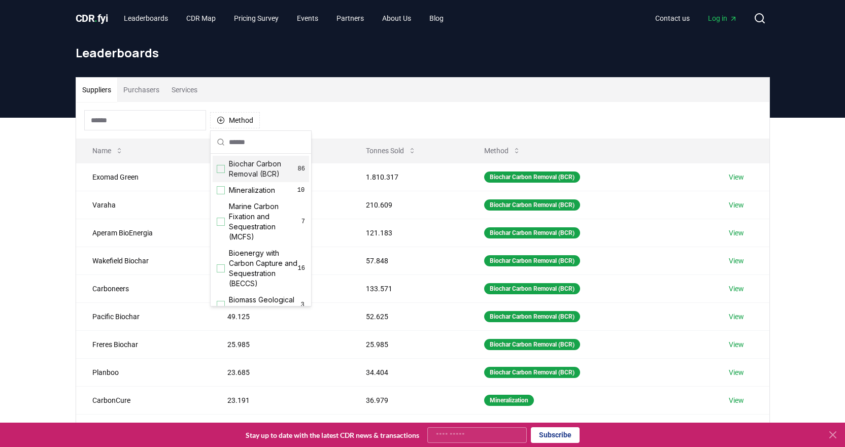
click at [228, 169] on div "Biochar Carbon Removal (BCR) 86" at bounding box center [261, 169] width 96 height 26
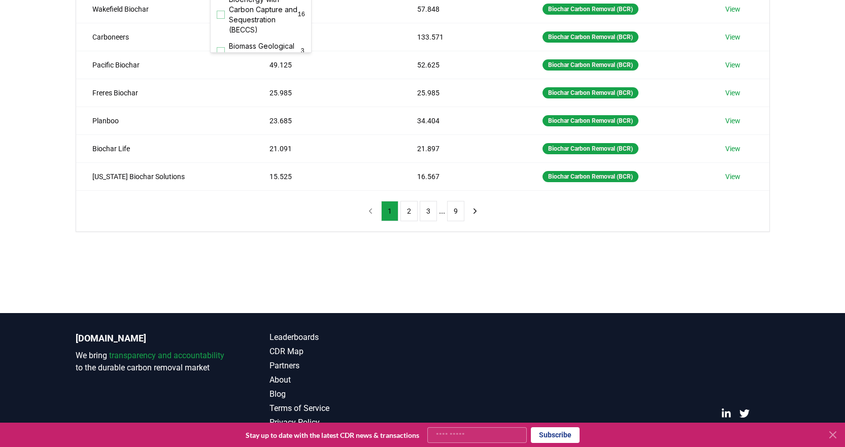
scroll to position [254, 0]
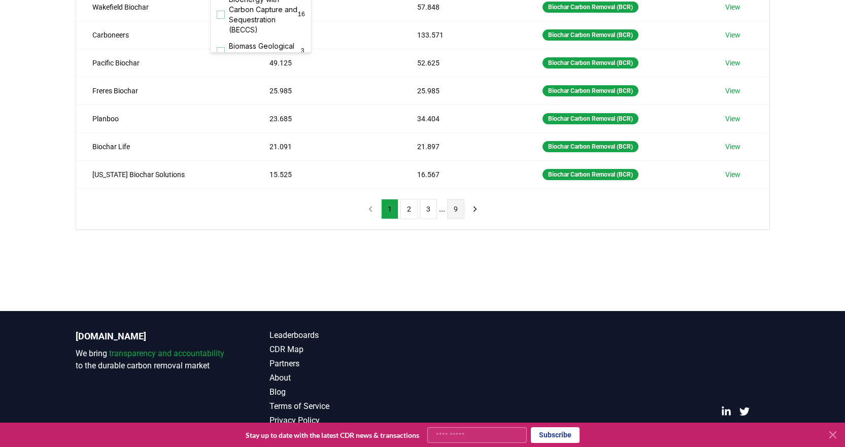
click at [454, 209] on button "9" at bounding box center [455, 209] width 17 height 20
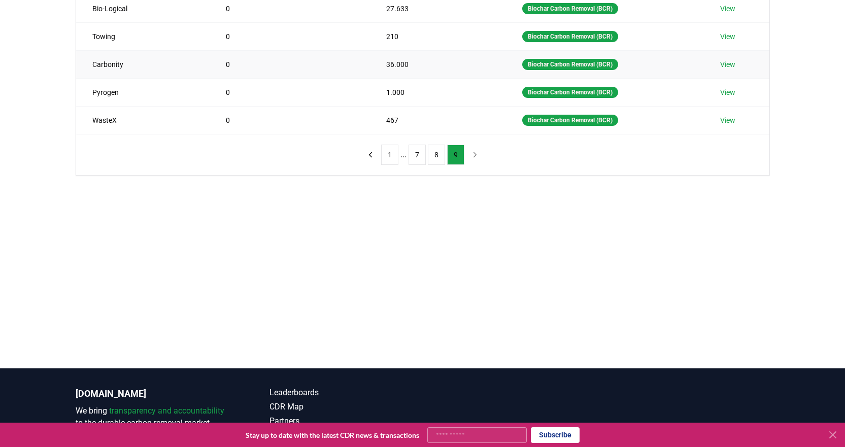
scroll to position [101, 0]
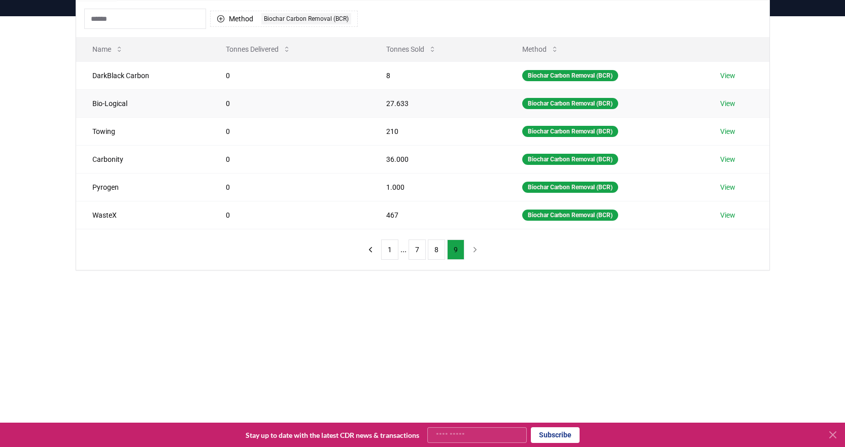
click at [736, 105] on td "View" at bounding box center [736, 103] width 65 height 28
click at [727, 103] on link "View" at bounding box center [727, 103] width 15 height 10
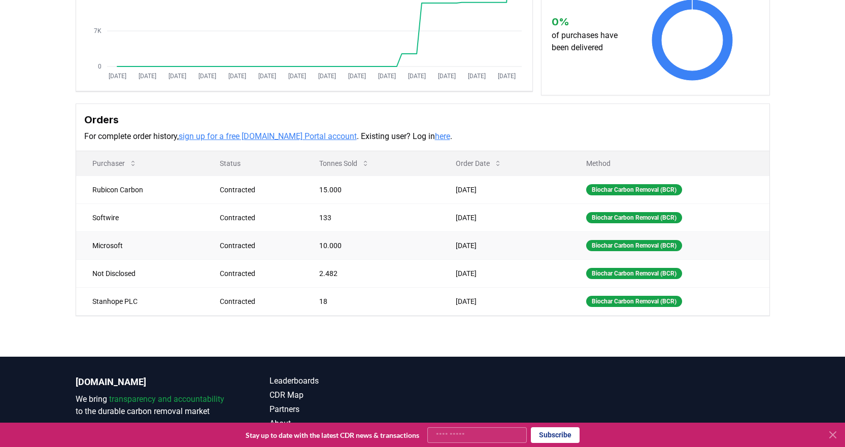
scroll to position [203, 0]
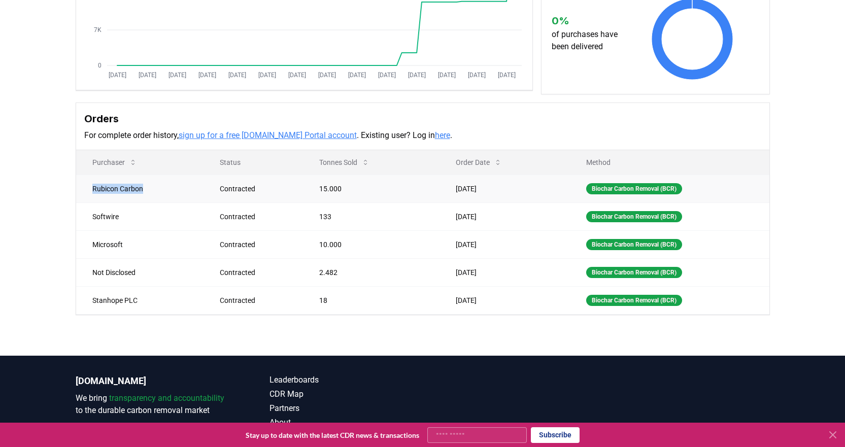
drag, startPoint x: 92, startPoint y: 188, endPoint x: 152, endPoint y: 190, distance: 59.9
click at [152, 190] on td "Rubicon Carbon" at bounding box center [140, 189] width 128 height 28
copy td "Rubicon Carbon"
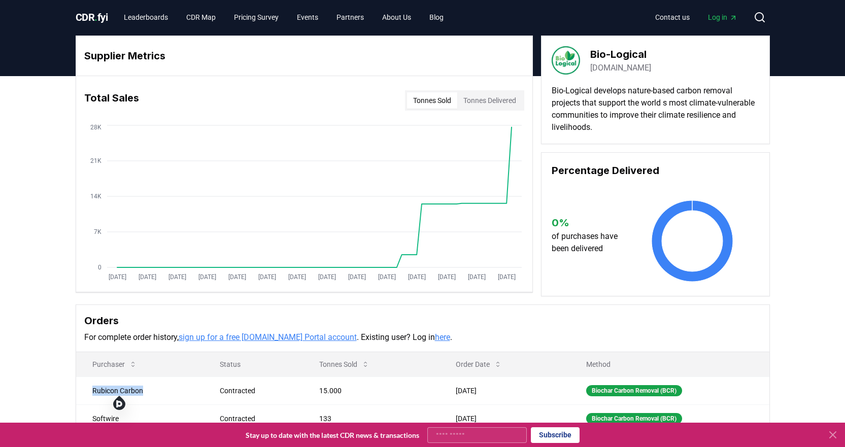
scroll to position [0, 0]
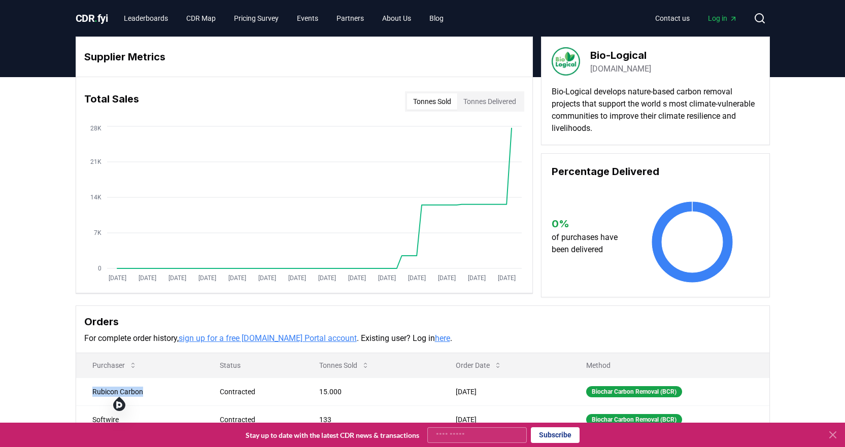
click at [630, 67] on link "bio-logical.green" at bounding box center [620, 69] width 61 height 12
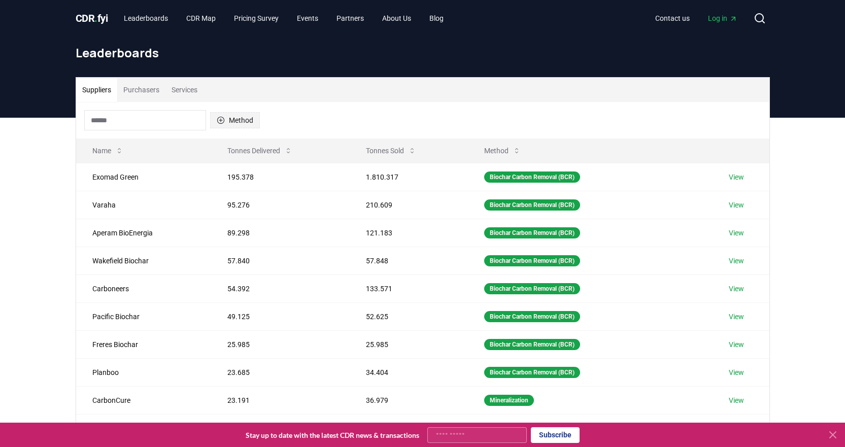
click at [229, 119] on button "Method" at bounding box center [235, 120] width 50 height 16
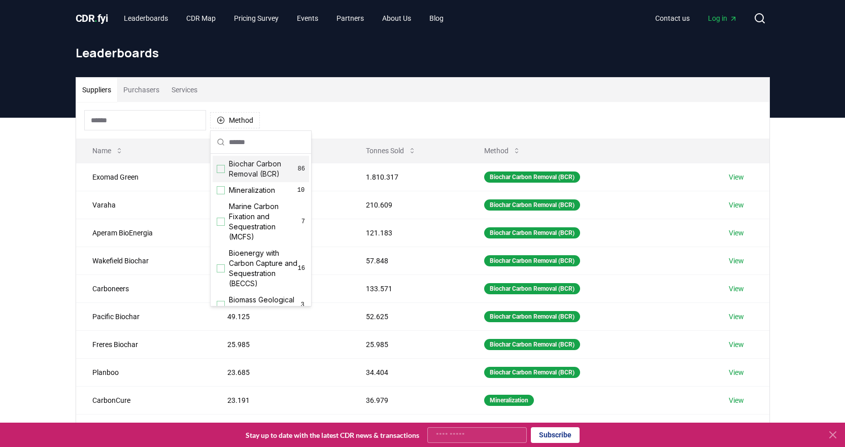
click at [226, 170] on div "Biochar Carbon Removal (BCR) 86" at bounding box center [261, 169] width 96 height 26
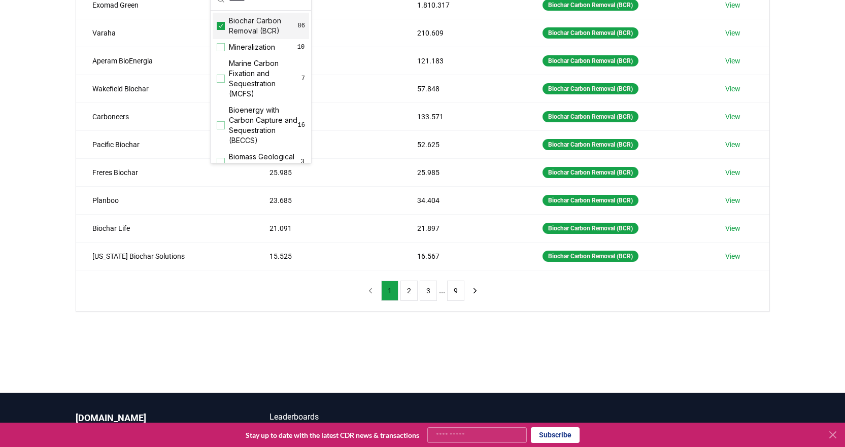
scroll to position [203, 0]
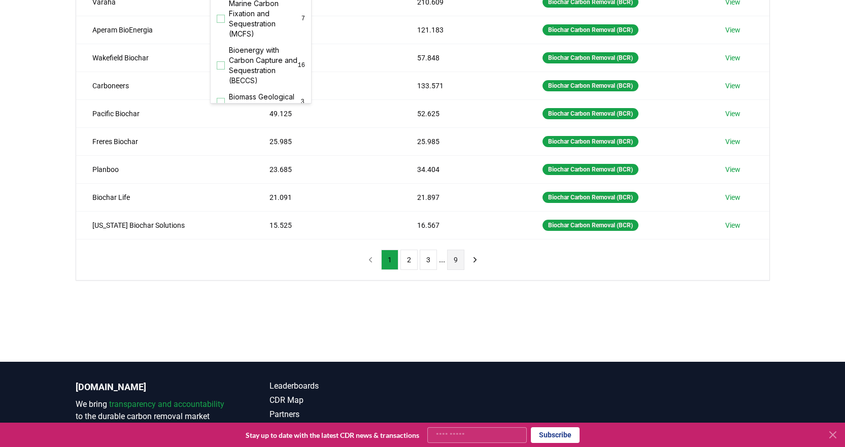
click at [455, 262] on button "9" at bounding box center [455, 260] width 17 height 20
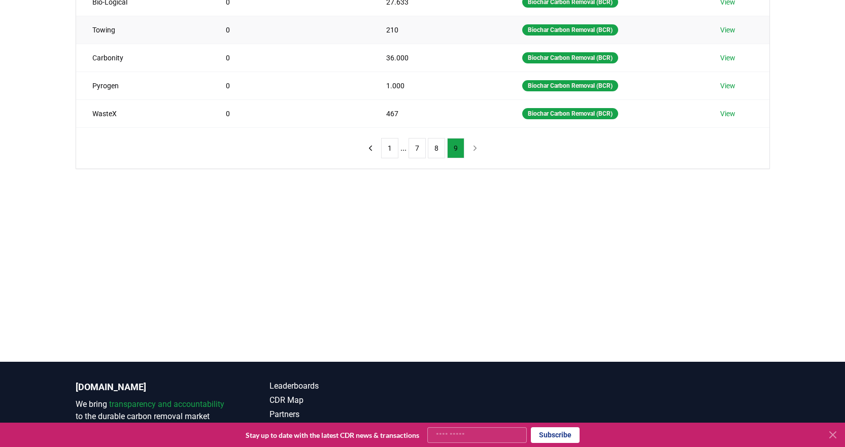
click at [730, 28] on link "View" at bounding box center [727, 30] width 15 height 10
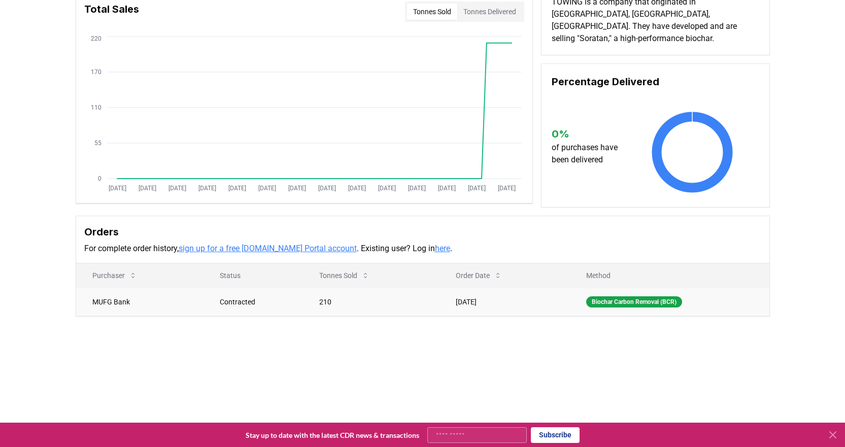
scroll to position [101, 0]
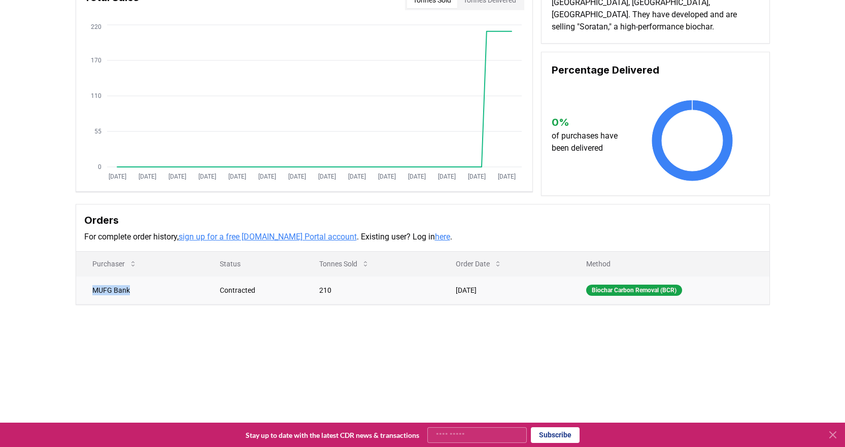
drag, startPoint x: 91, startPoint y: 285, endPoint x: 147, endPoint y: 285, distance: 55.8
click at [147, 285] on td "MUFG Bank" at bounding box center [140, 290] width 128 height 28
copy td "MUFG Bank"
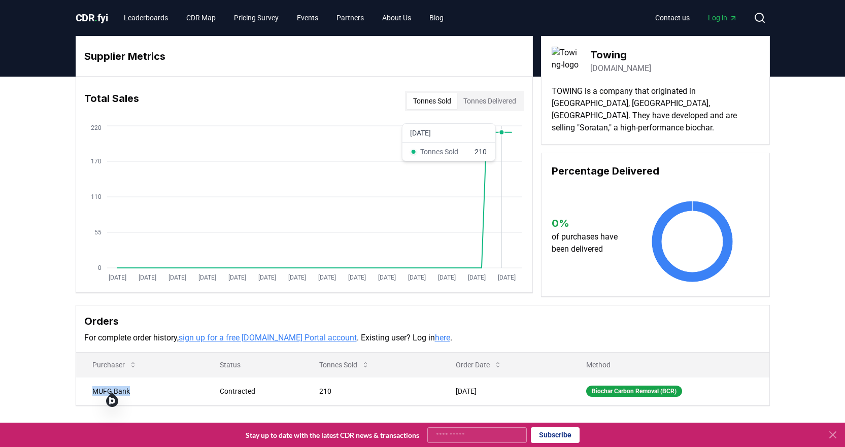
scroll to position [0, 0]
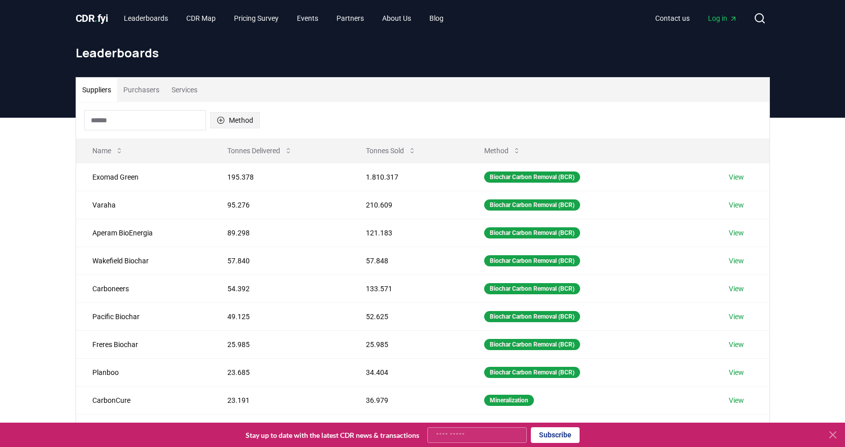
click at [239, 122] on button "Method" at bounding box center [235, 120] width 50 height 16
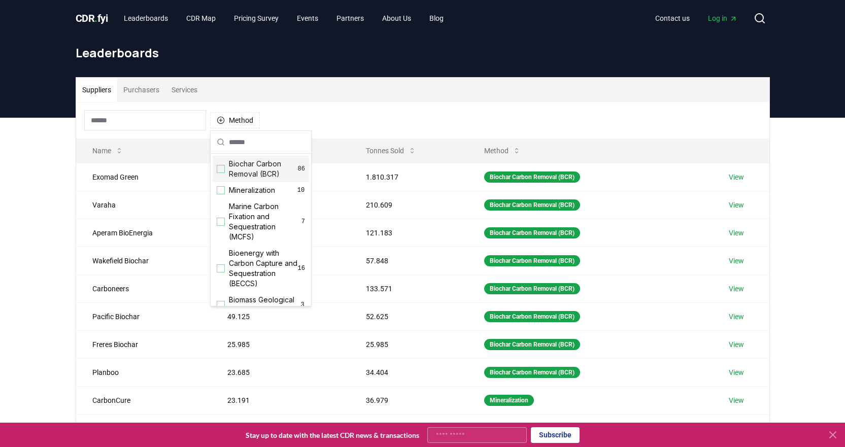
click at [235, 174] on span "Biochar Carbon Removal (BCR)" at bounding box center [263, 169] width 69 height 20
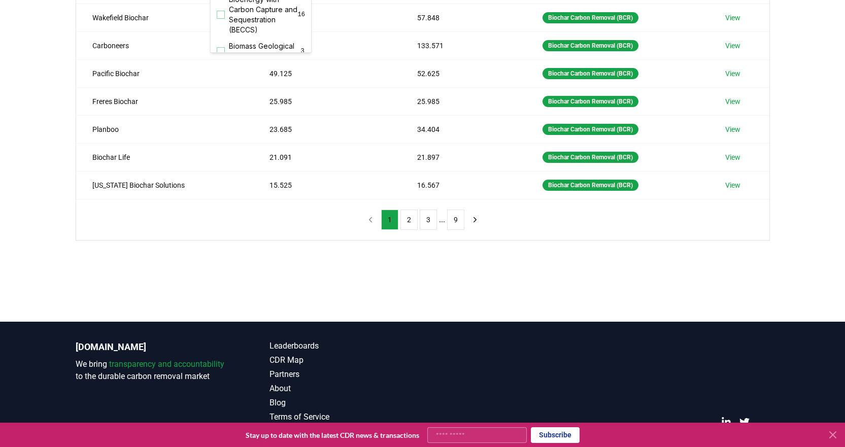
scroll to position [254, 0]
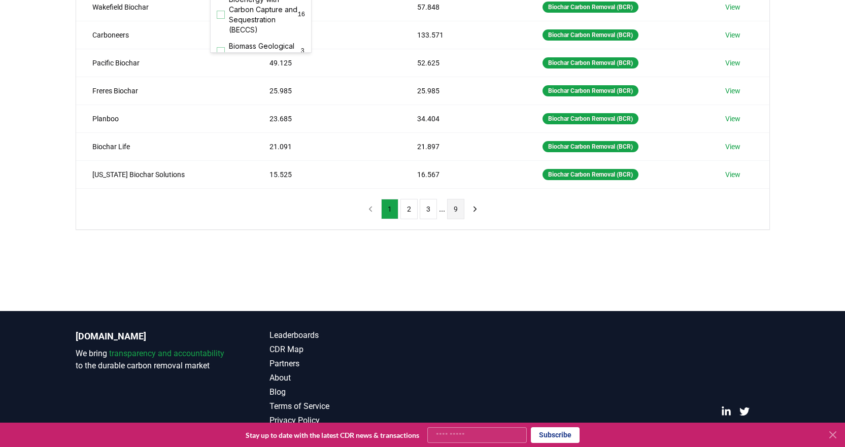
click at [456, 211] on button "9" at bounding box center [455, 209] width 17 height 20
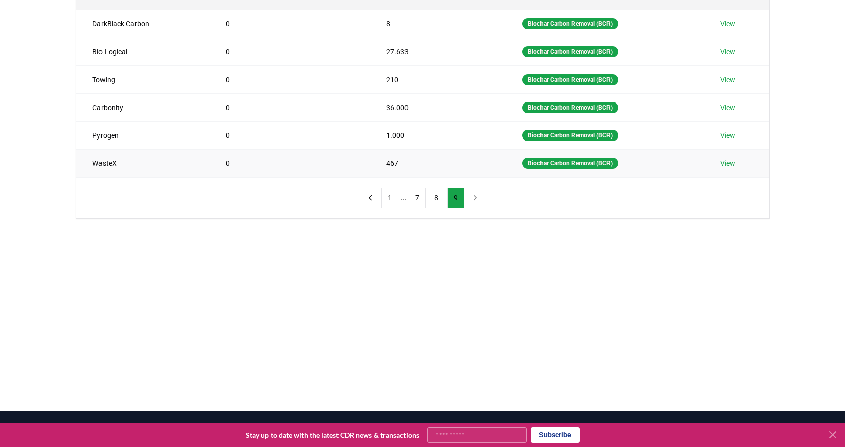
scroll to position [152, 0]
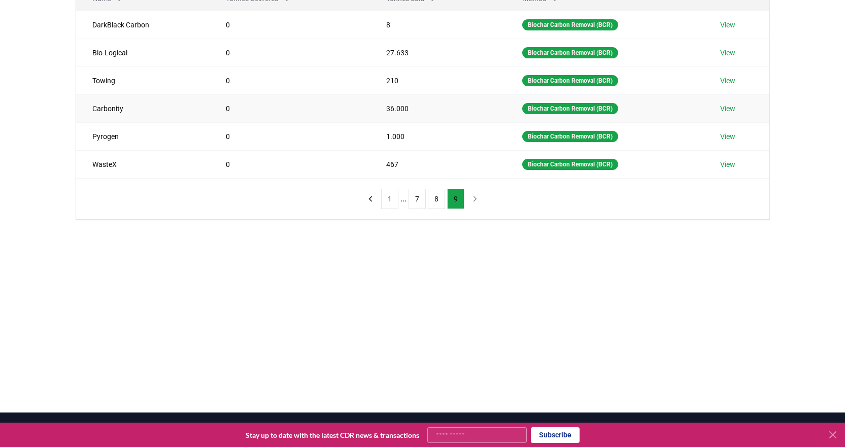
click at [731, 109] on link "View" at bounding box center [727, 109] width 15 height 10
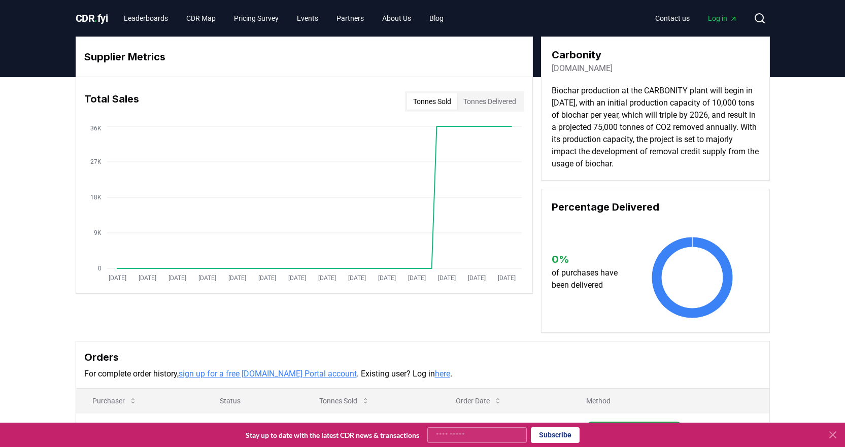
click at [573, 70] on link "[DOMAIN_NAME]" at bounding box center [581, 68] width 61 height 12
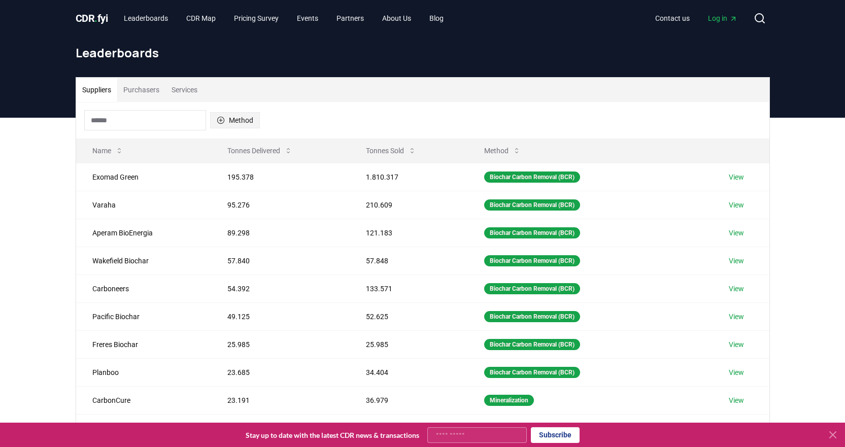
click at [225, 114] on button "Method" at bounding box center [235, 120] width 50 height 16
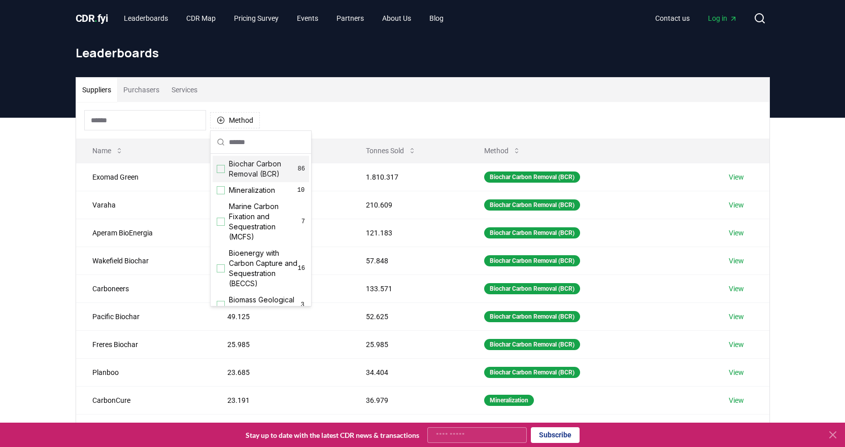
click at [225, 172] on div "Biochar Carbon Removal (BCR) 86" at bounding box center [261, 169] width 96 height 26
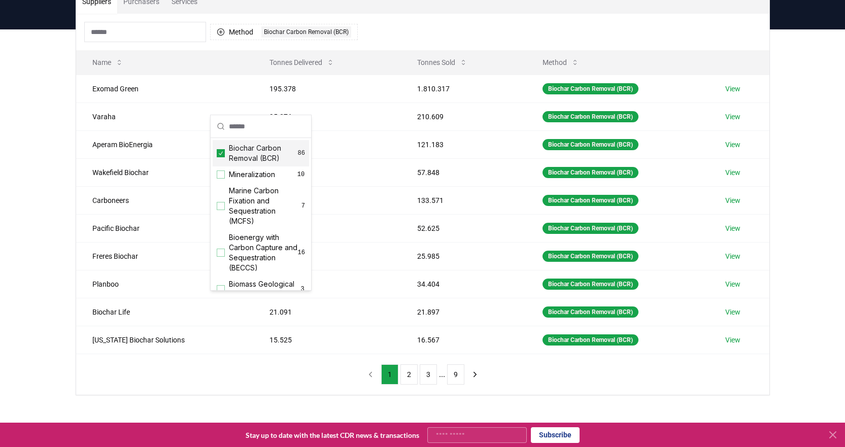
scroll to position [254, 0]
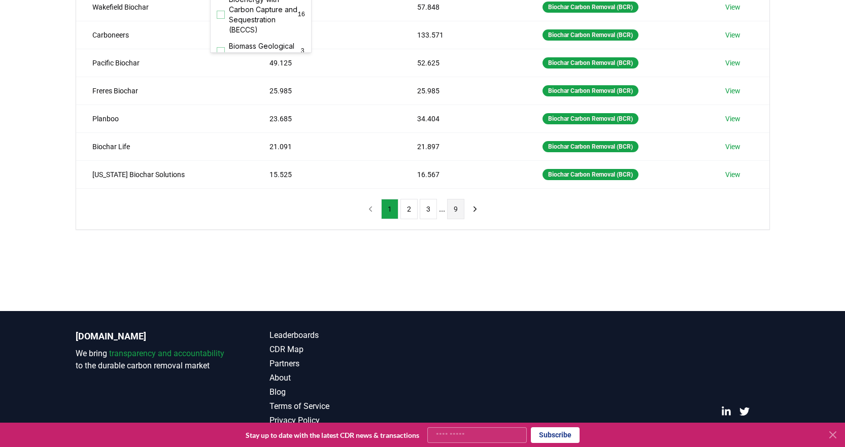
click at [455, 211] on button "9" at bounding box center [455, 209] width 17 height 20
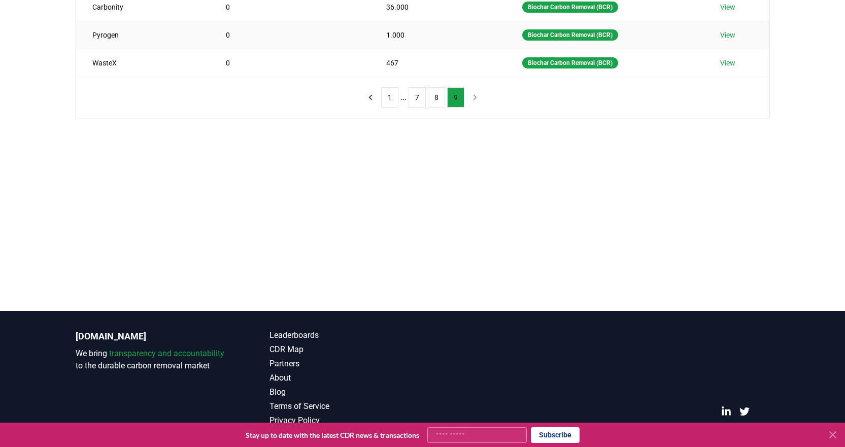
click at [729, 33] on link "View" at bounding box center [727, 35] width 15 height 10
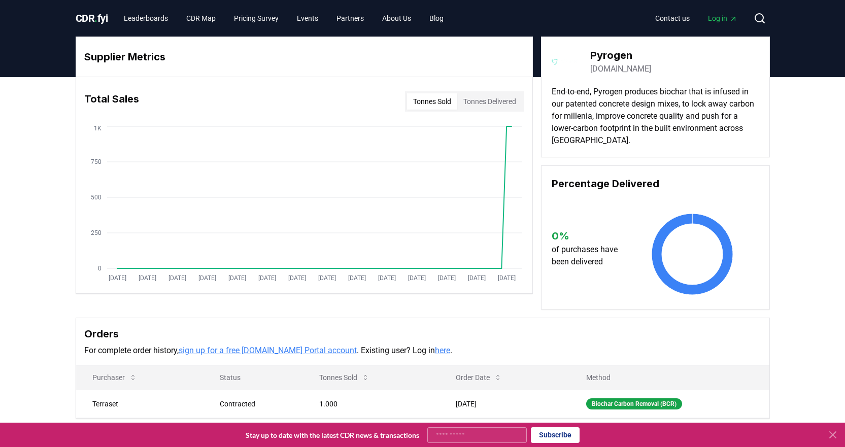
click at [631, 68] on link "[DOMAIN_NAME]" at bounding box center [620, 69] width 61 height 12
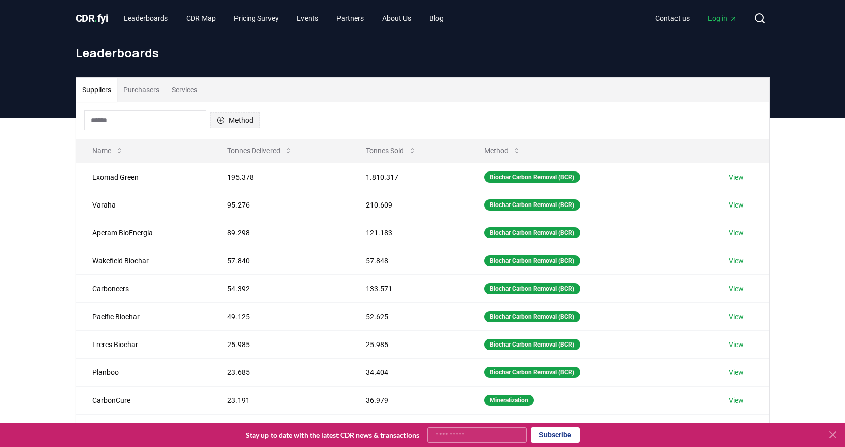
click at [223, 120] on icon "button" at bounding box center [221, 120] width 8 height 8
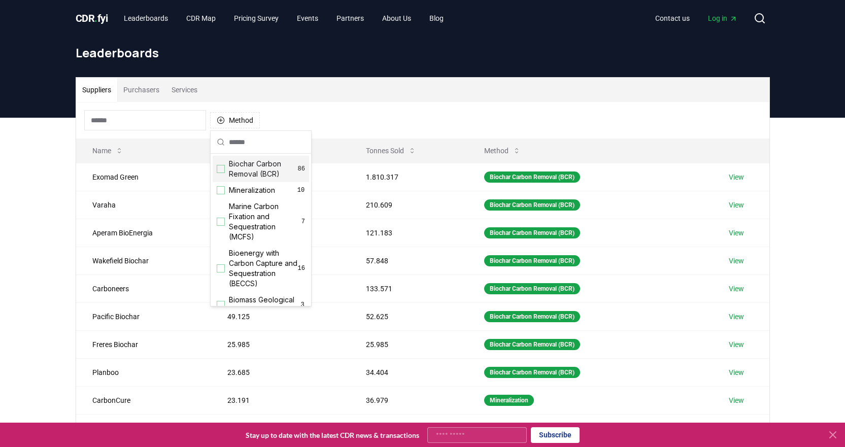
click at [224, 169] on div "Suggestions" at bounding box center [221, 169] width 8 height 8
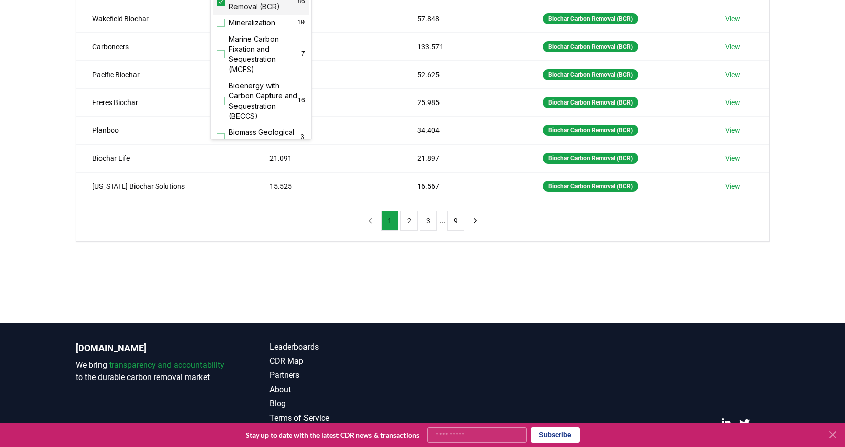
scroll to position [254, 0]
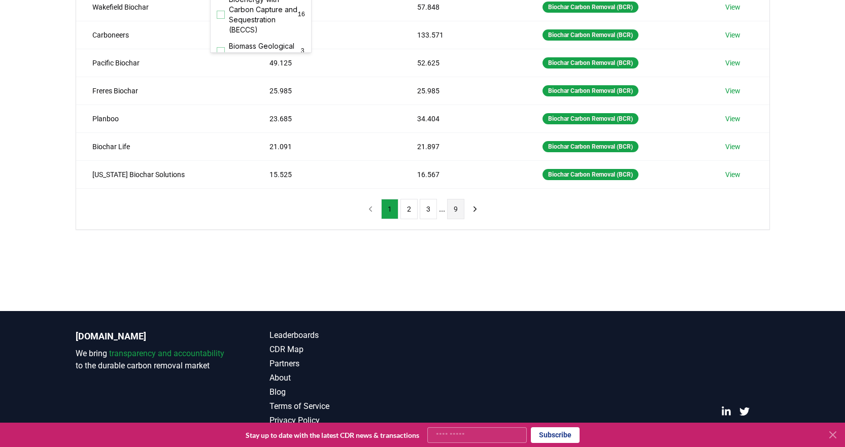
click at [450, 207] on button "9" at bounding box center [455, 209] width 17 height 20
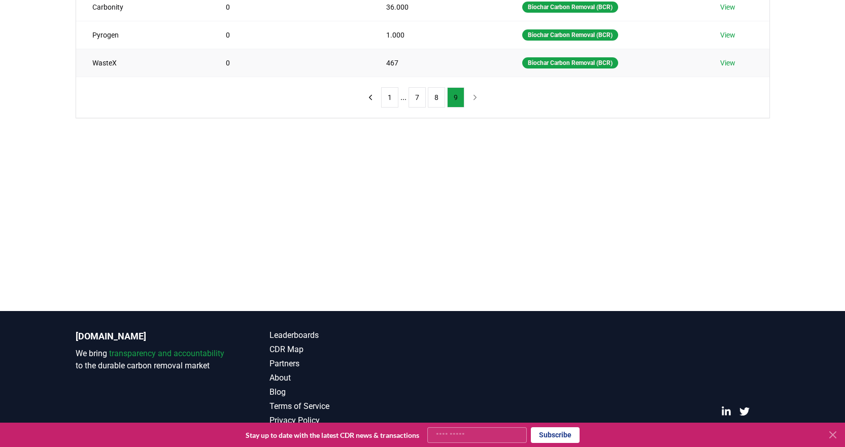
click at [726, 65] on link "View" at bounding box center [727, 63] width 15 height 10
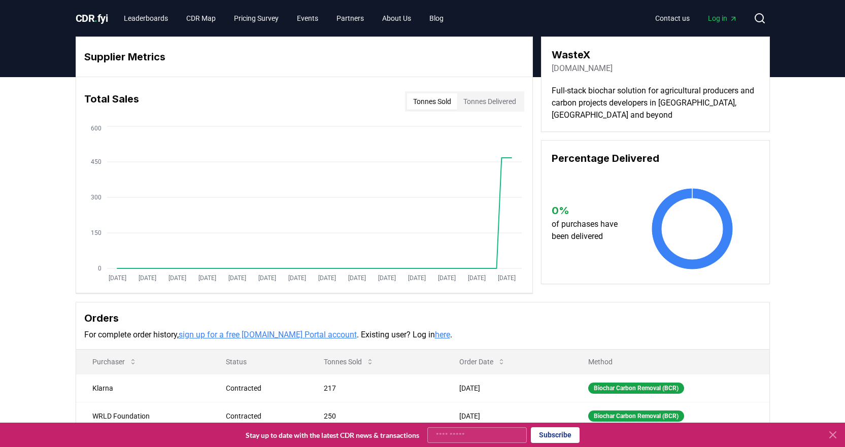
click at [577, 69] on link "[DOMAIN_NAME]" at bounding box center [581, 68] width 61 height 12
